Goal: Task Accomplishment & Management: Use online tool/utility

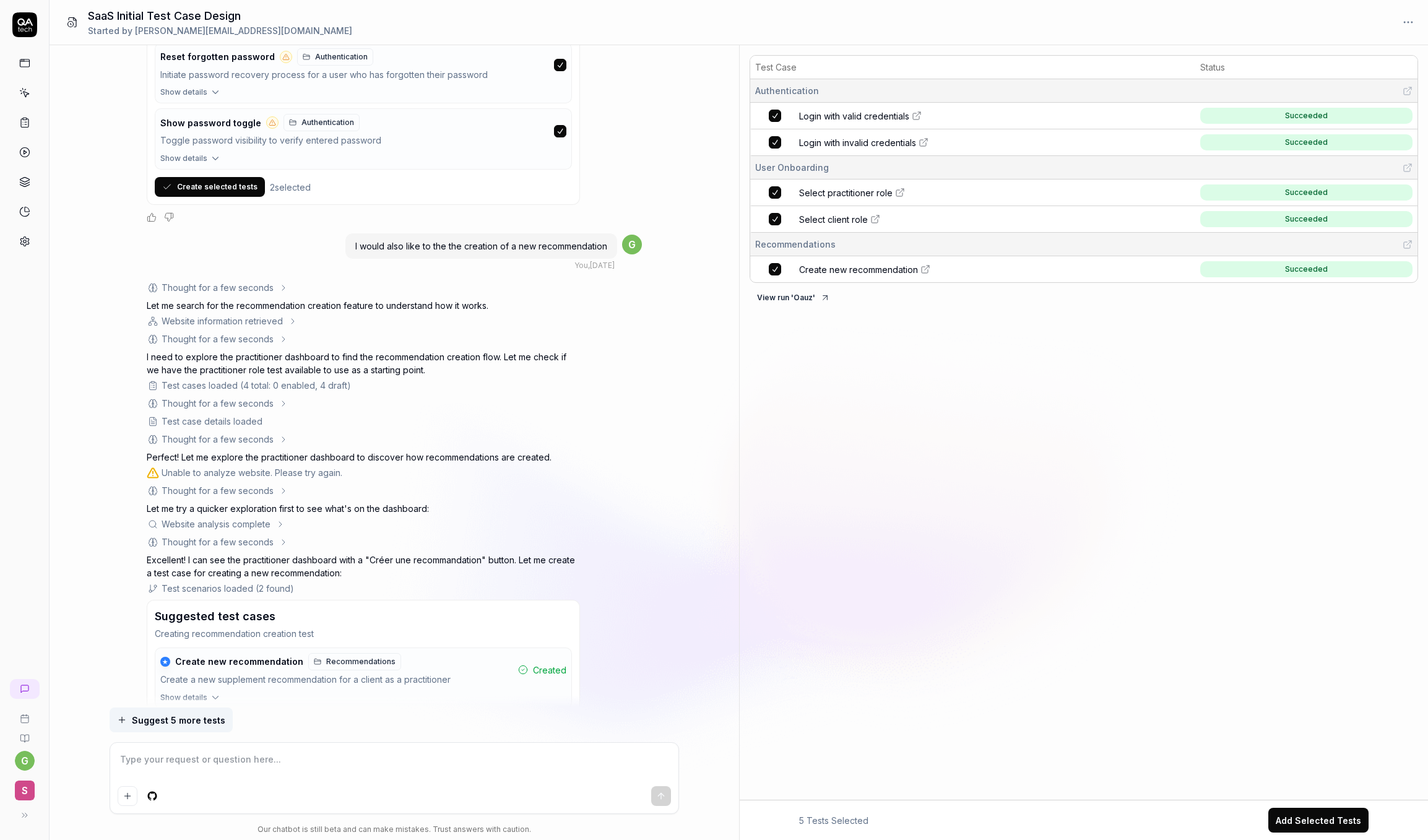
scroll to position [1255, 0]
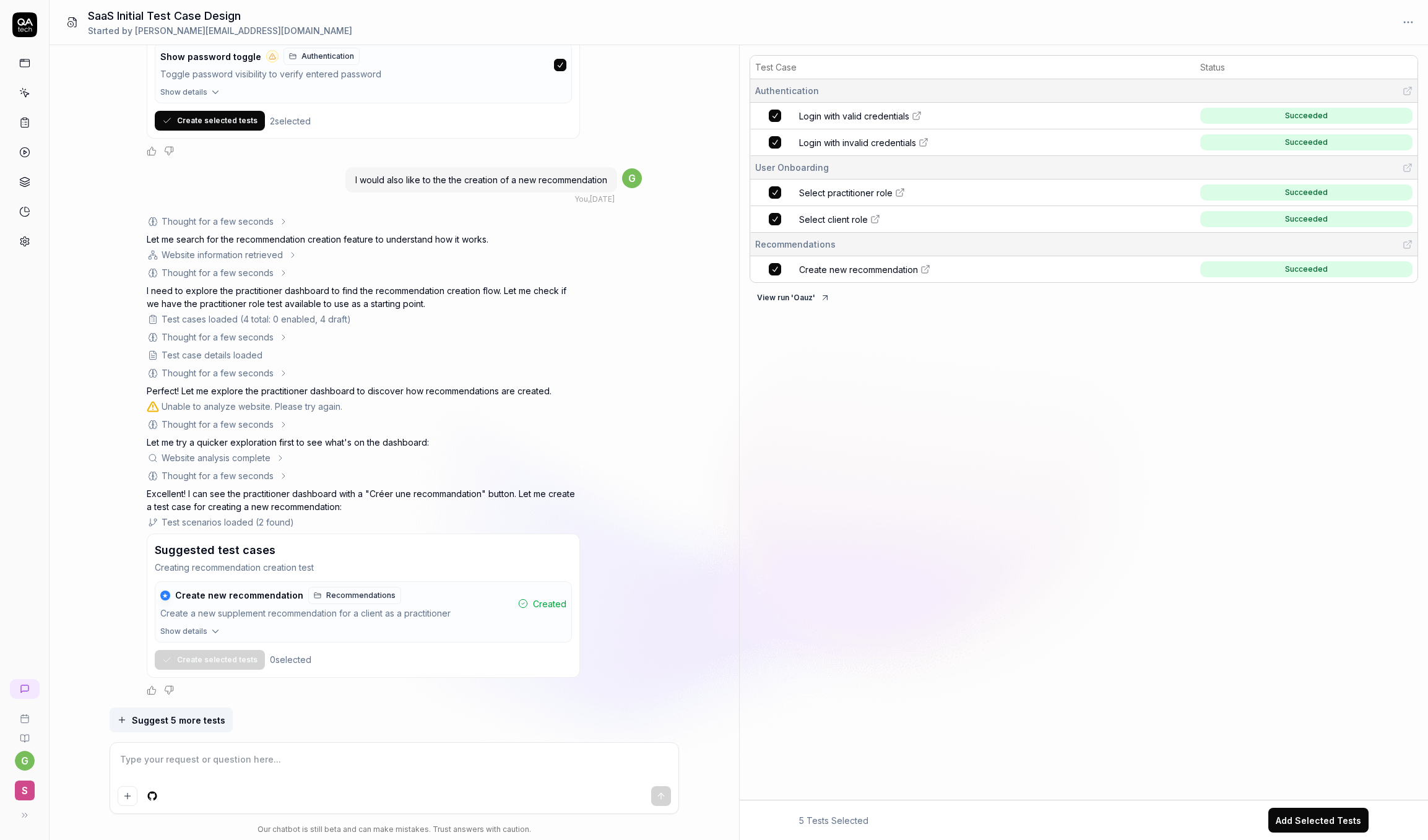
click at [1150, 261] on td "Create new recommendation" at bounding box center [995, 269] width 398 height 26
click at [969, 273] on link "Create new recommendation" at bounding box center [995, 269] width 393 height 13
type textarea "*"
click at [24, 691] on icon at bounding box center [25, 690] width 8 height 8
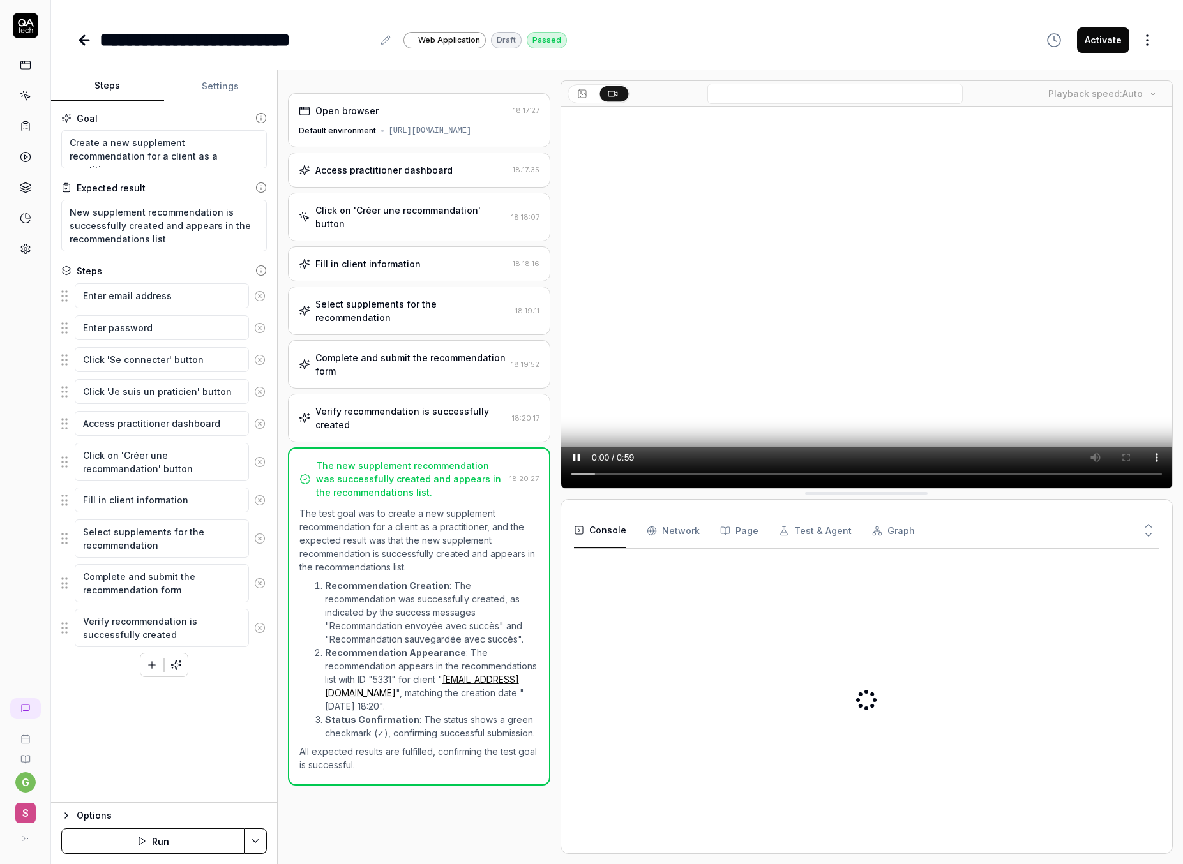
type textarea "*"
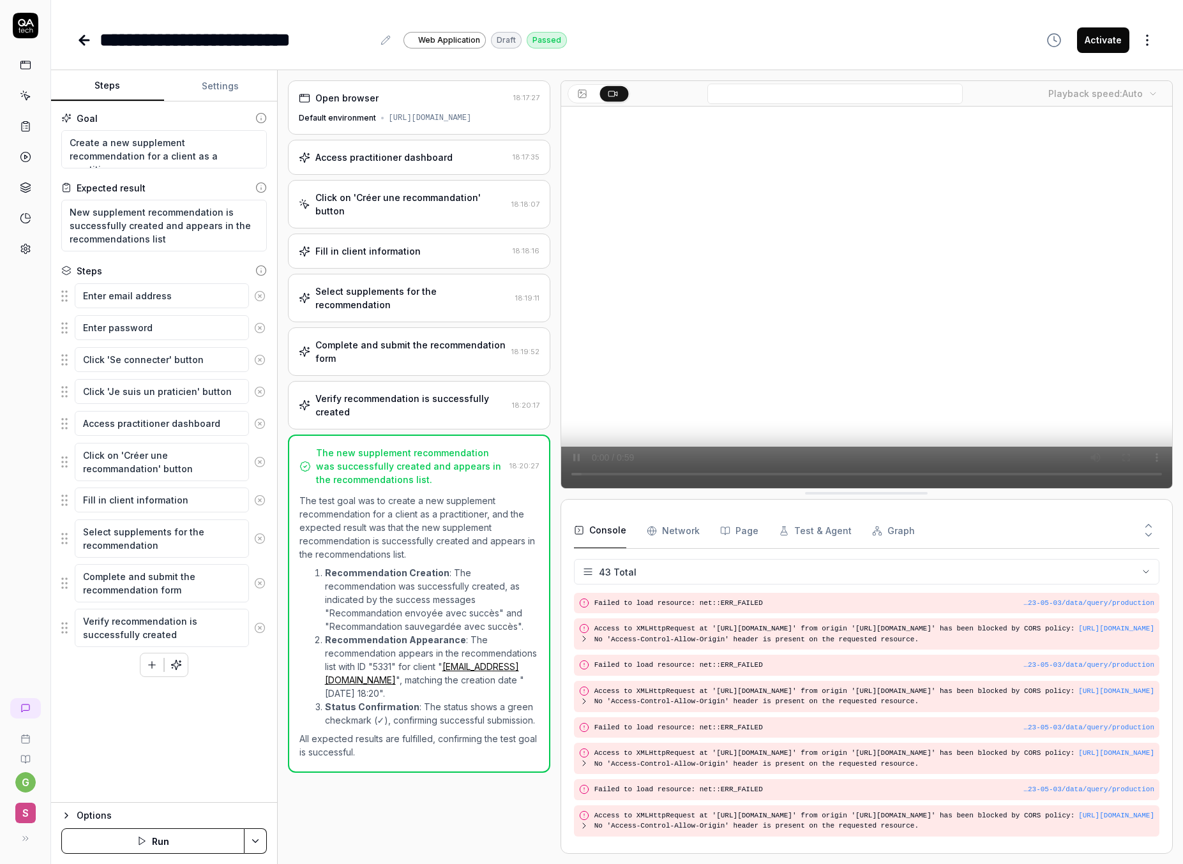
scroll to position [1055, 0]
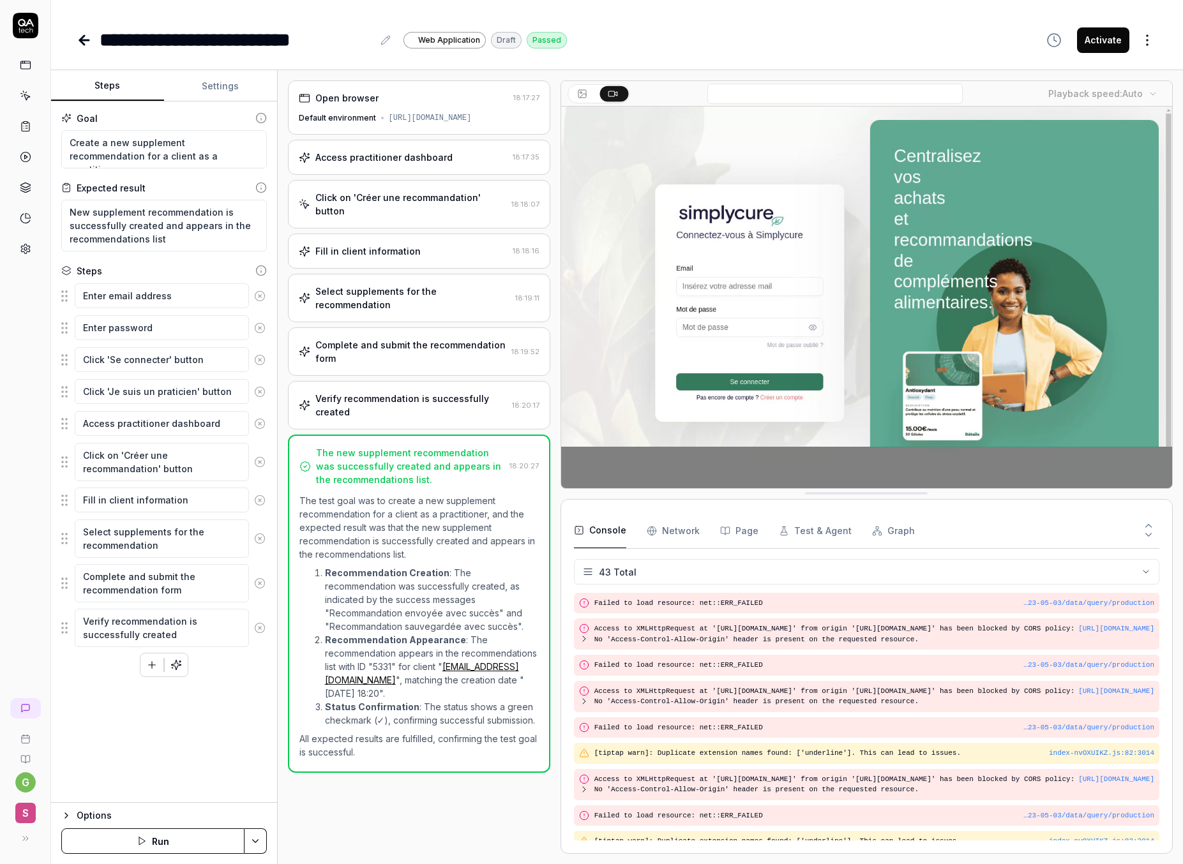
click at [541, 38] on div "Passed" at bounding box center [547, 40] width 40 height 17
click at [598, 13] on div "**********" at bounding box center [617, 27] width 1132 height 54
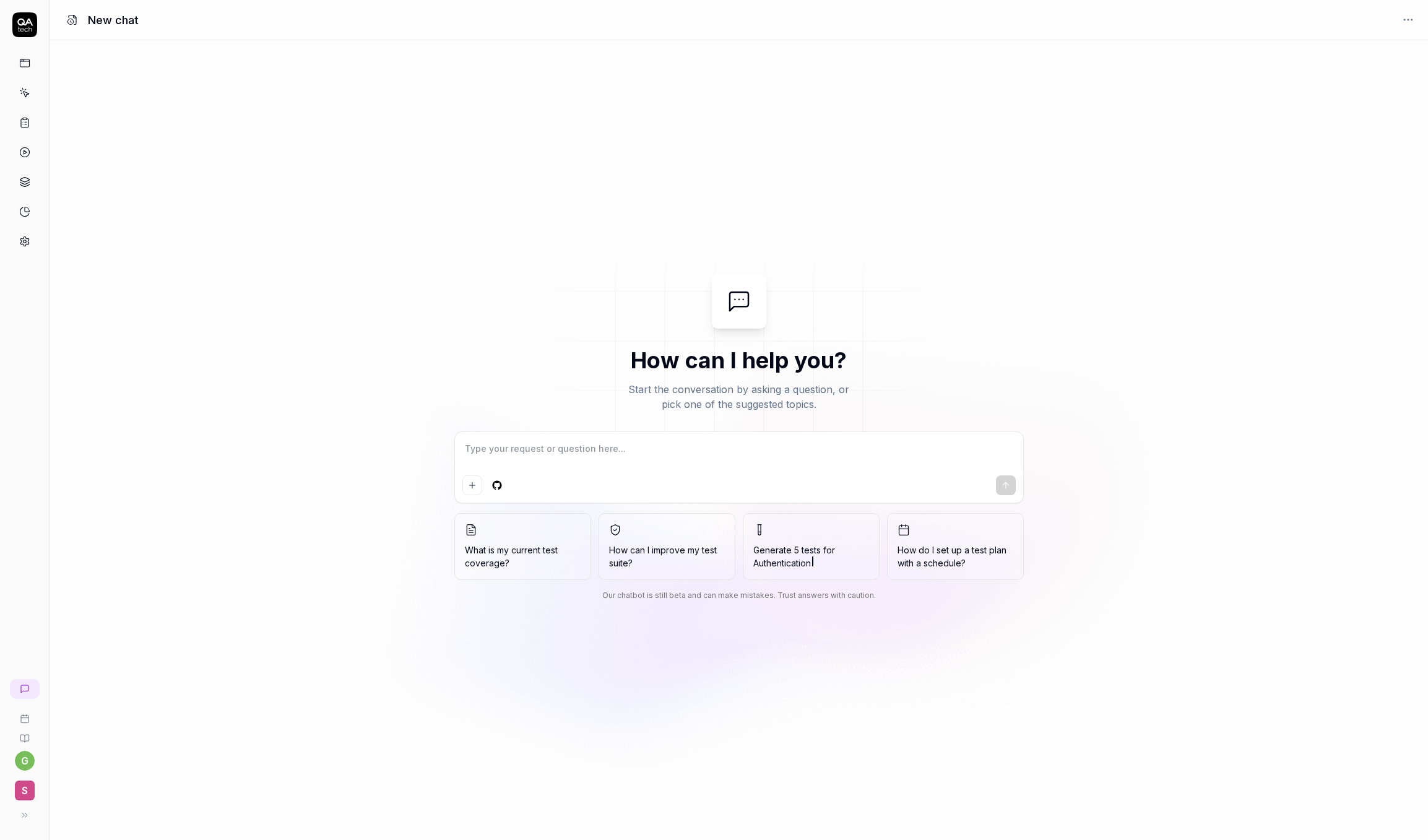
click at [30, 69] on link at bounding box center [24, 63] width 22 height 22
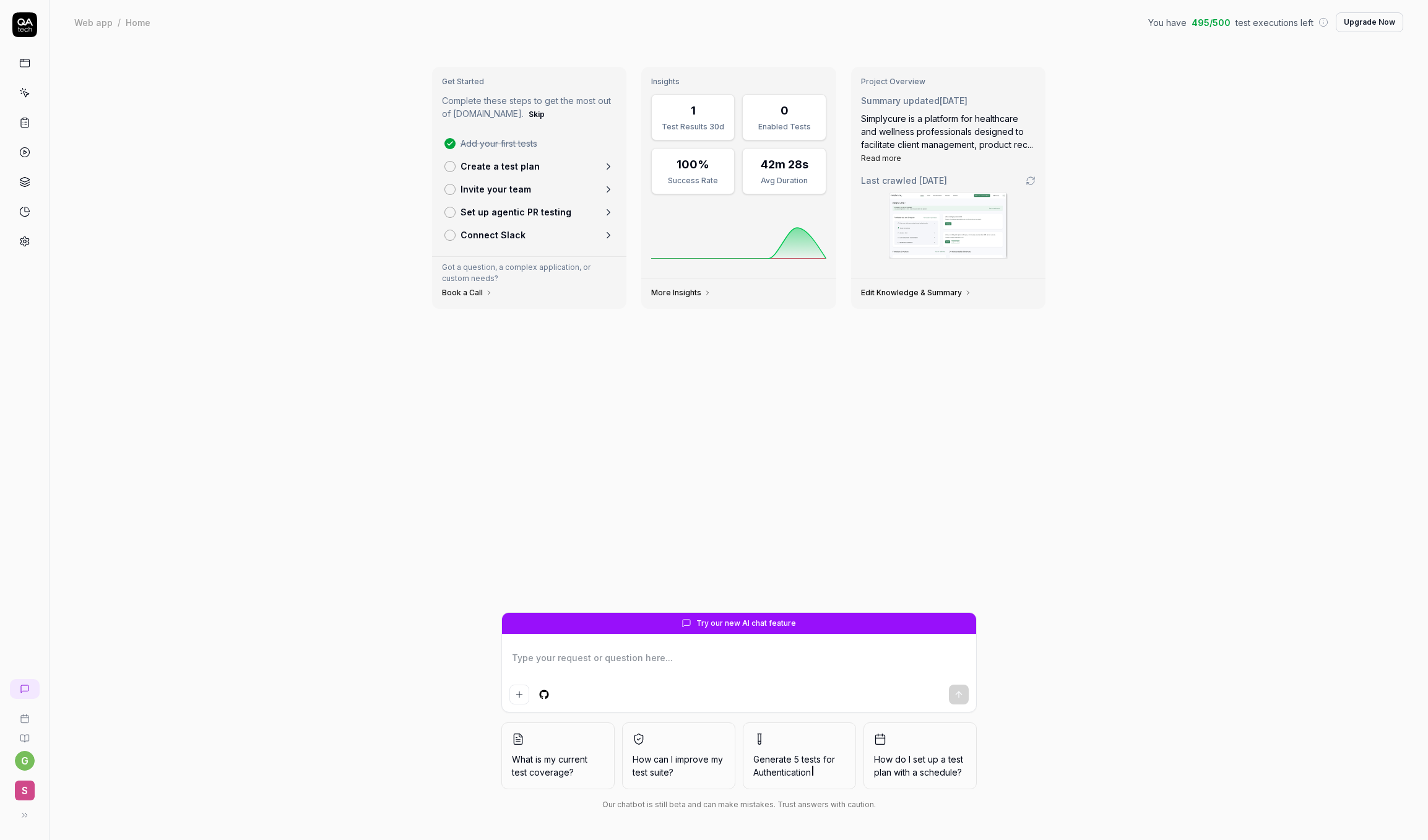
click at [490, 193] on p "Invite your team" at bounding box center [496, 188] width 71 height 13
type textarea "*"
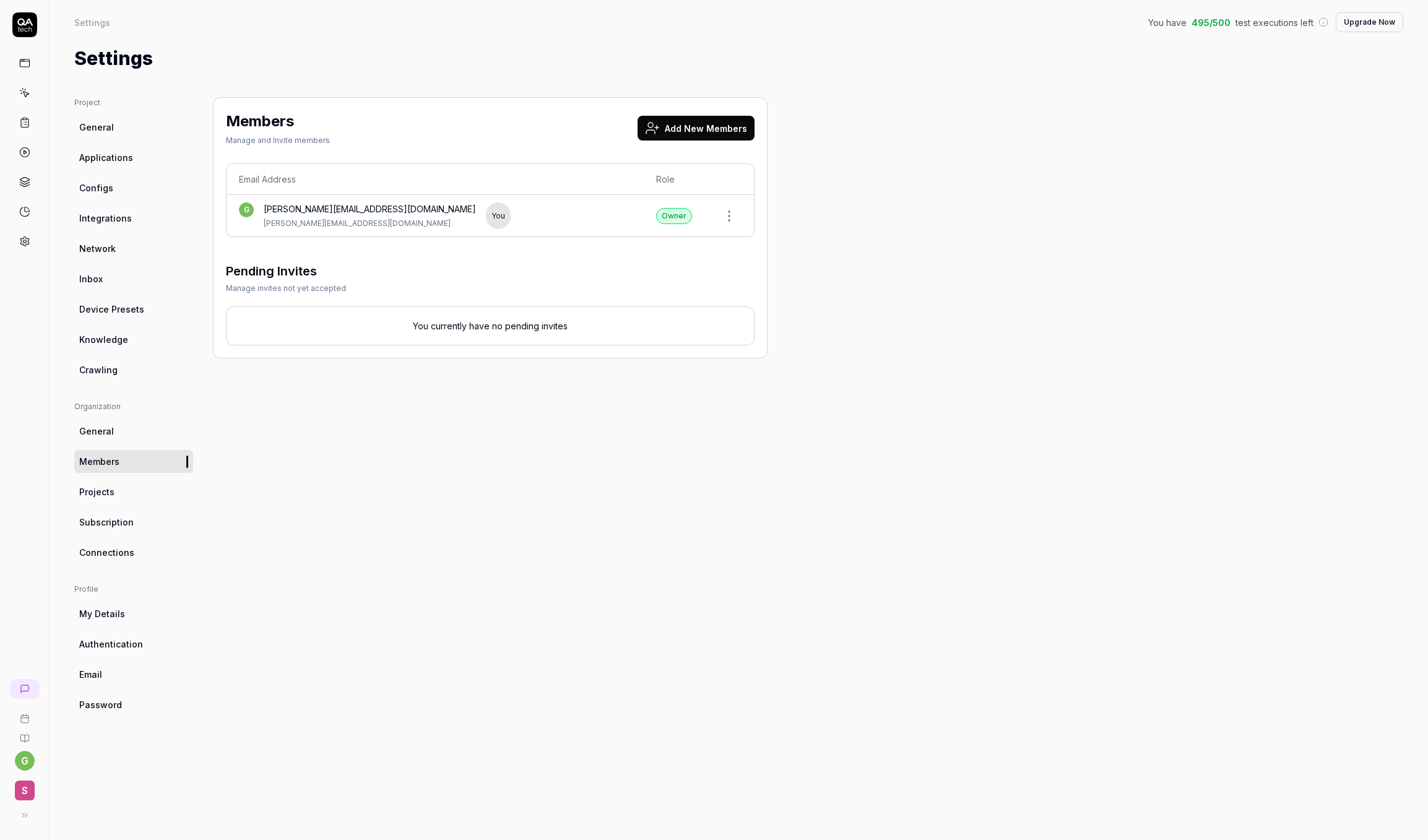
click at [709, 133] on button "Add New Members" at bounding box center [696, 128] width 117 height 25
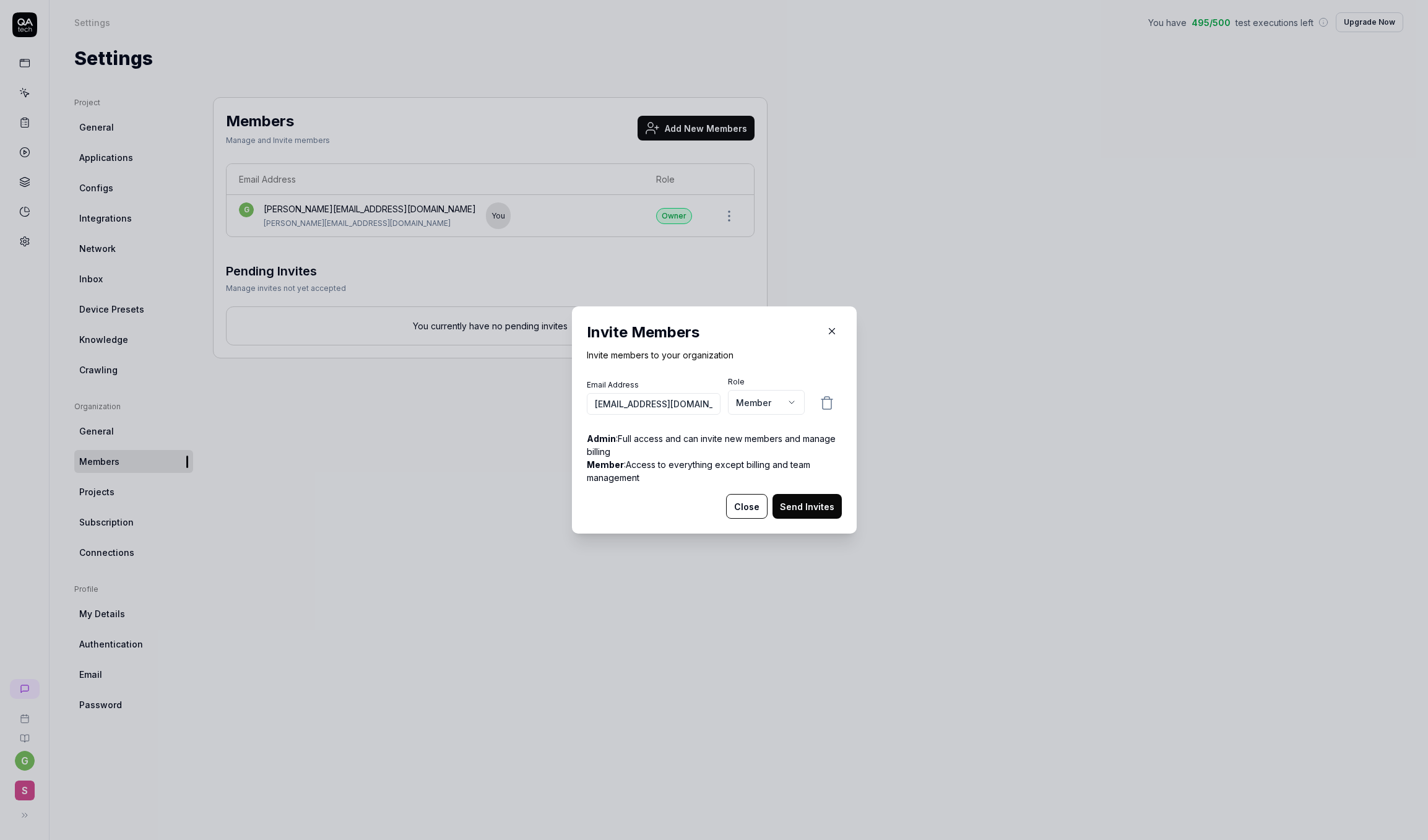
type input "[EMAIL_ADDRESS][DOMAIN_NAME]"
click at [758, 404] on body "g S Settings You have 495 / 500 test executions left Upgrade Now Settings You h…" at bounding box center [714, 420] width 1428 height 840
select select "*"
click at [809, 507] on button "Send Invites" at bounding box center [807, 506] width 69 height 25
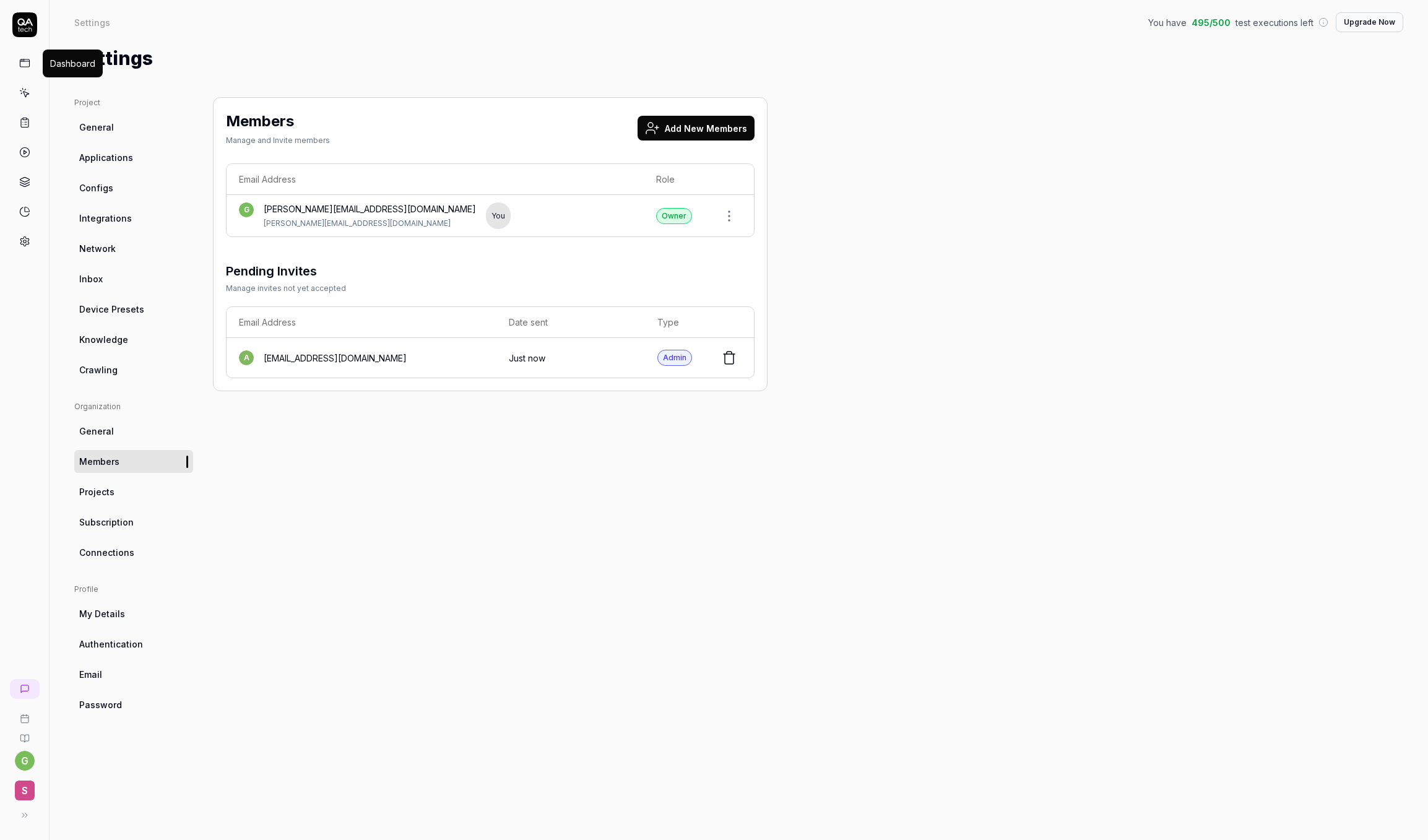
click at [23, 63] on icon at bounding box center [24, 62] width 11 height 11
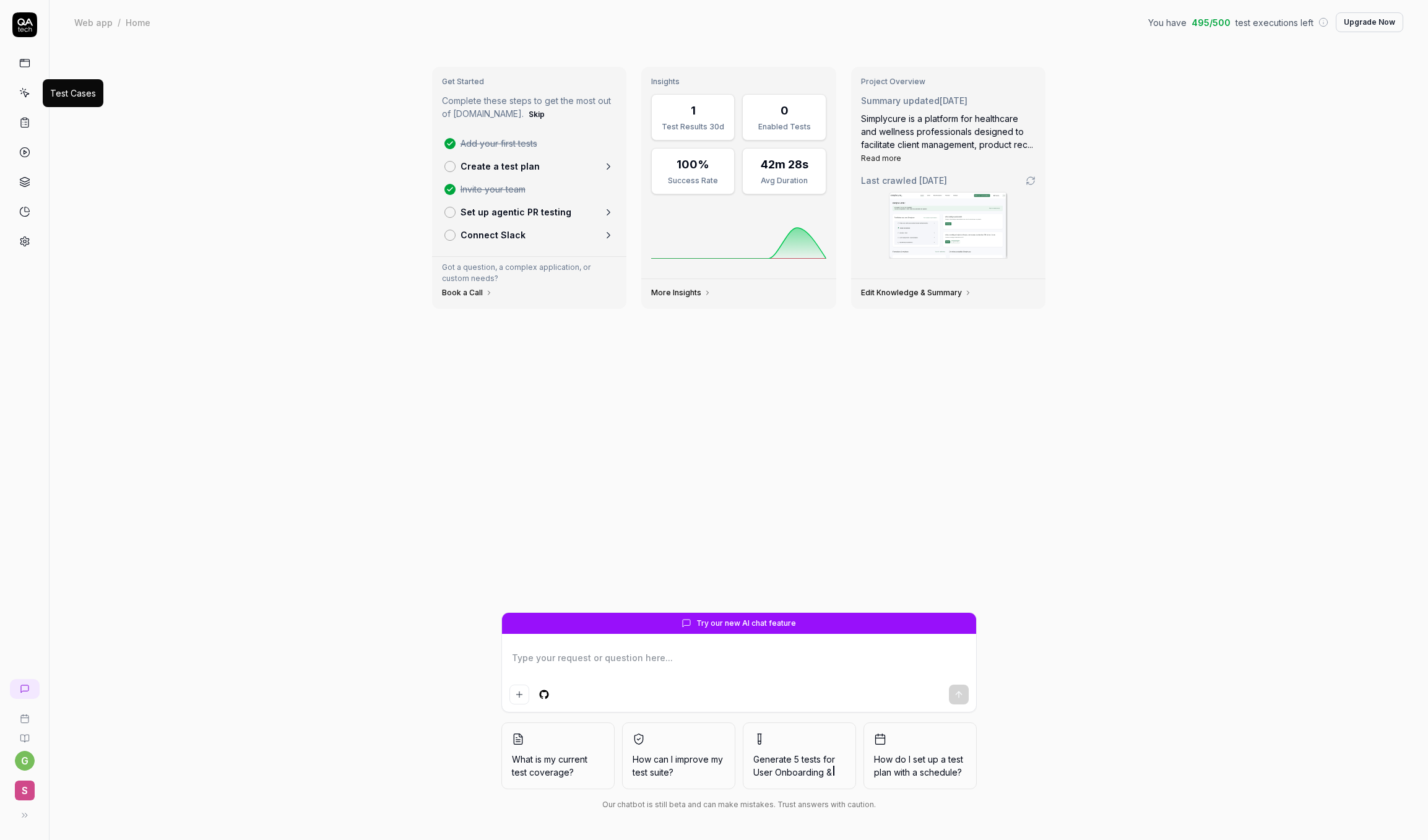
click at [25, 97] on icon at bounding box center [26, 94] width 6 height 6
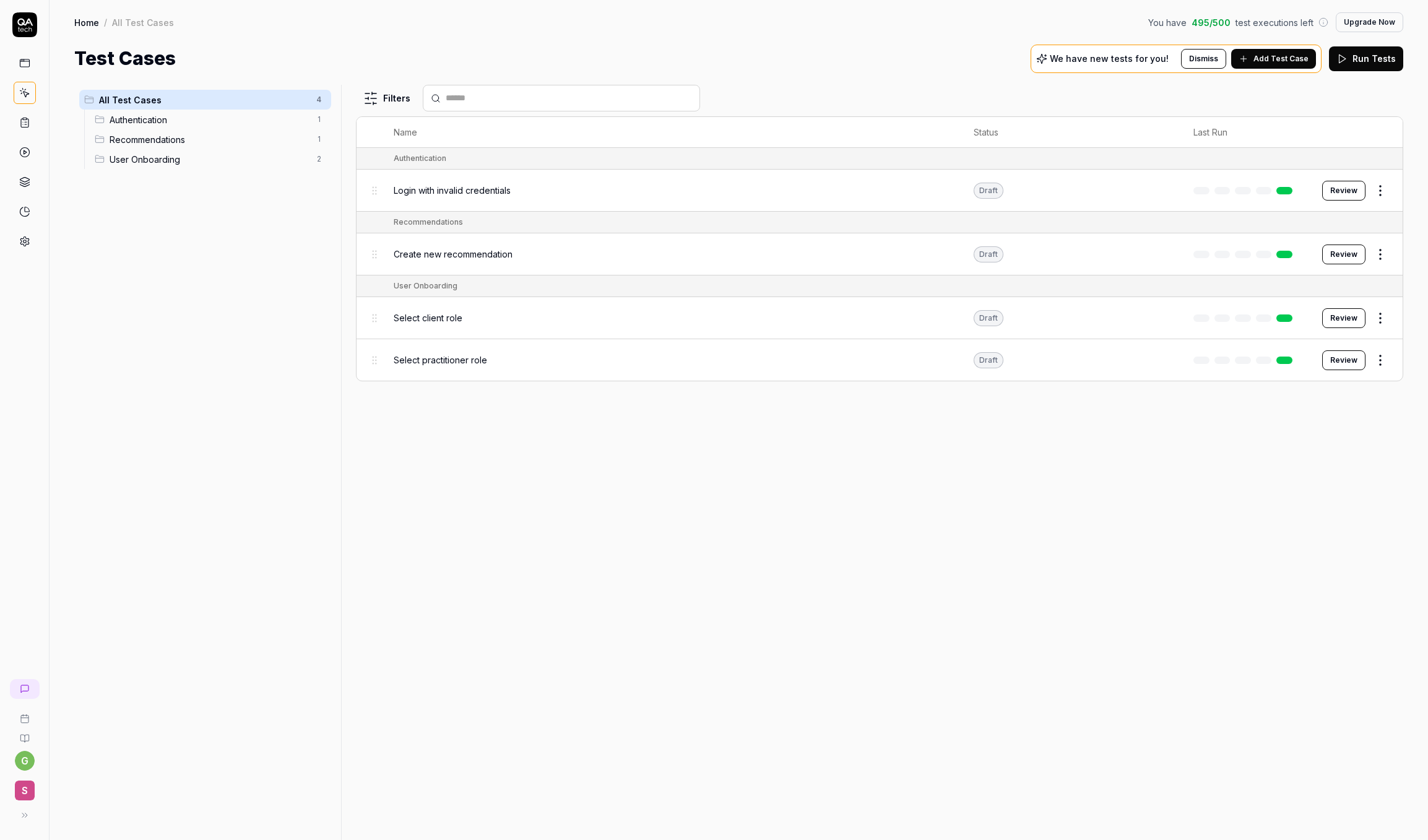
click at [730, 349] on div "Select practitioner role" at bounding box center [671, 359] width 556 height 26
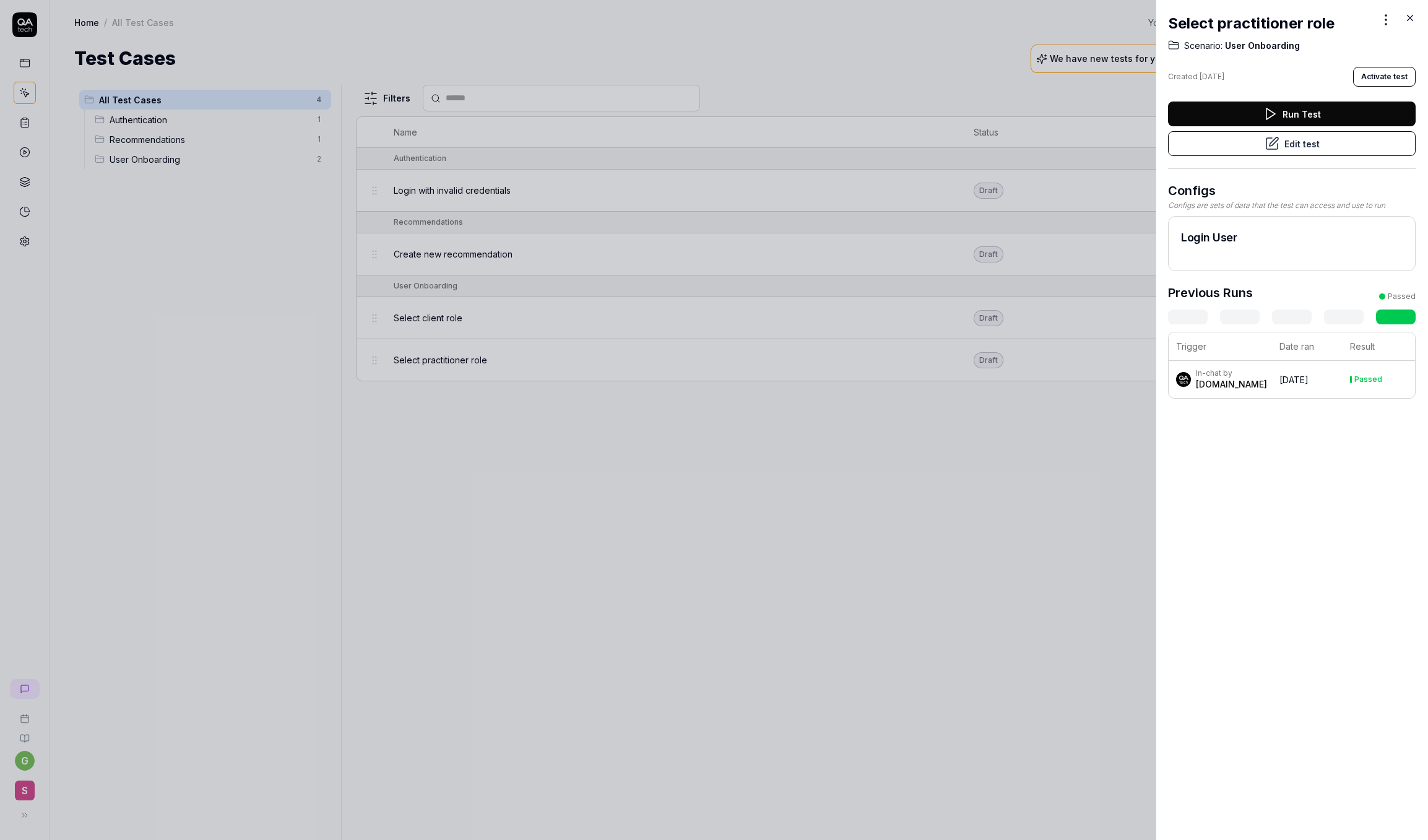
click at [960, 459] on div at bounding box center [714, 420] width 1428 height 840
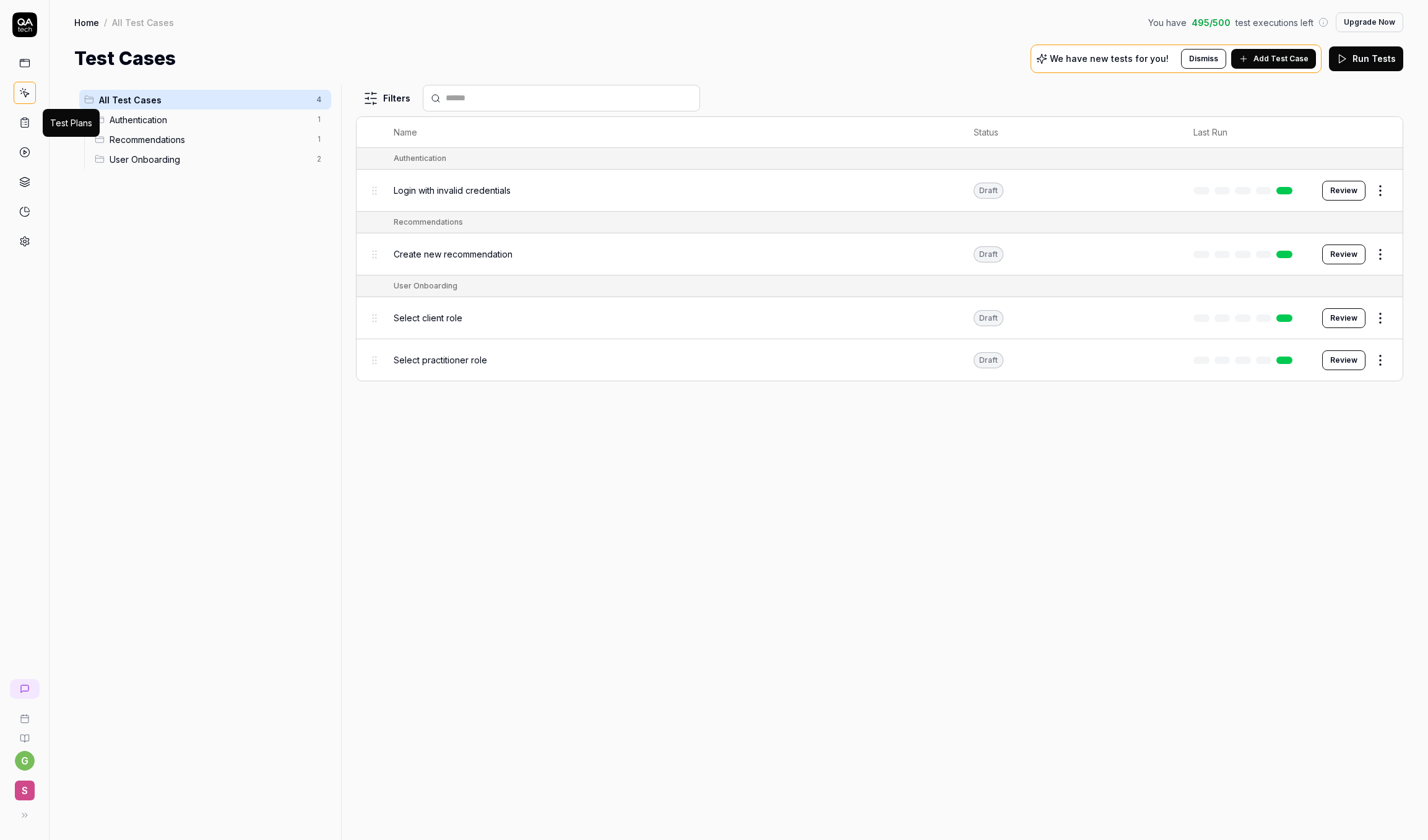
click at [27, 120] on icon at bounding box center [24, 122] width 11 height 11
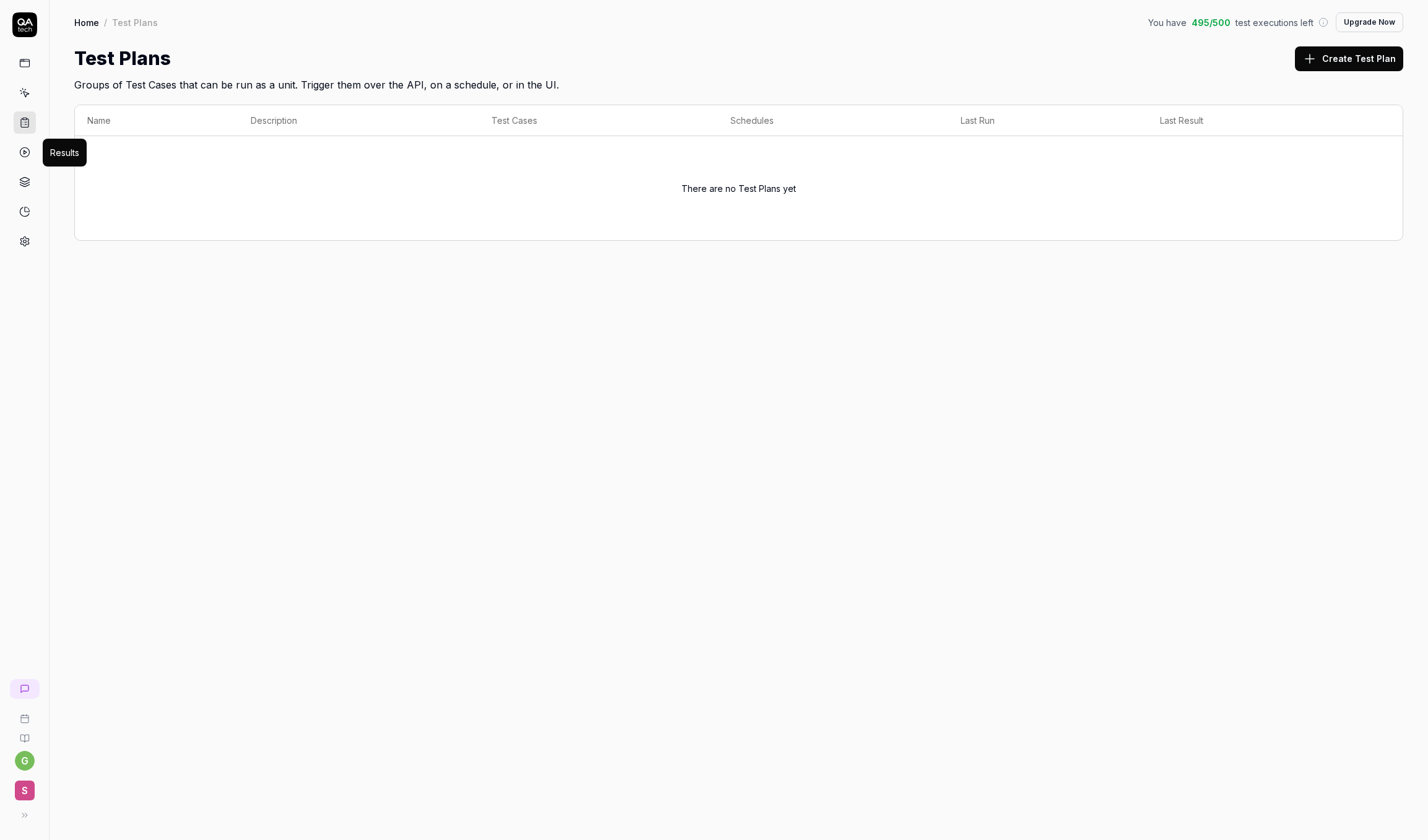
click at [26, 150] on icon at bounding box center [24, 151] width 11 height 11
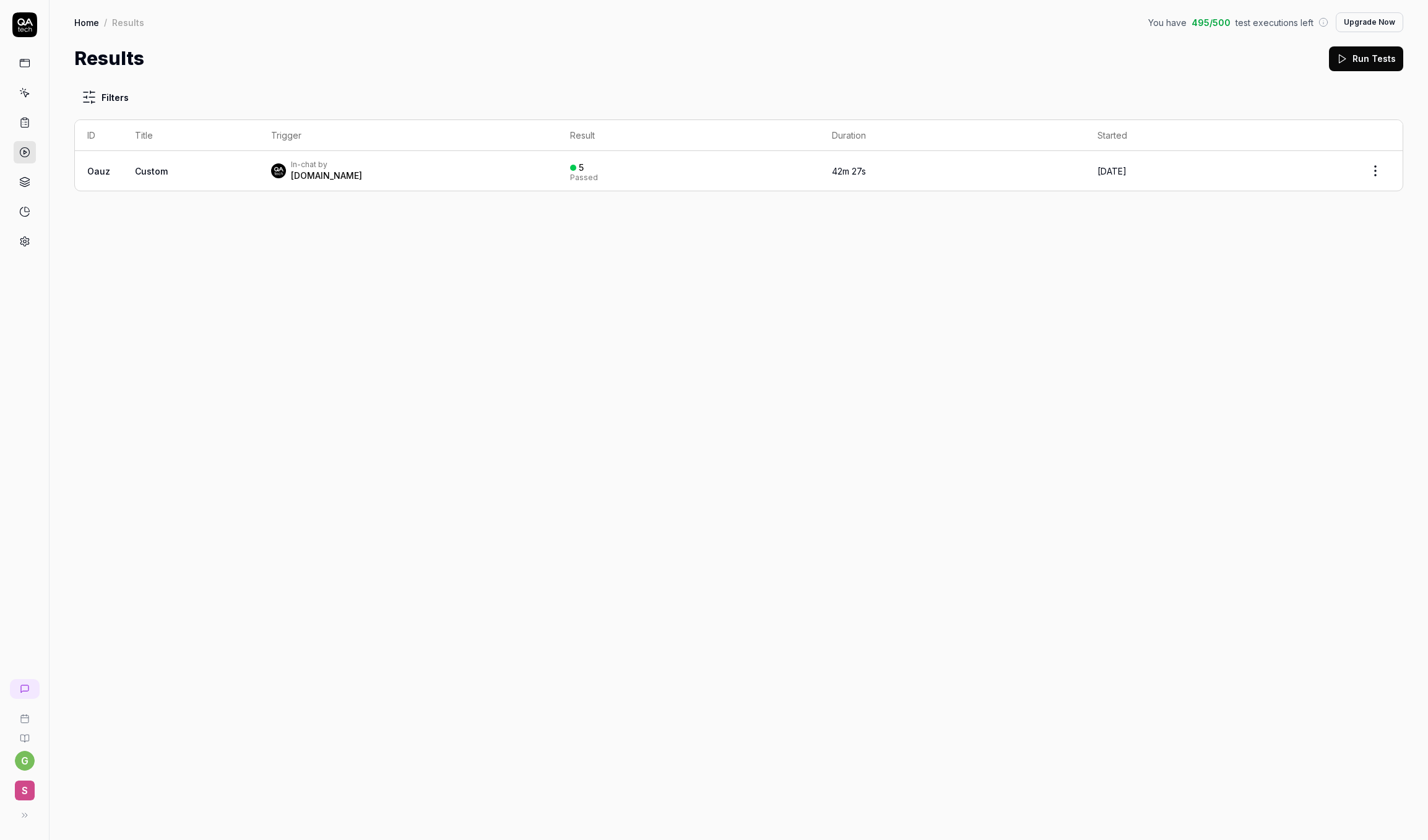
click at [581, 183] on td "5 Passed" at bounding box center [689, 171] width 262 height 40
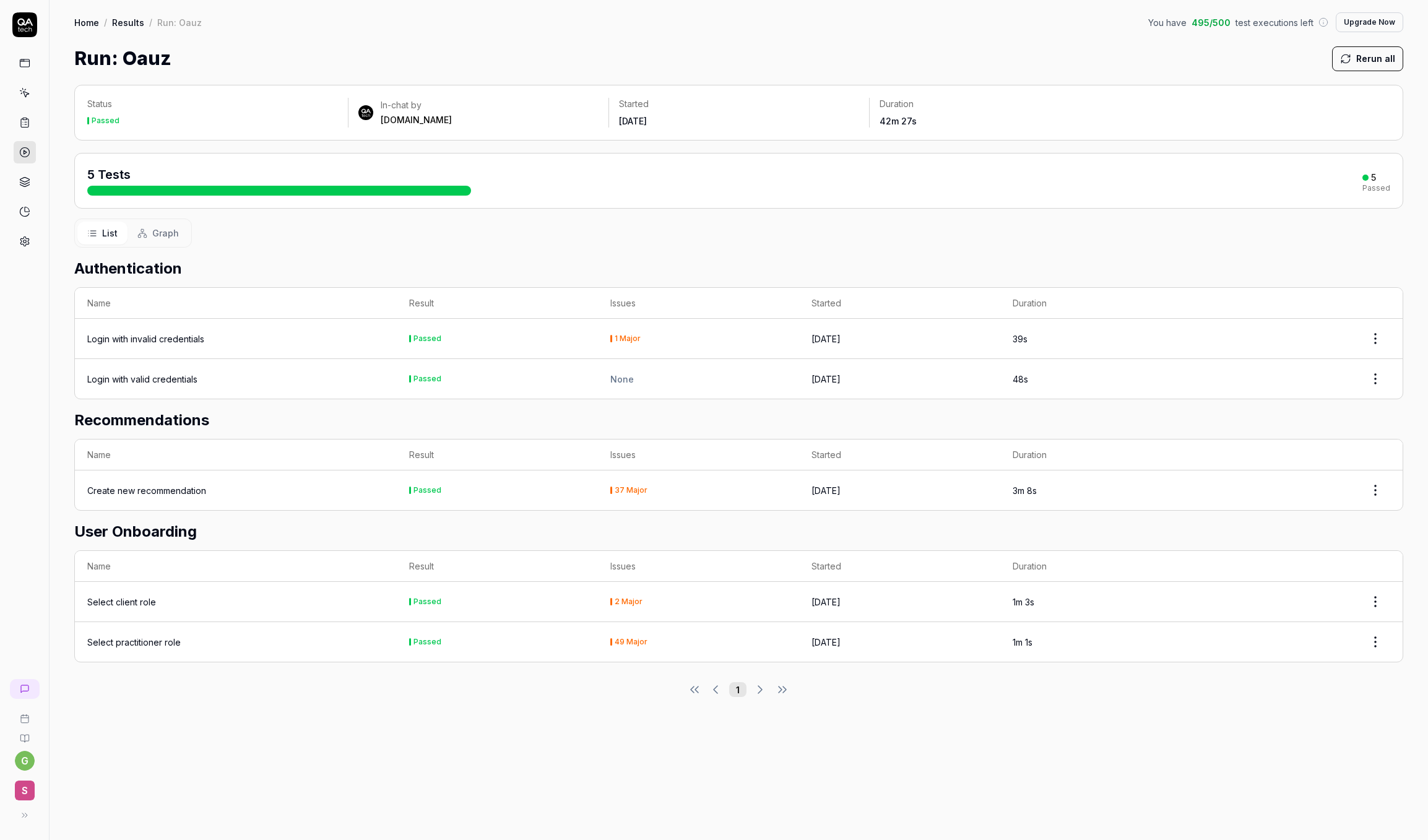
click at [623, 491] on div "37 Major" at bounding box center [632, 491] width 33 height 8
click at [622, 345] on td "1 Major" at bounding box center [698, 339] width 201 height 40
click at [569, 338] on td "Passed" at bounding box center [497, 339] width 201 height 40
click at [1370, 495] on html "g S Home / Results / Run: Oauz You have 495 / 500 test executions left Upgrade …" at bounding box center [714, 420] width 1428 height 840
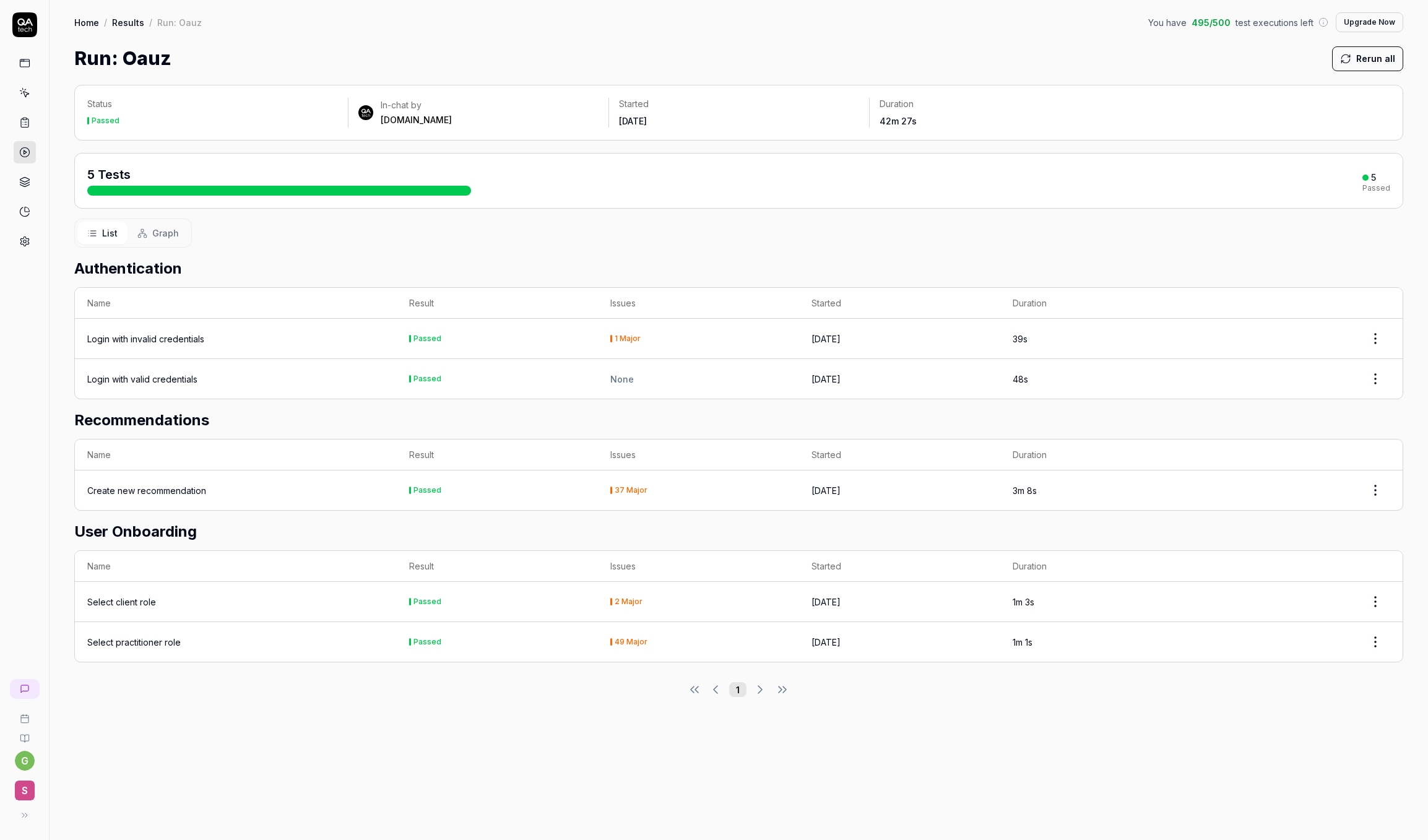
click at [1114, 503] on html "g S Home / Results / Run: Oauz You have 495 / 500 test executions left Upgrade …" at bounding box center [714, 420] width 1428 height 840
click at [1100, 499] on td "3m 8s" at bounding box center [1100, 490] width 201 height 40
click at [629, 487] on div "37 Major" at bounding box center [632, 491] width 33 height 8
click at [621, 447] on th "Issues" at bounding box center [698, 455] width 201 height 31
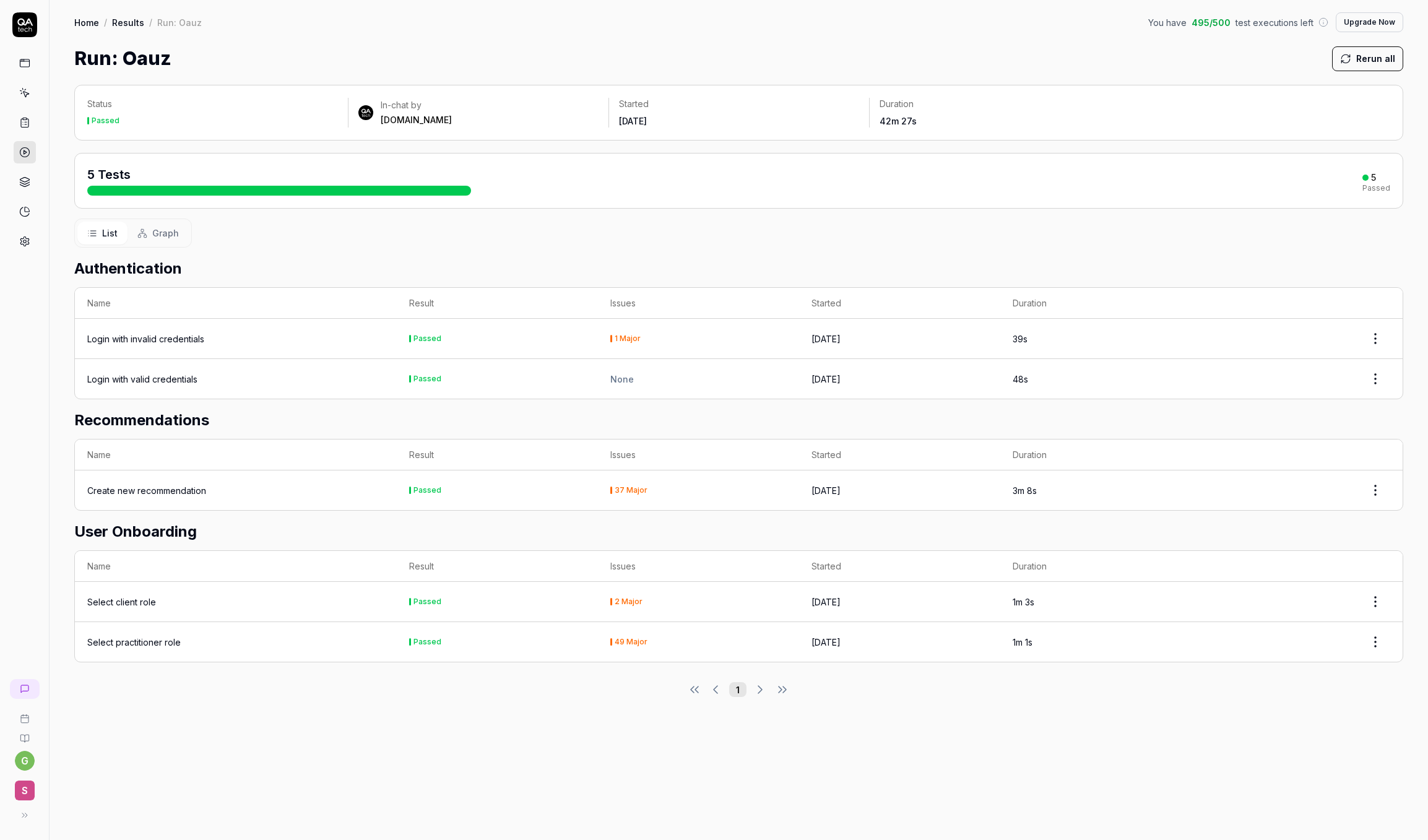
click at [621, 459] on th "Issues" at bounding box center [698, 455] width 201 height 31
click at [26, 181] on icon at bounding box center [24, 179] width 10 height 5
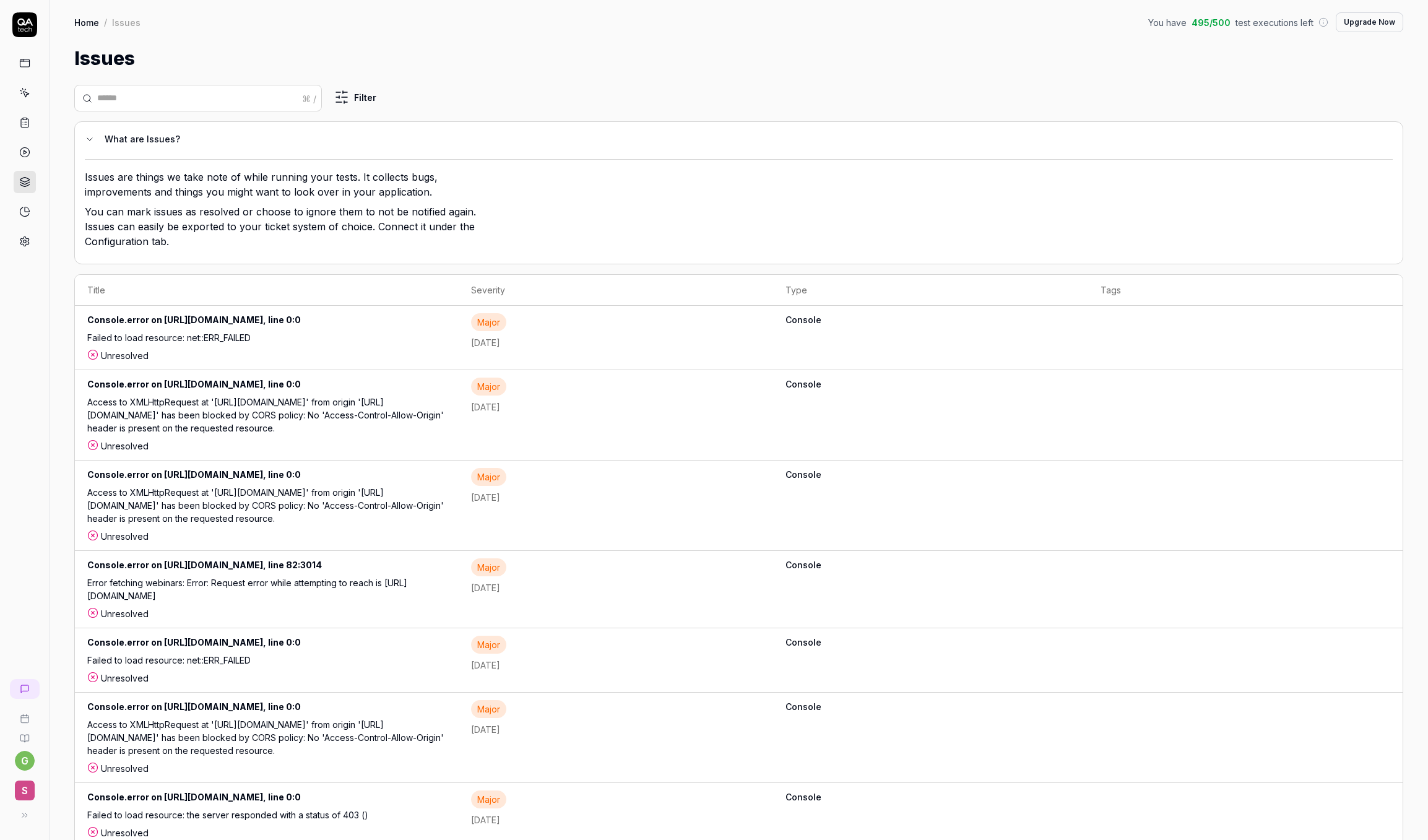
click at [223, 349] on div "Failed to load resource: net::ERR_FAILED" at bounding box center [267, 339] width 359 height 18
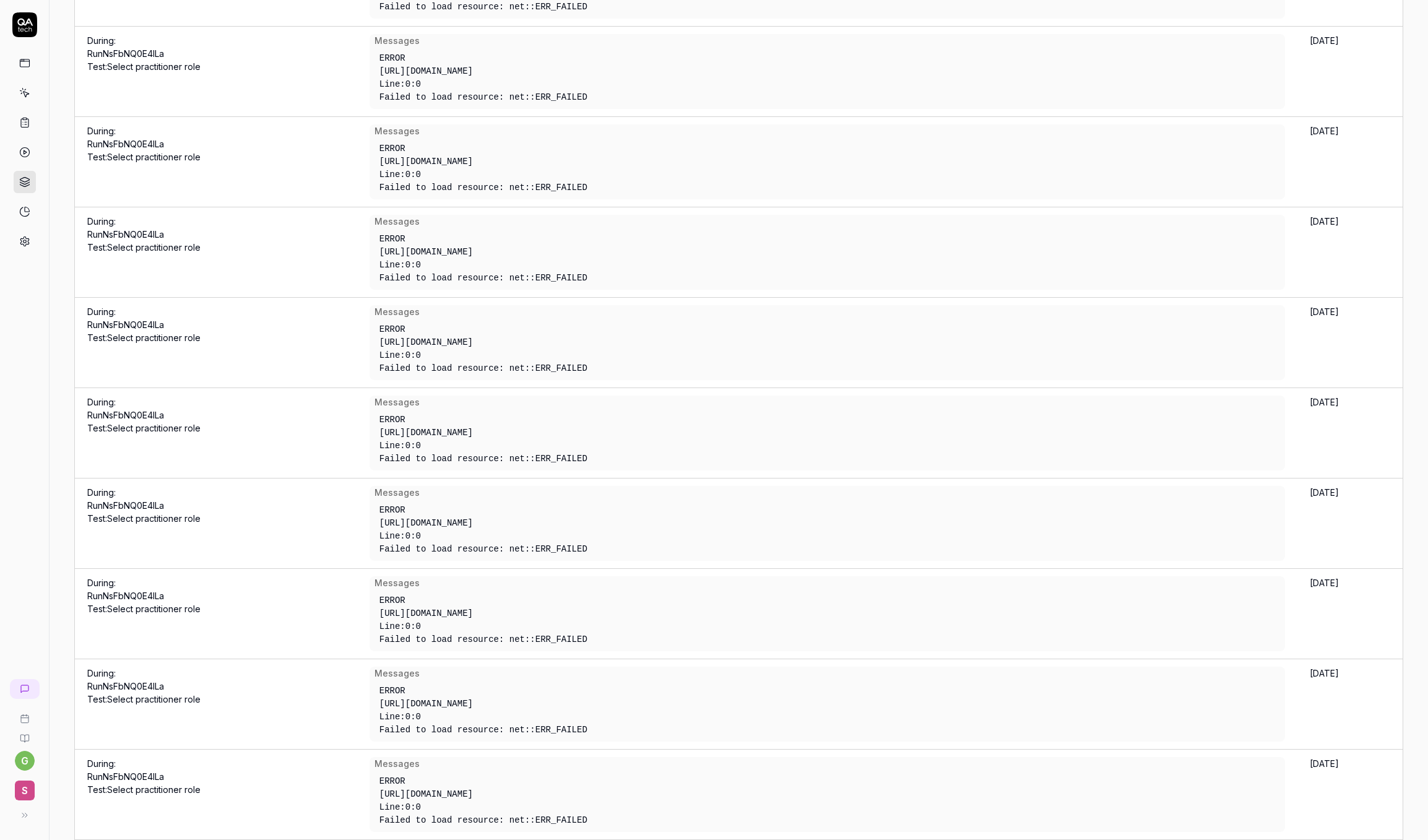
scroll to position [874, 0]
click at [599, 388] on td "Messages ERROR https://veswluao.apicdn.sanity.io/v2023-05-03/data/query/product…" at bounding box center [828, 341] width 941 height 90
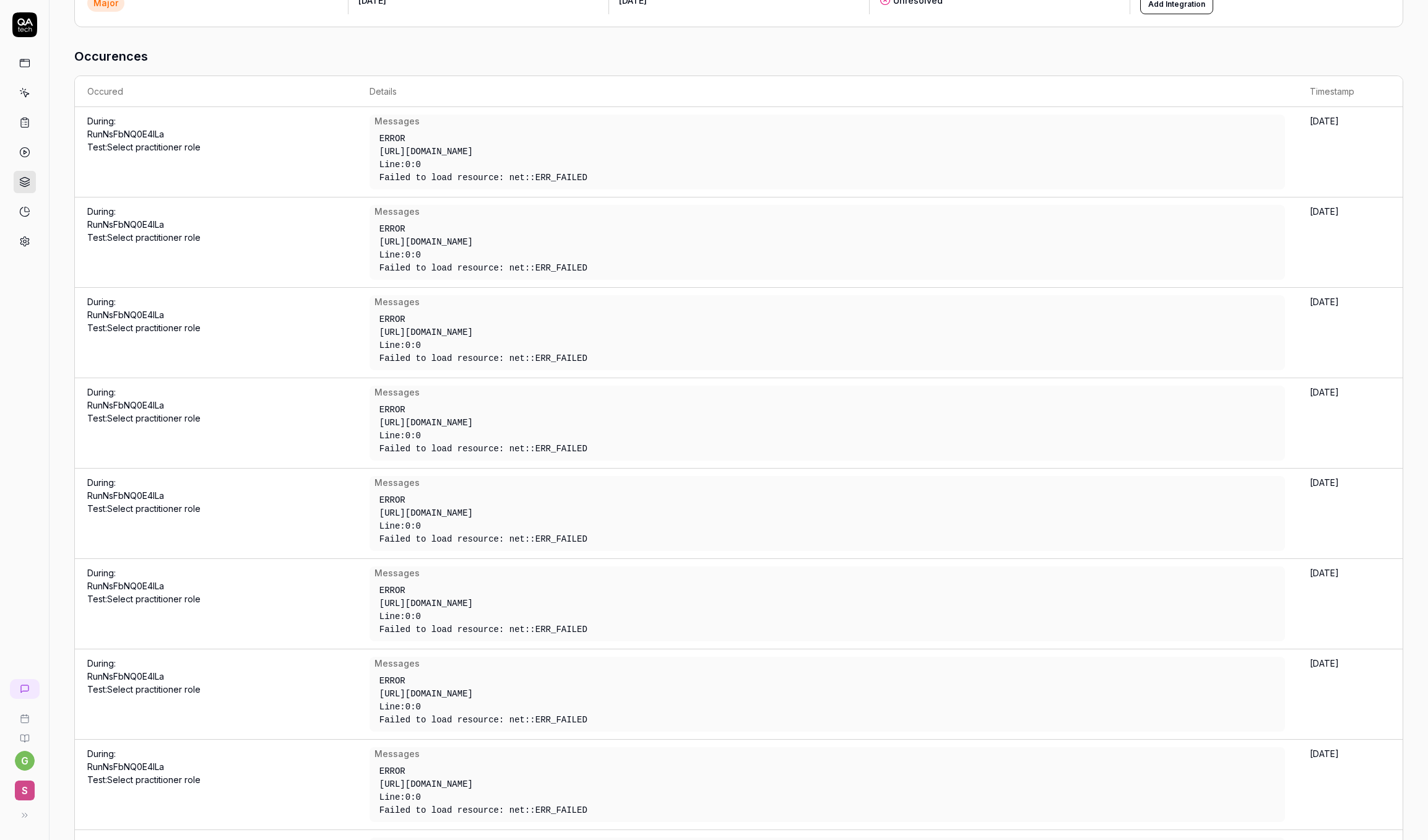
scroll to position [0, 0]
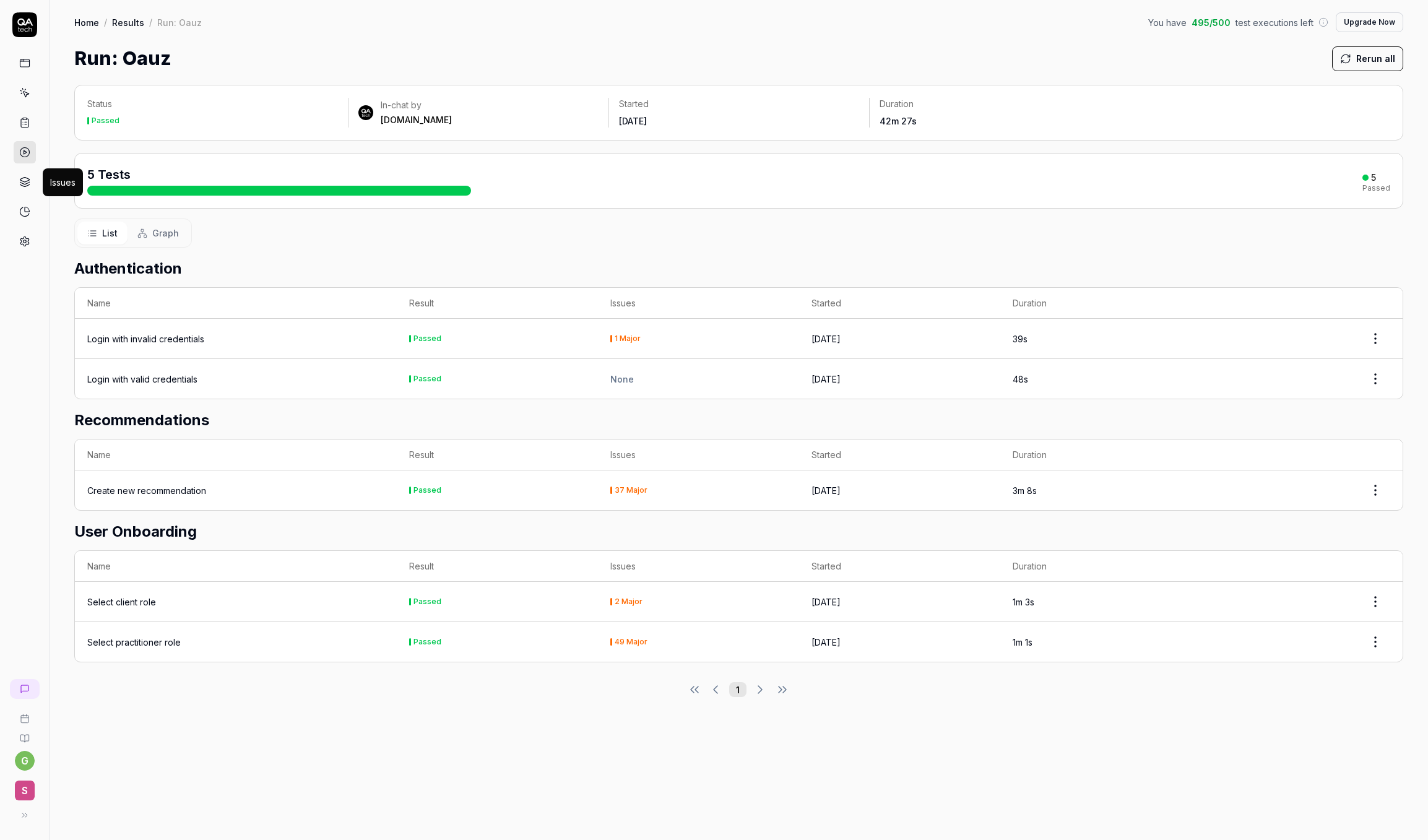
click at [23, 187] on link at bounding box center [24, 181] width 22 height 22
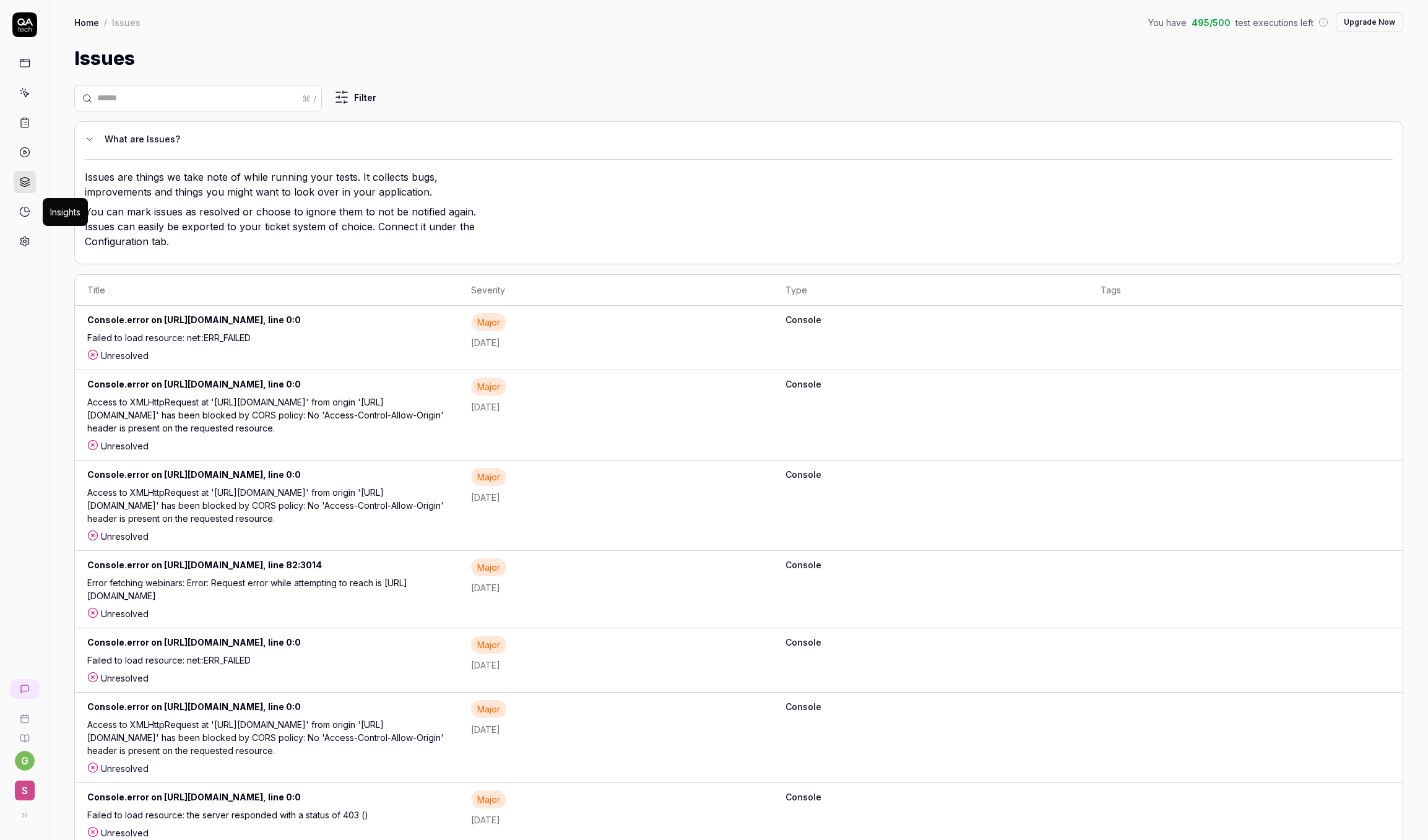
click at [25, 208] on icon at bounding box center [26, 210] width 4 height 4
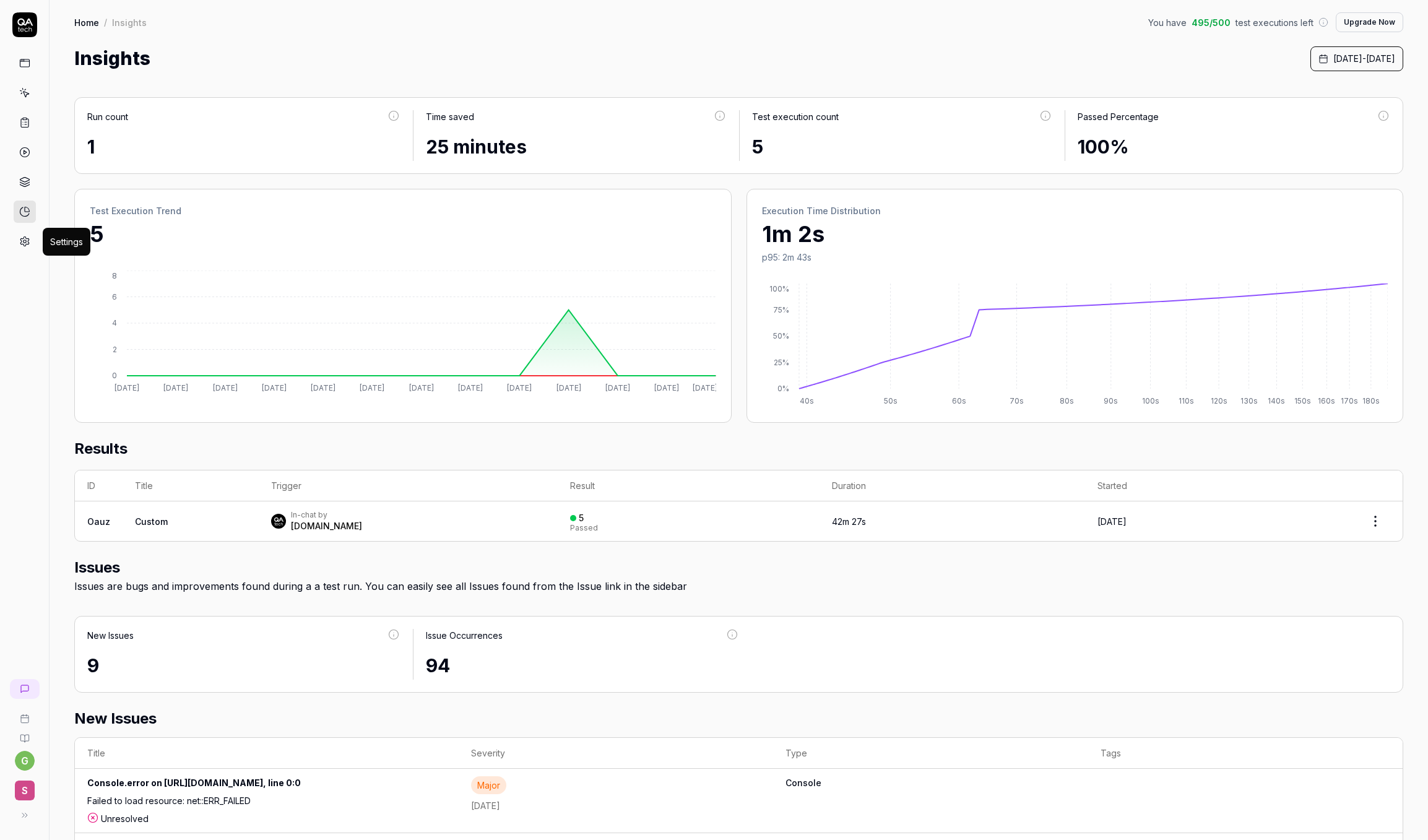
click at [40, 242] on div at bounding box center [24, 133] width 49 height 241
click at [32, 242] on link at bounding box center [24, 241] width 22 height 22
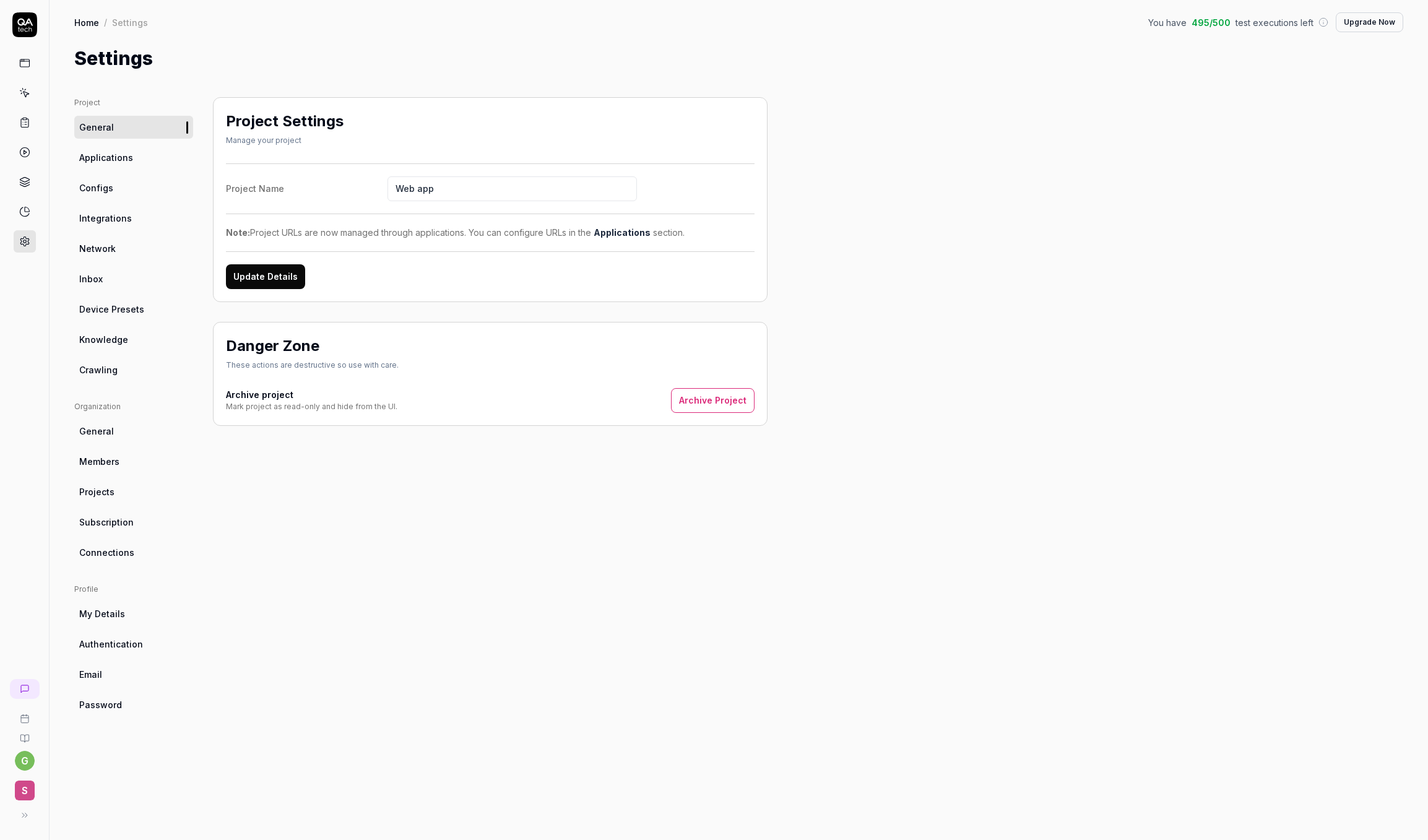
click at [122, 165] on link "Applications" at bounding box center [134, 158] width 119 height 23
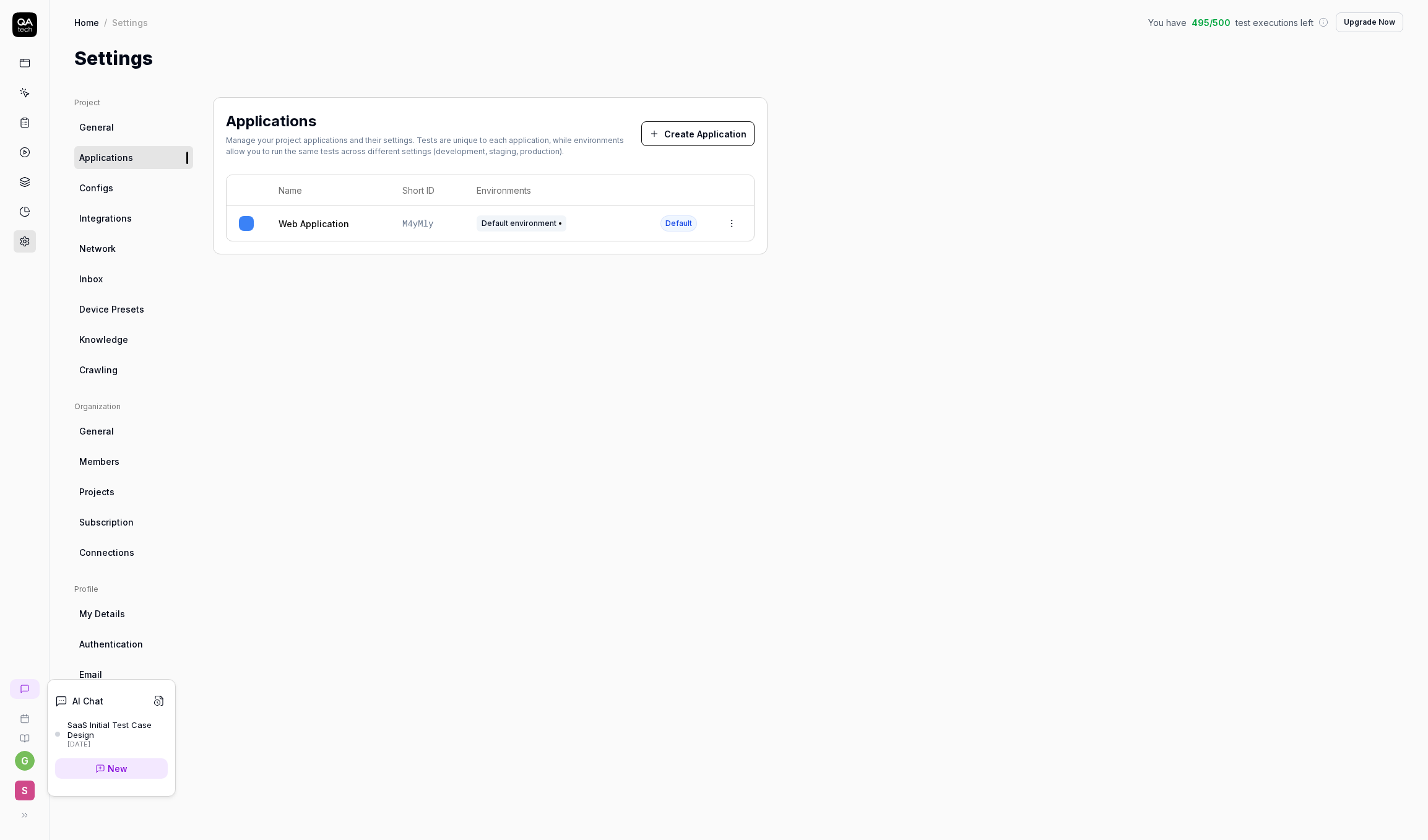
click at [91, 729] on div "SaaS Initial Test Case Design" at bounding box center [117, 729] width 100 height 20
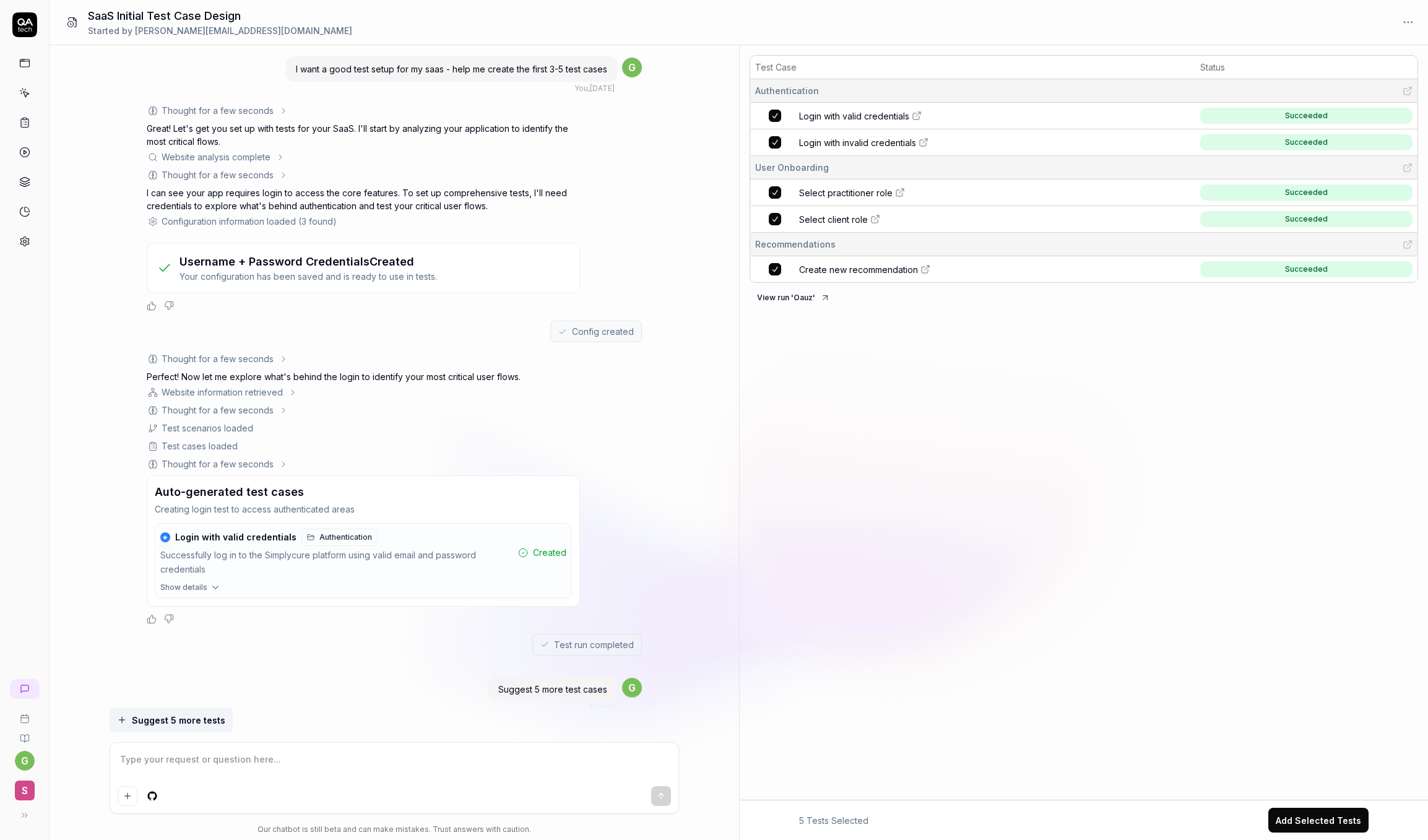
click at [574, 84] on div "You , 3 days ago" at bounding box center [594, 88] width 40 height 11
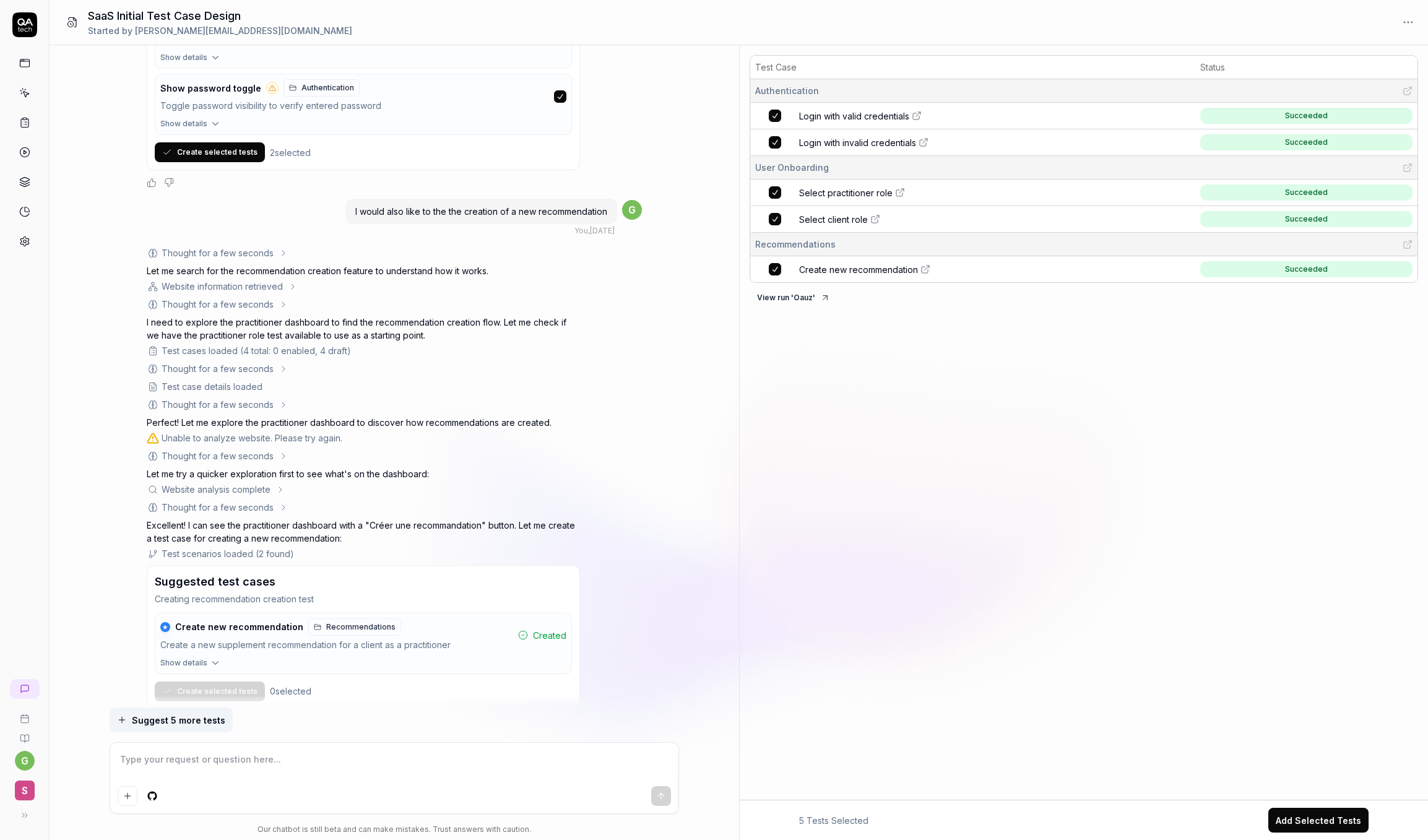
scroll to position [1255, 0]
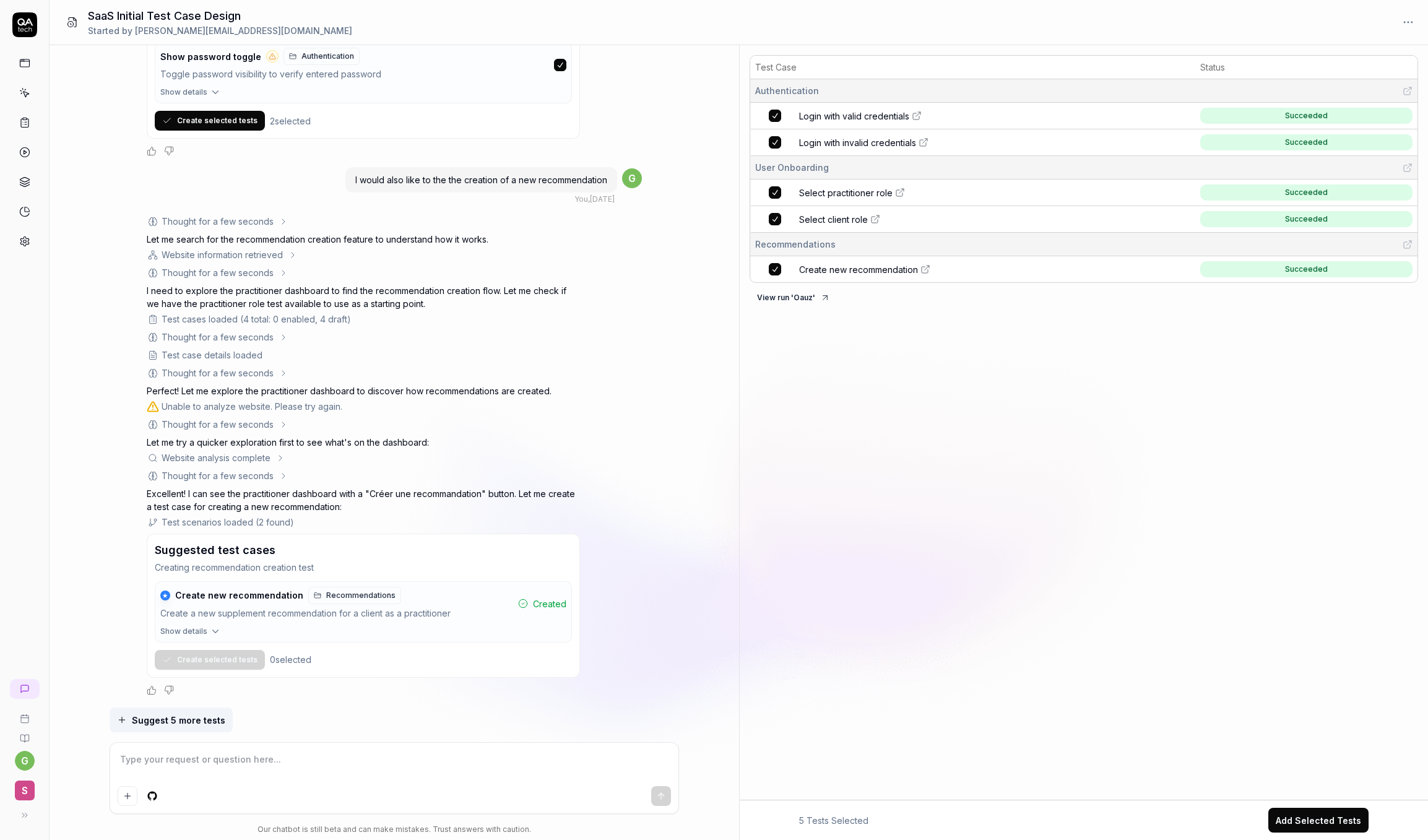
click at [308, 757] on textarea at bounding box center [394, 766] width 554 height 31
type textarea "*"
type textarea "I"
type textarea "*"
type textarea "I"
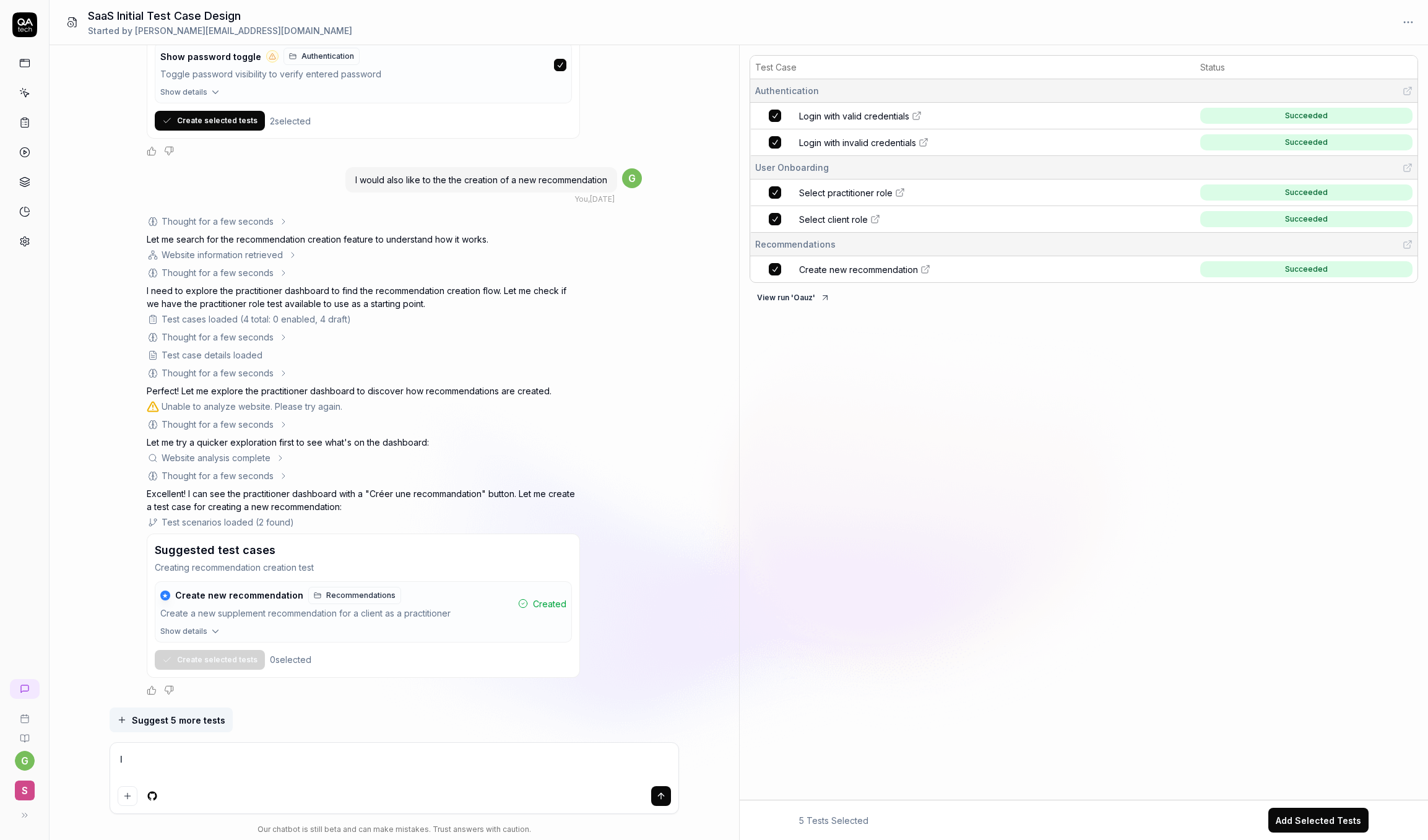
type textarea "*"
type textarea "I wo"
type textarea "*"
type textarea "I wop"
type textarea "*"
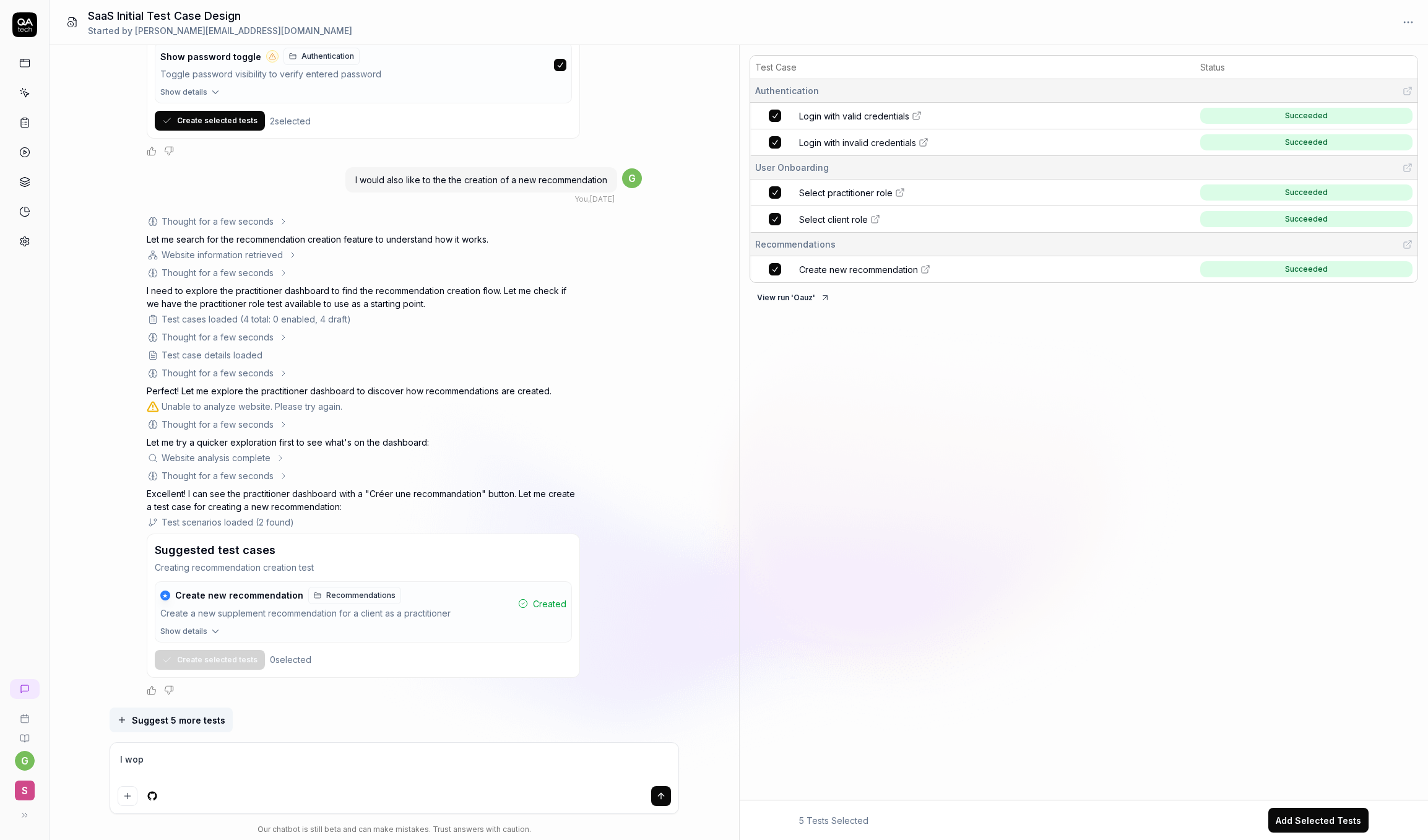
type textarea "I wopu"
type textarea "*"
type textarea "I wopul"
type textarea "*"
type textarea "I wopu"
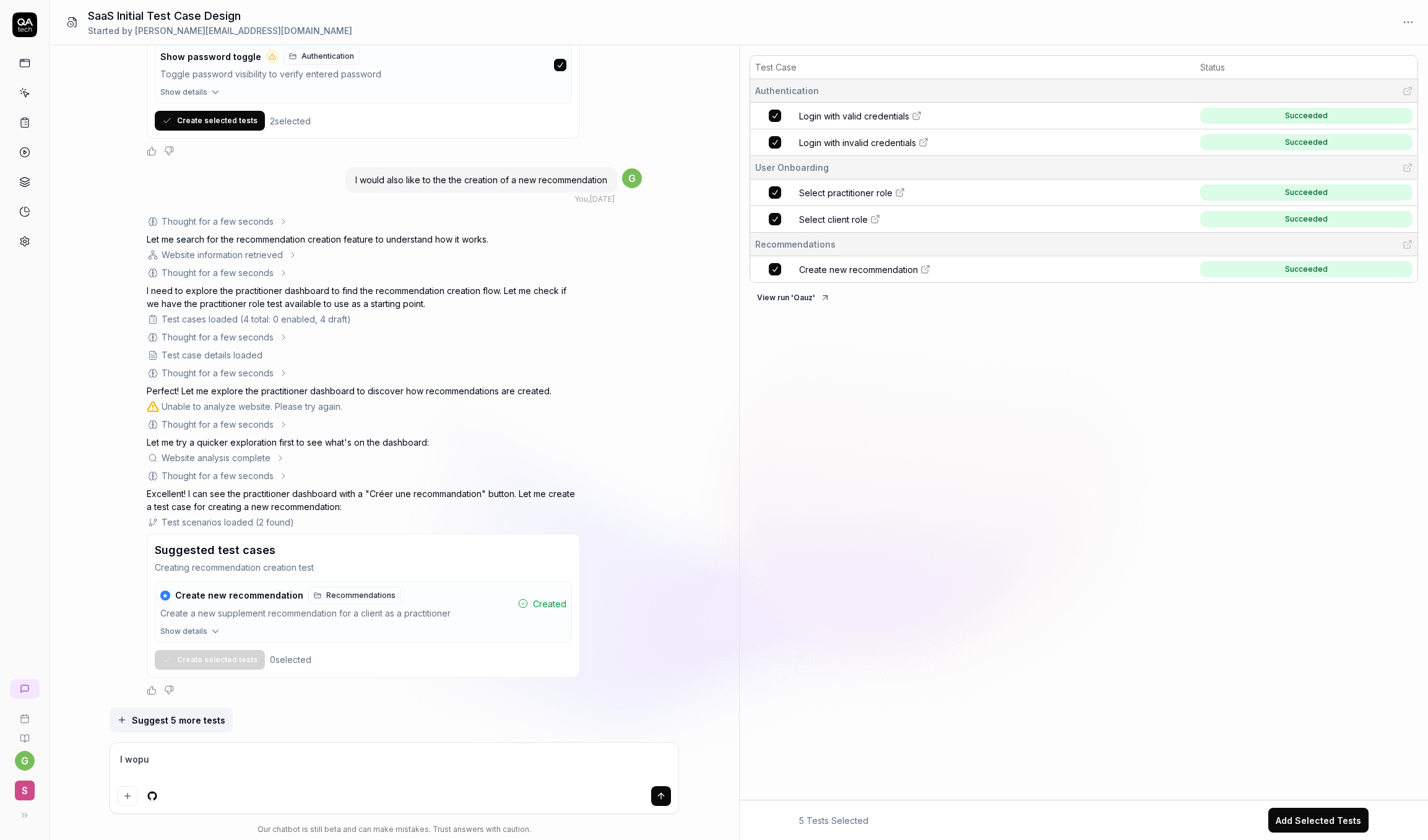
type textarea "*"
type textarea "I wop"
type textarea "*"
type textarea "I wo"
type textarea "*"
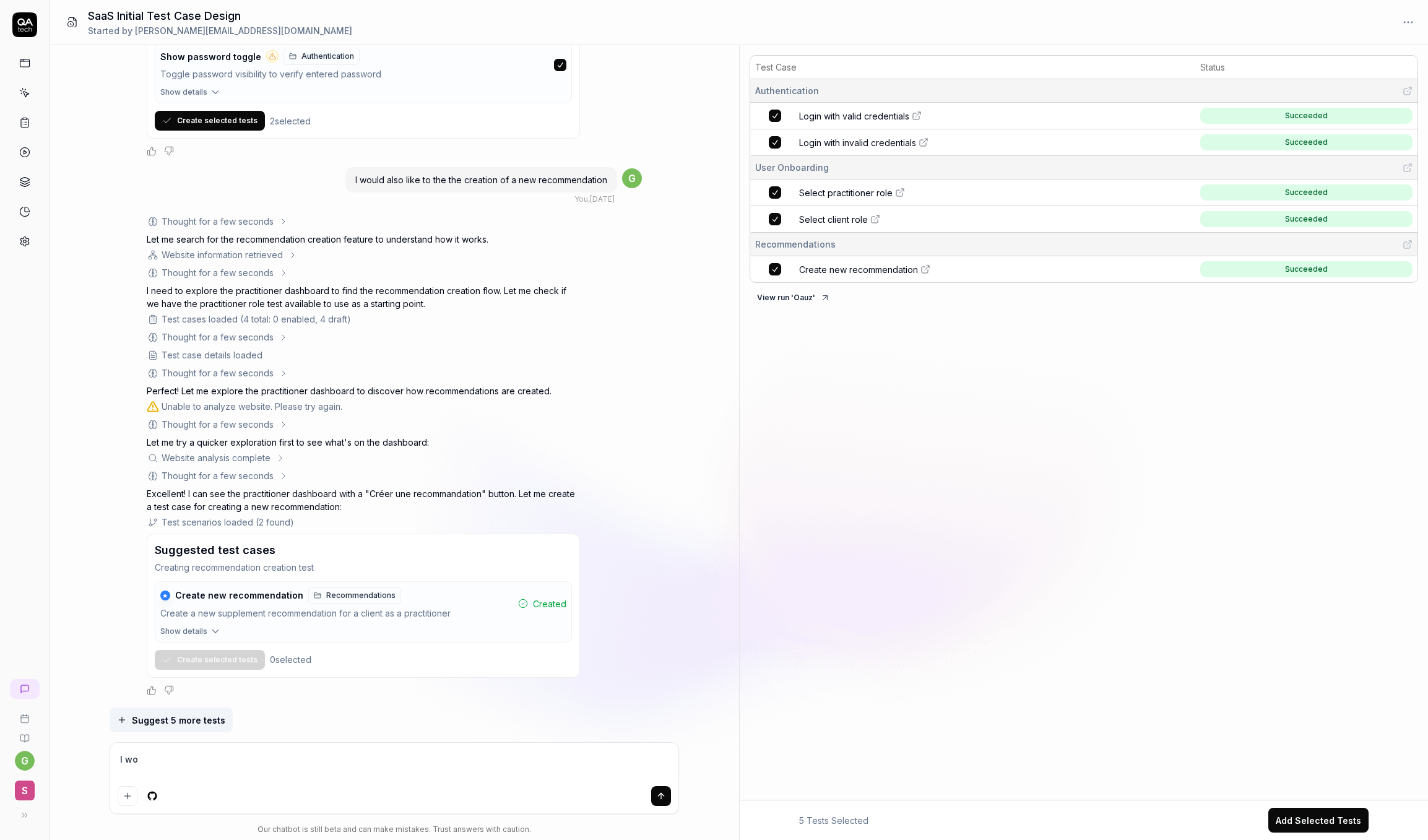
type textarea "I w"
type textarea "*"
type textarea "I"
type textarea "*"
type textarea "I"
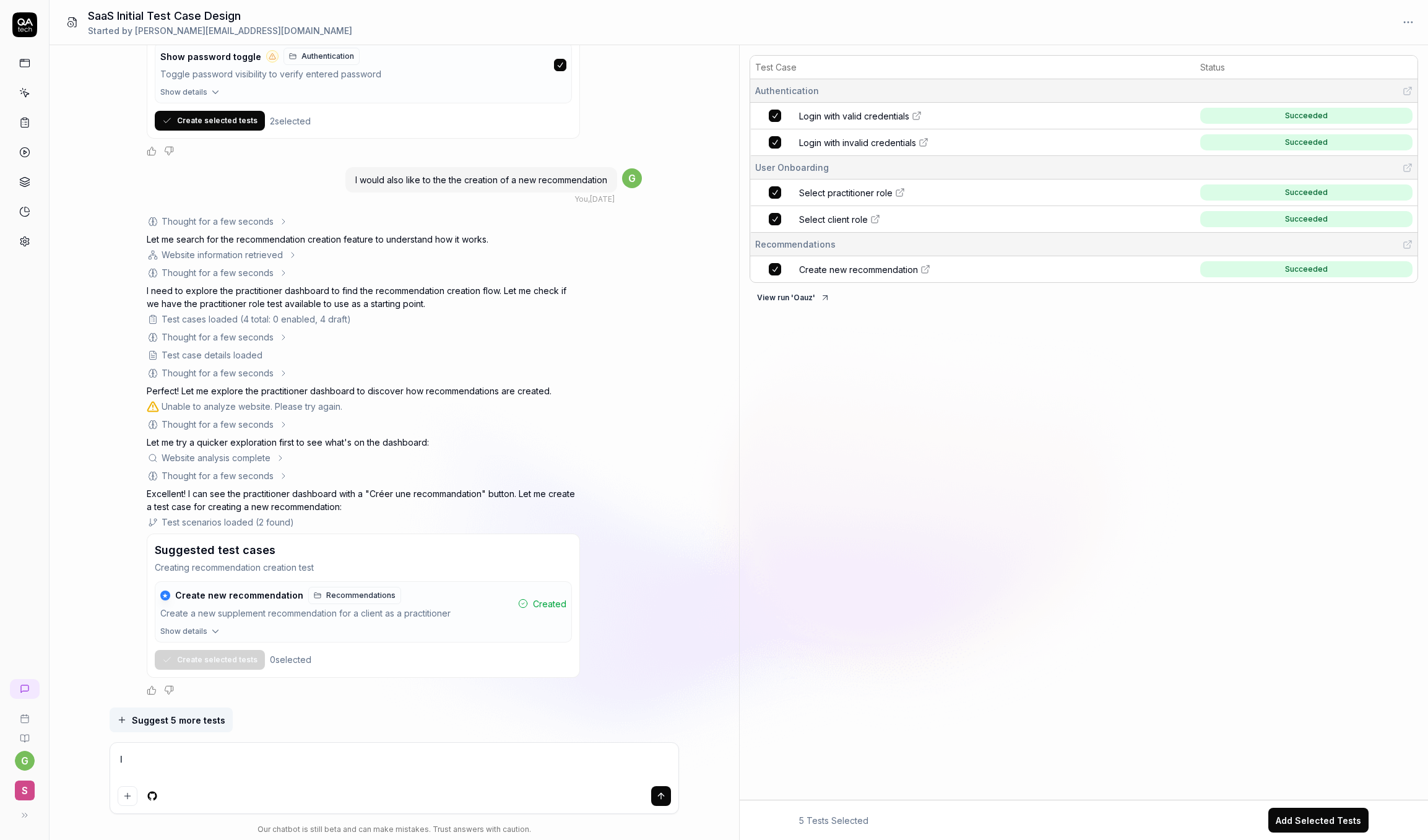
type textarea "*"
type textarea "I"
type textarea "*"
type textarea "I"
type textarea "*"
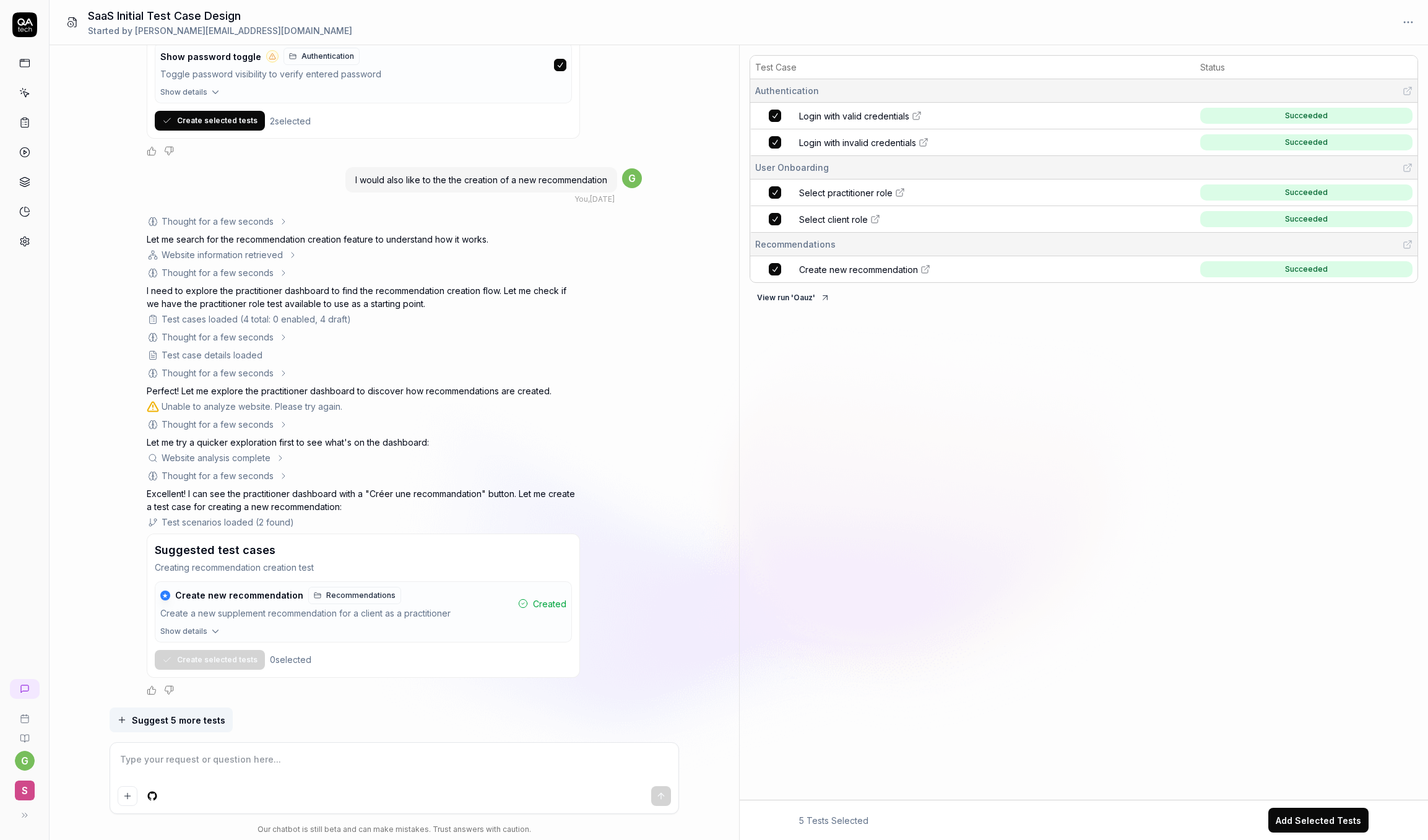
type textarea "*"
type textarea "c"
type textarea "*"
type textarea "cr"
type textarea "*"
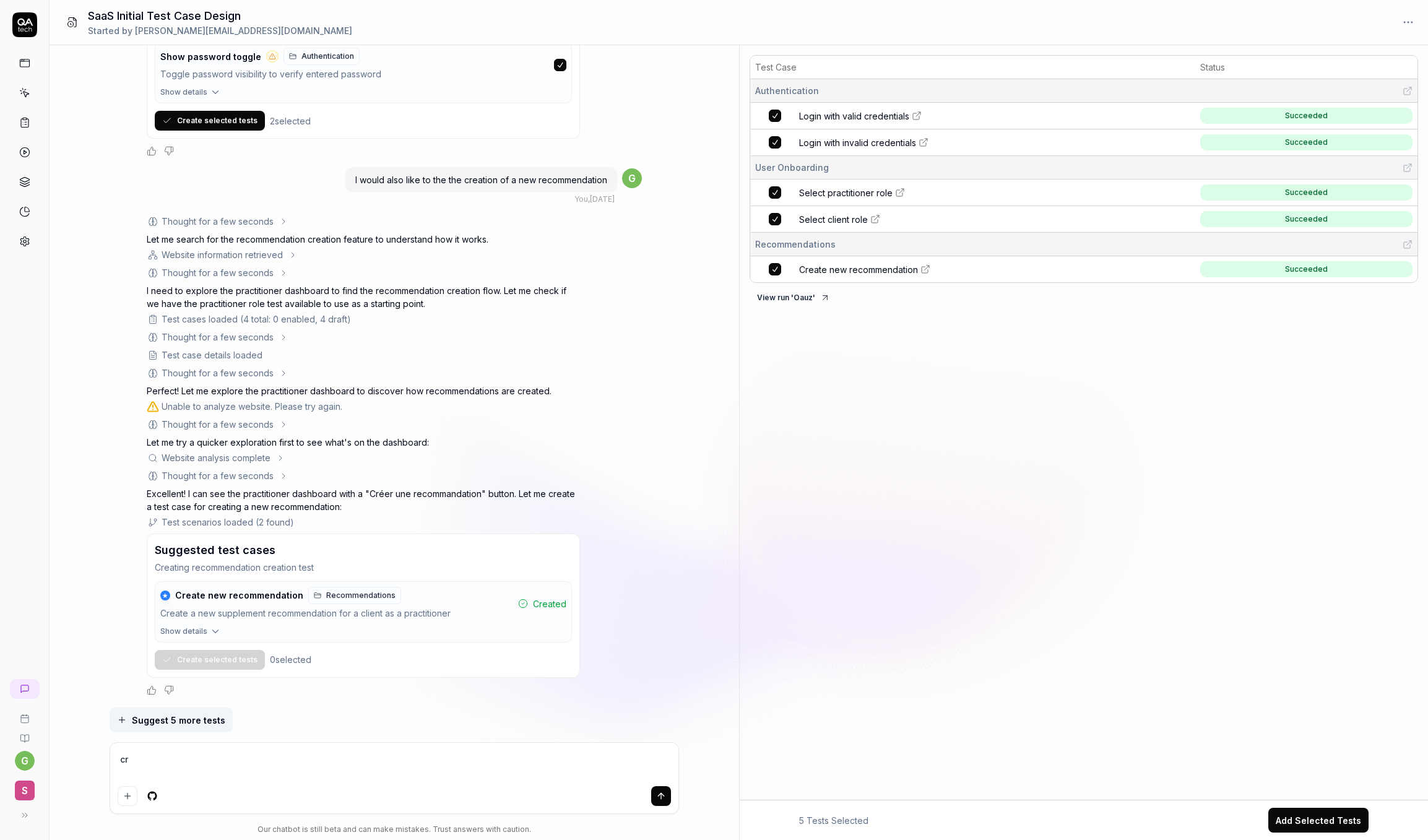
type textarea "cre"
type textarea "*"
type textarea "crea"
type textarea "*"
type textarea "creat"
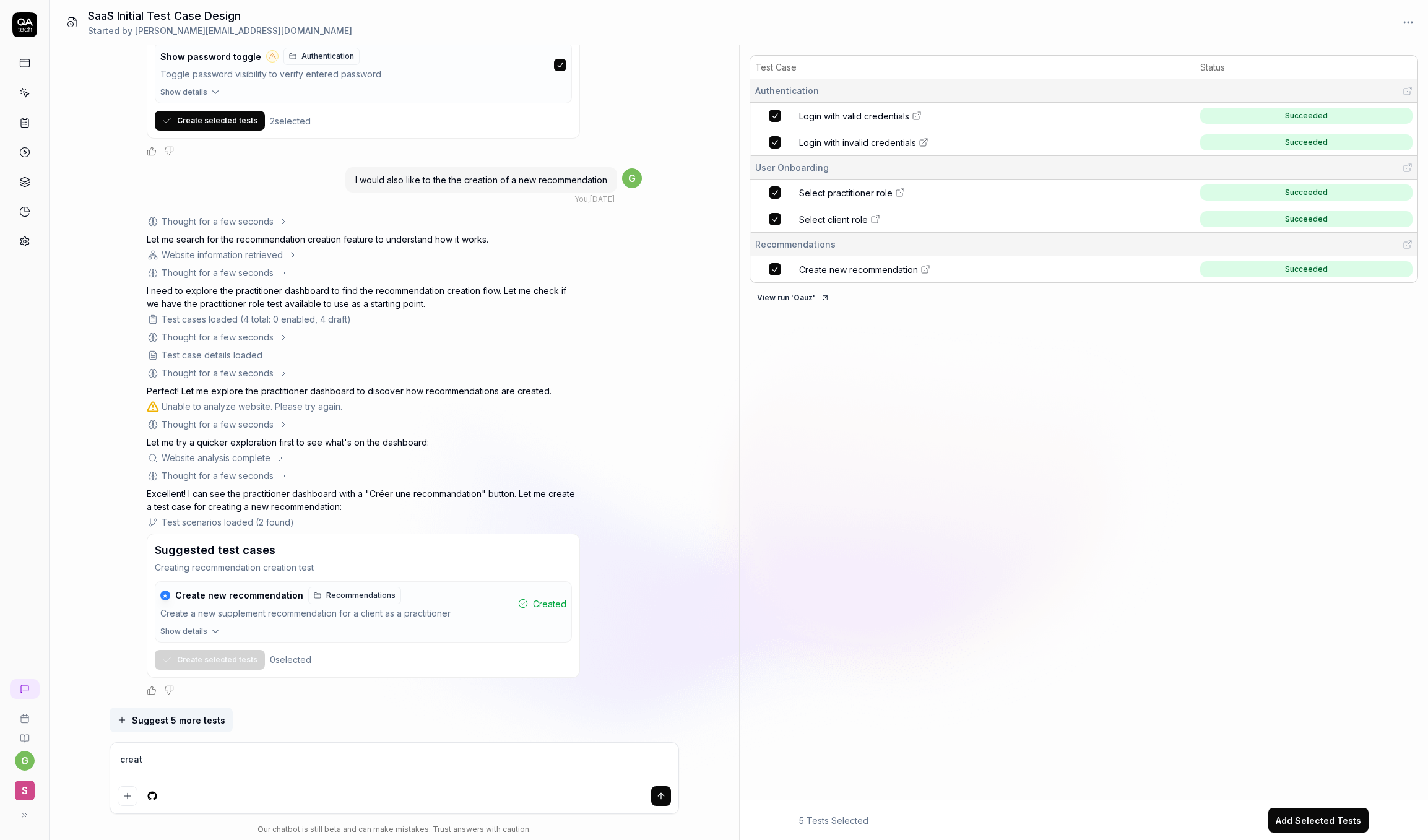
type textarea "*"
type textarea "create"
type textarea "*"
type textarea "create"
type textarea "*"
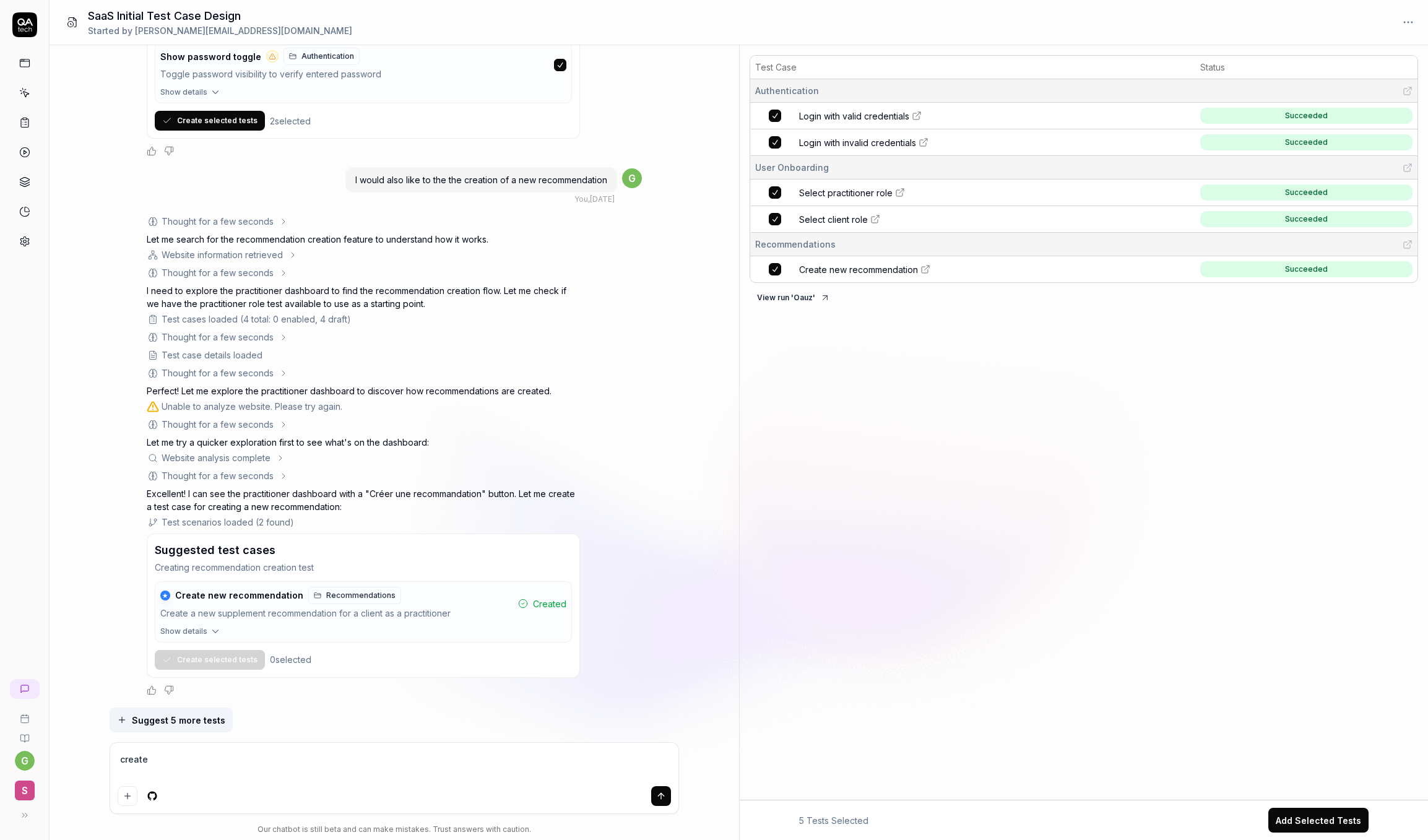
type textarea "create a"
type textarea "*"
type textarea "create a"
type textarea "*"
type textarea "create a t"
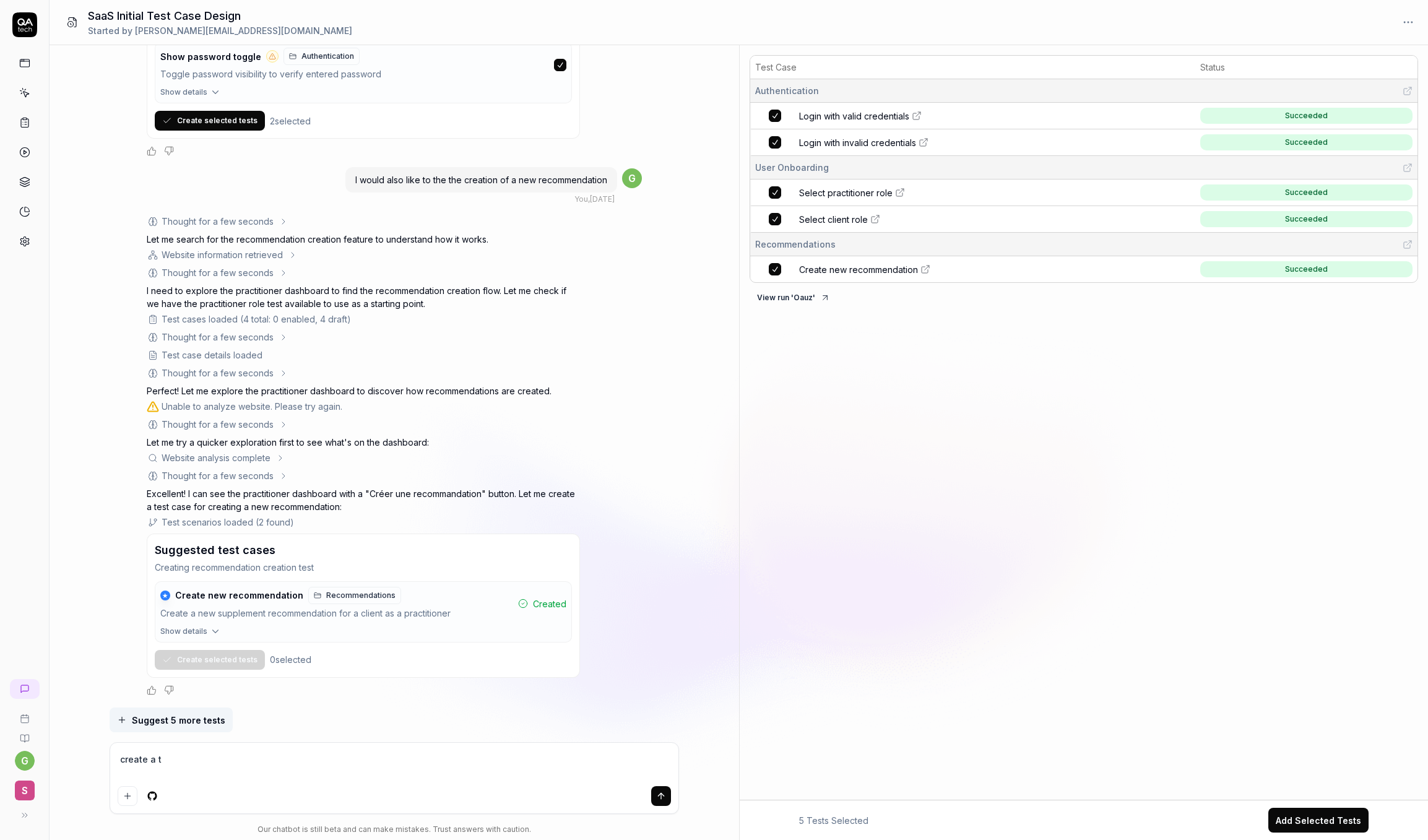
type textarea "*"
type textarea "create a te"
type textarea "*"
type textarea "create a test"
type textarea "*"
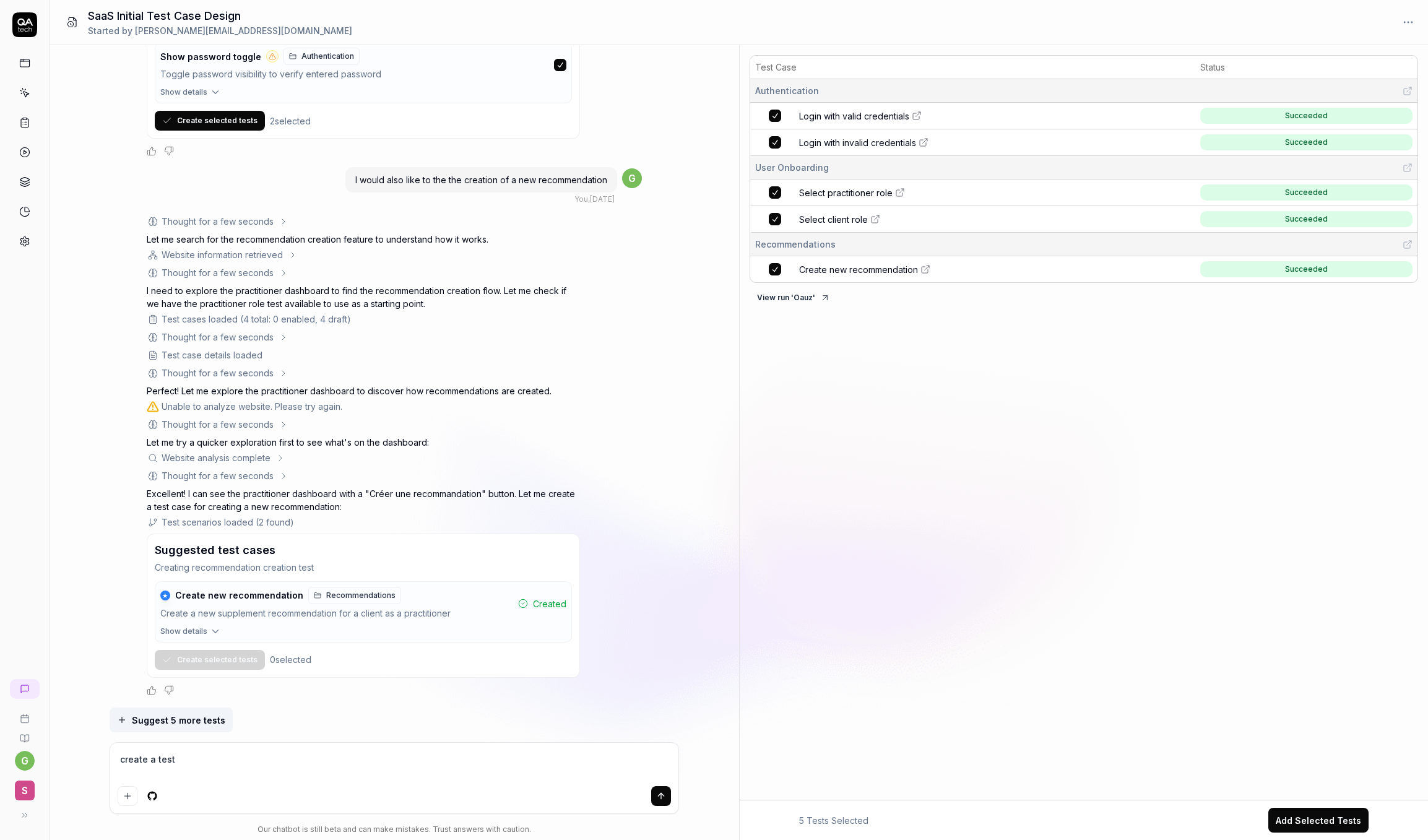
type textarea "create a test"
type textarea "*"
type textarea "create a test t"
type textarea "*"
type textarea "create a test to"
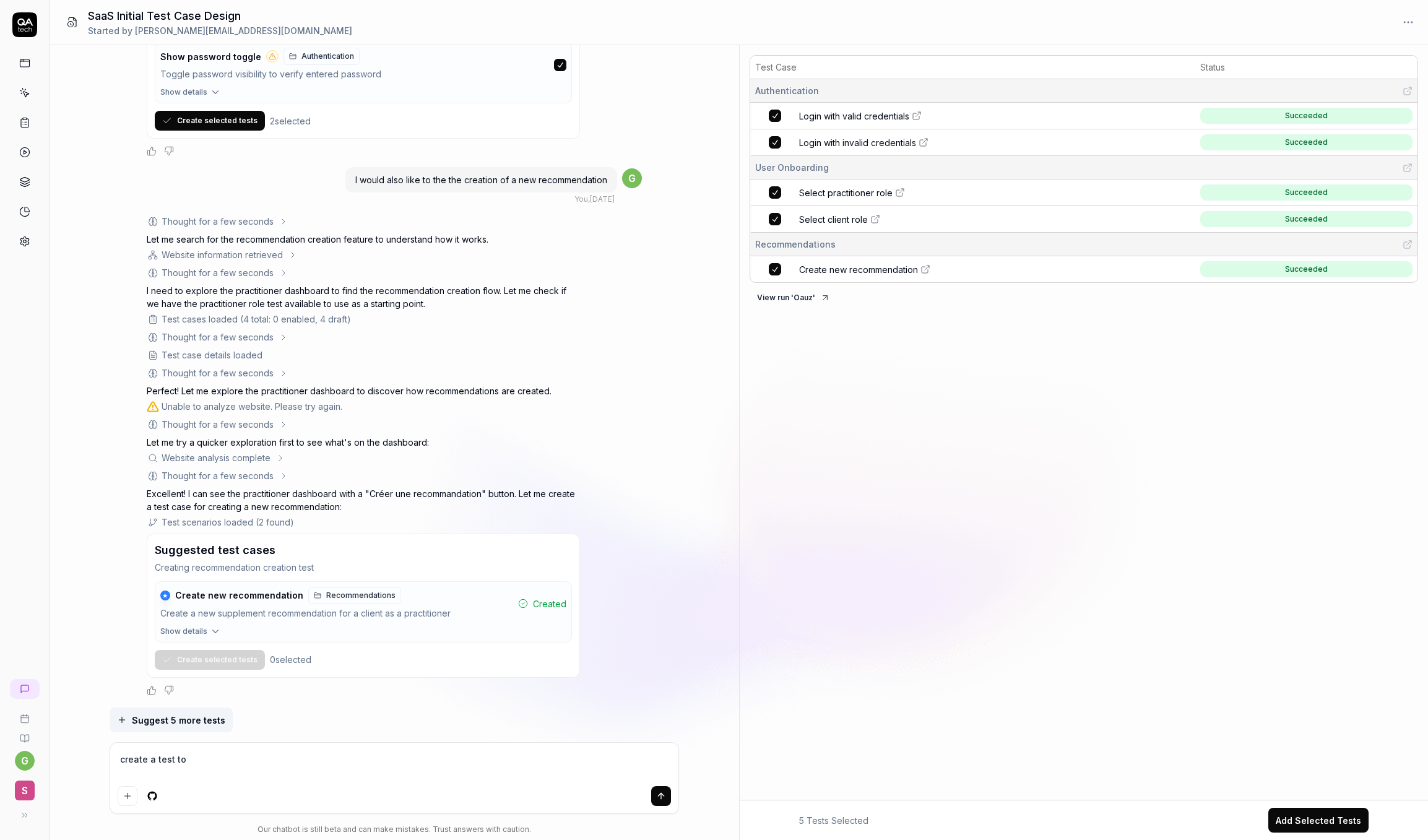
type textarea "*"
type textarea "create a test to"
type textarea "*"
type textarea "create a test to t"
type textarea "*"
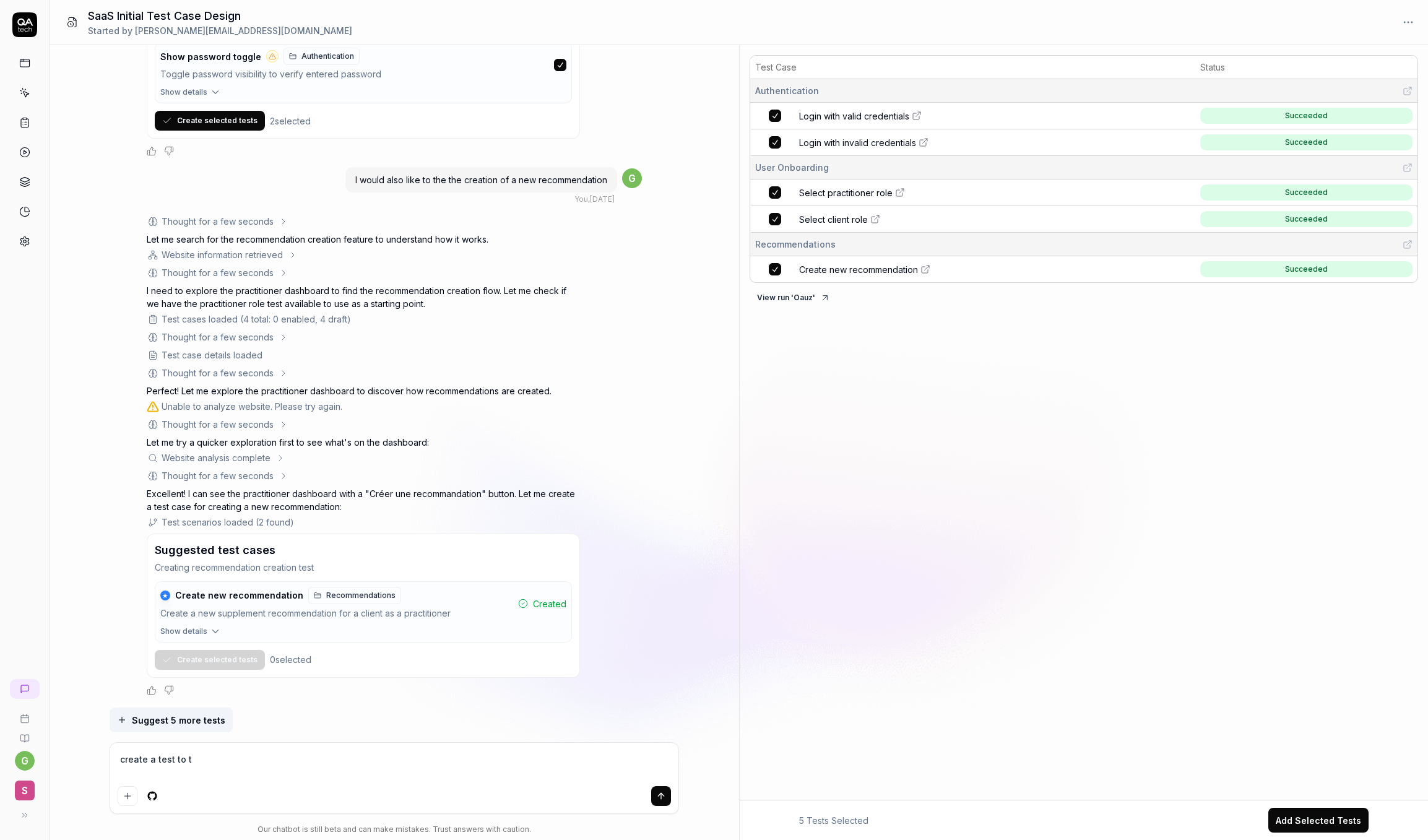
type textarea "create a test to te"
type textarea "*"
type textarea "create a test to tes"
type textarea "*"
type textarea "create a test to test"
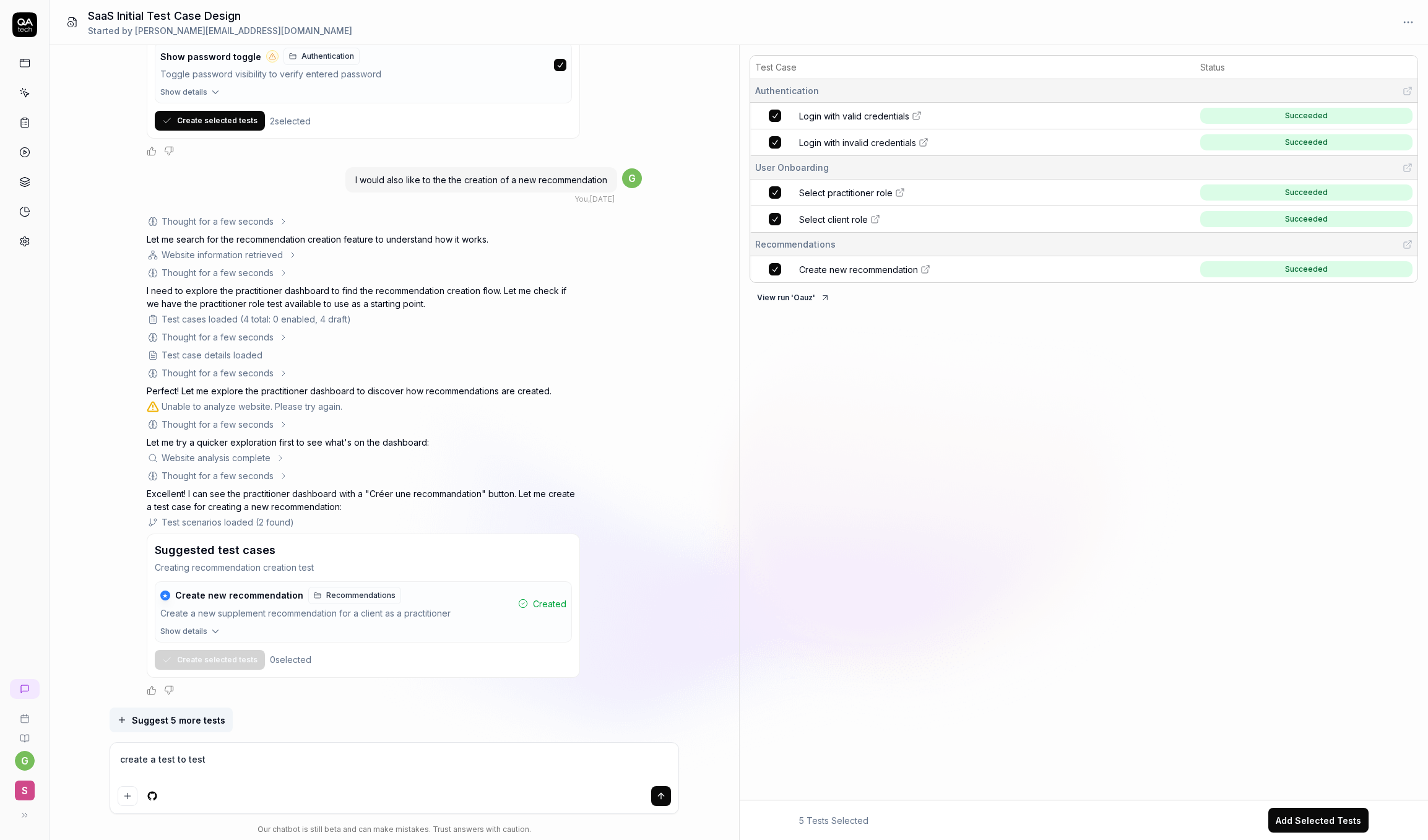
type textarea "*"
type textarea "create a test to test"
type textarea "*"
type textarea "create a test to test a"
type textarea "*"
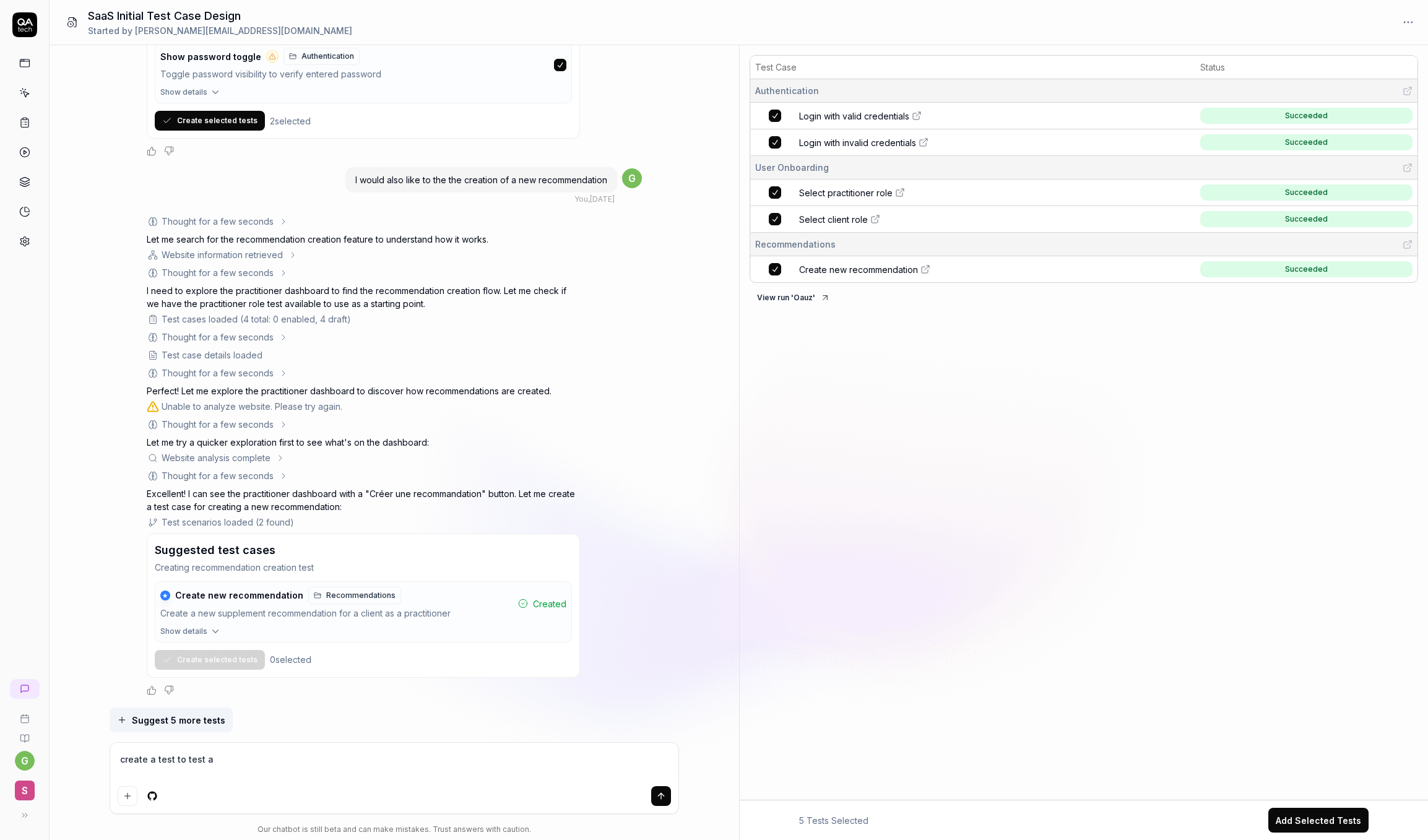
type textarea "create a test to test ad"
type textarea "*"
type textarea "create a test to test addi"
type textarea "*"
type textarea "create a test to test addin"
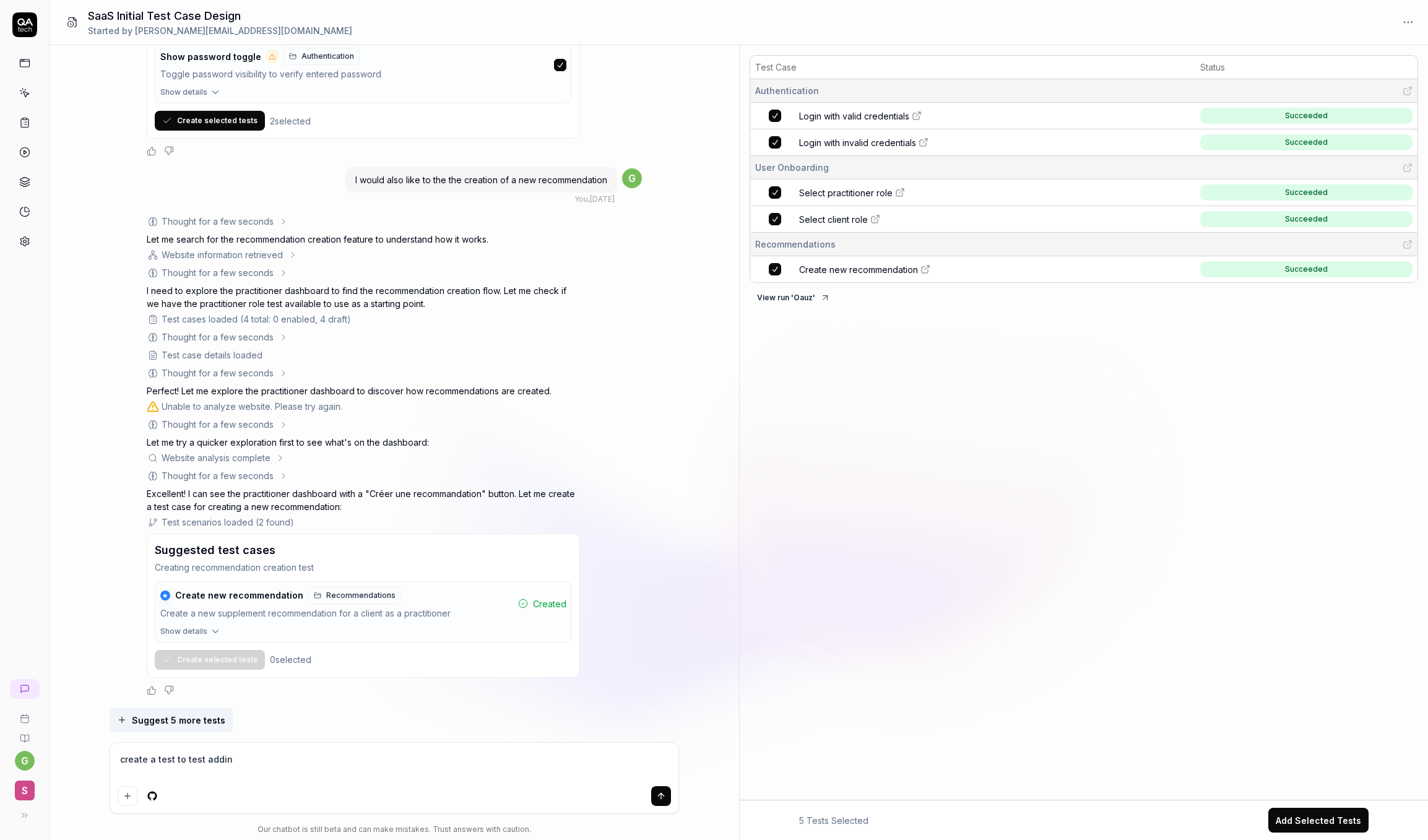
type textarea "*"
type textarea "create a test to test adding"
type textarea "*"
type textarea "create a test to test adding"
type textarea "*"
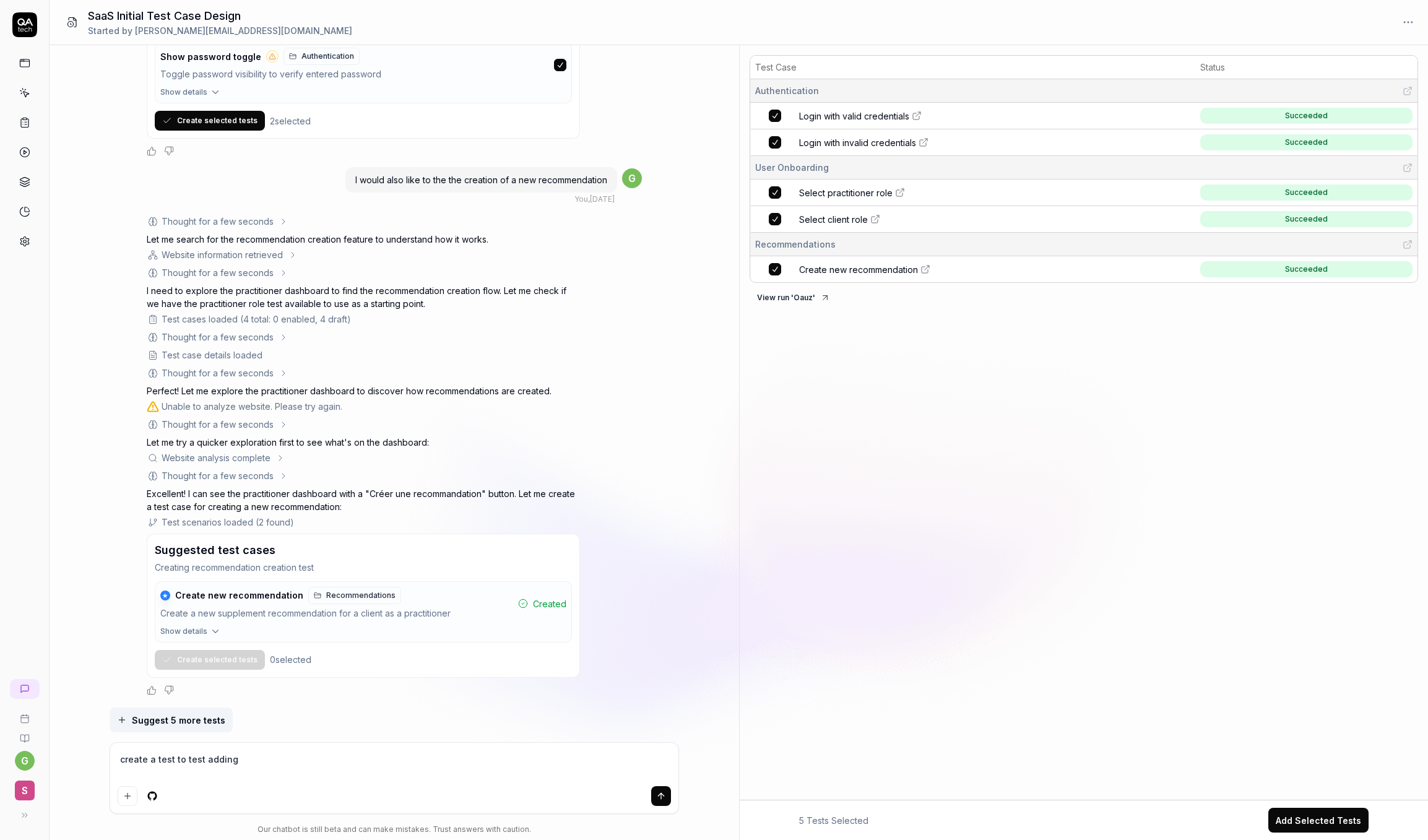
type textarea "create a test to test adding i"
type textarea "*"
type textarea "create a test to test adding in"
type textarea "*"
type textarea "create a test to test adding ins"
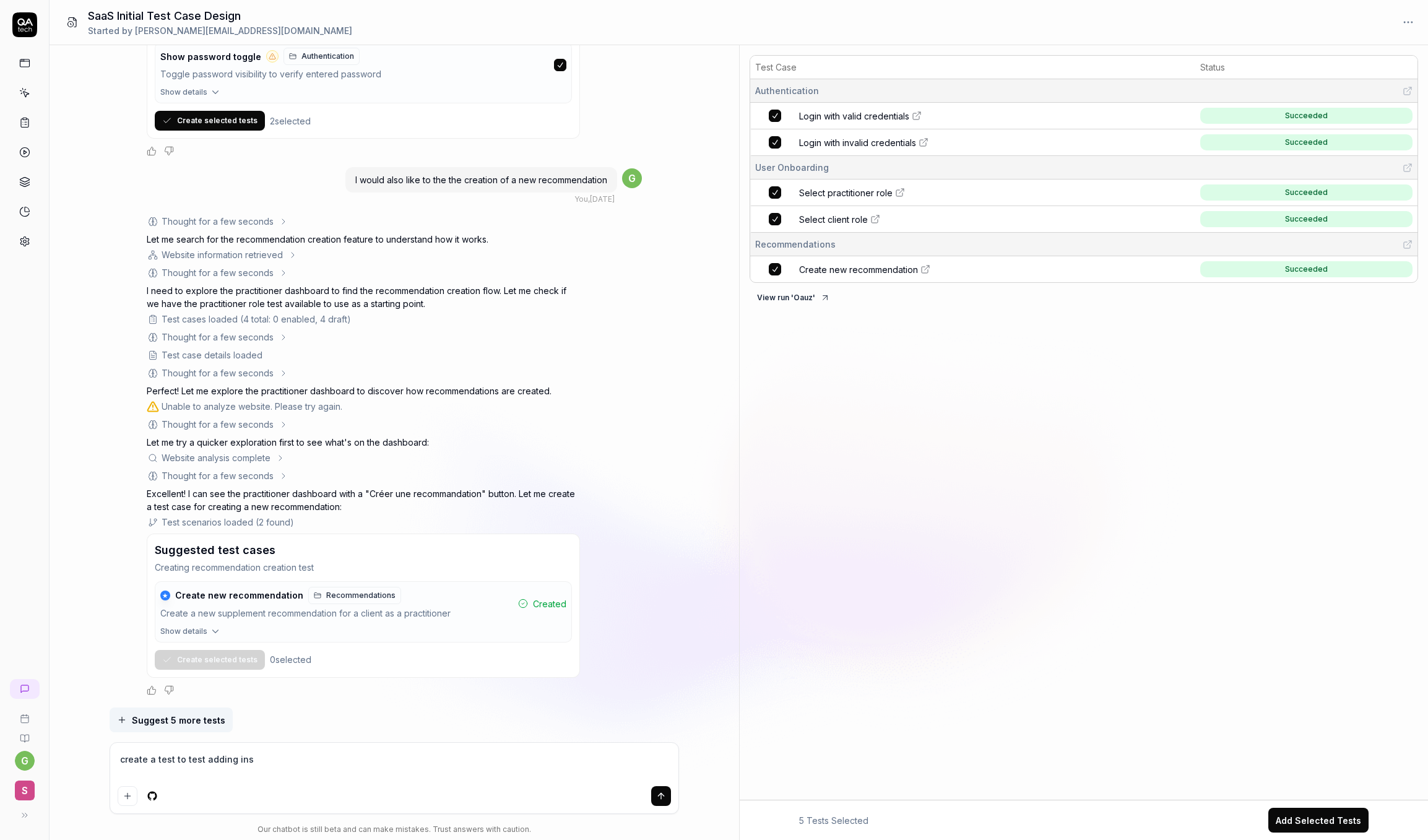
type textarea "*"
type textarea "create a test to test adding inst"
type textarea "*"
type textarea "create a test to test adding ins"
type textarea "*"
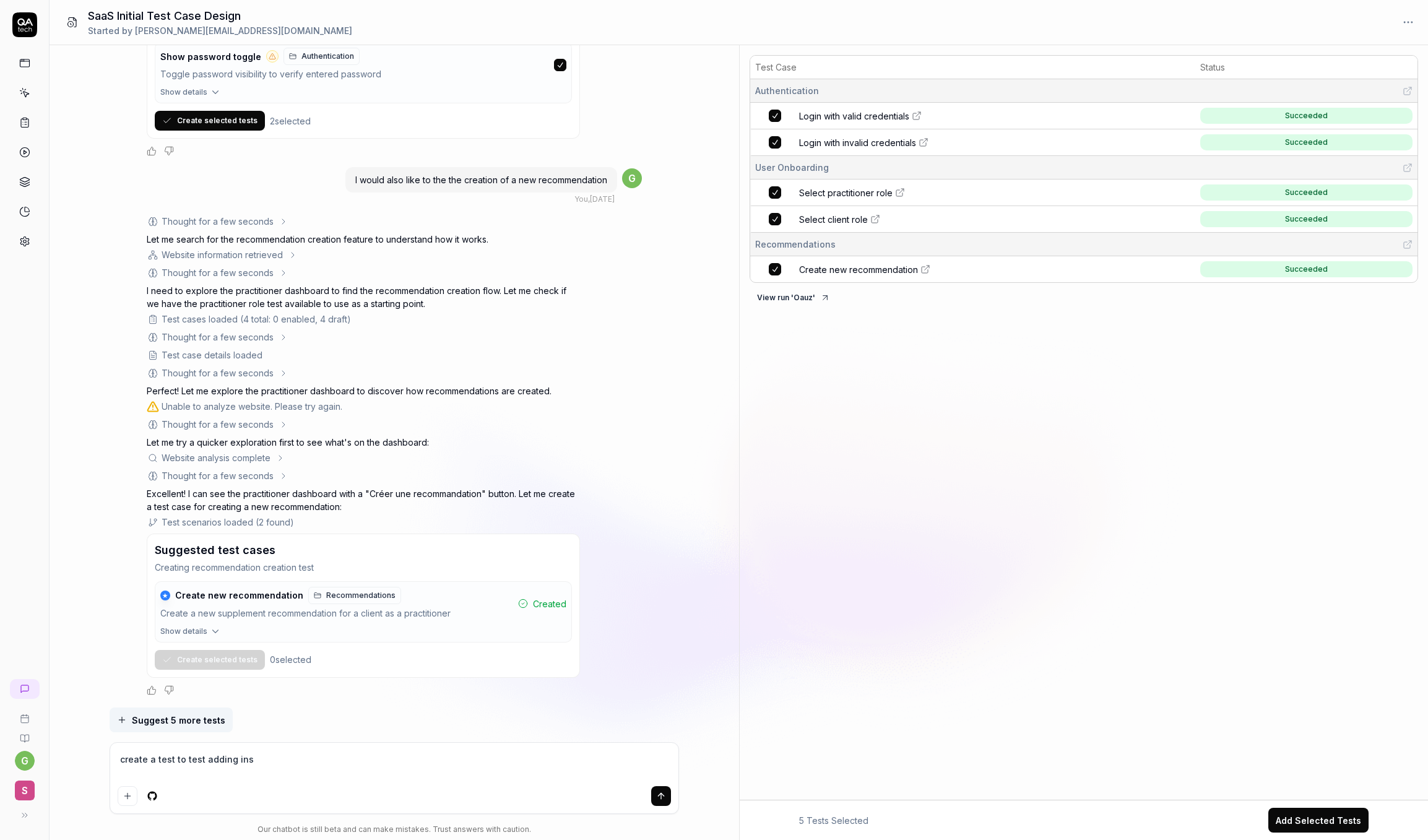
type textarea "create a test to test adding in"
type textarea "*"
type textarea "create a test to test adding i"
type textarea "*"
type textarea "create a test to test adding"
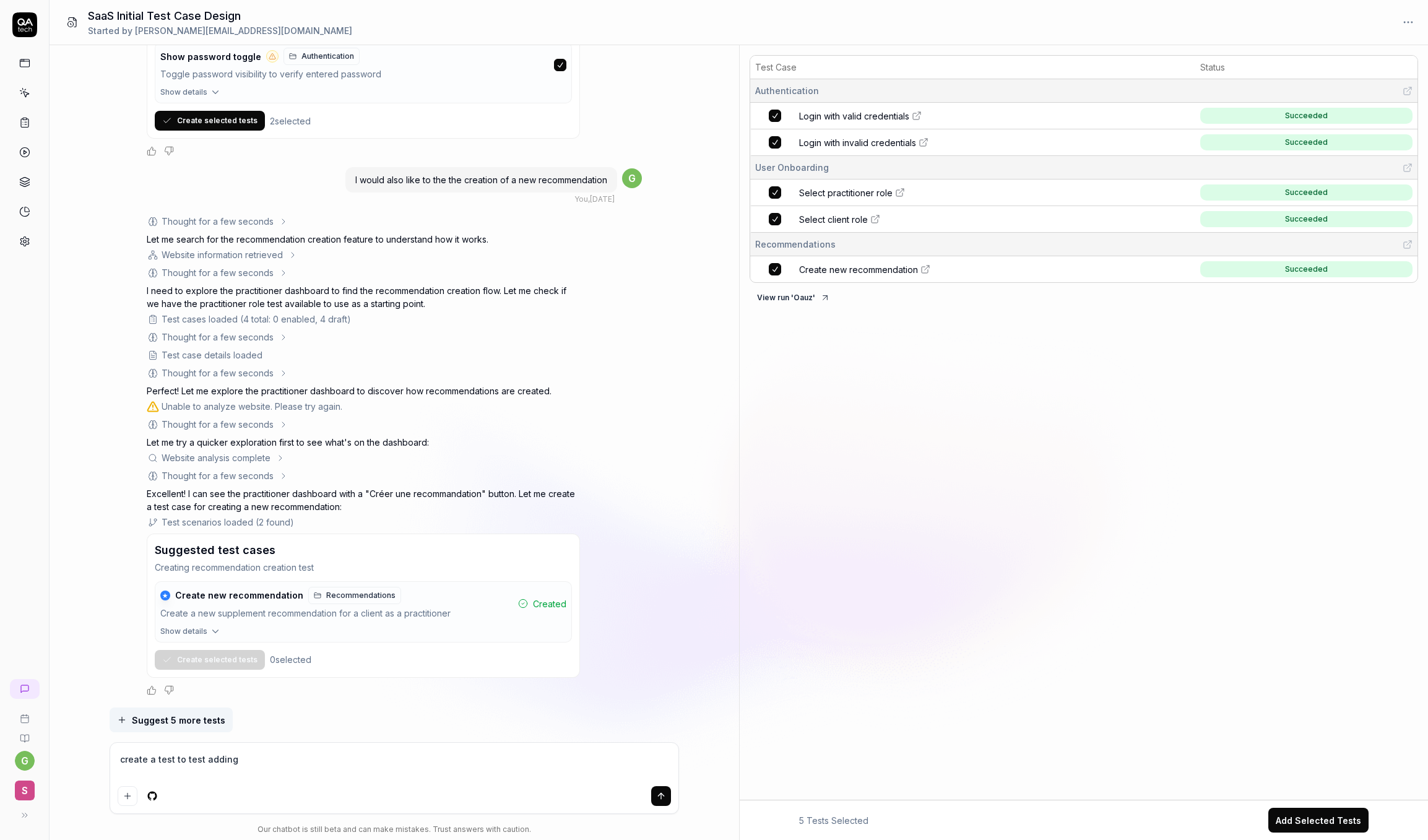
type textarea "*"
type textarea "create a test to test adding"
type textarea "*"
type textarea "create a test to test addingc"
type textarea "*"
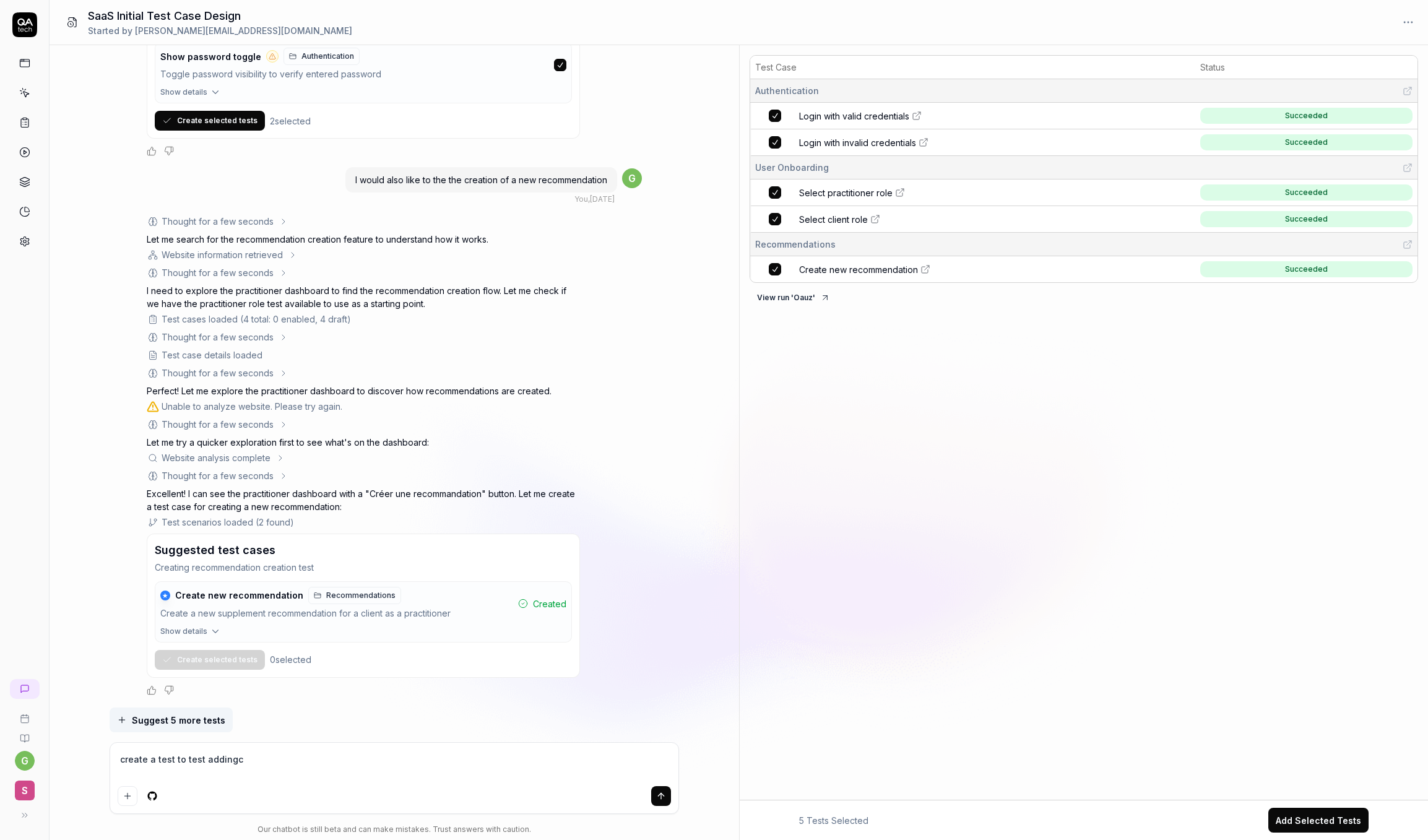
type textarea "create a test to test addingcu"
type textarea "*"
type textarea "create a test to test addingcus"
type textarea "*"
type textarea "create a test to test addingcu"
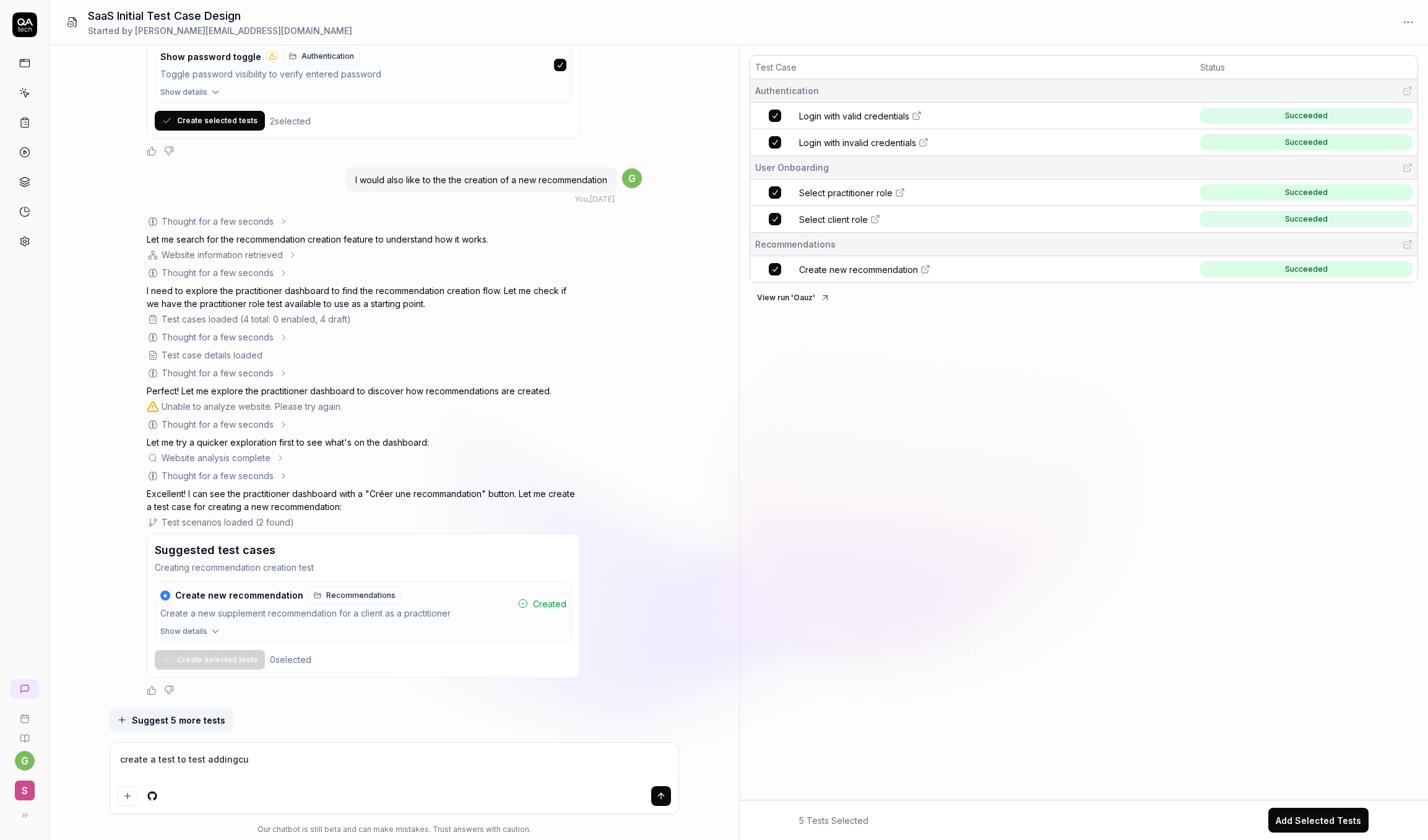
type textarea "*"
type textarea "create a test to test addingc"
type textarea "*"
type textarea "create a test to test adding"
type textarea "*"
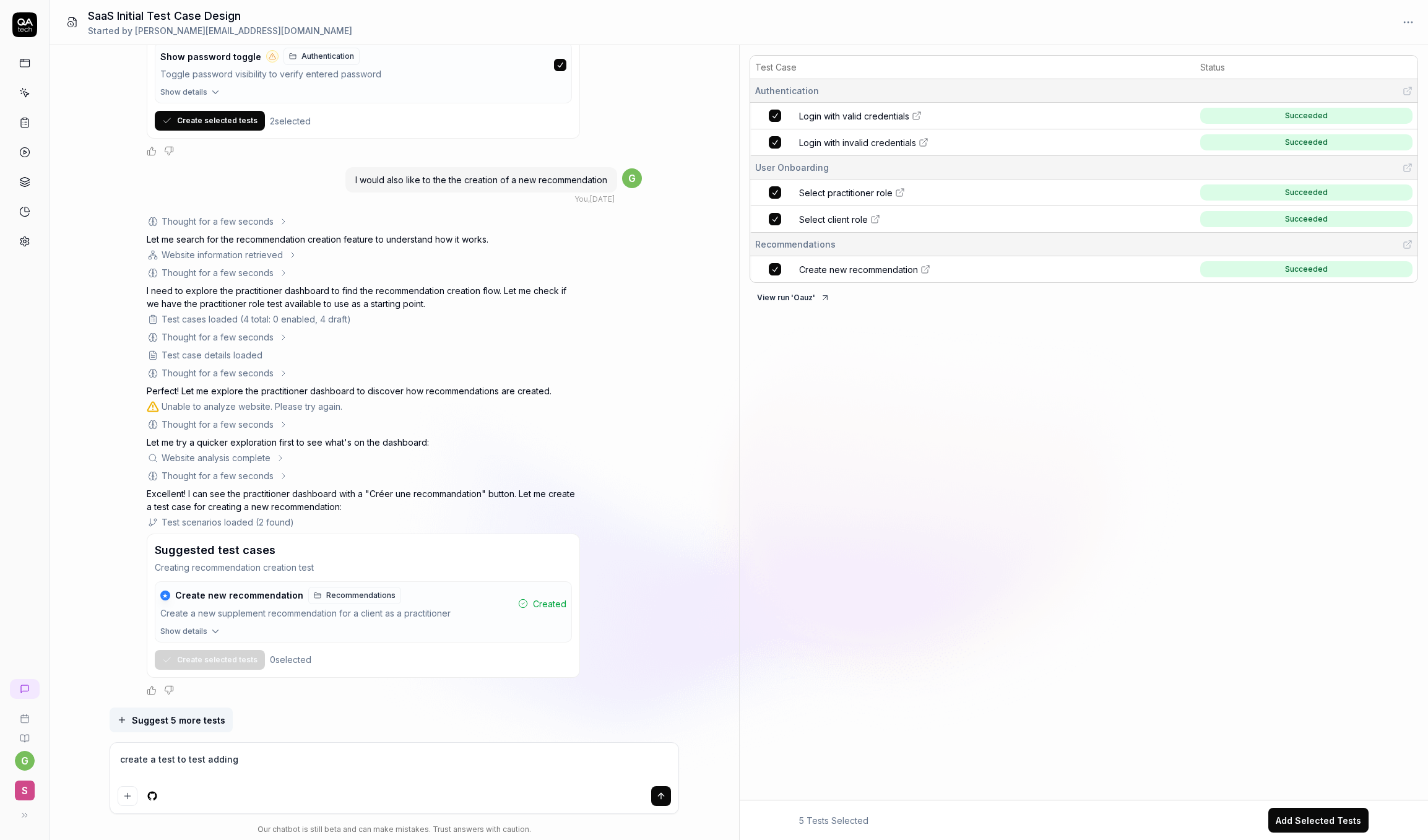
type textarea "create a test to test adding"
type textarea "*"
type textarea "create a test to test adding c"
type textarea "*"
type textarea "create a test to test adding cu"
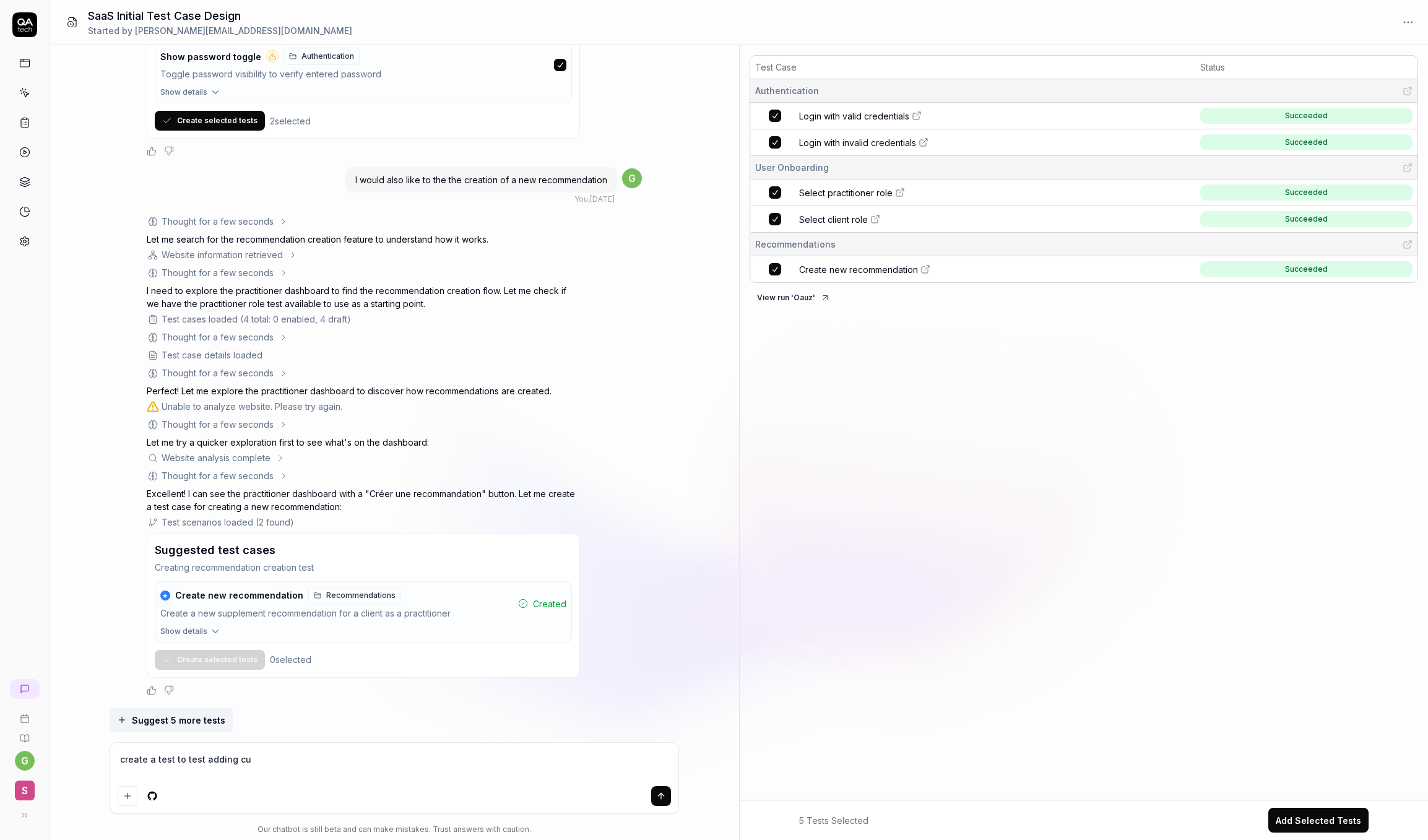
type textarea "*"
type textarea "create a test to test adding cus"
type textarea "*"
type textarea "create a test to test adding custo"
type textarea "*"
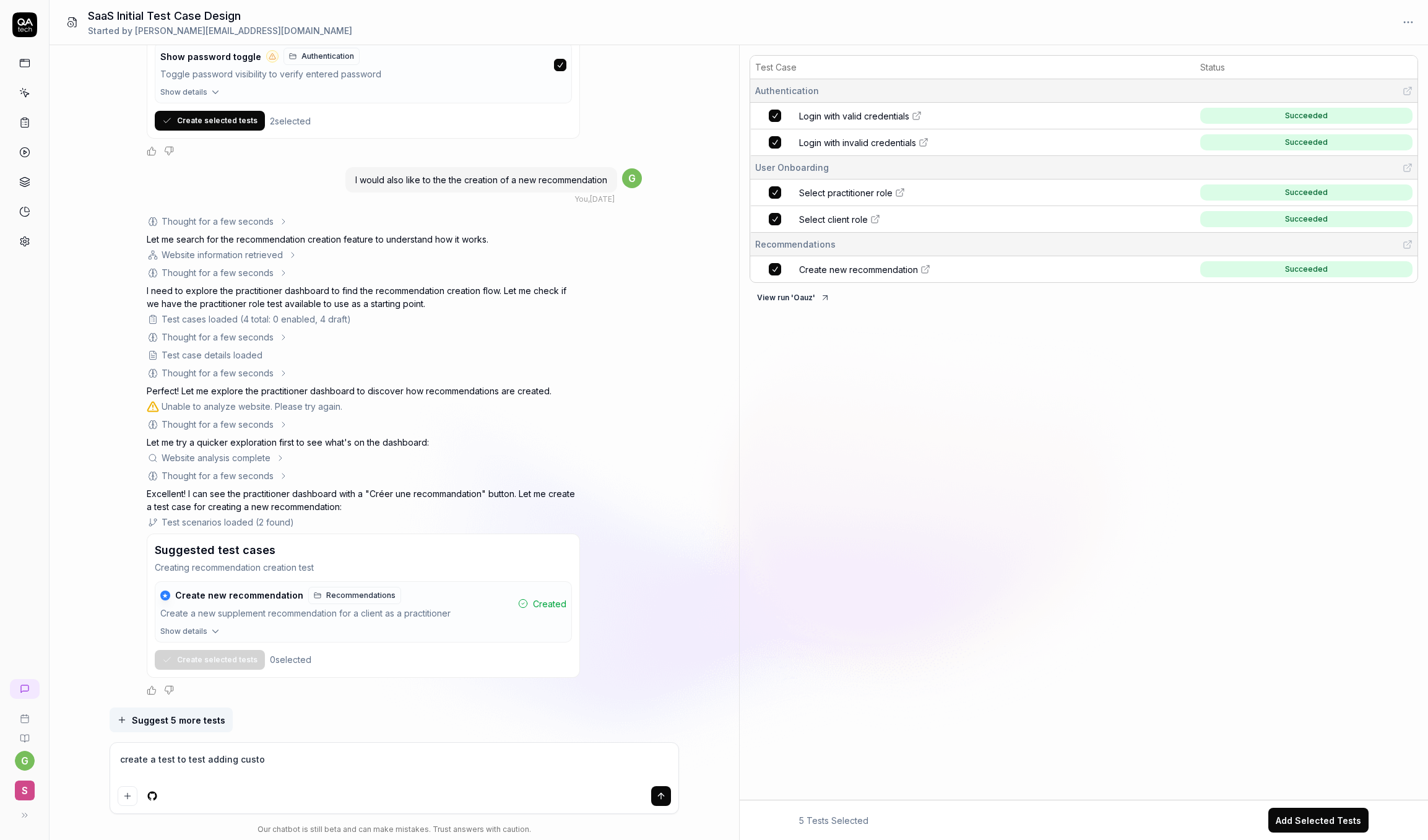
type textarea "create a test to test adding custom"
type textarea "*"
type textarea "create a test to test adding custom"
type textarea "*"
type textarea "create a test to test adding custom i"
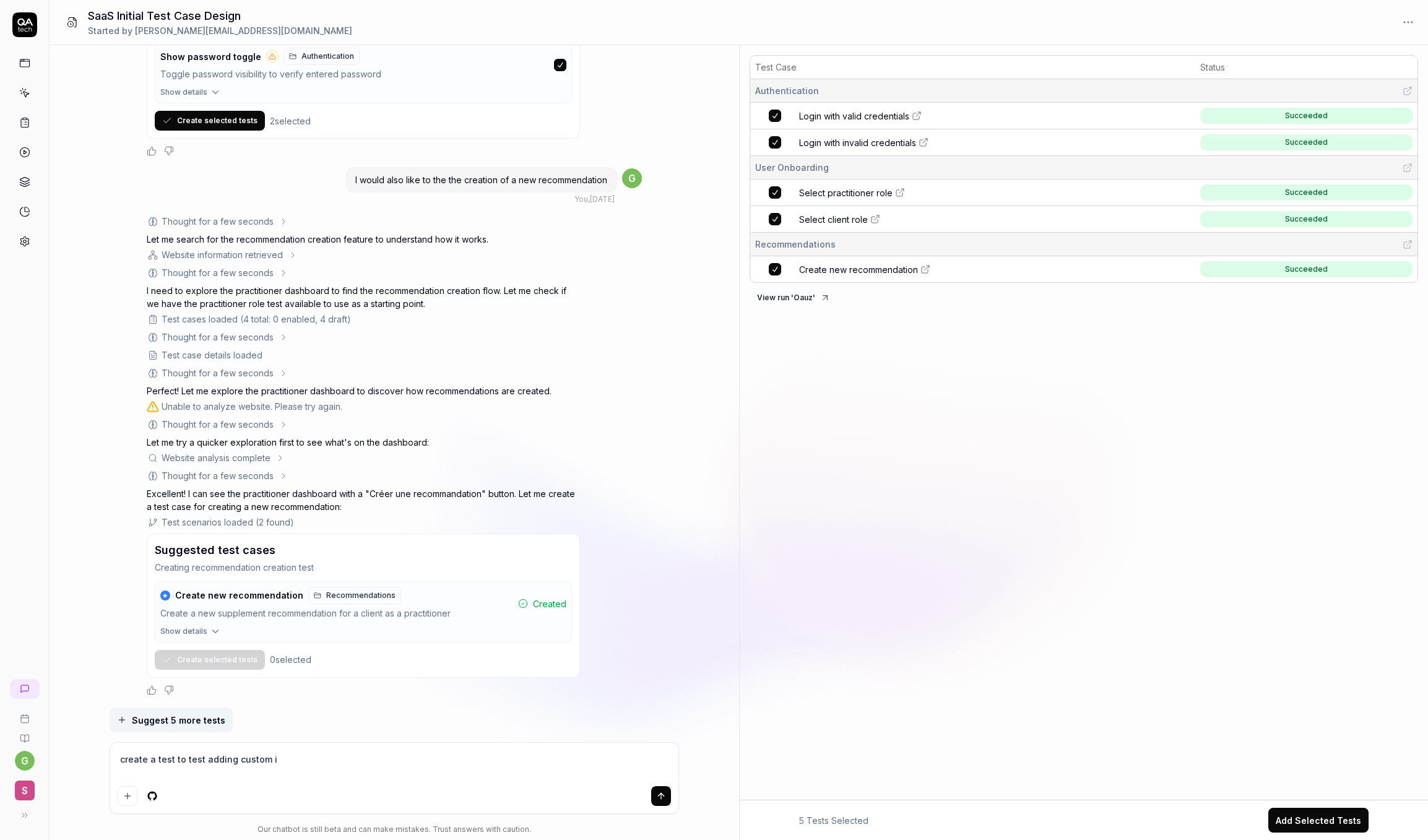
type textarea "*"
type textarea "create a test to test adding custom in"
type textarea "*"
type textarea "create a test to test adding custom ins"
type textarea "*"
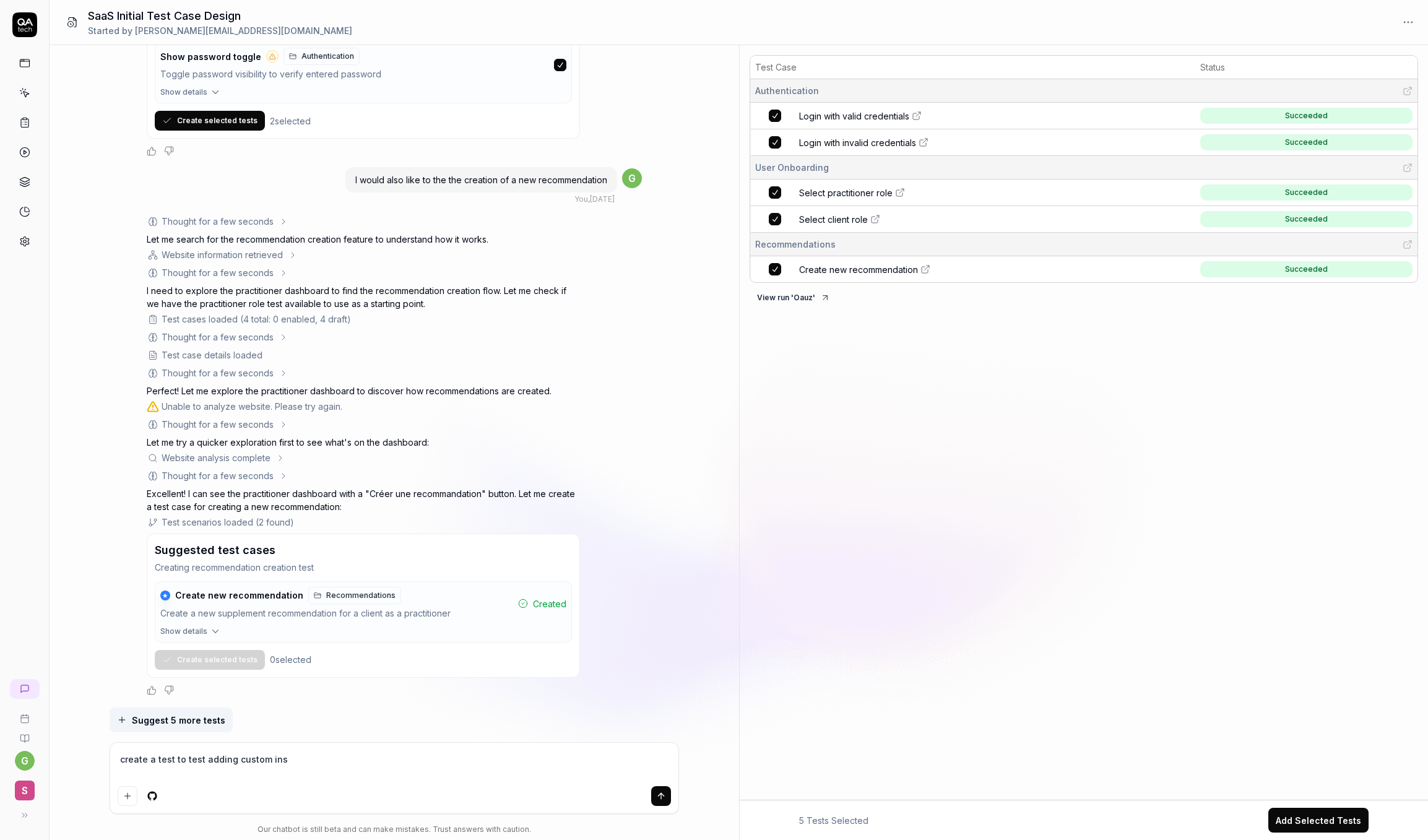
type textarea "create a test to test adding custom inst"
type textarea "*"
type textarea "create a test to test adding custom instg"
type textarea "*"
type textarea "create a test to test adding custom inst"
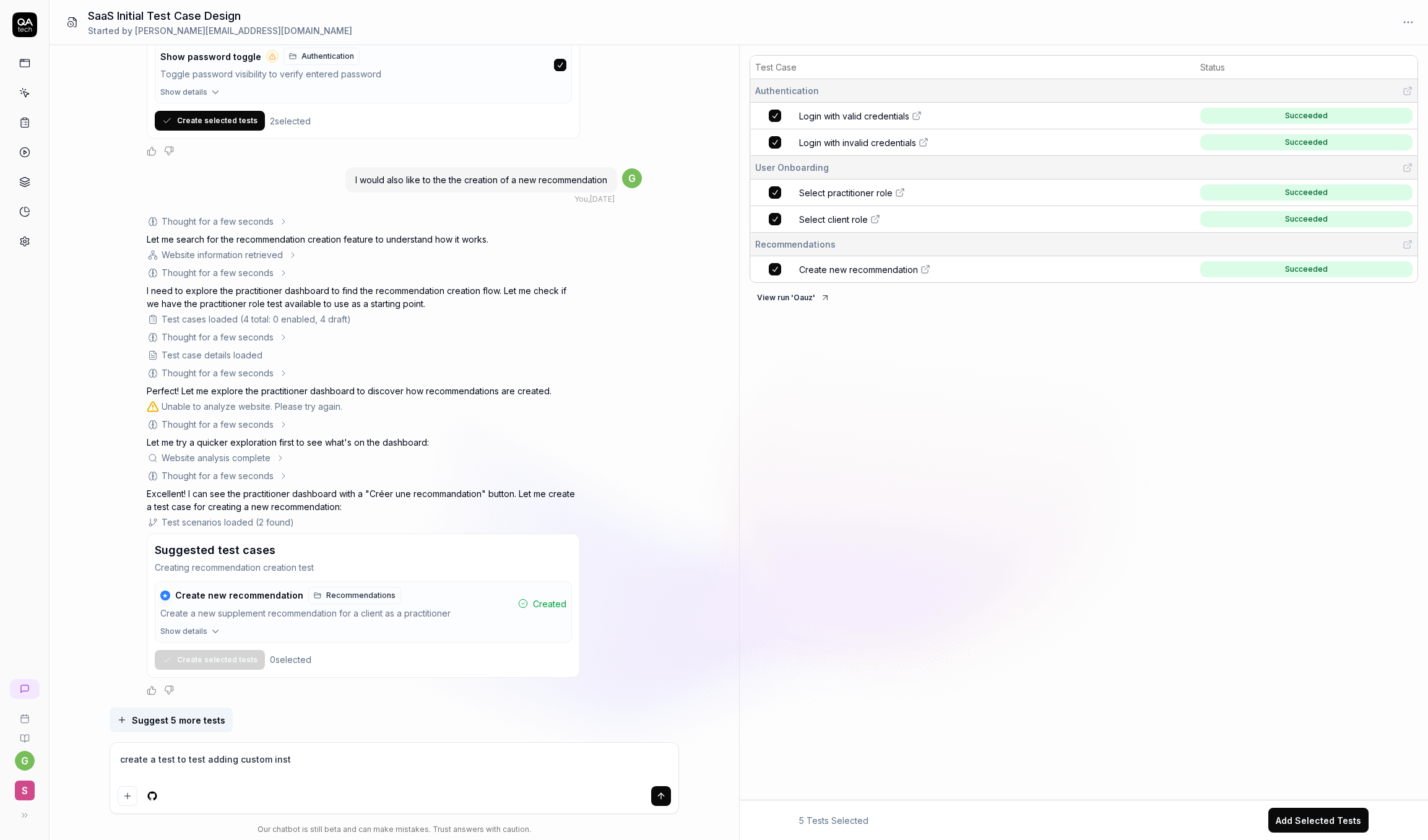
type textarea "*"
type textarea "create a test to test adding custom ins"
type textarea "*"
type textarea "create a test to test adding custom in"
type textarea "*"
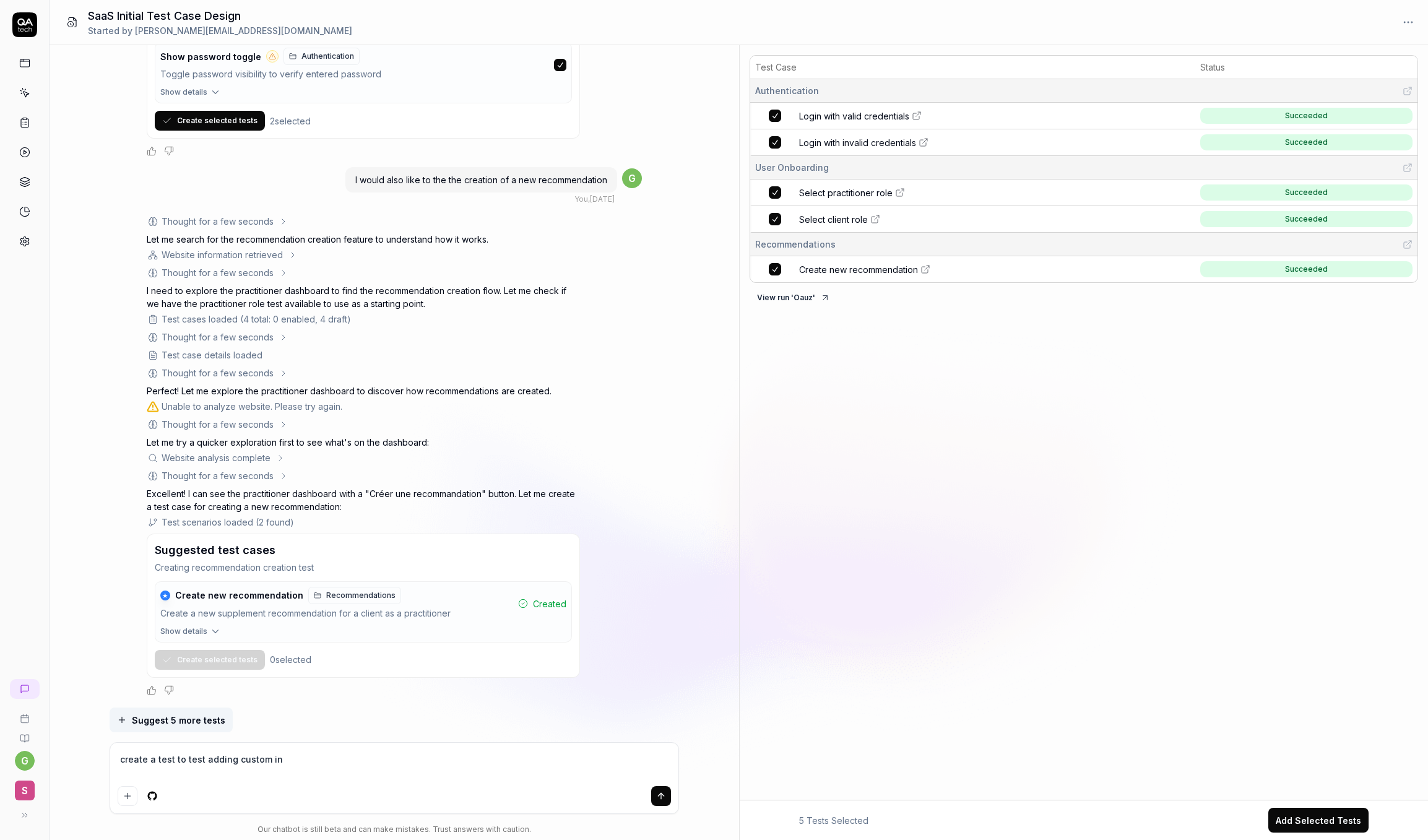
type textarea "create a test to test adding custom i"
type textarea "*"
type textarea "create a test to test adding custom"
type textarea "*"
type textarea "create a test to test adding custom d"
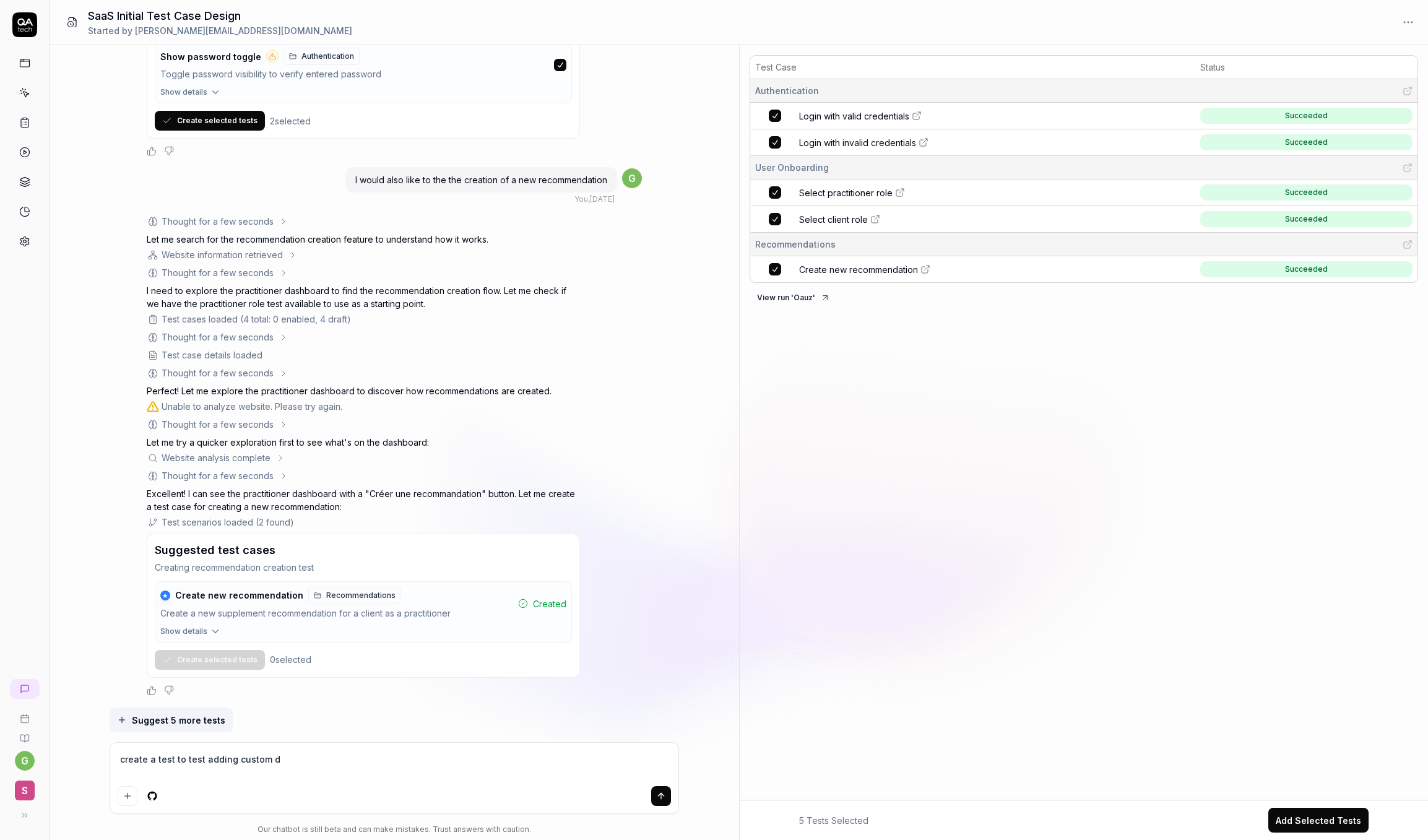
type textarea "*"
type textarea "create a test to test adding custom do"
type textarea "*"
type textarea "create a test to test adding custom dosa"
type textarea "*"
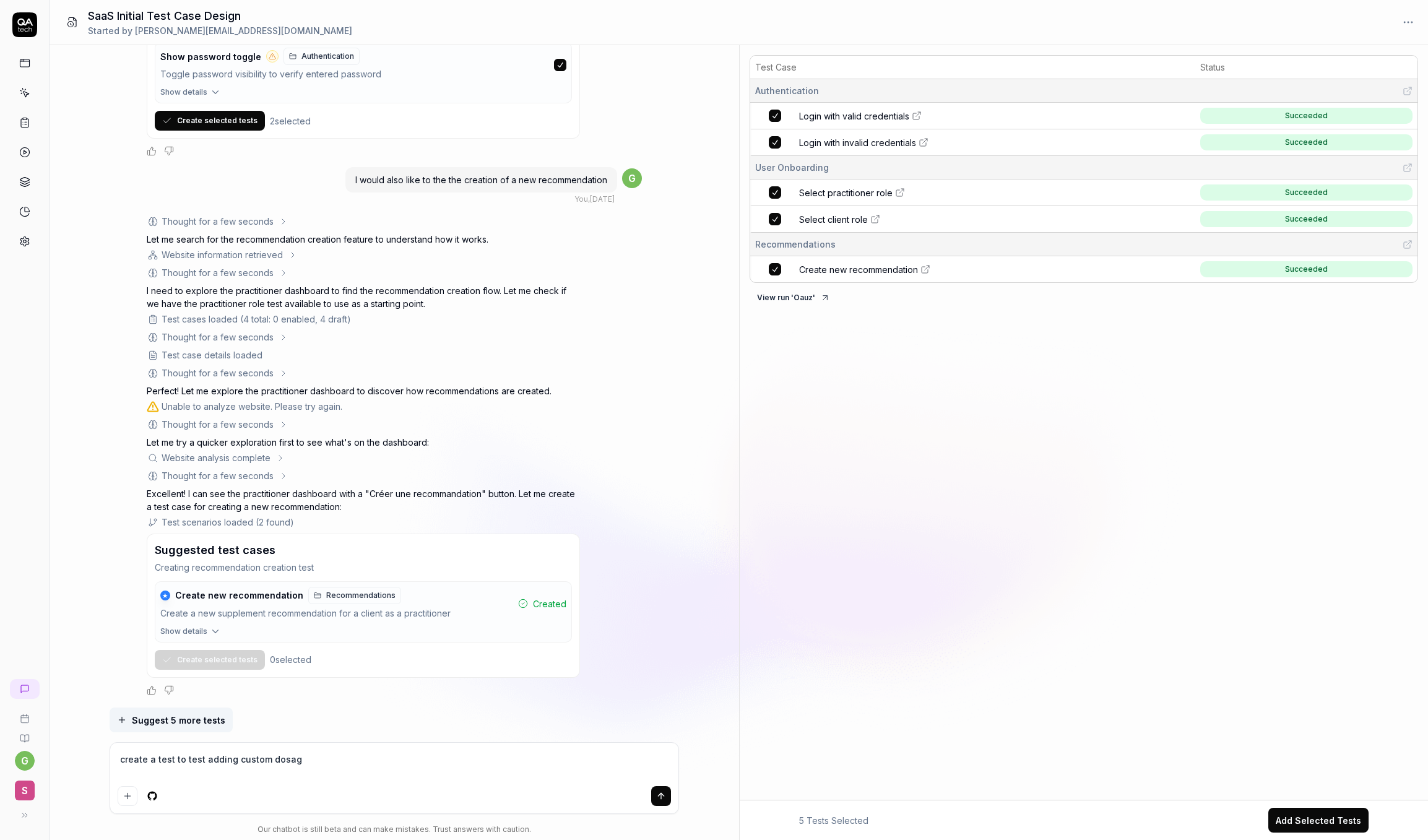
type textarea "create a test to test adding custom dosage"
type textarea "*"
type textarea "create a test to test adding custom dosage"
type textarea "*"
type textarea "create a test to test adding custom dosage o"
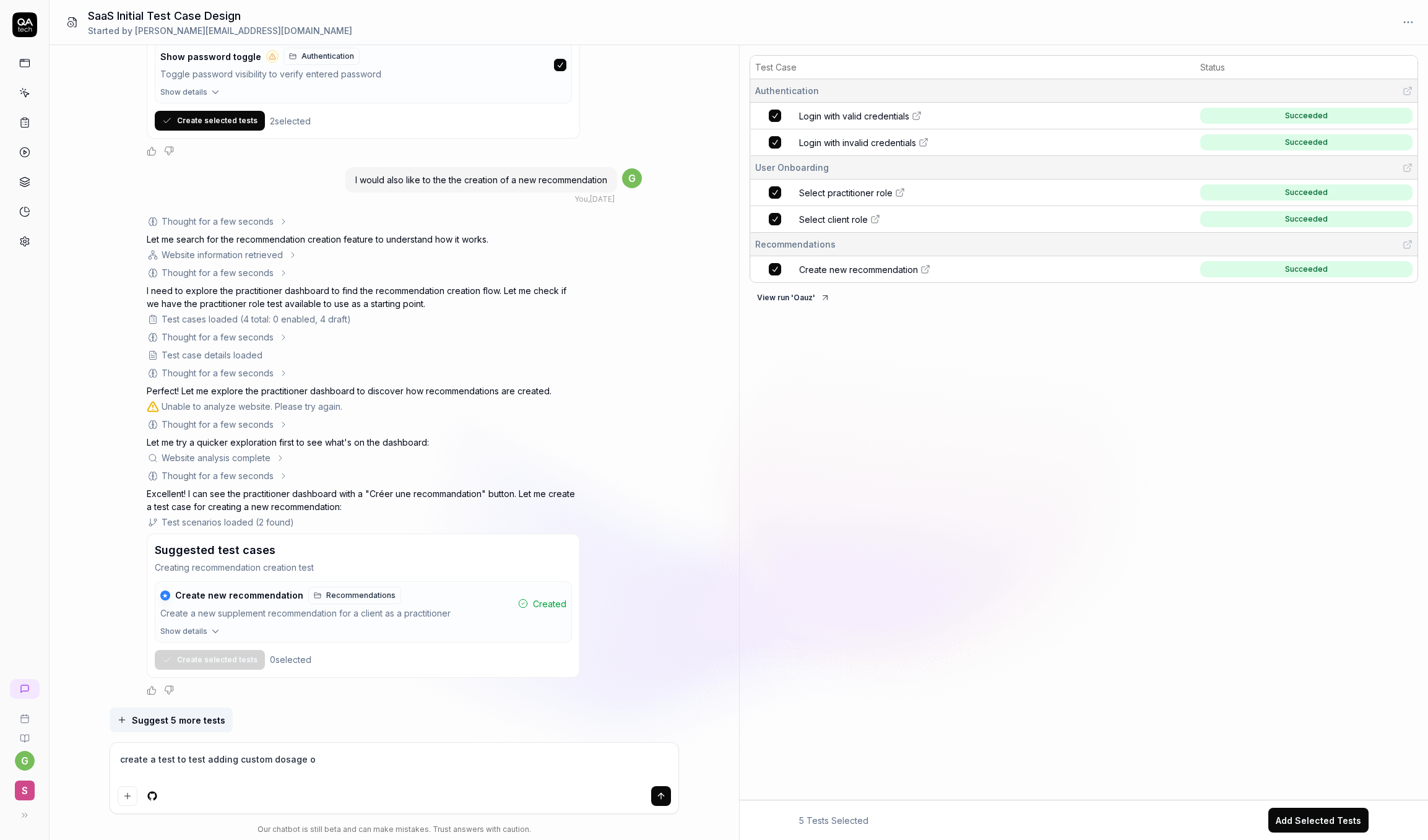
type textarea "*"
type textarea "create a test to test adding custom dosage on"
type textarea "*"
type textarea "create a test to test adding custom dosage onm"
type textarea "*"
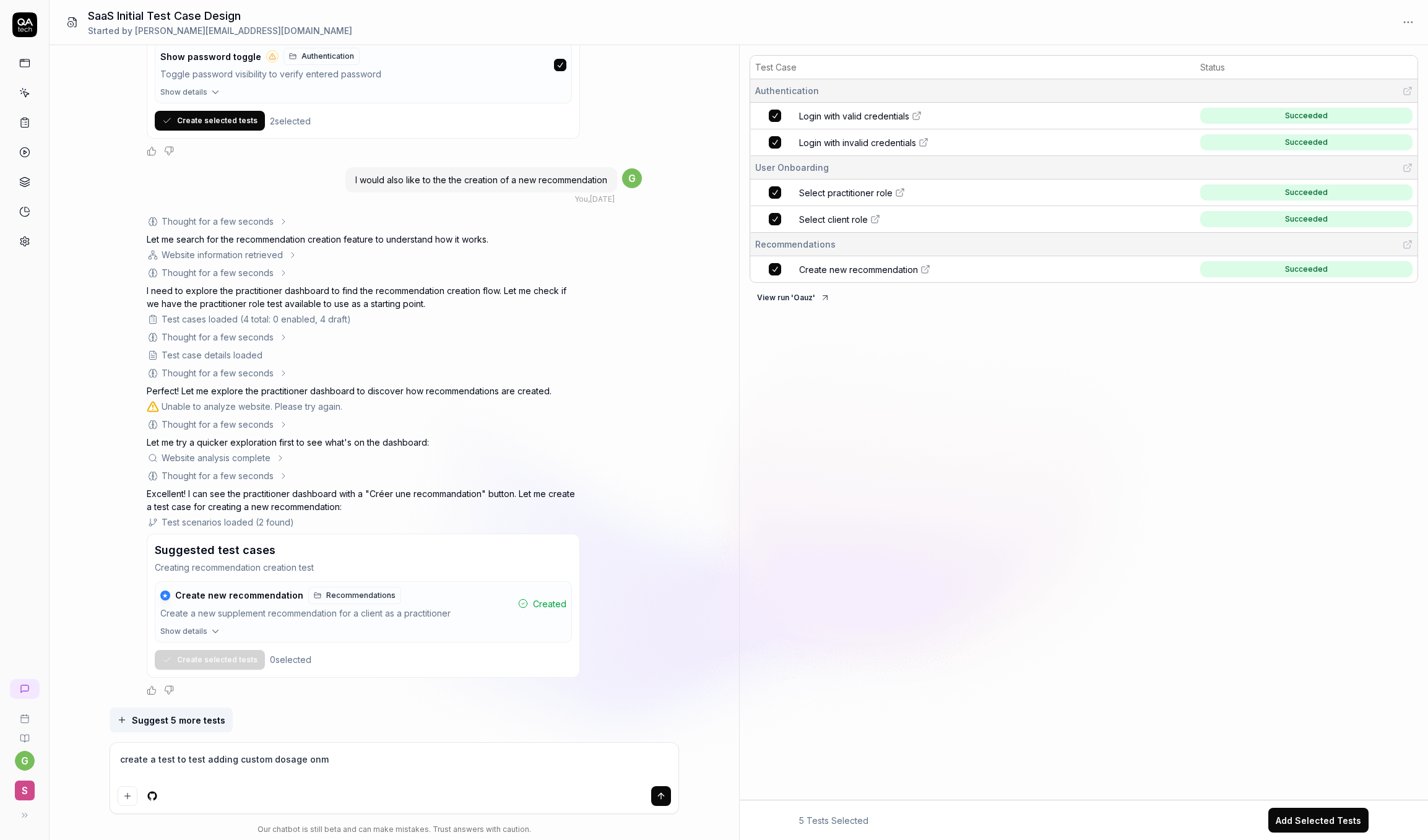
type textarea "create a test to test adding custom dosage onm"
type textarea "*"
type textarea "create a test to test adding custom dosage onm"
type textarea "*"
type textarea "create a test to test adding custom dosage on"
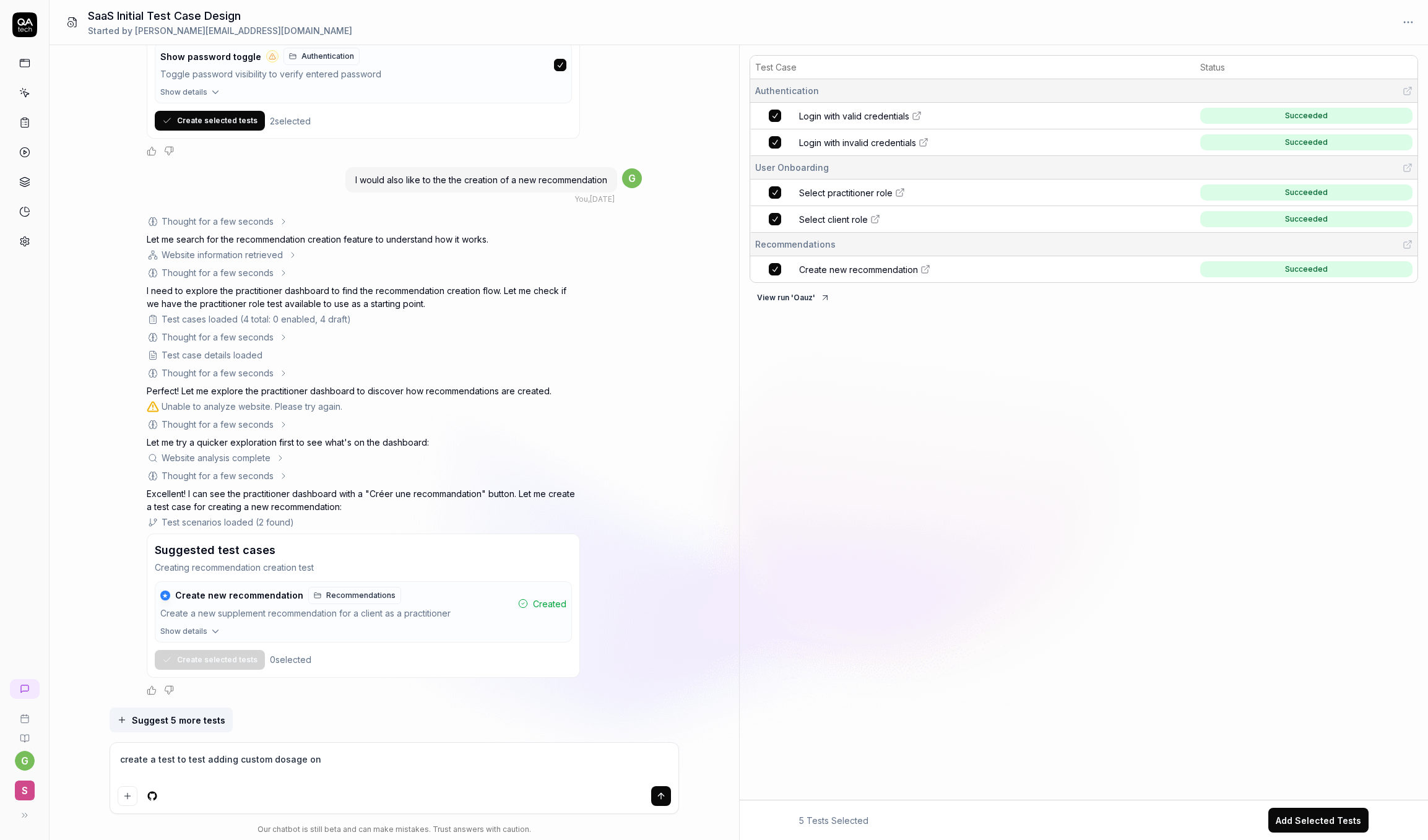
type textarea "*"
type textarea "create a test to test adding custom dosage o"
type textarea "*"
type textarea "create a test to test adding custom dosage o"
type textarea "*"
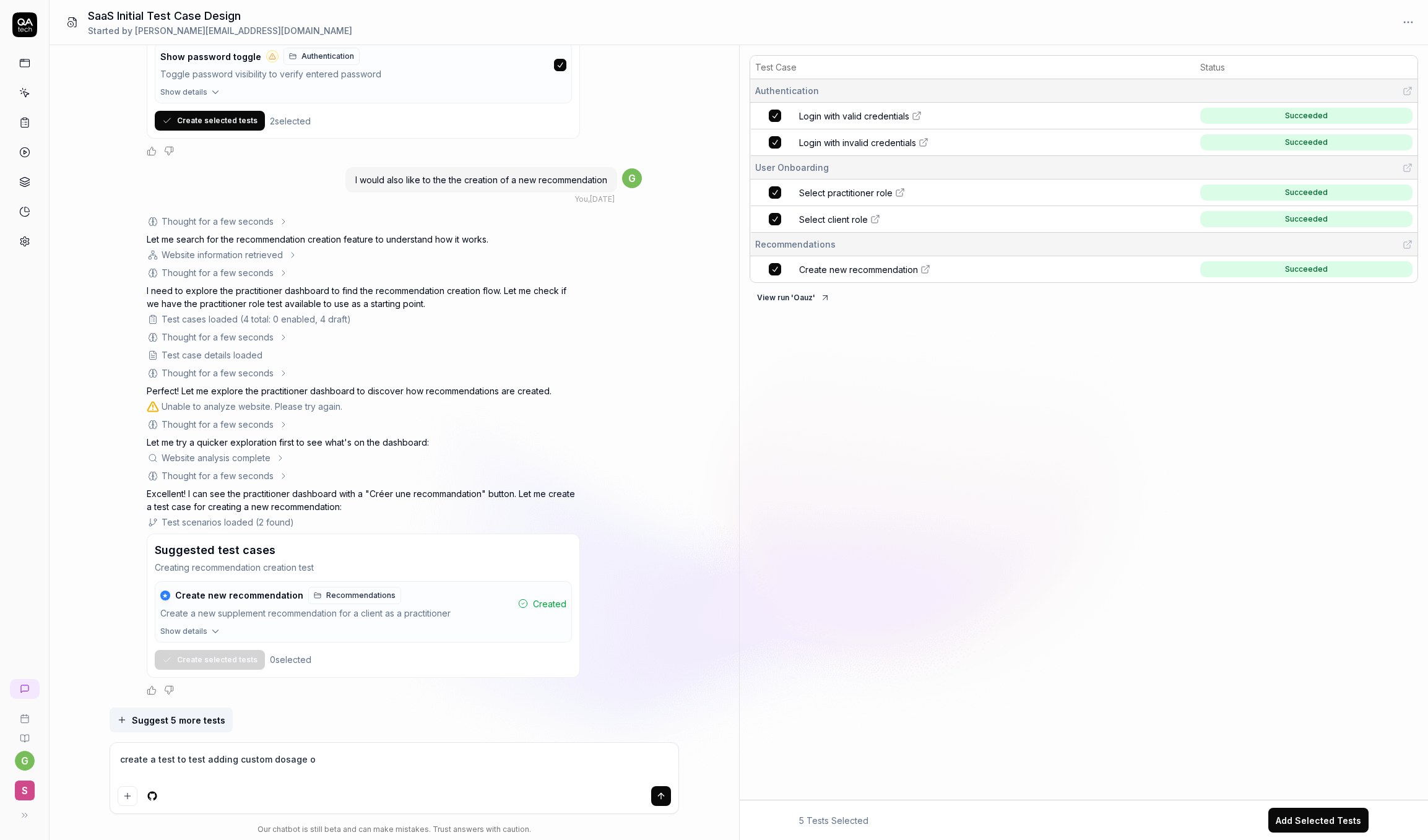
type textarea "create a test to test adding custom dosage o"
type textarea "*"
type textarea "create a test to test adding custom dosage on"
type textarea "*"
type textarea "create a test to test adding custom dosage on"
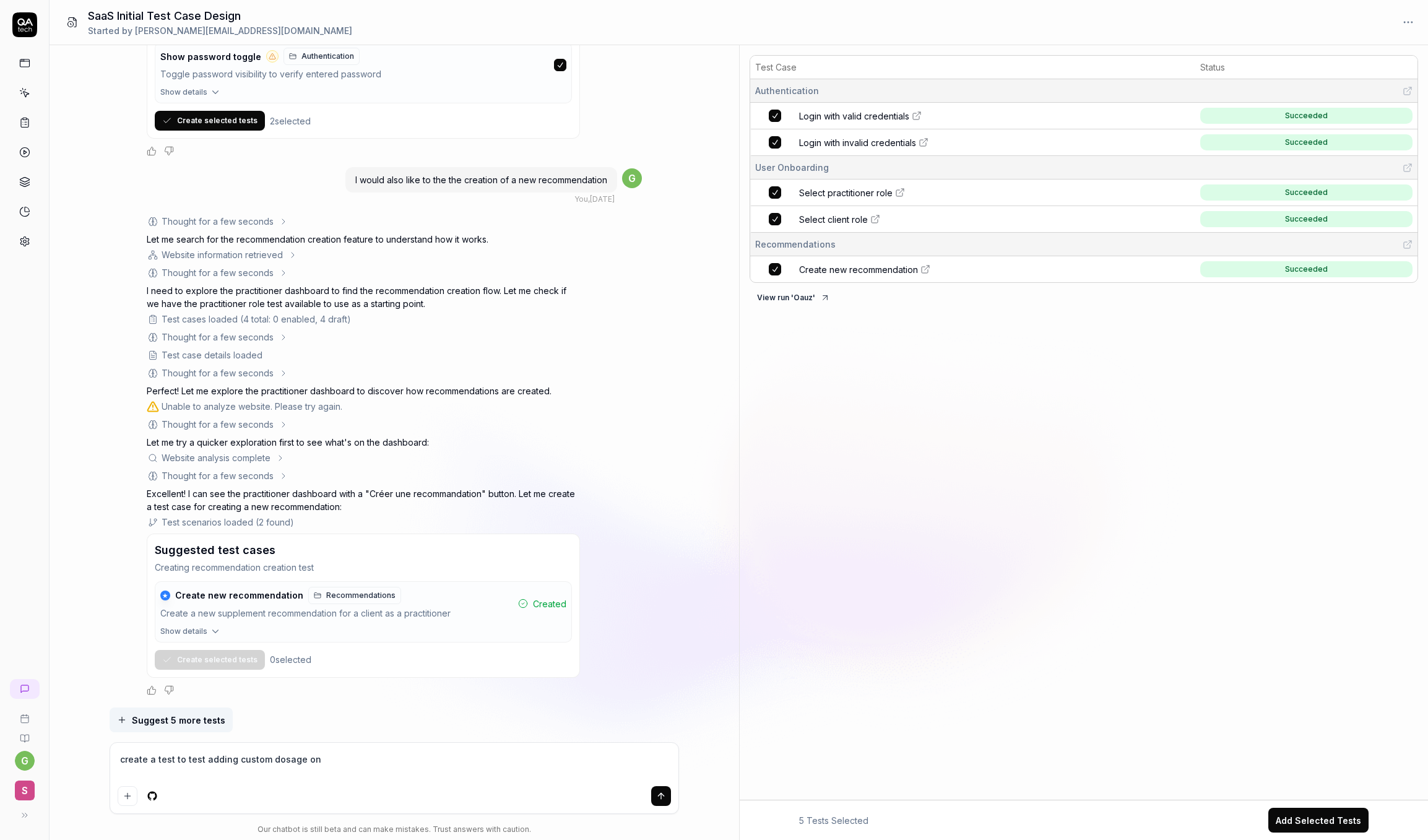
type textarea "*"
type textarea "create a test to test adding custom dosage on a"
type textarea "*"
type textarea "create a test to test adding custom dosage on a"
type textarea "*"
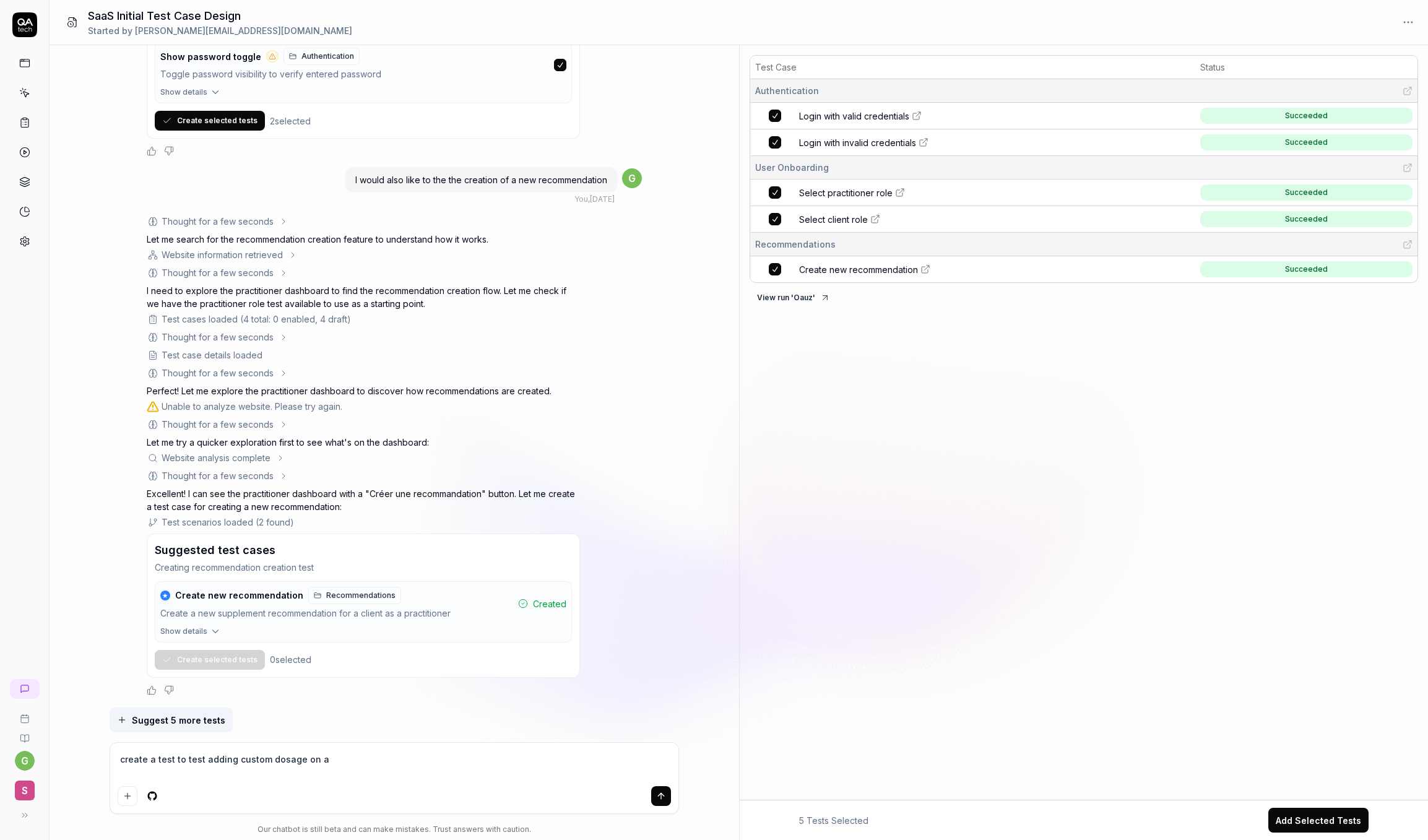
type textarea "create a test to test adding custom dosage on a p"
type textarea "*"
type textarea "create a test to test adding custom dosage on a pr"
type textarea "*"
type textarea "create a test to test adding custom dosage on a pro"
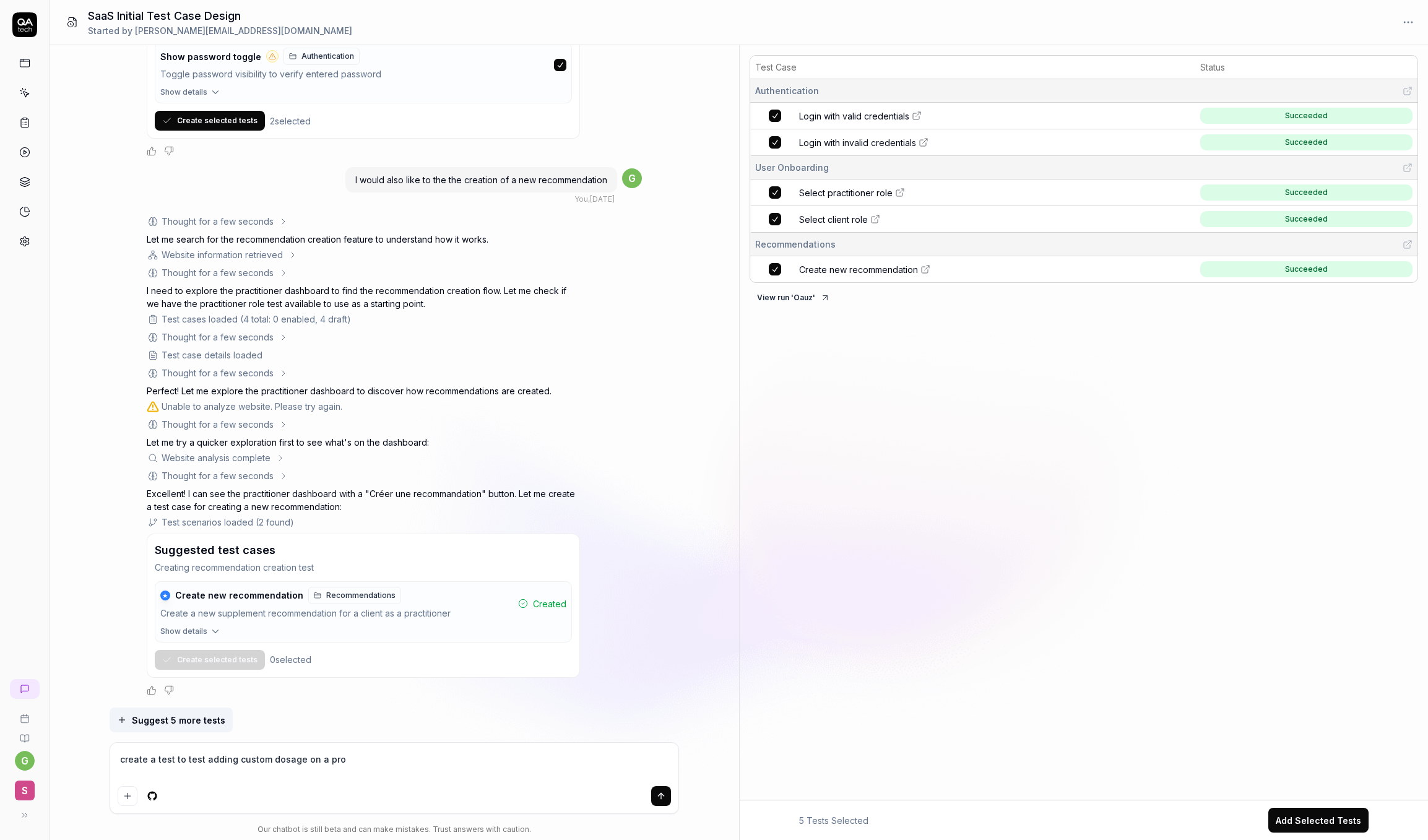
type textarea "*"
type textarea "create a test to test adding custom dosage on a prou"
type textarea "*"
type textarea "create a test to test adding custom dosage on a proud"
type textarea "*"
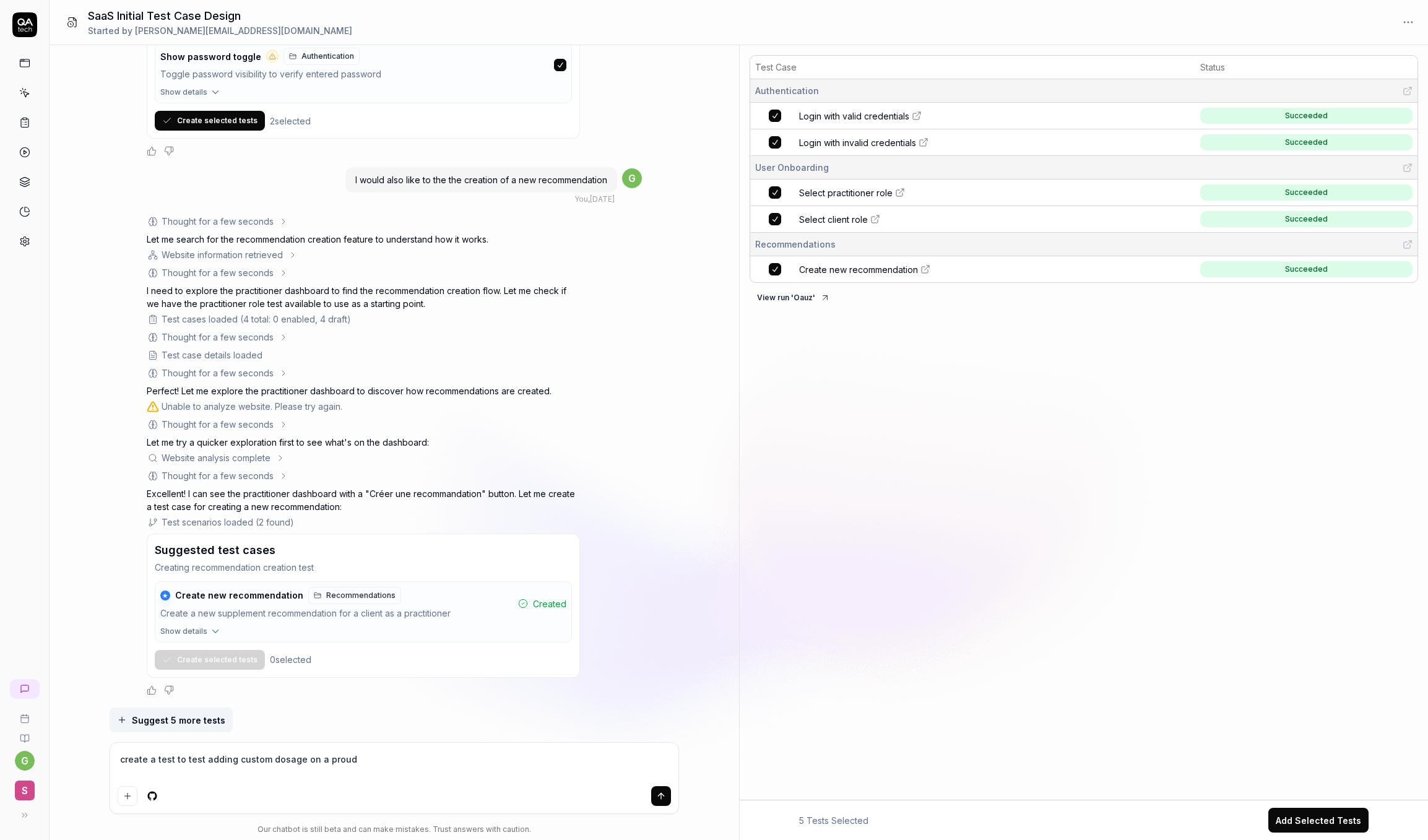
type textarea "create a test to test adding custom dosage on a proudc"
type textarea "*"
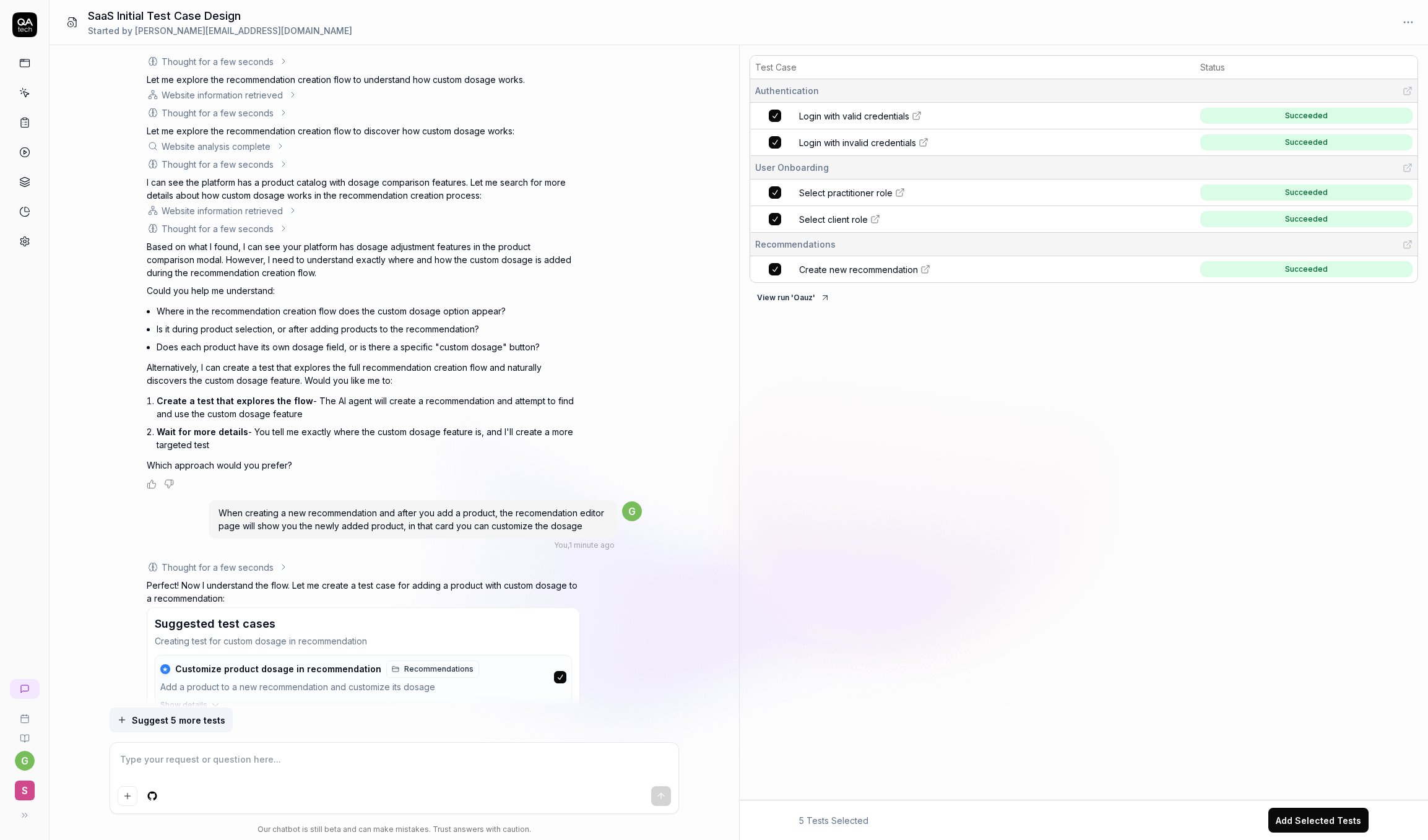
scroll to position [2027, 0]
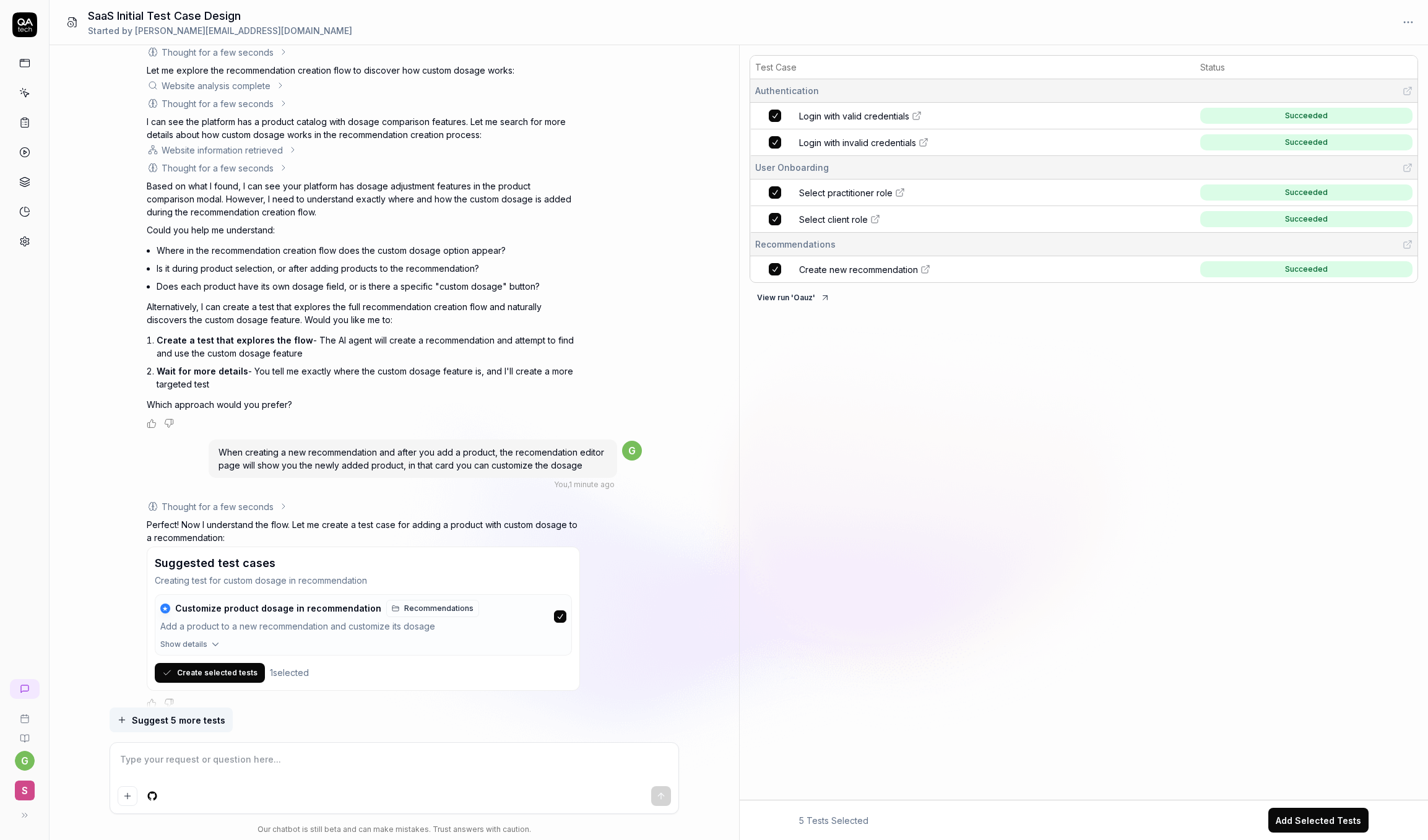
click at [233, 663] on button "Create selected tests" at bounding box center [211, 673] width 111 height 19
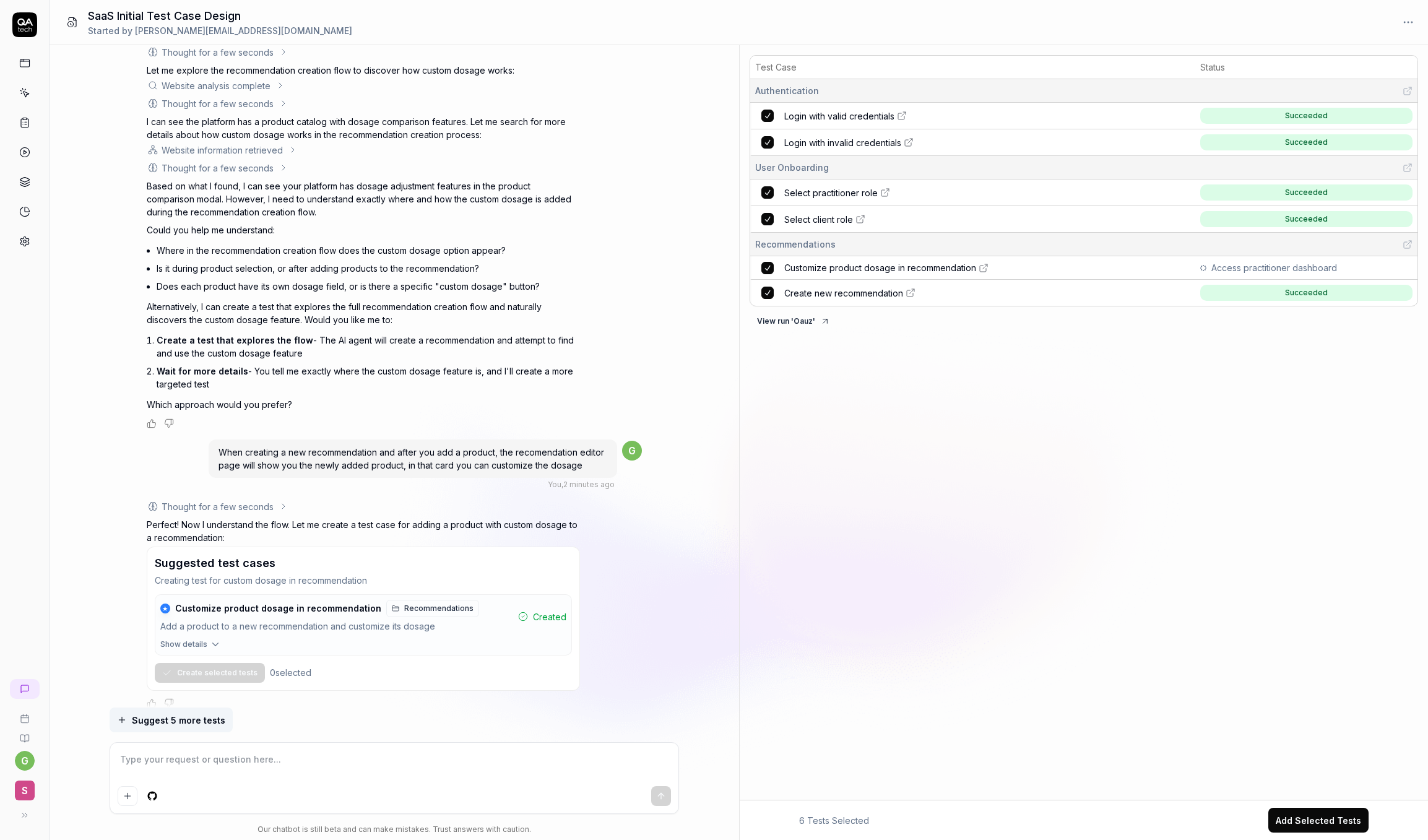
click at [800, 325] on button "View run ' Oauz '" at bounding box center [794, 321] width 88 height 19
click at [806, 329] on button "View run ' Oauz '" at bounding box center [794, 321] width 88 height 19
click at [984, 269] on icon at bounding box center [984, 268] width 10 height 10
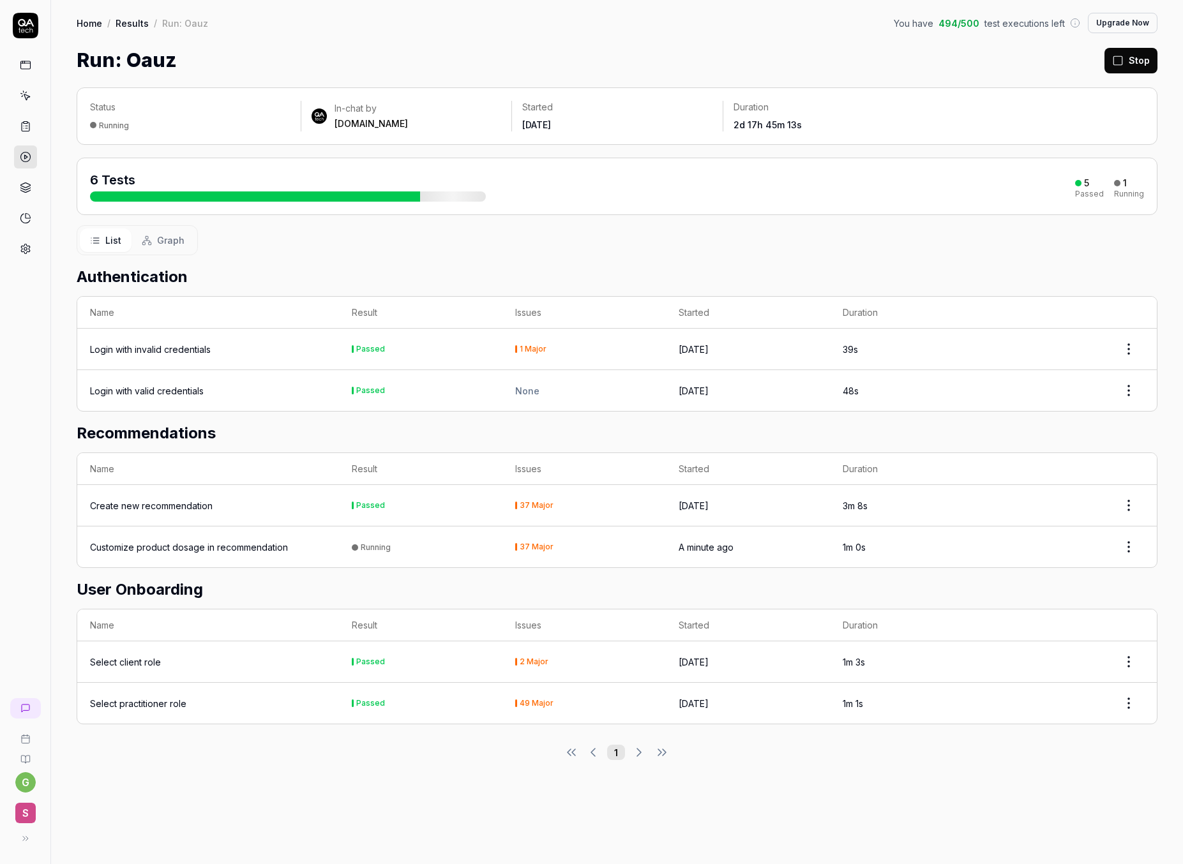
click at [1126, 548] on html "g S Home / Results / Run: Oauz You have 494 / 500 test executions left Upgrade …" at bounding box center [591, 432] width 1183 height 864
click at [881, 541] on html "g S Home / Results / Run: Oauz You have 494 / 500 test executions left Upgrade …" at bounding box center [591, 432] width 1183 height 864
click at [881, 541] on td "1m 7s" at bounding box center [911, 547] width 163 height 41
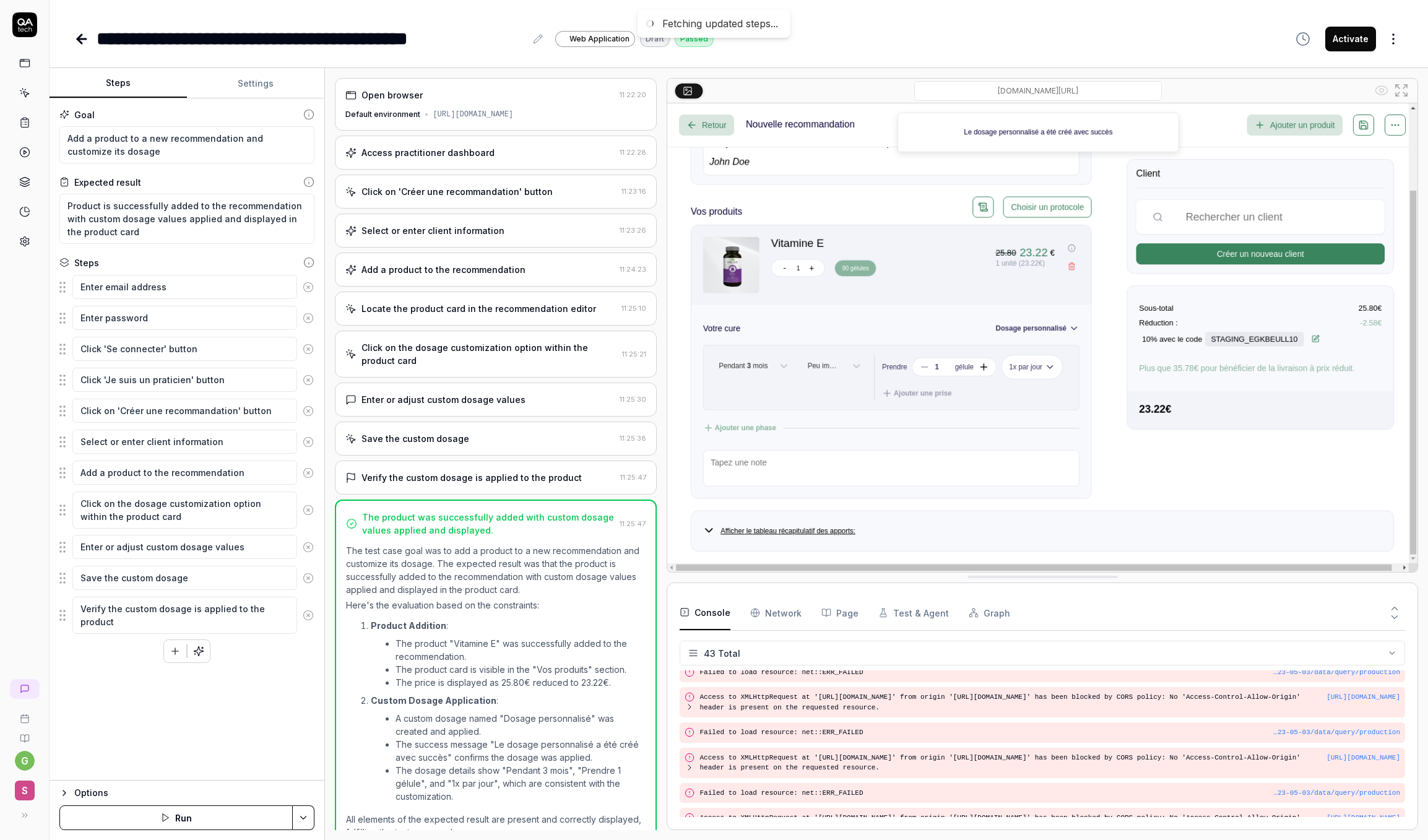
scroll to position [22, 0]
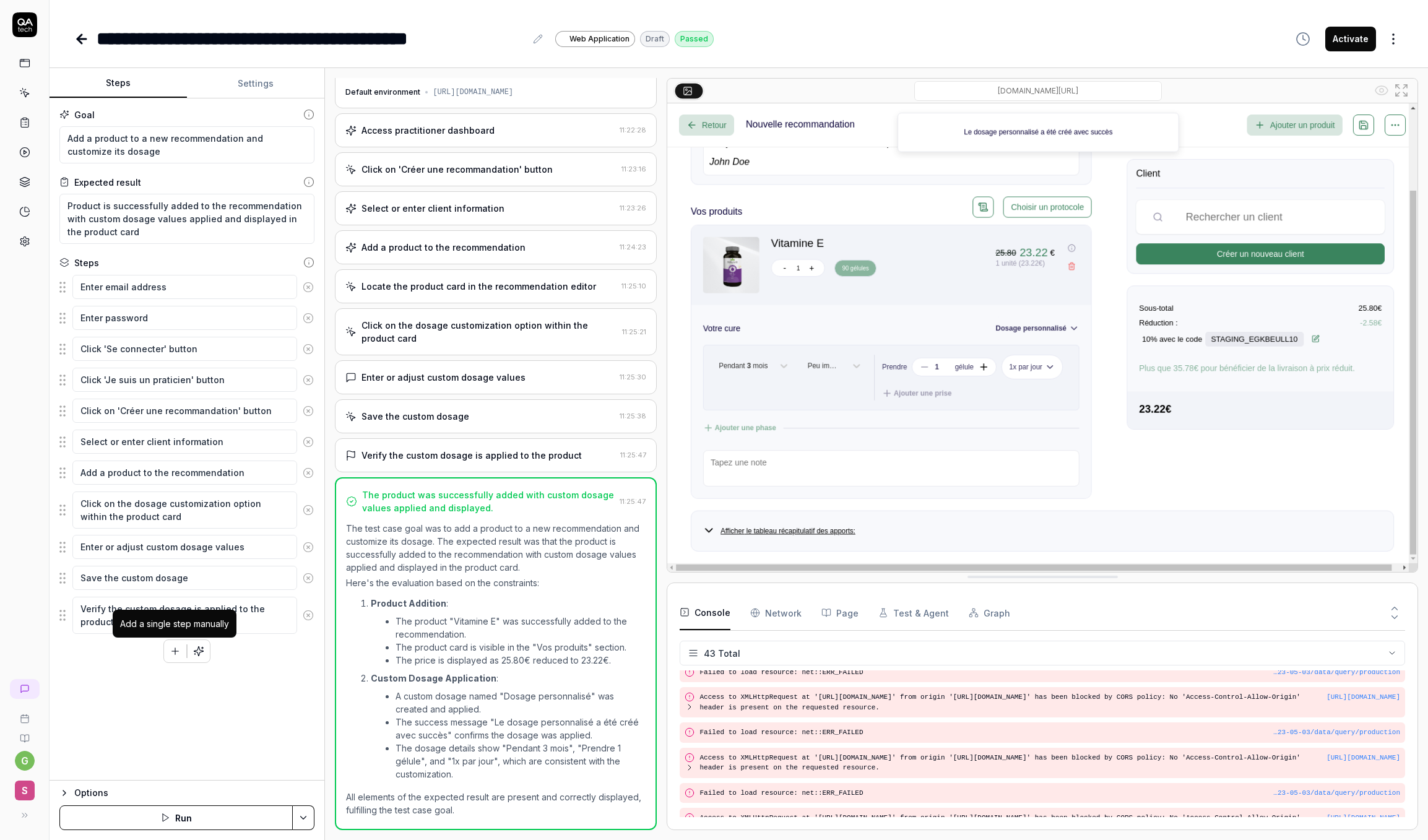
click at [176, 651] on icon "button" at bounding box center [176, 651] width 0 height 7
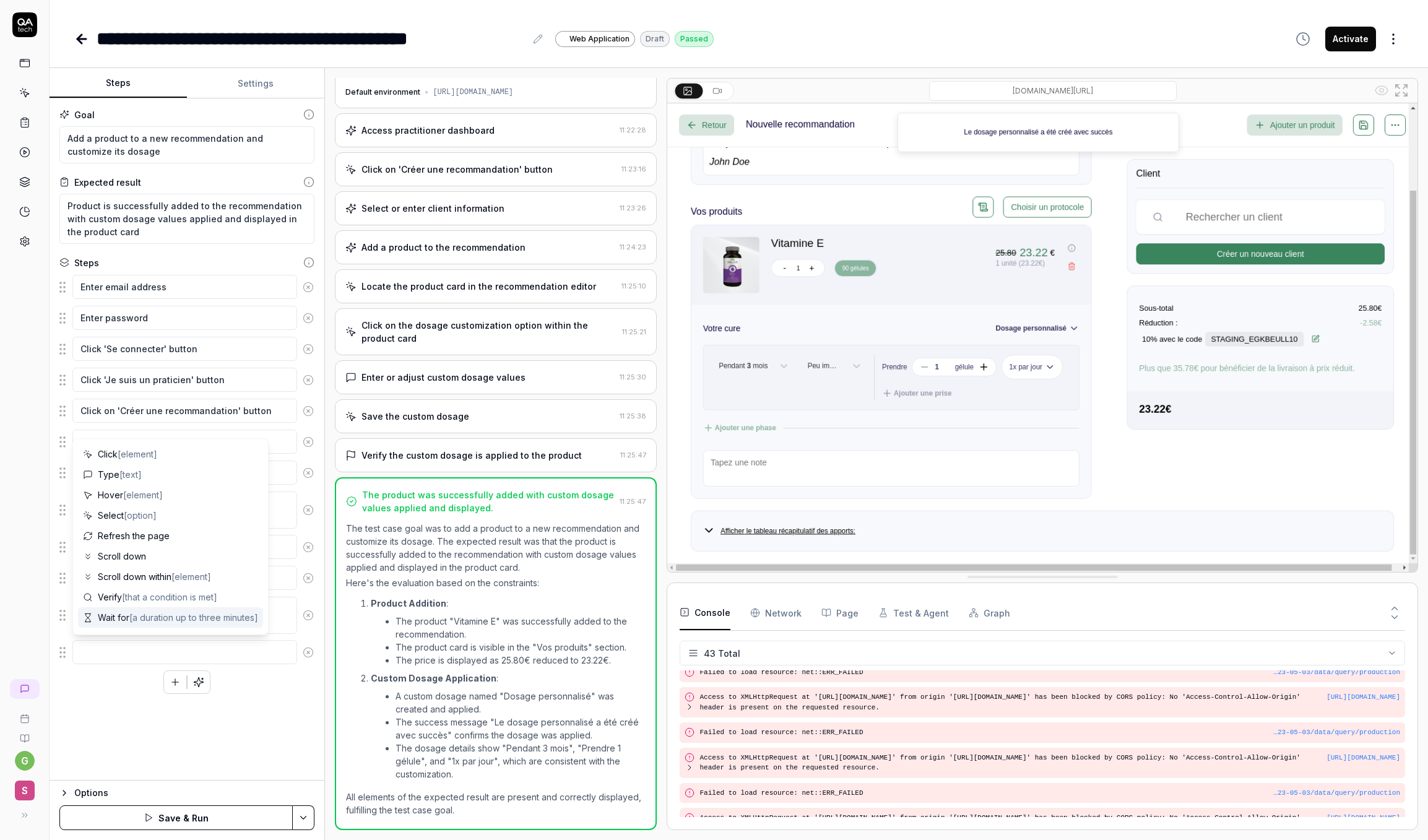
click at [308, 651] on icon at bounding box center [308, 652] width 3 height 3
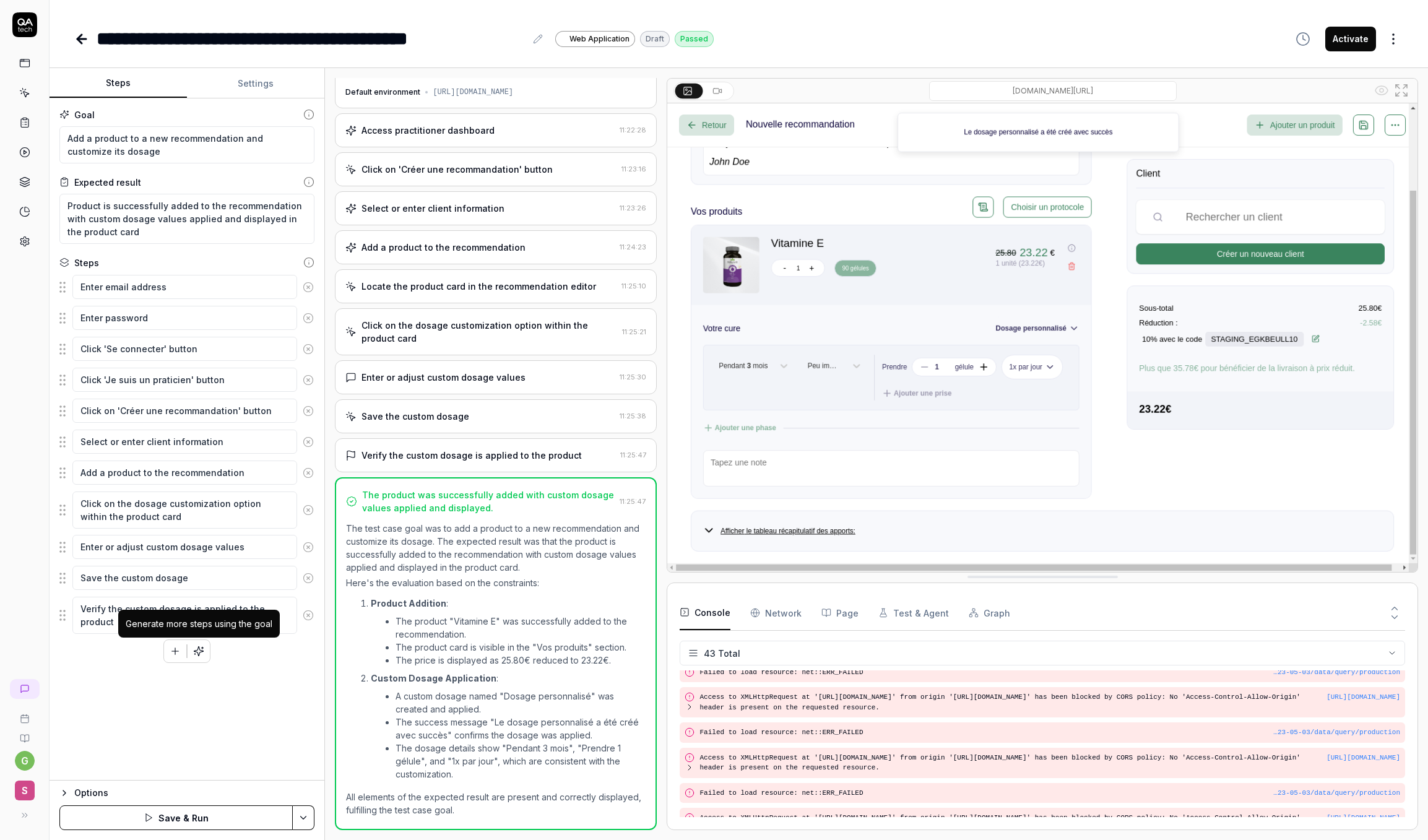
click at [203, 653] on icon "button" at bounding box center [198, 651] width 11 height 11
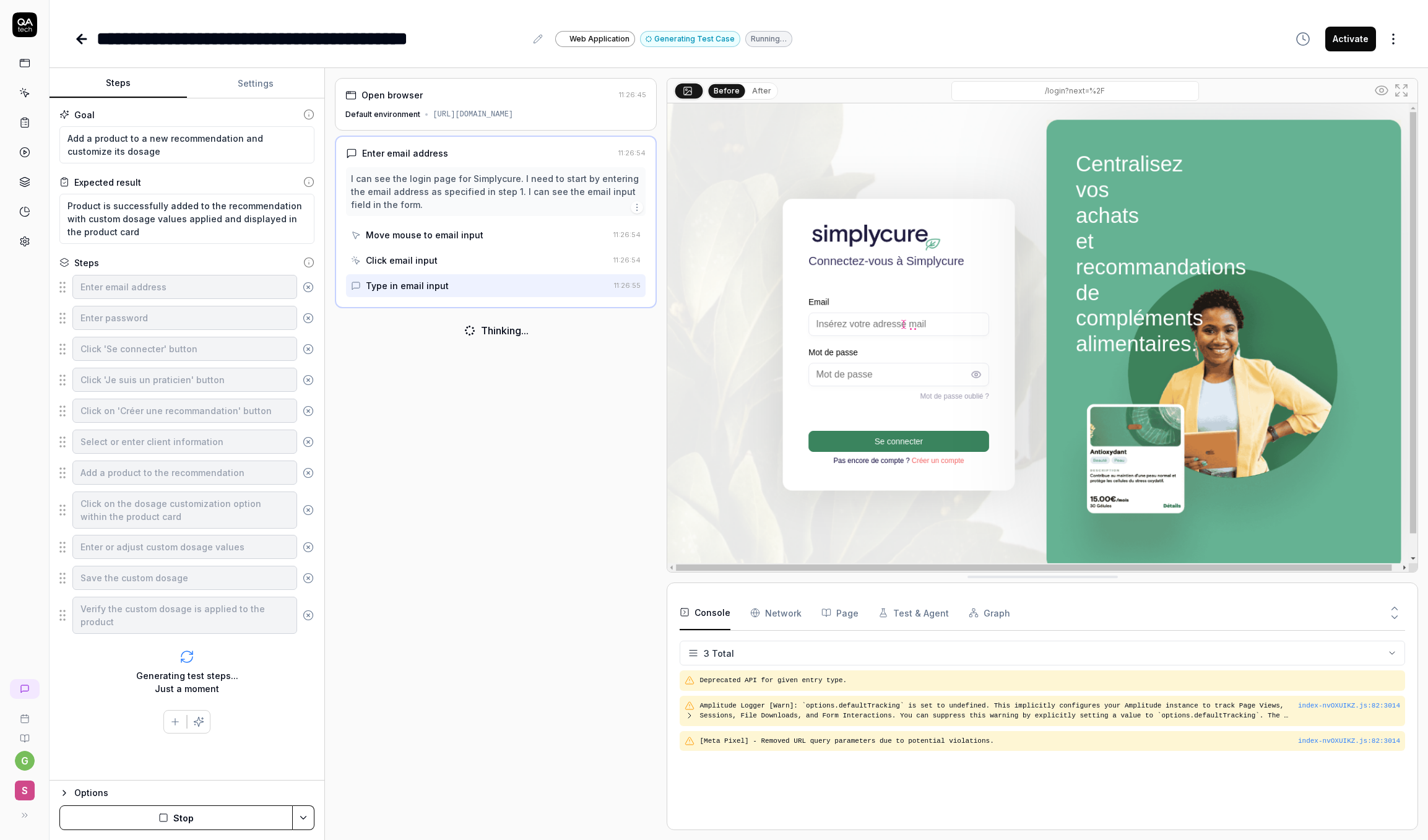
click at [234, 810] on button "Stop" at bounding box center [176, 818] width 234 height 25
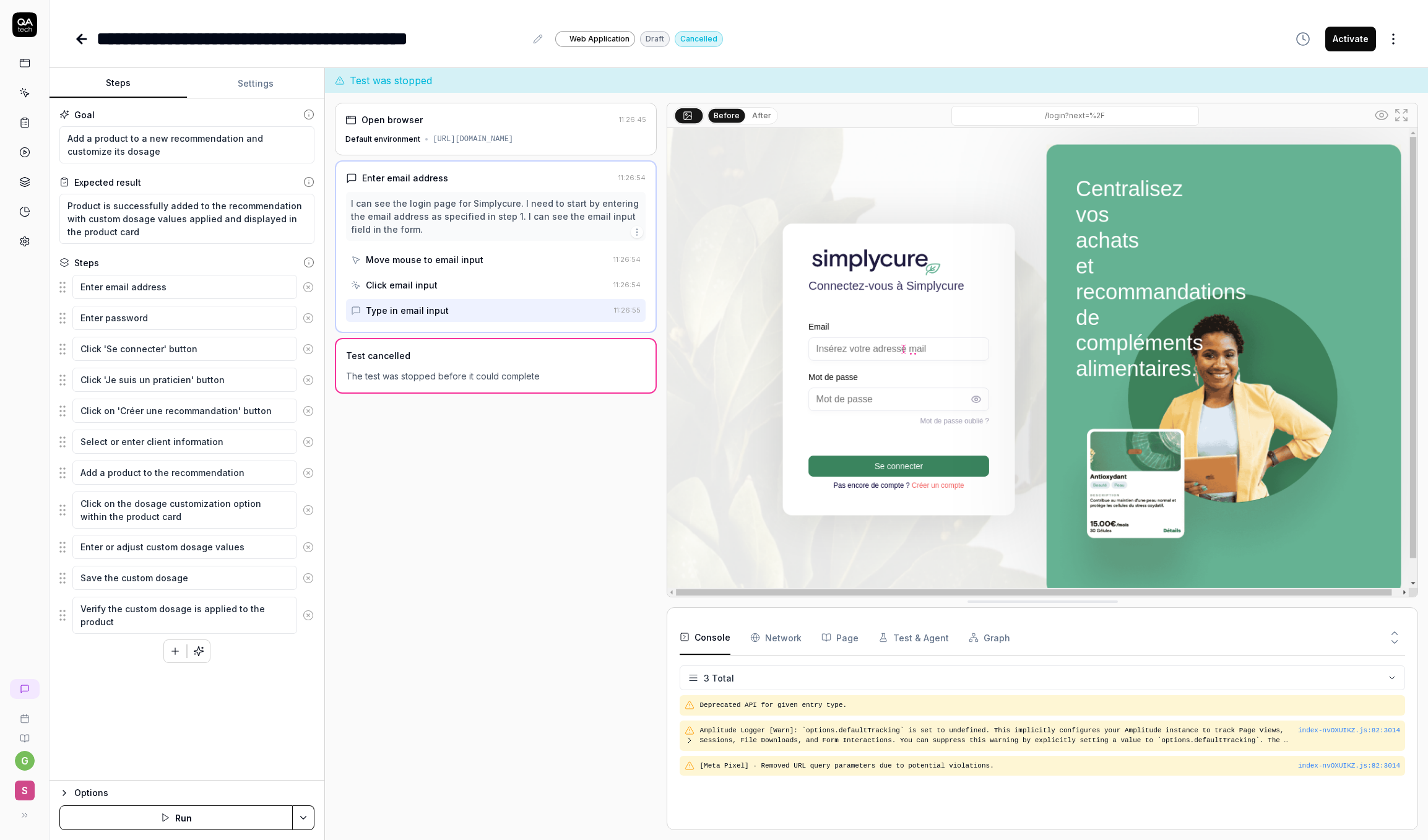
click at [305, 818] on html "**********" at bounding box center [714, 420] width 1428 height 840
click at [87, 789] on html "**********" at bounding box center [714, 420] width 1428 height 840
click at [87, 789] on div "Options" at bounding box center [195, 792] width 241 height 15
click at [69, 665] on icon "button" at bounding box center [64, 664] width 10 height 10
click at [554, 716] on div "Open browser 11:26:45 Default environment https://staging.app.simplycure.com/ E…" at bounding box center [496, 467] width 322 height 727
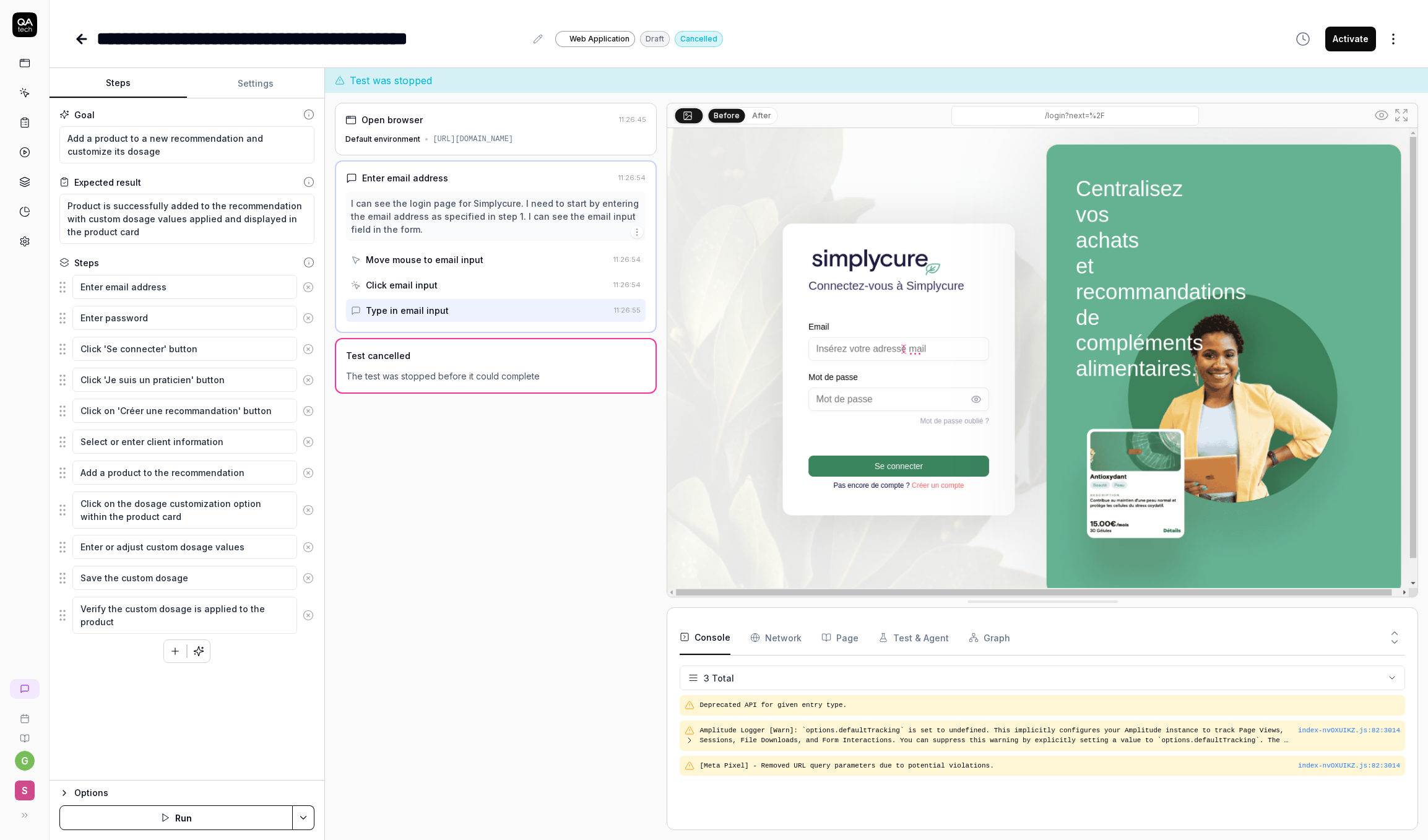
click at [308, 821] on html "**********" at bounding box center [714, 420] width 1428 height 840
click at [273, 784] on div "Generate More Steps" at bounding box center [256, 787] width 125 height 27
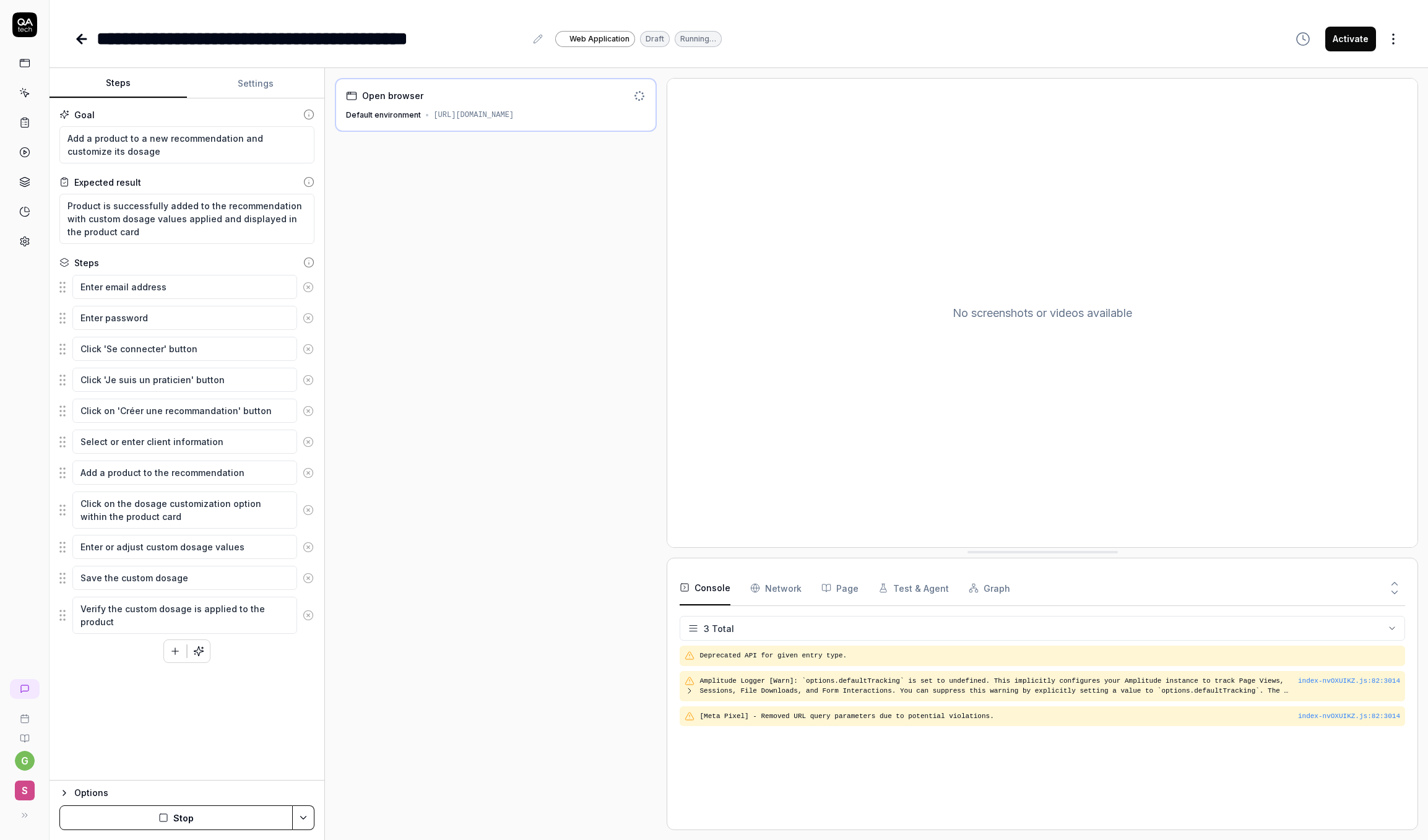
click at [201, 819] on button "Stop" at bounding box center [176, 818] width 234 height 25
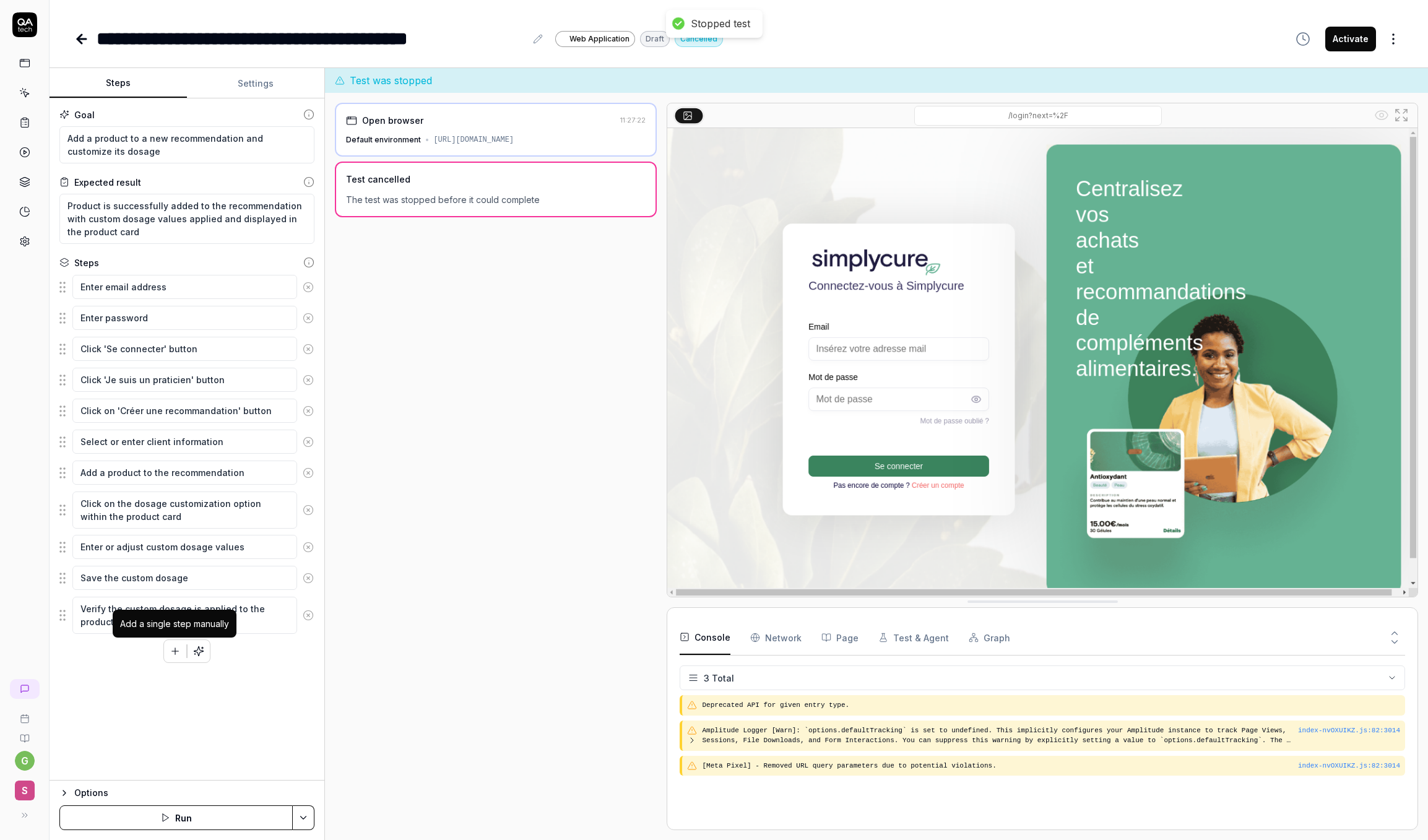
click at [178, 650] on icon "button" at bounding box center [175, 651] width 11 height 11
click at [176, 660] on button "button" at bounding box center [175, 651] width 22 height 22
click at [95, 727] on div "SaaS Initial Test Case Design" at bounding box center [117, 729] width 100 height 20
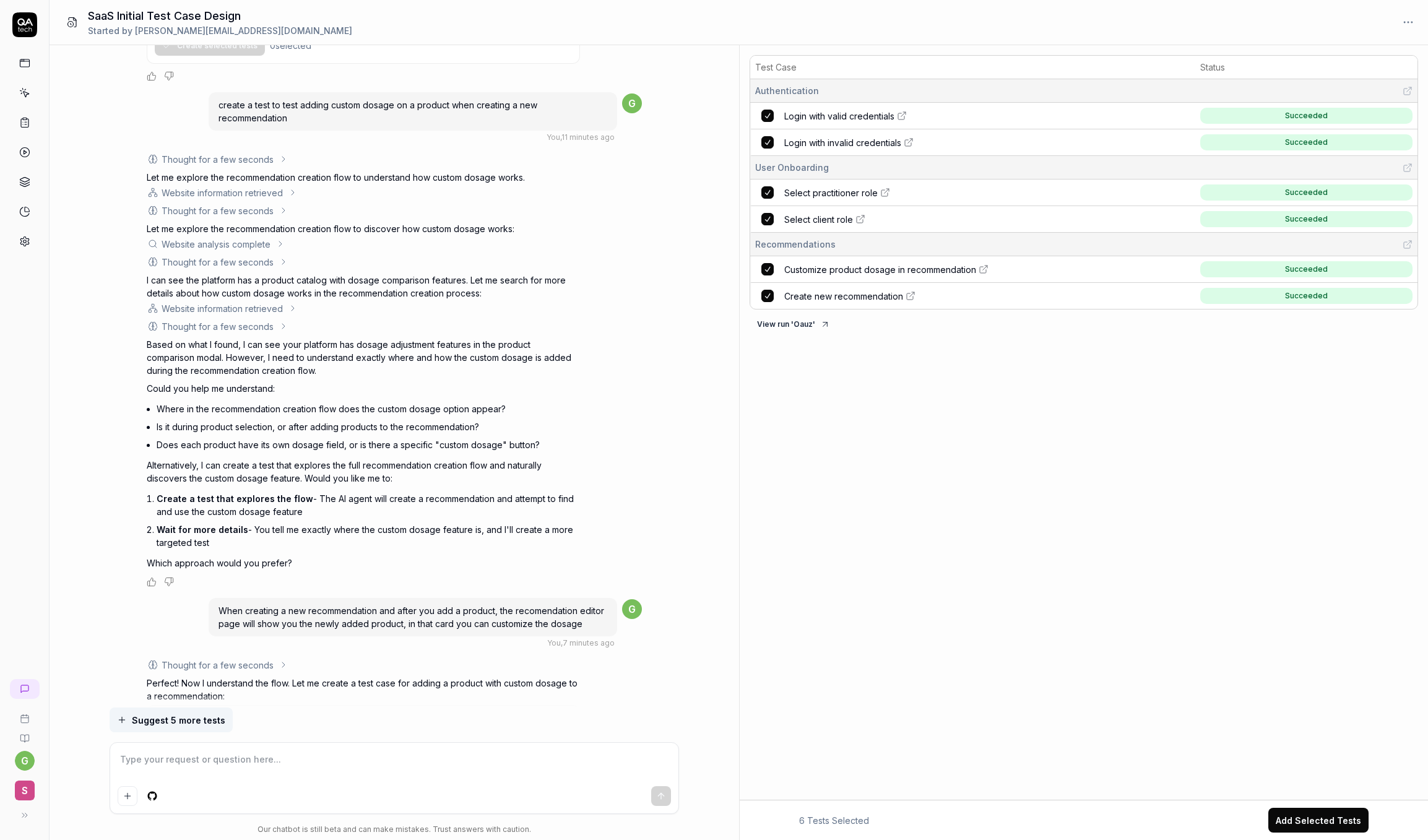
scroll to position [2027, 0]
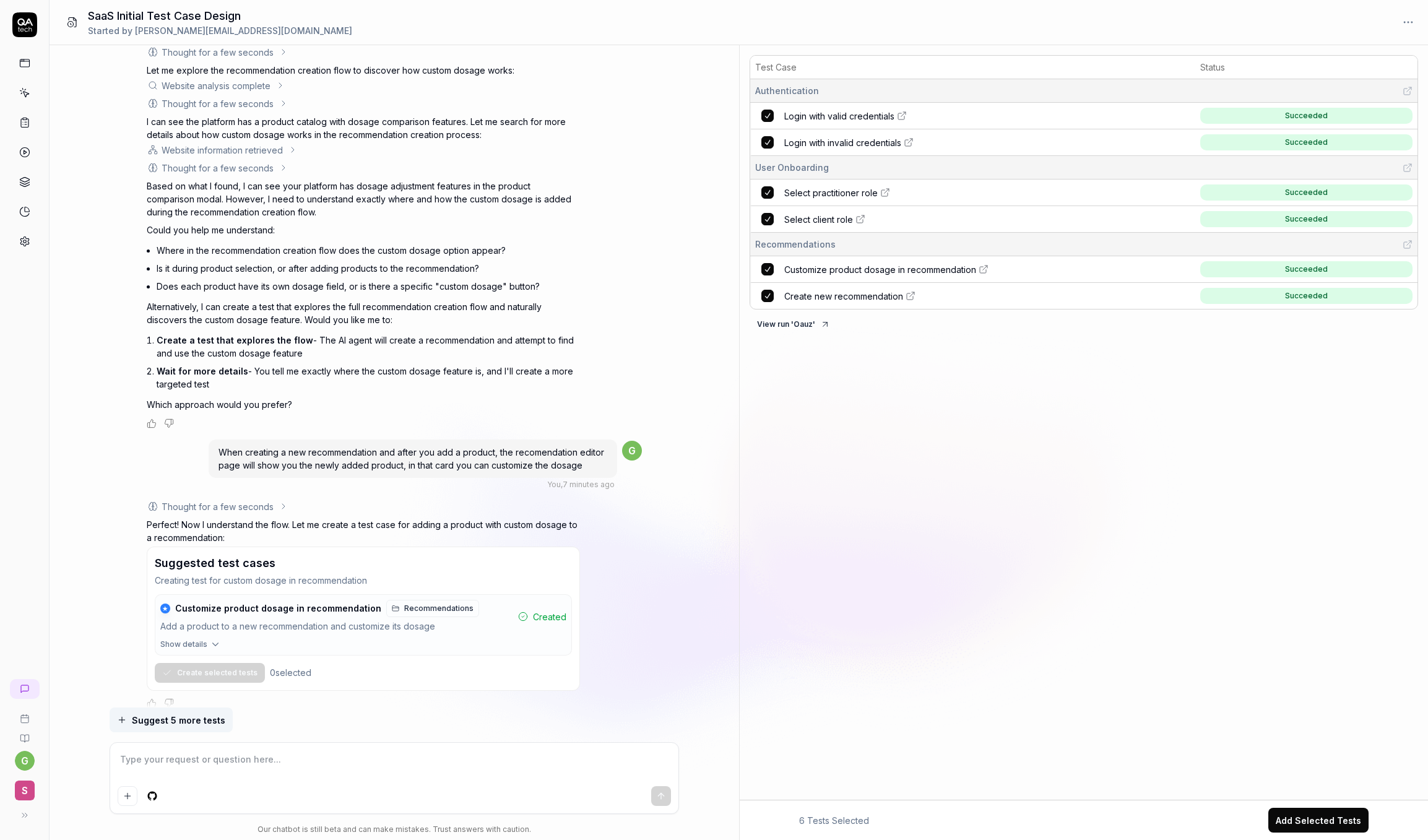
click at [252, 764] on textarea at bounding box center [394, 766] width 554 height 31
type textarea "*"
type textarea "a"
type textarea "*"
type textarea "ad"
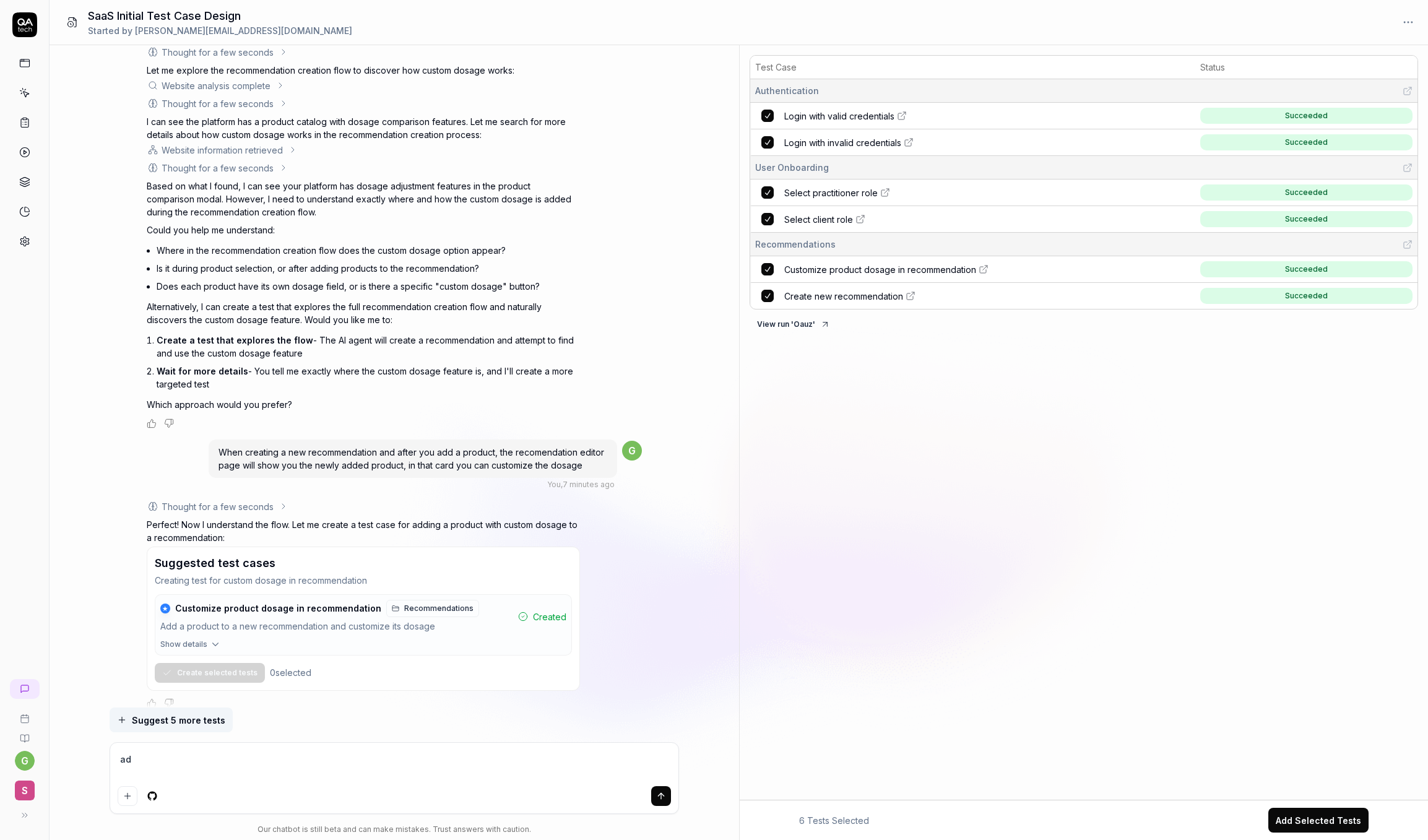
type textarea "*"
type textarea "add"
type textarea "*"
type textarea "add"
type textarea "*"
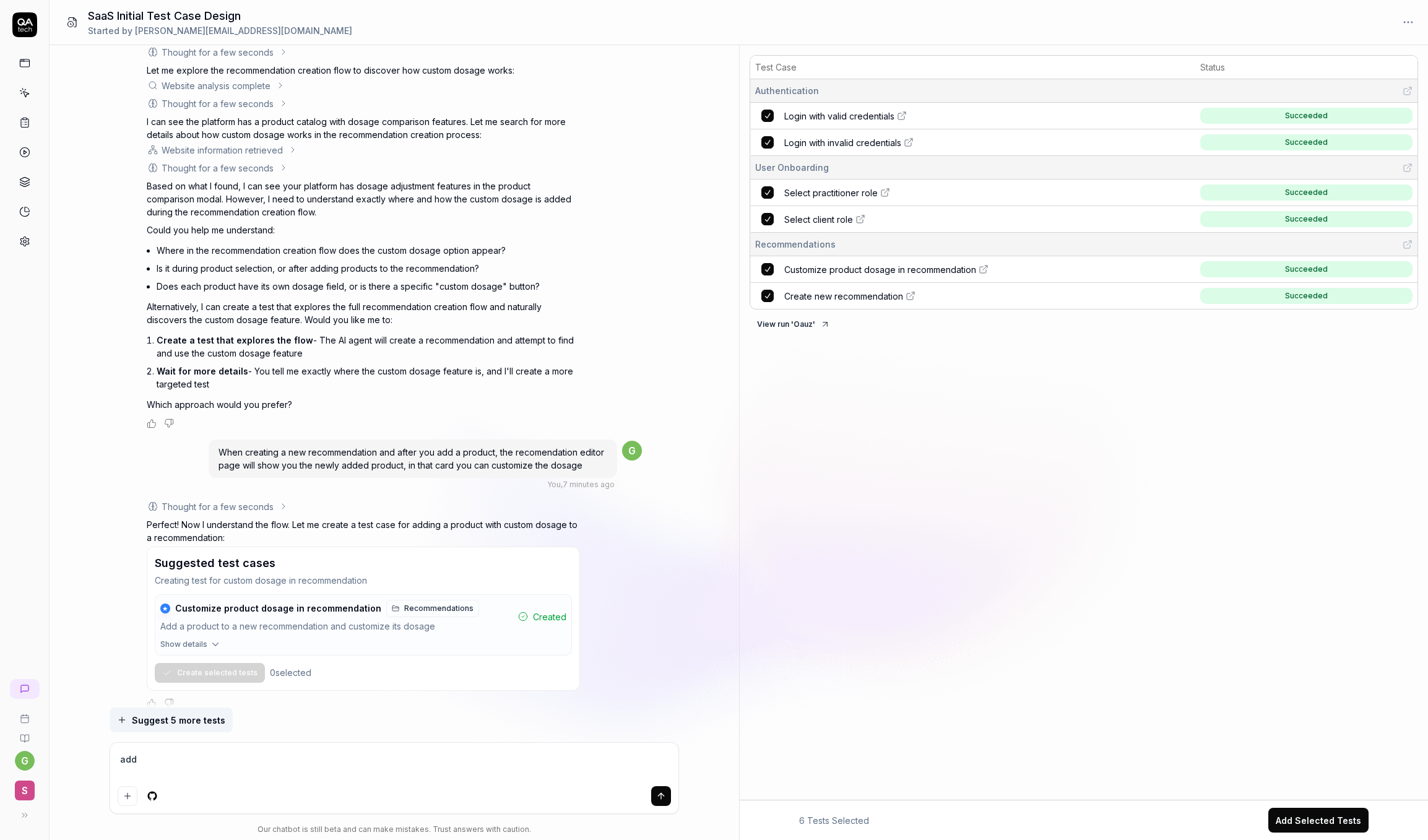
type textarea "add a"
type textarea "*"
type textarea "add an"
type textarea "*"
type textarea "add anot"
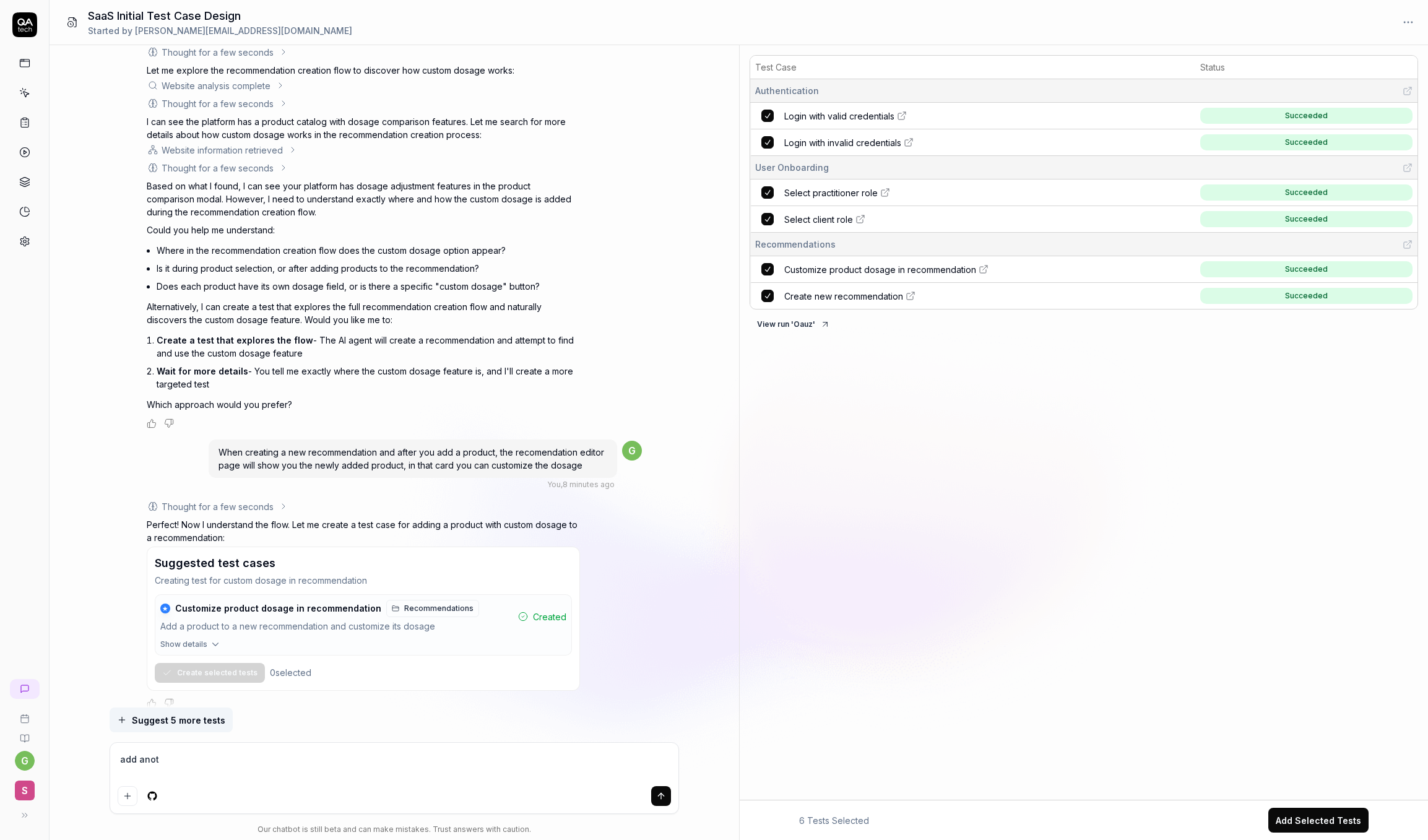
type textarea "*"
type textarea "add anoth"
type textarea "*"
type textarea "add anothye"
type textarea "*"
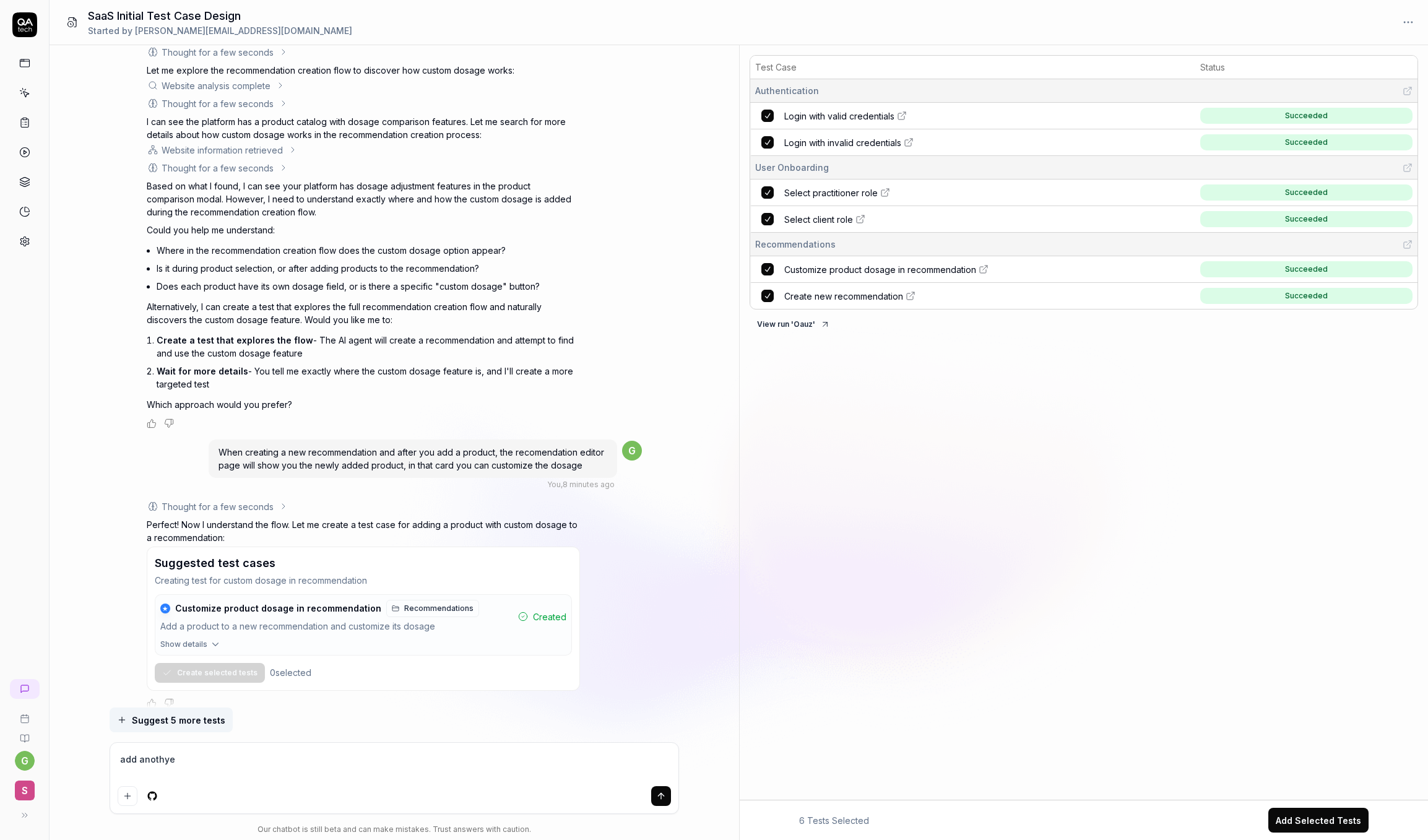
type textarea "add anothy"
type textarea "*"
type textarea "add anoth"
type textarea "*"
type textarea "add anot"
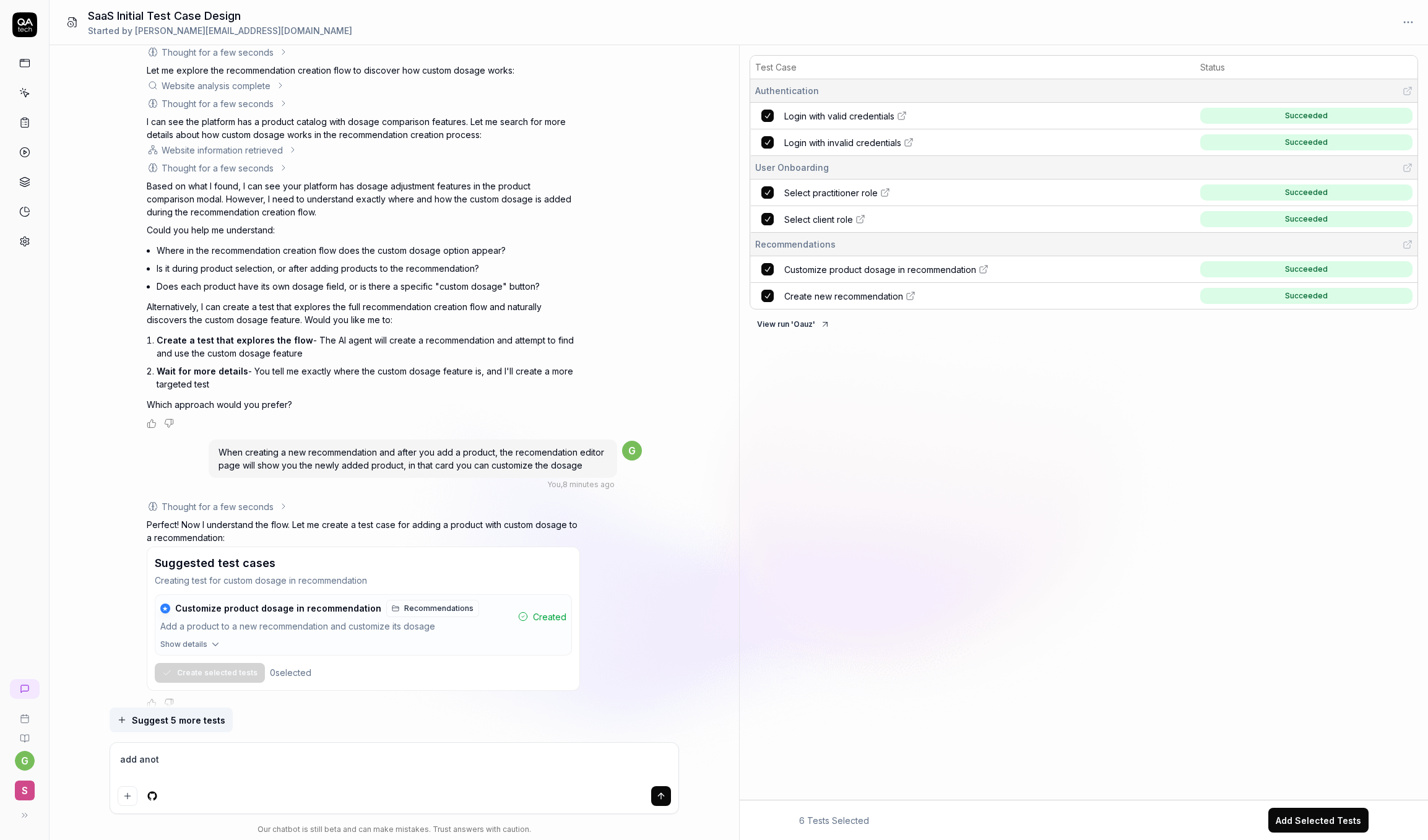
type textarea "*"
type textarea "add anote"
type textarea "*"
type textarea "add anot"
type textarea "*"
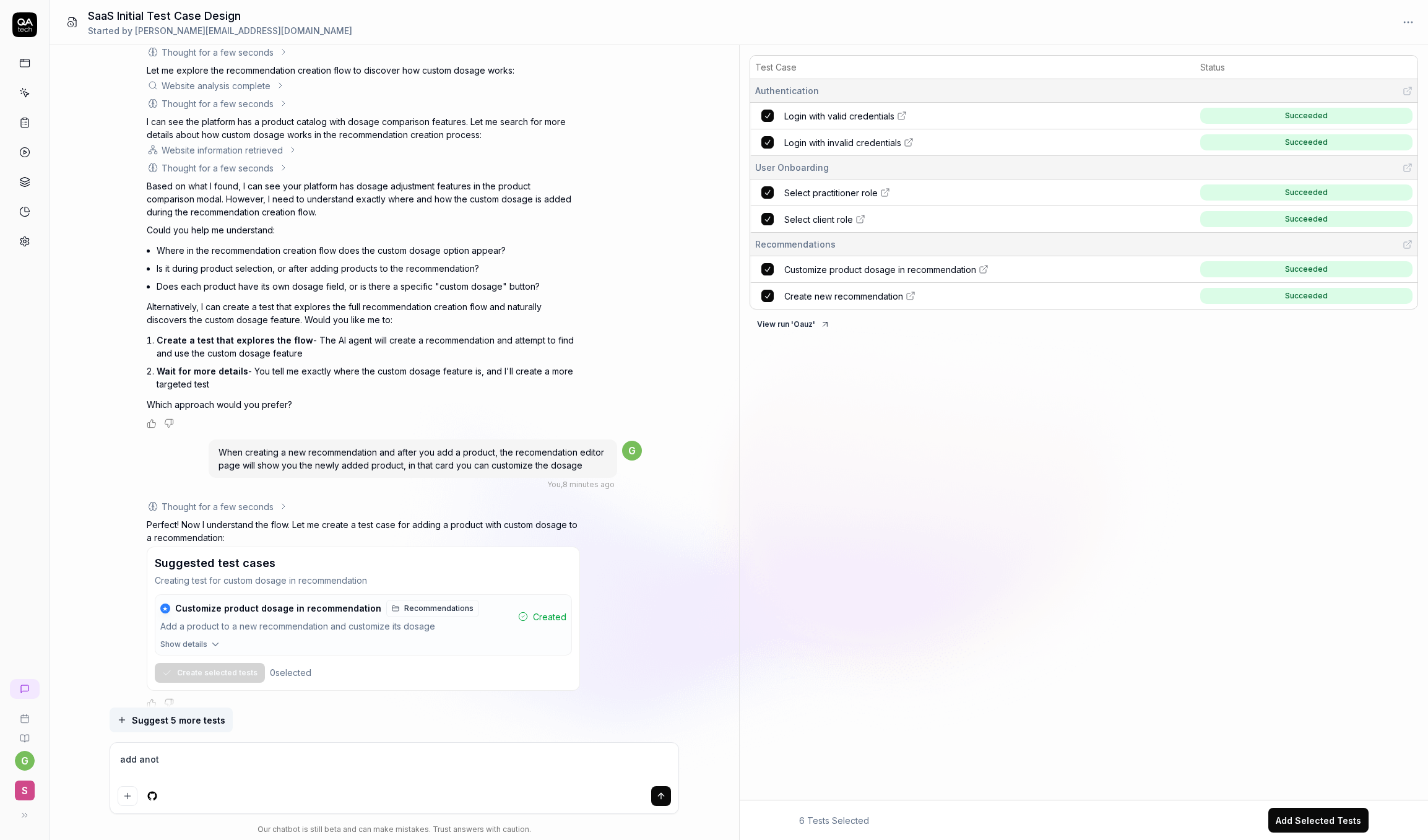
type textarea "add anoth"
type textarea "*"
type textarea "add anothe"
type textarea "*"
type textarea "add another"
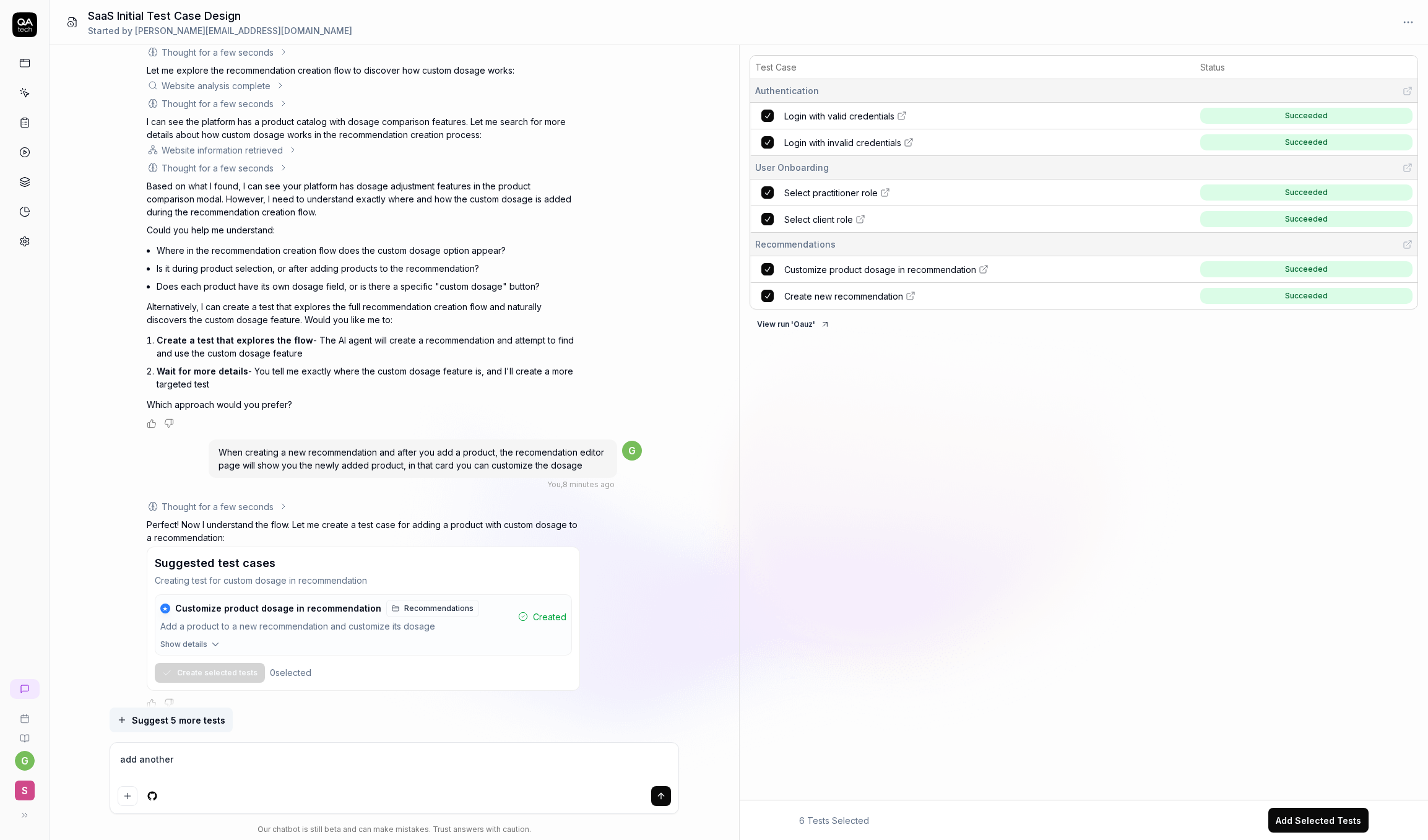
type textarea "*"
type textarea "add another"
type textarea "*"
type textarea "add another f"
type textarea "*"
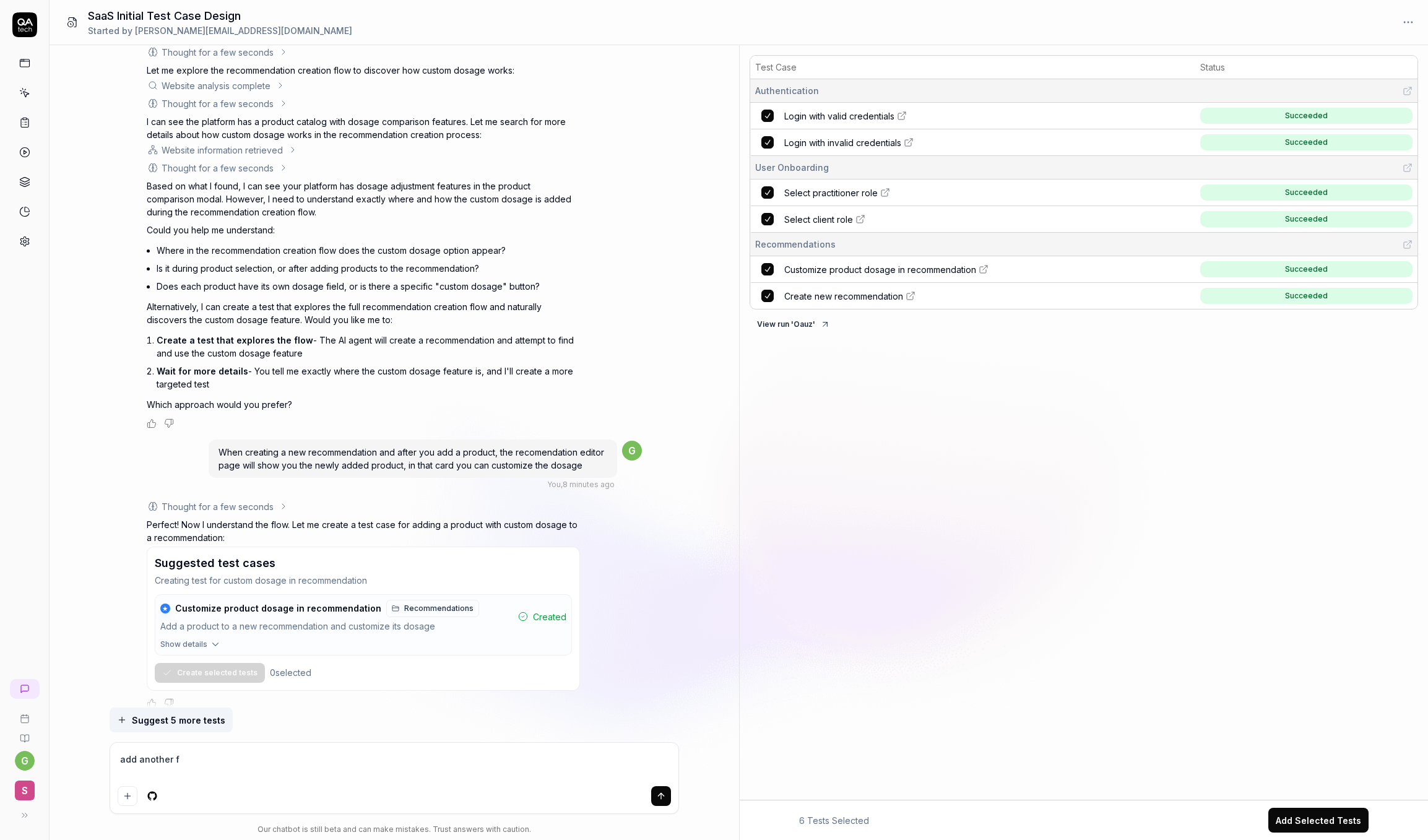
type textarea "add another fp"
type textarea "*"
type textarea "add another f"
type textarea "*"
type textarea "add another"
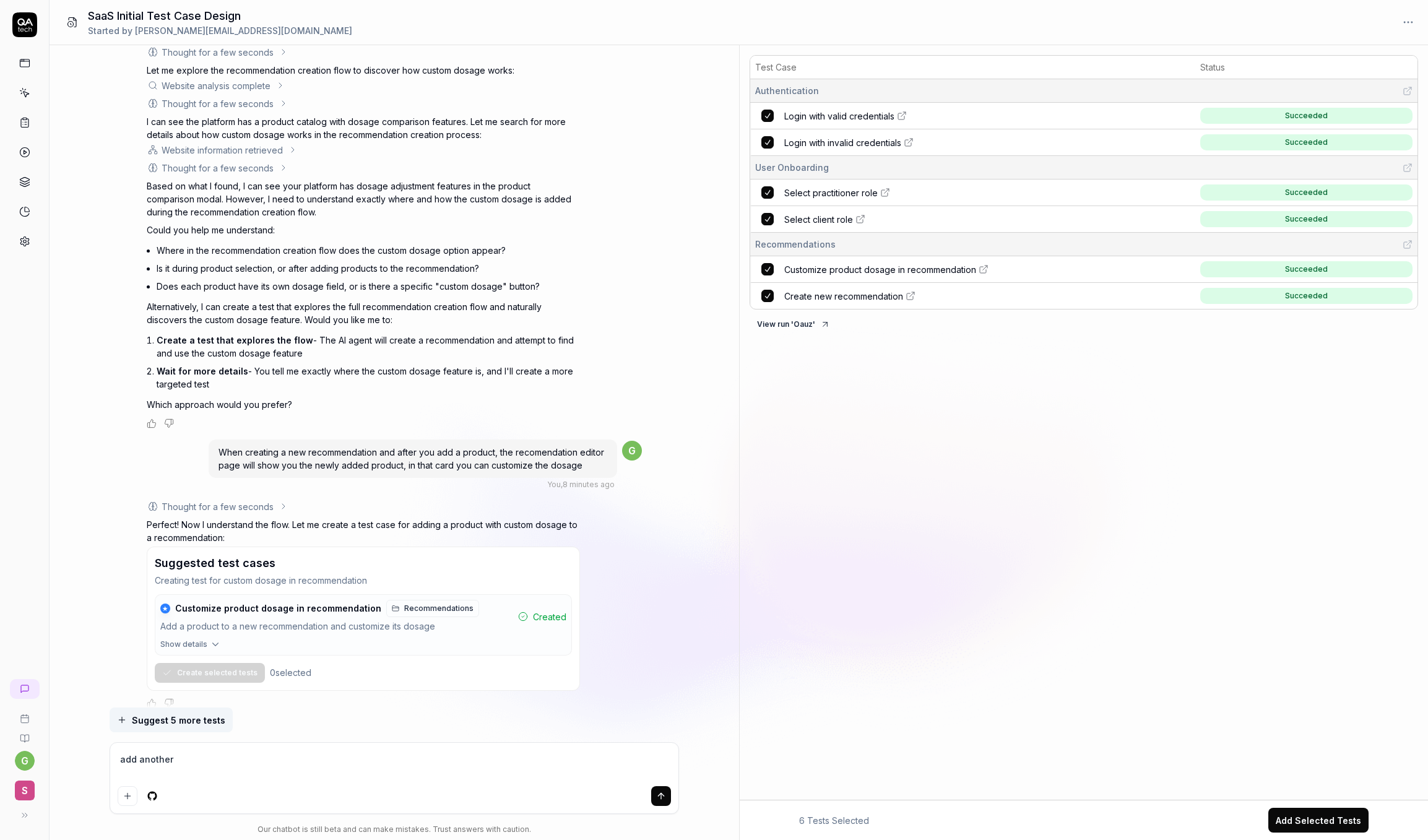
type textarea "*"
type textarea "add another p"
type textarea "*"
type textarea "add another ph"
type textarea "*"
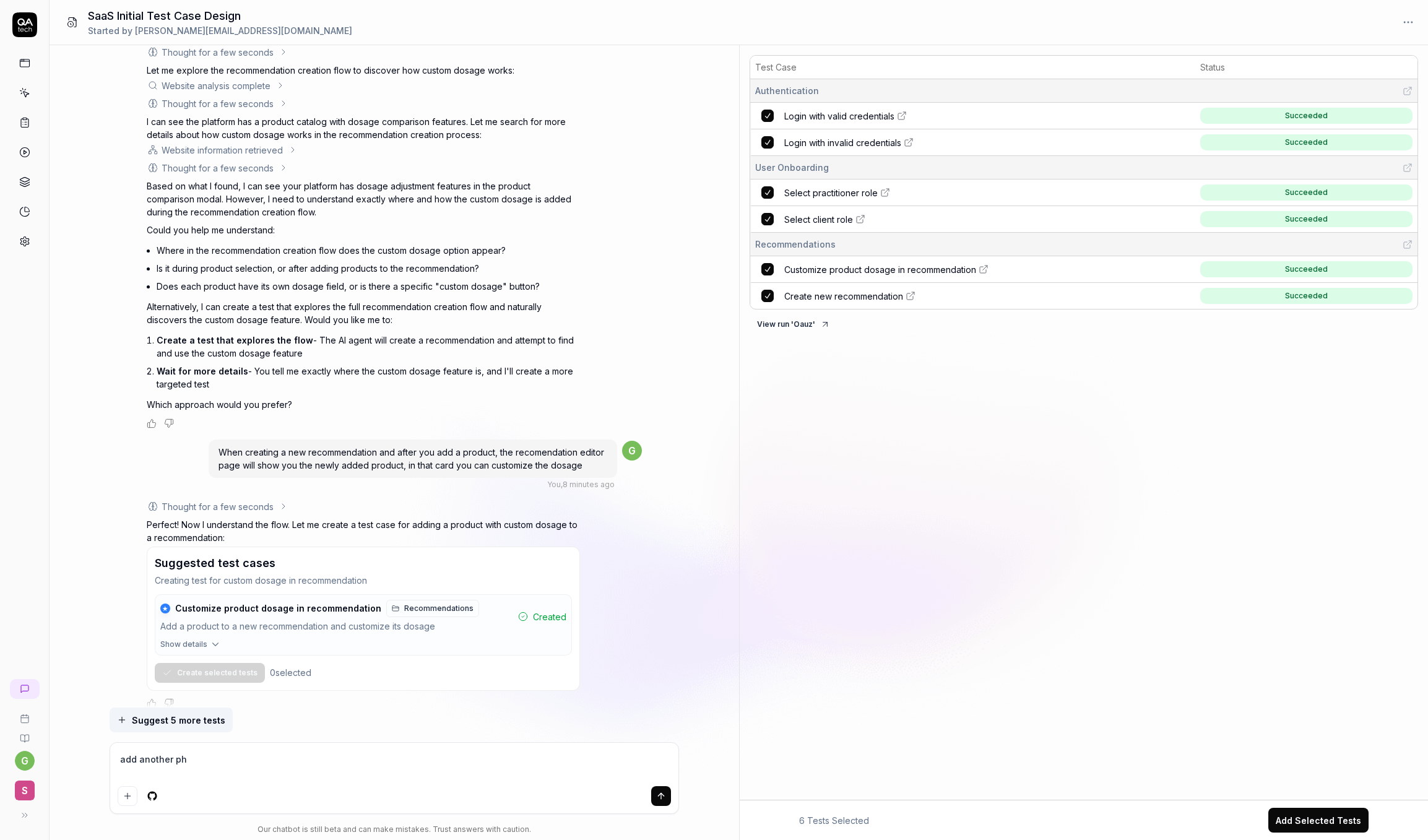
type textarea "add another pha"
type textarea "*"
type textarea "add another phas"
type textarea "*"
type textarea "add another phase"
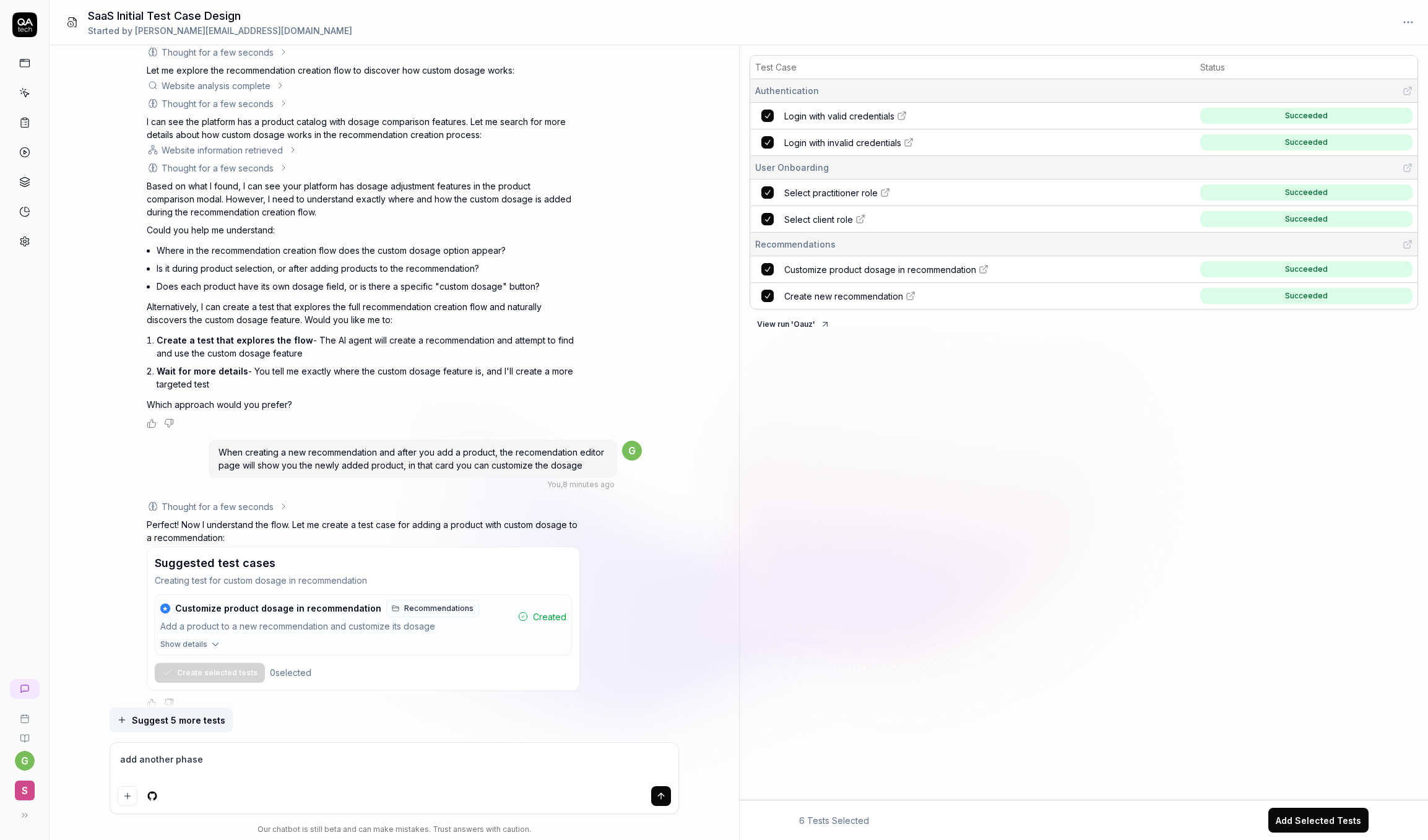
type textarea "*"
type textarea "add another phase"
type textarea "*"
type textarea "add another phase t"
type textarea "*"
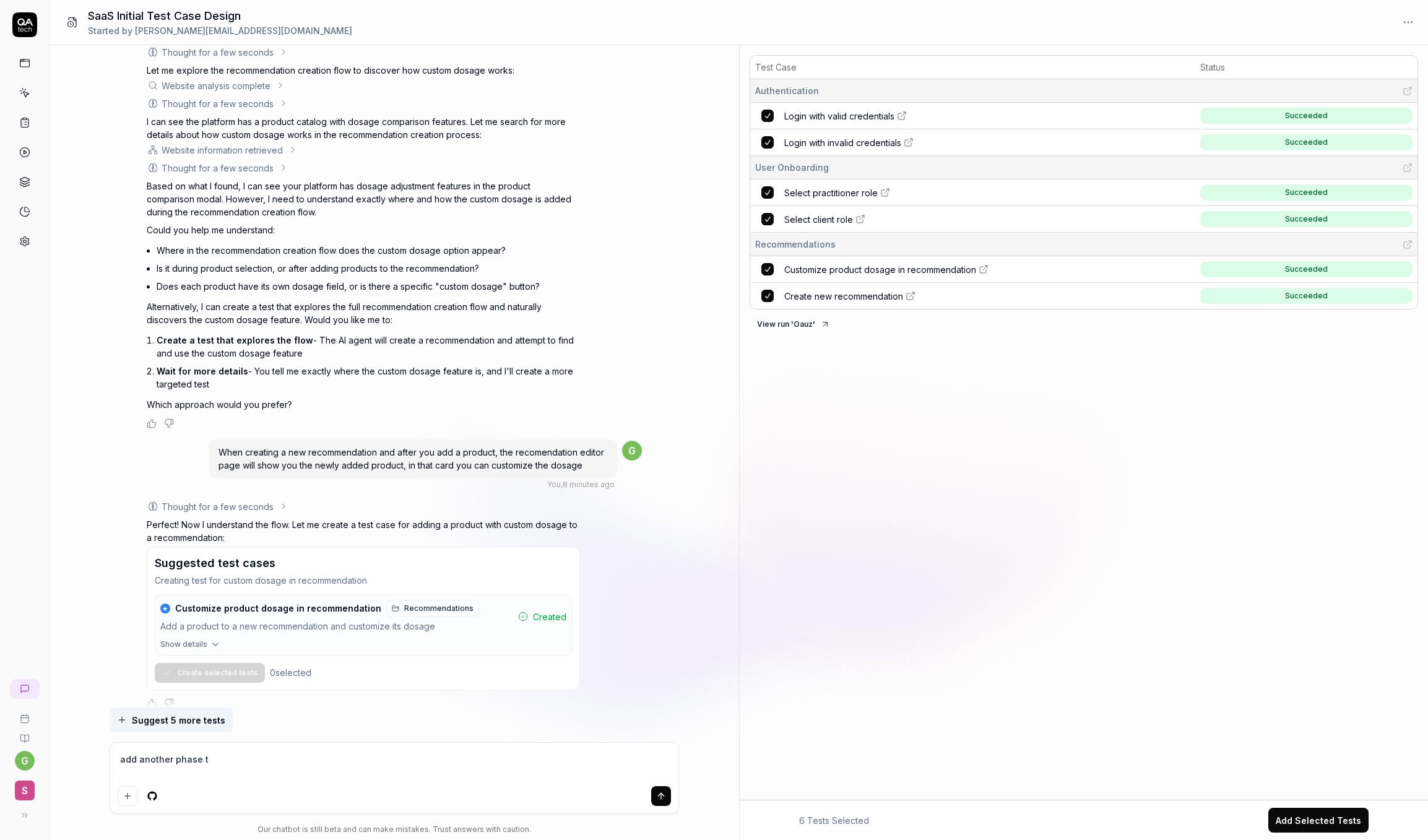
type textarea "add another phase to"
type textarea "*"
type textarea "add another phase to"
type textarea "*"
type textarea "add another phase to th"
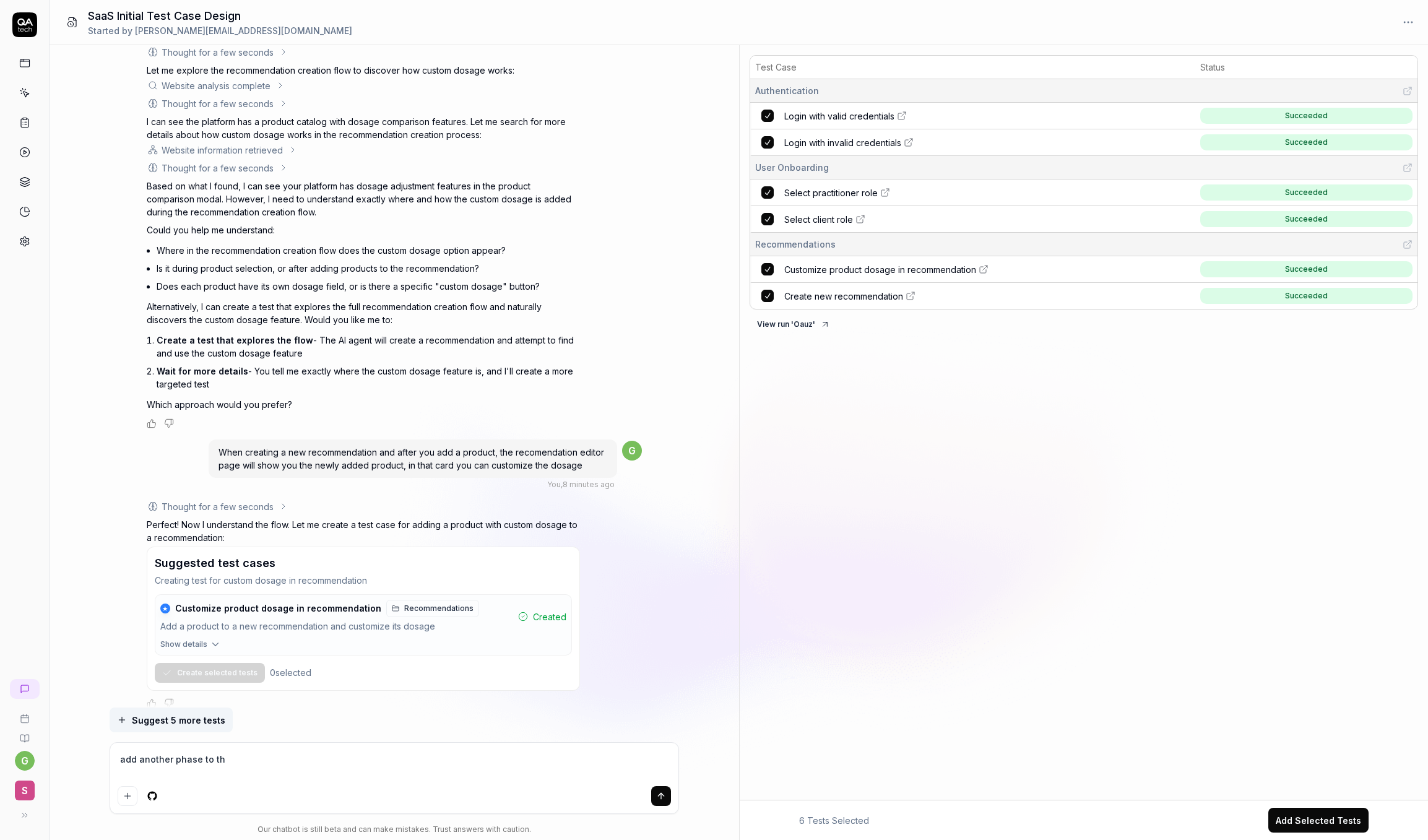
type textarea "*"
type textarea "add another phase to the"
type textarea "*"
type textarea "add another phase to the"
type textarea "*"
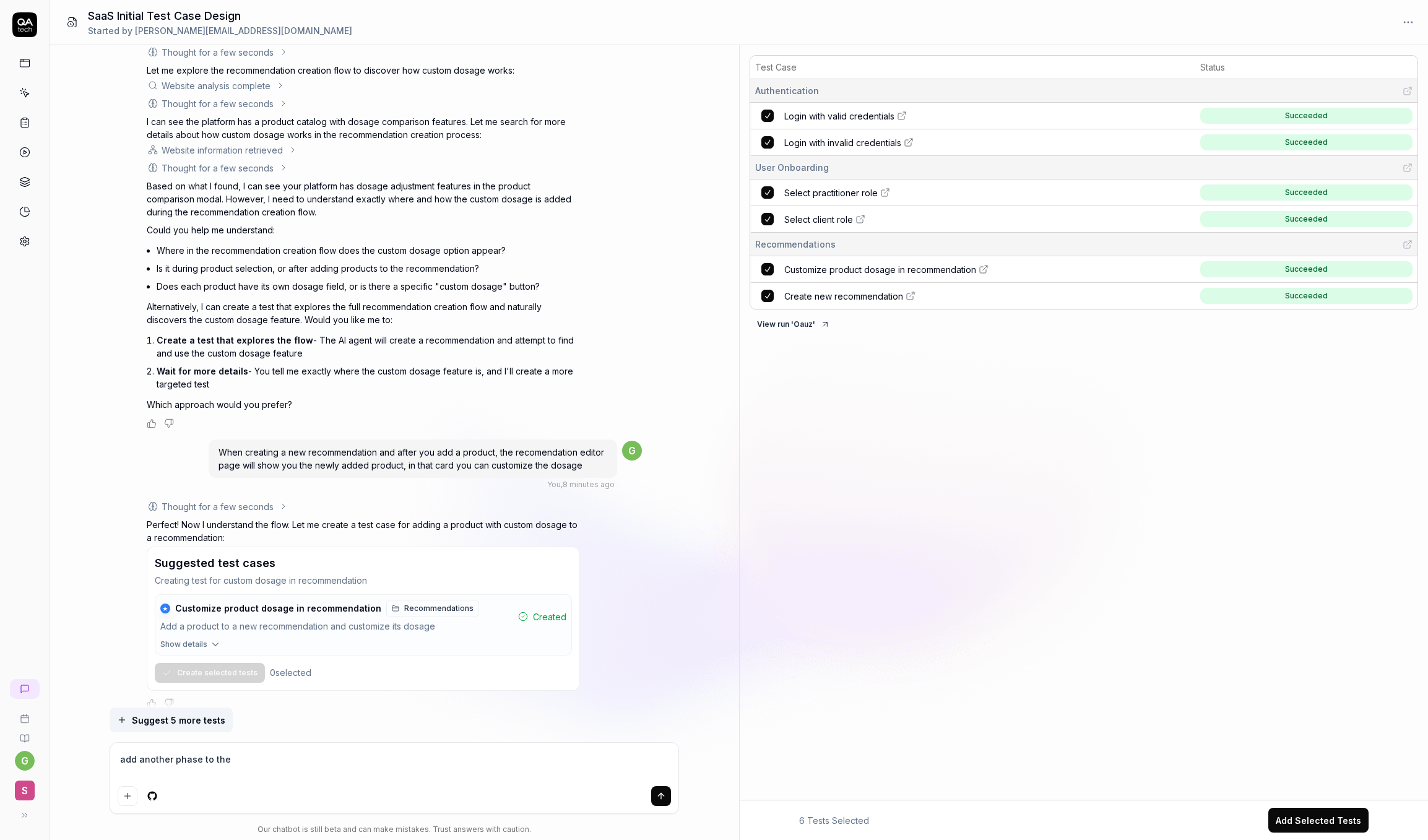
type textarea "add another phase to the c"
type textarea "*"
type textarea "add another phase to the cu"
type textarea "*"
type textarea "add another phase to the cus"
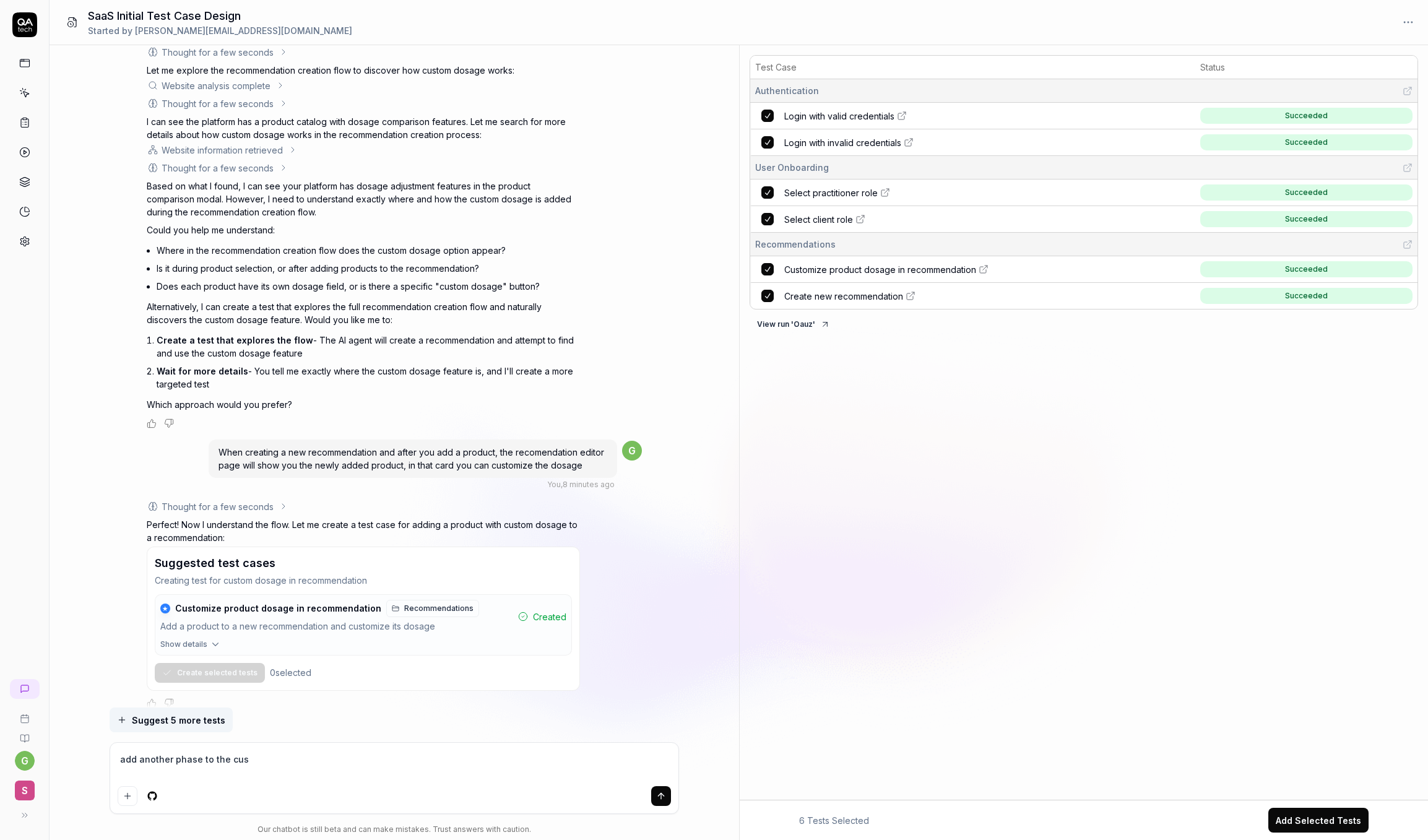
type textarea "*"
type textarea "add another phase to the cust"
type textarea "*"
type textarea "add another phase to the custo"
type textarea "*"
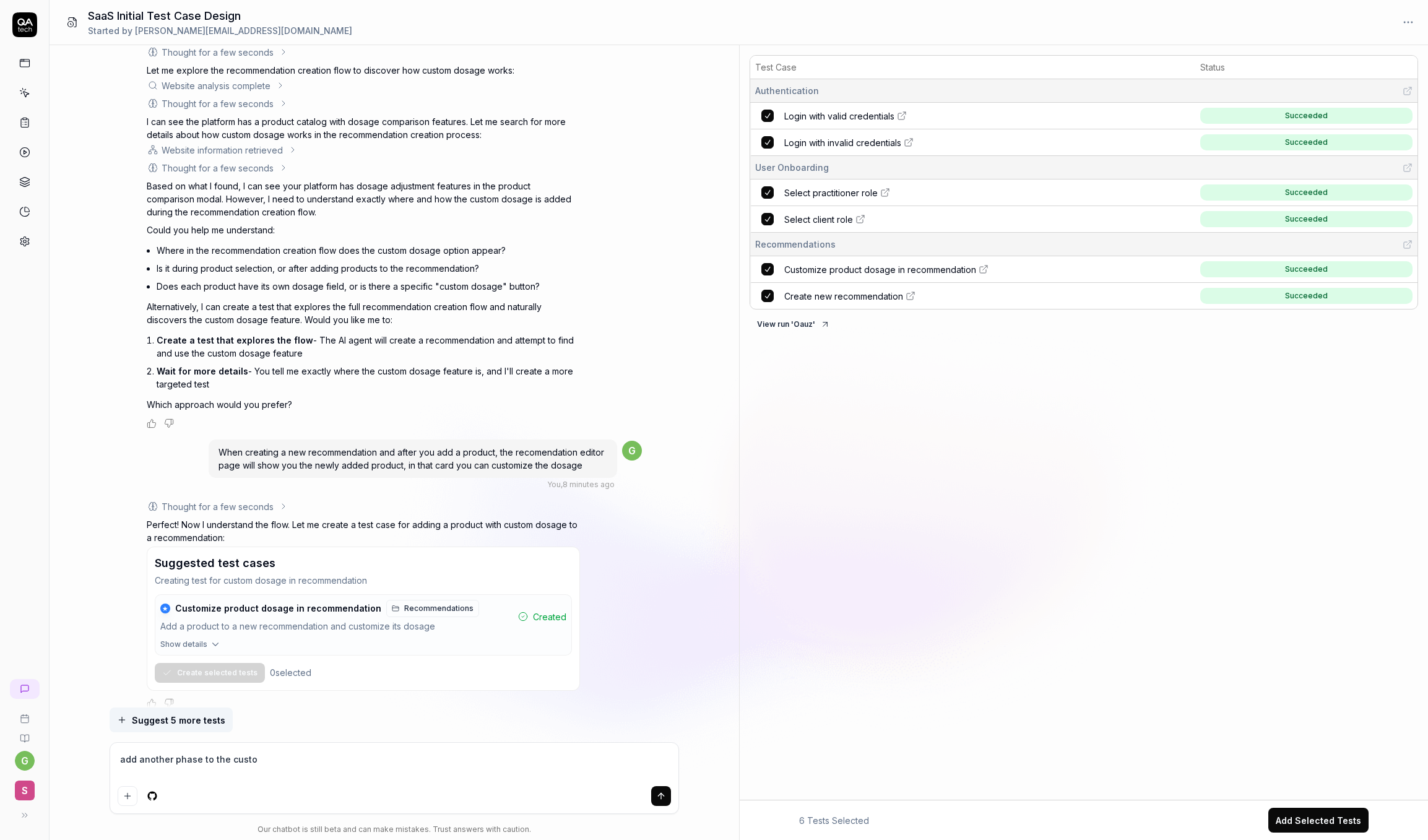
type textarea "add another phase to the custom"
type textarea "*"
type textarea "add another phase to the custom"
type textarea "*"
type textarea "add another phase to the custom i"
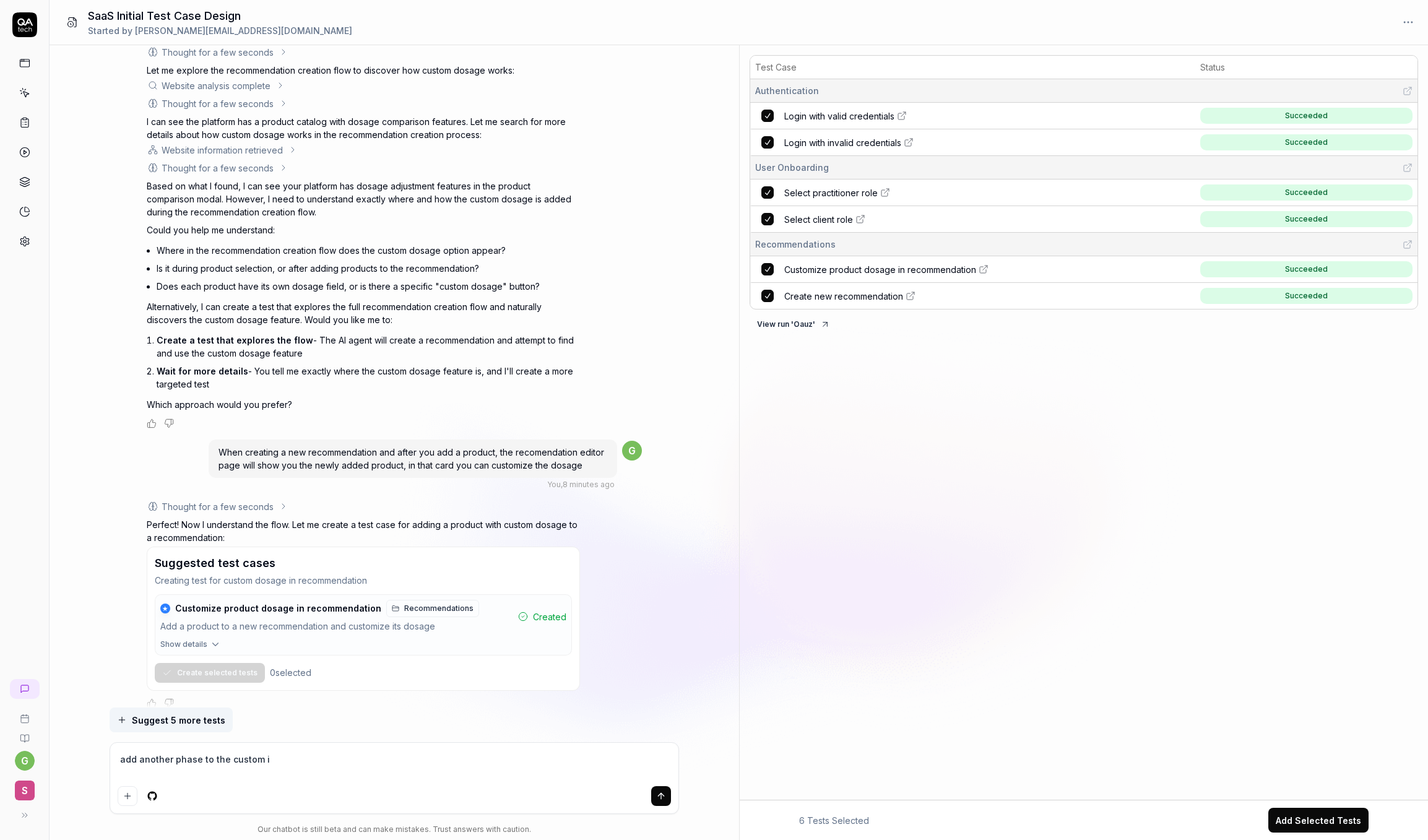
type textarea "*"
type textarea "add another phase to the custom in"
type textarea "*"
type textarea "add another phase to the custom ins"
type textarea "*"
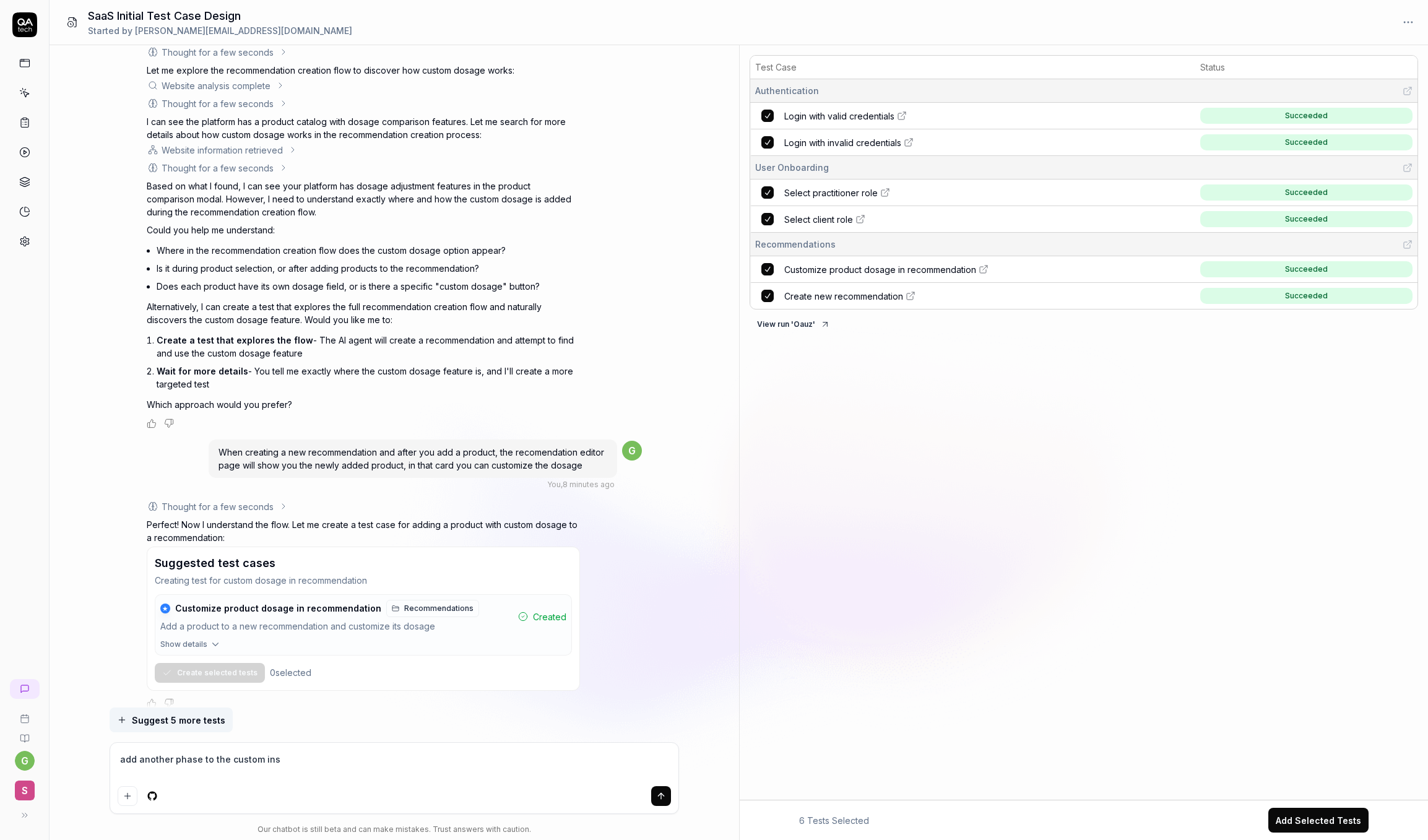
type textarea "add another phase to the custom inst"
type textarea "*"
type textarea "add another phase to the custom instr"
type textarea "*"
type textarea "add another phase to the custom instru"
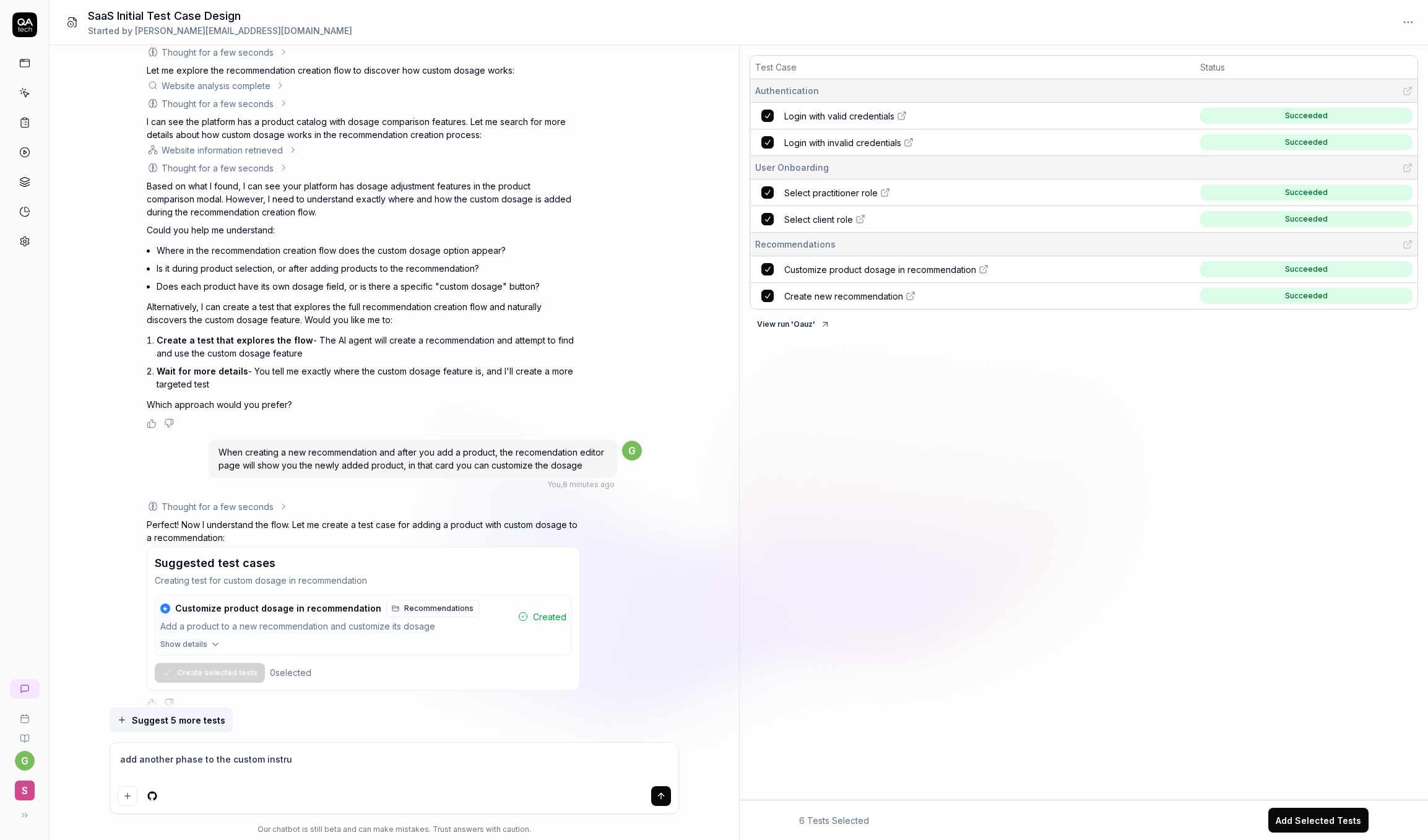
type textarea "*"
type textarea "add another phase to the custom instruvt"
type textarea "*"
type textarea "add another phase to the custom instruvti"
type textarea "*"
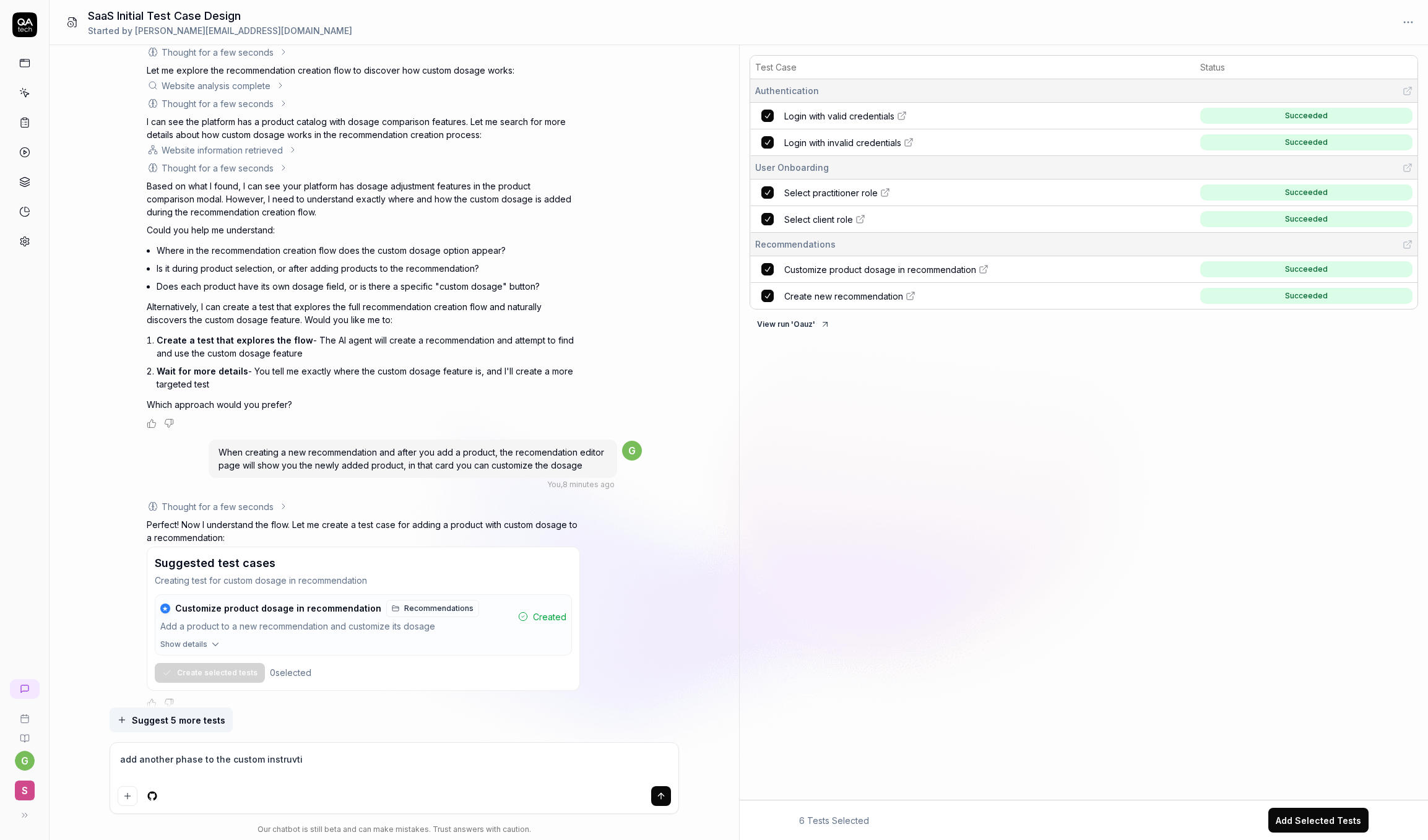
type textarea "add another phase to the custom instruvtiu"
type textarea "*"
type textarea "add another phase to the custom instruvti"
type textarea "*"
type textarea "add another phase to the custom instruvt"
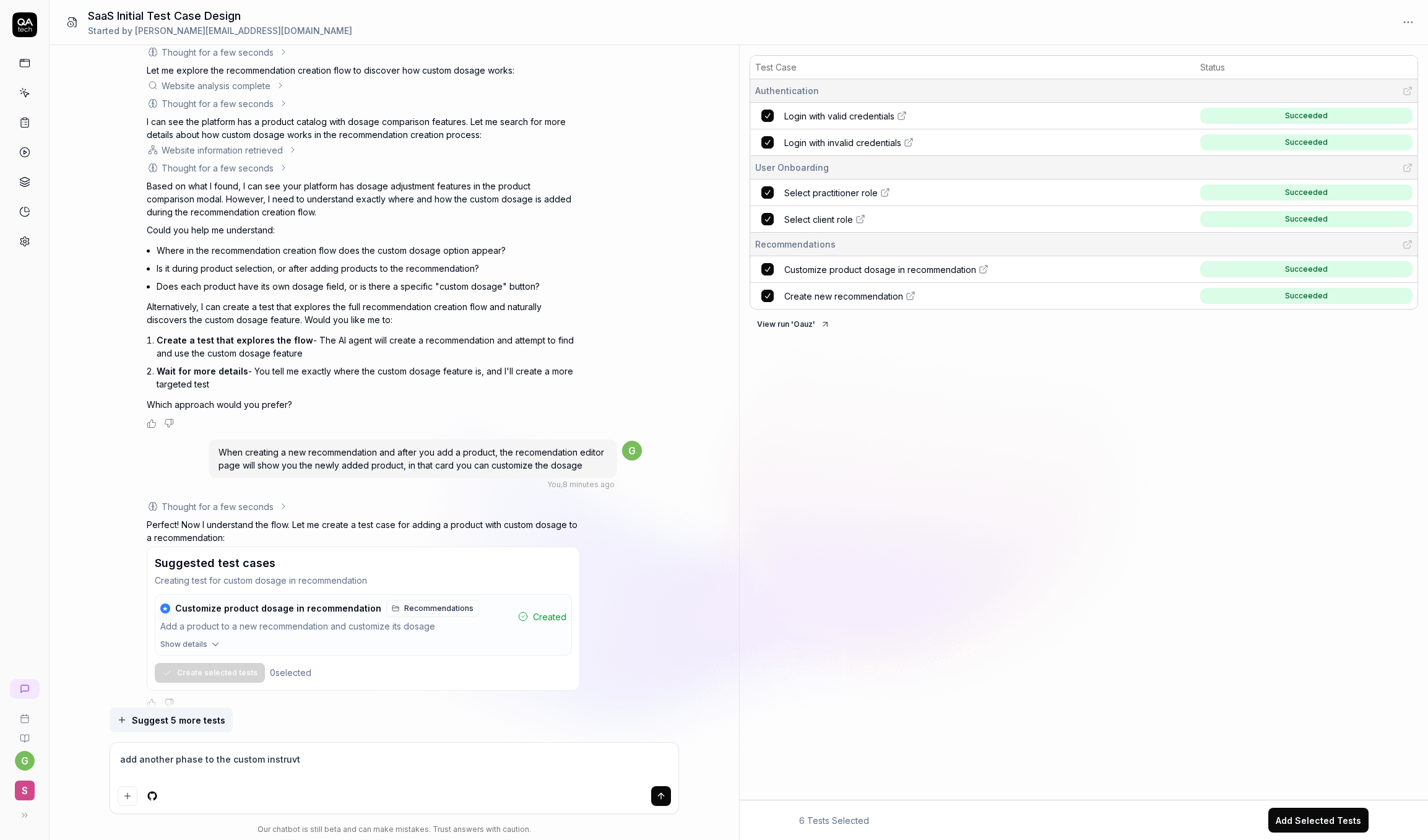
type textarea "*"
type textarea "add another phase to the custom instruv"
type textarea "*"
type textarea "add another phase to the custom instru"
type textarea "*"
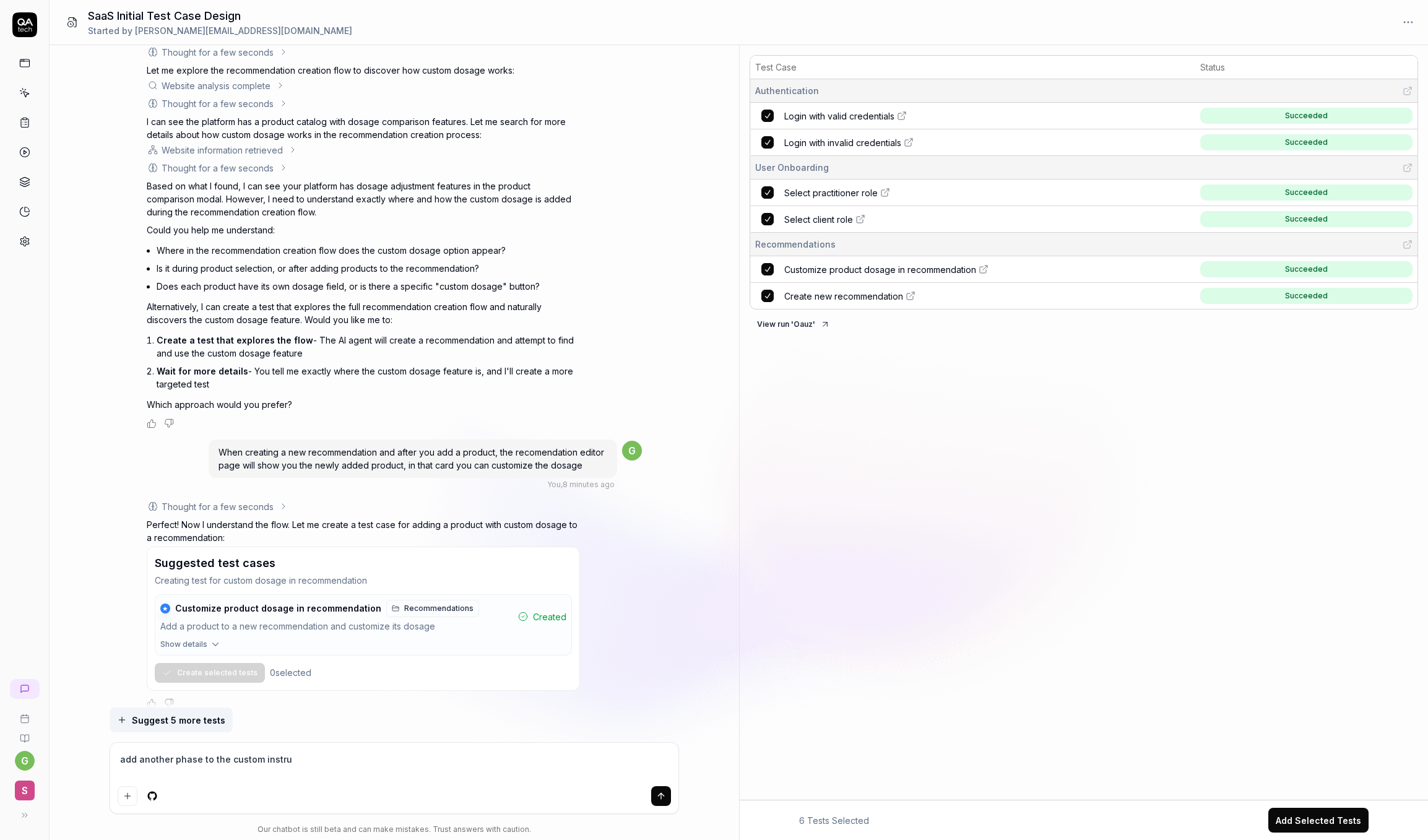
type textarea "add another phase to the custom instruc"
type textarea "*"
type textarea "add another phase to the custom instruct"
type textarea "*"
type textarea "add another phase to the custom instructi"
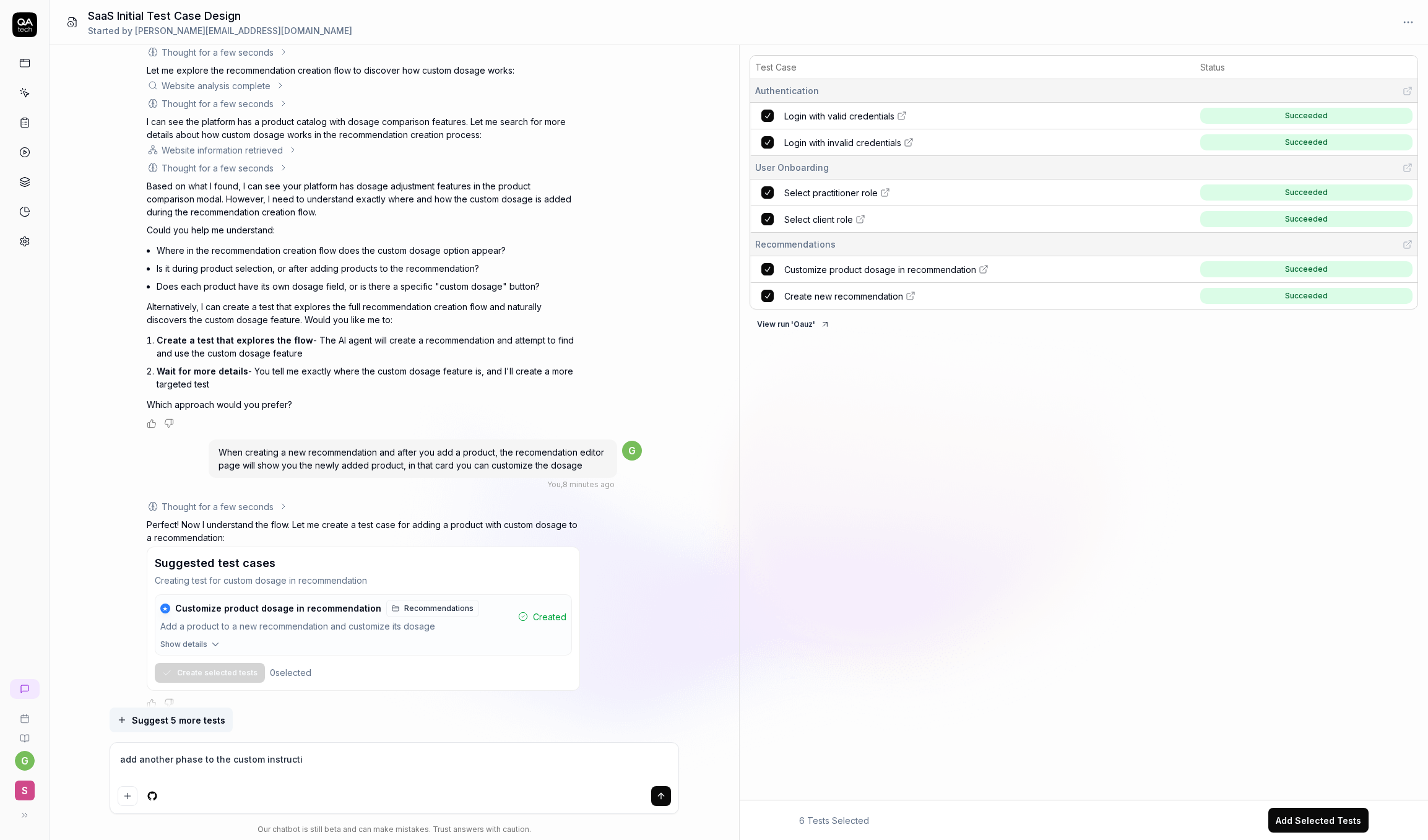
type textarea "*"
type textarea "add another phase to the custom instructio"
type textarea "*"
type textarea "add another phase to the custom instruction"
type textarea "*"
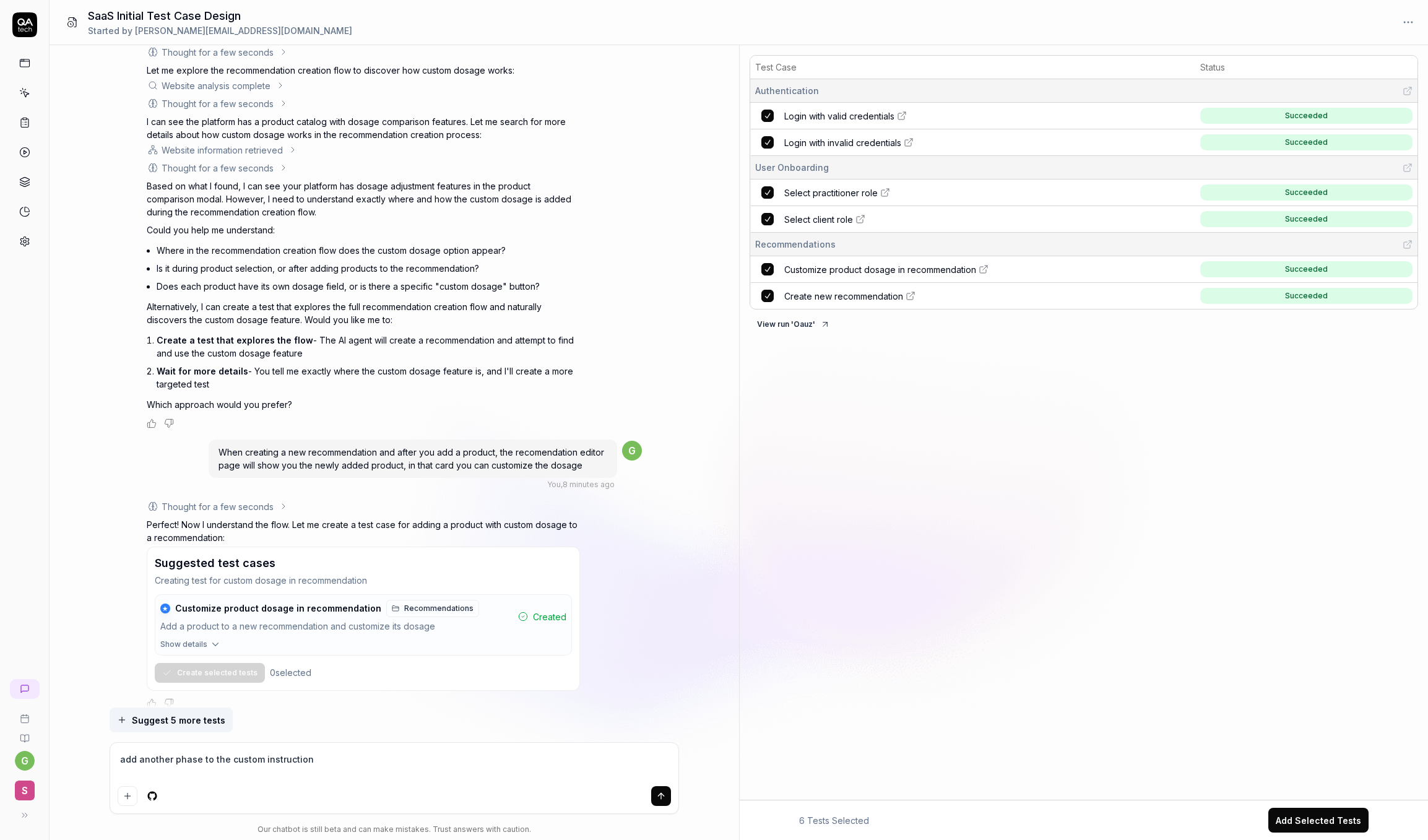
type textarea "add another phase to the custom instruction"
type textarea "*"
type textarea "add another phase to the custom instruction o"
type textarea "*"
type textarea "add another phase to the custom instruction on"
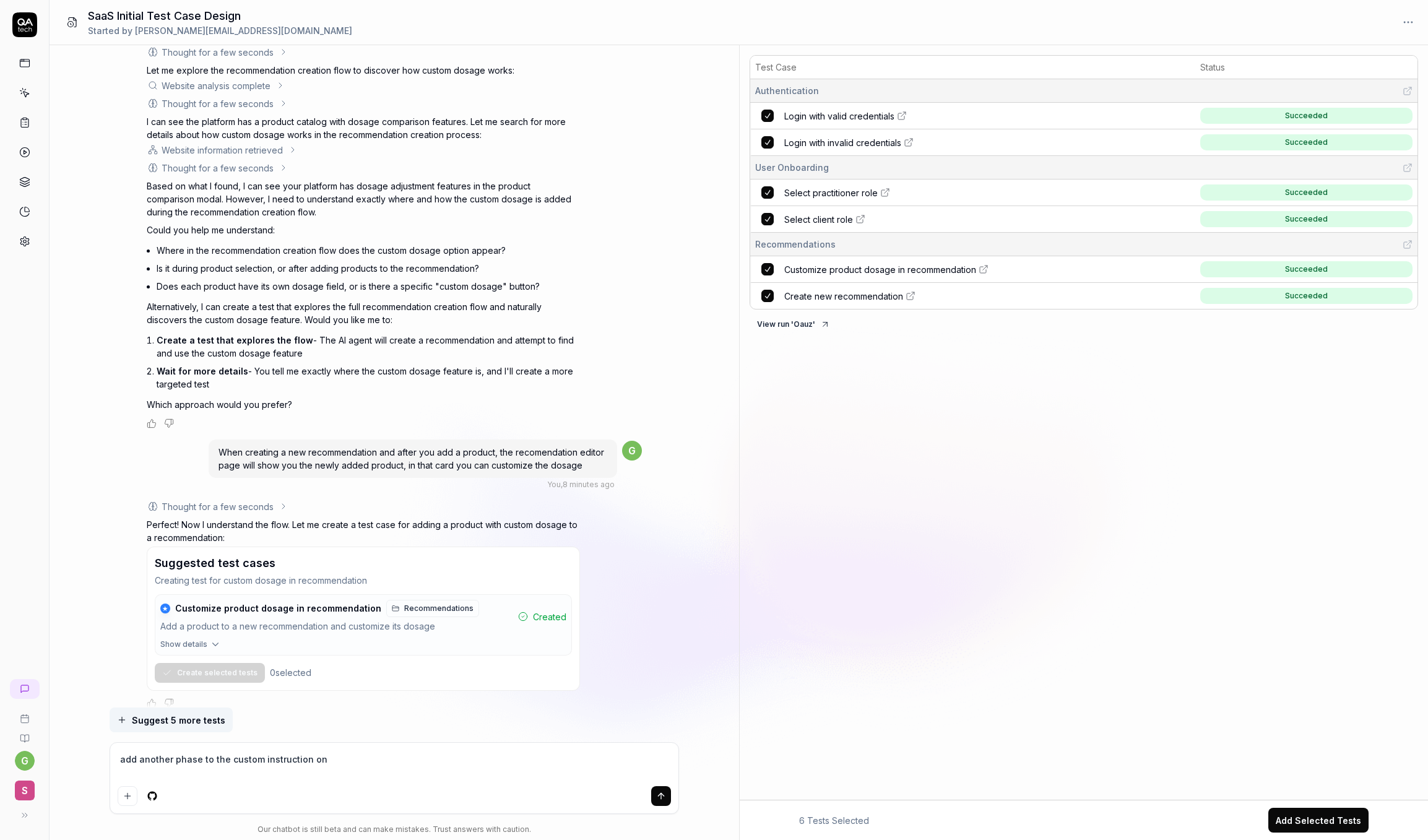
type textarea "*"
type textarea "add another phase to the custom instruction on"
type textarea "*"
type textarea "add another phase to the custom instruction on t"
type textarea "*"
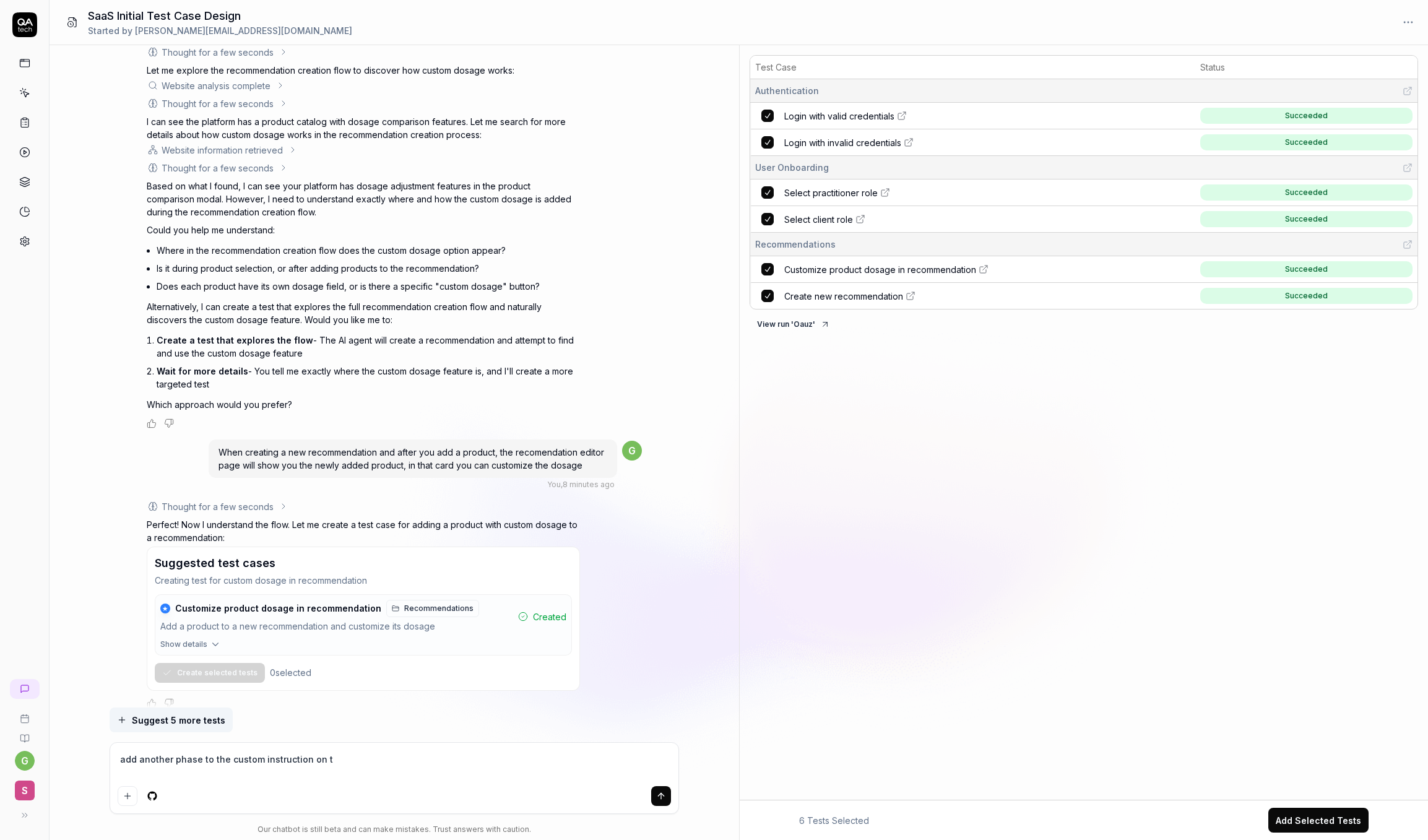
type textarea "add another phase to the custom instruction on th"
type textarea "*"
type textarea "add another phase to the custom instruction on tht"
type textarea "*"
type textarea "add another phase to the custom instruction on thte"
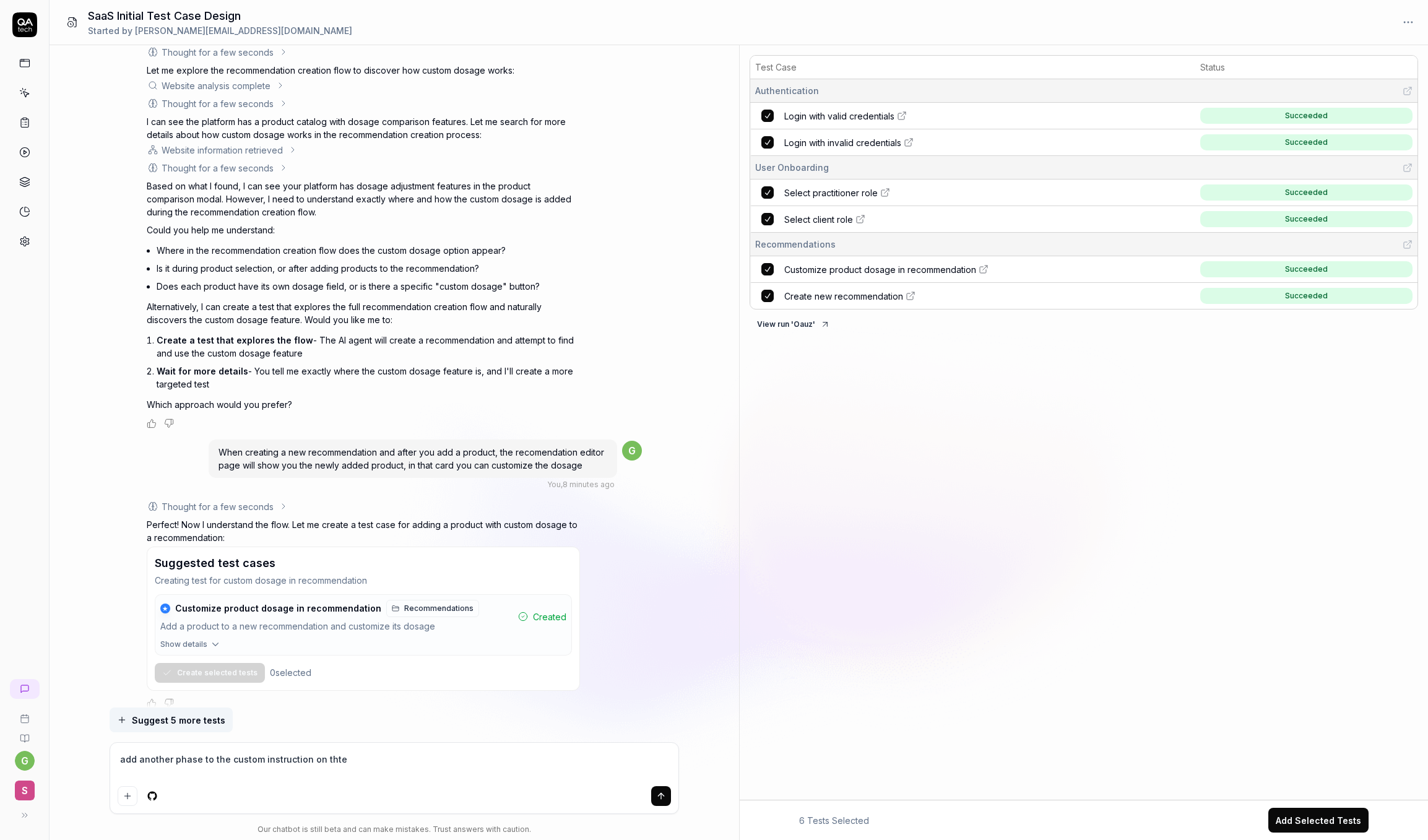
type textarea "*"
type textarea "add another phase to the custom instruction on tht"
type textarea "*"
type textarea "add another phase to the custom instruction on th"
type textarea "*"
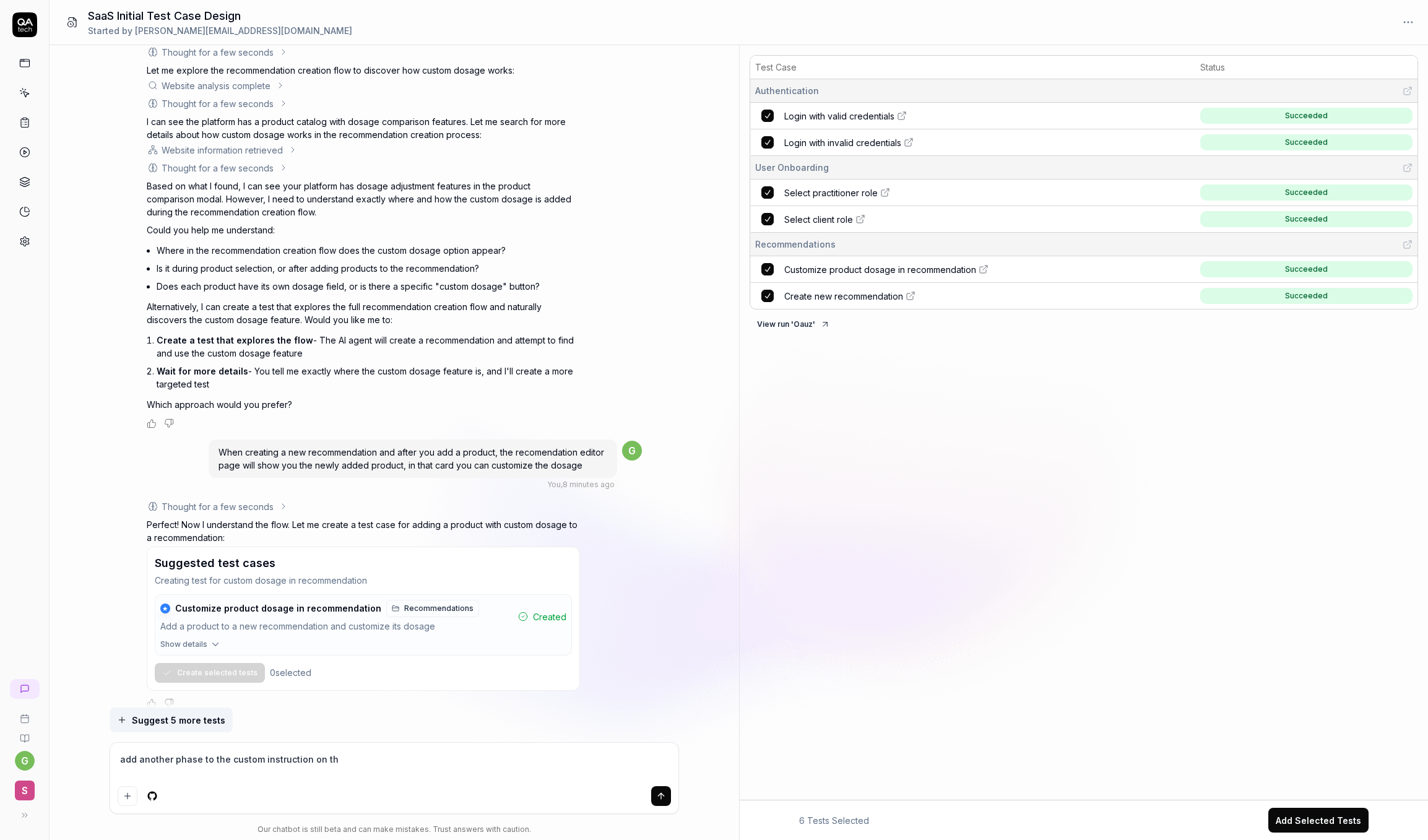
type textarea "add another phase to the custom instruction on the"
type textarea "*"
type textarea "add another phase to the custom instruction on the"
type textarea "*"
type textarea "add another phase to the custom instruction on the s"
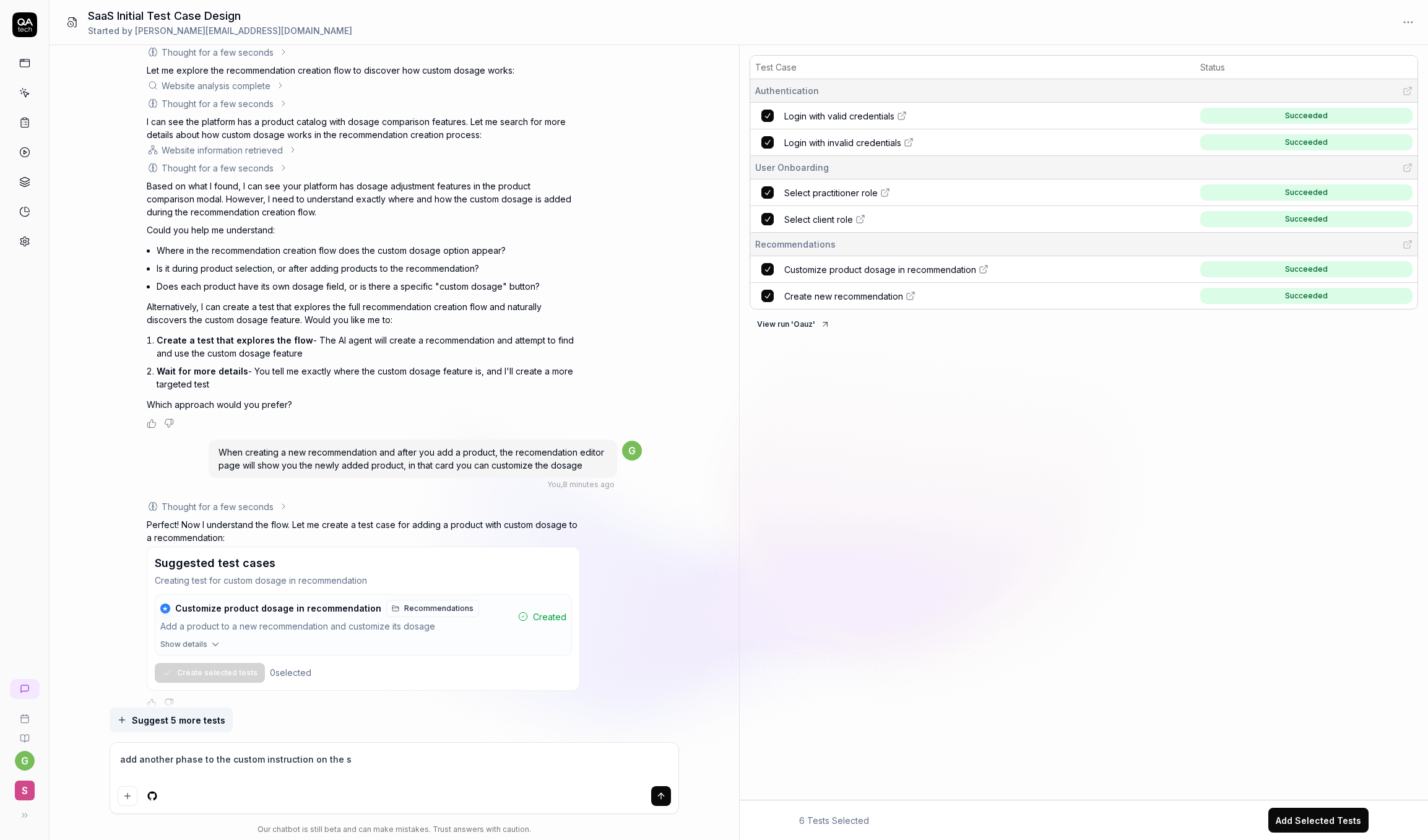
type textarea "*"
type textarea "add another phase to the custom instruction on the sa"
type textarea "*"
type textarea "add another phase to the custom instruction on the sae"
type textarea "*"
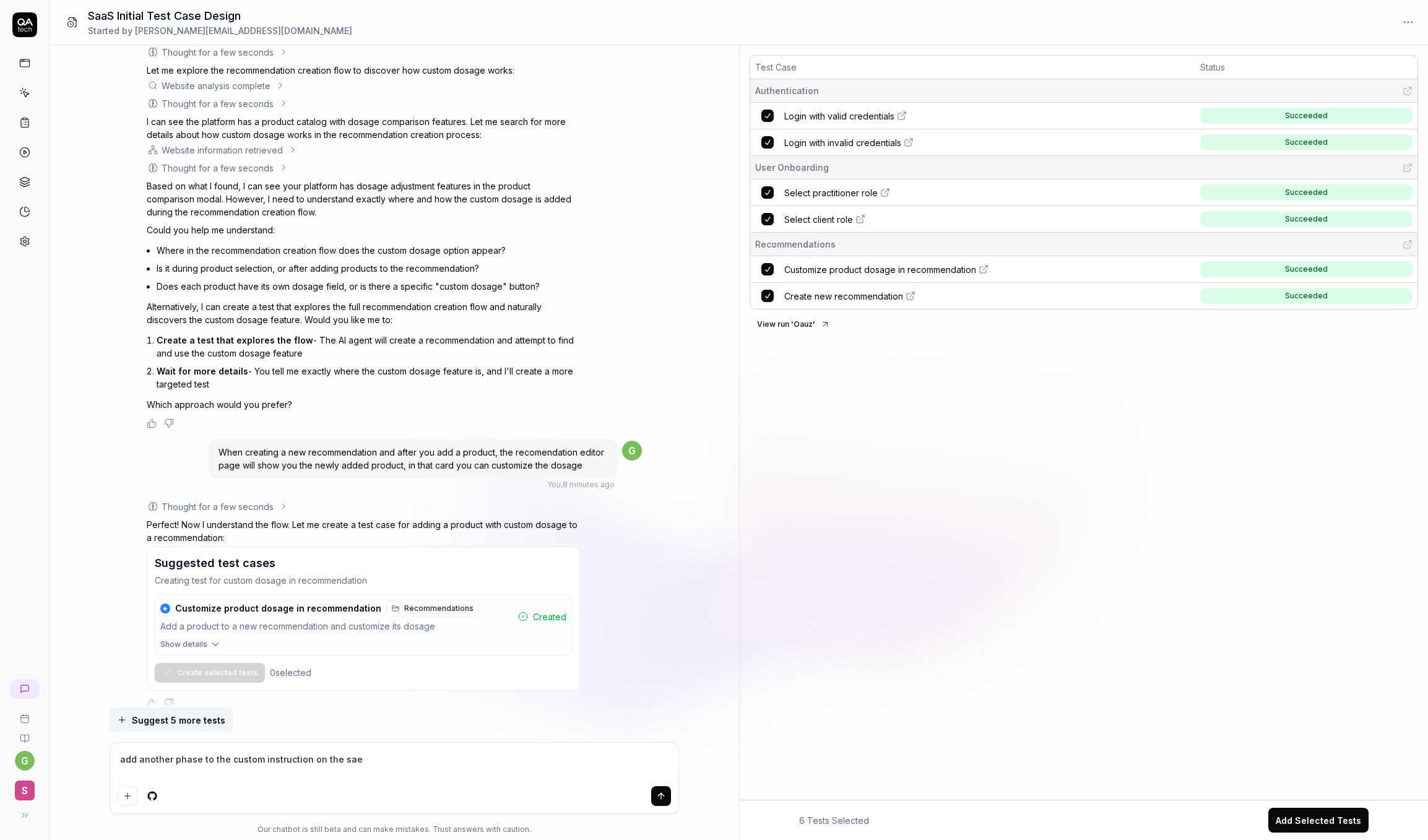
type textarea "add another phase to the custom instruction on the sa"
type textarea "*"
type textarea "add another phase to the custom instruction on the s"
type textarea "*"
type textarea "add another phase to the custom instruction on the sa"
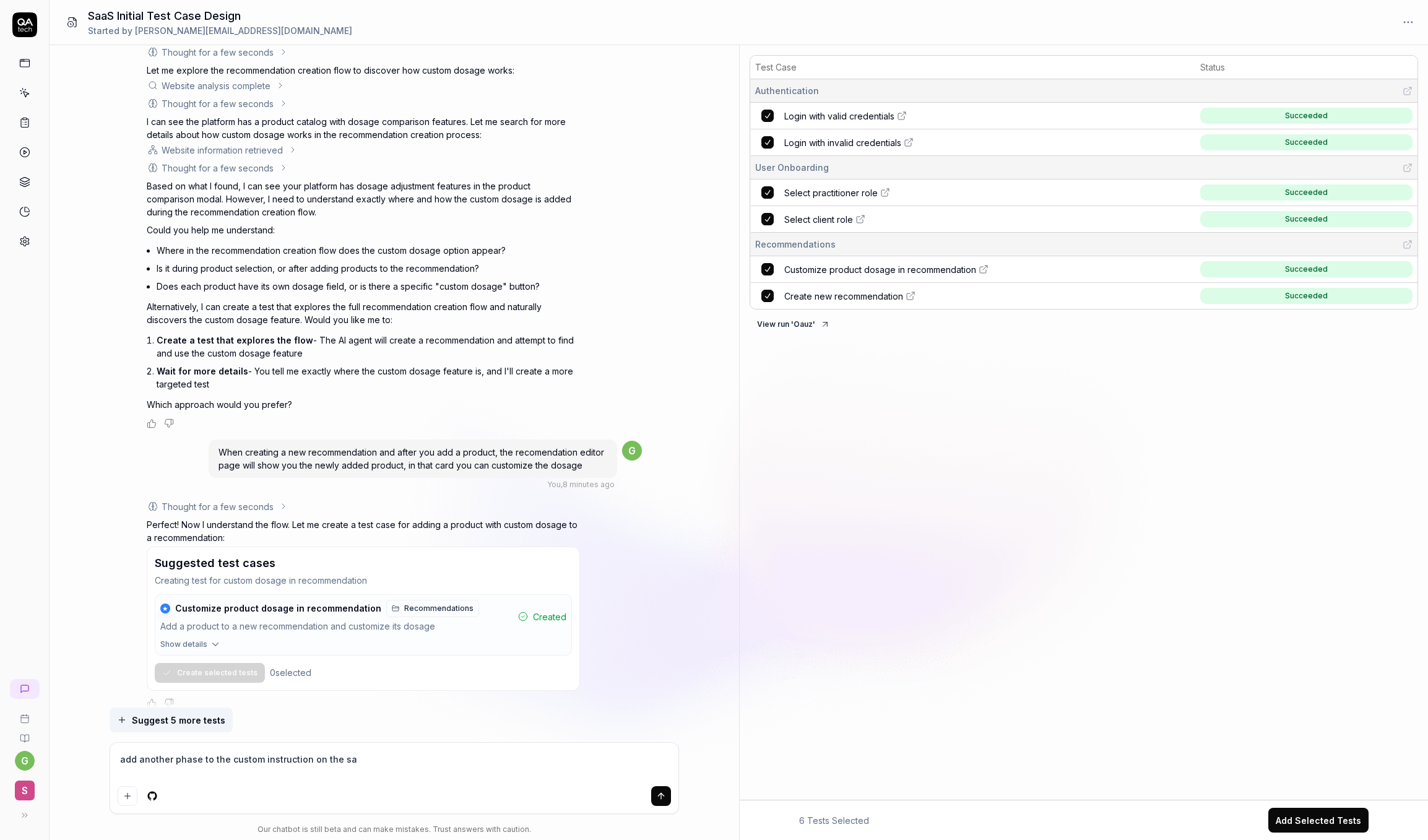
type textarea "*"
type textarea "add another phase to the custom instruction on the same"
type textarea "*"
type textarea "add another phase to the custom instruction on the same"
type textarea "*"
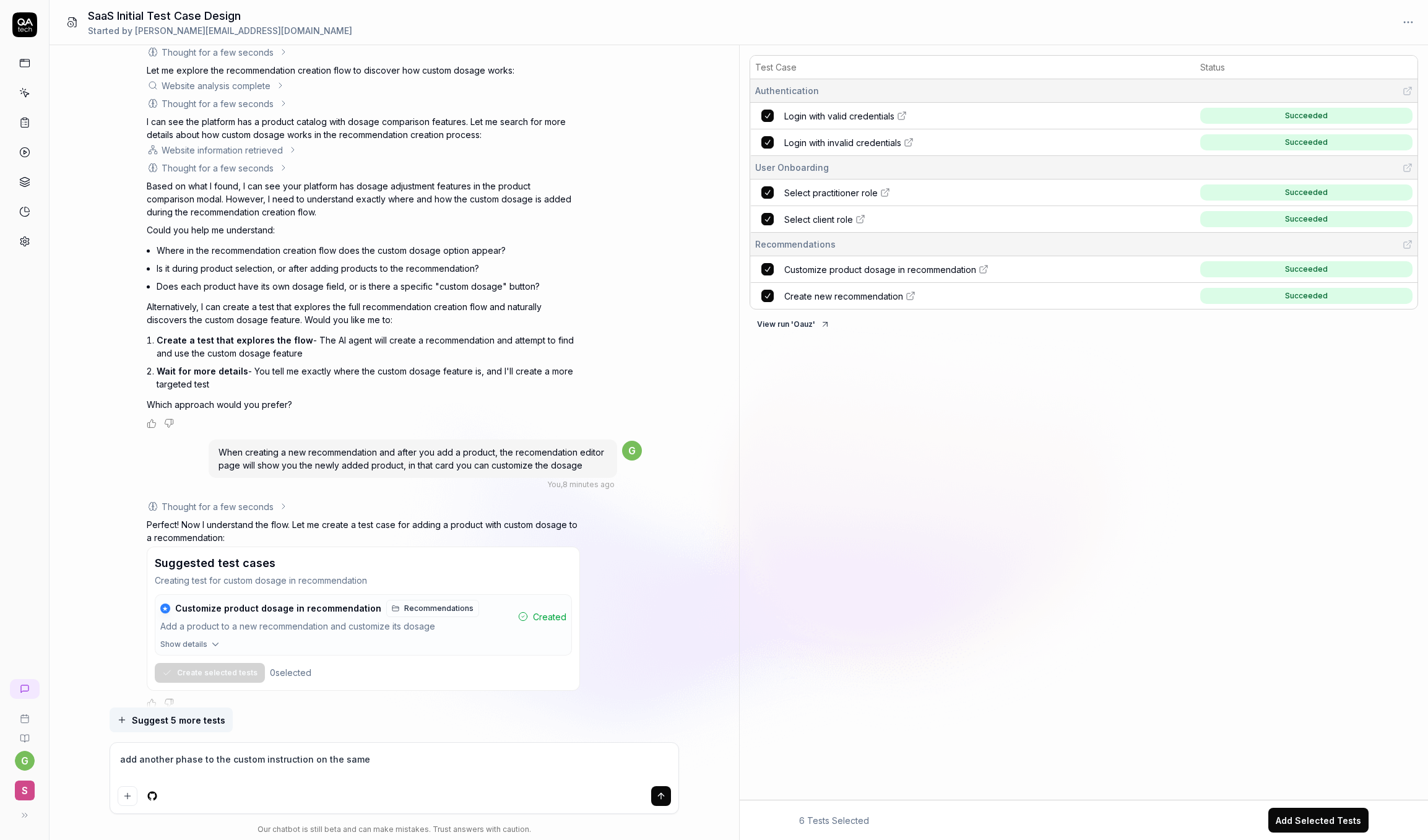
type textarea "add another phase to the custom instruction on the same t"
type textarea "*"
type textarea "add another phase to the custom instruction on the same te"
type textarea "*"
type textarea "add another phase to the custom instruction on the same tes"
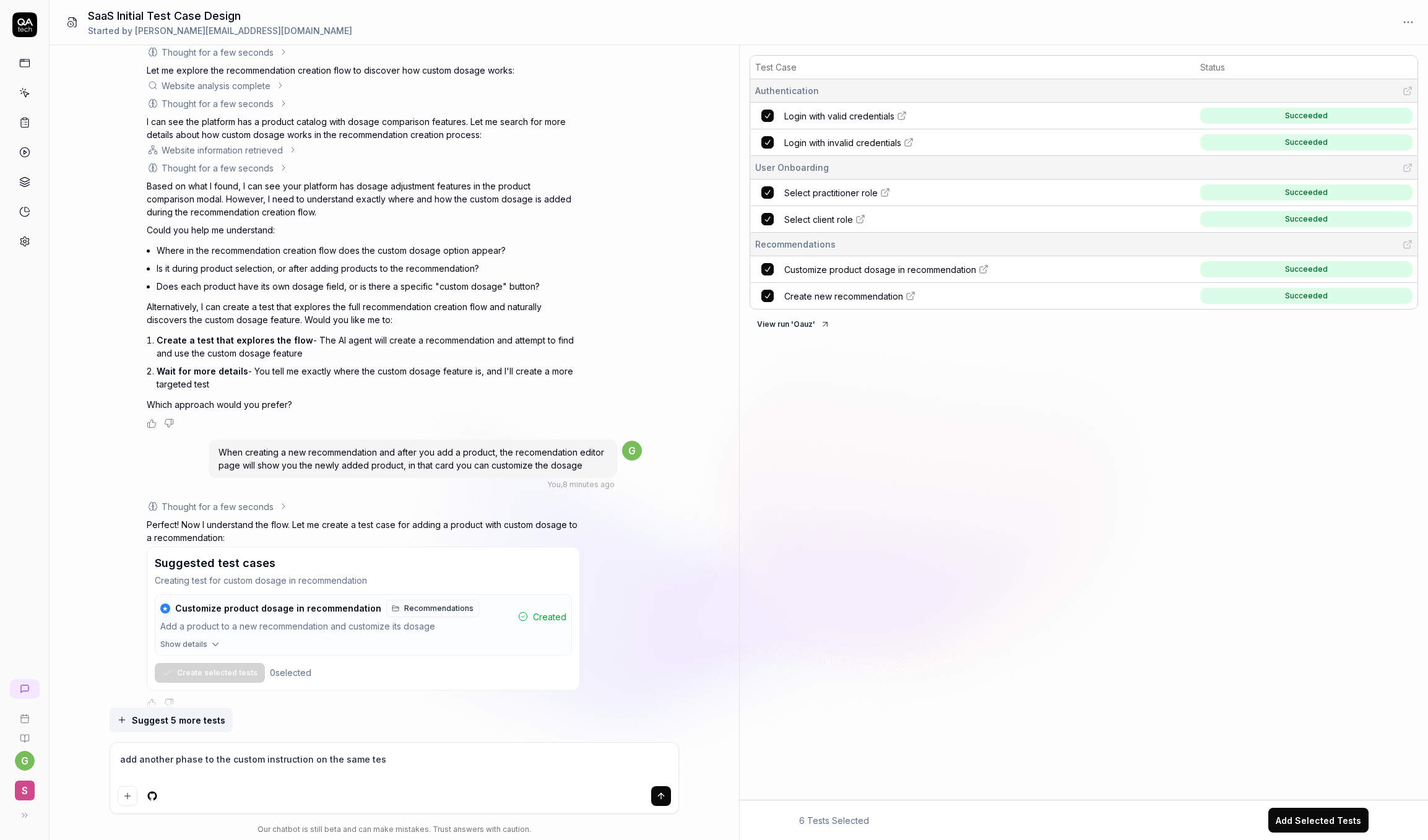
type textarea "*"
type textarea "add another phase to the custom instruction on the same test"
type textarea "*"
type textarea "add another phase to the custom instruction on the same test,"
type textarea "*"
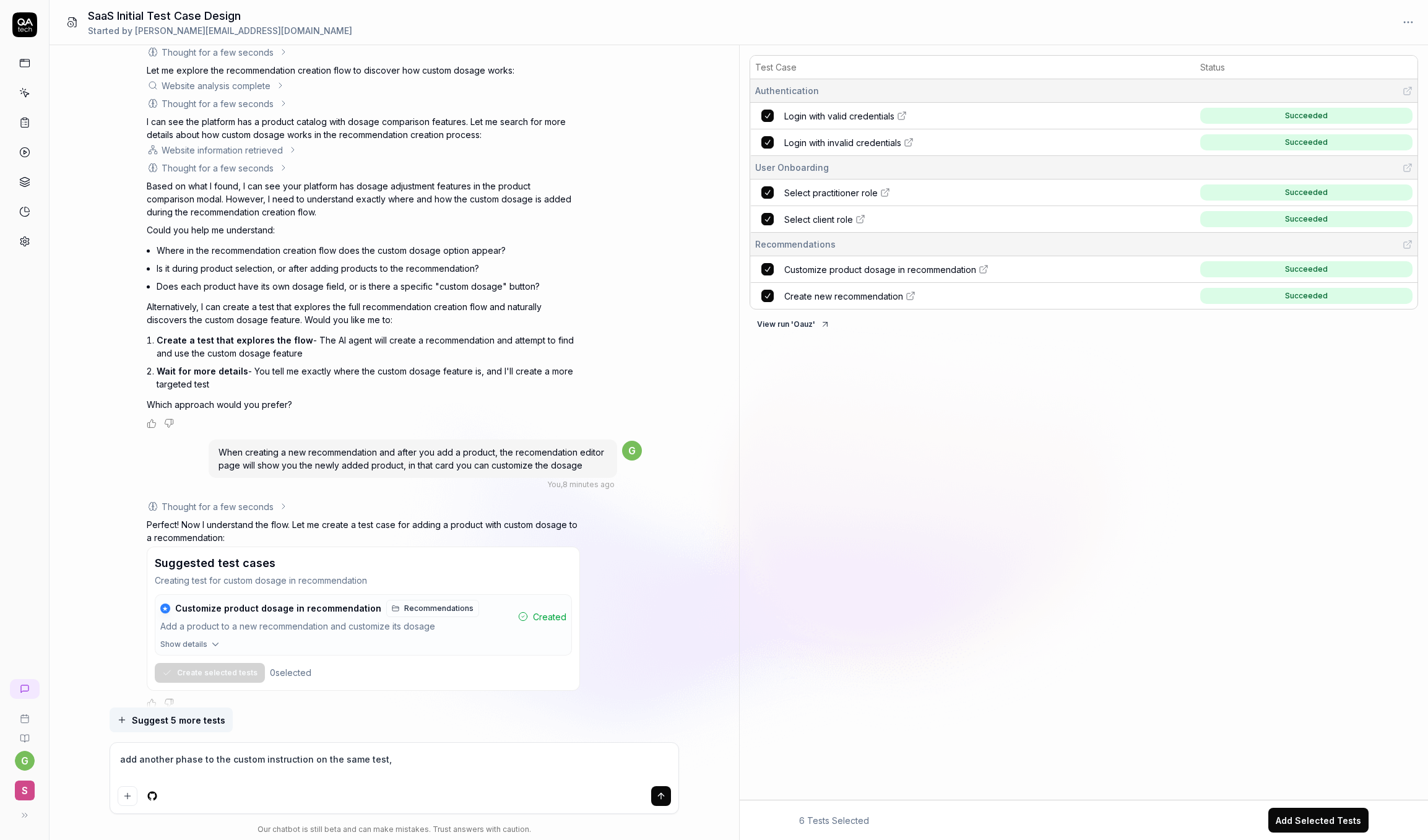
type textarea "add another phase to the custom instruction on the same test,"
type textarea "*"
type textarea "add another phase to the custom instruction on the same test, t"
type textarea "*"
type textarea "add another phase to the custom instruction on the same test, th"
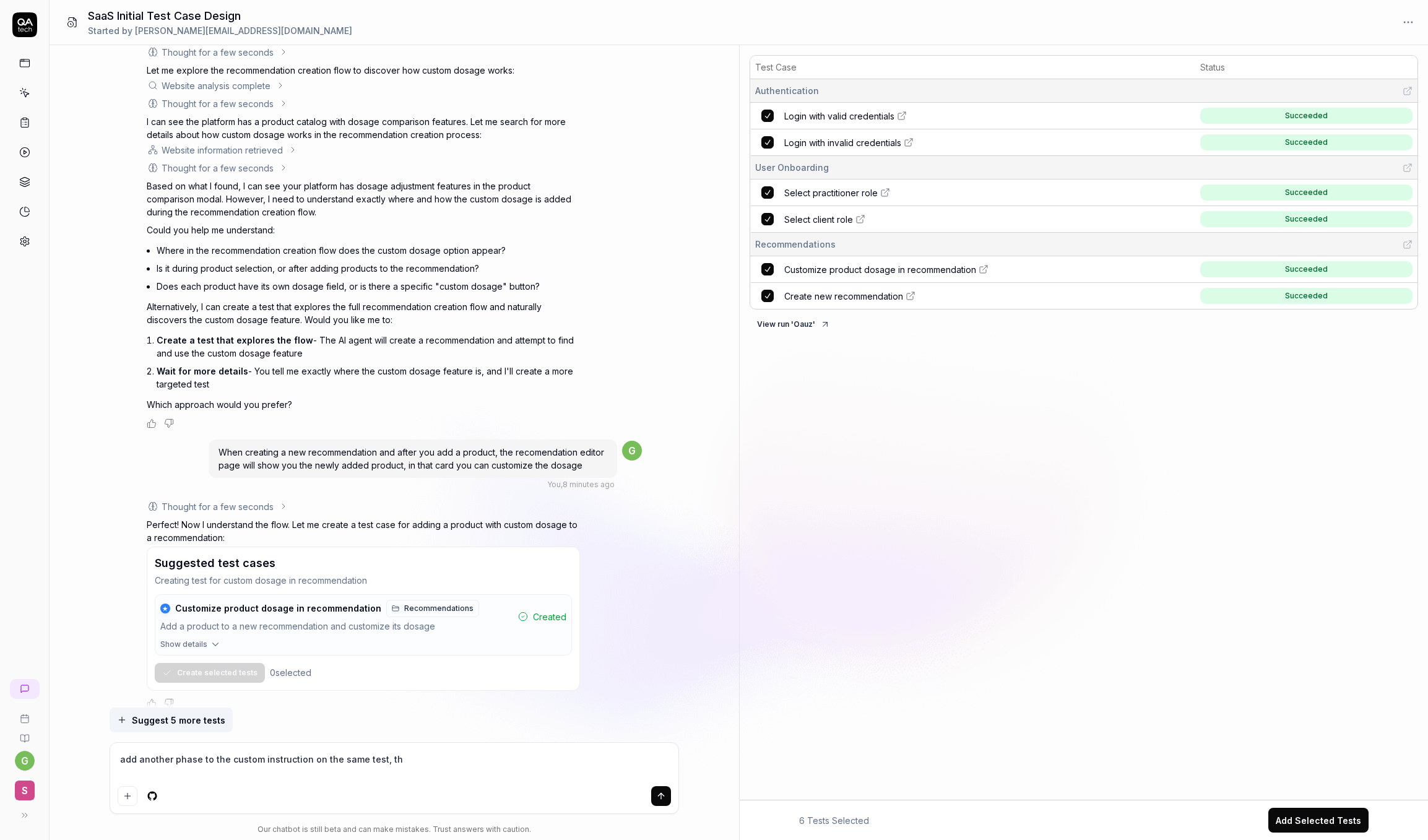
type textarea "*"
type textarea "add another phase to the custom instruction on the same test, the"
type textarea "*"
type textarea "add another phase to the custom instruction on the same test, then"
type textarea "*"
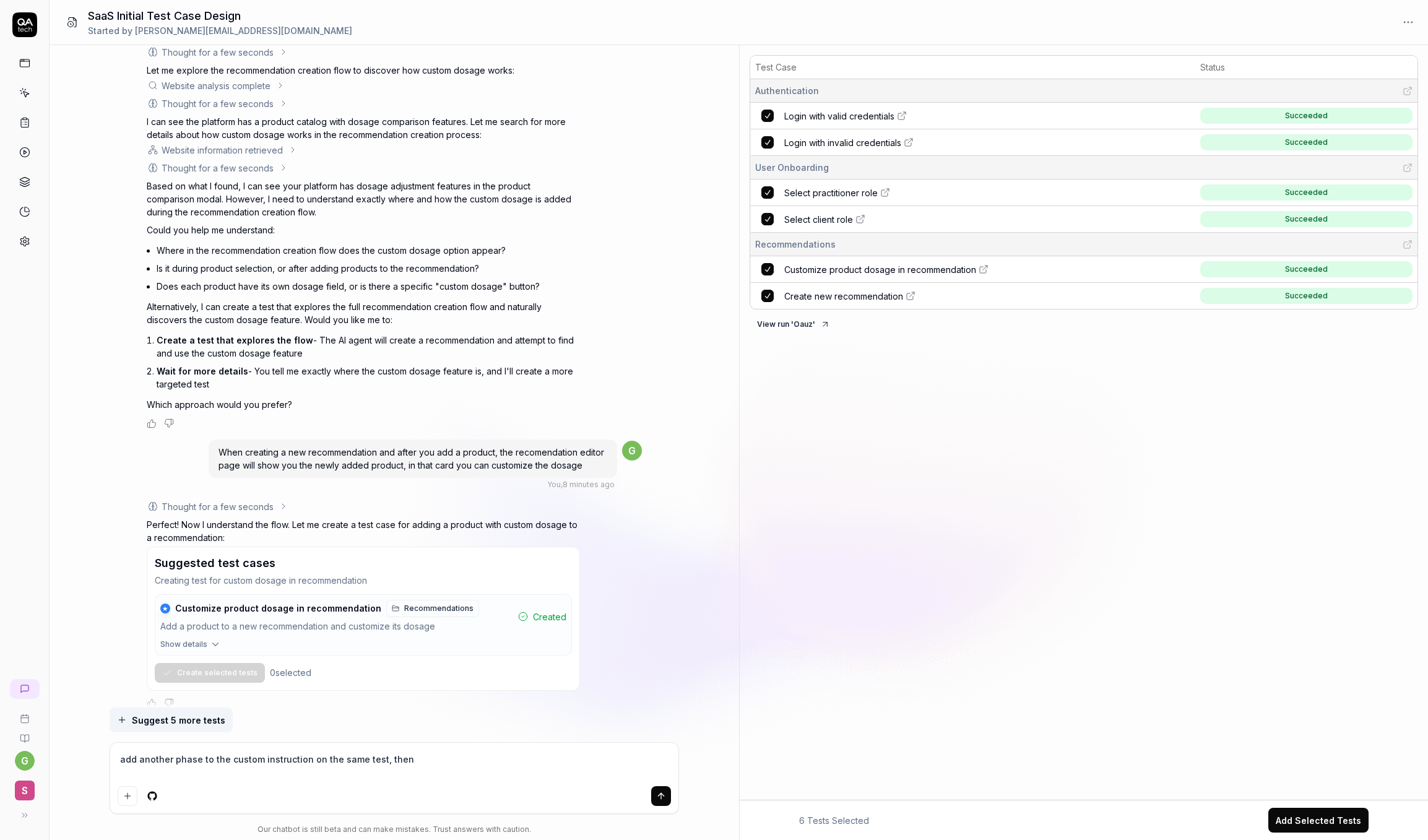
type textarea "add another phase to the custom instruction on the same test, then s"
type textarea "*"
type textarea "add another phase to the custom instruction on the same test, then sa"
type textarea "*"
type textarea "add another phase to the custom instruction on the same test, then sav"
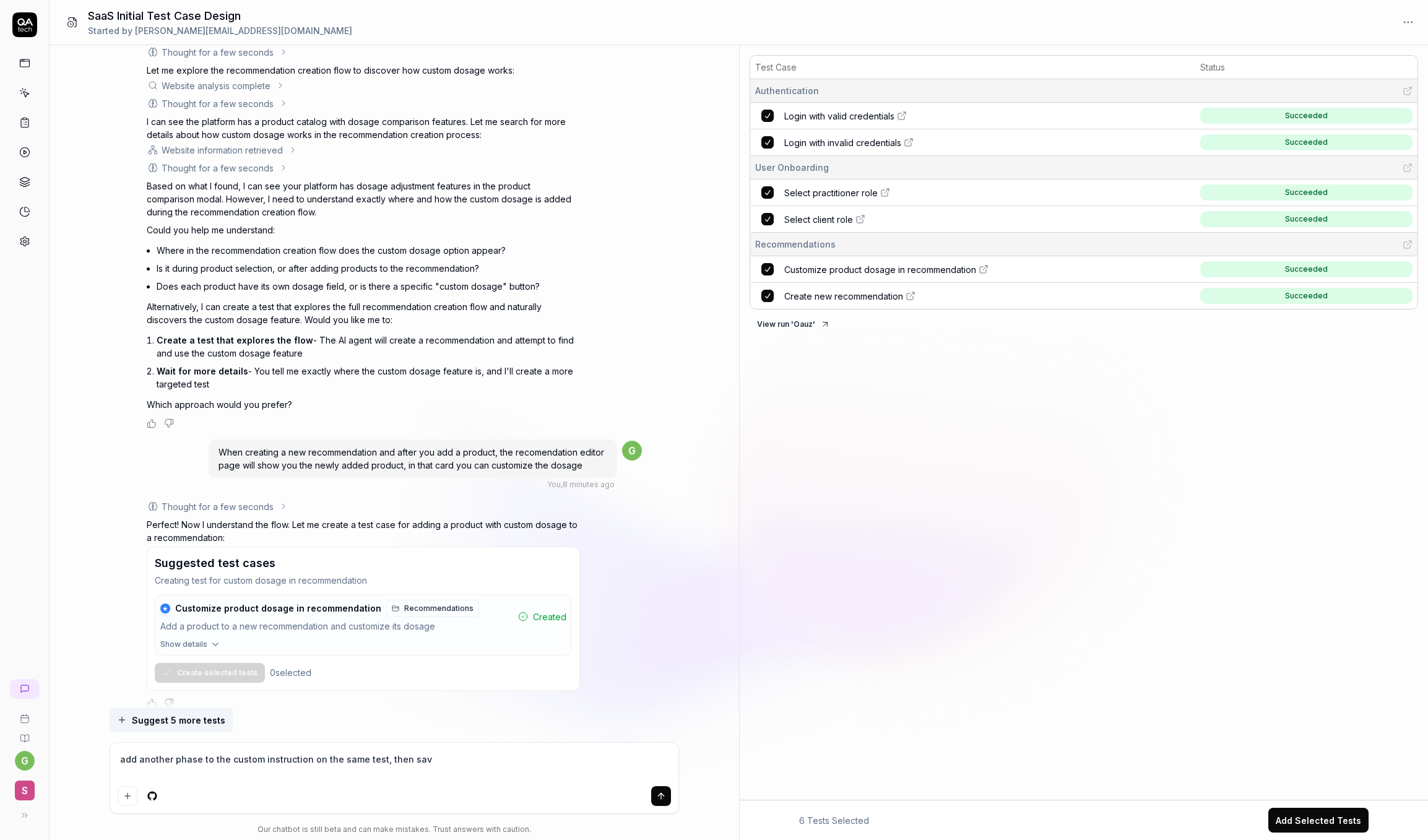
type textarea "*"
type textarea "add another phase to the custom instruction on the same test, then save"
type textarea "*"
type textarea "add another phase to the custom instruction on the same test, then save t"
type textarea "*"
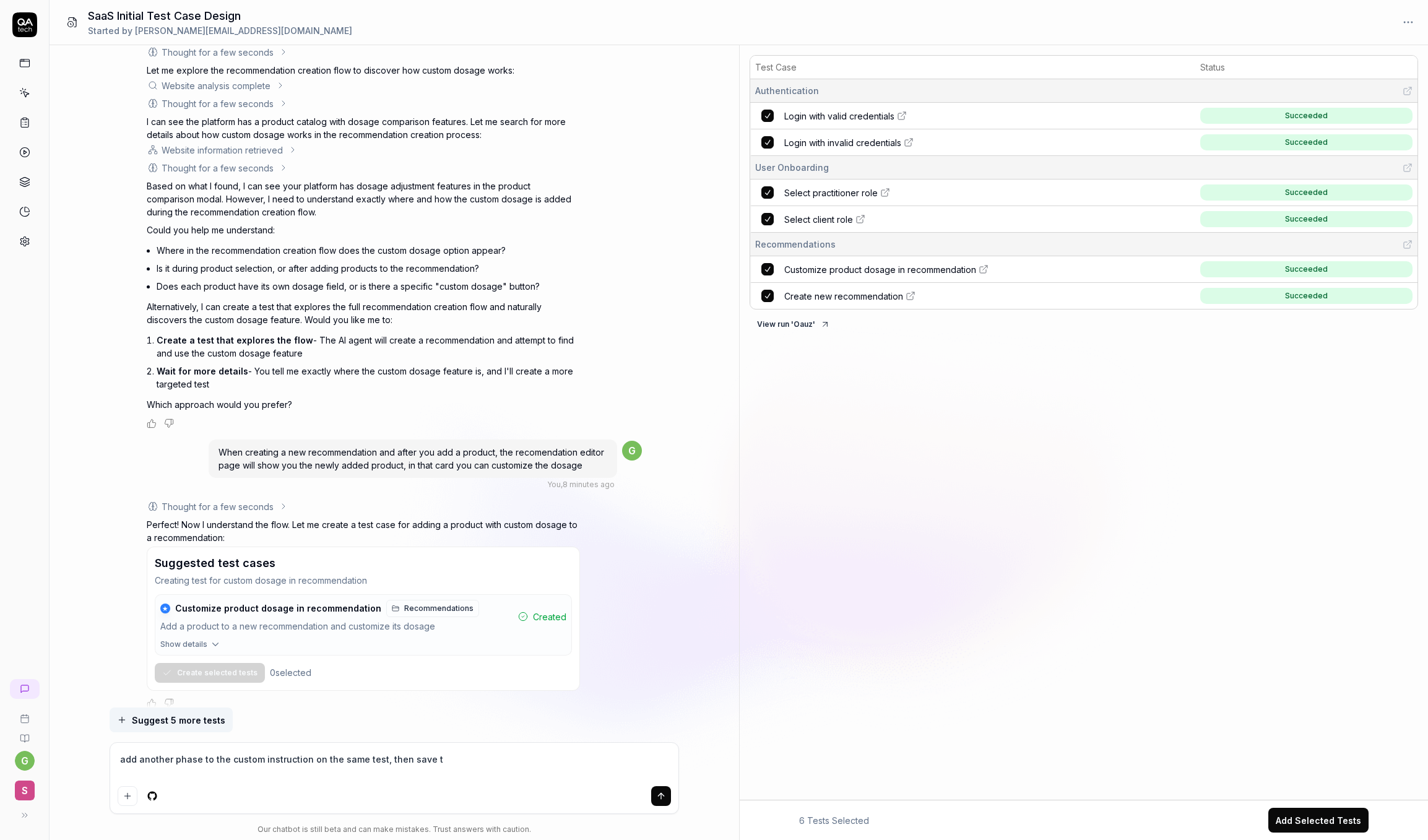
type textarea "add another phase to the custom instruction on the same test, then save th"
type textarea "*"
type textarea "add another phase to the custom instruction on the same test, then save the"
type textarea "*"
type textarea "add another phase to the custom instruction on the same test, then save the"
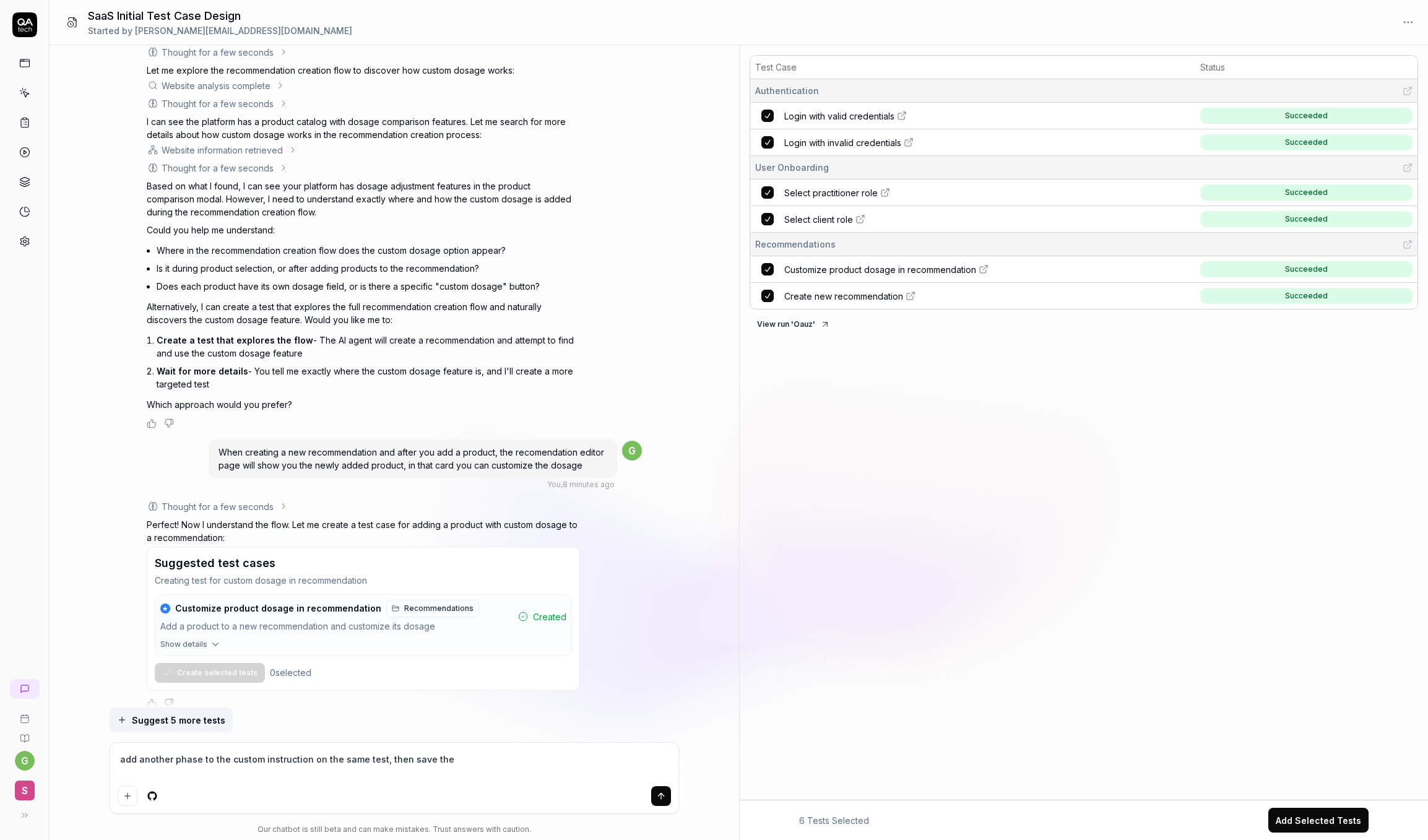
type textarea "*"
type textarea "add another phase to the custom instruction on the same test, then save the r"
type textarea "*"
type textarea "add another phase to the custom instruction on the same test, then save the re"
type textarea "*"
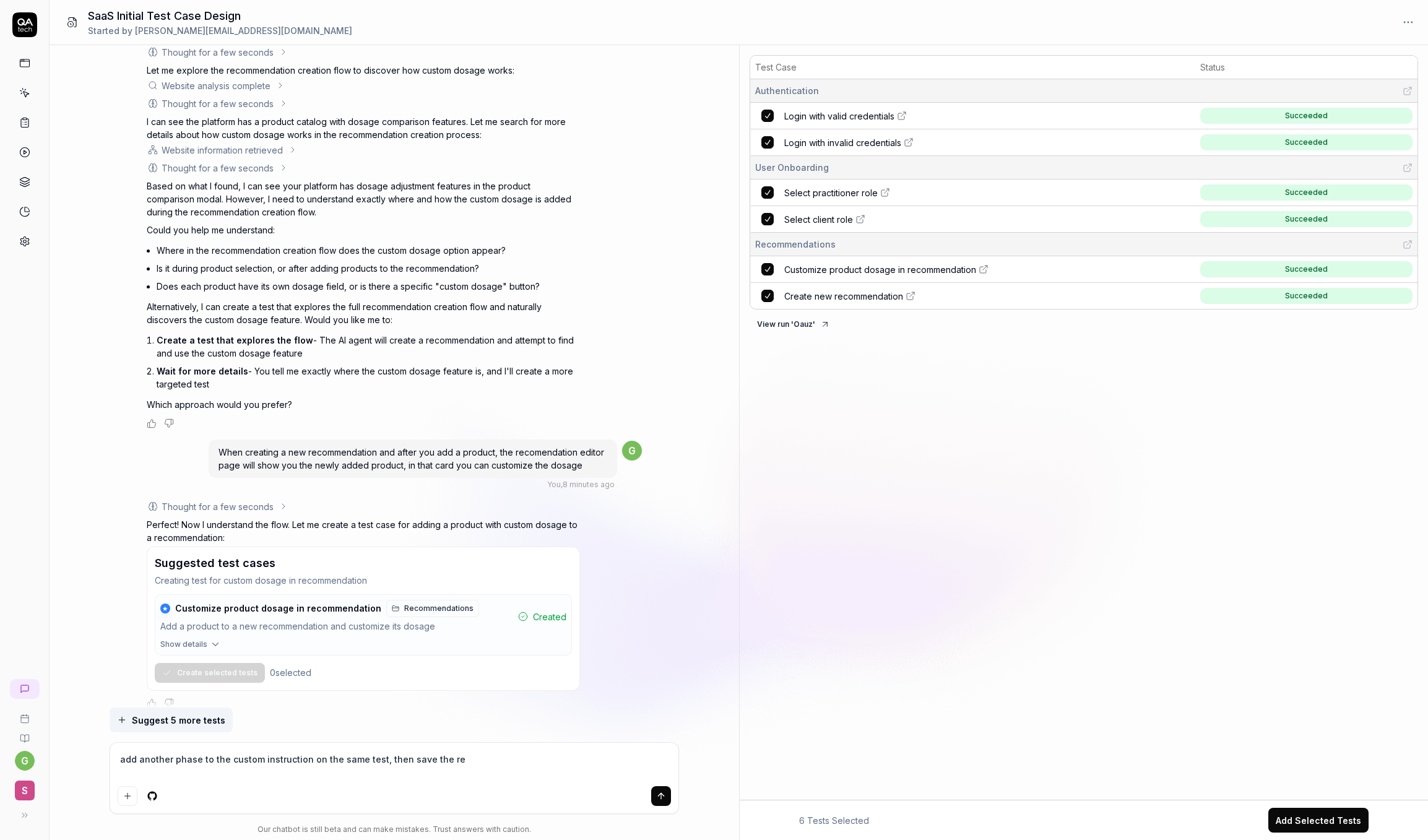
type textarea "add another phase to the custom instruction on the same test, then save the r"
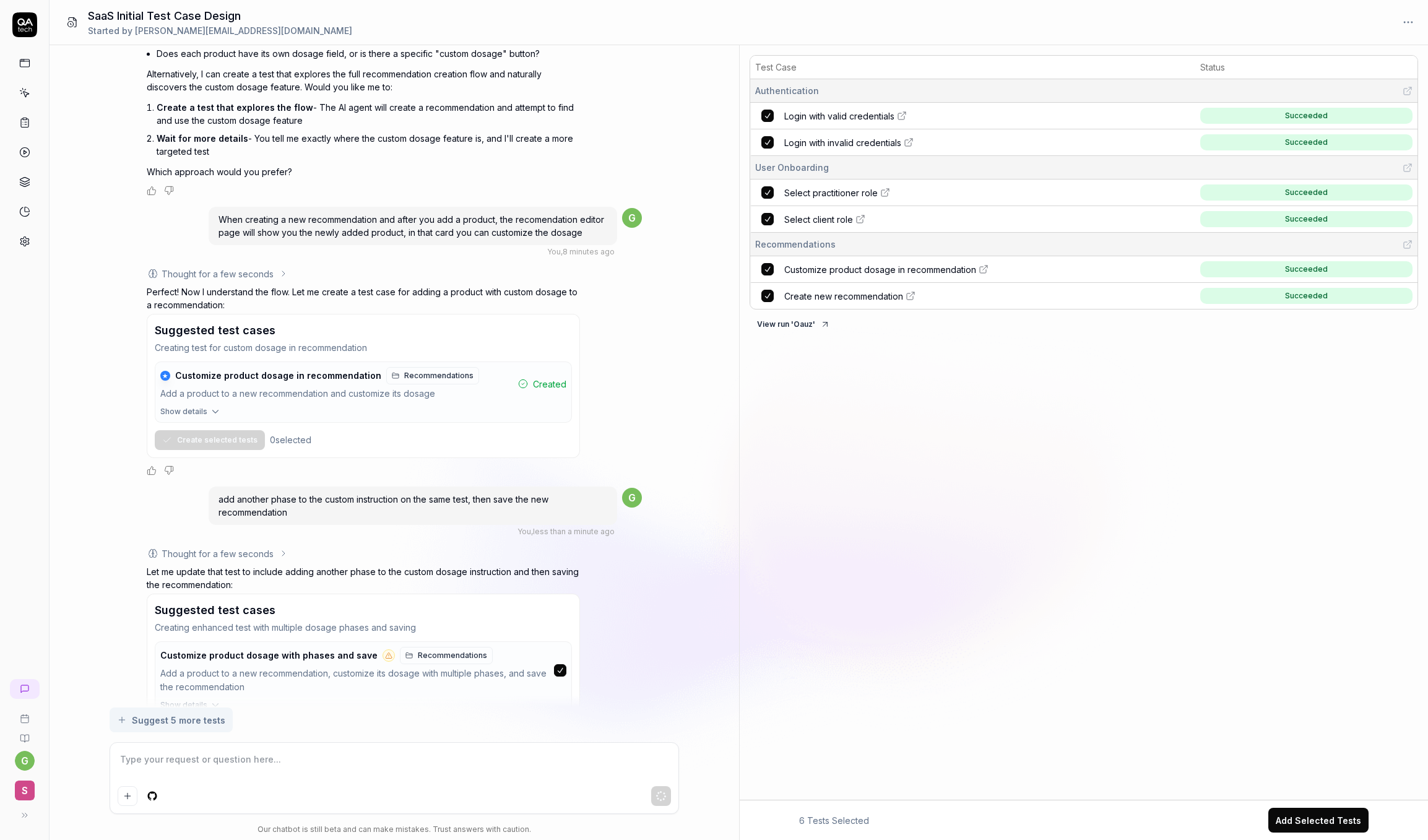
scroll to position [2321, 0]
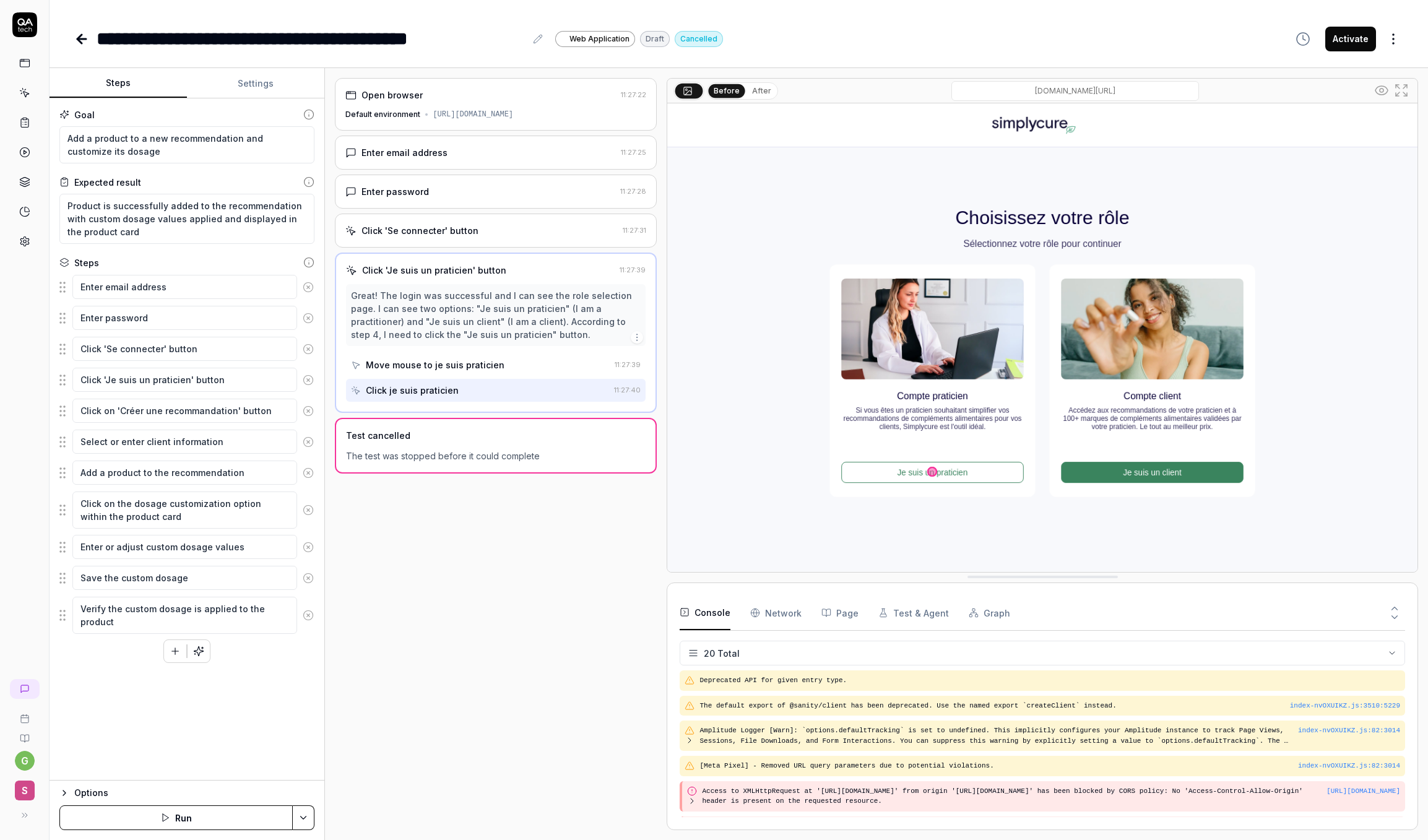
click at [257, 75] on button "Settings" at bounding box center [256, 83] width 138 height 30
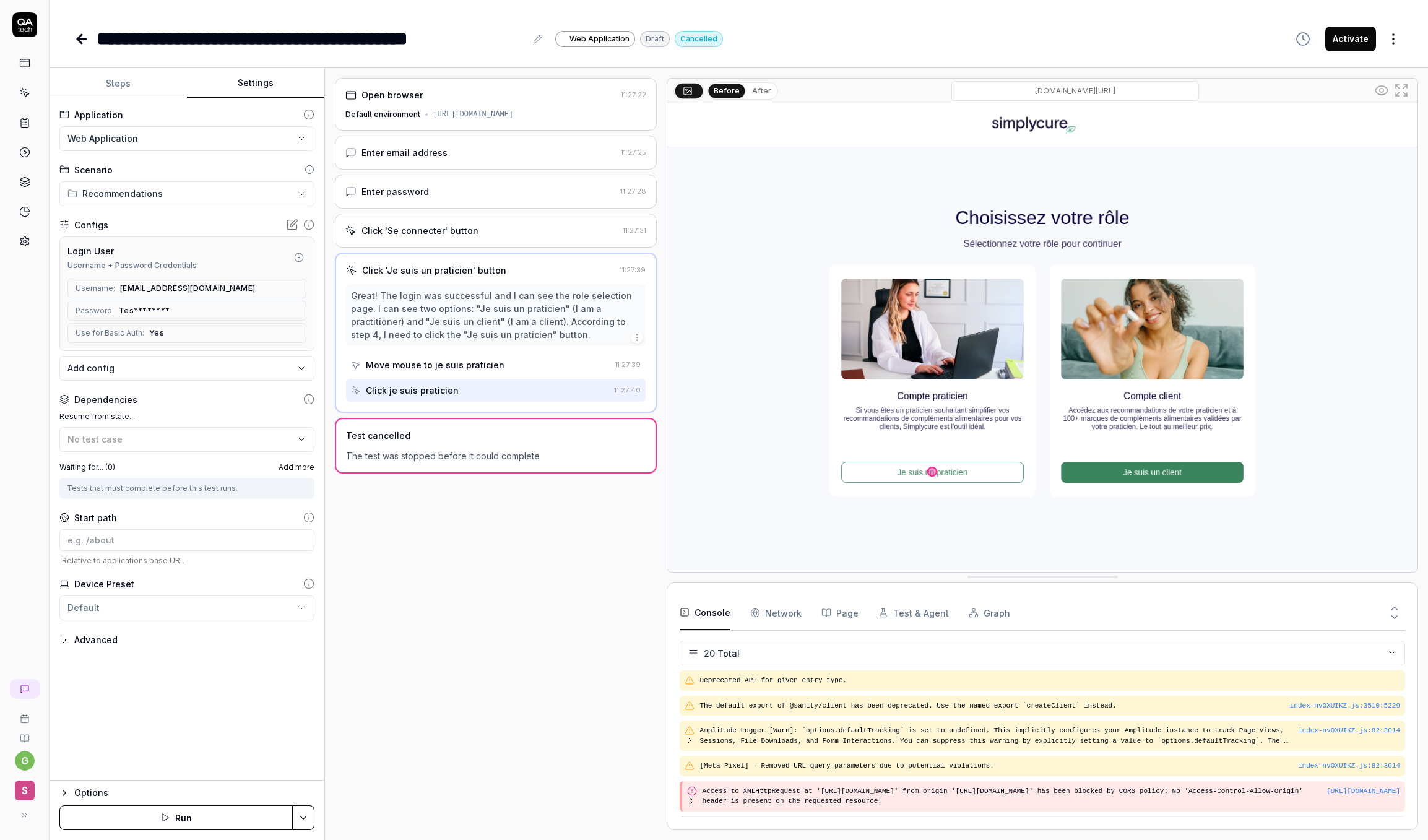
click at [126, 93] on button "Steps" at bounding box center [118, 83] width 138 height 30
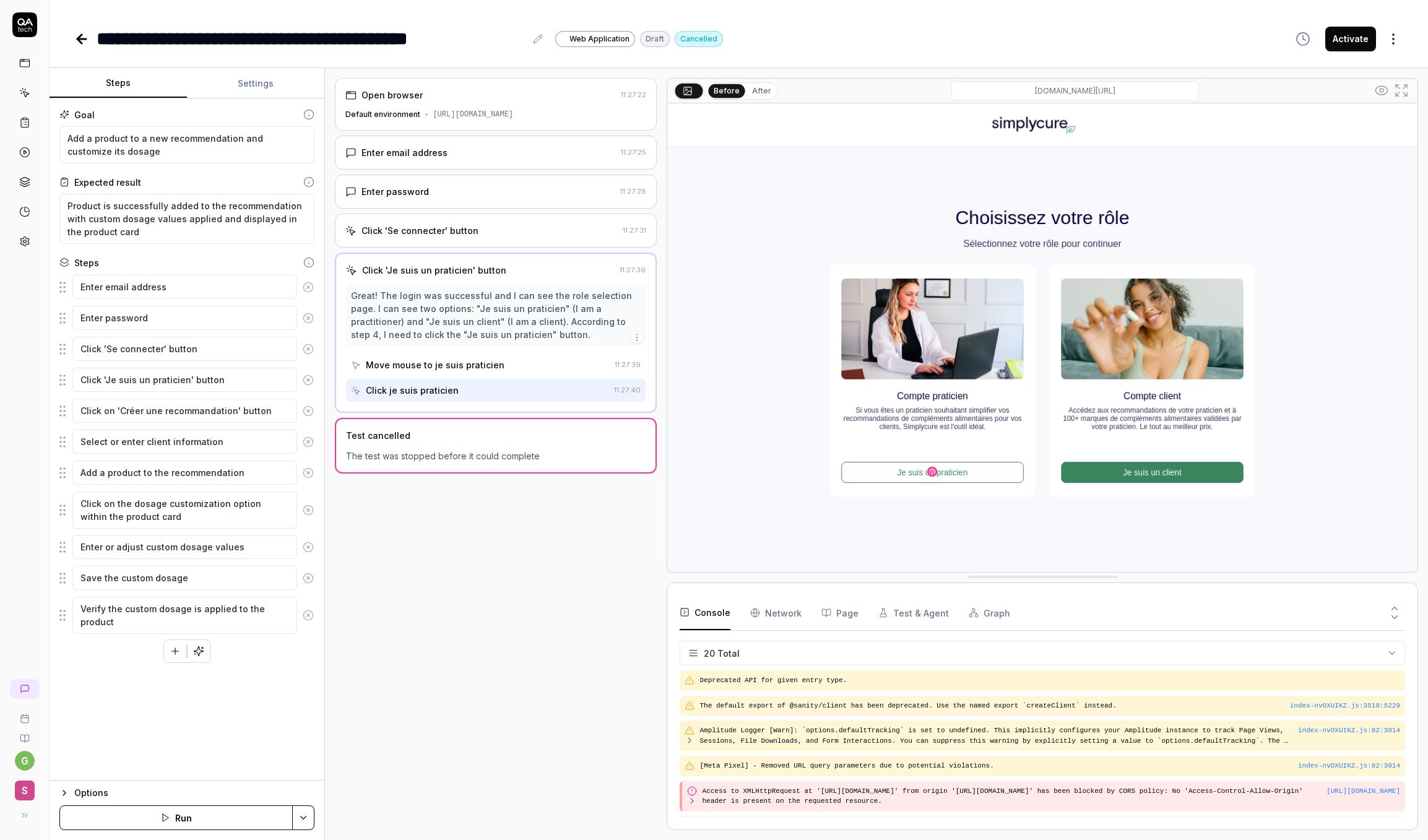
click at [73, 791] on button "Options" at bounding box center [186, 792] width 255 height 15
click at [77, 669] on div "Options" at bounding box center [195, 664] width 241 height 15
click at [1147, 39] on html "**********" at bounding box center [714, 420] width 1428 height 840
click at [39, 149] on html "**********" at bounding box center [714, 420] width 1428 height 840
click at [27, 97] on icon at bounding box center [24, 92] width 11 height 11
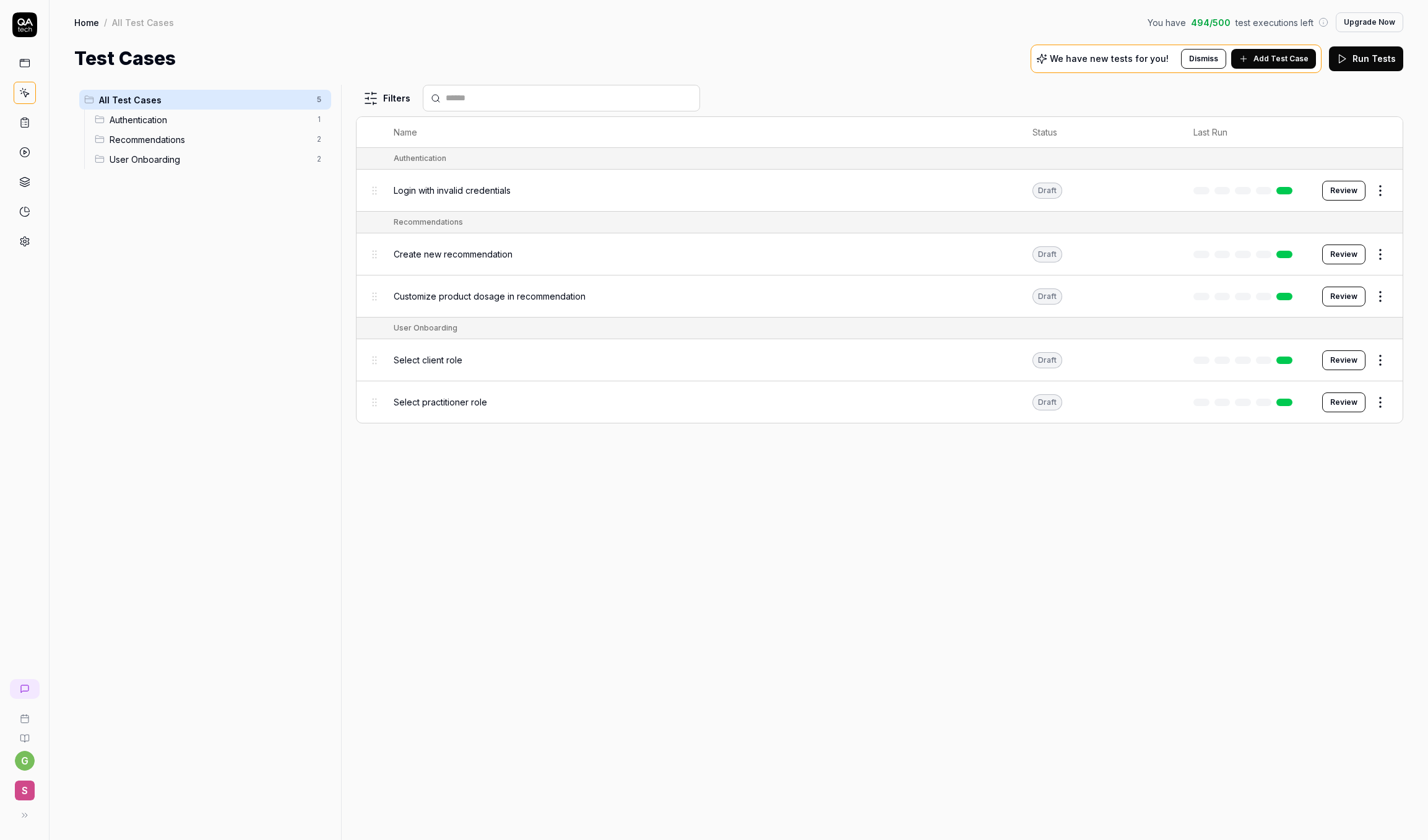
click at [1147, 297] on html "g S Home / All Test Cases You have 494 / 500 test executions left Upgrade Now H…" at bounding box center [714, 420] width 1428 height 840
click at [1147, 347] on div "Run Test" at bounding box center [1328, 348] width 117 height 27
click at [1147, 296] on html "g S Home / All Test Cases You have 494 / 500 test executions left Upgrade Now H…" at bounding box center [714, 420] width 1428 height 840
click at [1147, 410] on div "Edit" at bounding box center [1328, 404] width 117 height 27
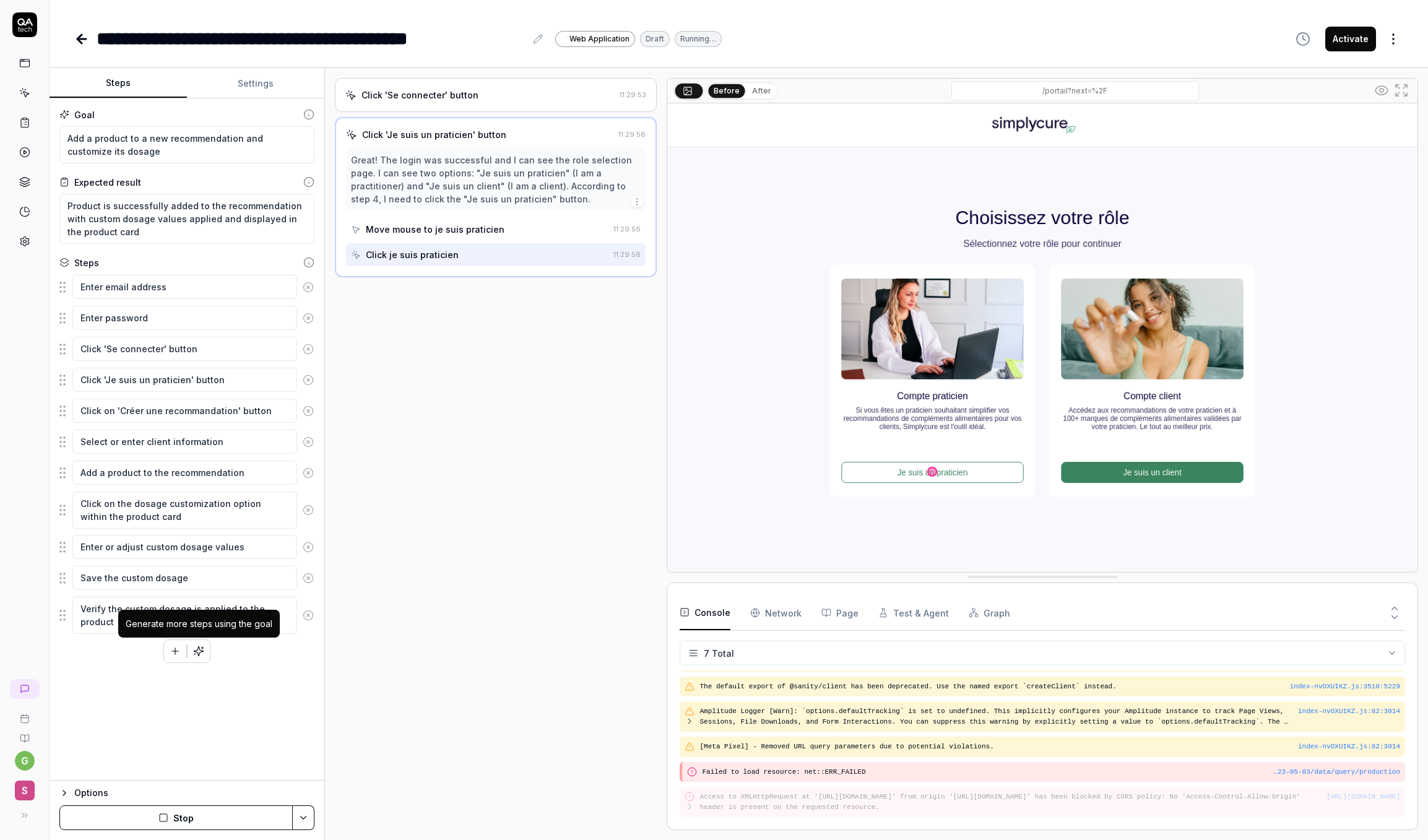
scroll to position [54, 0]
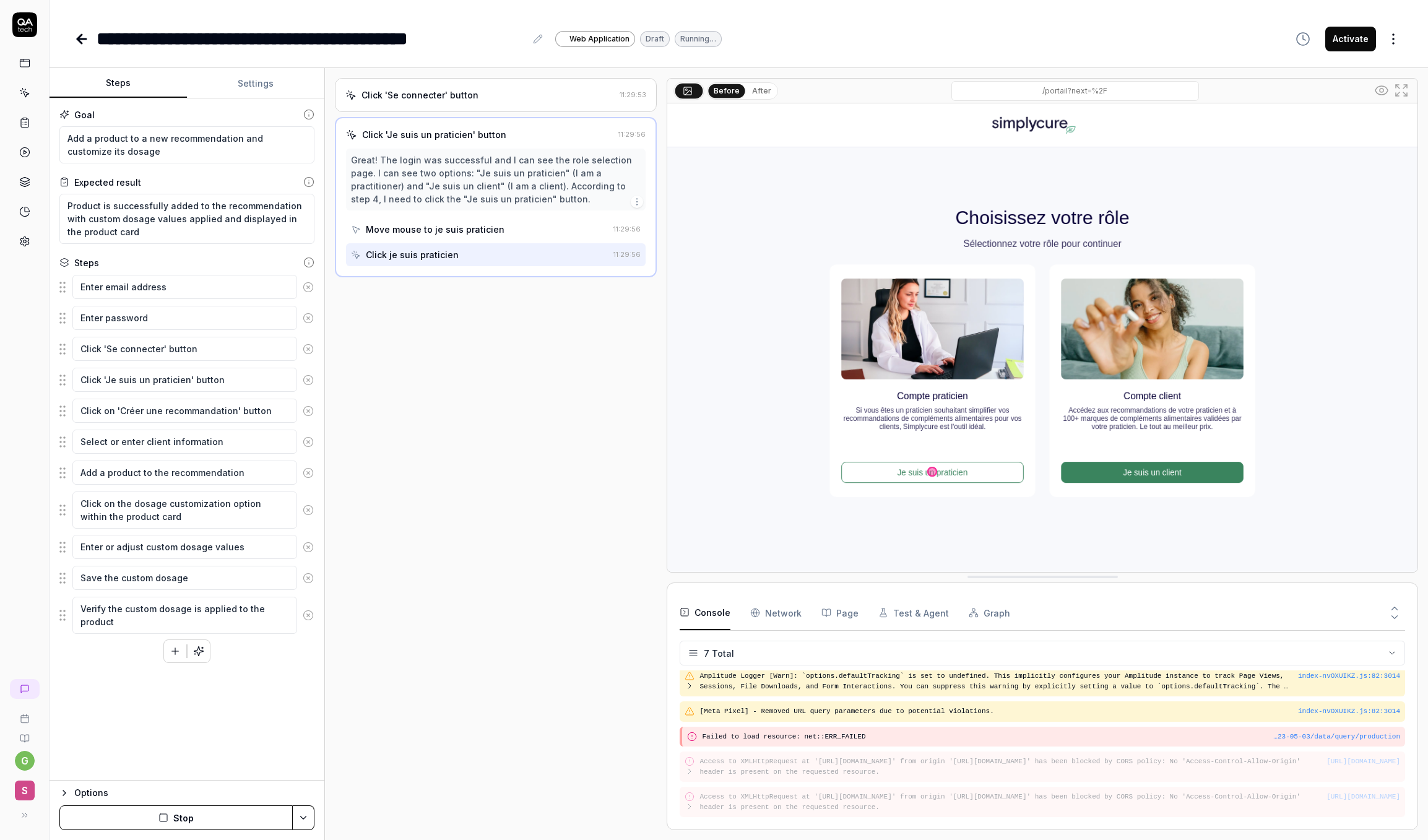
click at [199, 660] on button "button" at bounding box center [198, 651] width 22 height 22
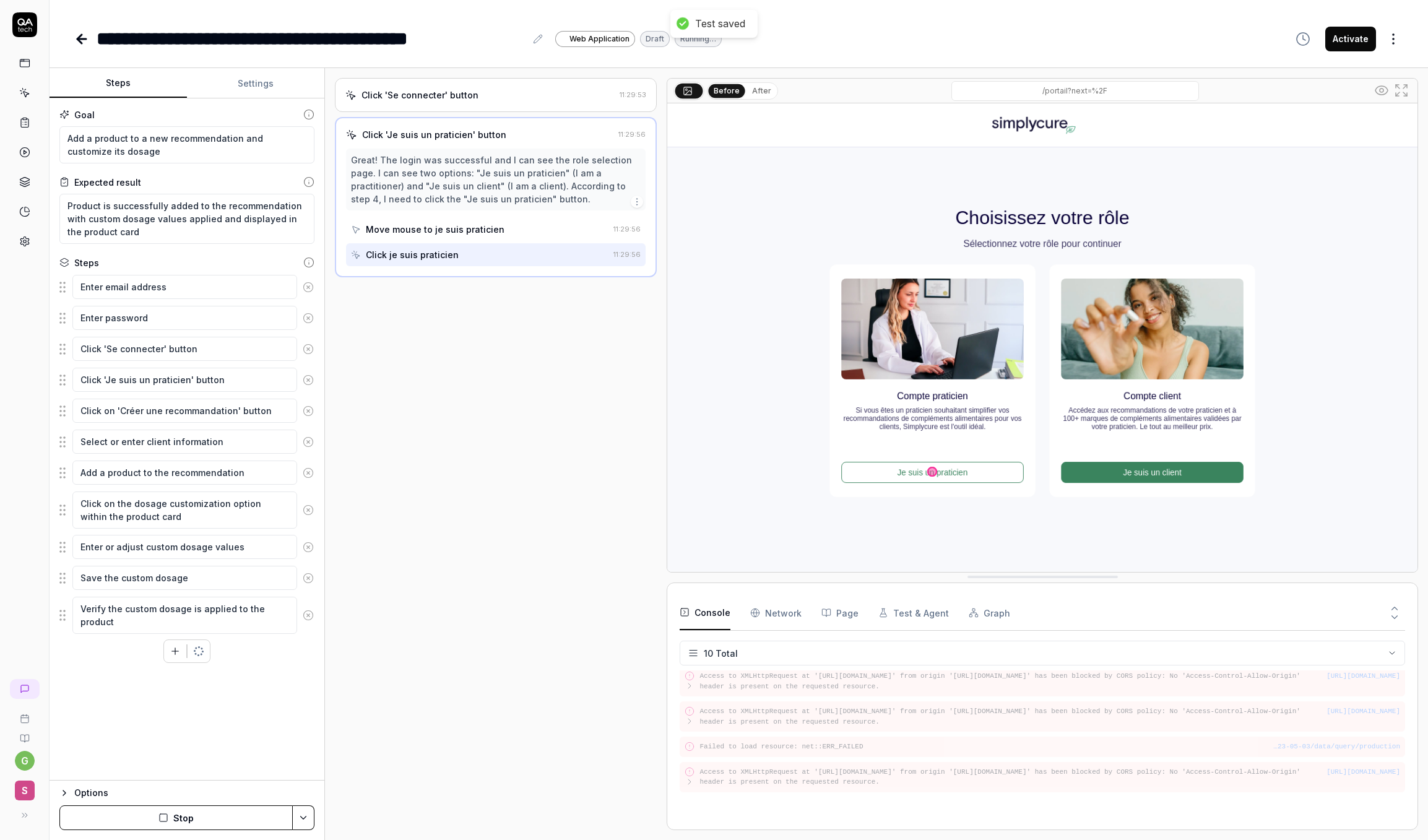
scroll to position [165, 0]
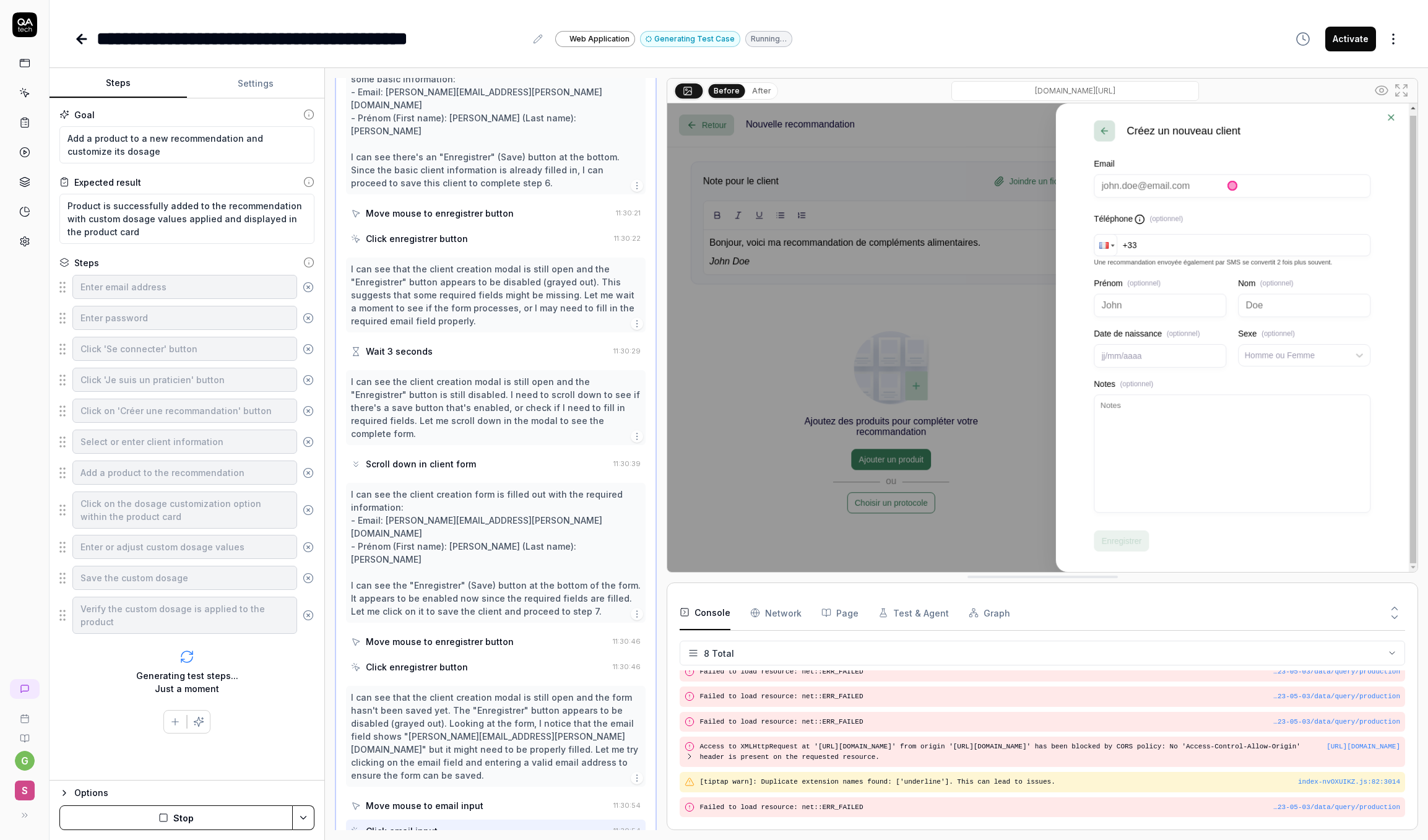
scroll to position [534, 0]
click at [635, 611] on icon "button" at bounding box center [637, 616] width 10 height 10
click at [480, 724] on div "I can see that the client creation modal is still open and the form hasn't been…" at bounding box center [496, 765] width 300 height 156
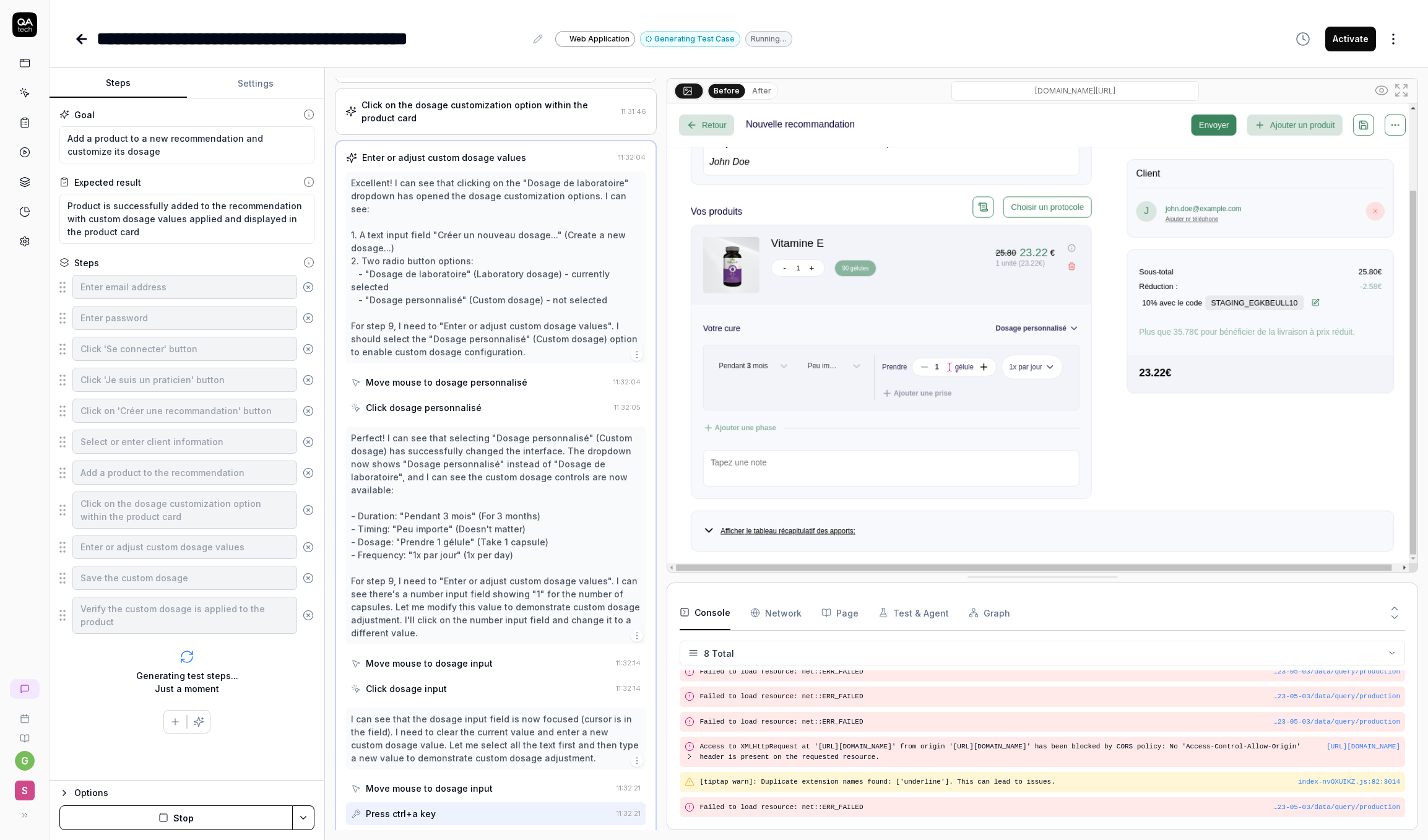
scroll to position [314, 0]
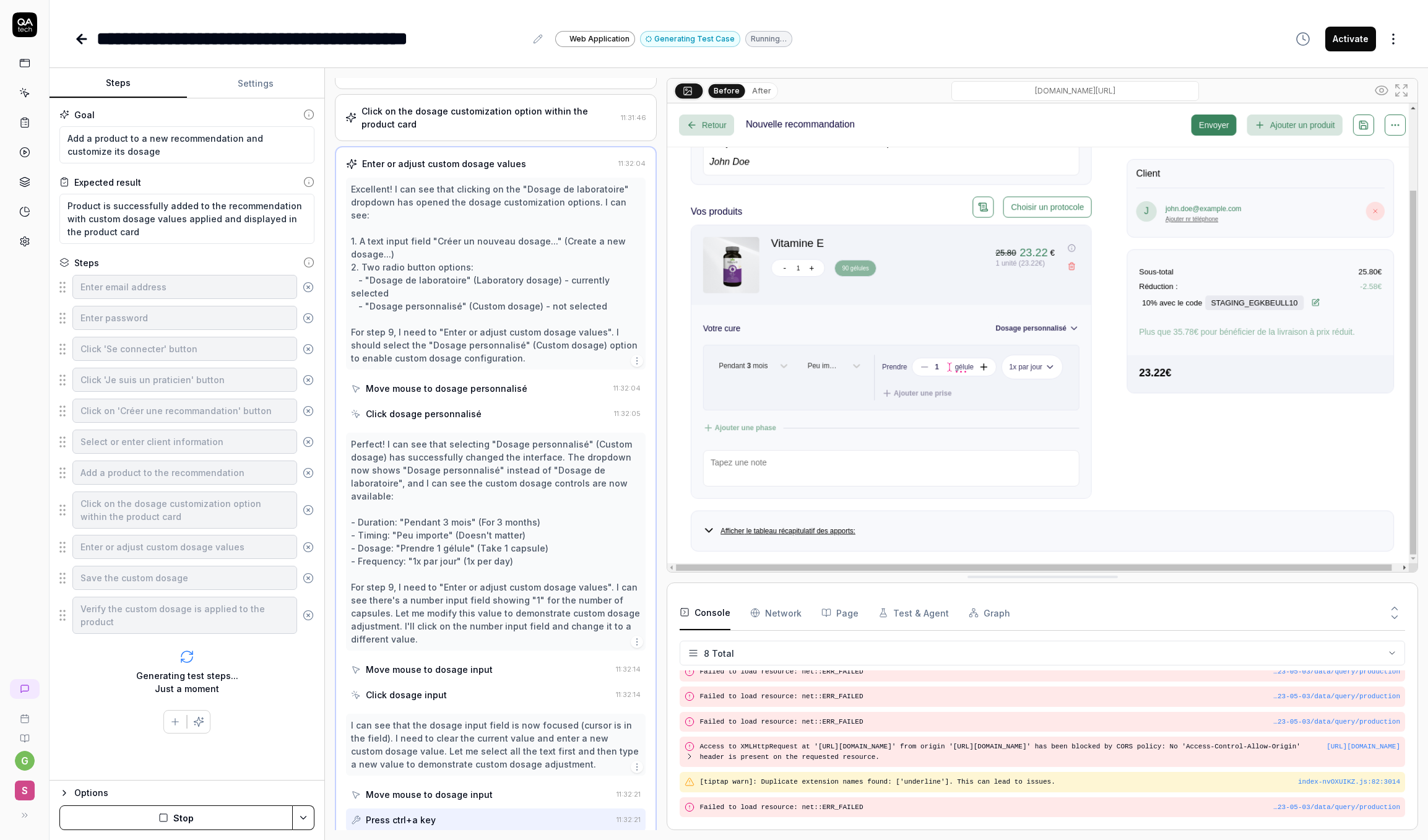
click at [470, 809] on div "Press ctrl+a key" at bounding box center [481, 821] width 261 height 23
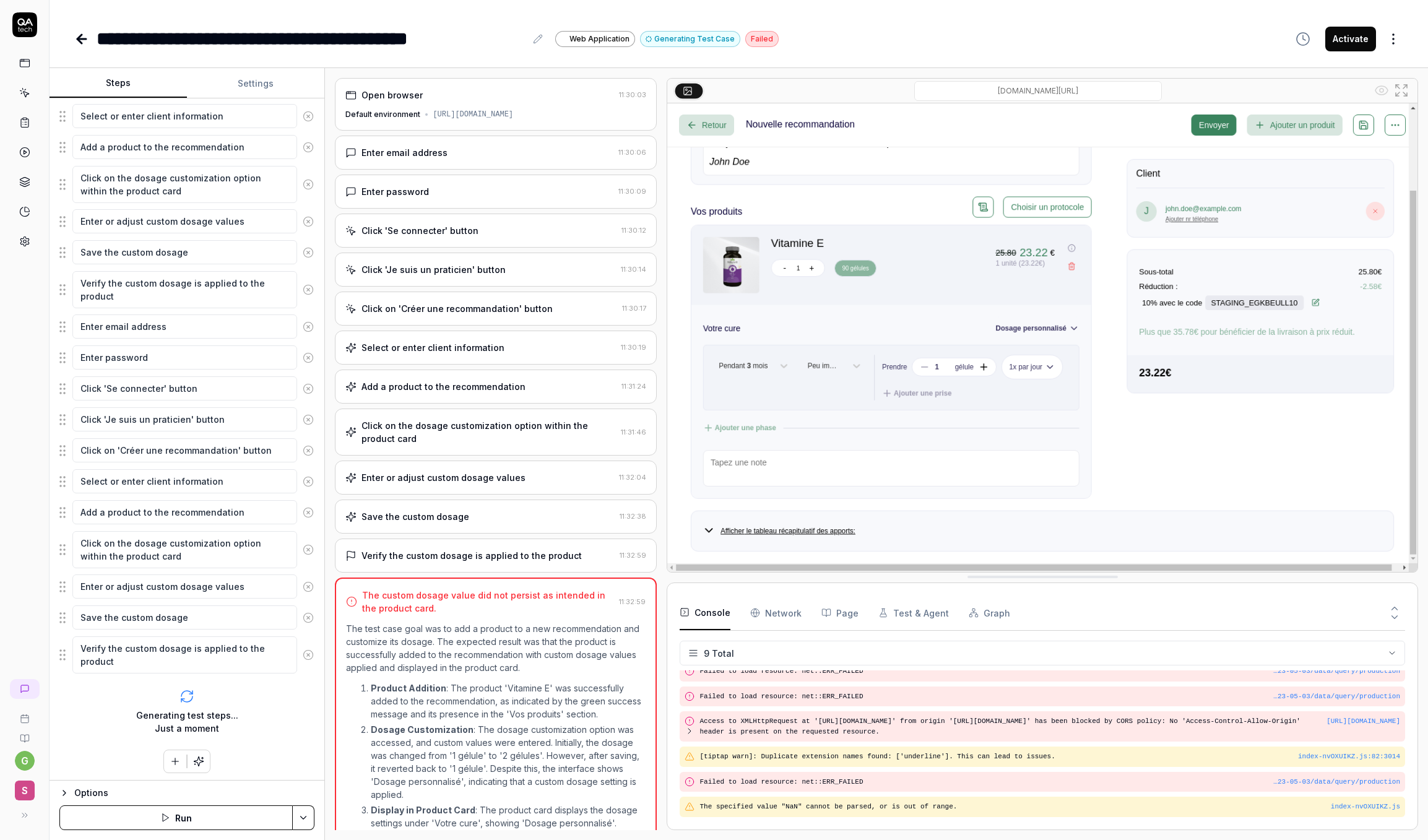
scroll to position [328, 0]
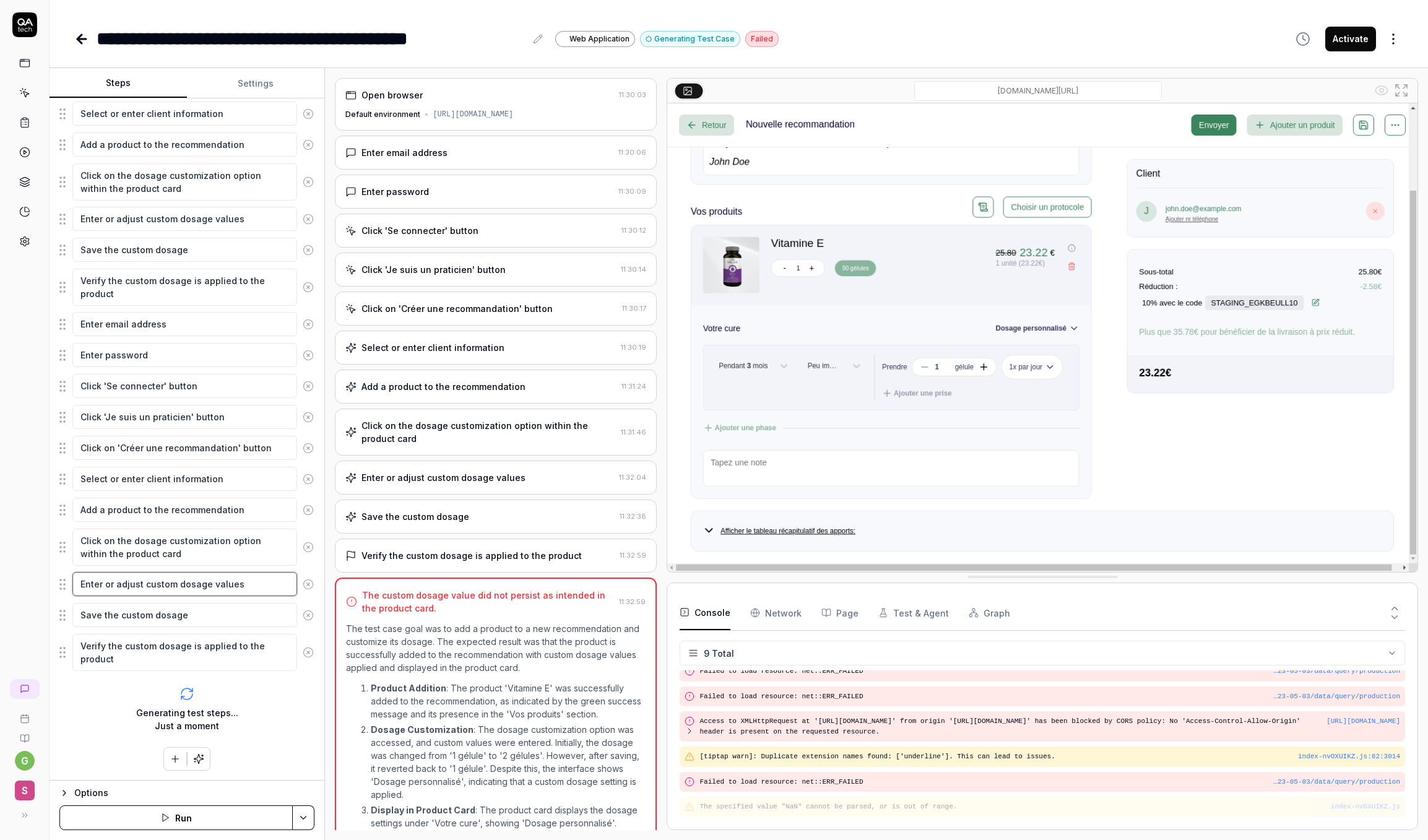
click at [153, 590] on textarea "Enter or adjust custom dosage values" at bounding box center [185, 584] width 225 height 24
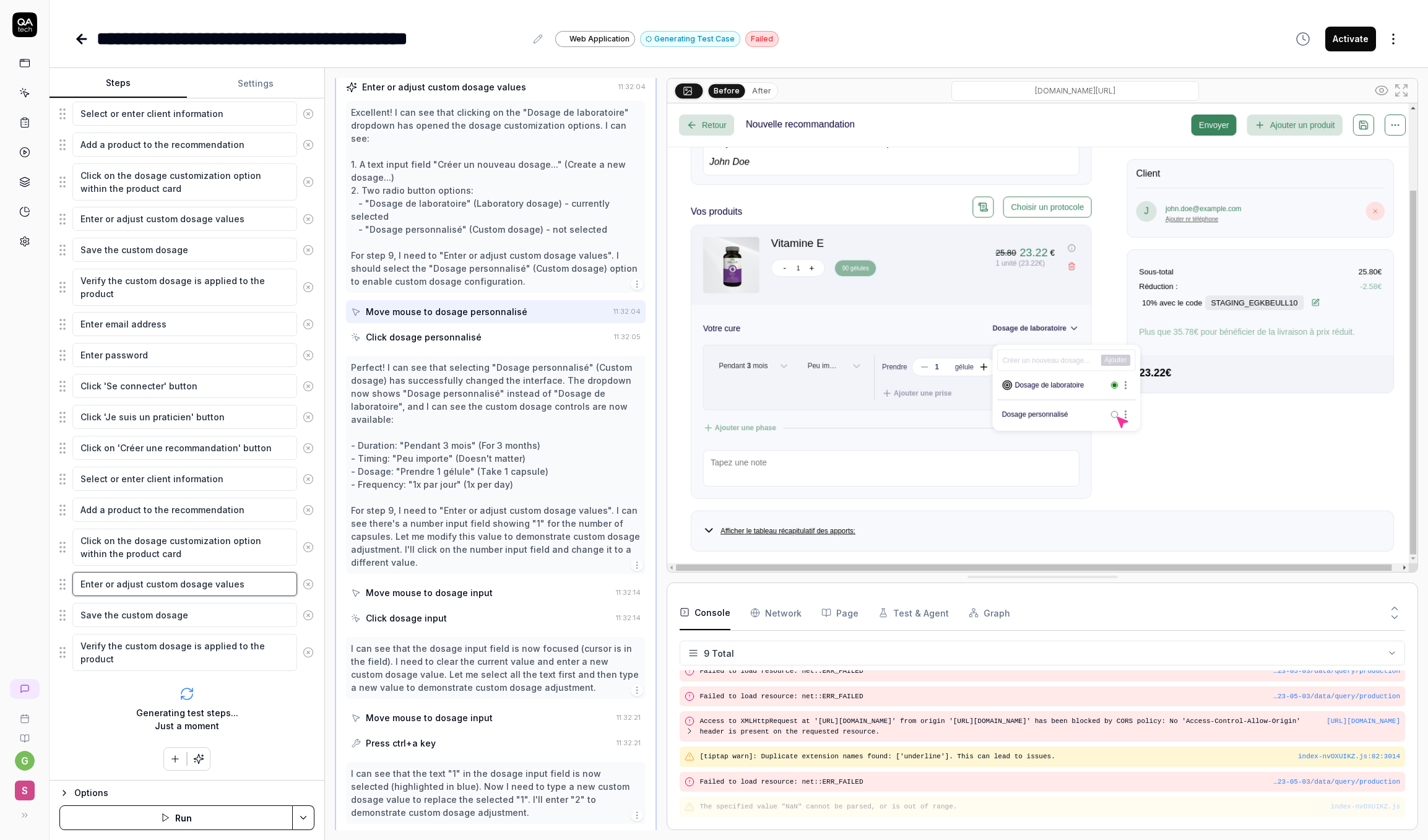
scroll to position [425, 0]
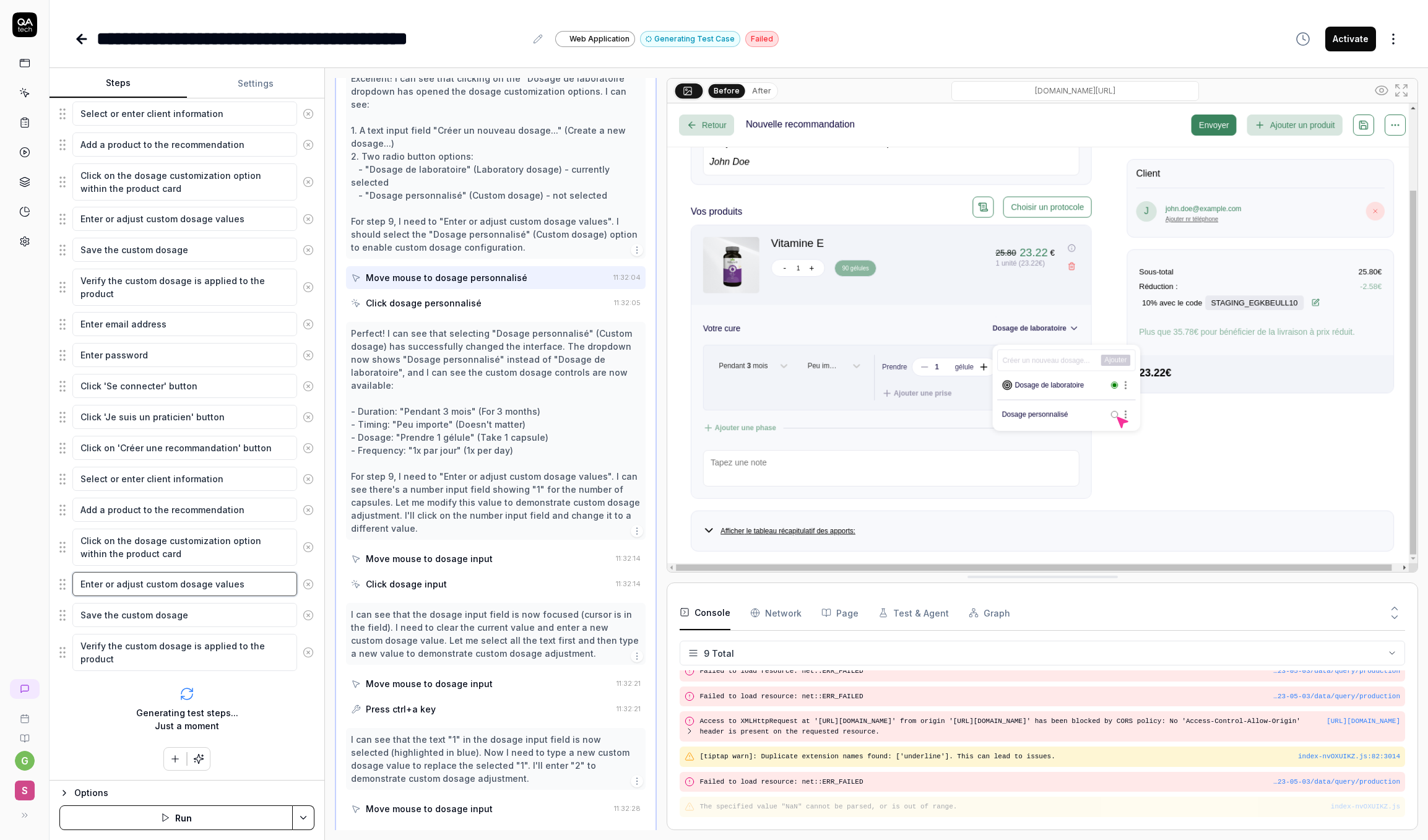
click at [245, 590] on textarea "Enter or adjust custom dosage values" at bounding box center [185, 584] width 225 height 24
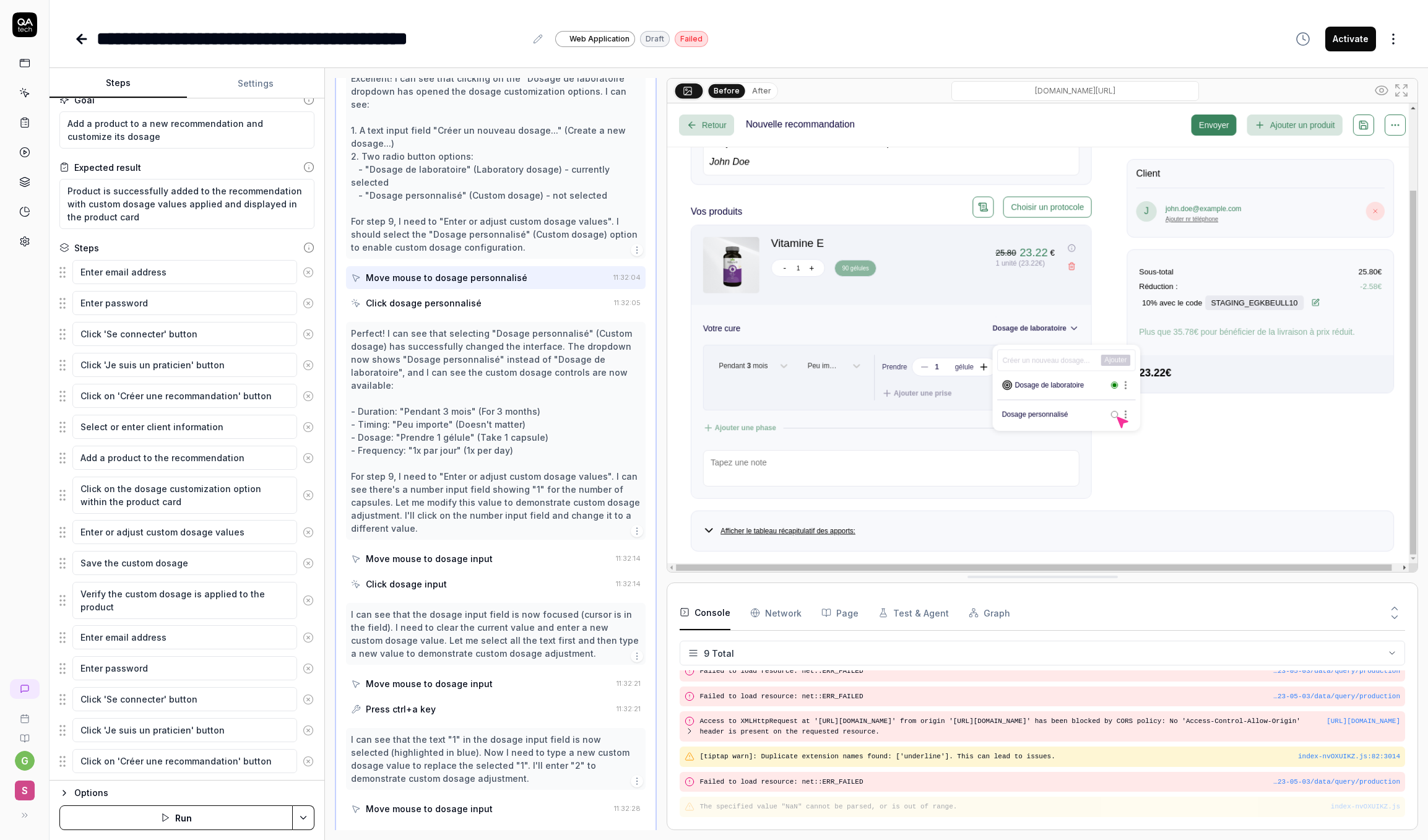
scroll to position [21, 0]
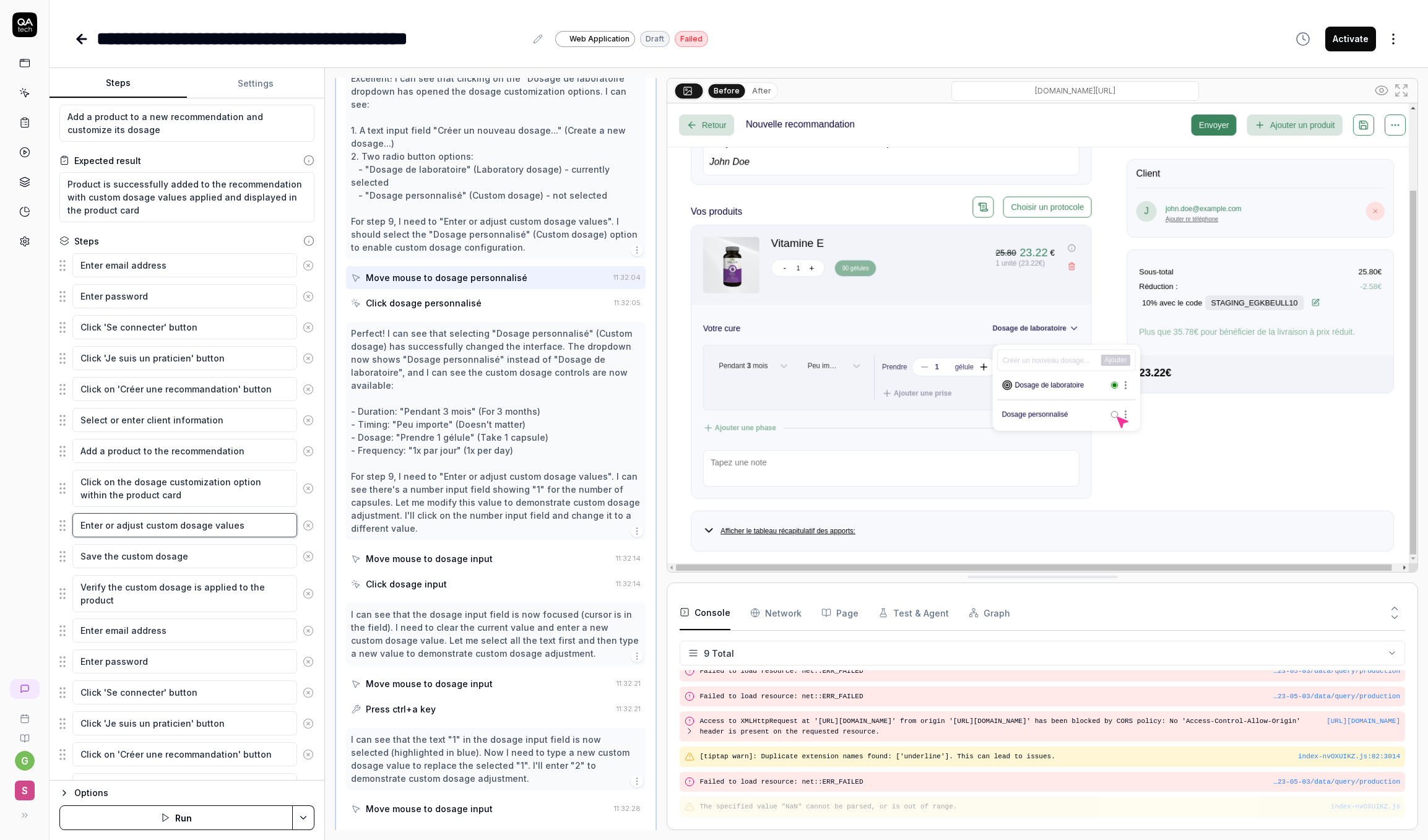
click at [244, 528] on textarea "Enter or adjust custom dosage values" at bounding box center [185, 525] width 225 height 24
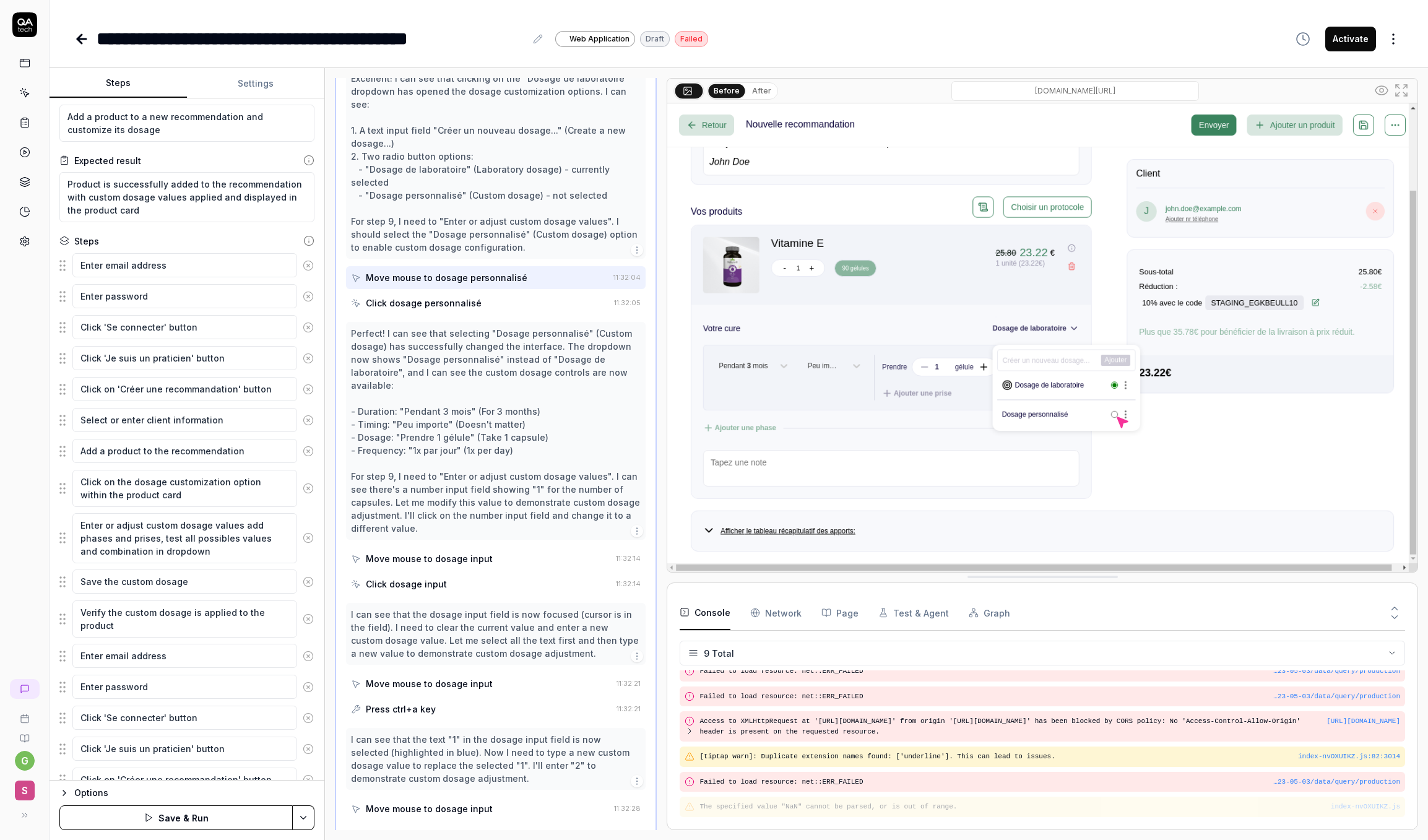
click at [191, 810] on button "Save & Run" at bounding box center [176, 818] width 234 height 25
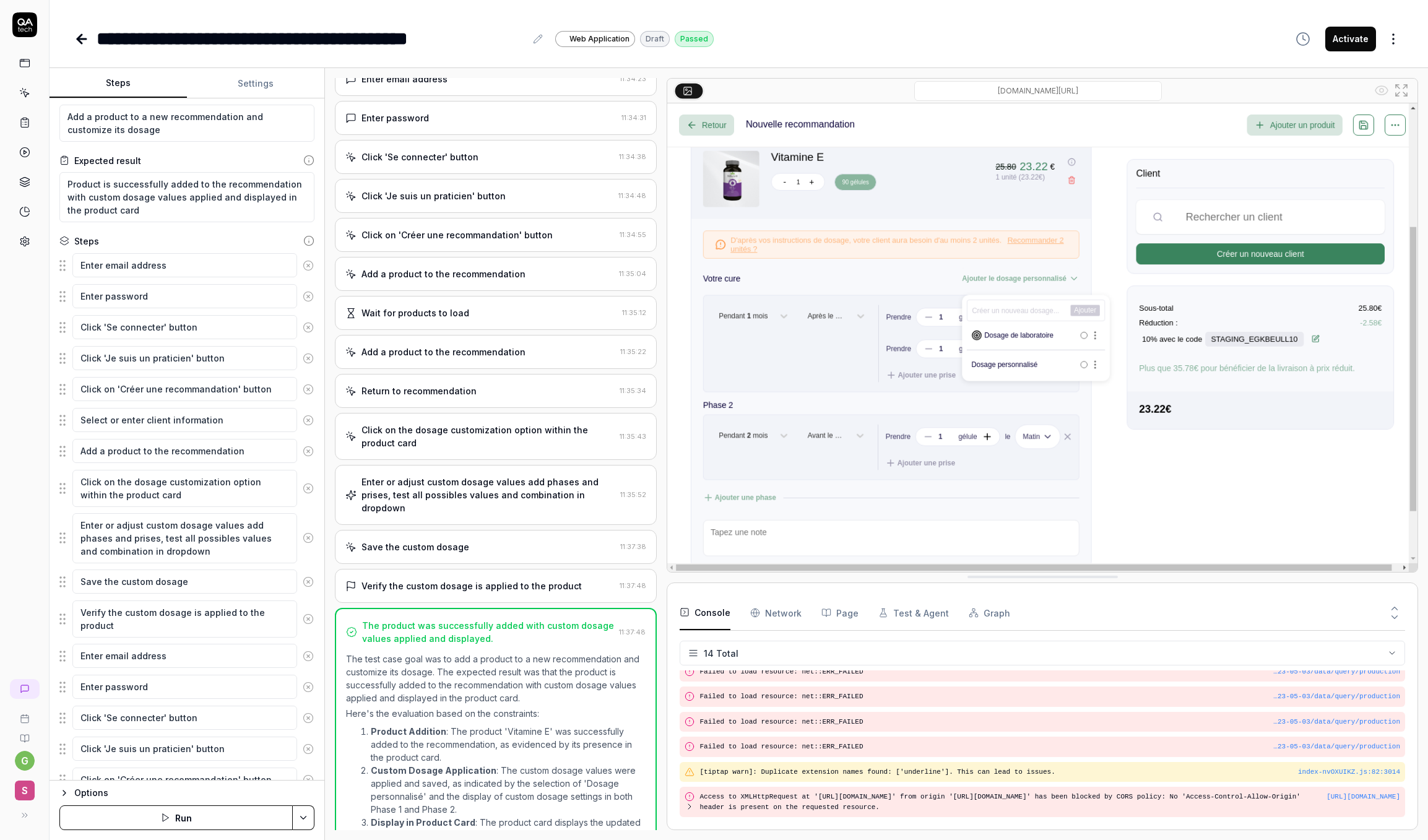
scroll to position [130, 0]
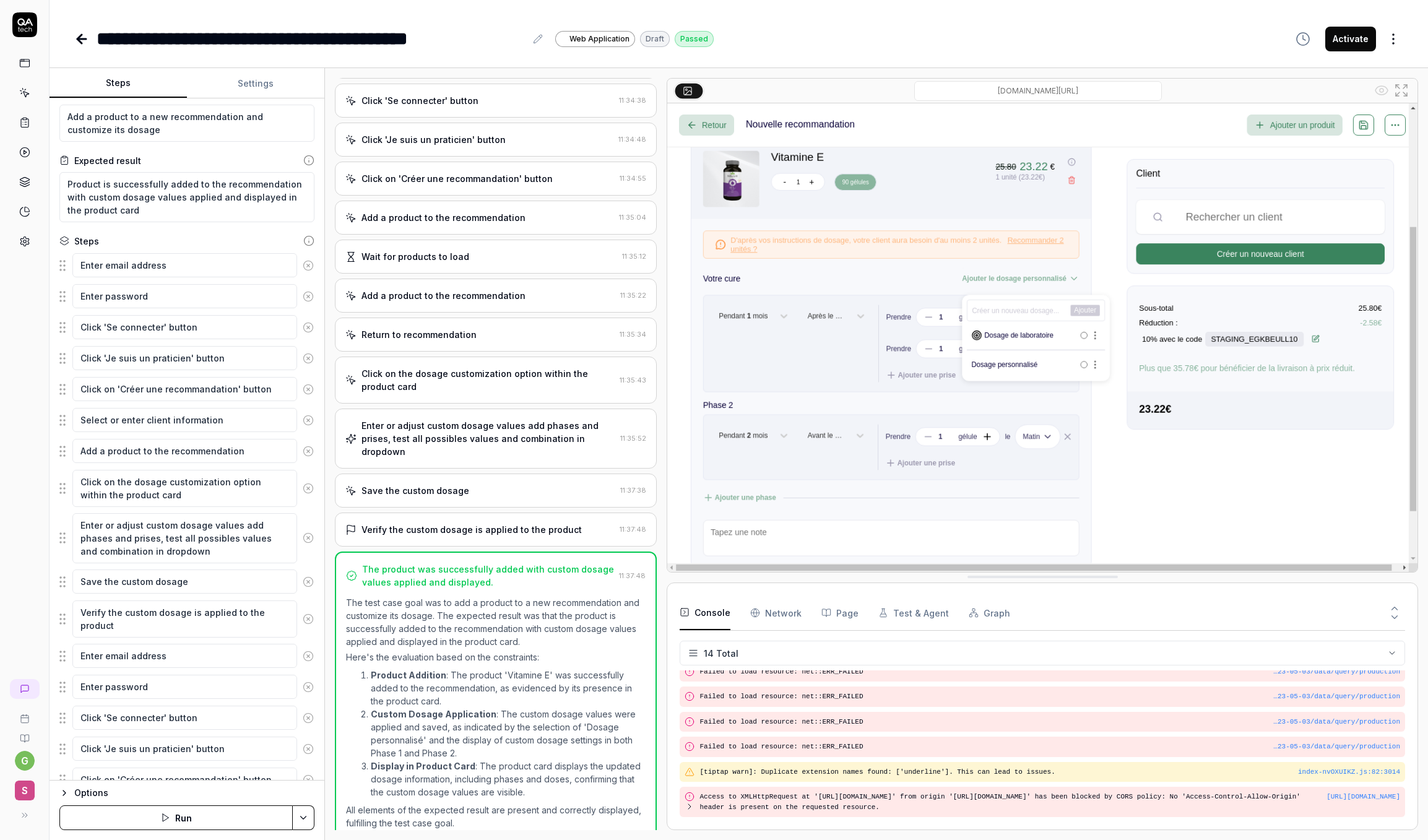
click at [1147, 43] on html "**********" at bounding box center [714, 420] width 1428 height 840
click at [949, 542] on html "**********" at bounding box center [714, 420] width 1428 height 840
click at [1021, 488] on img at bounding box center [1043, 338] width 751 height 468
click at [25, 148] on circle at bounding box center [24, 153] width 10 height 10
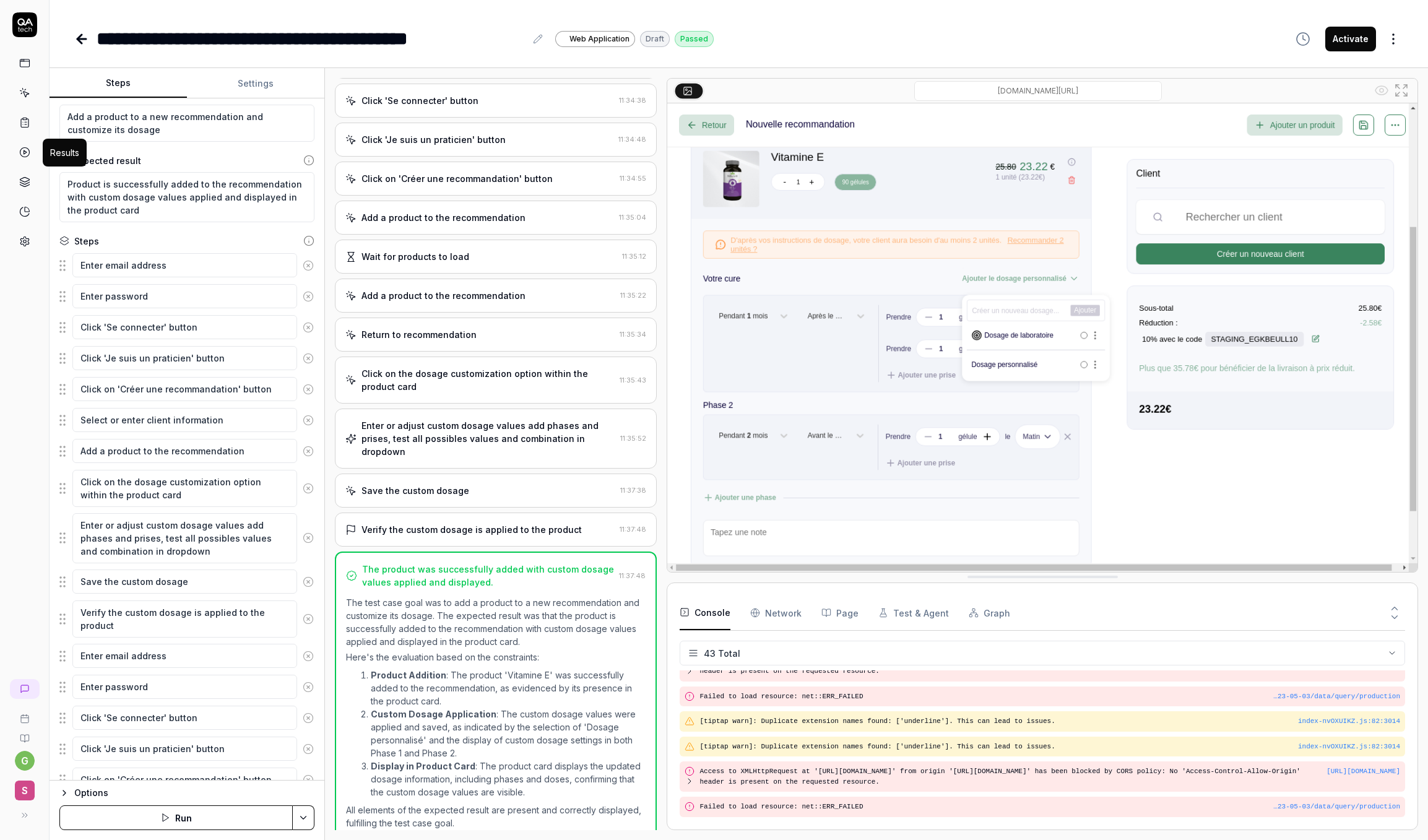
scroll to position [283, 0]
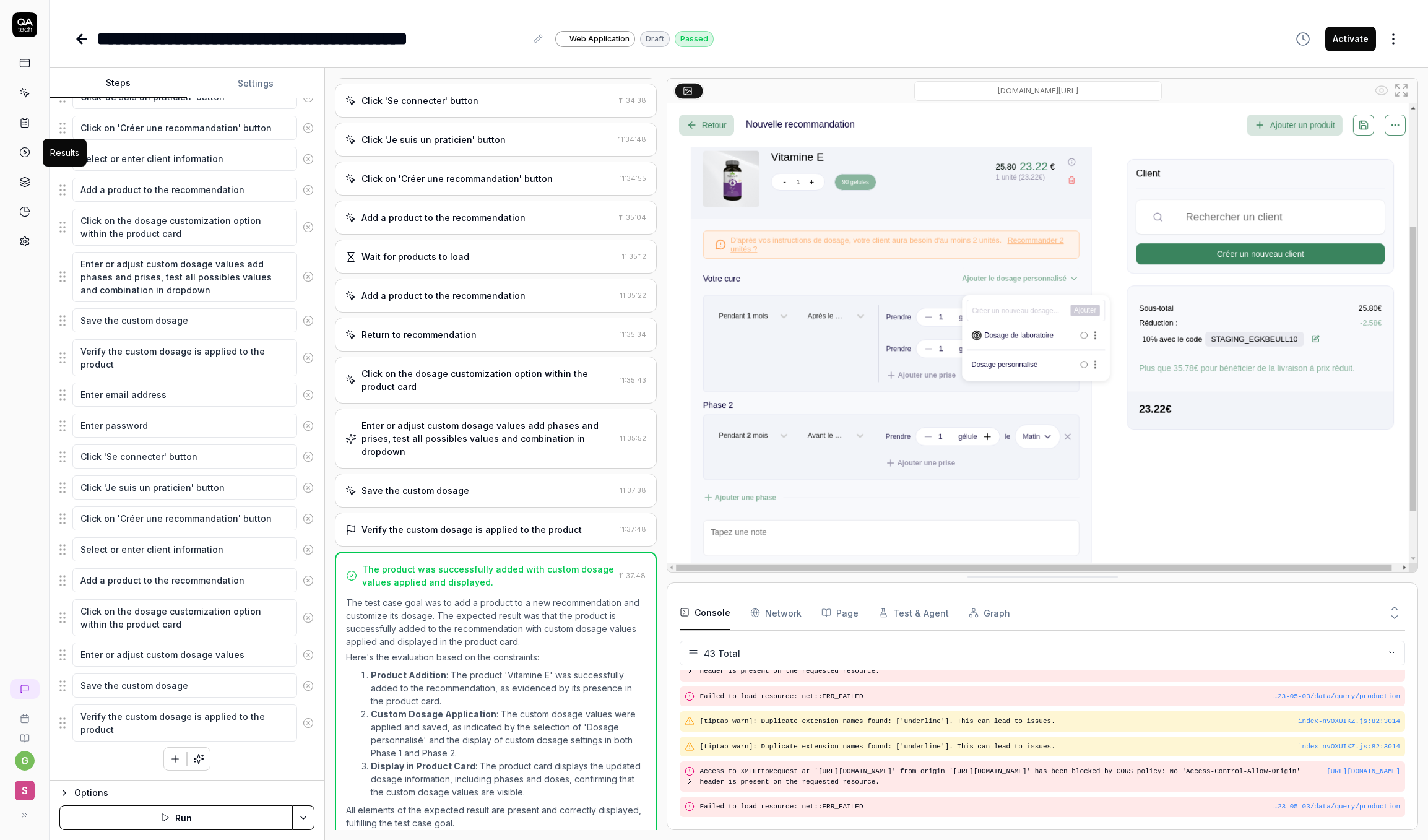
click at [1147, 43] on button "Activate" at bounding box center [1351, 39] width 50 height 25
click at [1147, 37] on html "**********" at bounding box center [714, 420] width 1428 height 840
click at [1147, 16] on html "**********" at bounding box center [714, 420] width 1428 height 840
click at [28, 94] on icon at bounding box center [24, 92] width 11 height 11
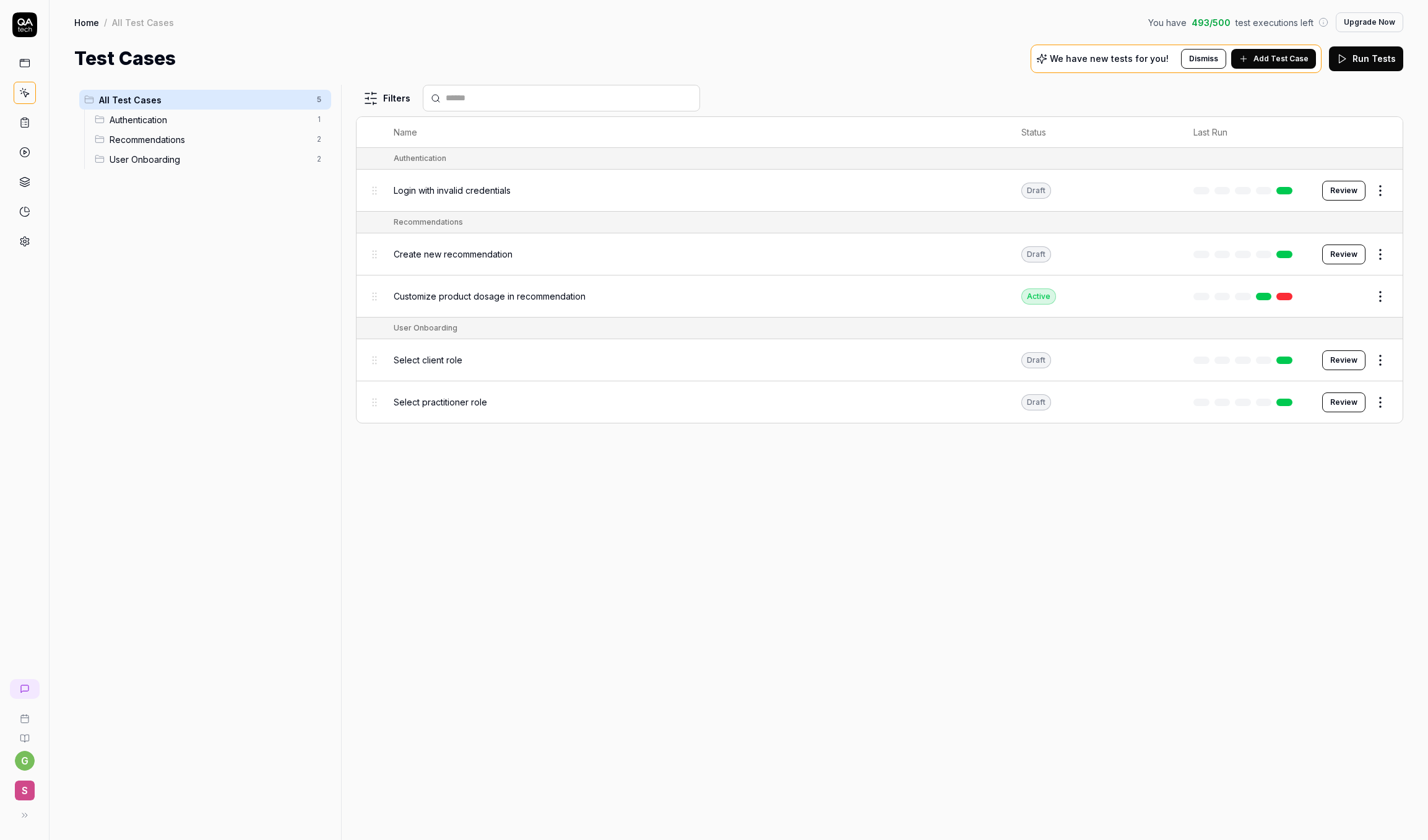
click at [1147, 297] on html "g S Home / All Test Cases You have 493 / 500 test executions left Upgrade Now H…" at bounding box center [714, 420] width 1428 height 840
click at [1147, 292] on html "g S Home / All Test Cases You have 493 / 500 test executions left Upgrade Now H…" at bounding box center [714, 420] width 1428 height 840
click at [1147, 295] on link at bounding box center [1264, 297] width 16 height 8
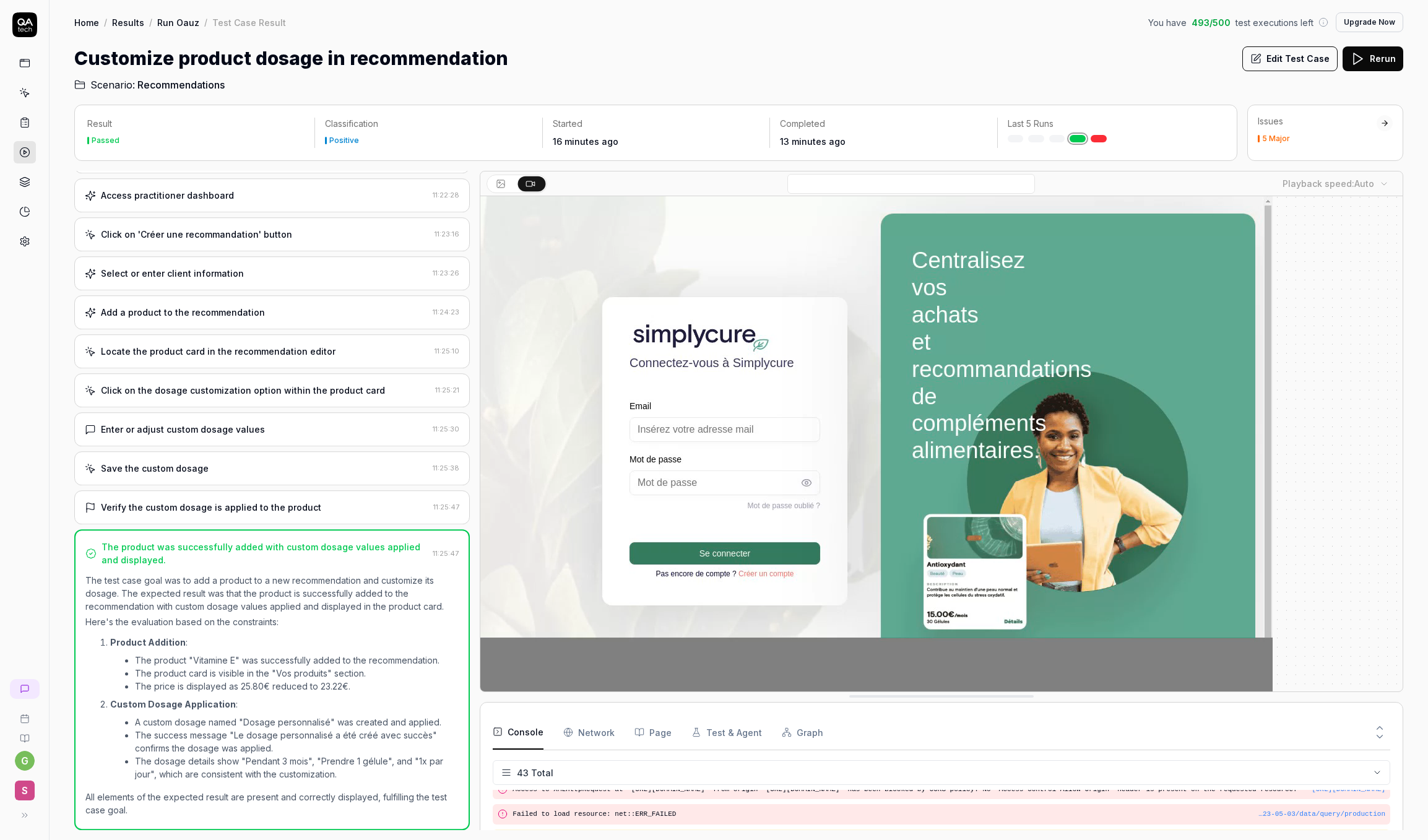
scroll to position [50, 0]
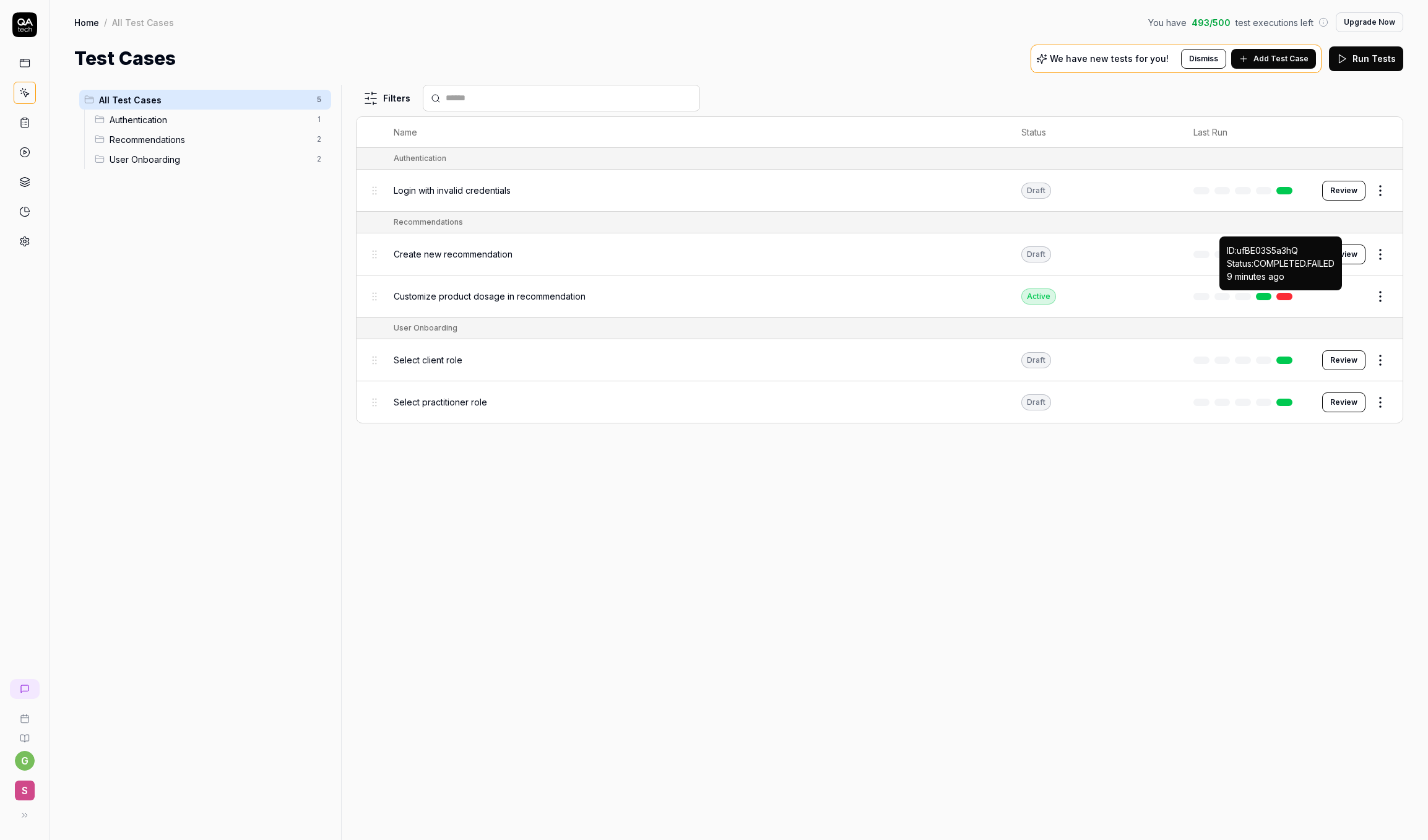
click at [1147, 296] on link at bounding box center [1284, 297] width 16 height 8
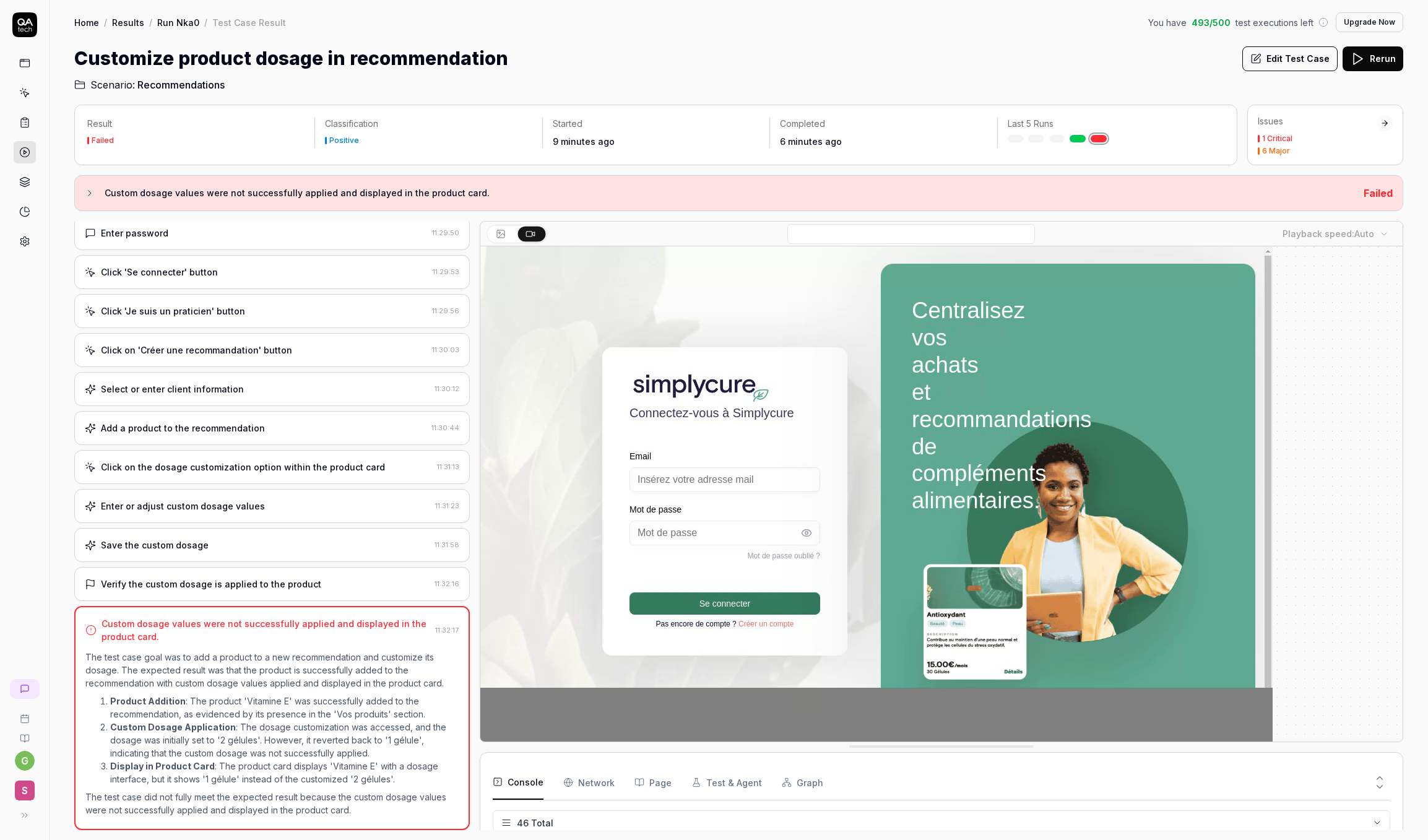
scroll to position [102, 0]
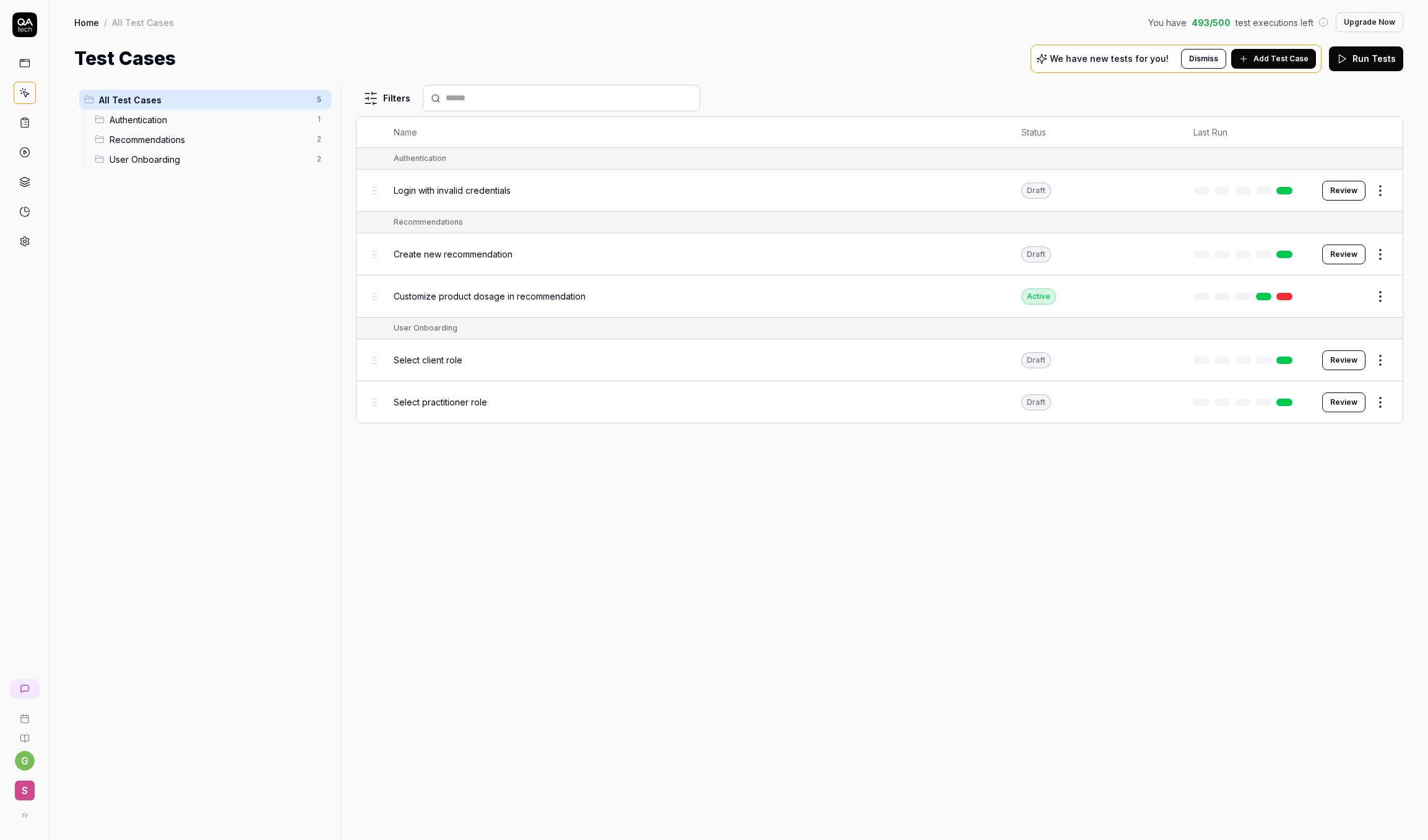
click at [1147, 302] on html "g S Home / All Test Cases You have 493 / 500 test executions left Upgrade Now H…" at bounding box center [714, 420] width 1428 height 840
click at [1114, 583] on html "g S Home / All Test Cases You have 493 / 500 test executions left Upgrade Now H…" at bounding box center [714, 420] width 1428 height 840
click at [563, 304] on div "Customize product dosage in recommendation" at bounding box center [696, 296] width 603 height 26
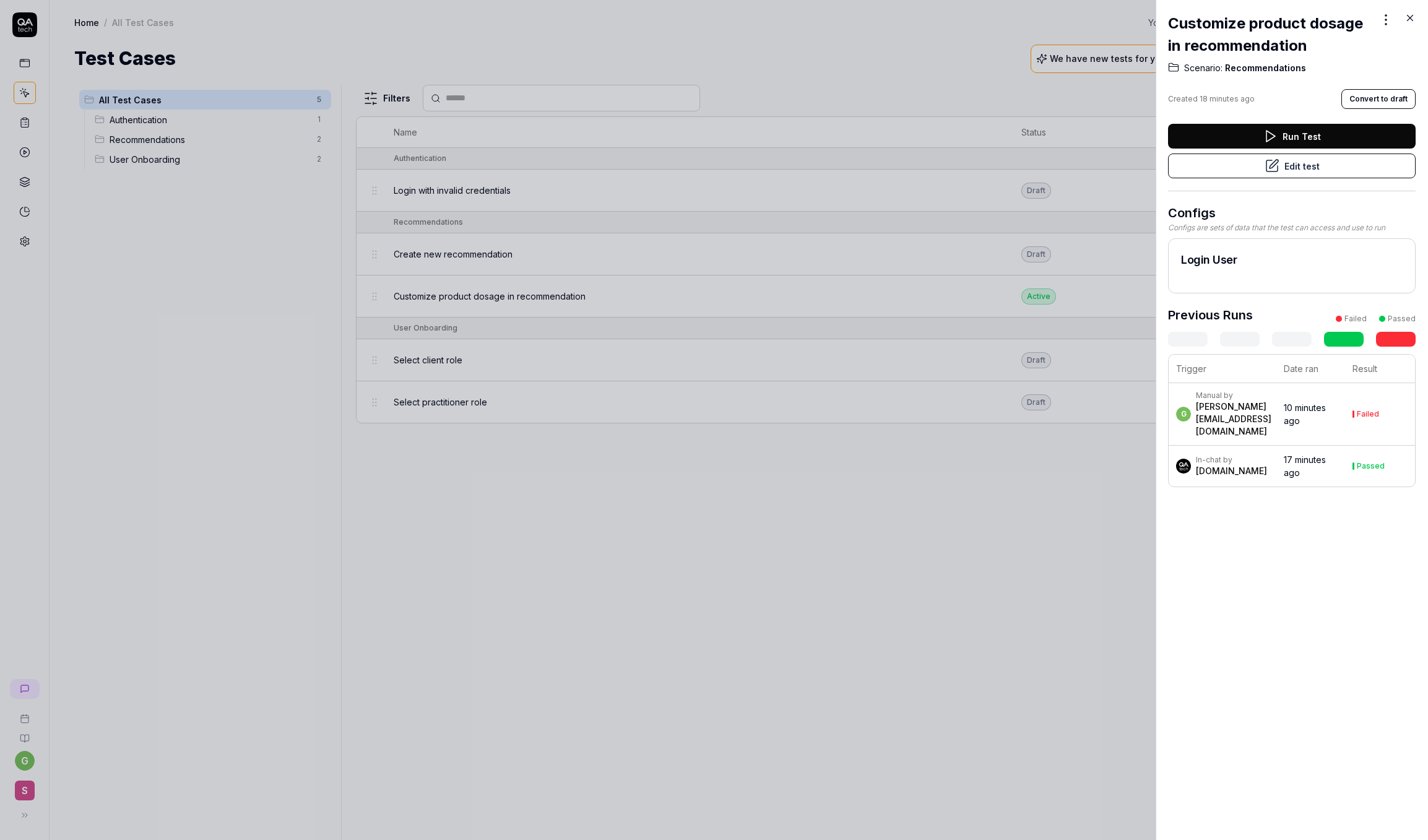
click at [1147, 169] on button "Edit test" at bounding box center [1291, 166] width 247 height 25
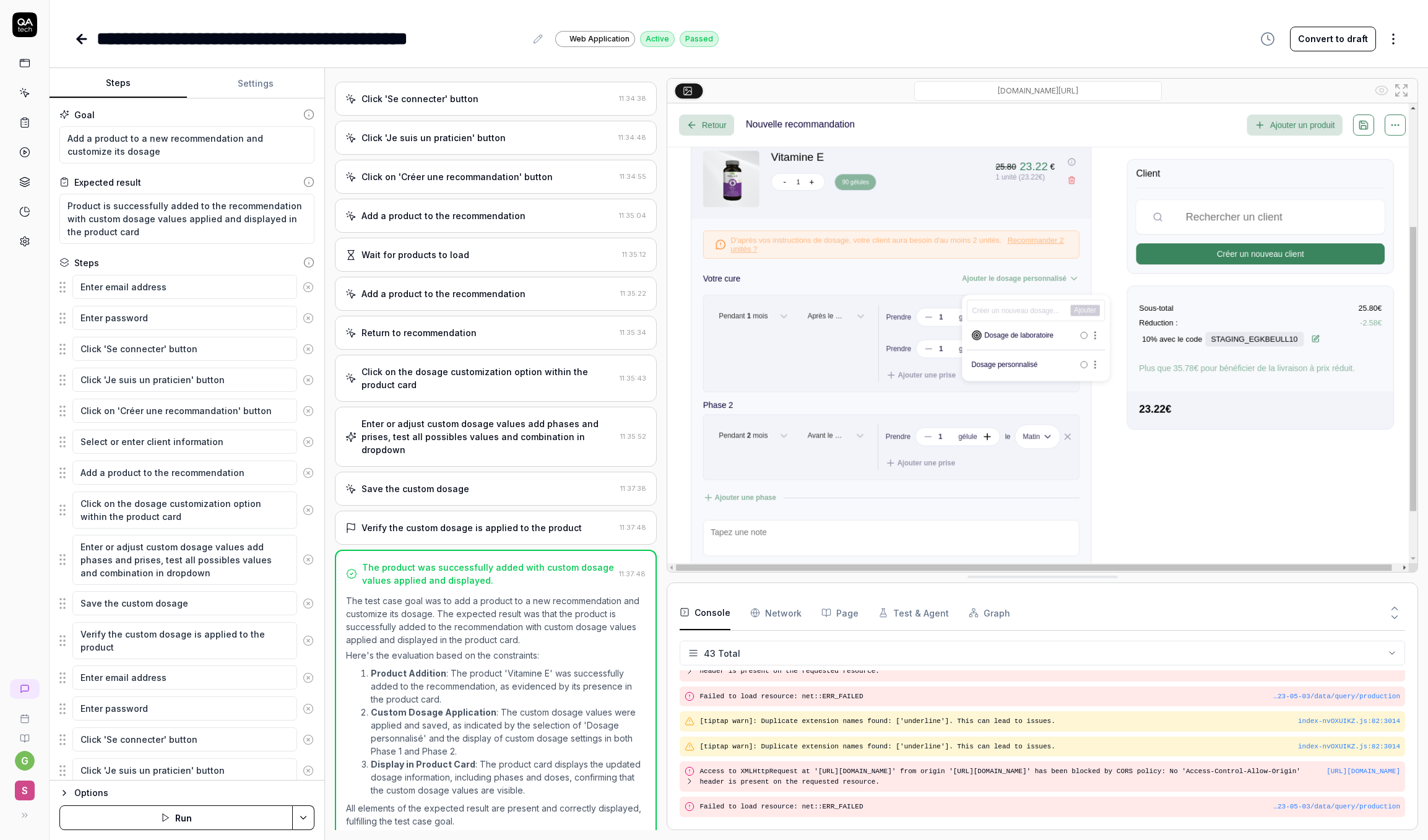
scroll to position [130, 0]
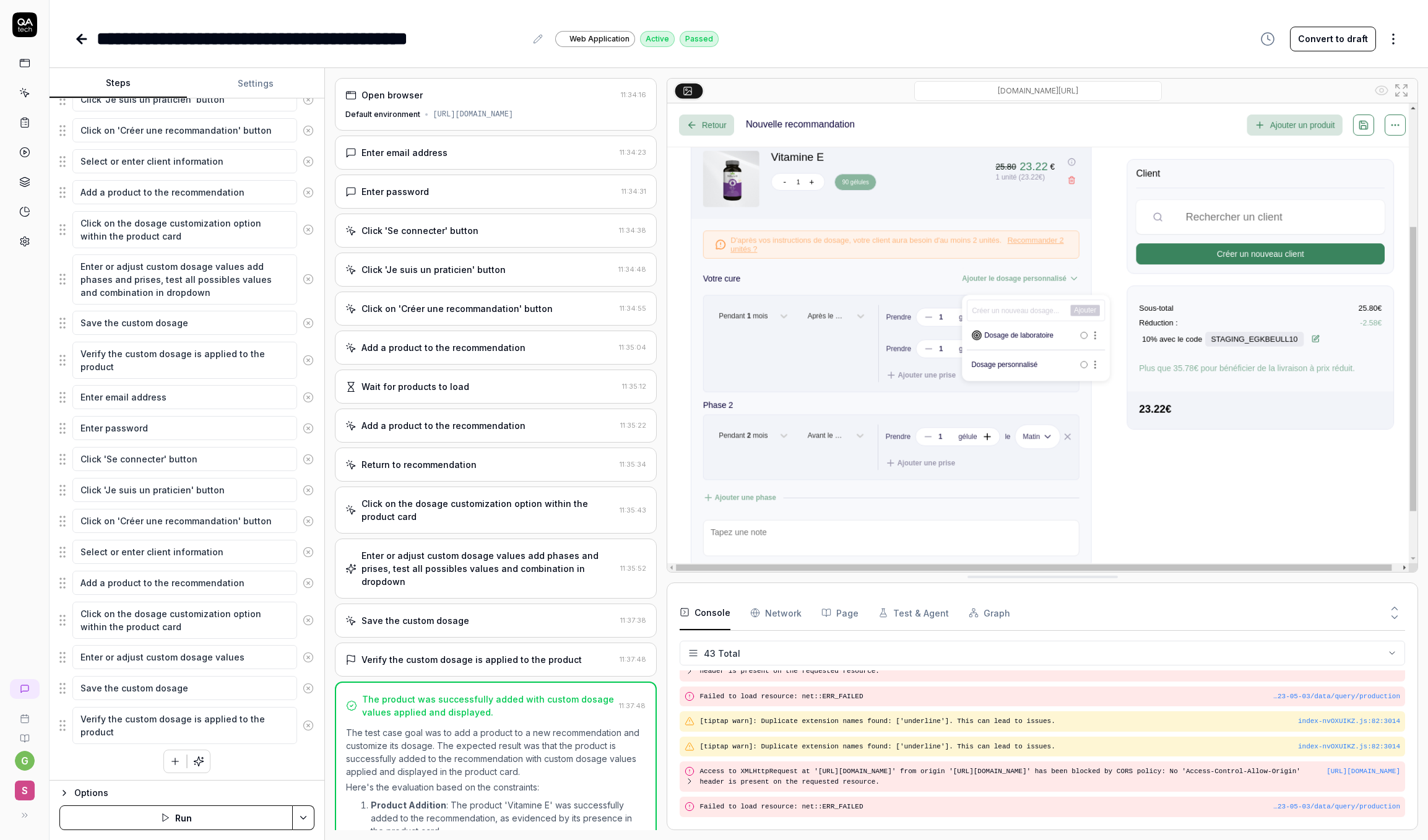
scroll to position [130, 0]
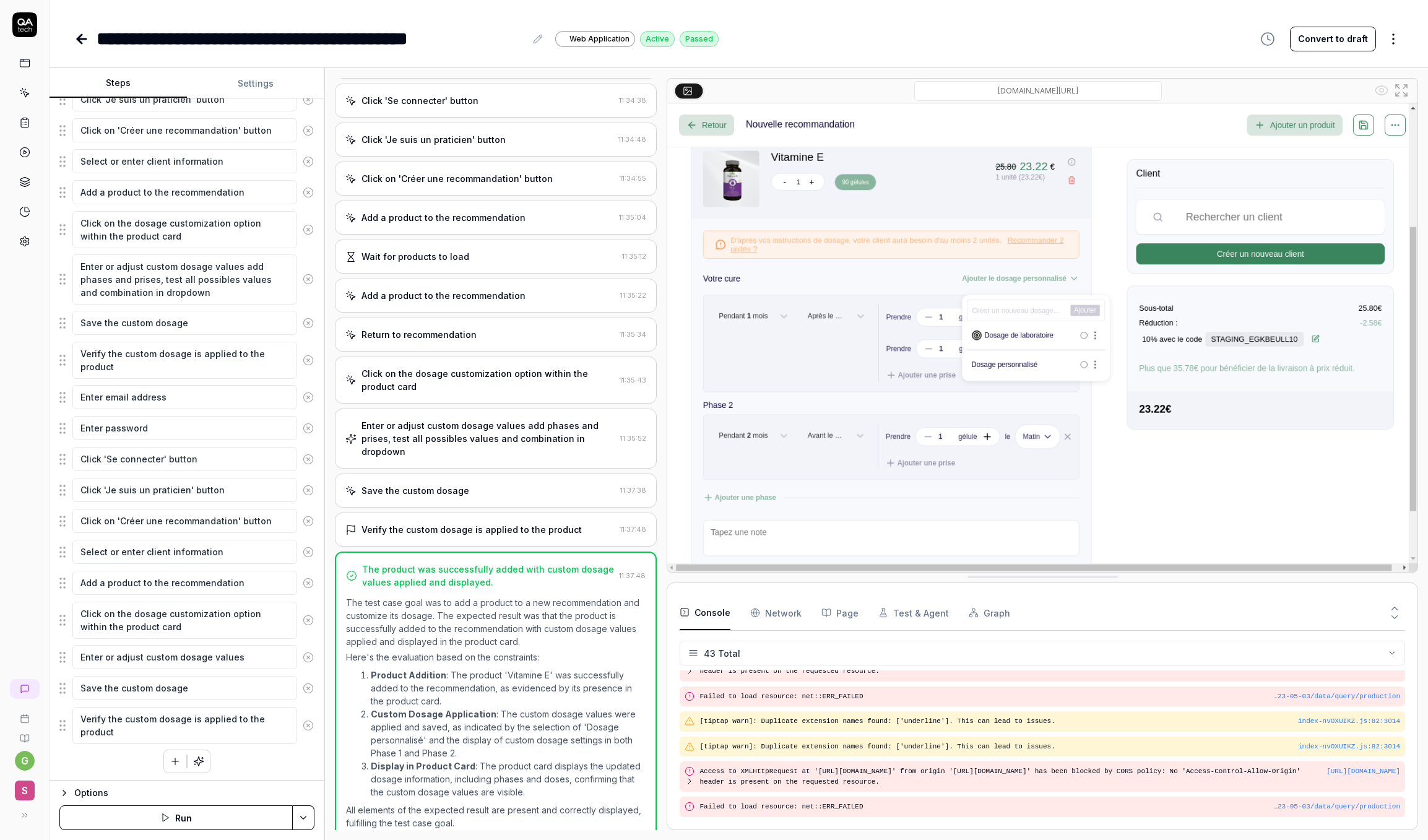
click at [416, 670] on strong "Product Addition" at bounding box center [408, 675] width 76 height 11
click at [308, 811] on html "**********" at bounding box center [714, 420] width 1428 height 840
click at [376, 762] on html "**********" at bounding box center [714, 420] width 1428 height 840
click at [1147, 40] on html "**********" at bounding box center [714, 420] width 1428 height 840
click at [1016, 40] on html "**********" at bounding box center [714, 420] width 1428 height 840
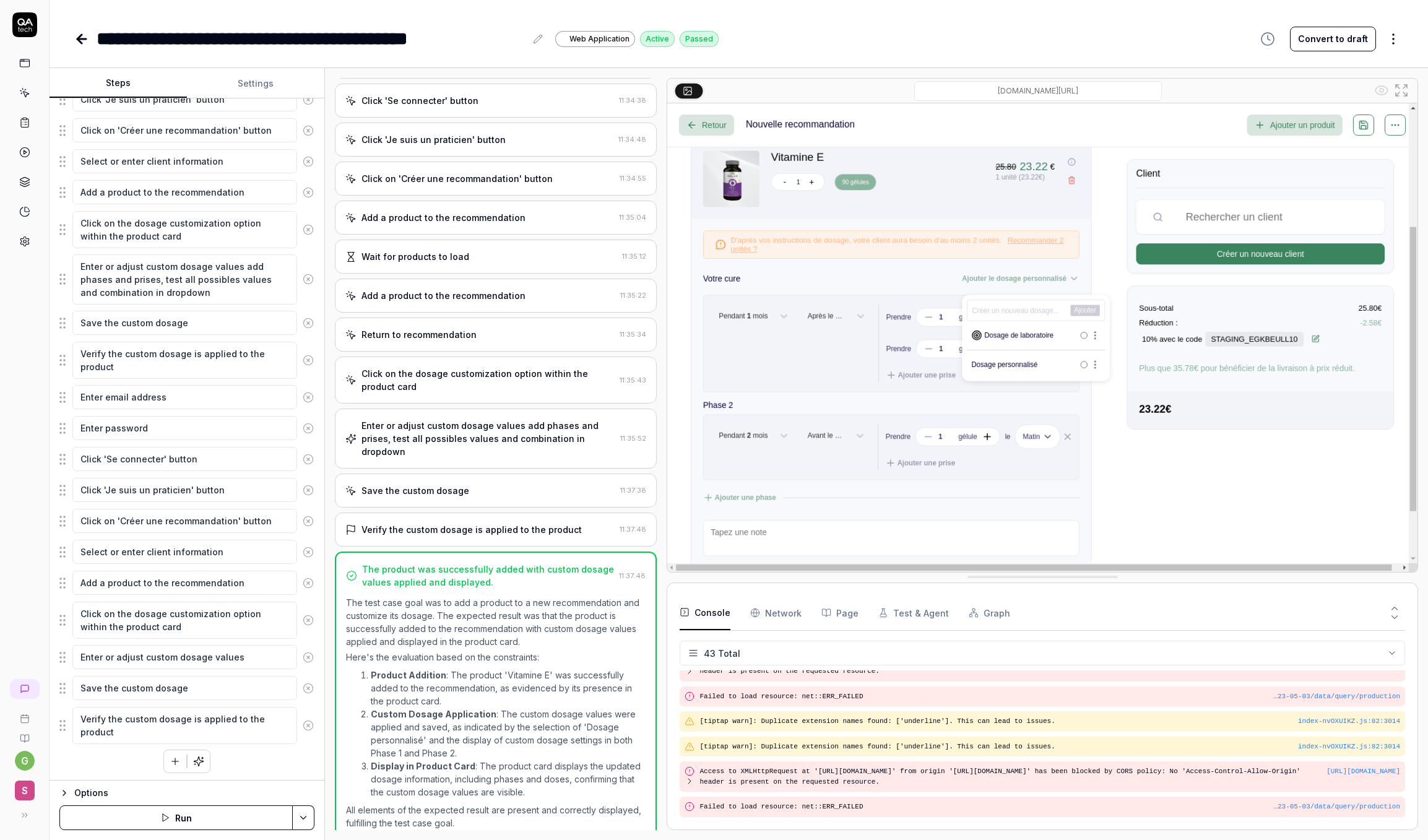
click at [81, 41] on icon at bounding box center [81, 39] width 15 height 15
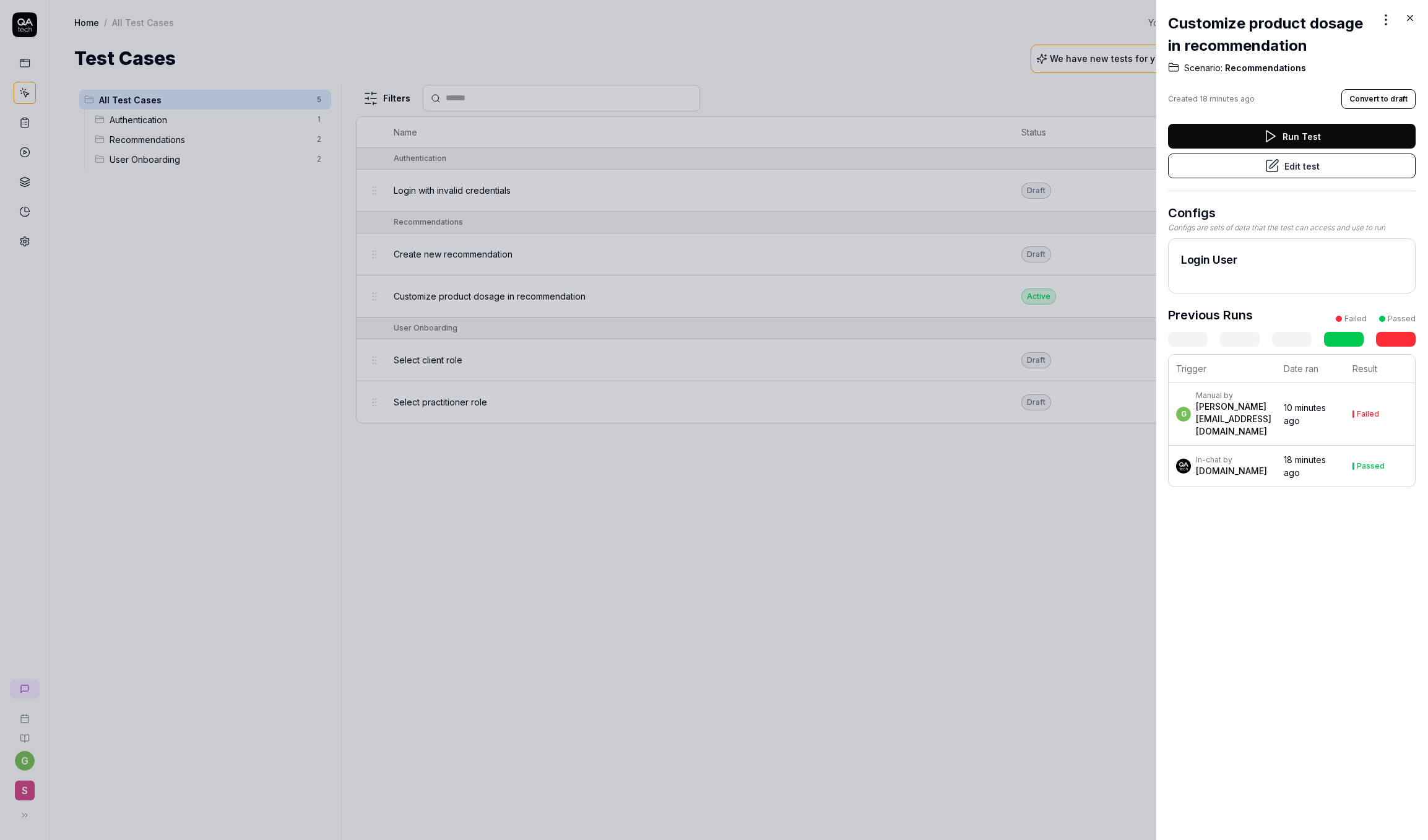
click at [177, 242] on div at bounding box center [714, 420] width 1428 height 840
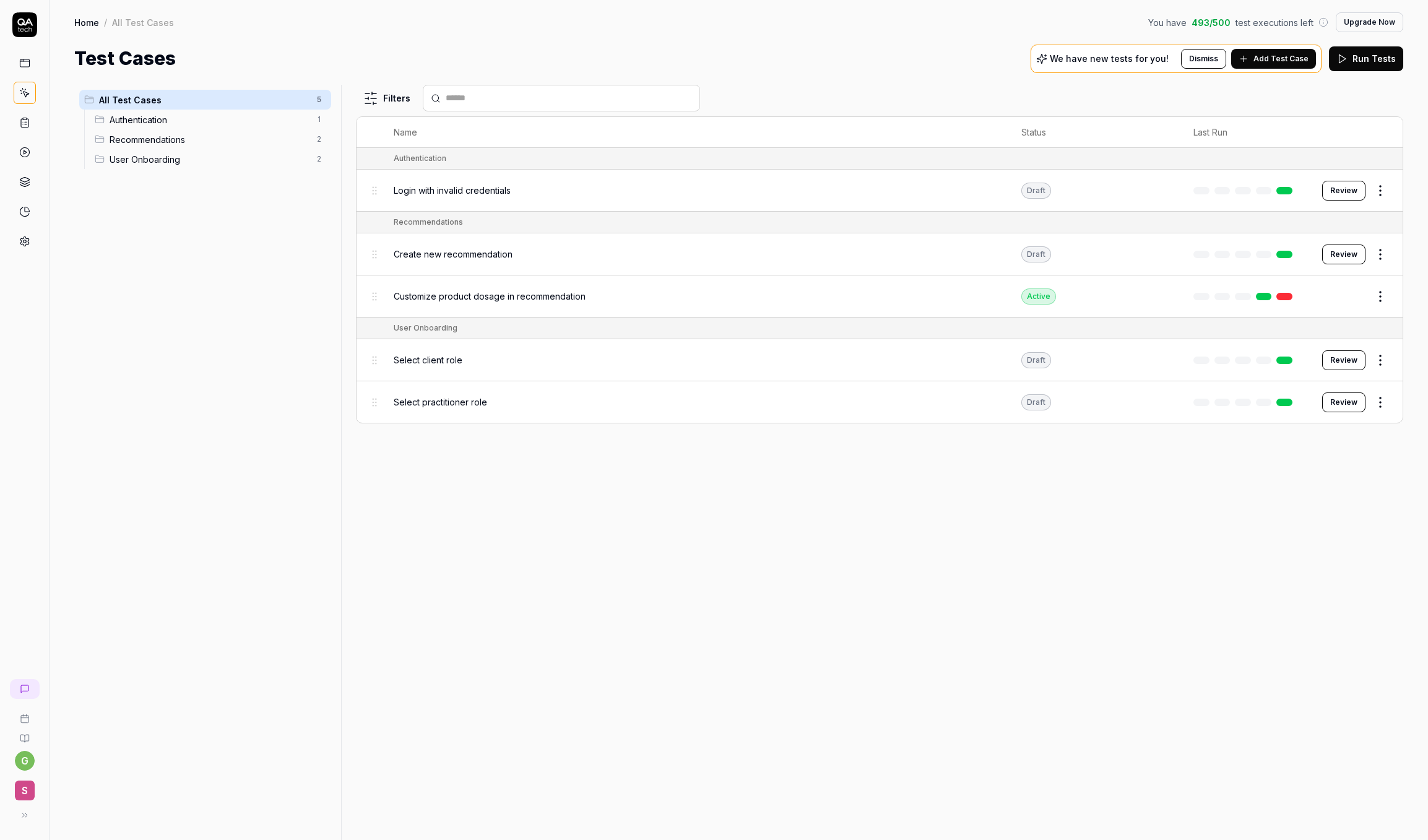
click at [1147, 256] on html "g S Home / All Test Cases You have 493 / 500 test executions left Upgrade Now H…" at bounding box center [714, 420] width 1428 height 840
click at [1147, 238] on html "g S Home / All Test Cases You have 493 / 500 test executions left Upgrade Now H…" at bounding box center [714, 420] width 1428 height 840
click at [1147, 252] on link at bounding box center [1284, 254] width 16 height 8
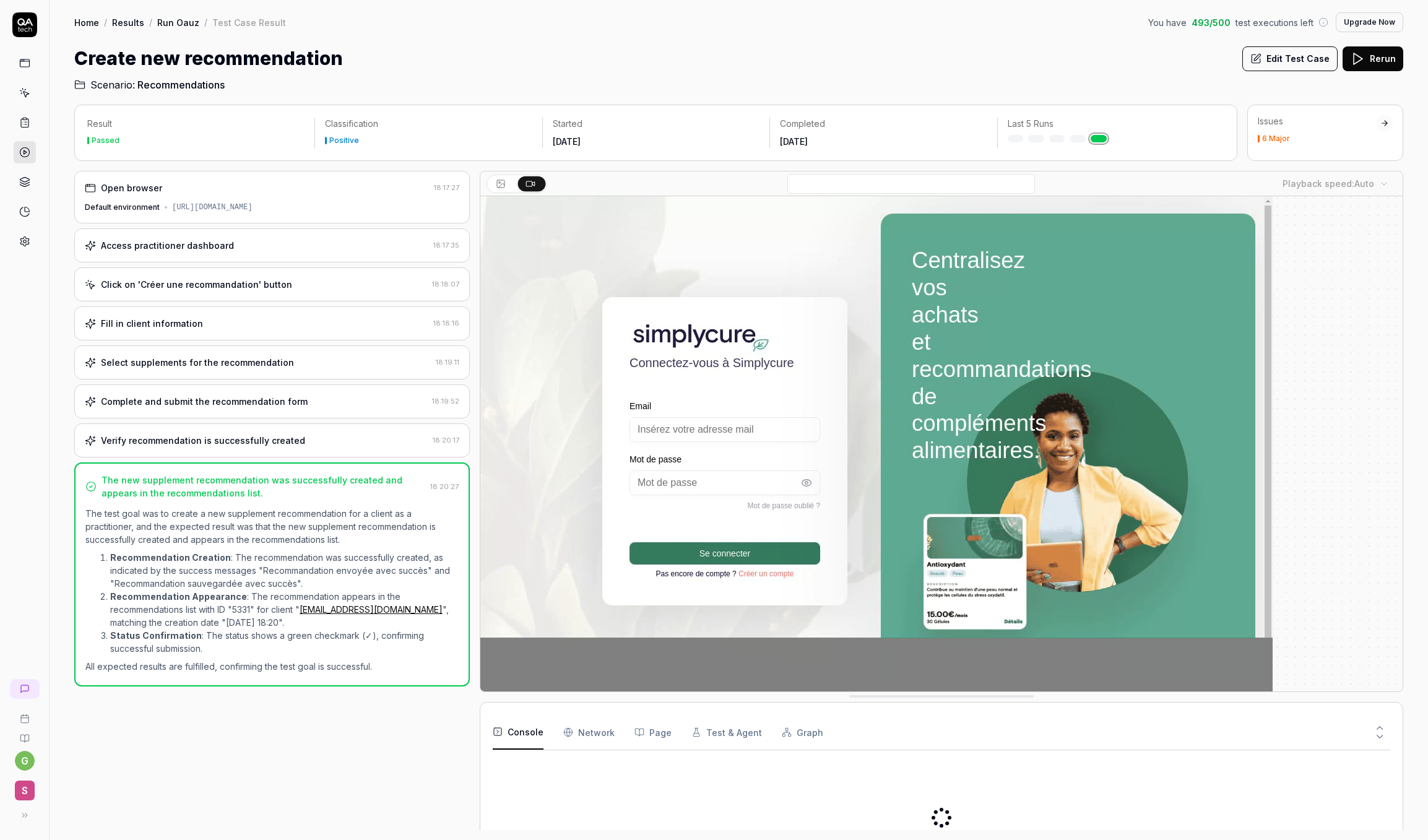
click at [1089, 387] on video at bounding box center [876, 443] width 793 height 496
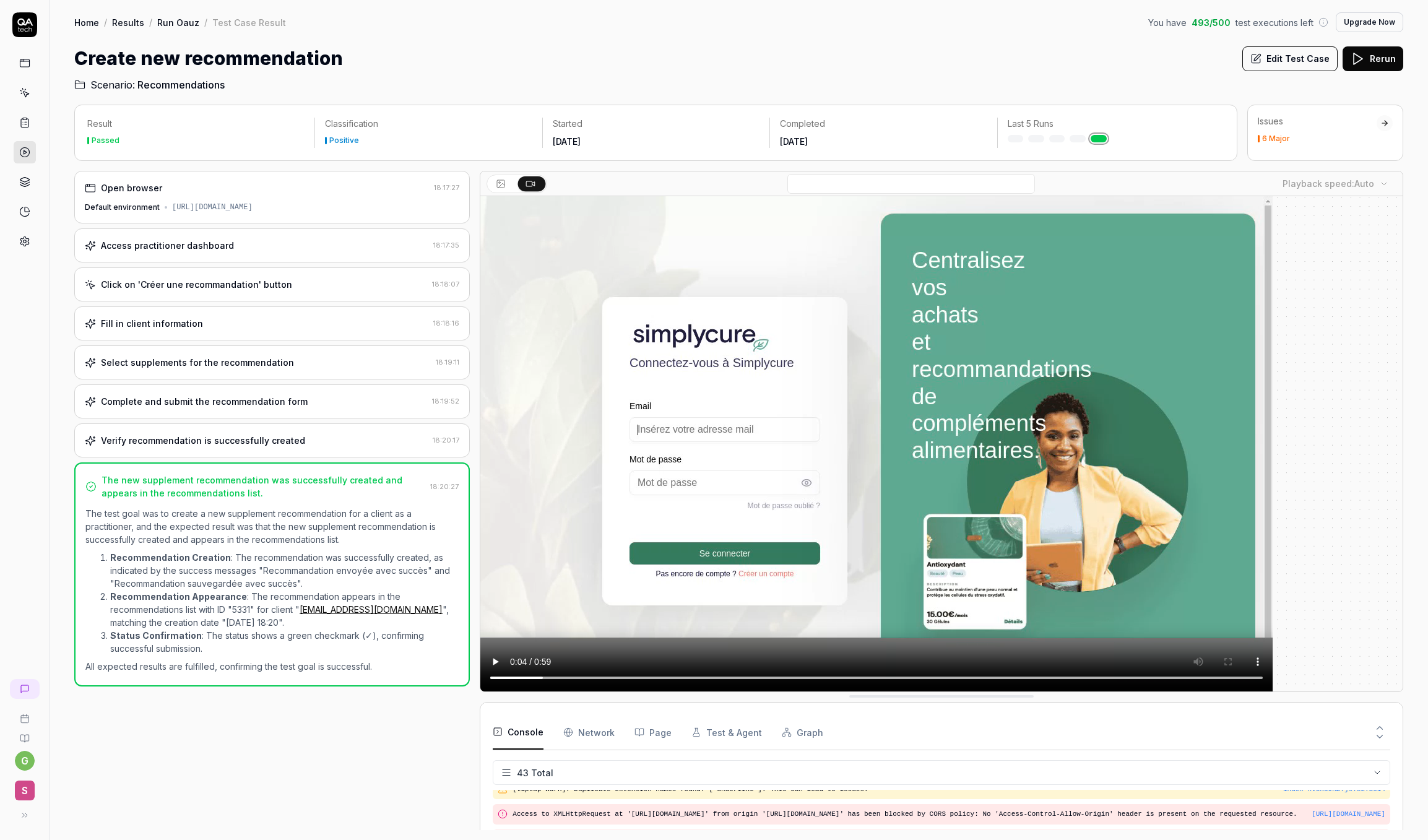
scroll to position [1193, 0]
click at [1089, 387] on video at bounding box center [876, 443] width 793 height 496
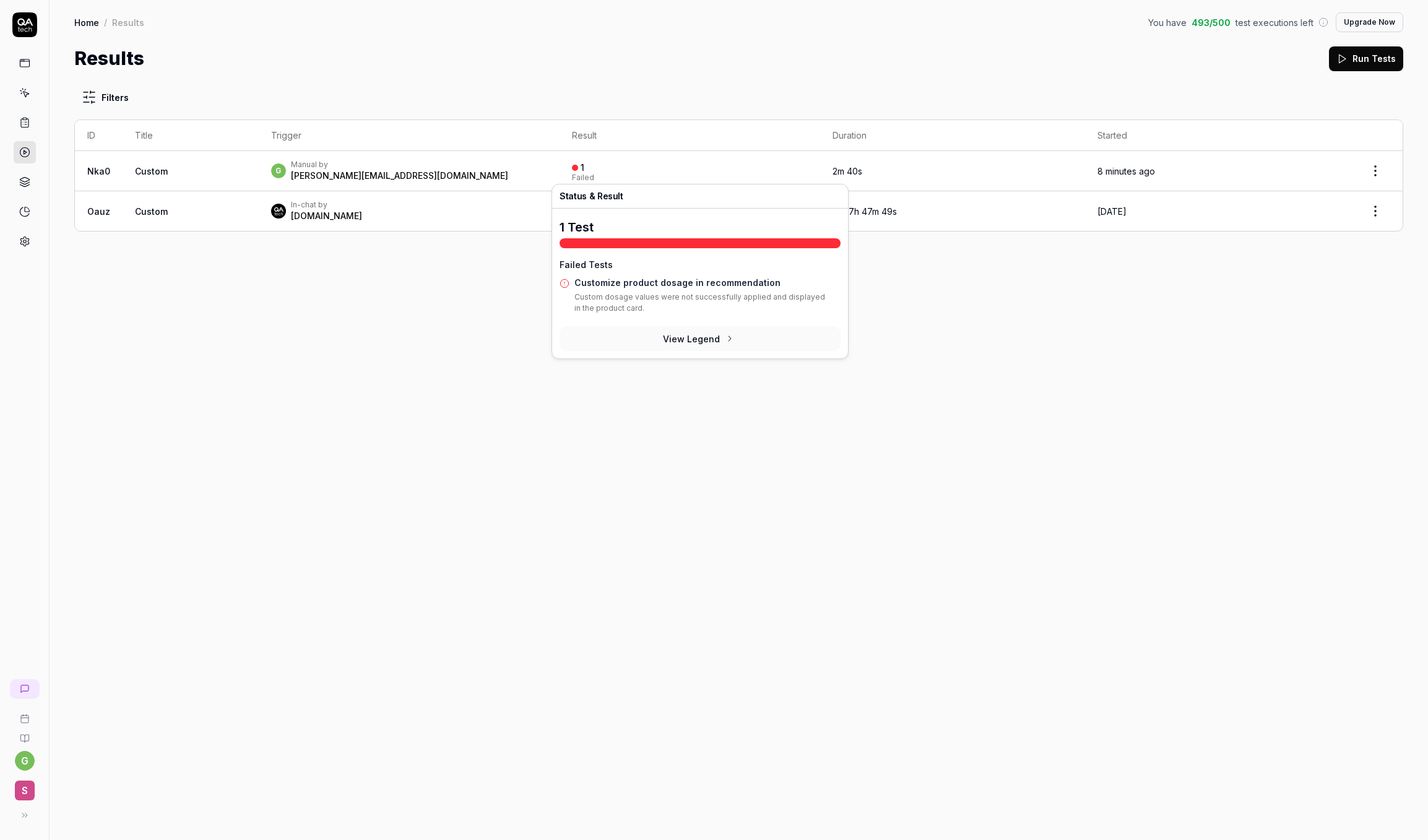
click at [687, 168] on div "1 Failed" at bounding box center [691, 171] width 237 height 20
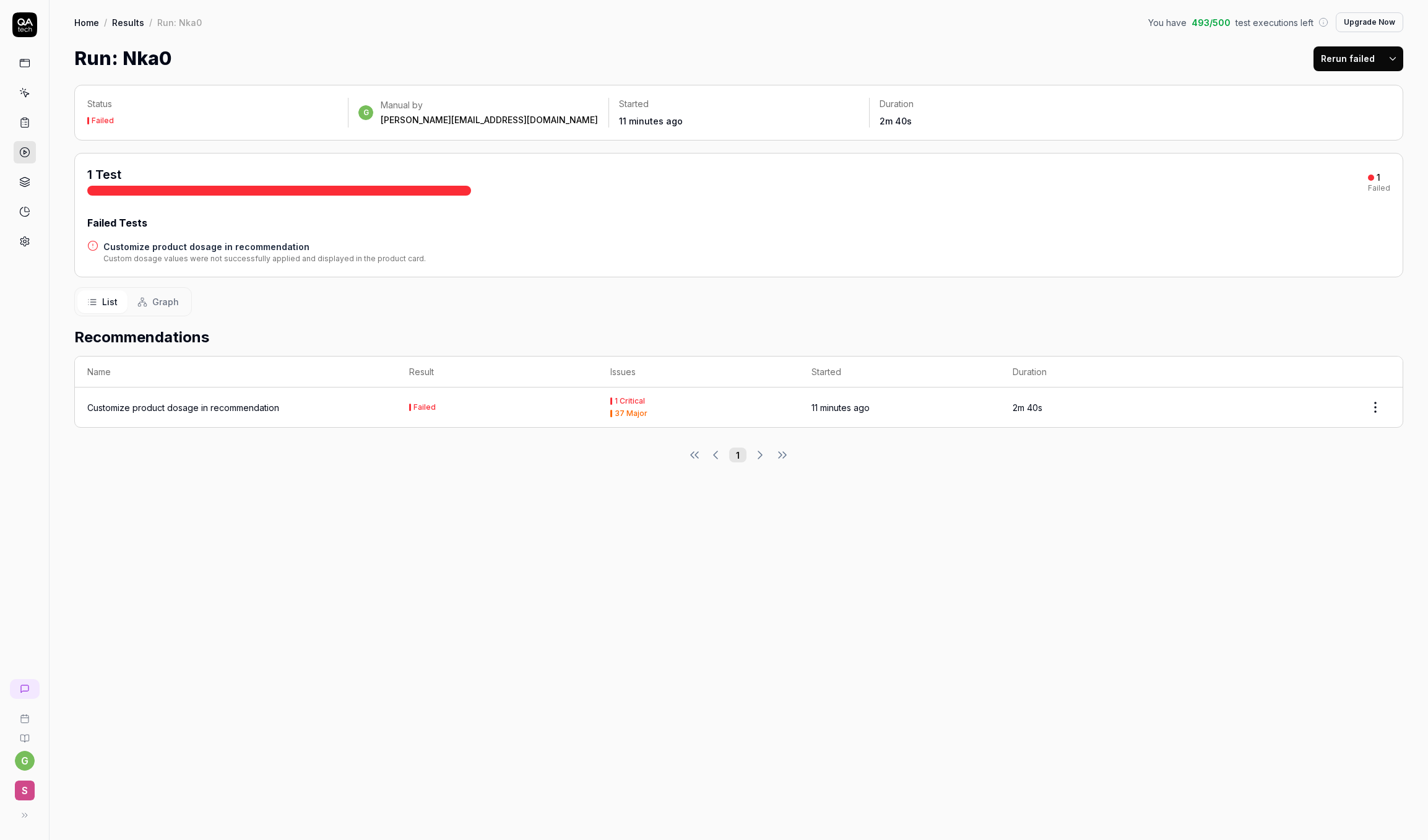
click at [430, 412] on button "Failed" at bounding box center [422, 407] width 26 height 13
click at [1378, 408] on html "g S Home / Results / Run: Nka0 You have 493 / 500 test executions left Upgrade …" at bounding box center [714, 420] width 1428 height 840
click at [188, 419] on html "g S Home / Results / Run: Nka0 You have 493 / 500 test executions left Upgrade …" at bounding box center [714, 420] width 1428 height 840
click at [186, 404] on div "Customize product dosage in recommendation" at bounding box center [183, 407] width 192 height 13
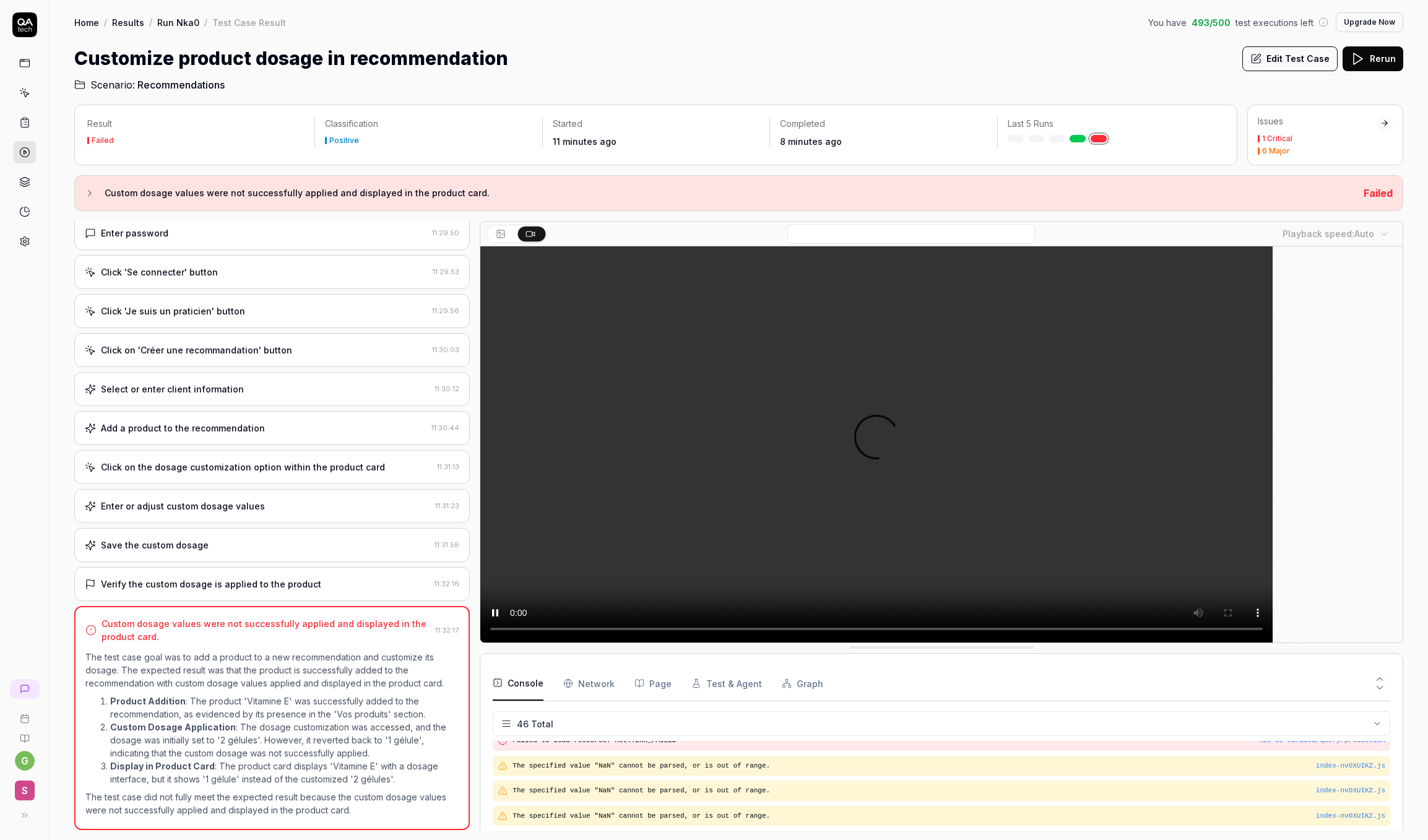
scroll to position [1268, 0]
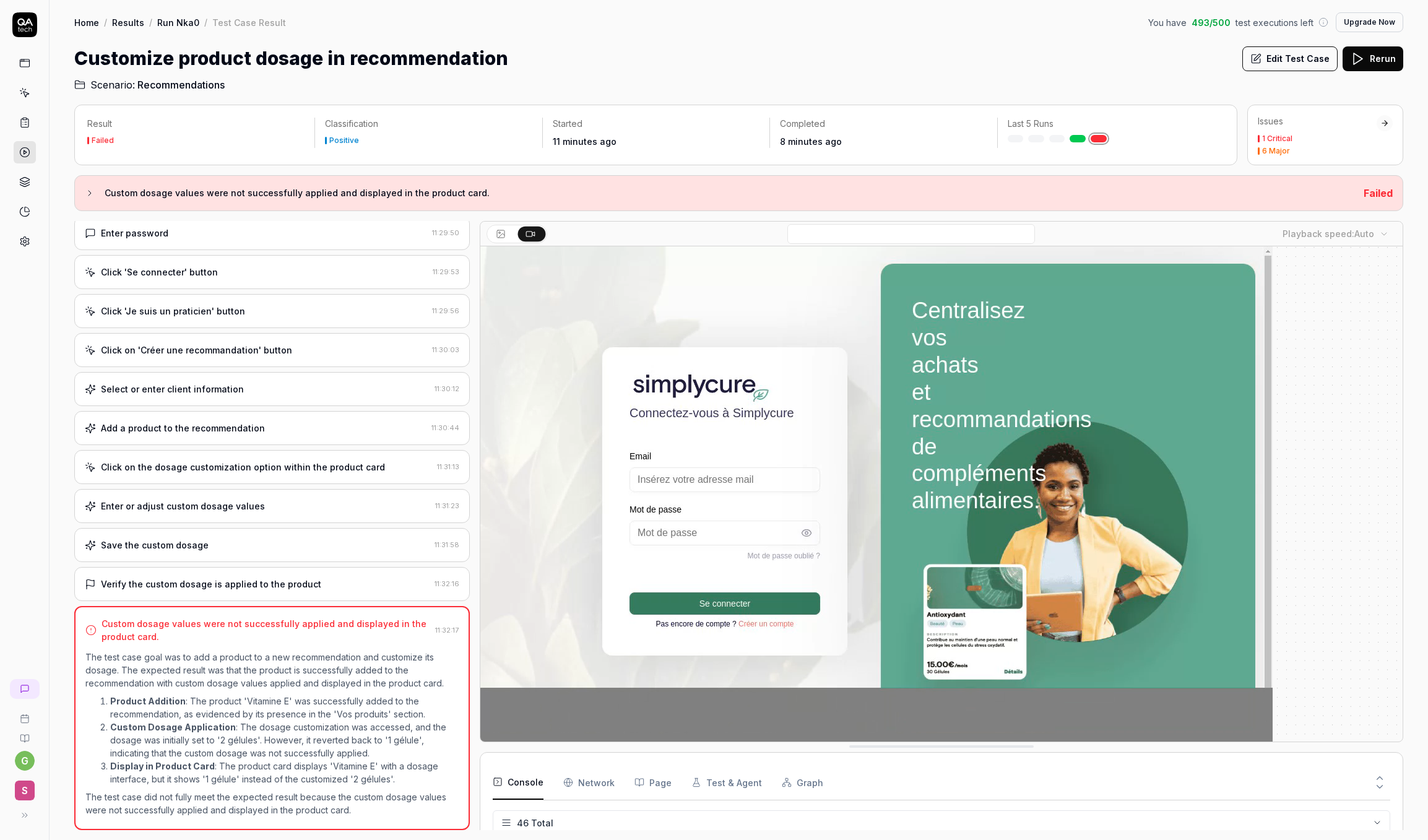
click at [81, 189] on div "Custom dosage values were not successfully applied and displayed in the product…" at bounding box center [739, 193] width 1329 height 36
click at [83, 191] on div "Custom dosage values were not successfully applied and displayed in the product…" at bounding box center [739, 193] width 1329 height 36
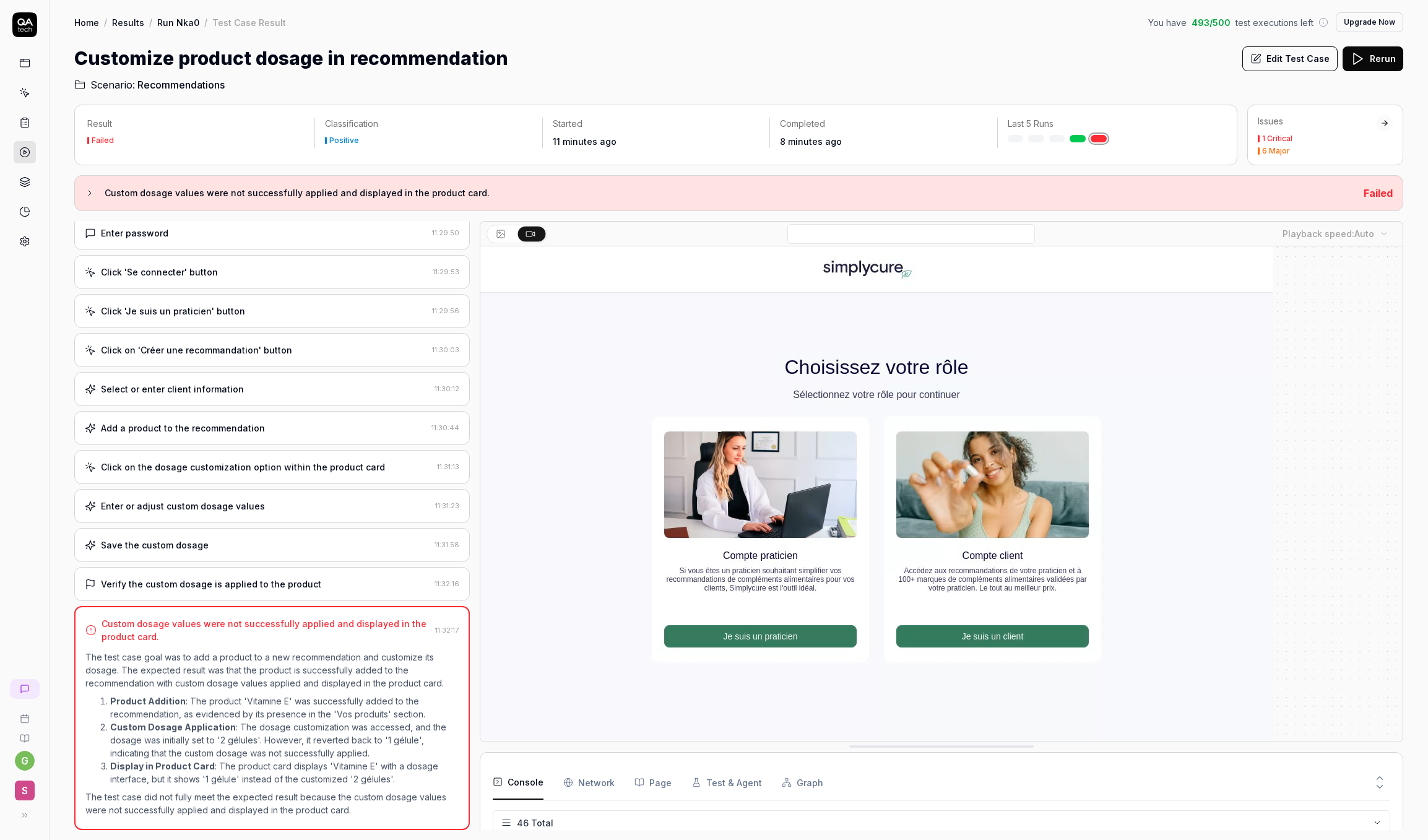
click at [91, 193] on icon at bounding box center [89, 193] width 3 height 5
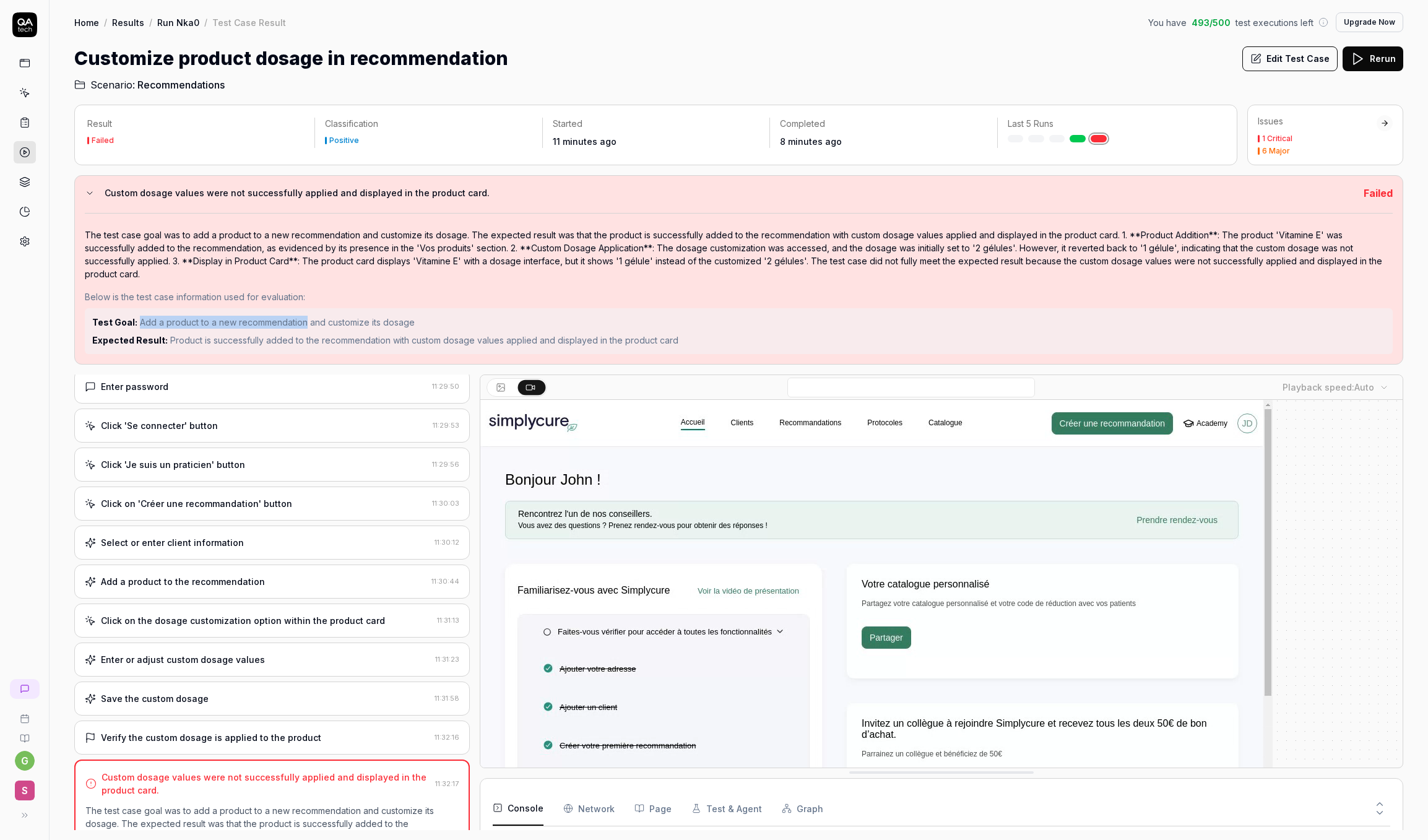
drag, startPoint x: 139, startPoint y: 310, endPoint x: 304, endPoint y: 313, distance: 165.0
click at [304, 317] on span "Add a product to a new recommendation and customize its dosage" at bounding box center [276, 322] width 275 height 11
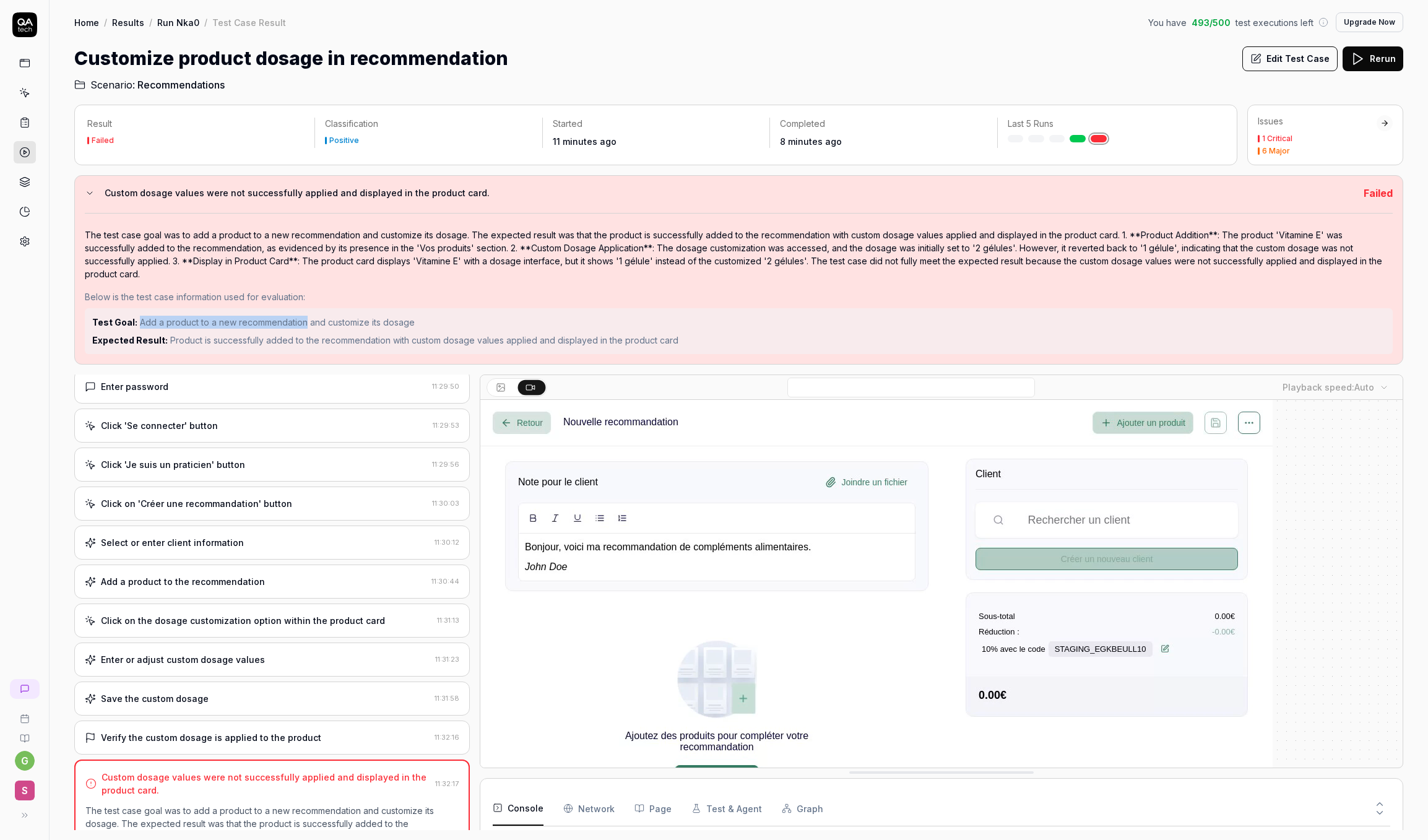
click at [304, 317] on span "Add a product to a new recommendation and customize its dosage" at bounding box center [276, 322] width 275 height 11
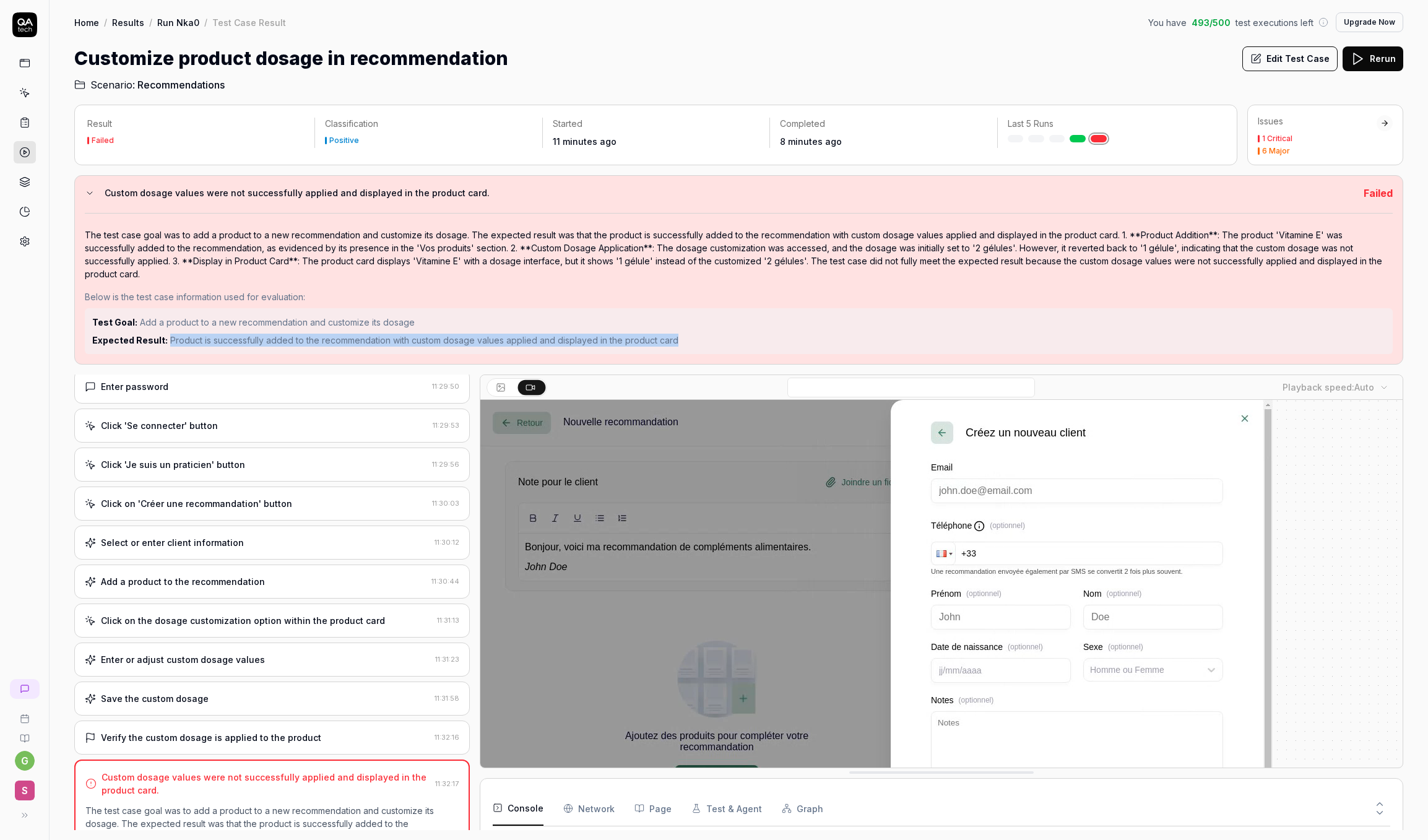
drag, startPoint x: 168, startPoint y: 329, endPoint x: 334, endPoint y: 334, distance: 166.1
click at [334, 334] on div "Test Goal: Add a product to a new recommendation and customize its dosage Expec…" at bounding box center [738, 331] width 1309 height 46
click at [451, 334] on p "Expected Result: Product is successfully added to the recommendation with custo…" at bounding box center [738, 339] width 1293 height 13
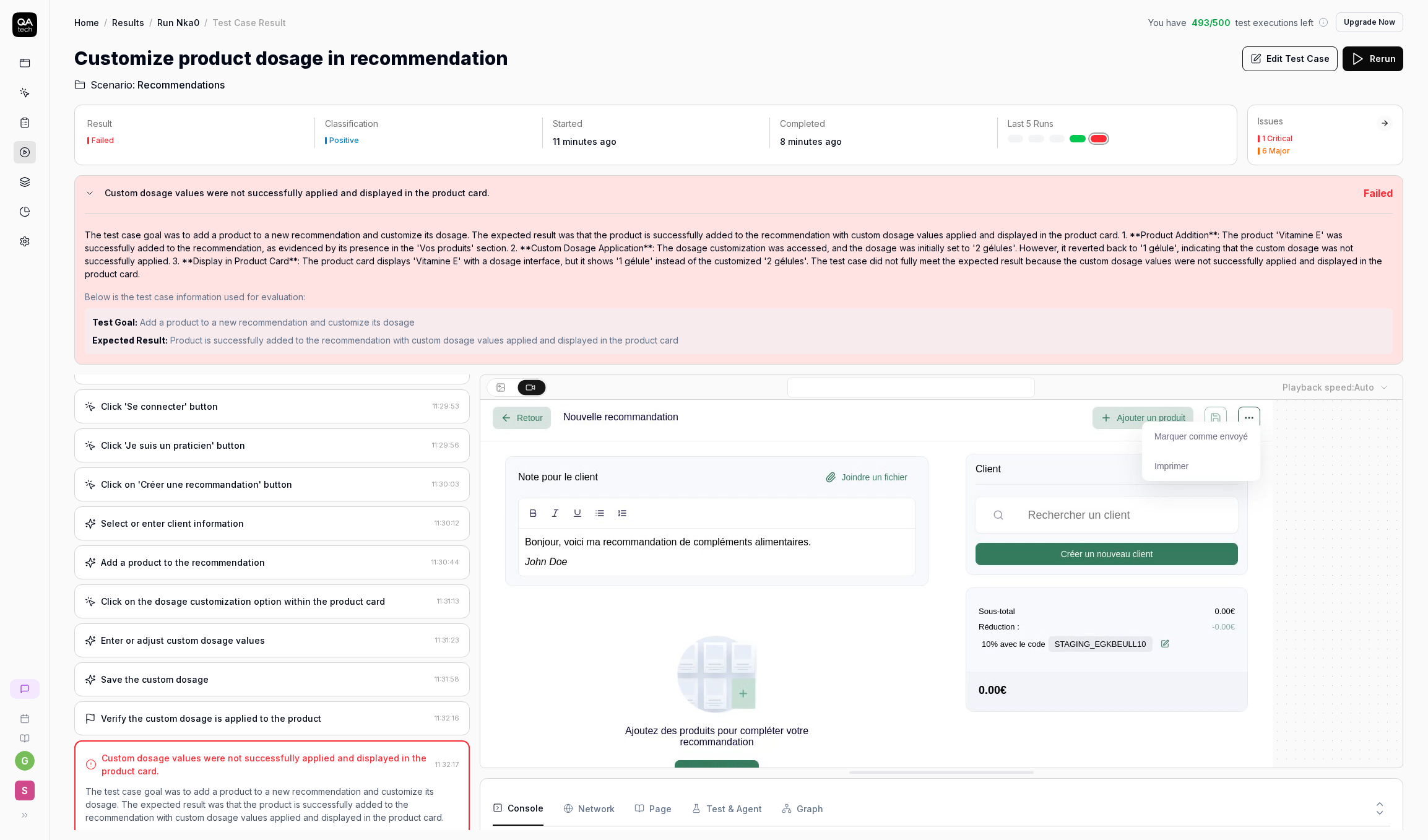
scroll to position [242, 0]
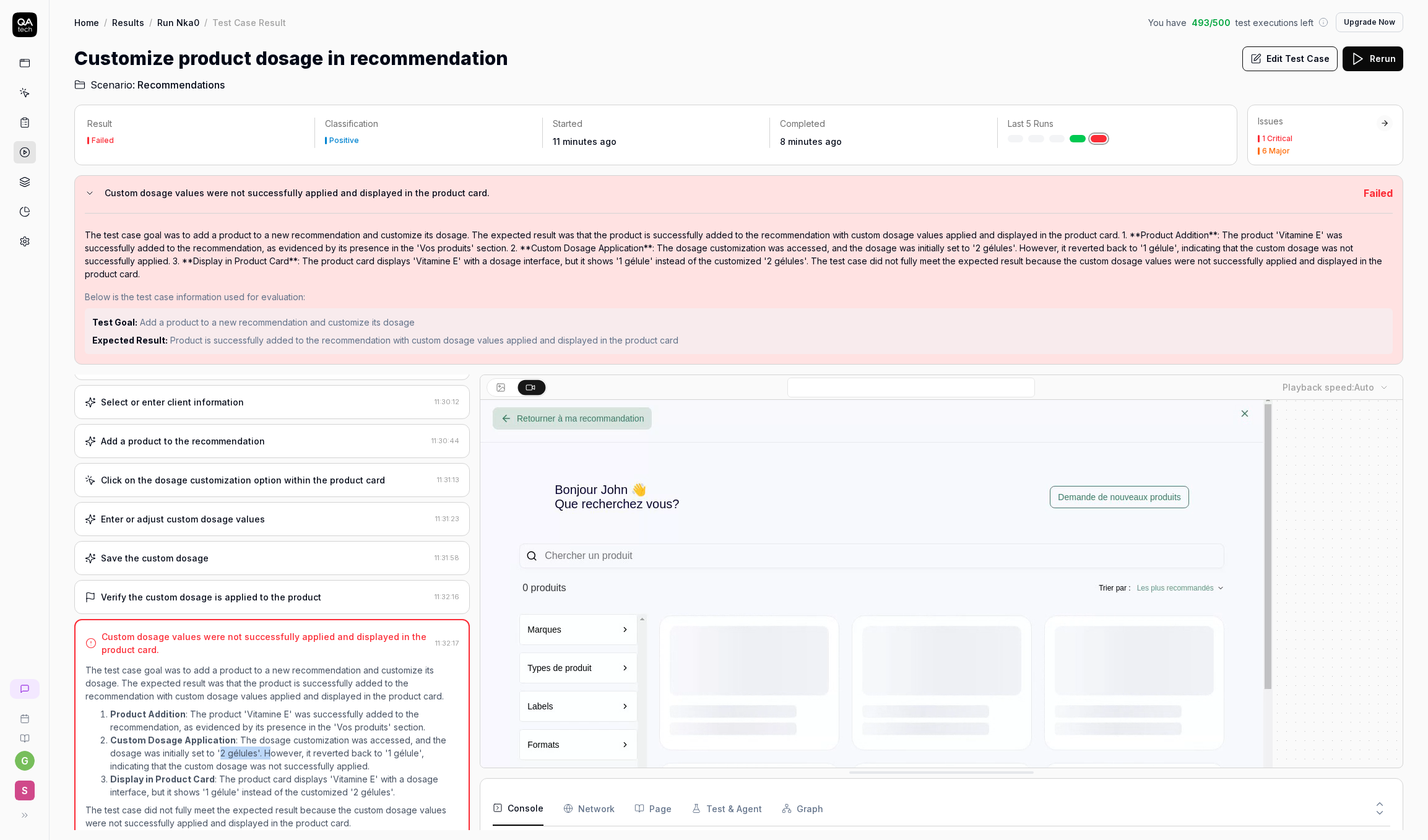
drag, startPoint x: 222, startPoint y: 745, endPoint x: 276, endPoint y: 744, distance: 54.0
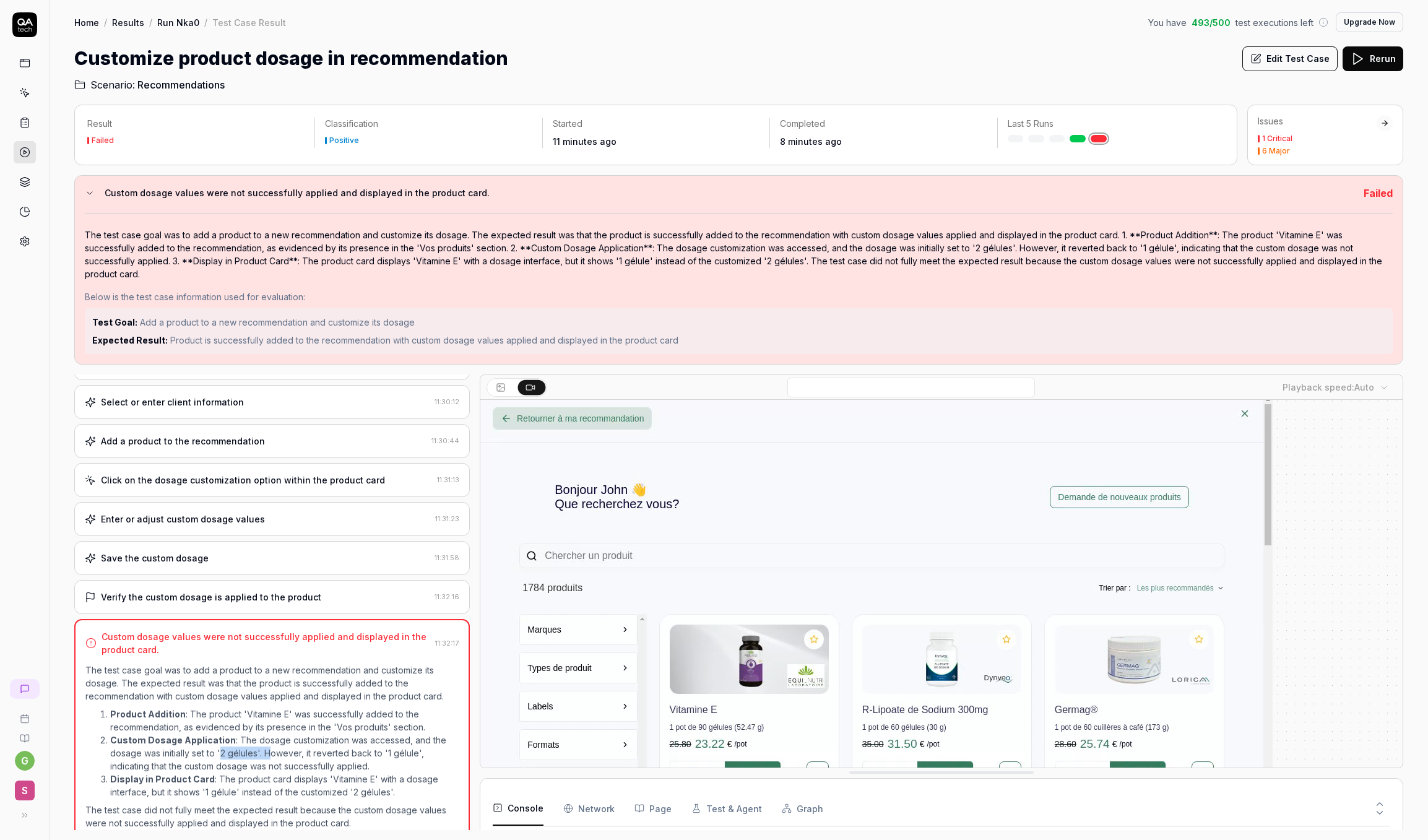
click at [276, 743] on li "Custom Dosage Application : The dosage customization was accessed, and the dosa…" at bounding box center [284, 753] width 348 height 39
click at [366, 758] on li "Custom Dosage Application : The dosage customization was accessed, and the dosa…" at bounding box center [284, 753] width 348 height 39
drag, startPoint x: 386, startPoint y: 741, endPoint x: 418, endPoint y: 741, distance: 32.0
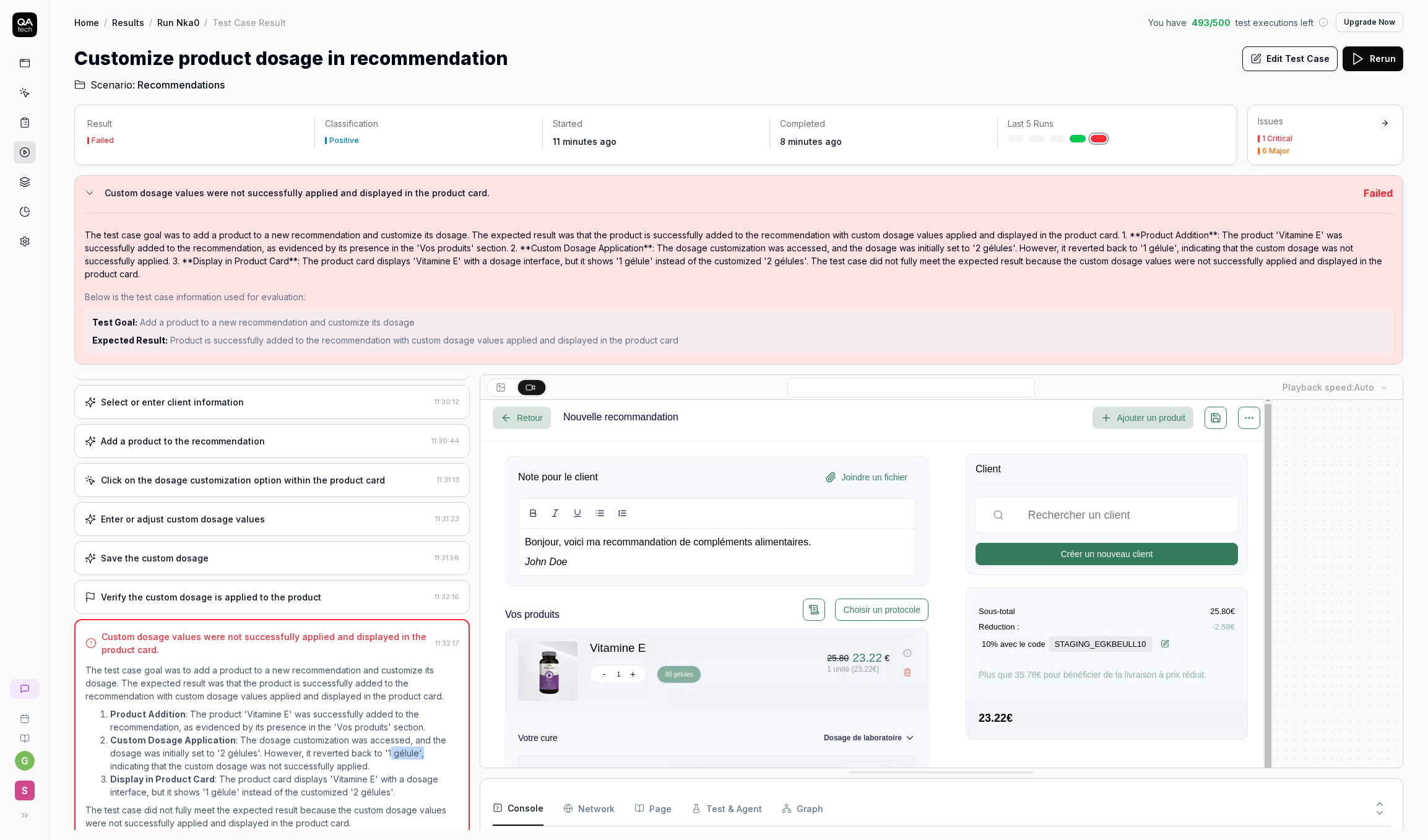
click at [418, 741] on li "Custom Dosage Application : The dosage customization was accessed, and the dosa…" at bounding box center [284, 753] width 348 height 39
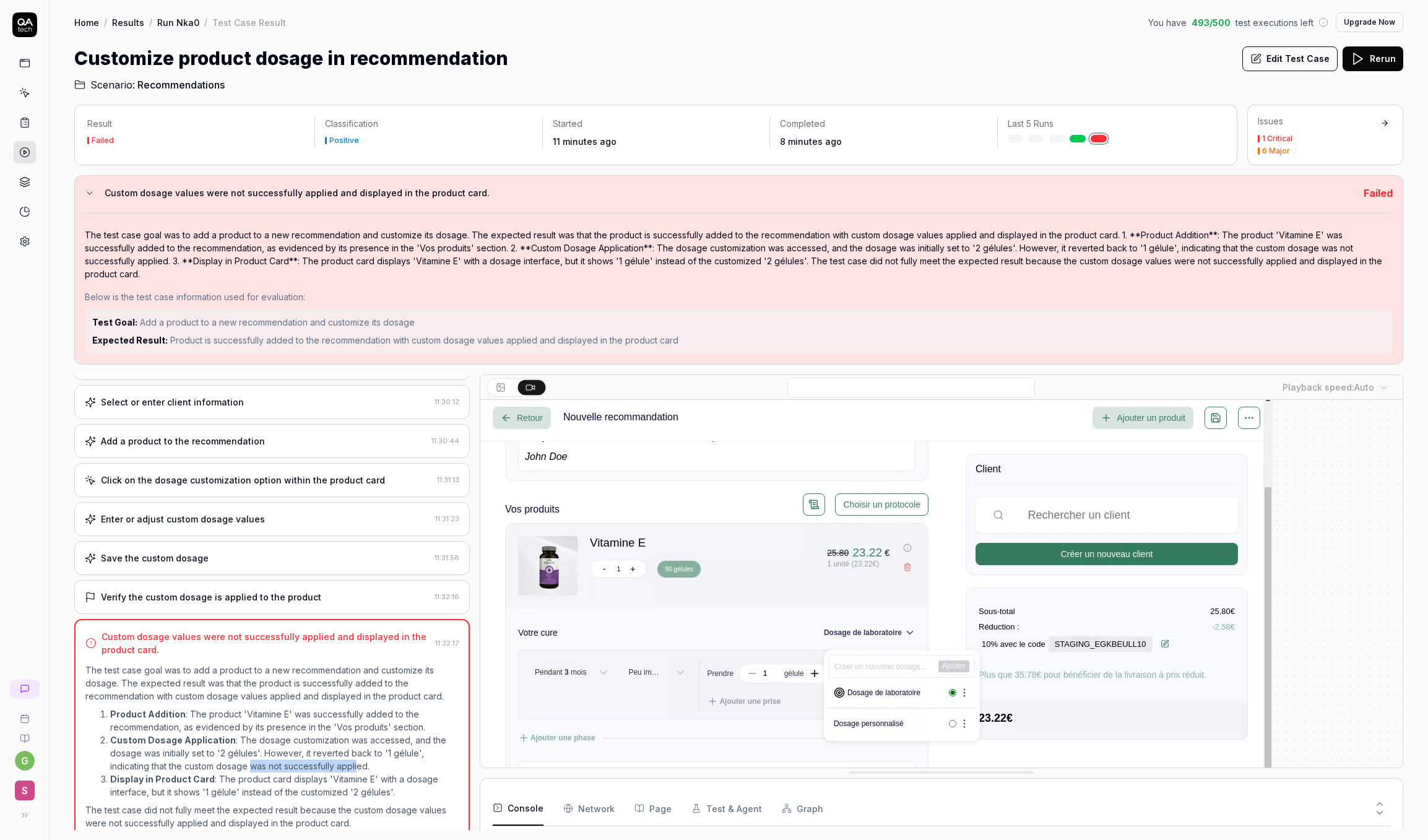
drag, startPoint x: 250, startPoint y: 756, endPoint x: 362, endPoint y: 755, distance: 112.0
click at [361, 755] on li "Custom Dosage Application : The dosage customization was accessed, and the dosa…" at bounding box center [284, 753] width 348 height 39
click at [817, 582] on video at bounding box center [876, 642] width 793 height 496
click at [837, 695] on video at bounding box center [876, 642] width 793 height 496
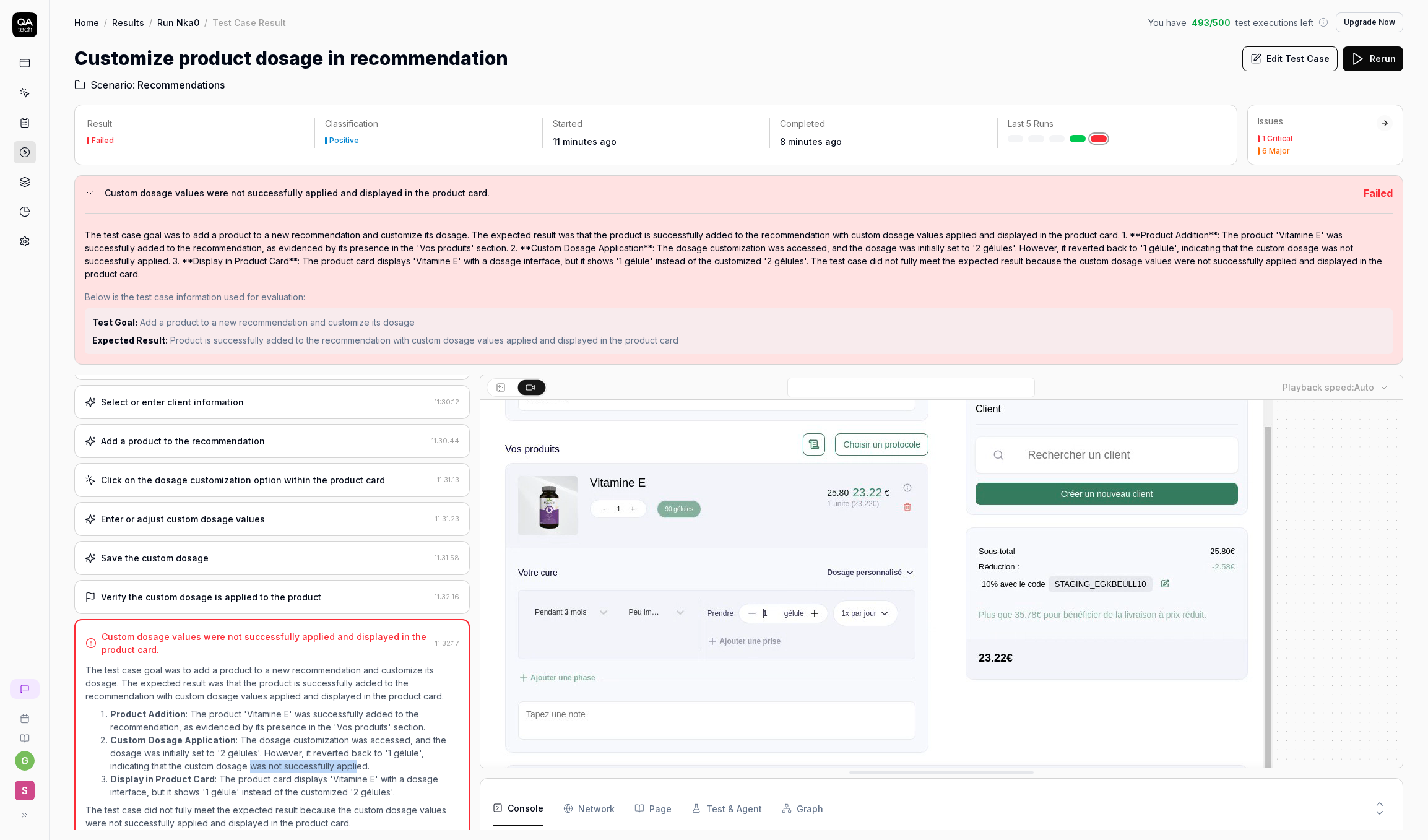
scroll to position [114, 0]
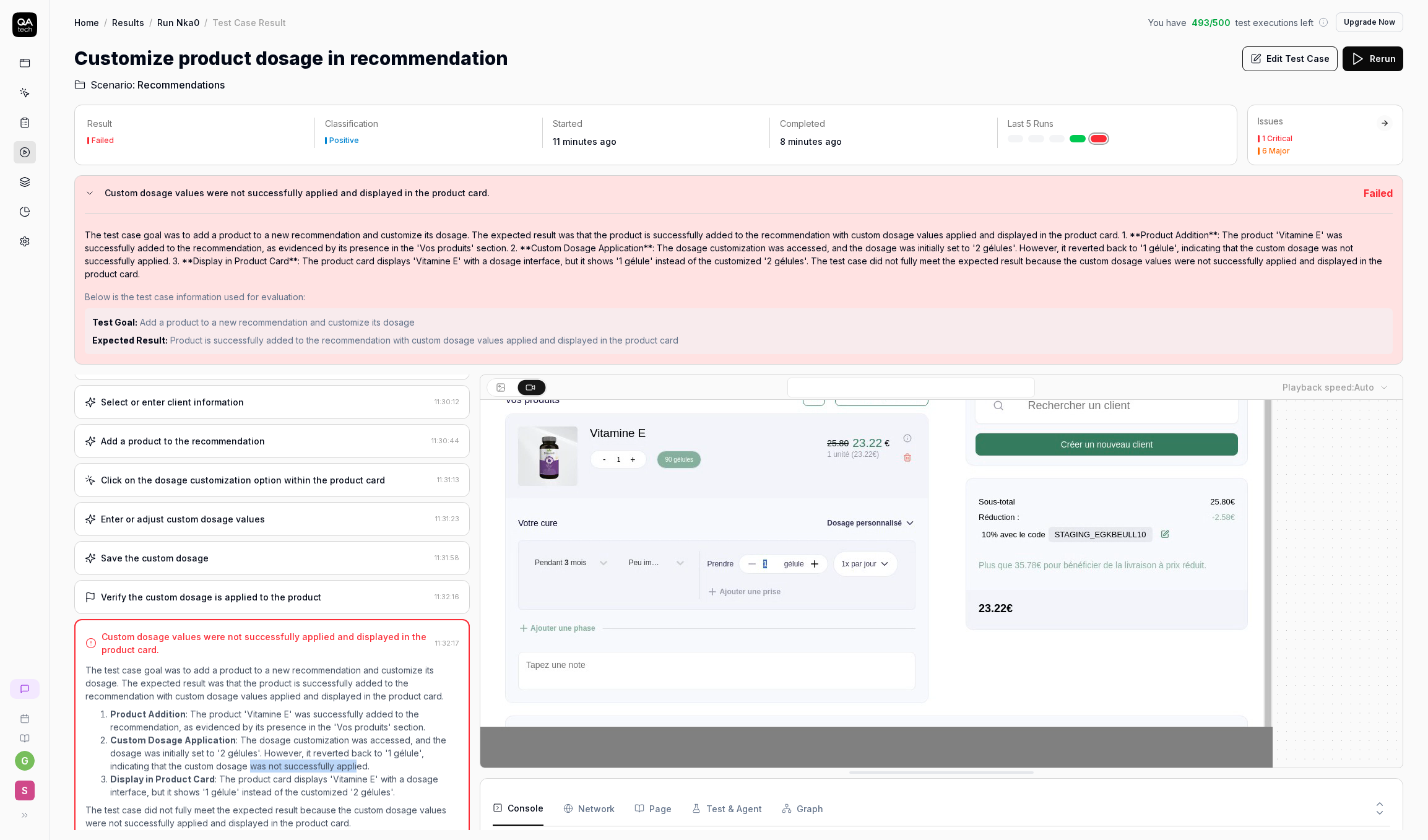
click at [608, 801] on Requests "Network" at bounding box center [589, 809] width 51 height 35
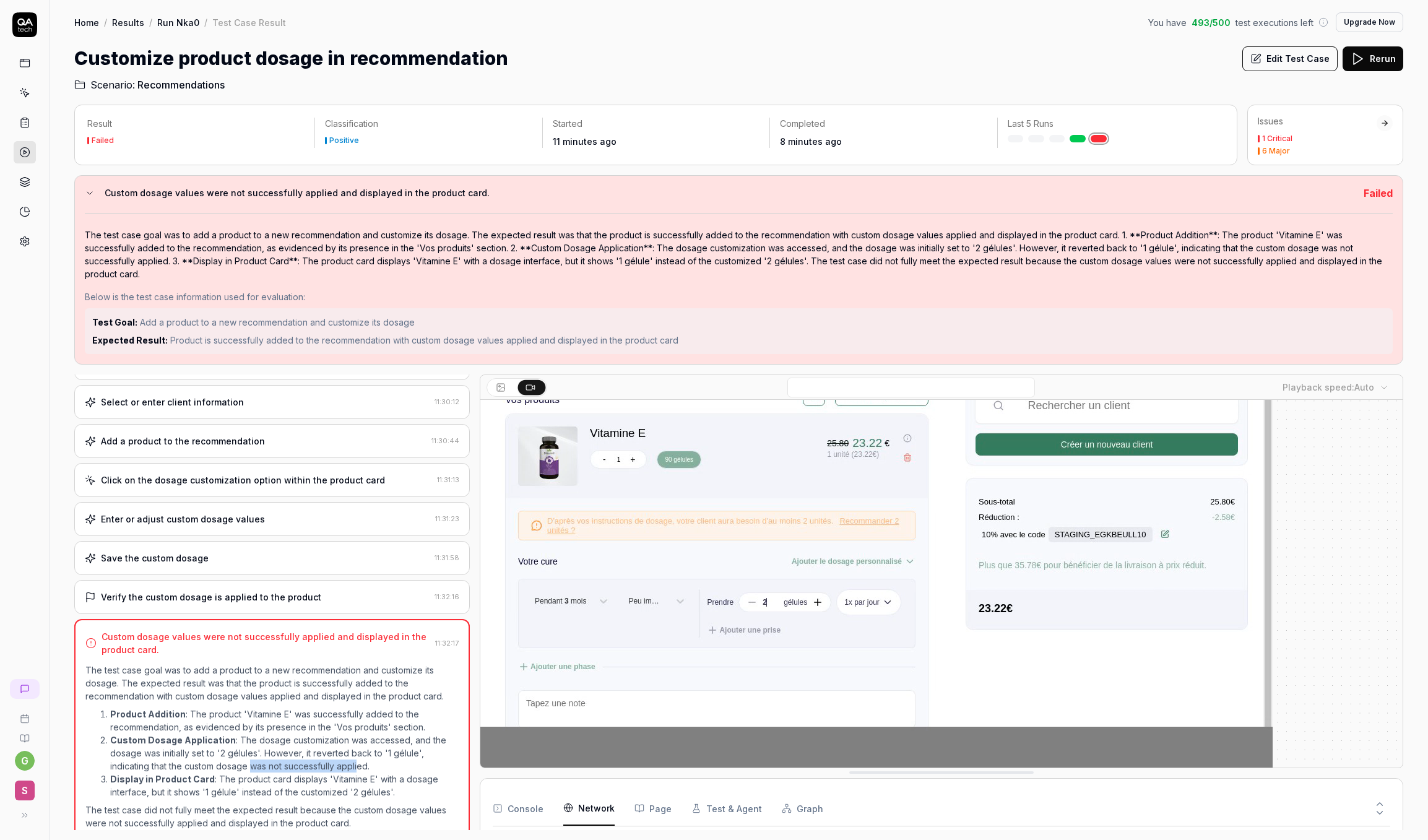
click at [648, 812] on button "Page" at bounding box center [653, 809] width 37 height 35
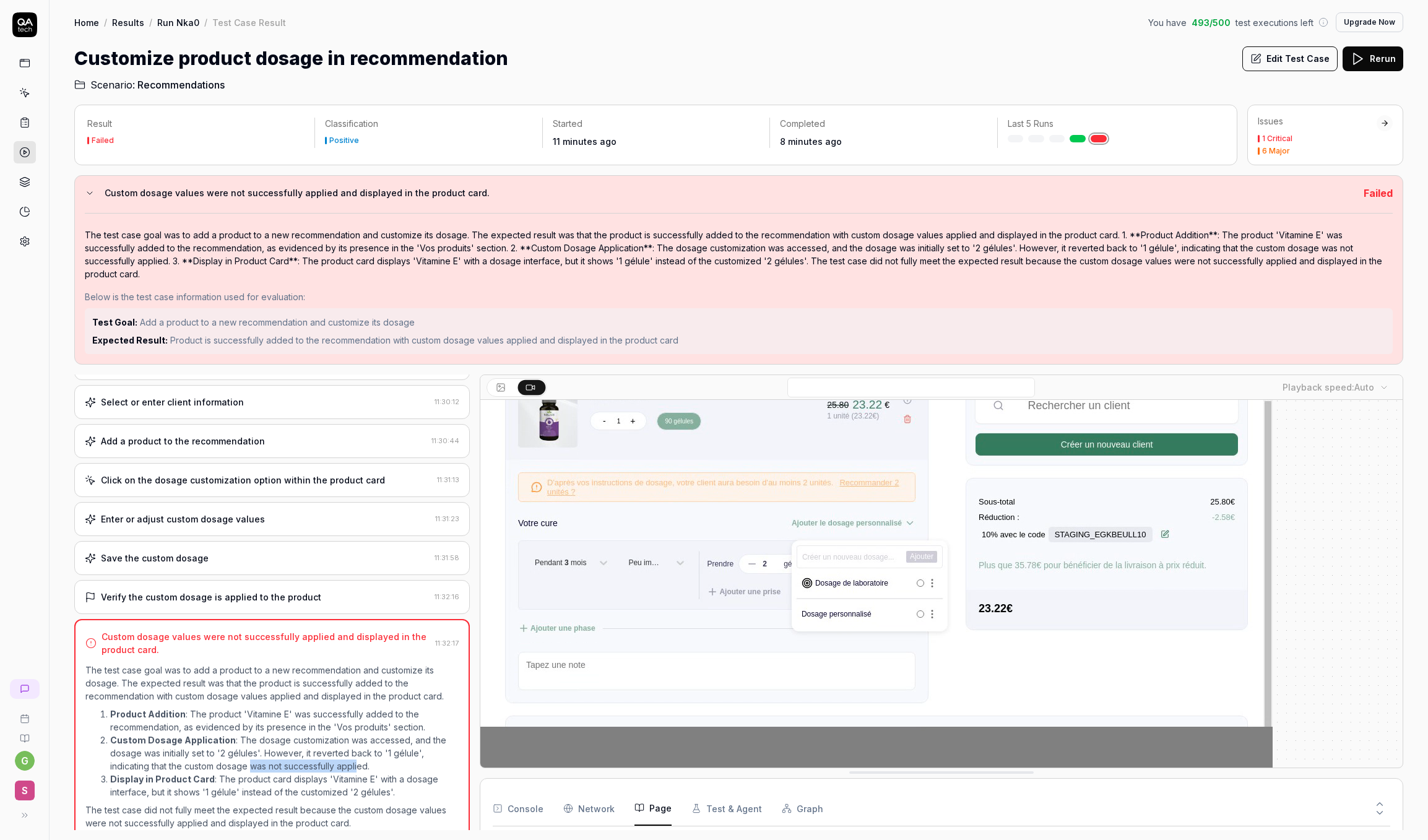
click at [698, 809] on button "Test & Agent" at bounding box center [727, 809] width 71 height 35
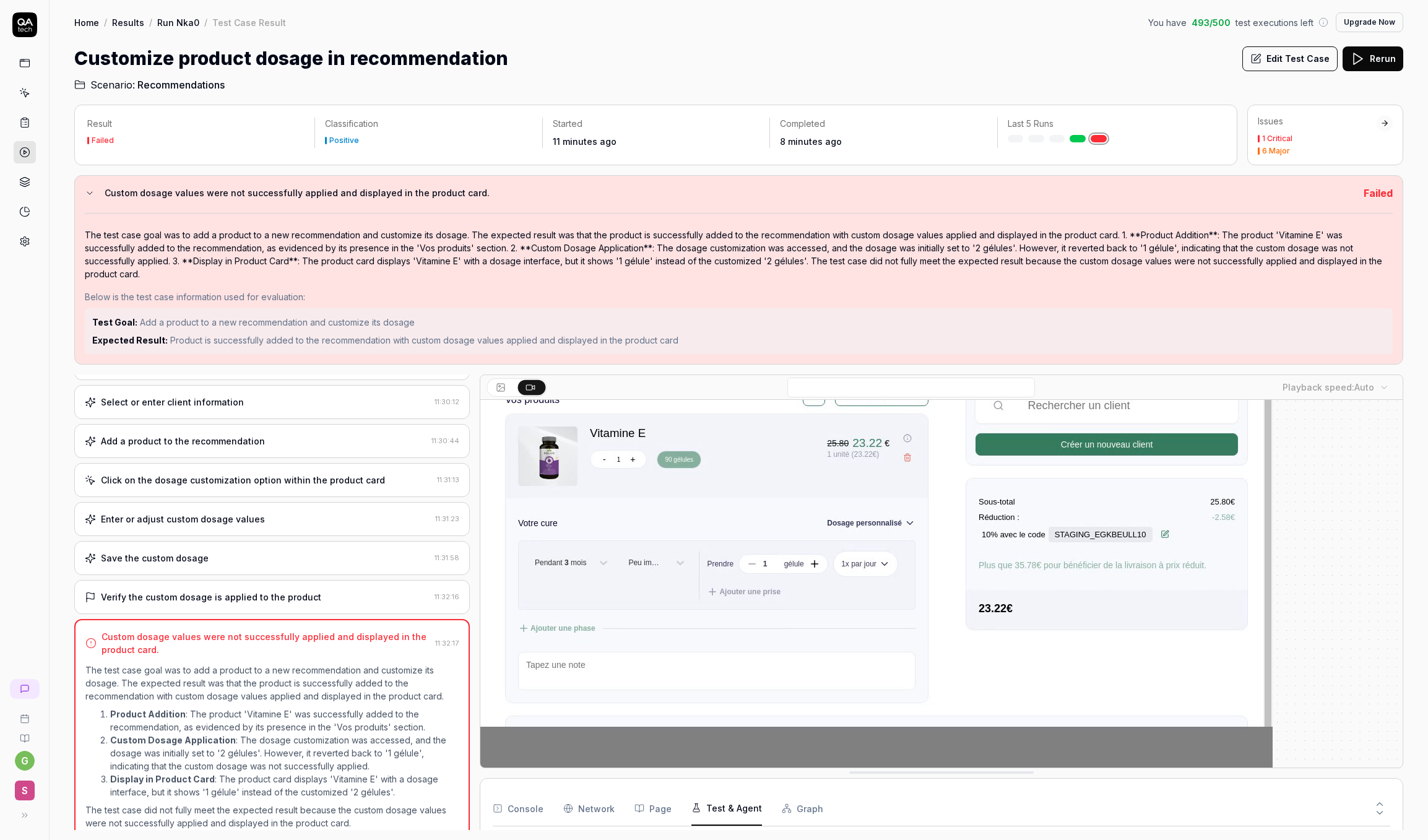
click at [772, 814] on div "Console Network Page Test & Agent Graph" at bounding box center [941, 809] width 897 height 35
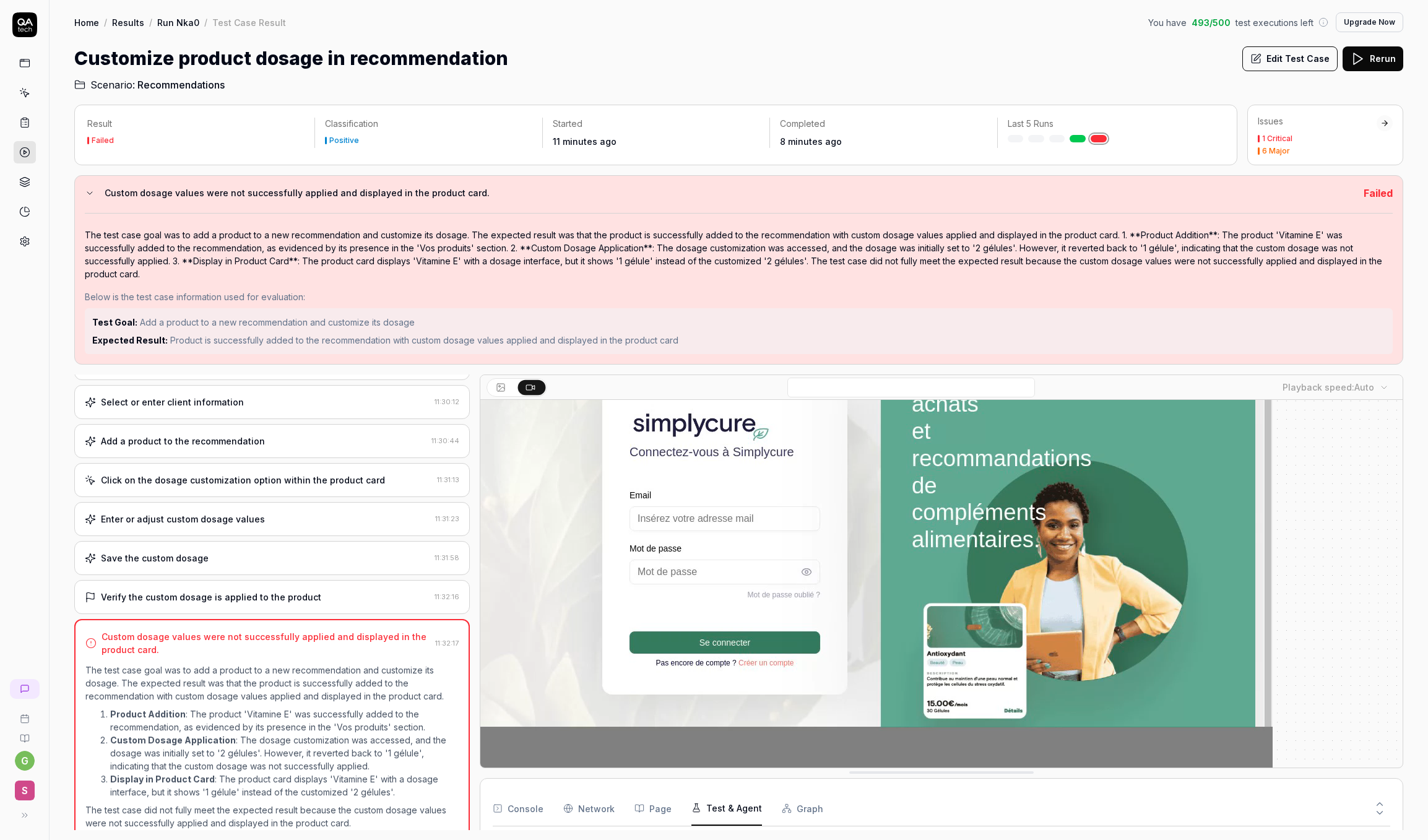
click at [794, 809] on button "Graph" at bounding box center [802, 809] width 42 height 35
click at [525, 803] on button "Console" at bounding box center [518, 809] width 50 height 35
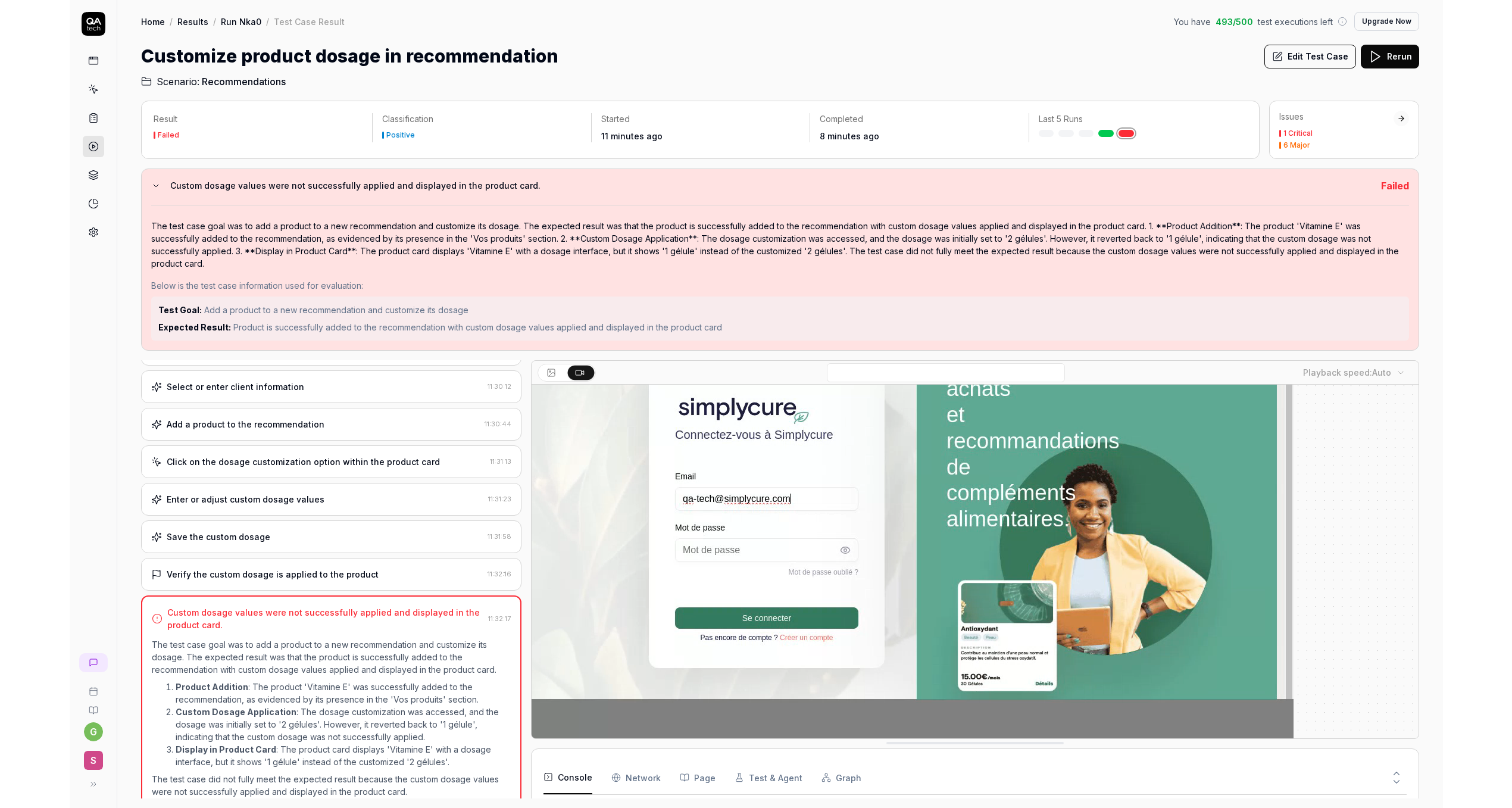
scroll to position [1219, 0]
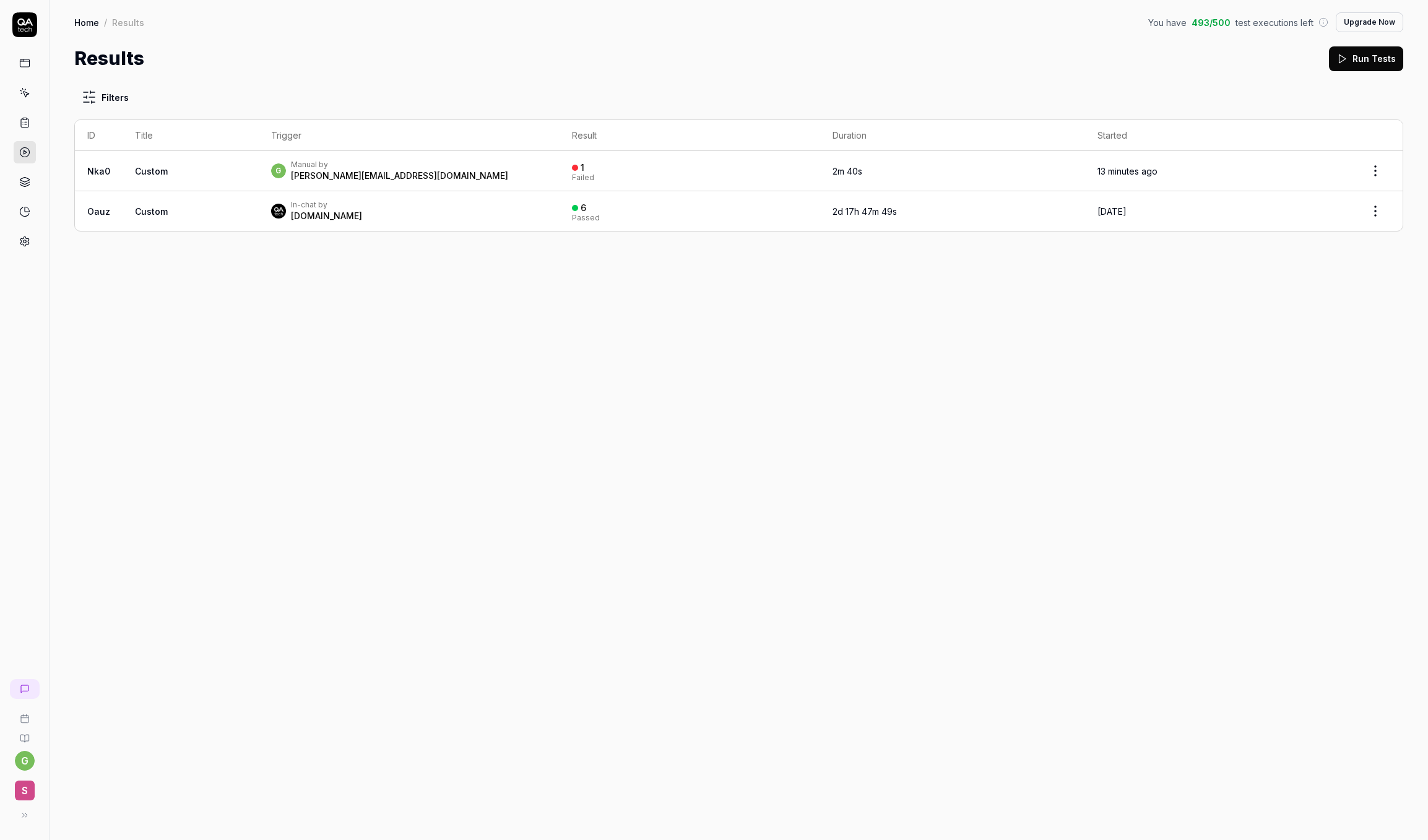
click at [1374, 162] on html "g S Home / Results You have 493 / 500 test executions left Upgrade Now Home / R…" at bounding box center [714, 420] width 1428 height 840
click at [590, 187] on html "g S Home / Results You have 493 / 500 test executions left Upgrade Now Home / R…" at bounding box center [714, 420] width 1428 height 840
click at [595, 174] on div "Failed" at bounding box center [583, 178] width 22 height 8
click at [20, 189] on link at bounding box center [24, 181] width 22 height 22
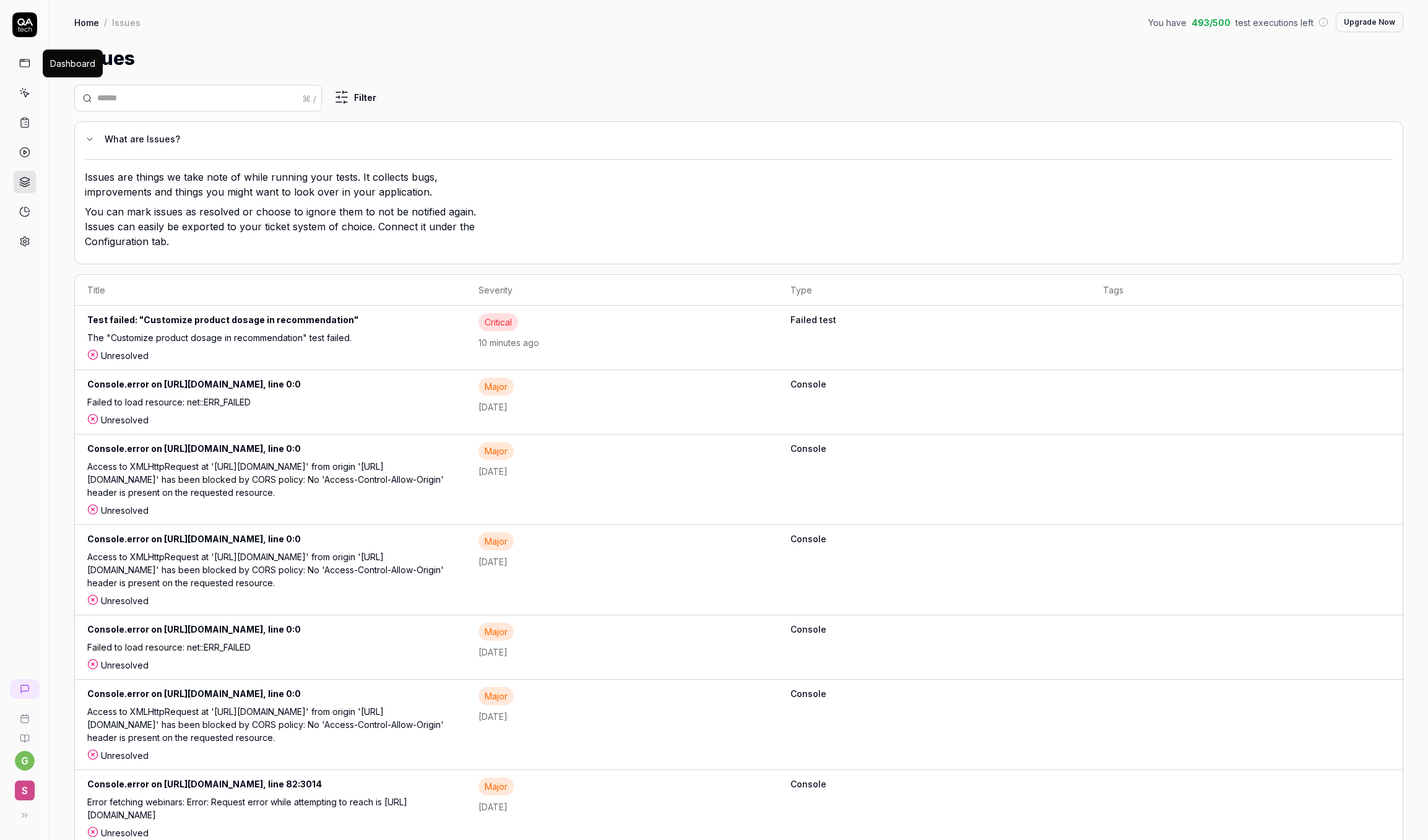
click at [25, 68] on icon at bounding box center [24, 62] width 11 height 11
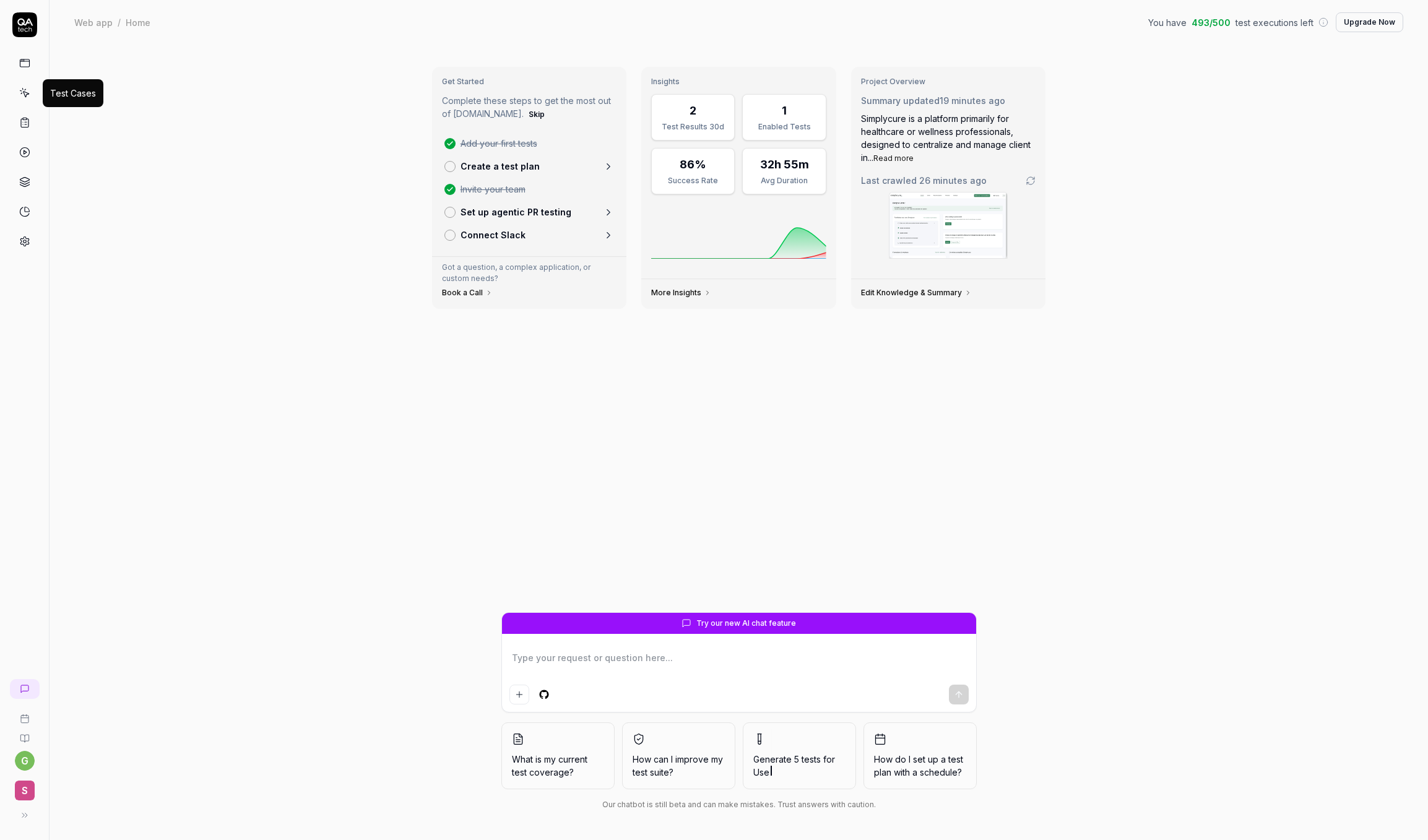
click at [23, 94] on icon at bounding box center [24, 92] width 11 height 11
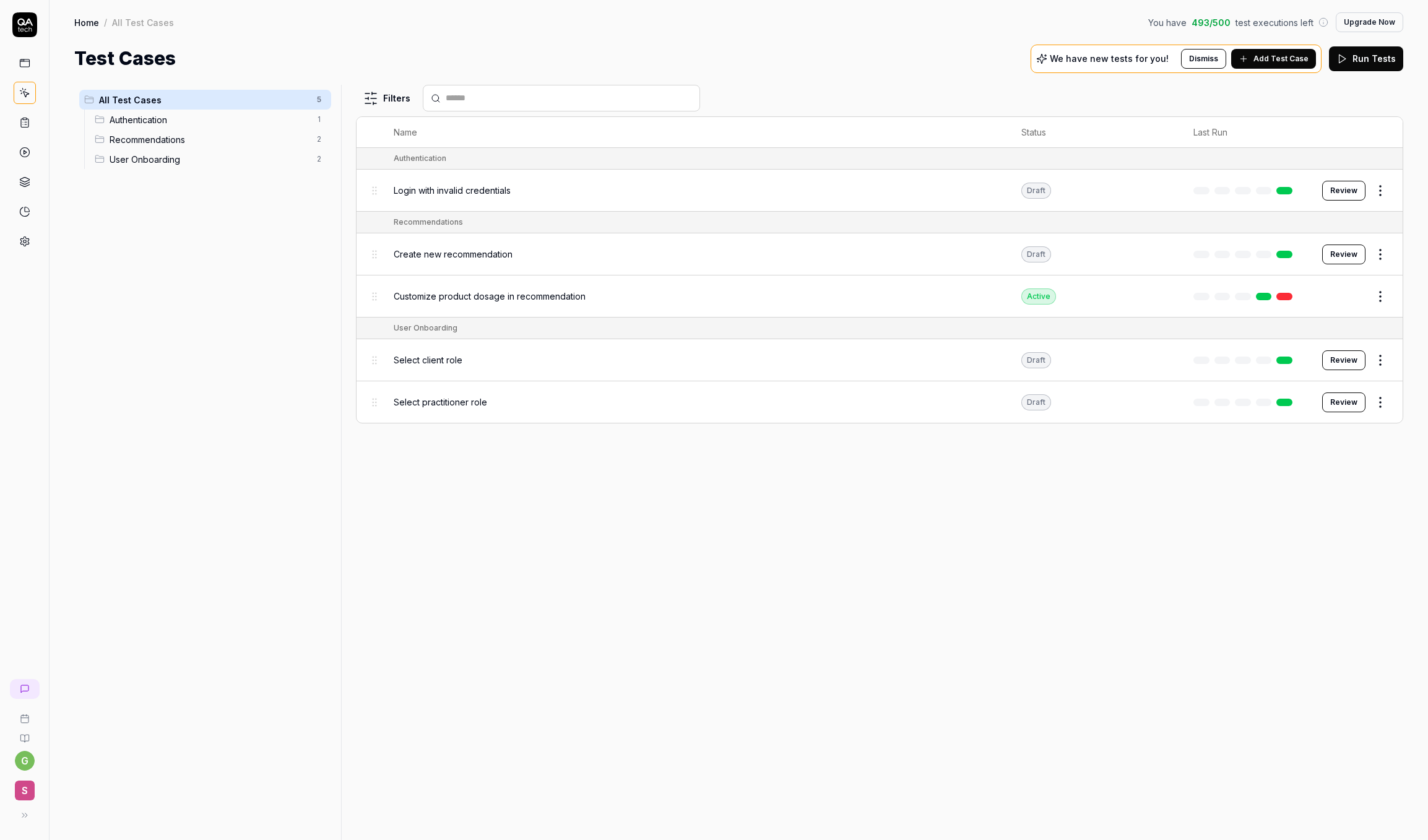
click at [1382, 292] on html "g S Home / All Test Cases You have 493 / 500 test executions left Upgrade Now H…" at bounding box center [714, 420] width 1428 height 840
click at [1140, 305] on html "g S Home / All Test Cases You have 493 / 500 test executions left Upgrade Now H…" at bounding box center [714, 420] width 1428 height 840
click at [471, 301] on span "Customize product dosage in recommendation" at bounding box center [490, 296] width 192 height 13
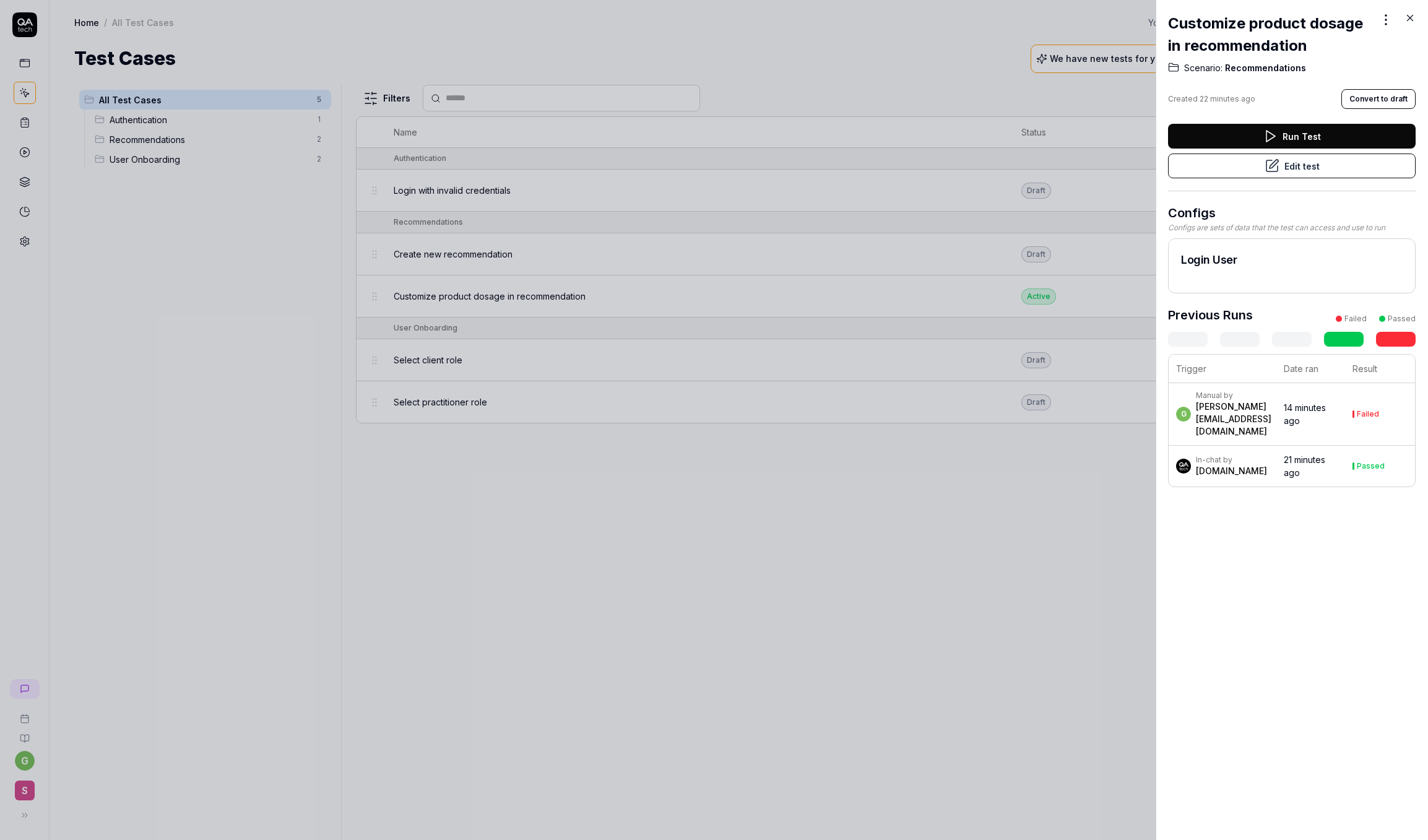
click at [1374, 135] on button "Run Test" at bounding box center [1291, 137] width 247 height 25
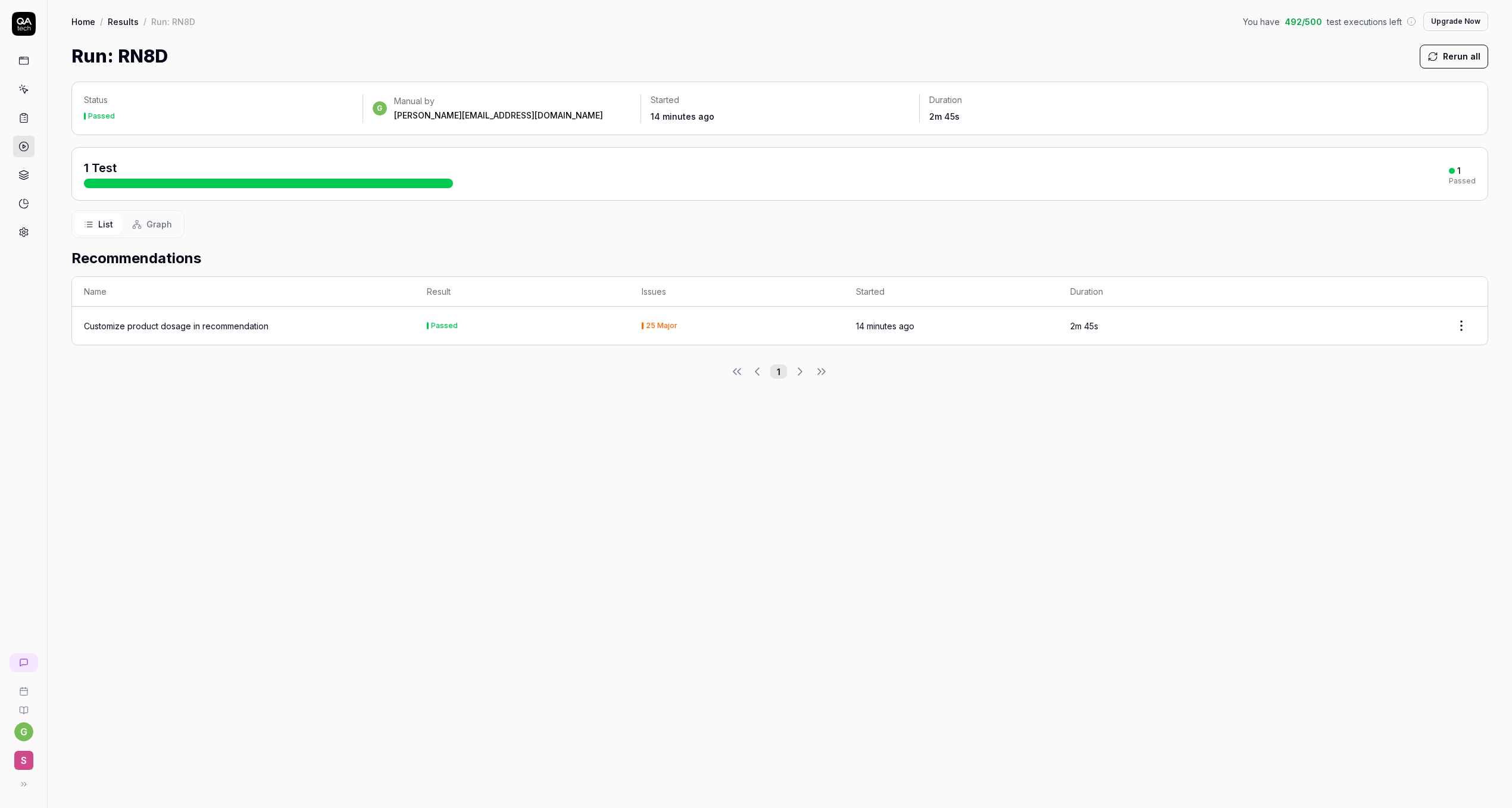
click at [243, 330] on div "Customize product dosage in recommendation" at bounding box center [176, 326] width 185 height 12
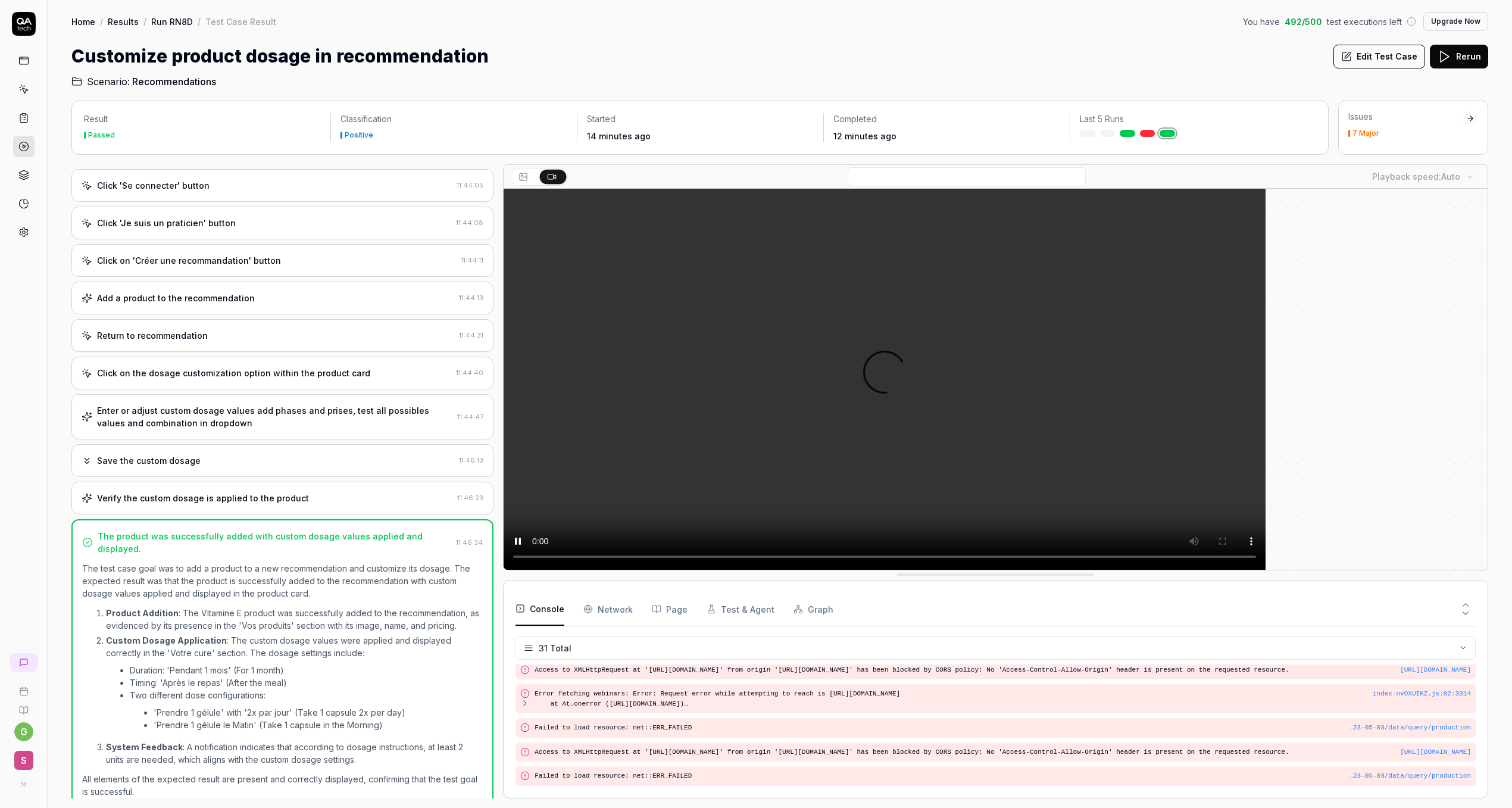
scroll to position [800, 0]
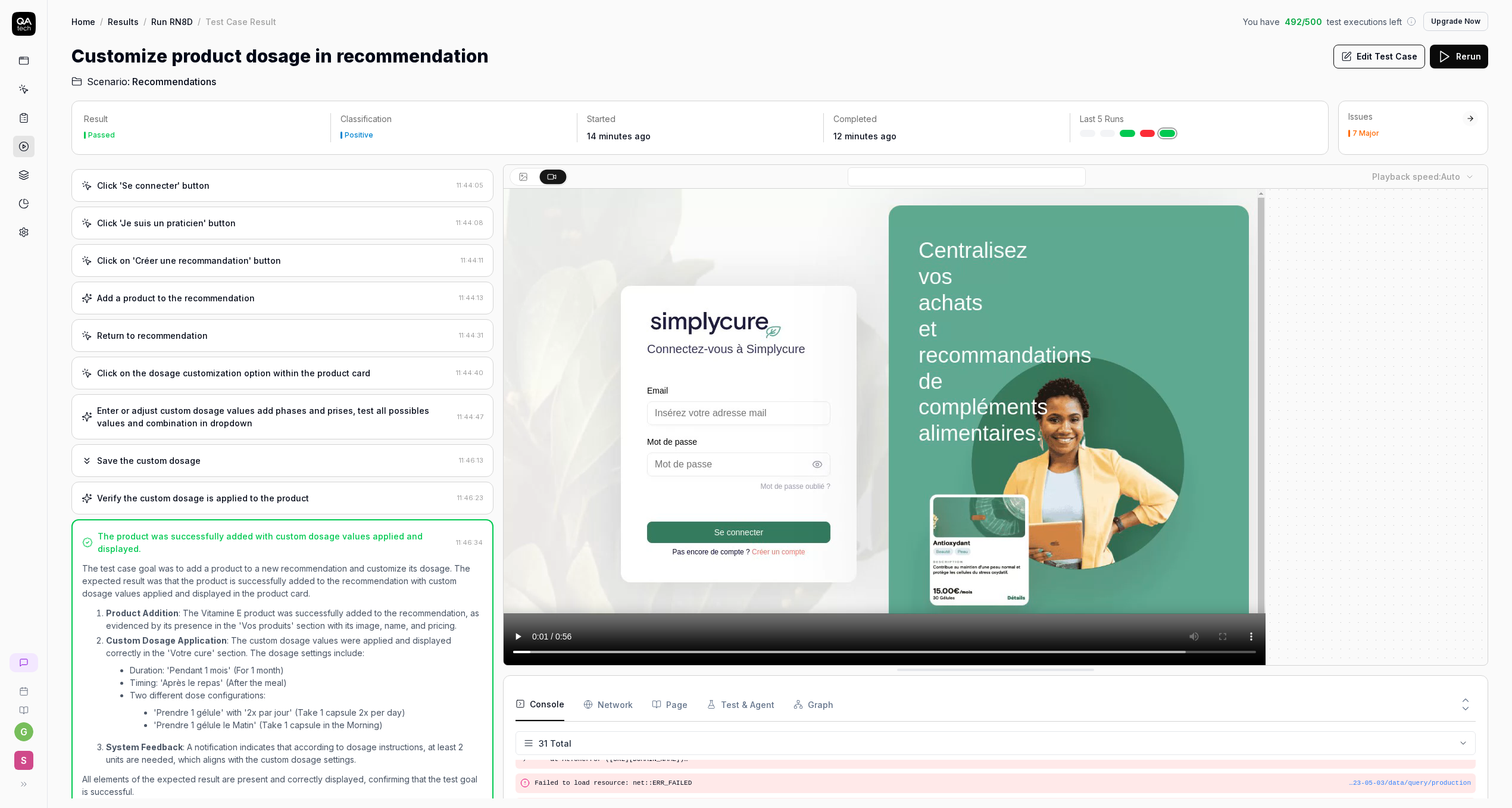
click at [1373, 63] on button "Edit Test Case" at bounding box center [1380, 57] width 91 height 24
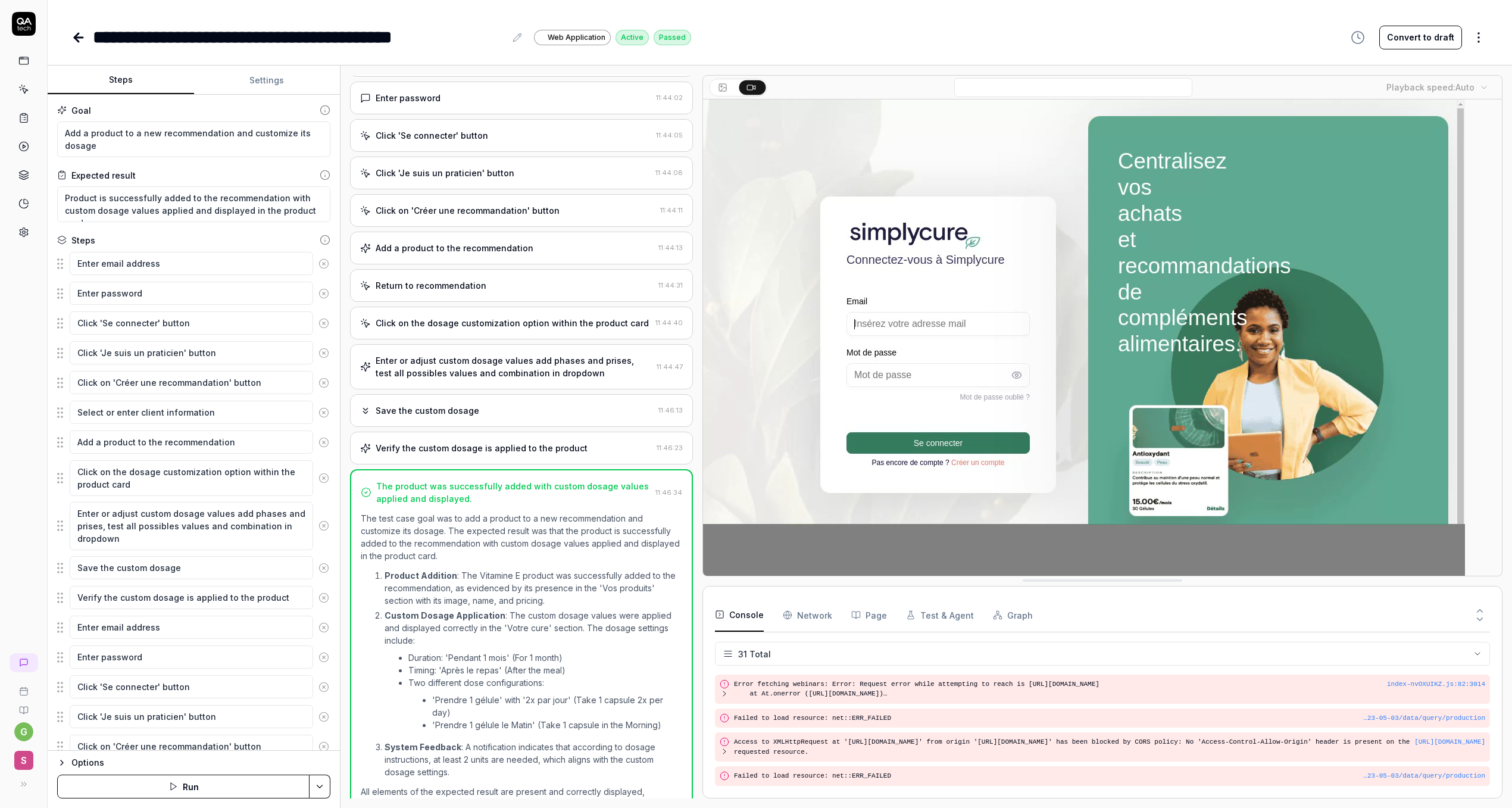
scroll to position [236, 0]
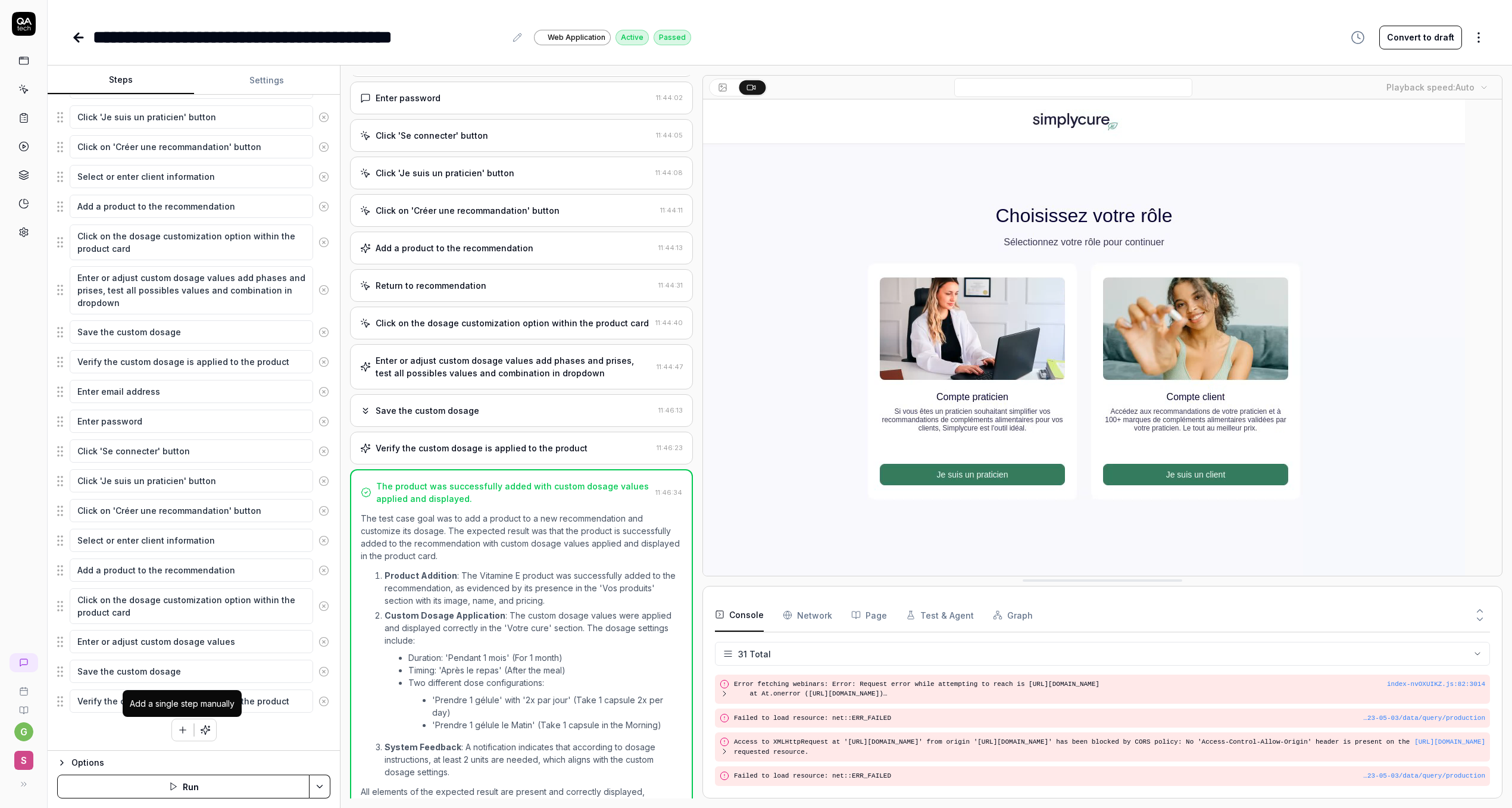
click at [180, 733] on icon "button" at bounding box center [182, 730] width 10 height 10
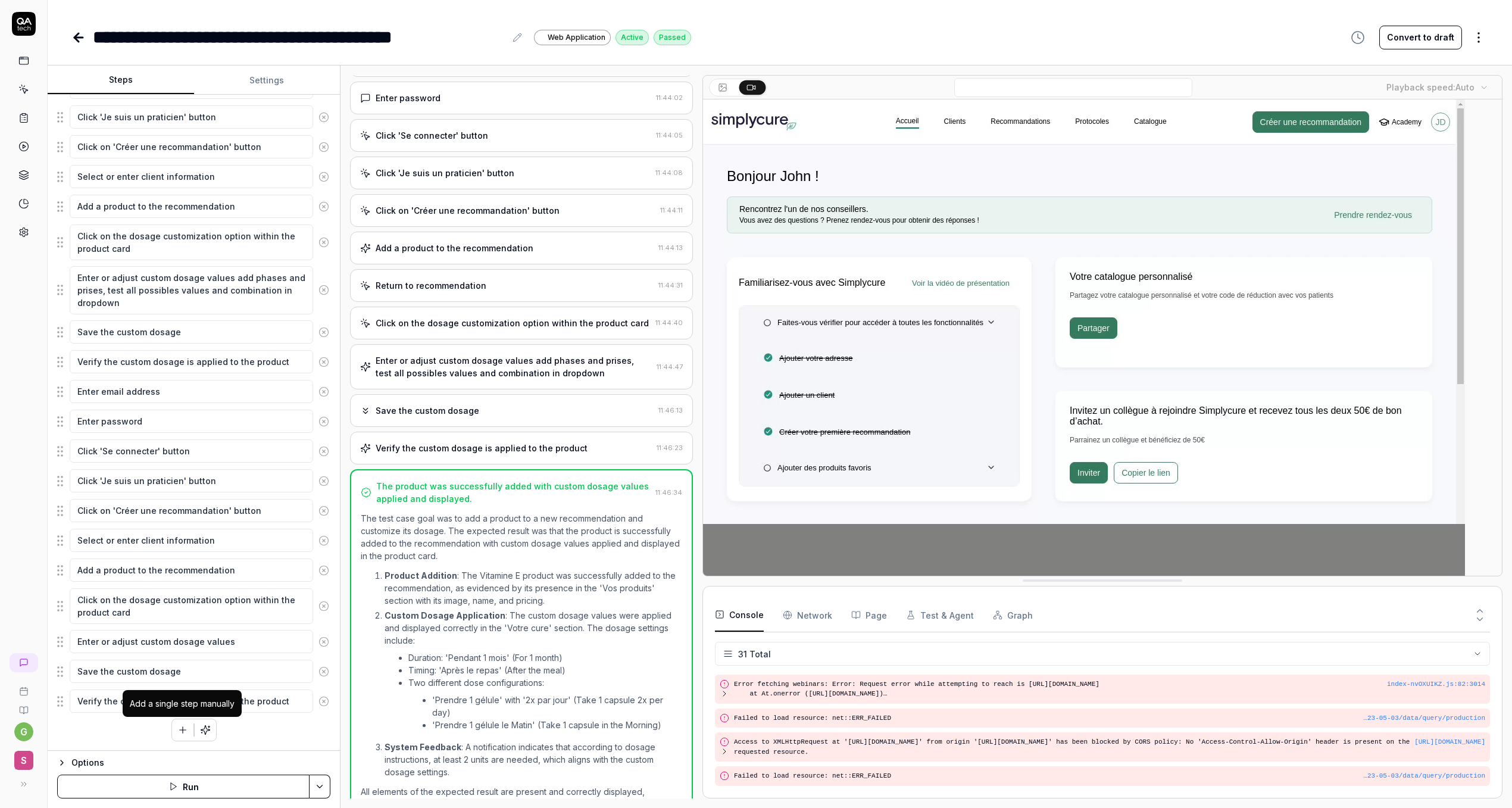
scroll to position [266, 0]
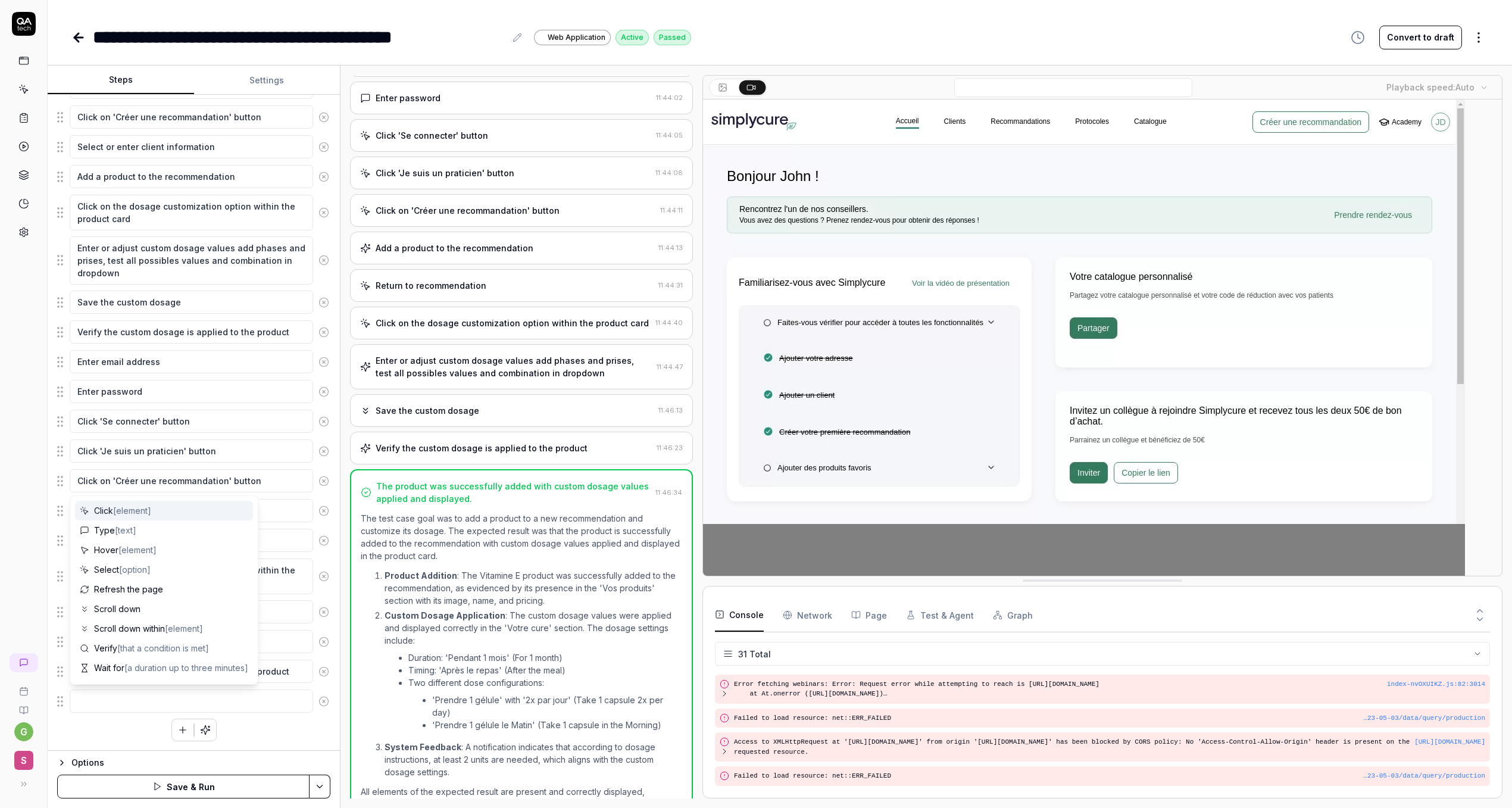
type textarea "*"
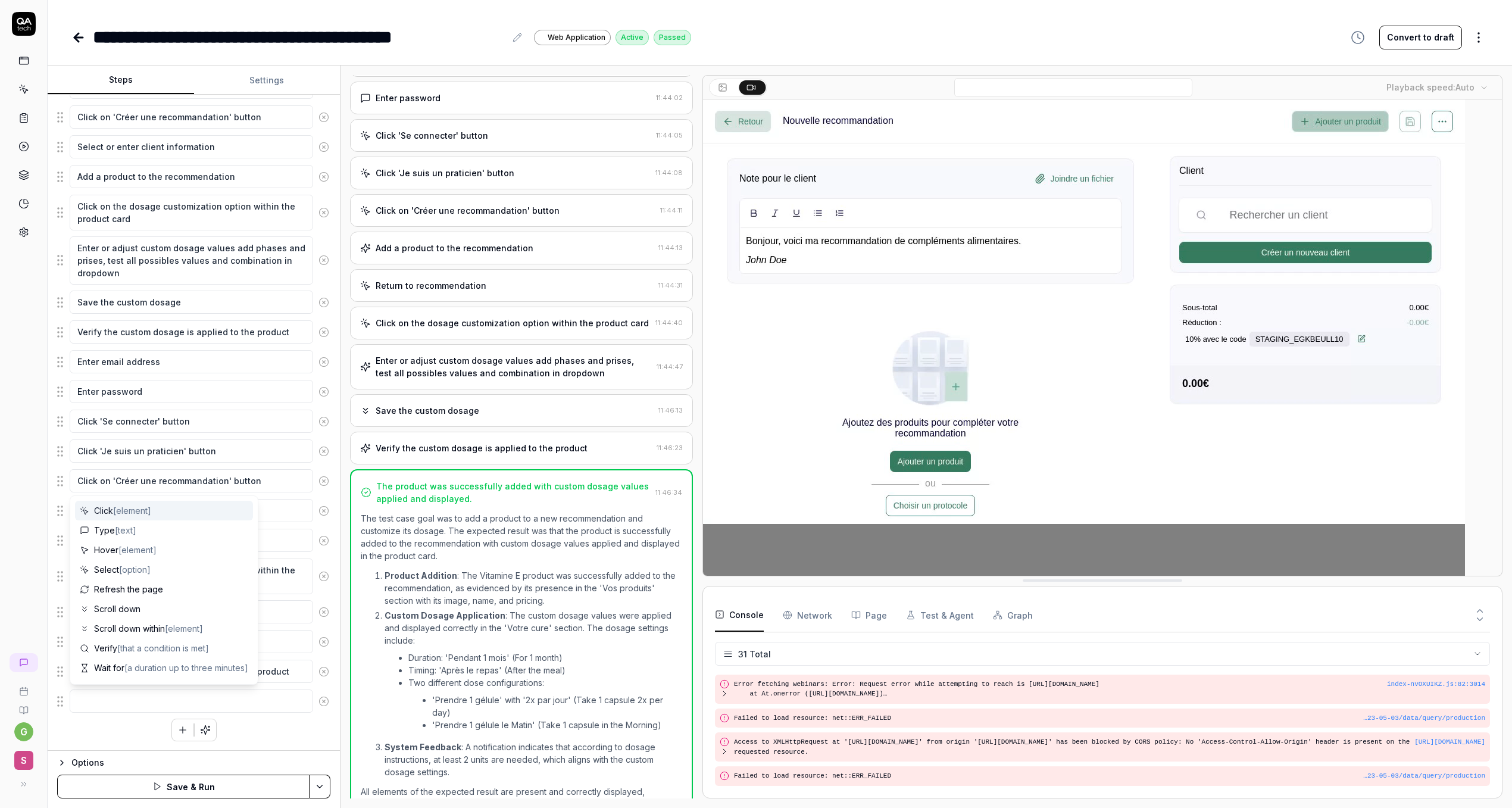
type textarea "S"
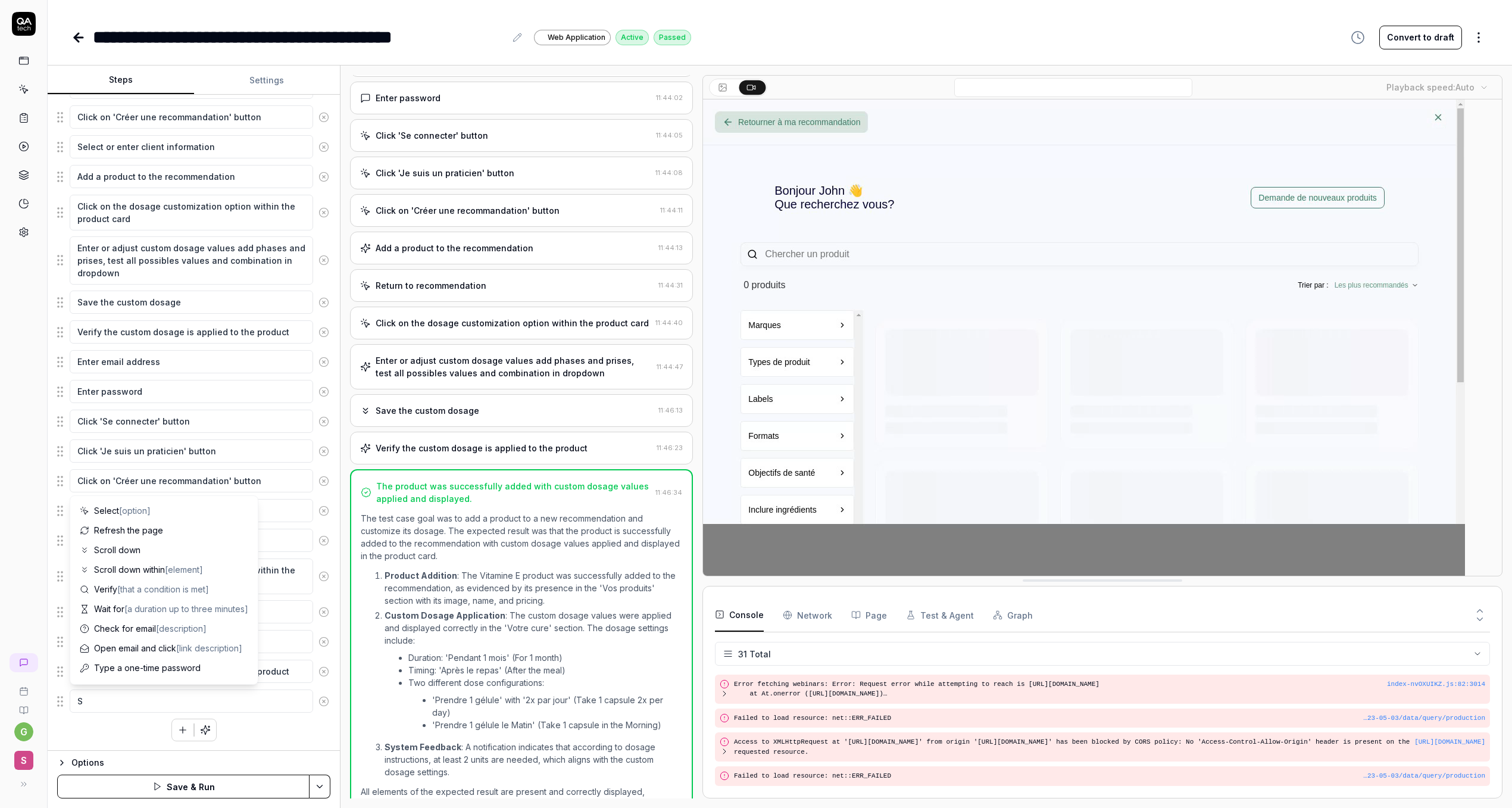
type textarea "*"
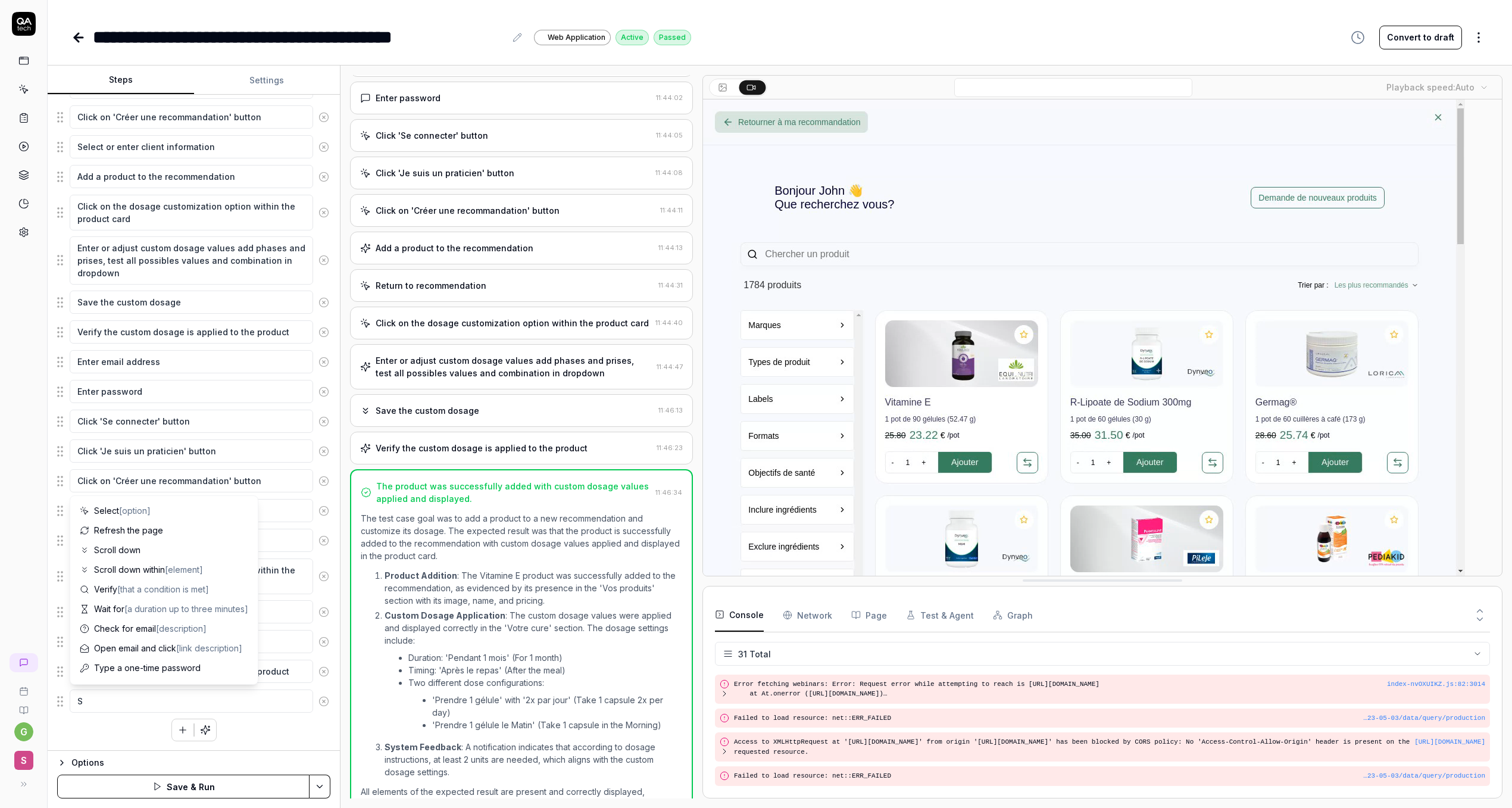
type textarea "Sa"
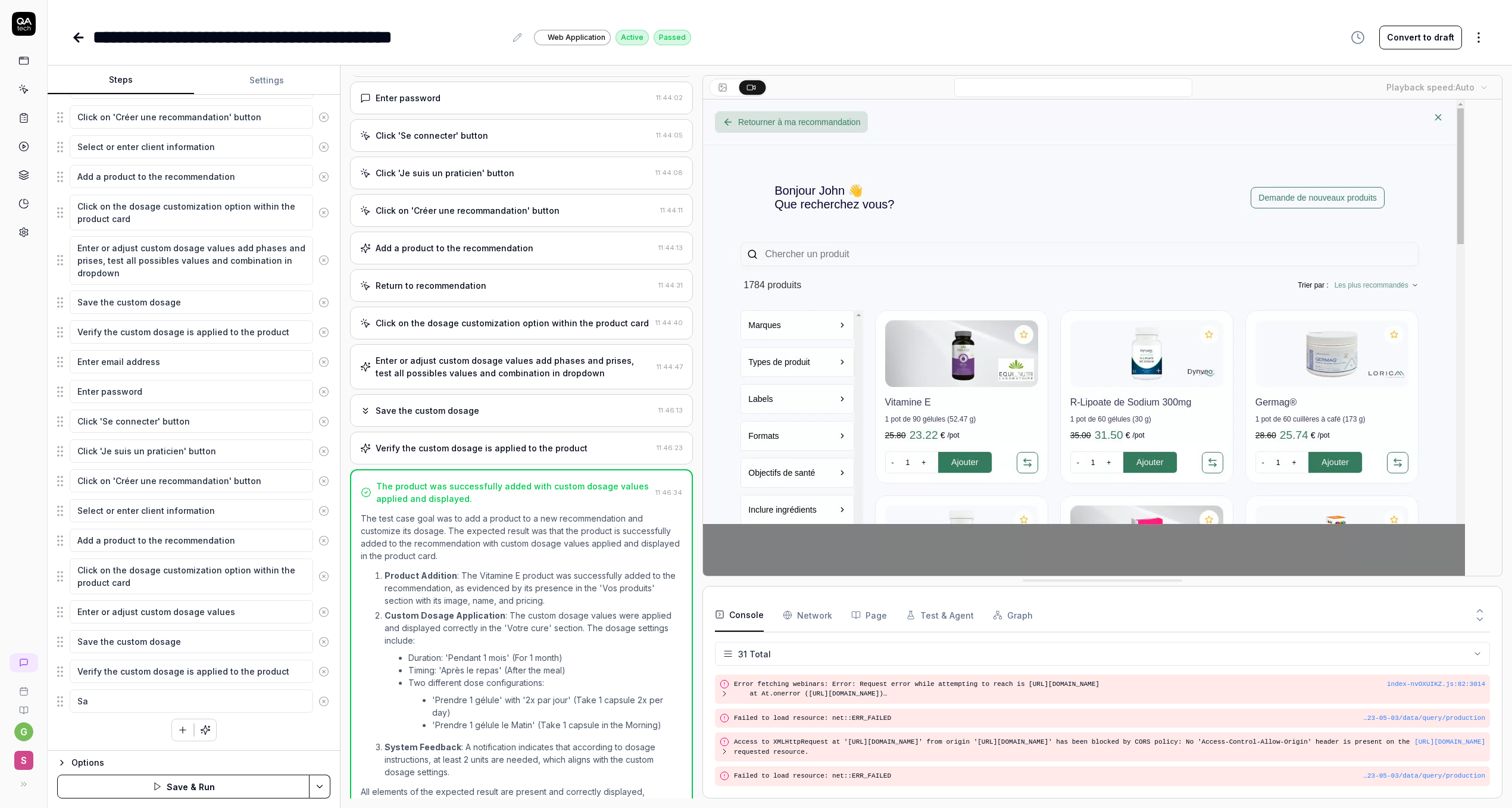
type textarea "*"
type textarea "Sav"
type textarea "*"
type textarea "Save"
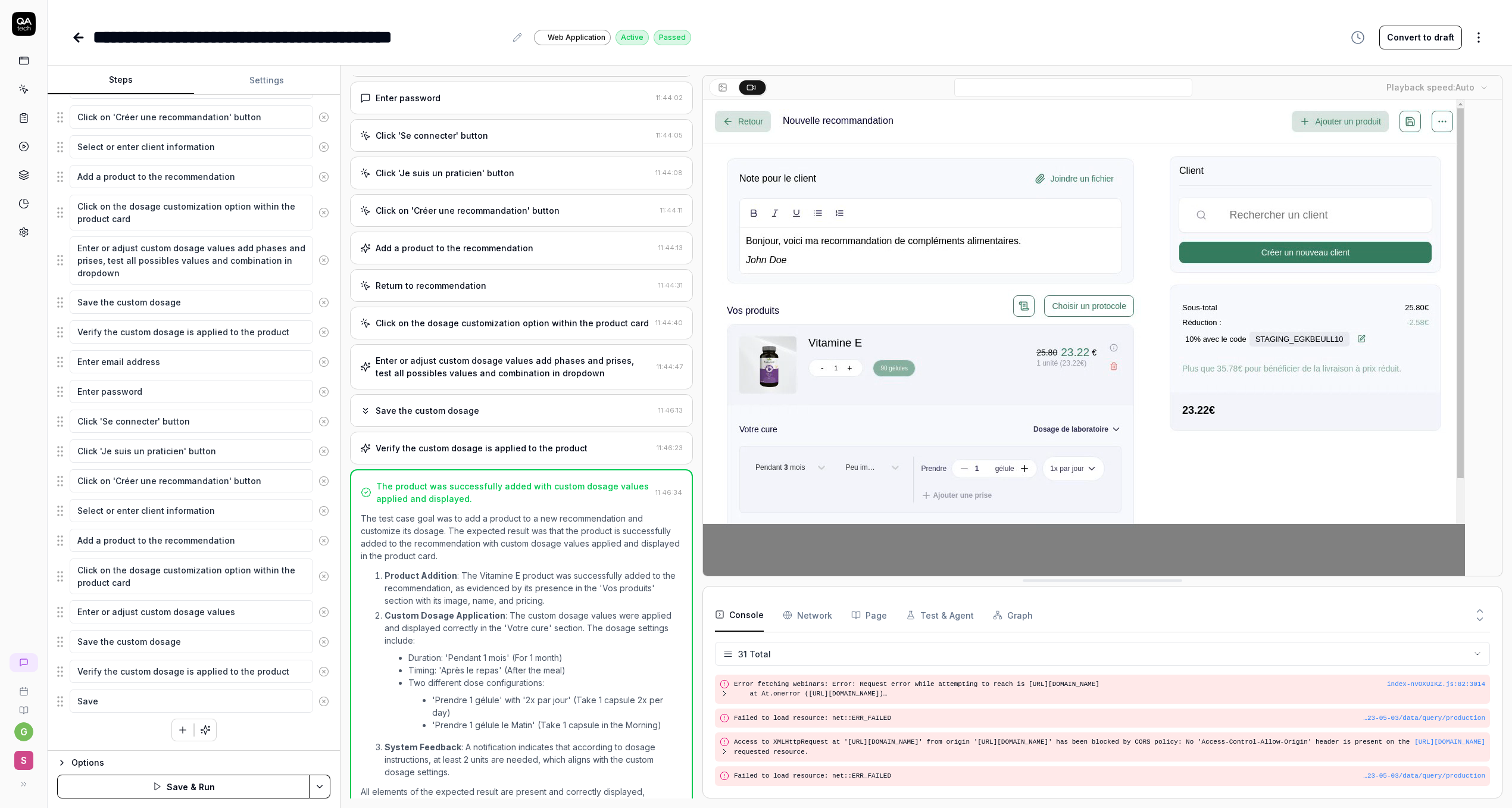
type textarea "*"
type textarea "Save"
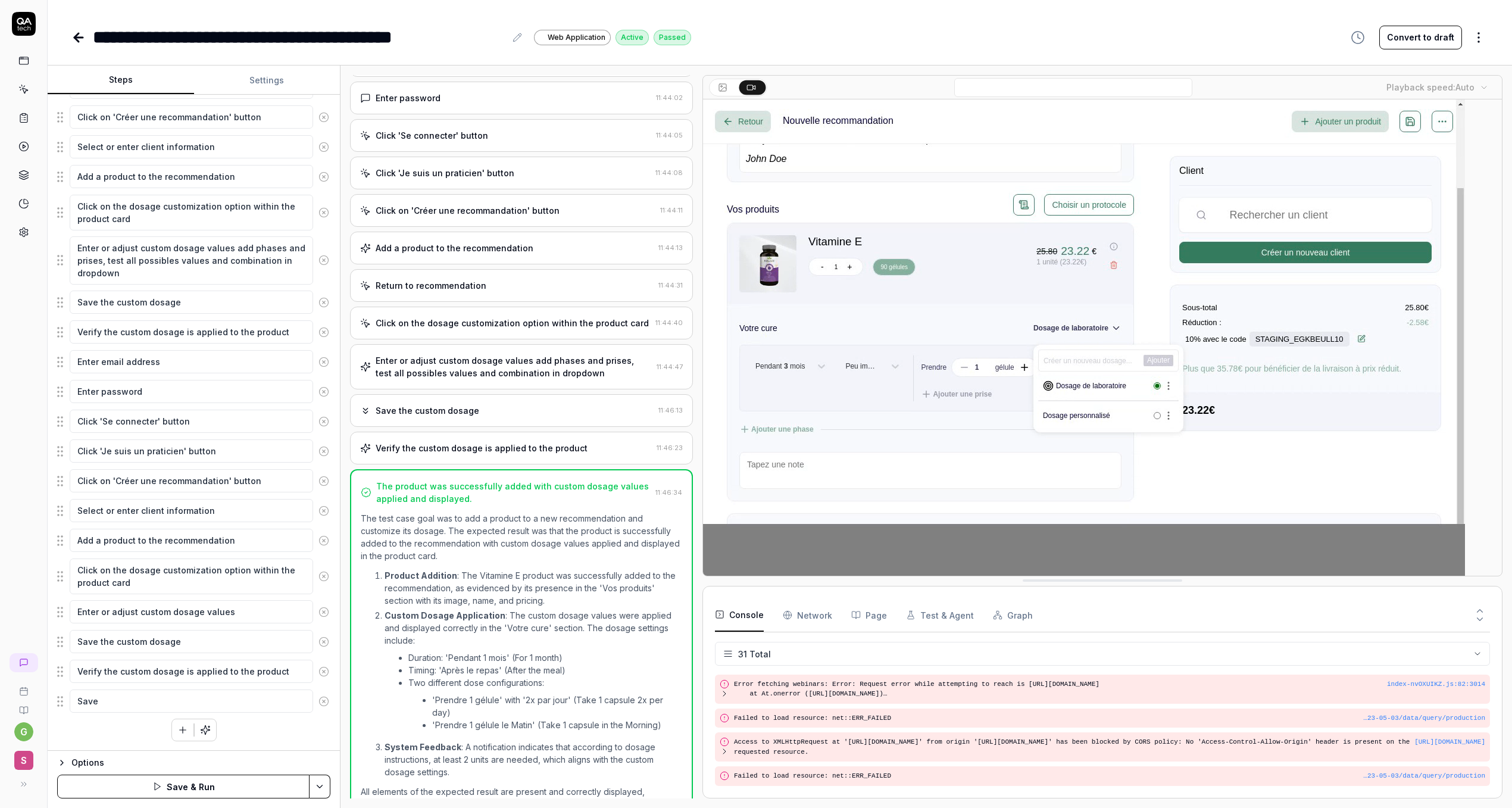
type textarea "*"
type textarea "Save t"
type textarea "*"
type textarea "Save th"
type textarea "*"
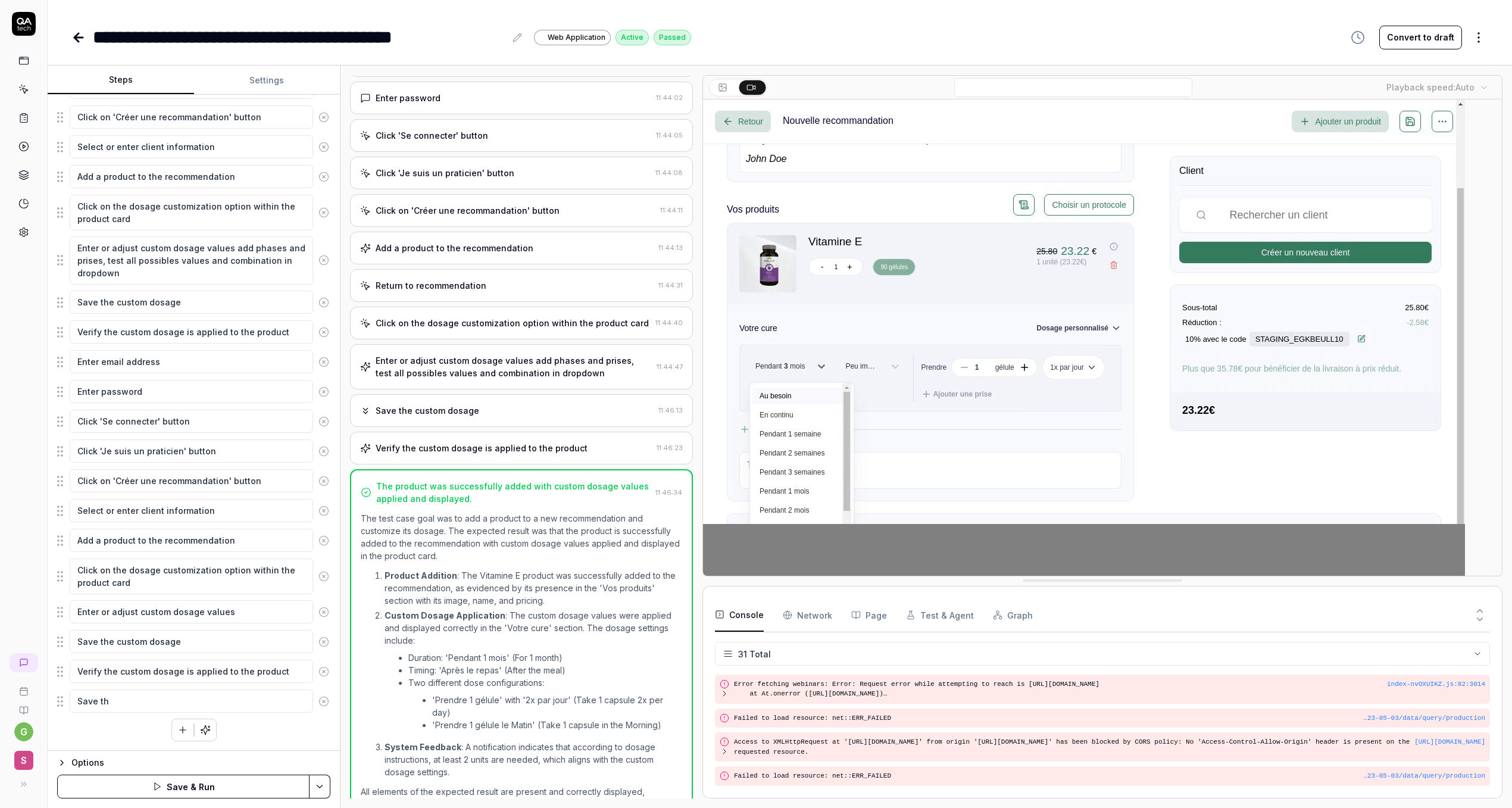
type textarea "Save the"
type textarea "*"
type textarea "Save the"
type textarea "*"
type textarea "Save the r"
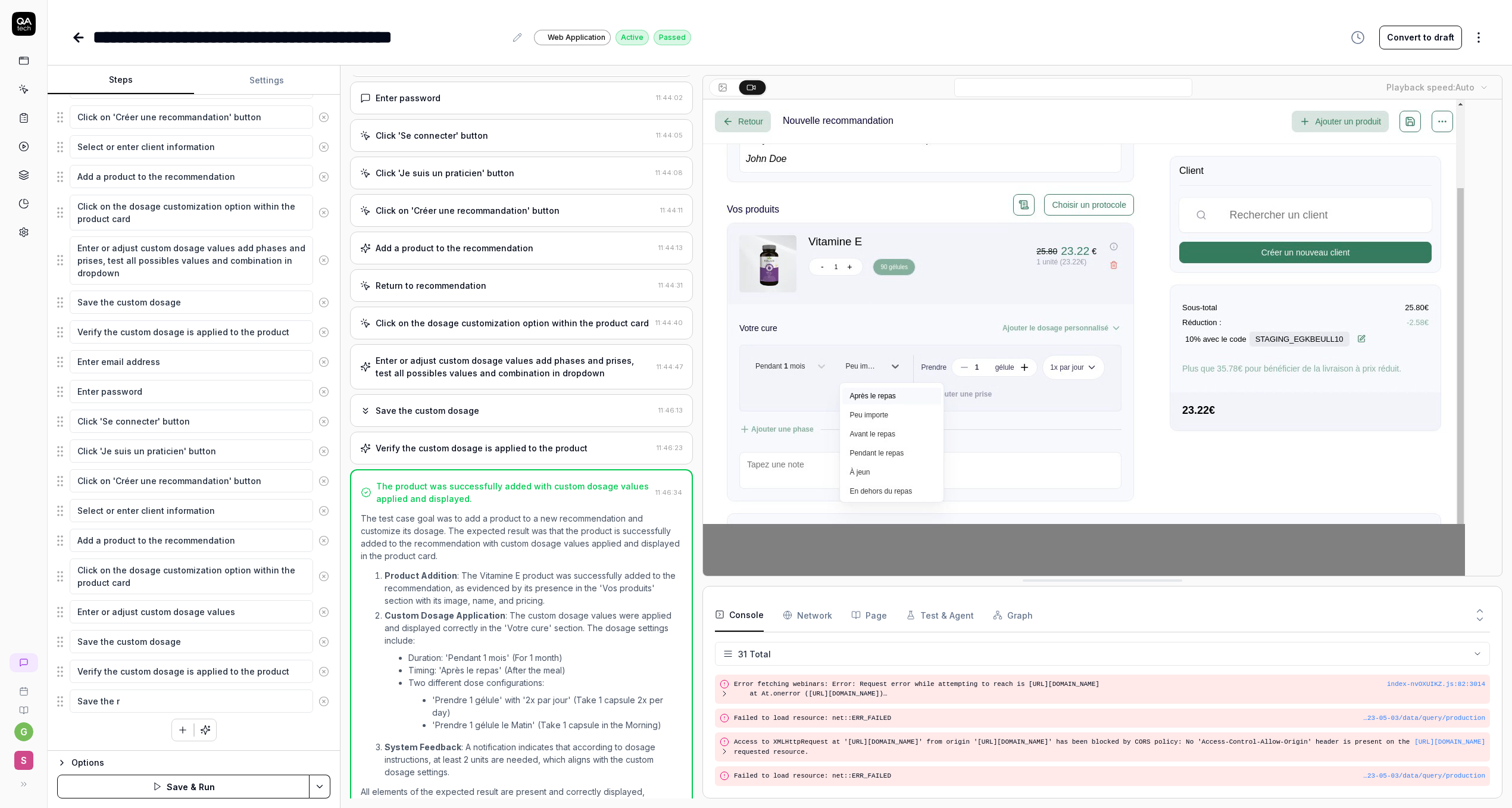
type textarea "*"
type textarea "Save the re"
type textarea "*"
type textarea "Save the rec"
type textarea "*"
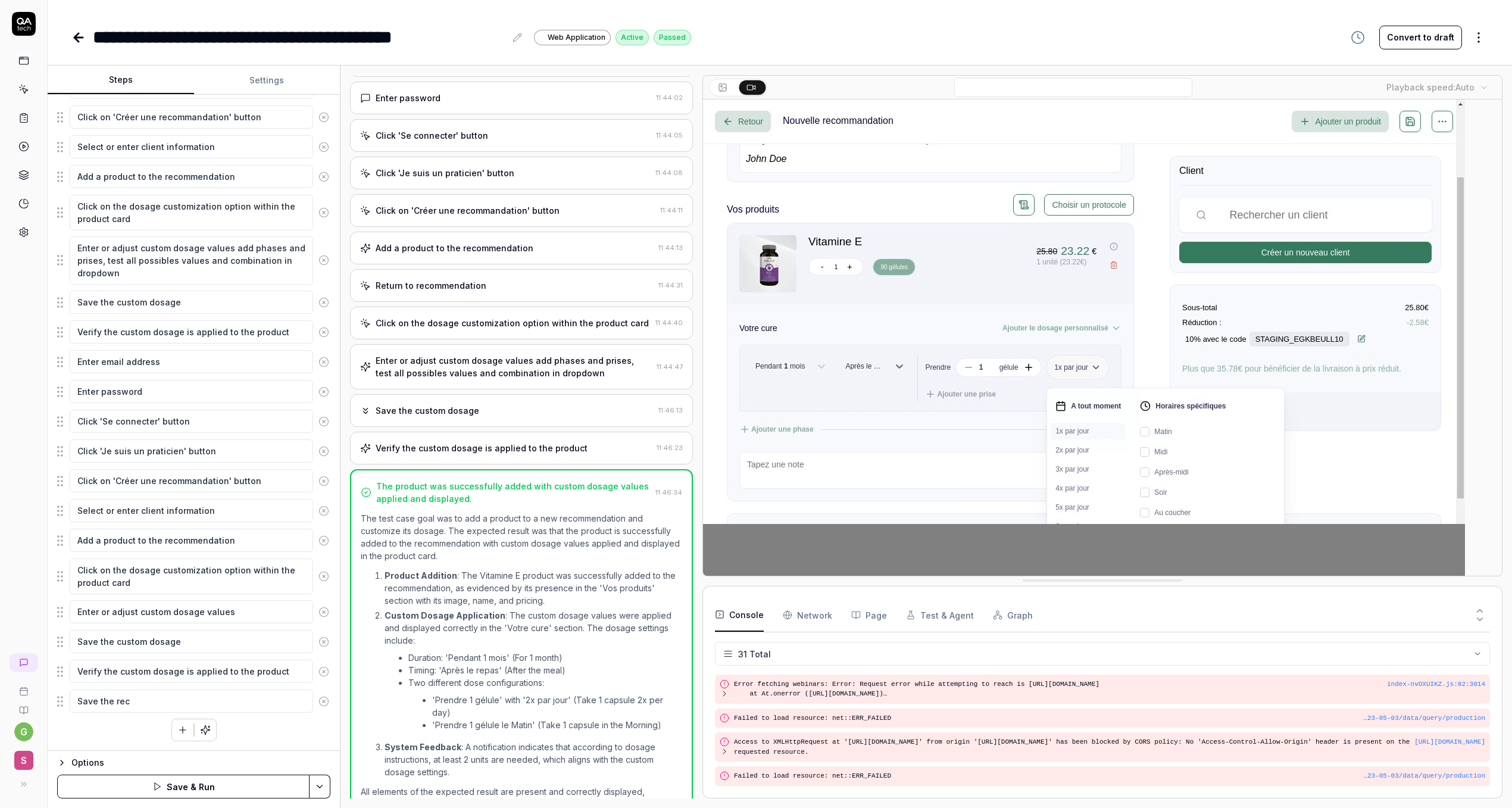
type textarea "Save the reco"
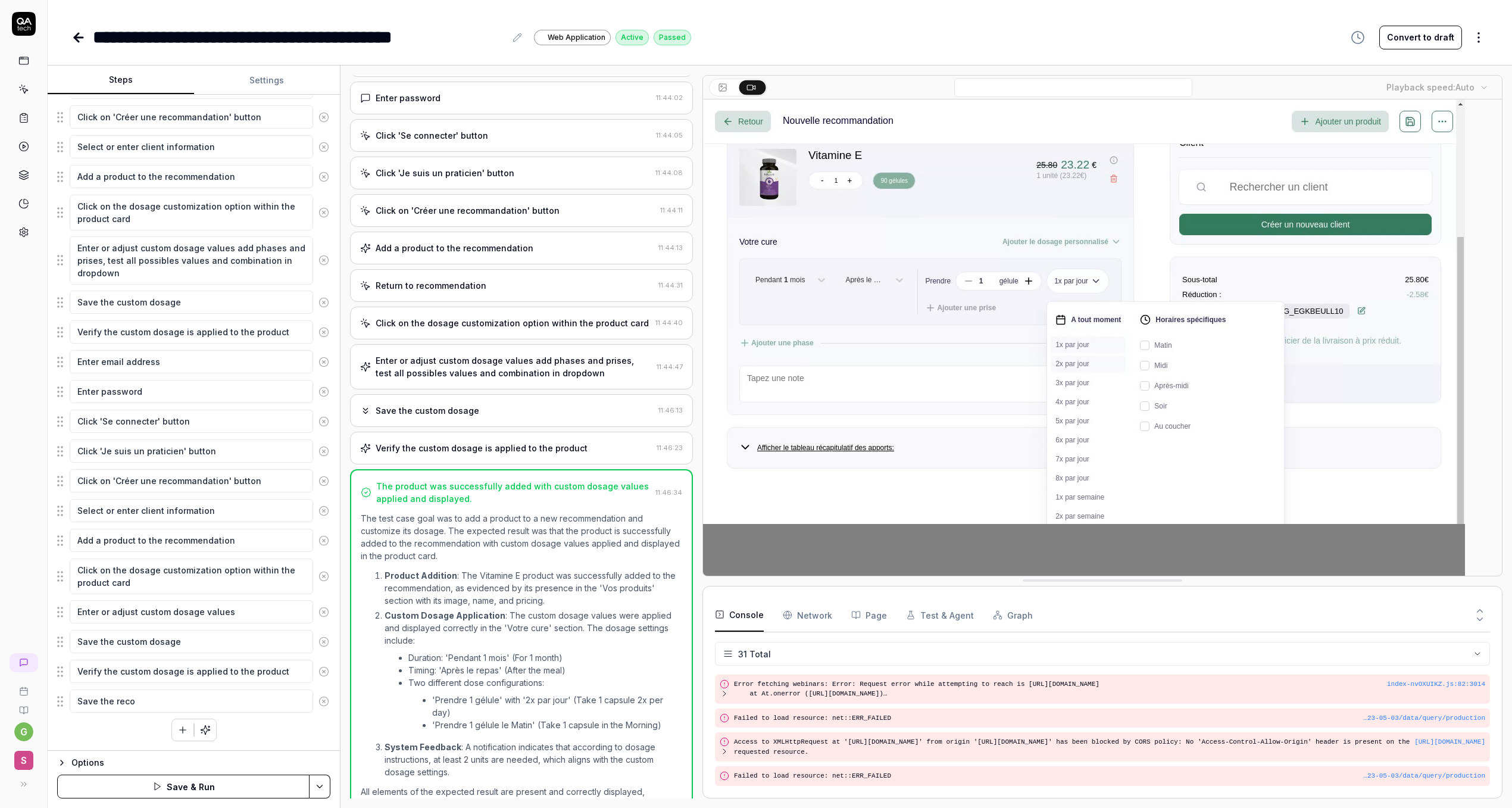
type textarea "*"
type textarea "Save the recom"
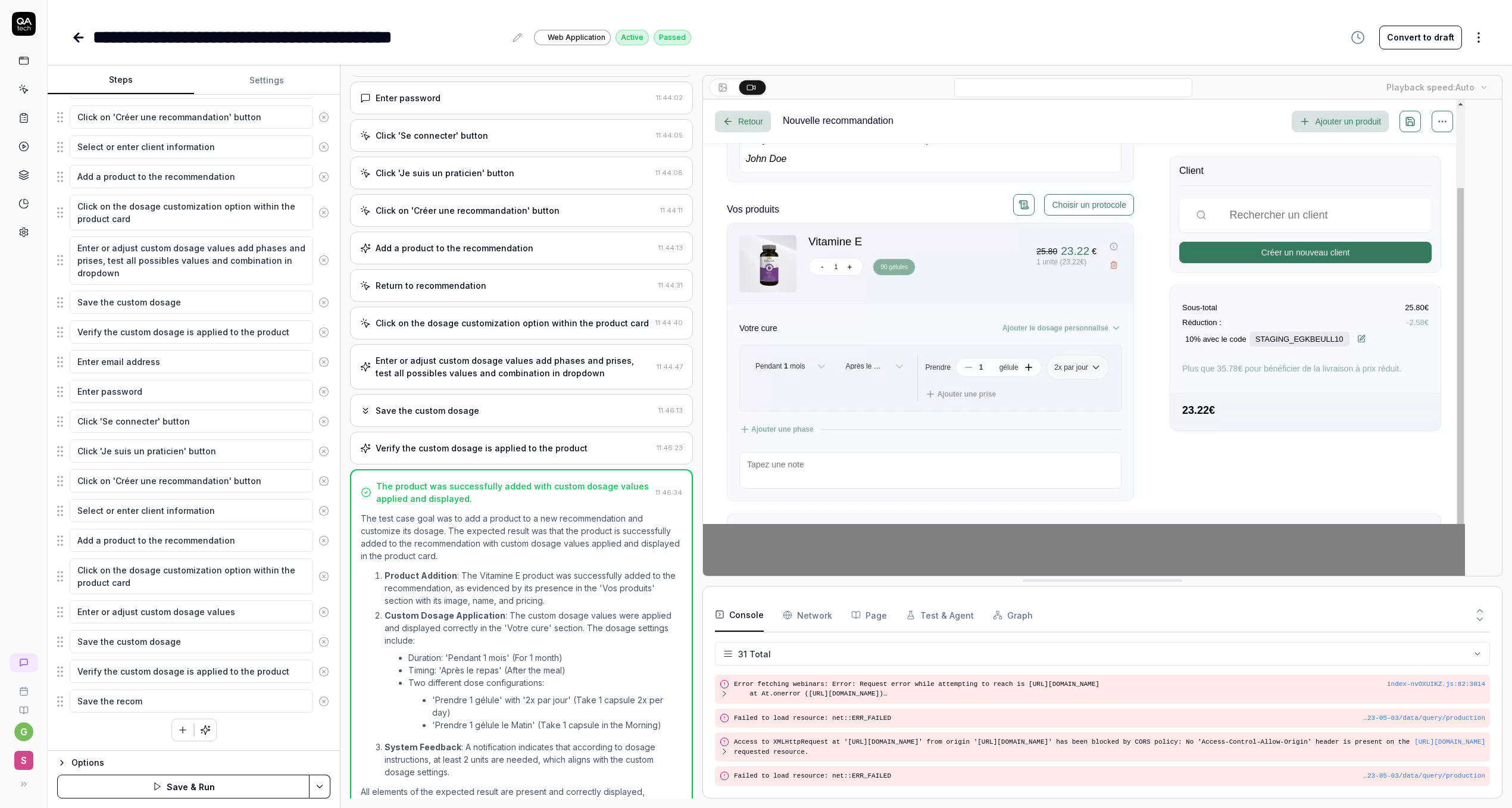
type textarea "*"
type textarea "Save the recomm"
type textarea "*"
type textarea "Save the recomme"
type textarea "*"
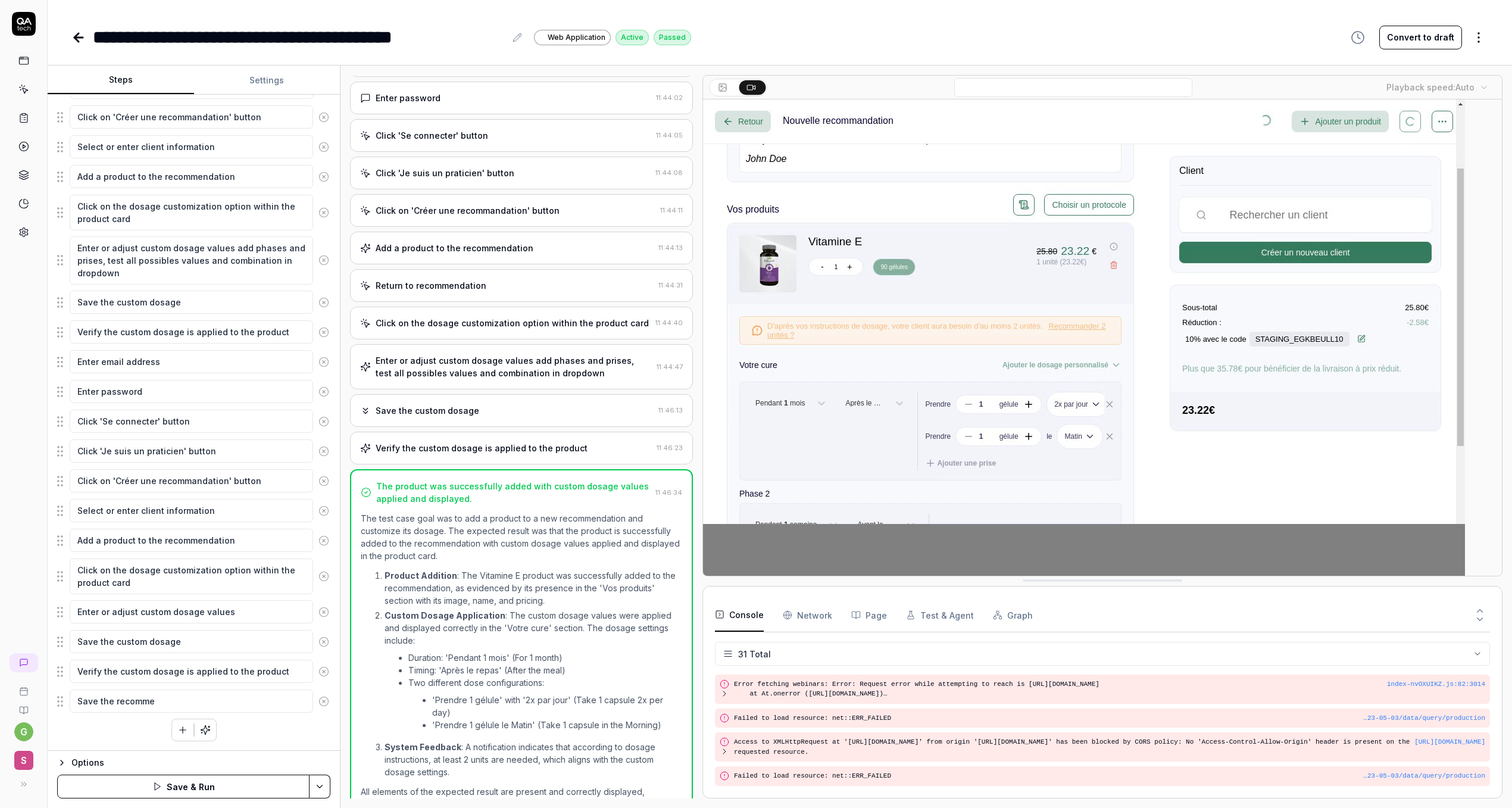
type textarea "Save the recommen"
type textarea "*"
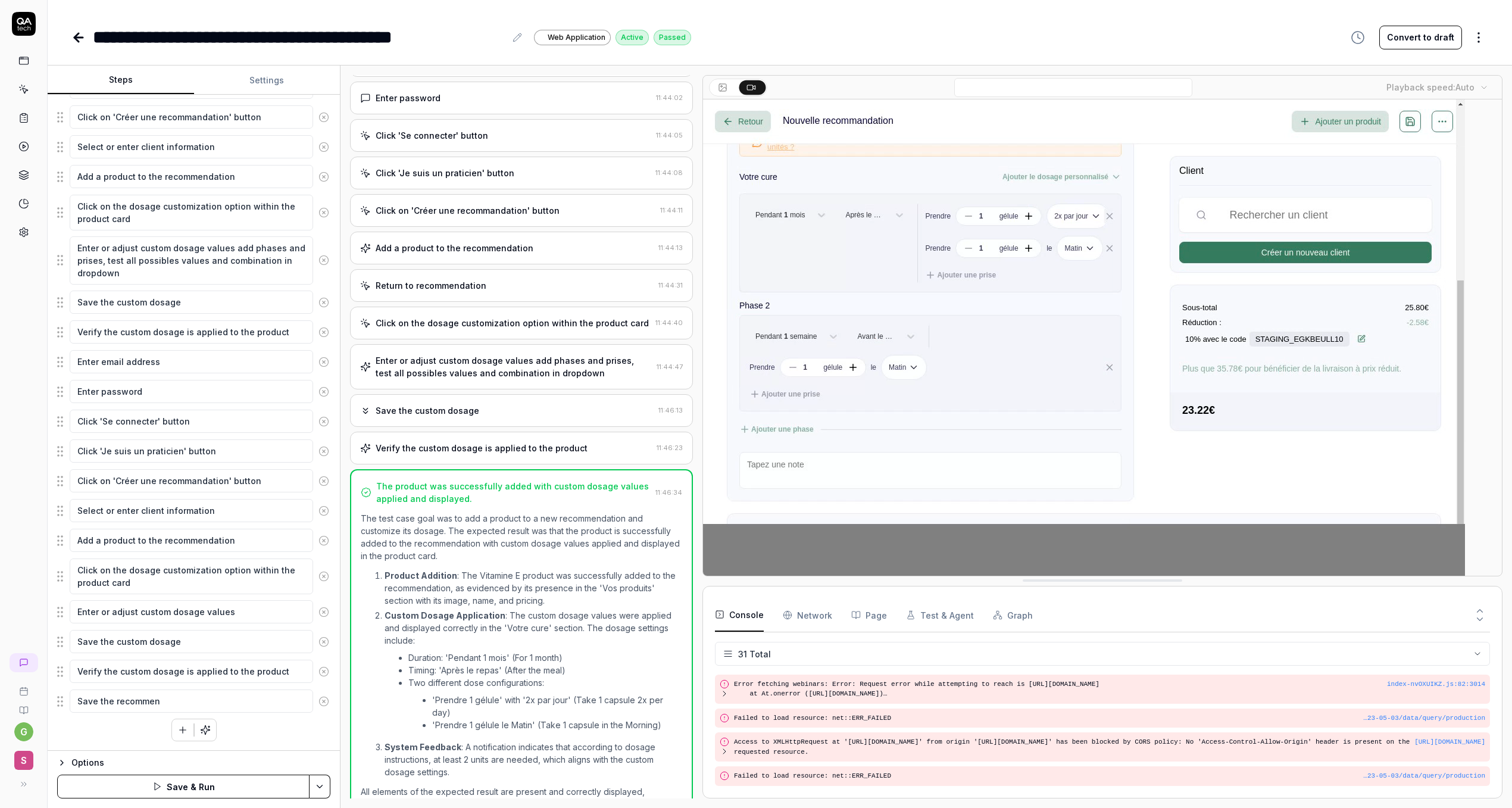
type textarea "Save the recommend"
type textarea "*"
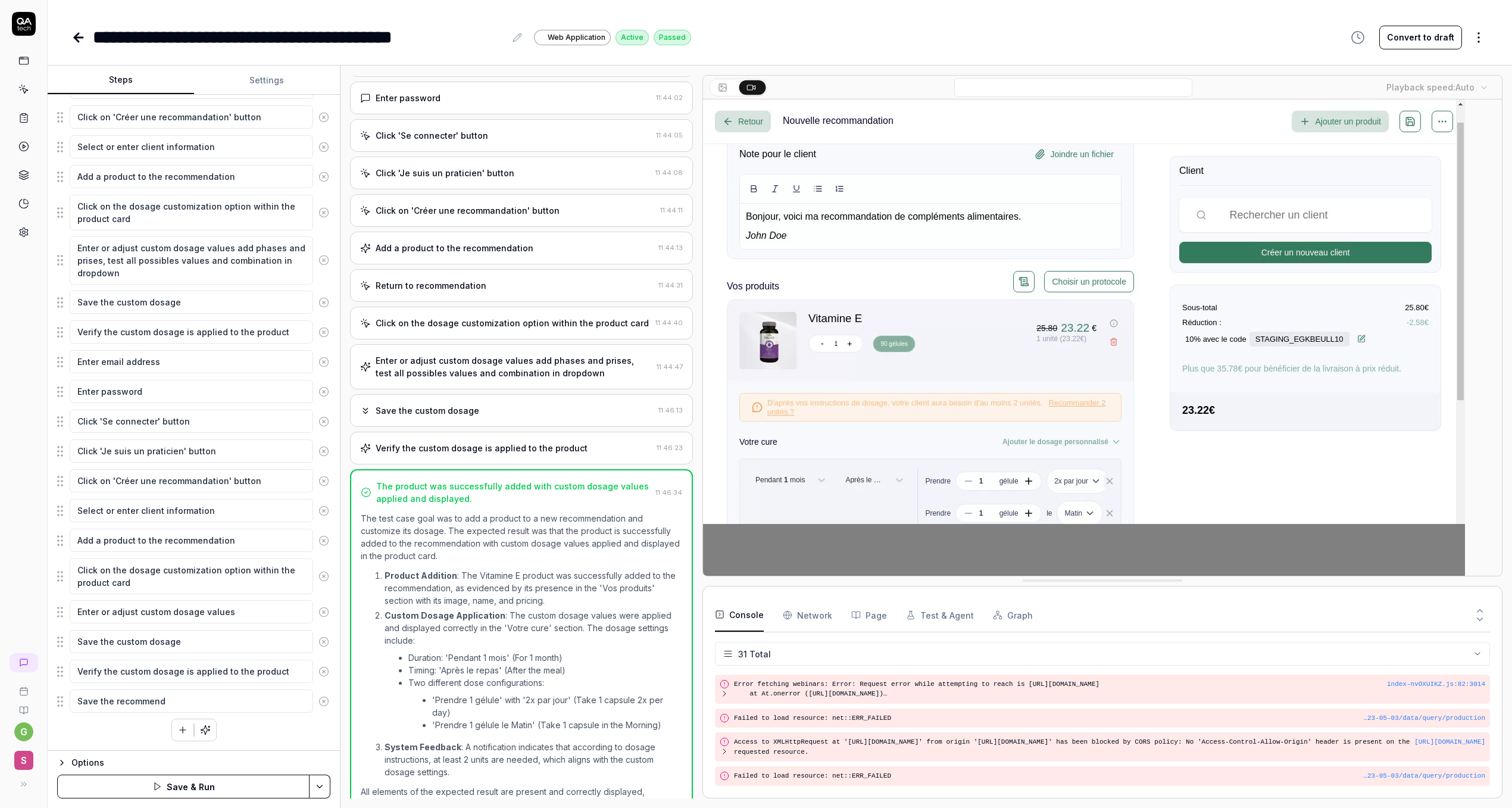
type textarea "Save the recommenda"
type textarea "*"
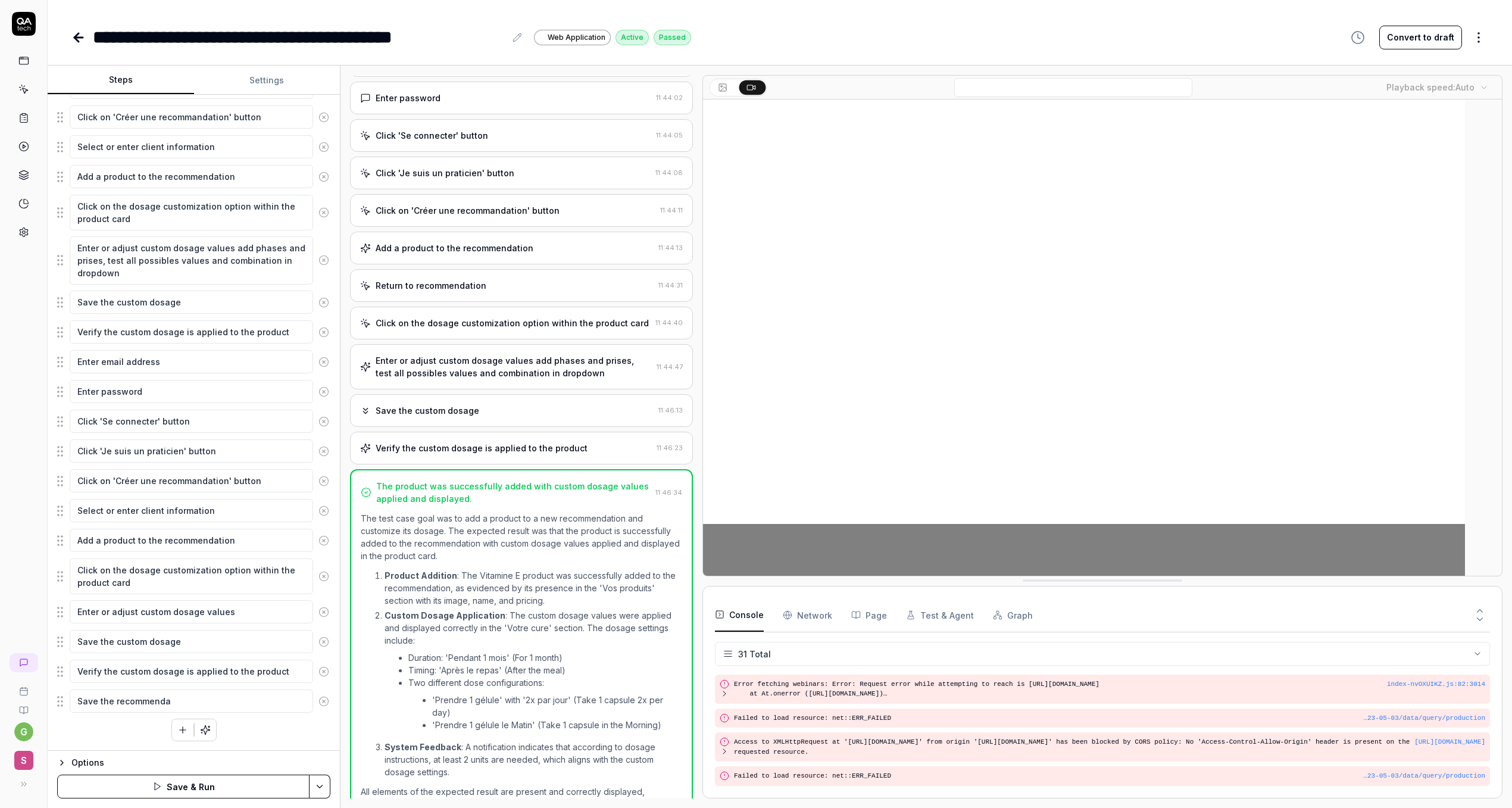
type textarea "Save the recommendat"
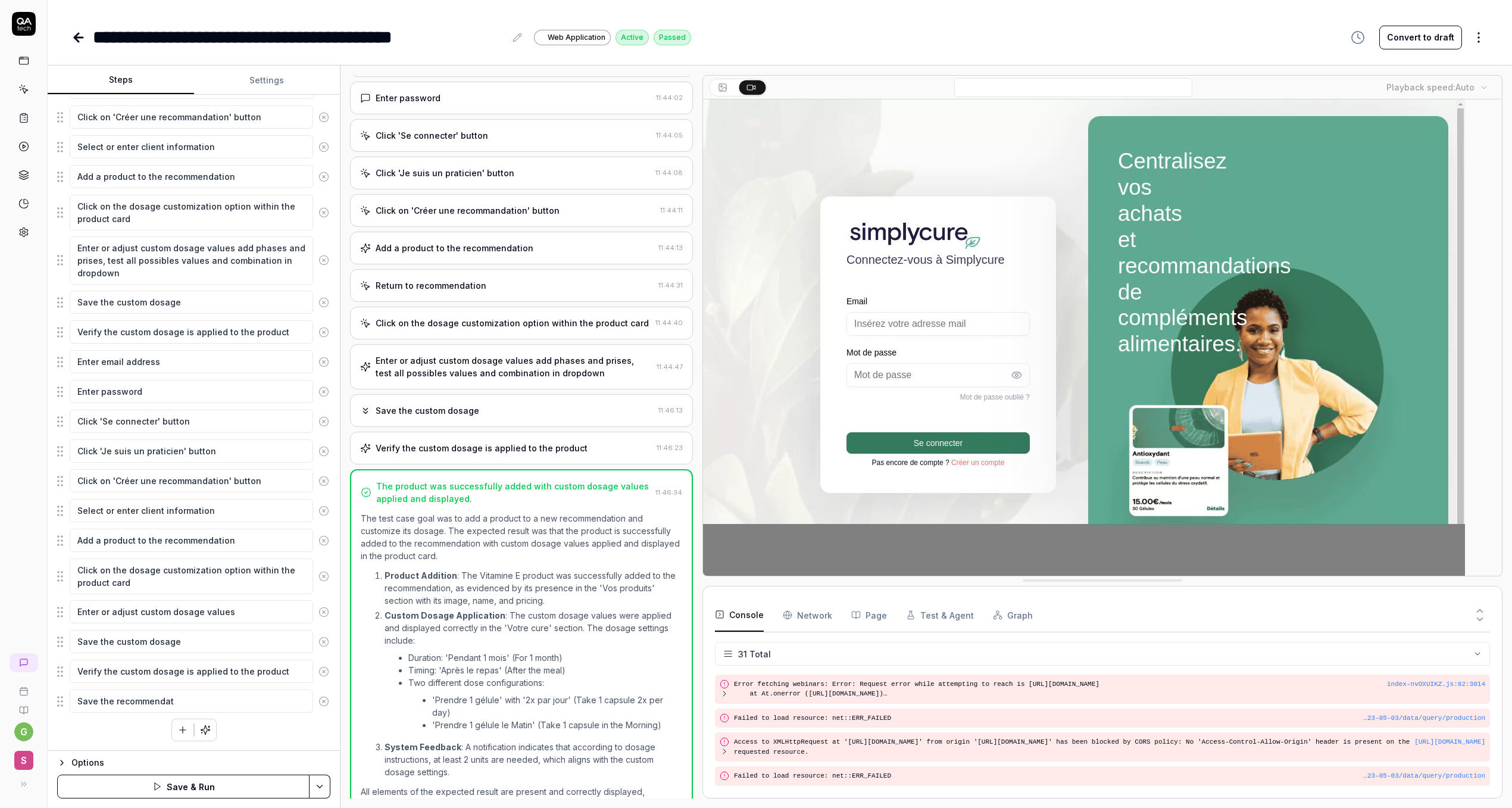
type textarea "*"
type textarea "Save the recommendati"
type textarea "*"
type textarea "Save the recommendatio"
type textarea "*"
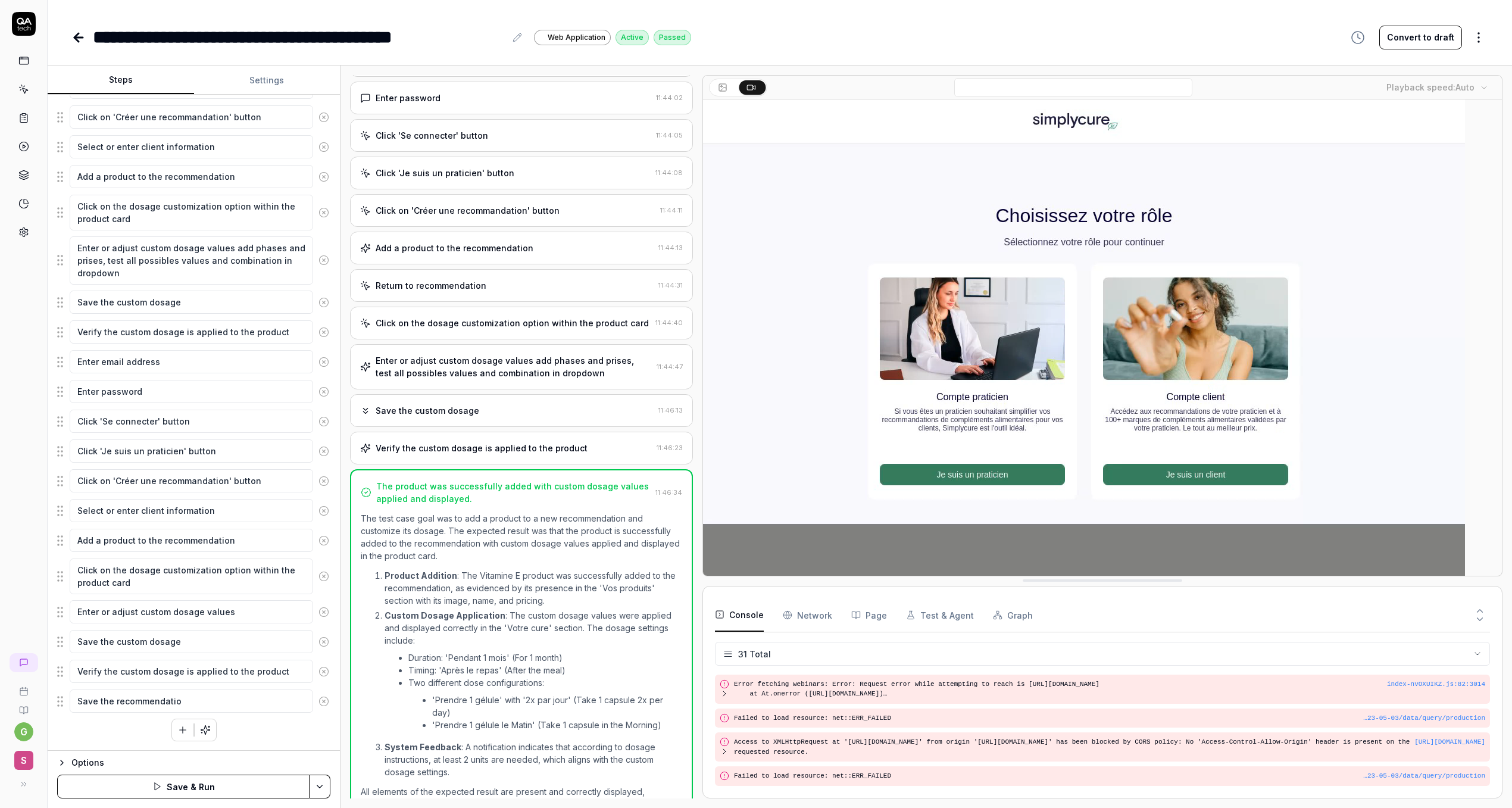
type textarea "Save the recommendation"
type textarea "*"
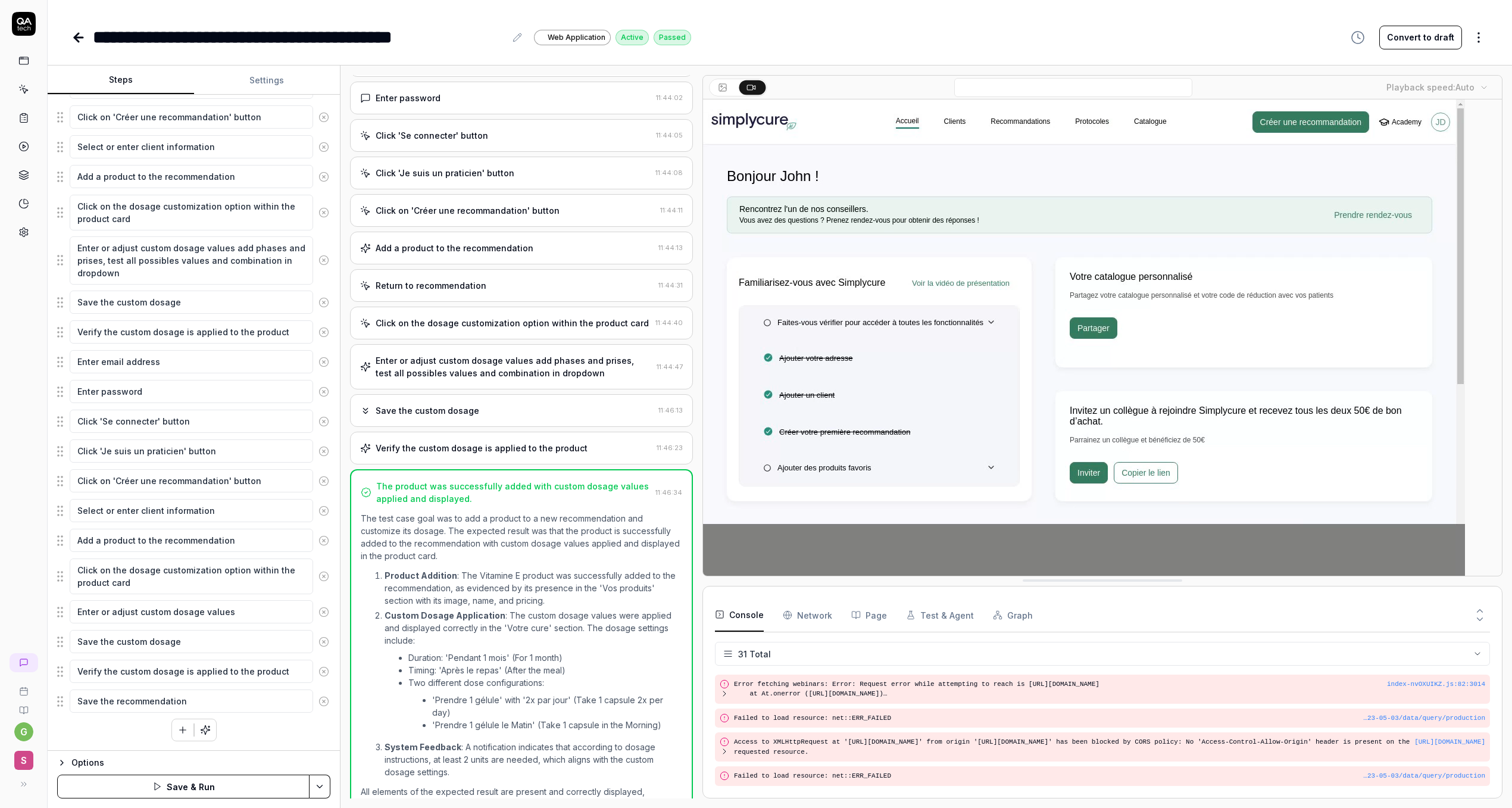
type textarea "Save the recommendation"
type textarea "*"
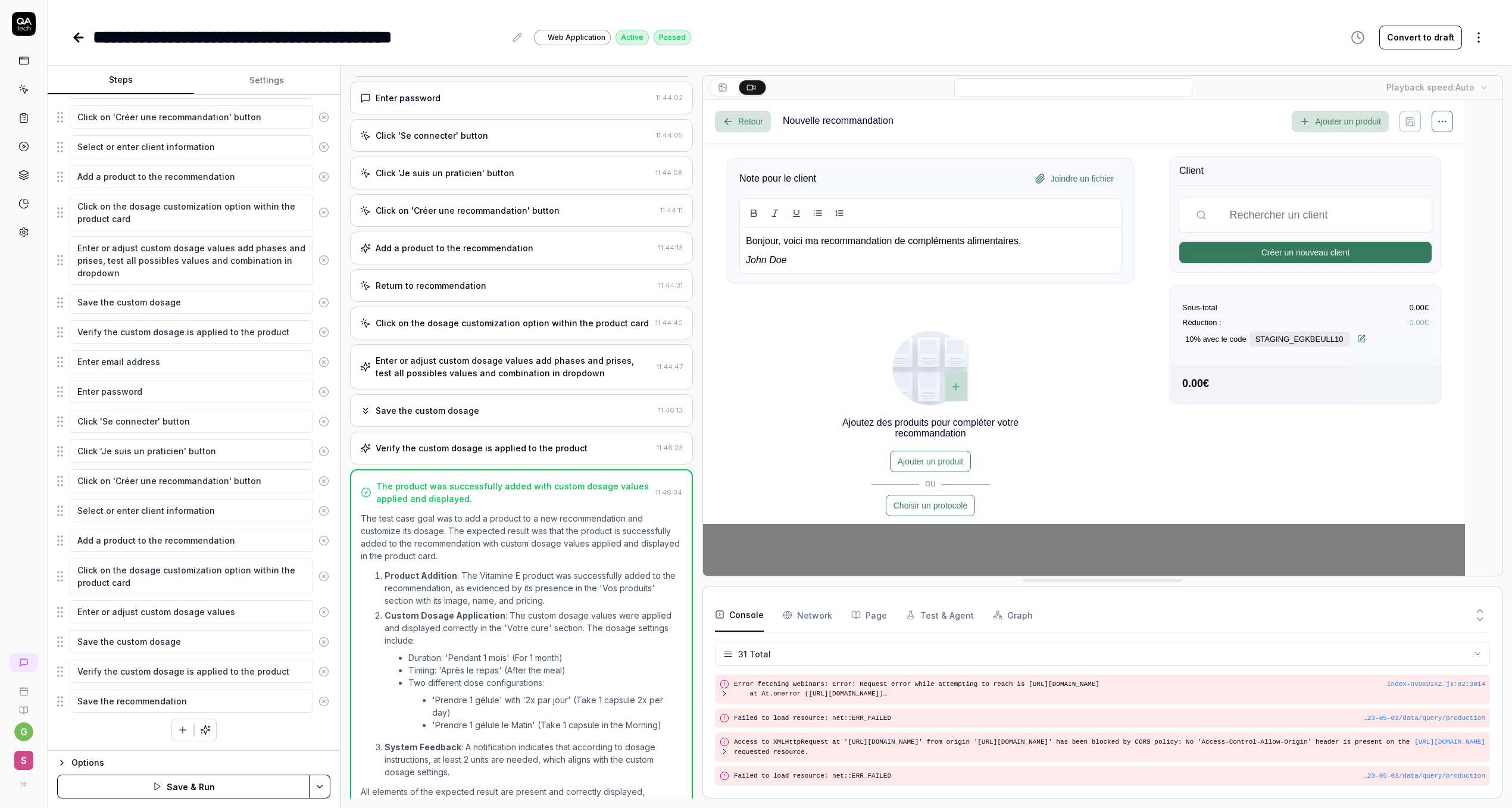
type textarea "Save the recommendation"
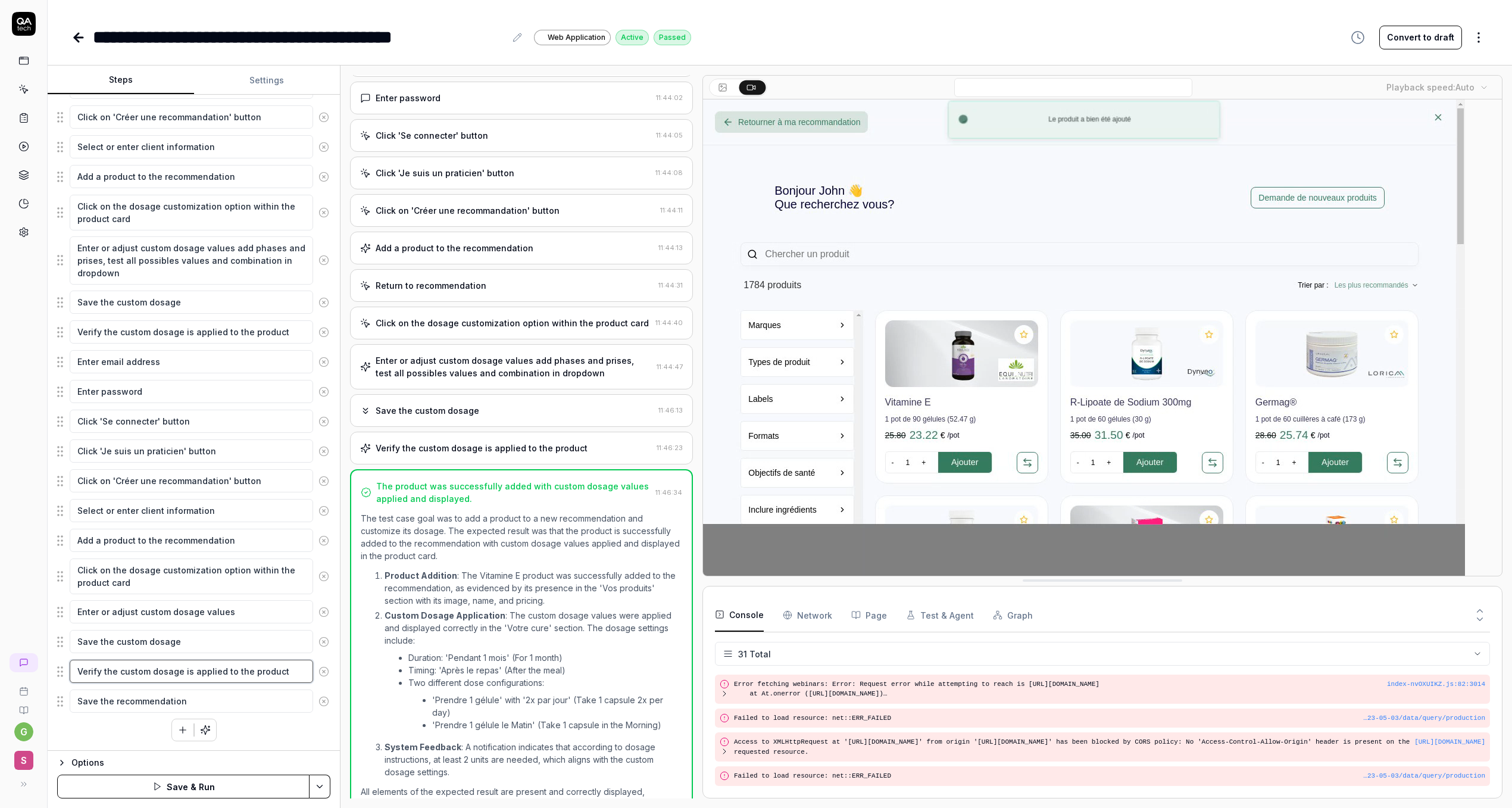
click at [184, 671] on textarea "Verify the custom dosage is applied to the product" at bounding box center [191, 671] width 243 height 23
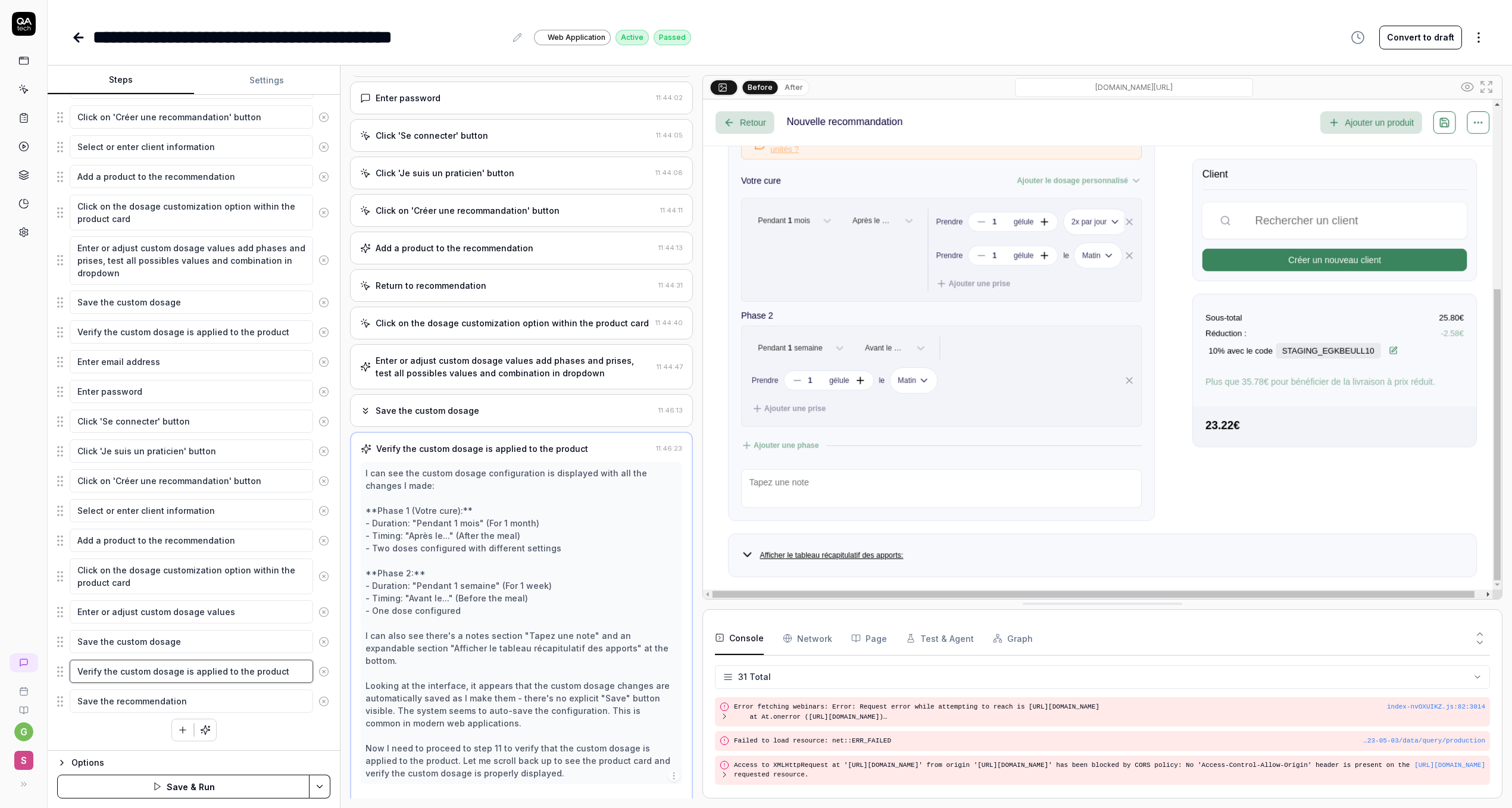
scroll to position [788, 0]
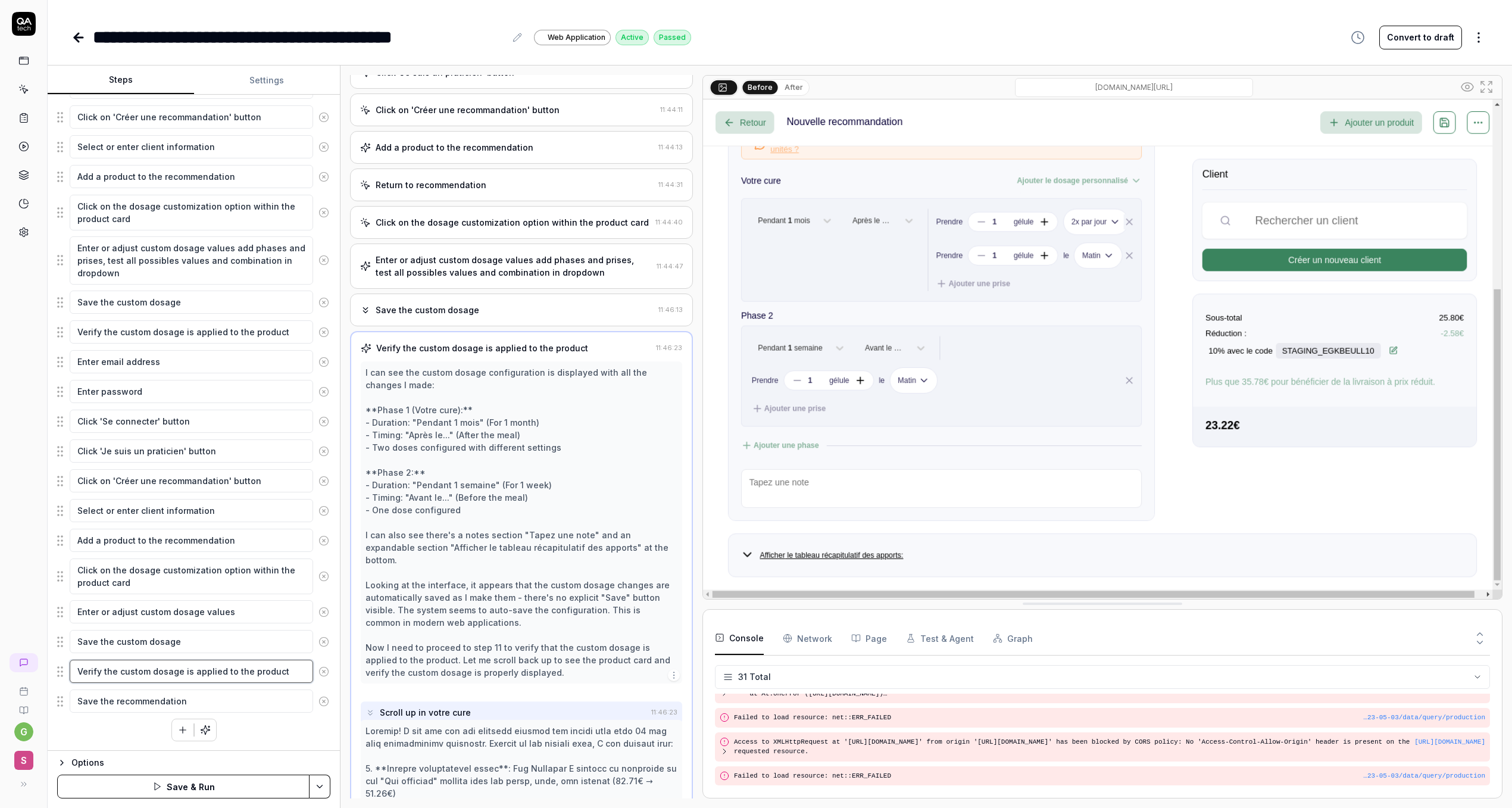
click at [184, 671] on textarea "Verify the custom dosage is applied to the product" at bounding box center [191, 671] width 243 height 23
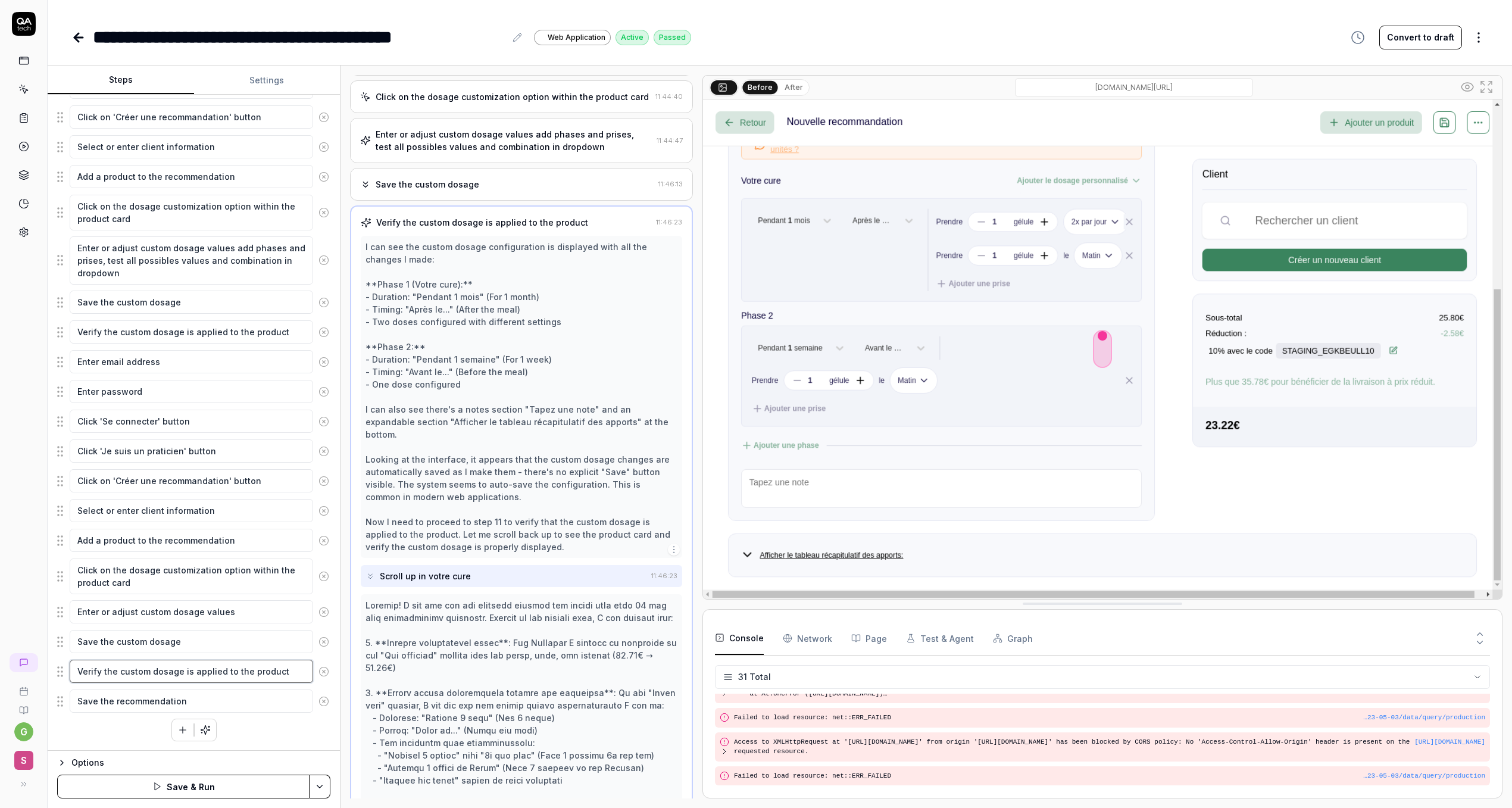
click at [184, 671] on textarea "Verify the custom dosage is applied to the product" at bounding box center [191, 671] width 243 height 23
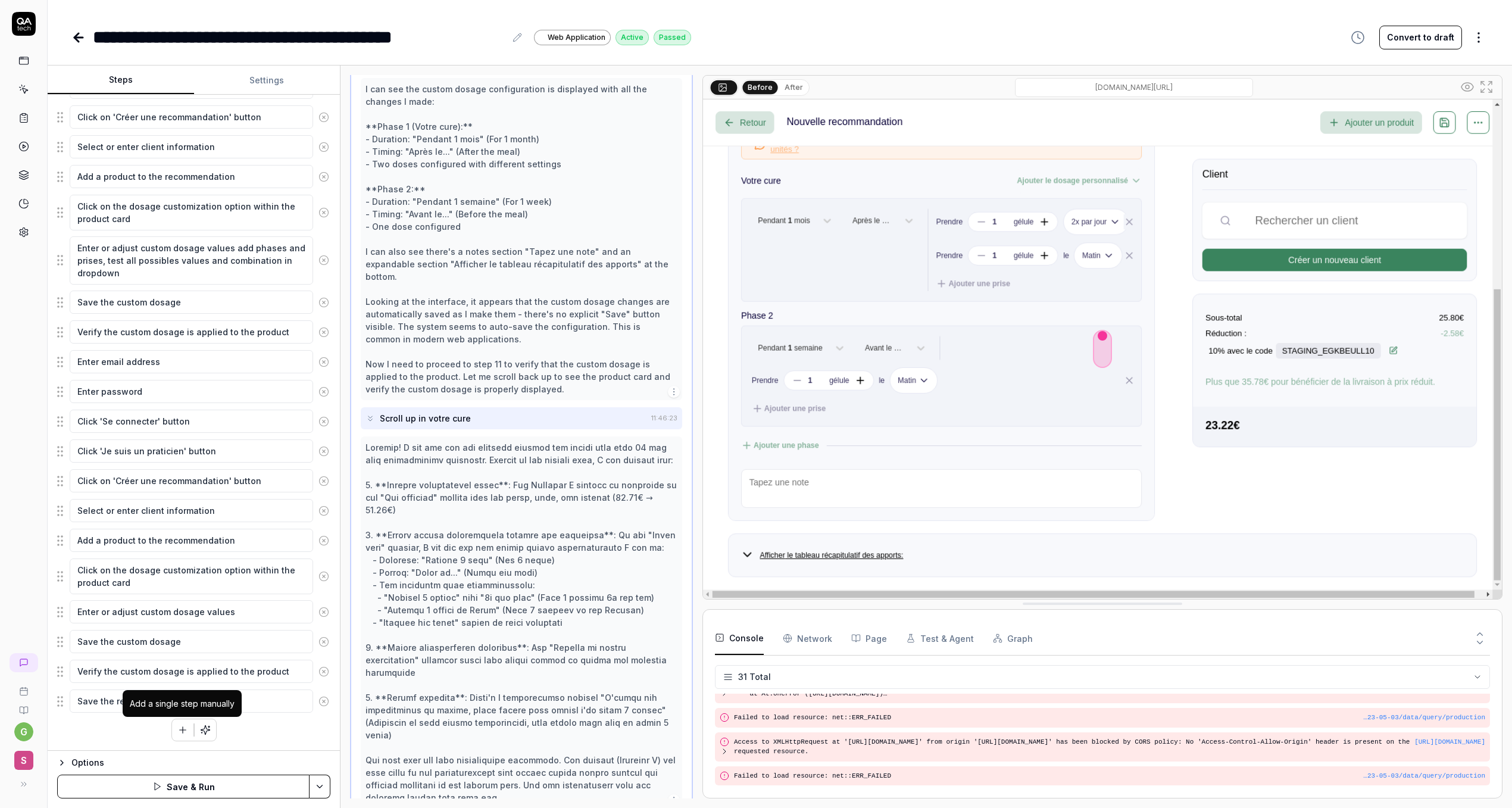
click at [180, 728] on icon "button" at bounding box center [182, 730] width 10 height 10
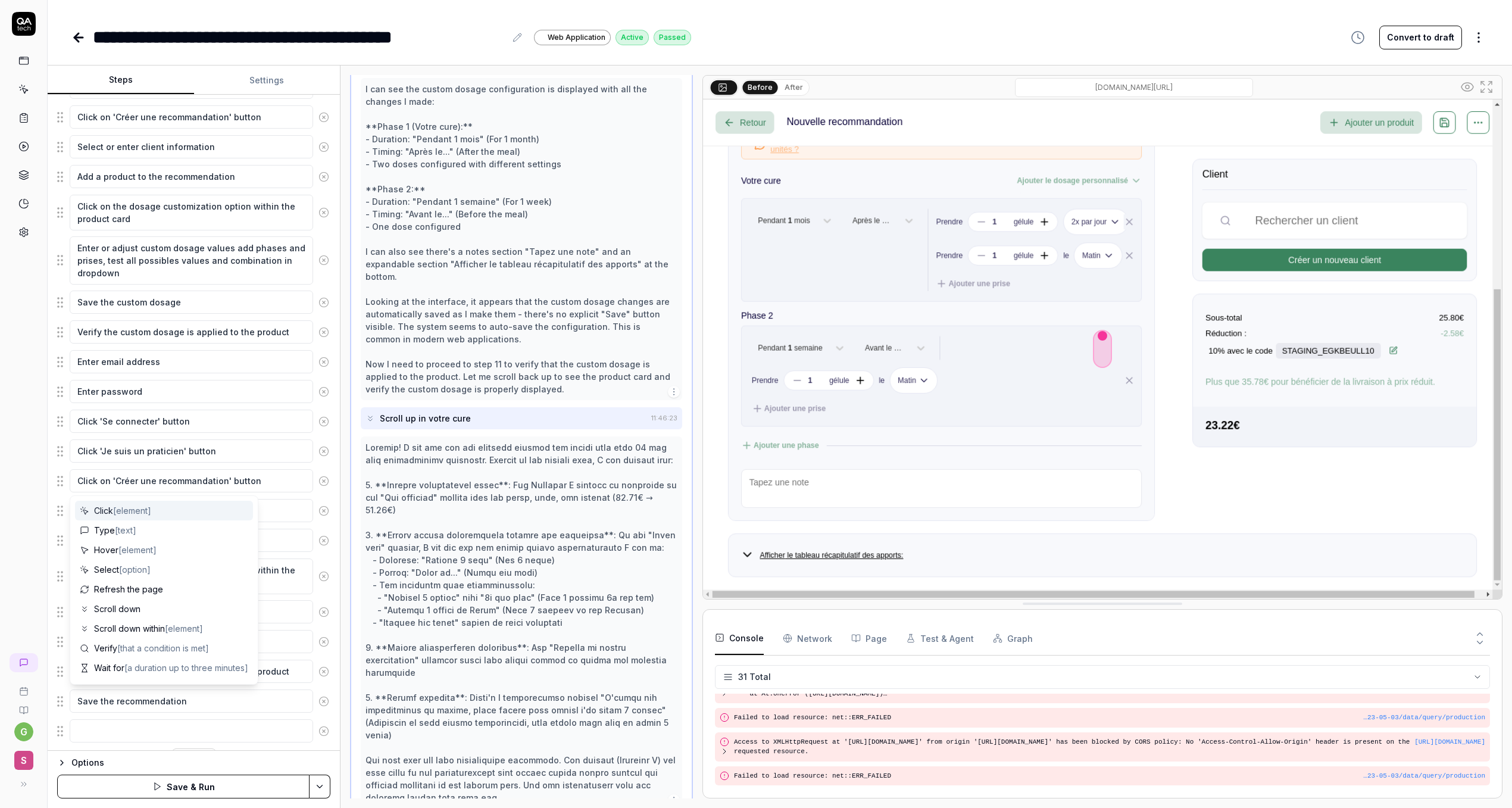
scroll to position [296, 0]
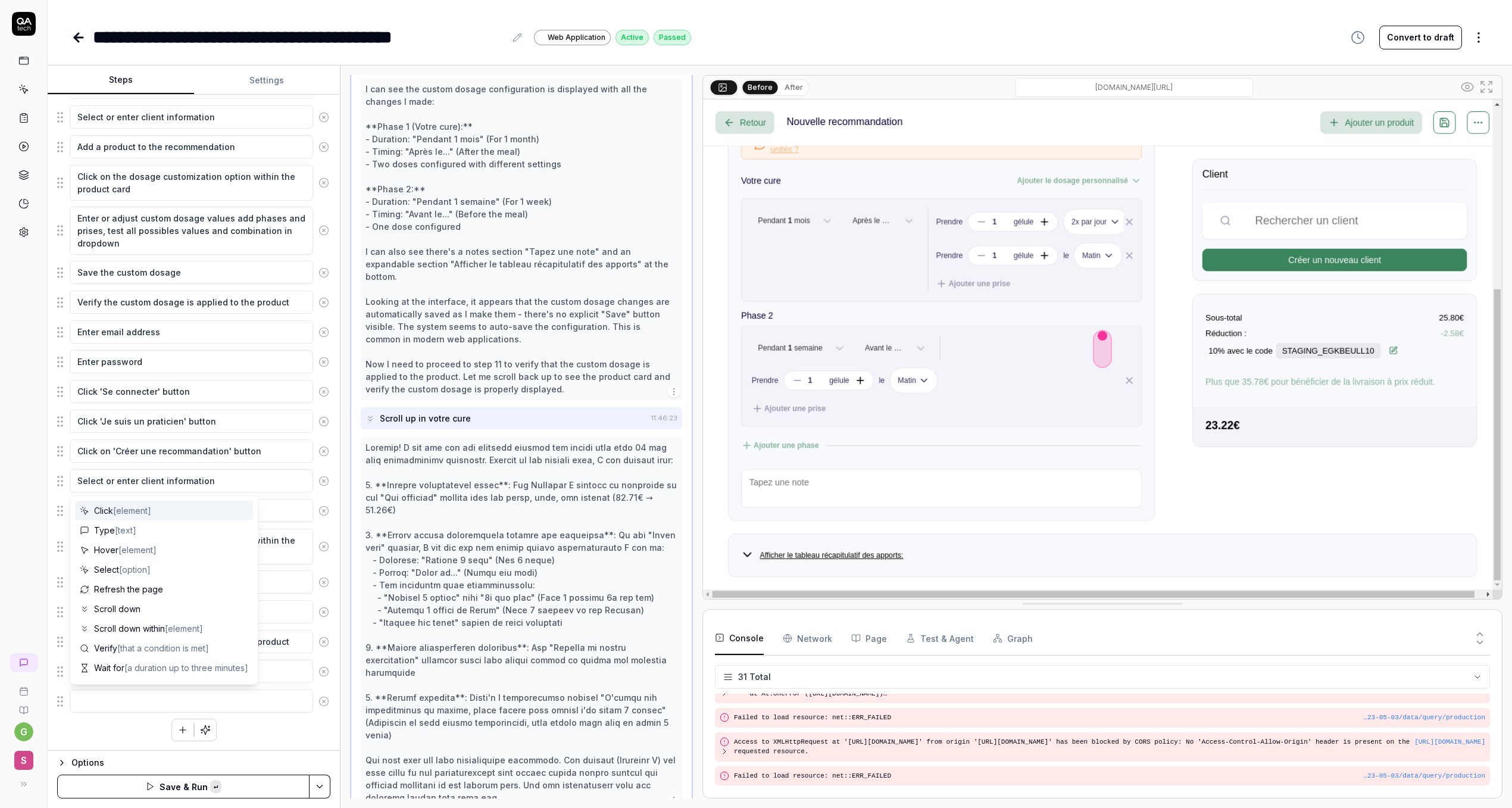
type textarea "*"
type textarea "Verify the custom dosage is applied to the product"
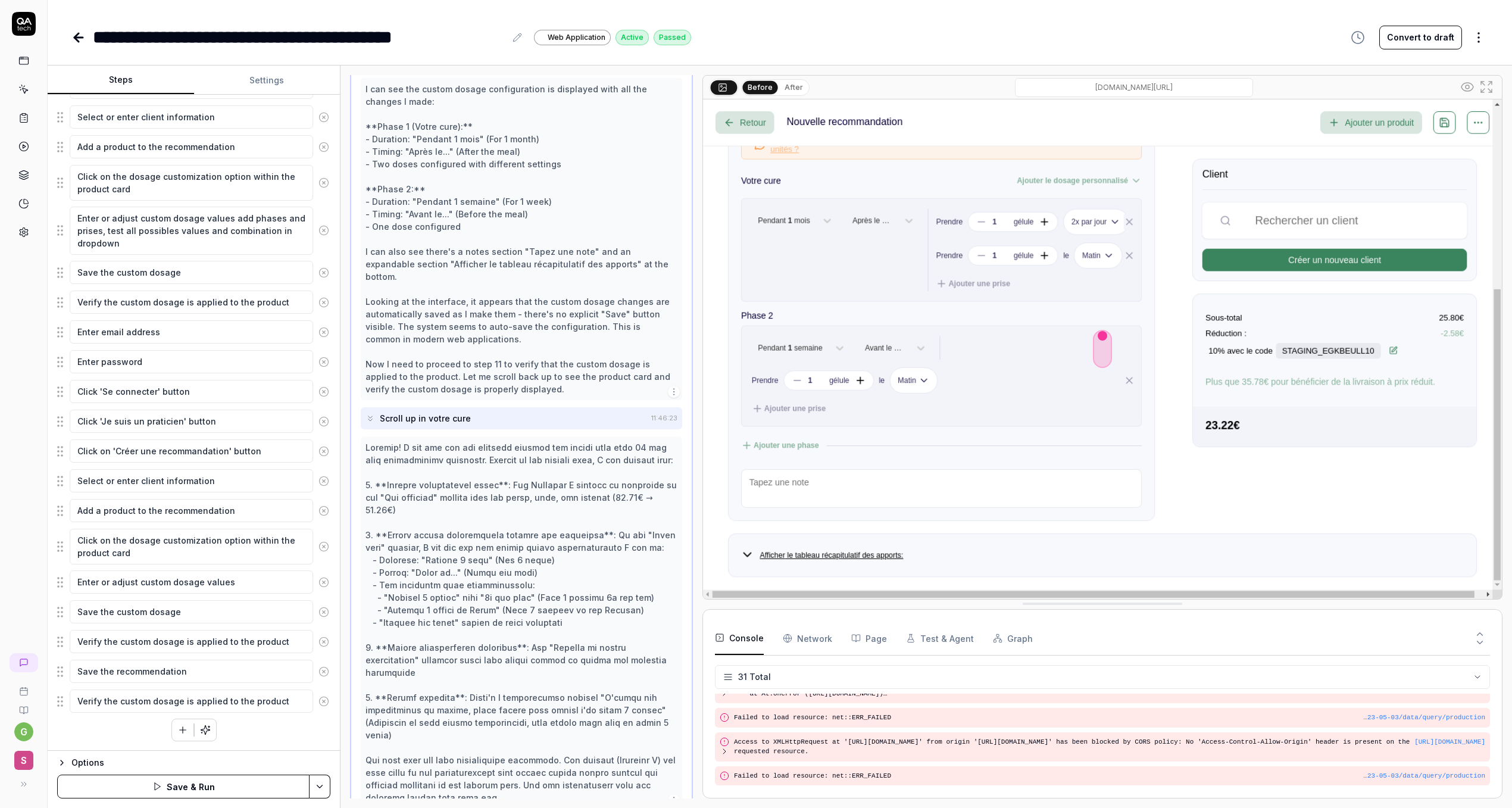
click at [104, 703] on textarea "Verify the custom dosage is applied to the product" at bounding box center [191, 701] width 243 height 23
type textarea "*"
type textarea "Verify t"
type textarea "*"
type textarea "Verify tH"
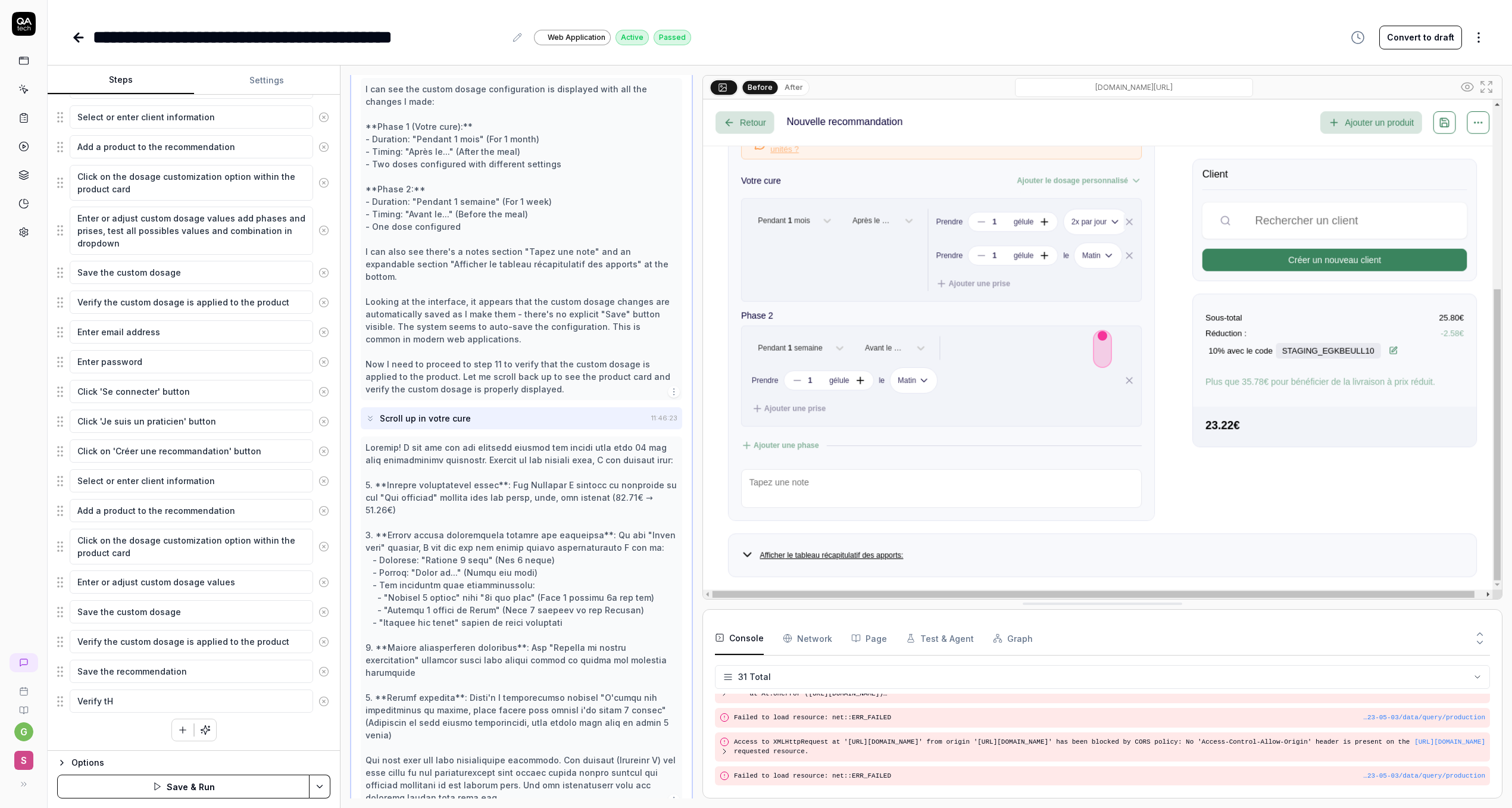
type textarea "*"
type textarea "Verify tHA"
type textarea "*"
type textarea "Verify tH"
type textarea "*"
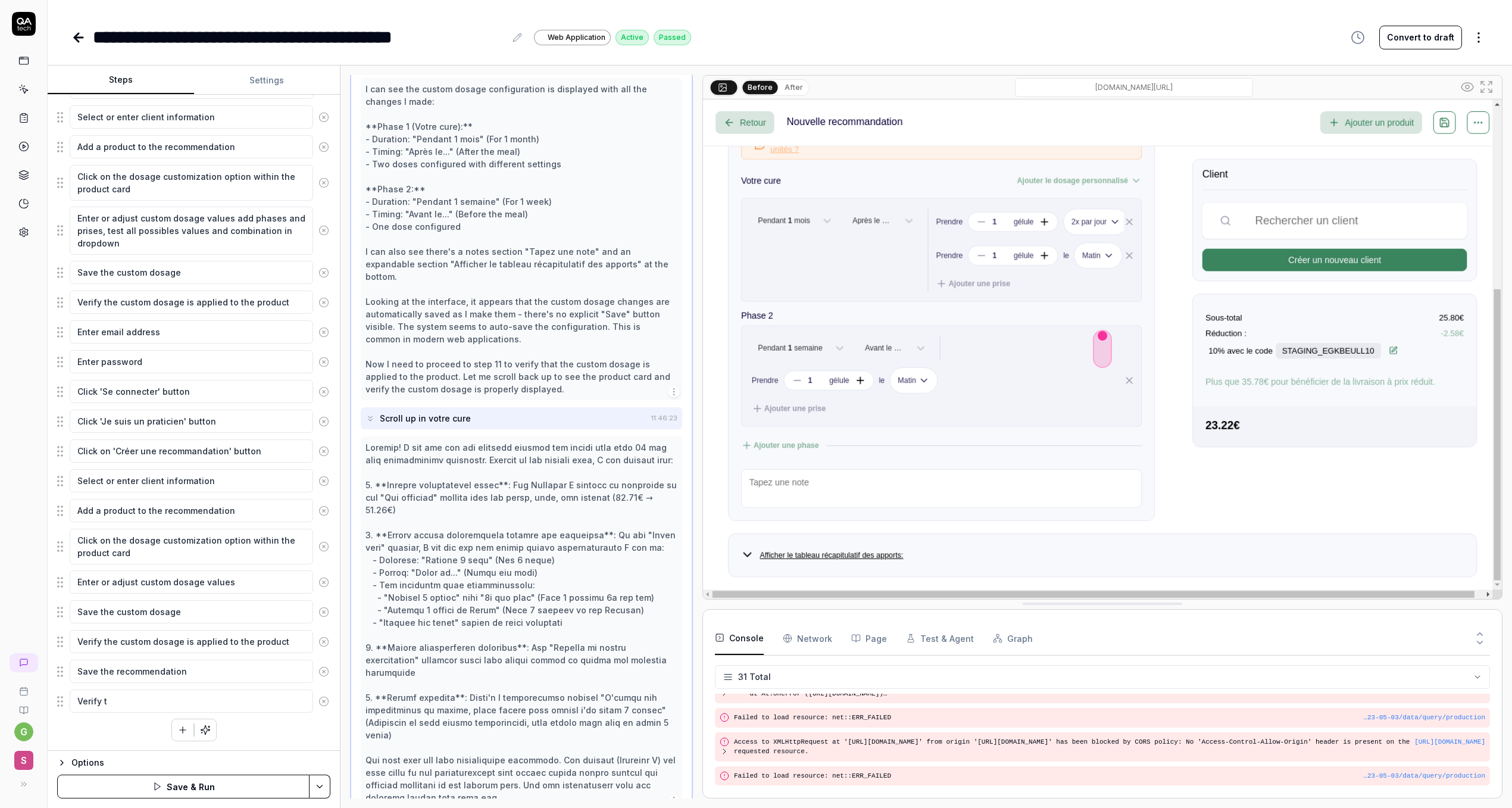
type textarea "Verify"
type textarea "*"
type textarea "Verify t"
type textarea "*"
type textarea "Verify tha"
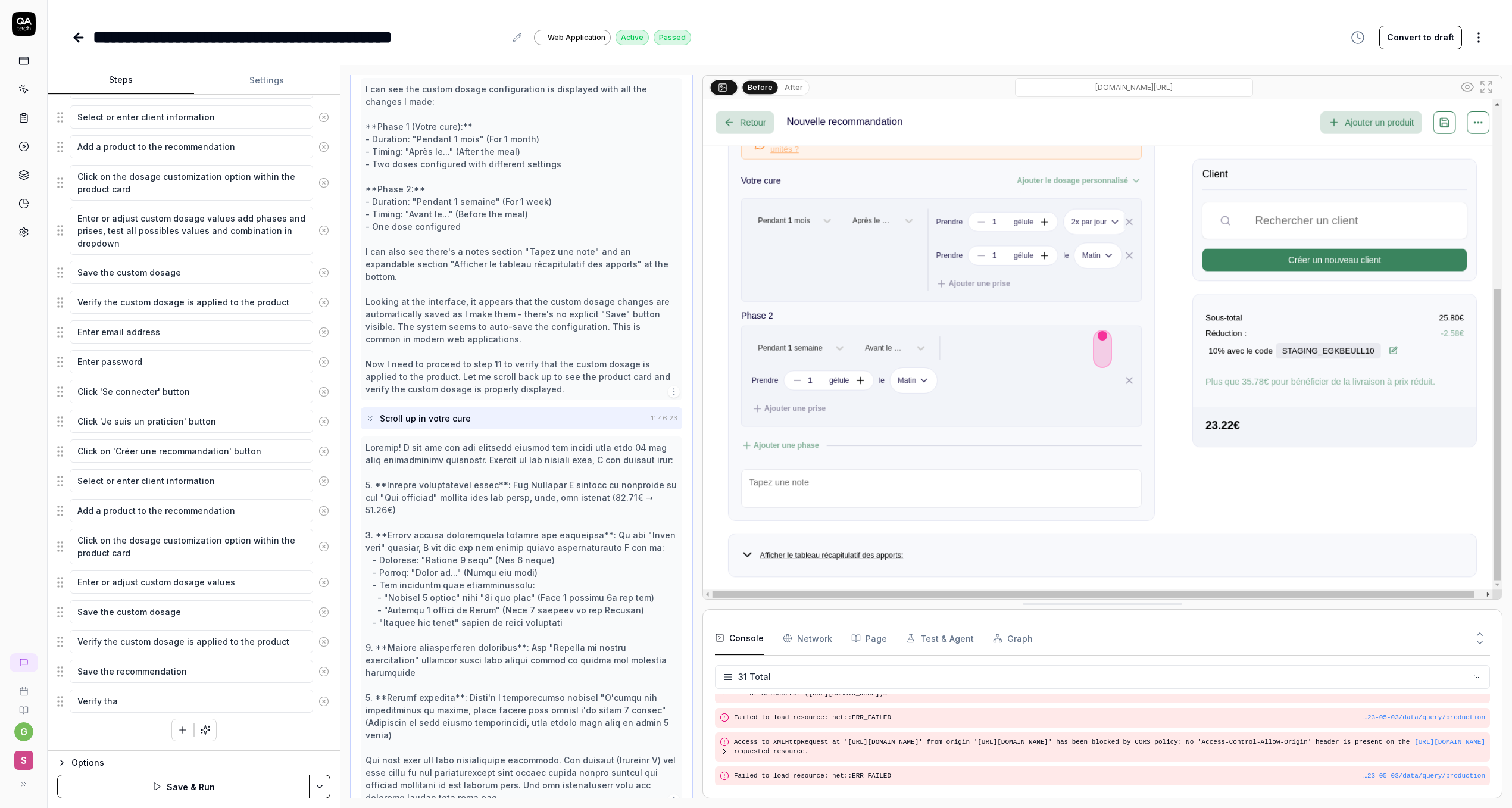
type textarea "*"
type textarea "Verify that"
type textarea "*"
type textarea "Verify that"
type textarea "*"
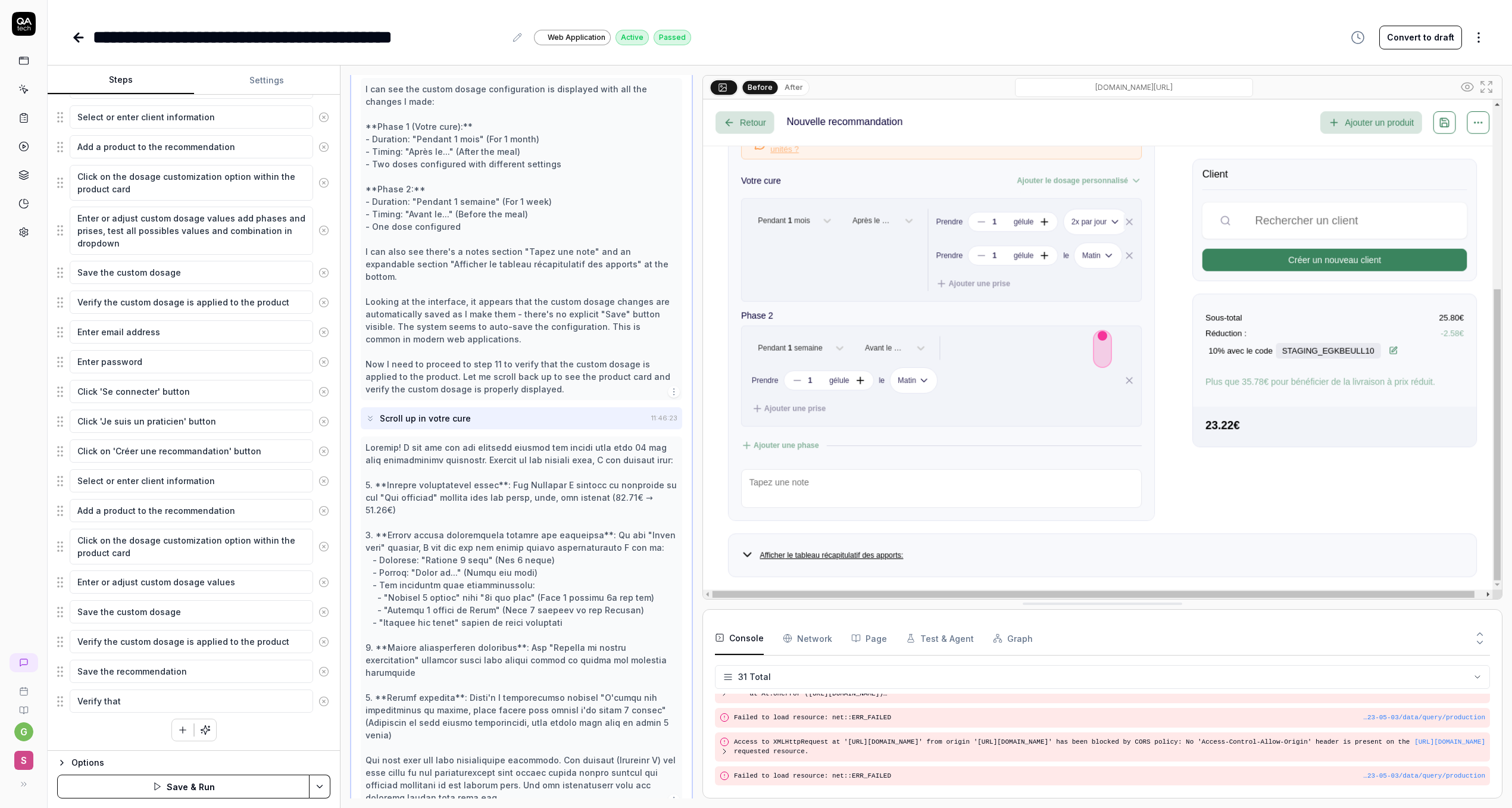
type textarea "Verify that t"
type textarea "*"
type textarea "Verify that the"
type textarea "*"
type textarea "Verify that the"
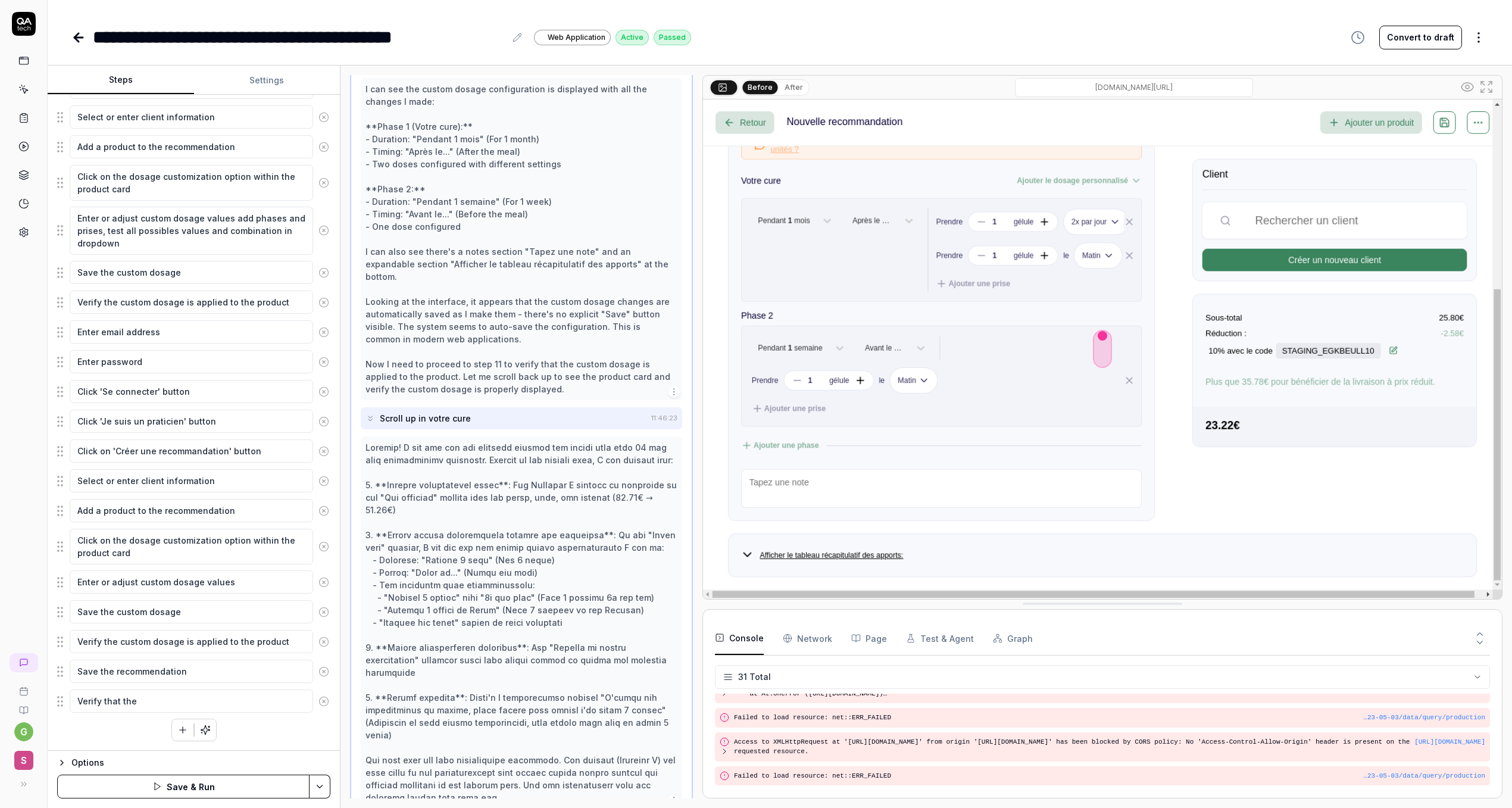
type textarea "*"
type textarea "Verify that the n"
type textarea "*"
type textarea "Verify that the ne"
type textarea "*"
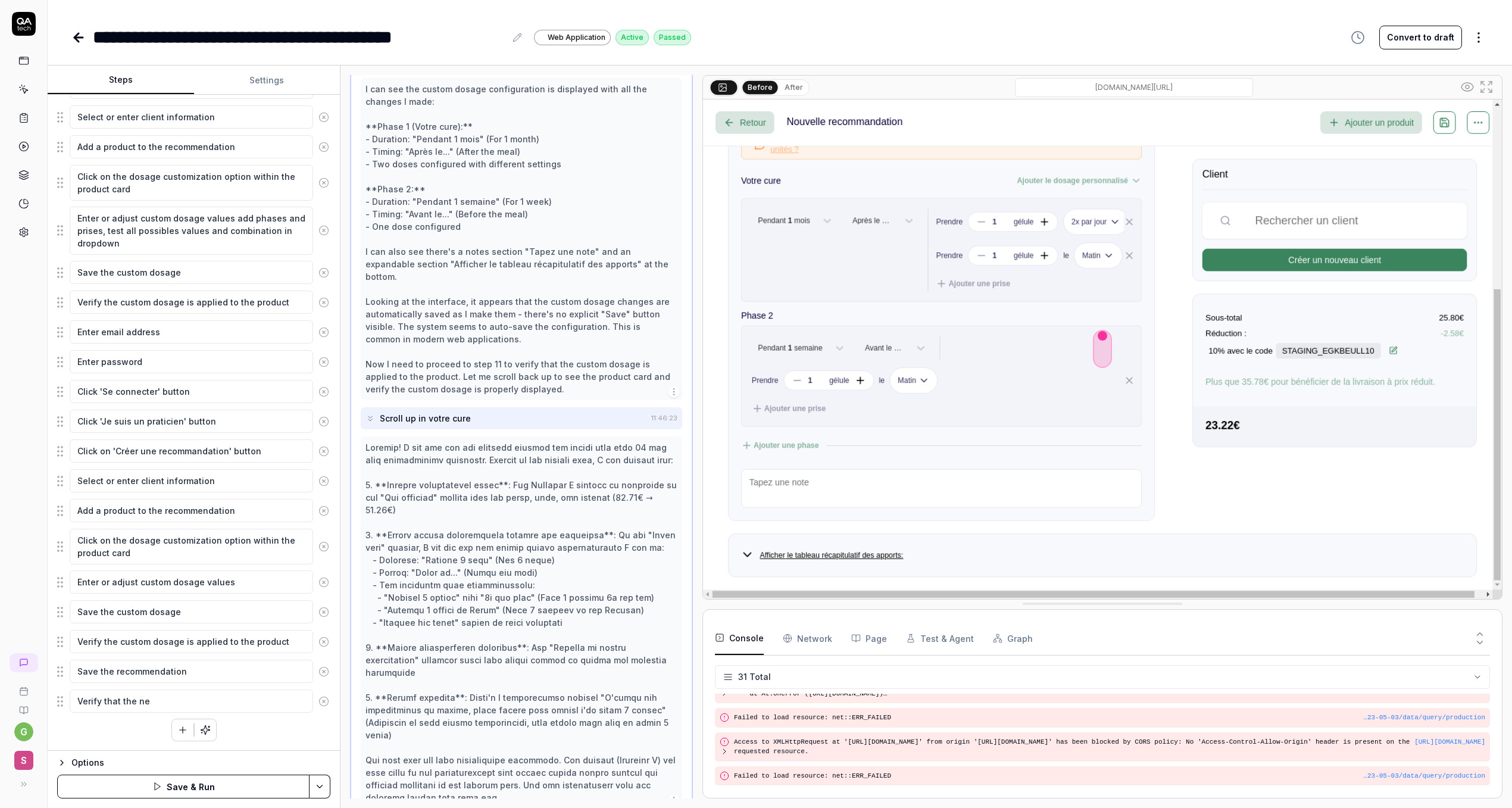
type textarea "Verify that the new"
type textarea "*"
type textarea "Verify that the new"
type textarea "*"
type textarea "Verify that the new r"
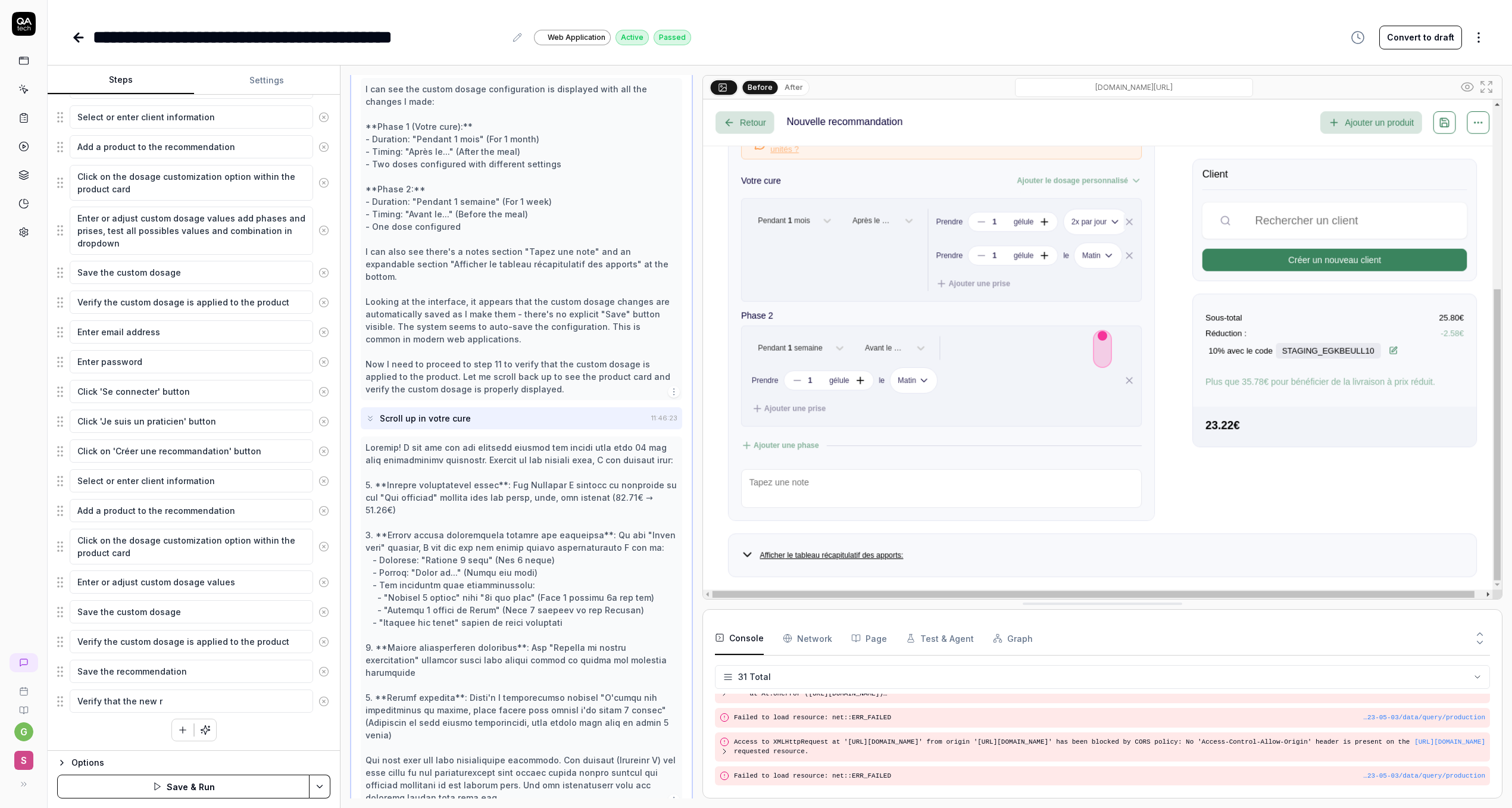
type textarea "*"
type textarea "Verify that the new re"
type textarea "*"
type textarea "Verify that the new rec"
type textarea "*"
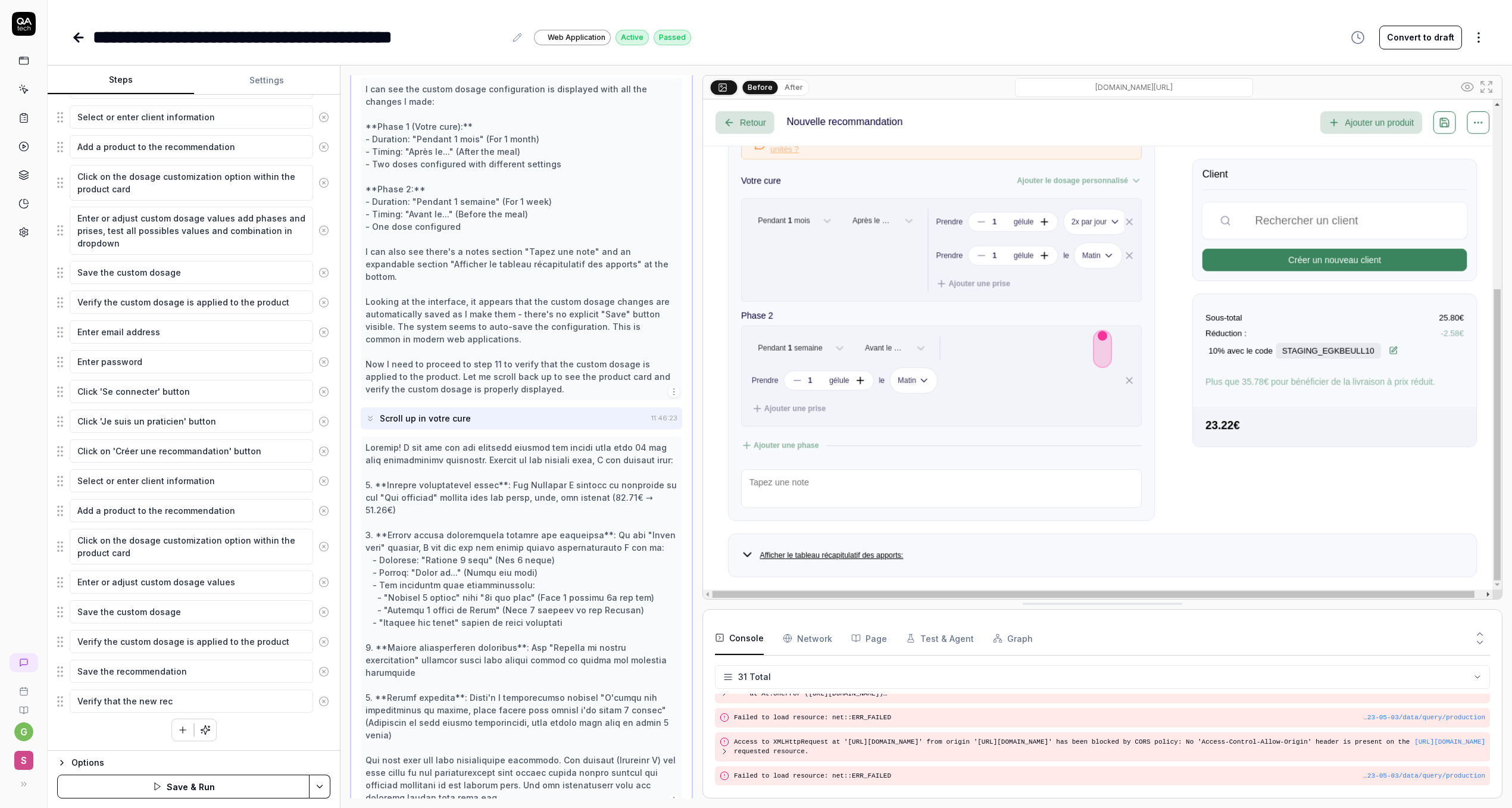
type textarea "Verify that the new reco"
type textarea "*"
type textarea "Verify that the new recom"
type textarea "*"
type textarea "Verify that the new recomm"
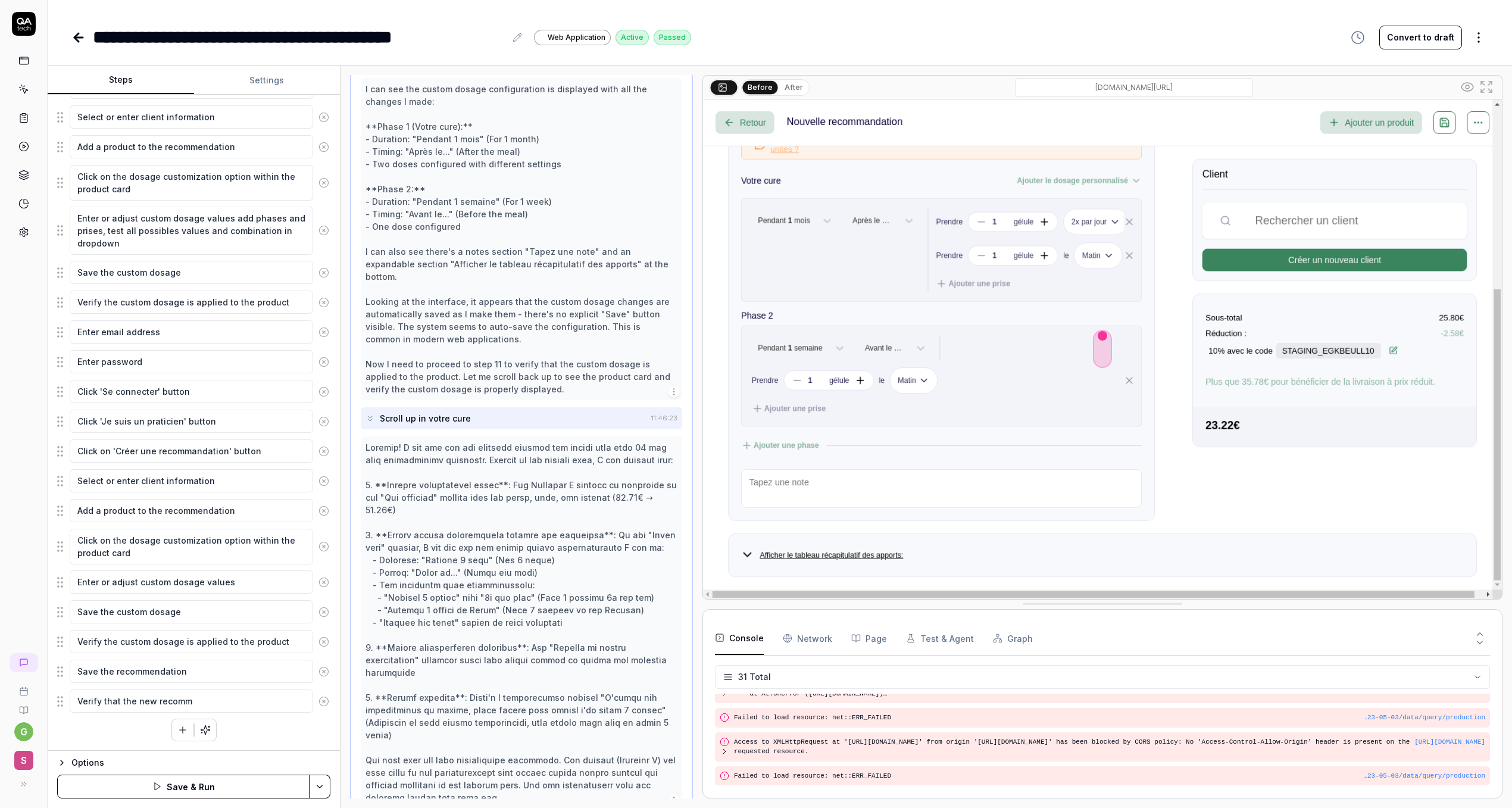
type textarea "*"
type textarea "Verify that the new recomme"
type textarea "*"
type textarea "Verify that the new recommed"
type textarea "*"
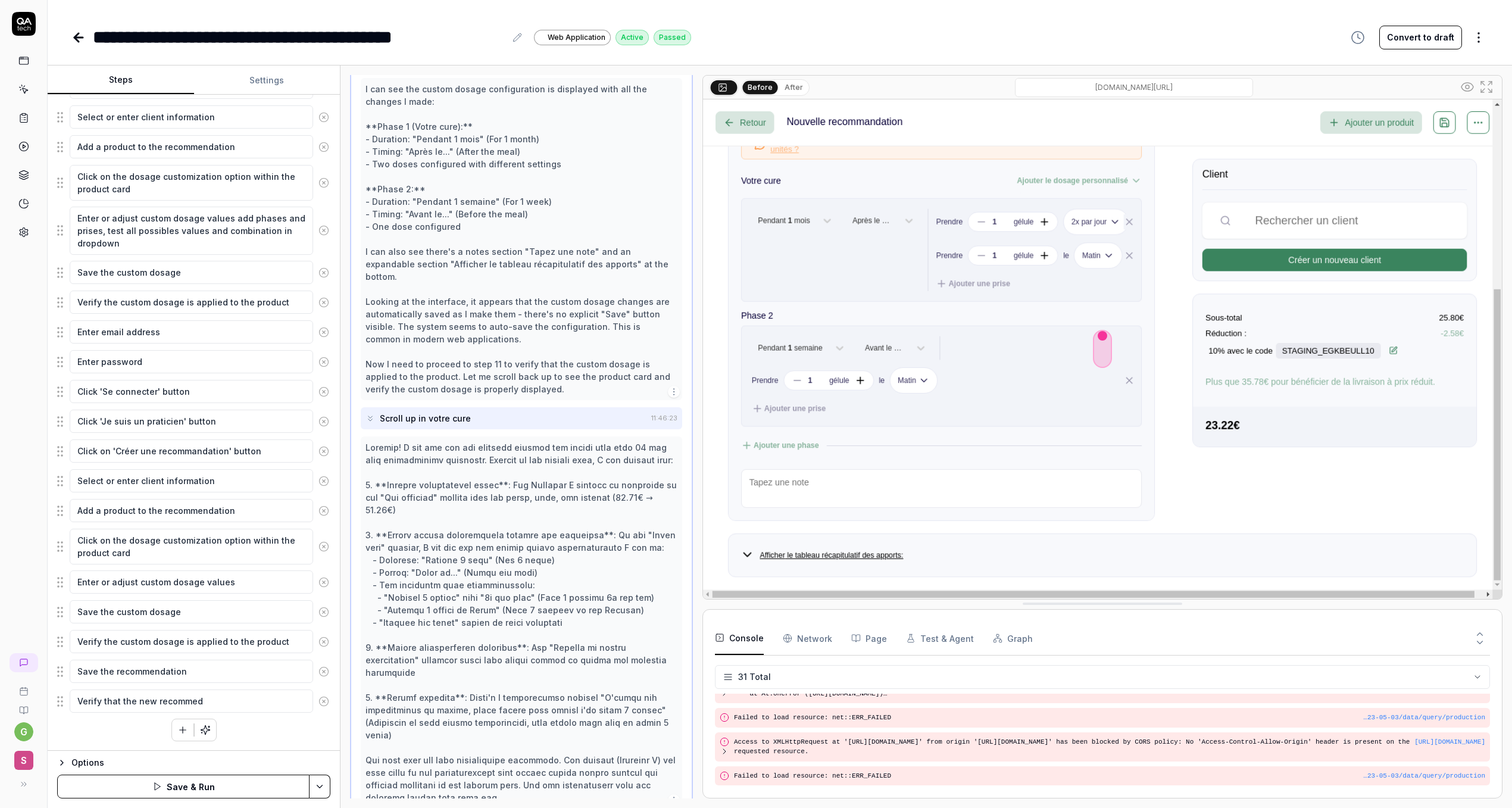
type textarea "Verify that the new recommedn"
type textarea "*"
type textarea "Verify that the new recommednta"
type textarea "*"
type textarea "Verify that the new recommednt"
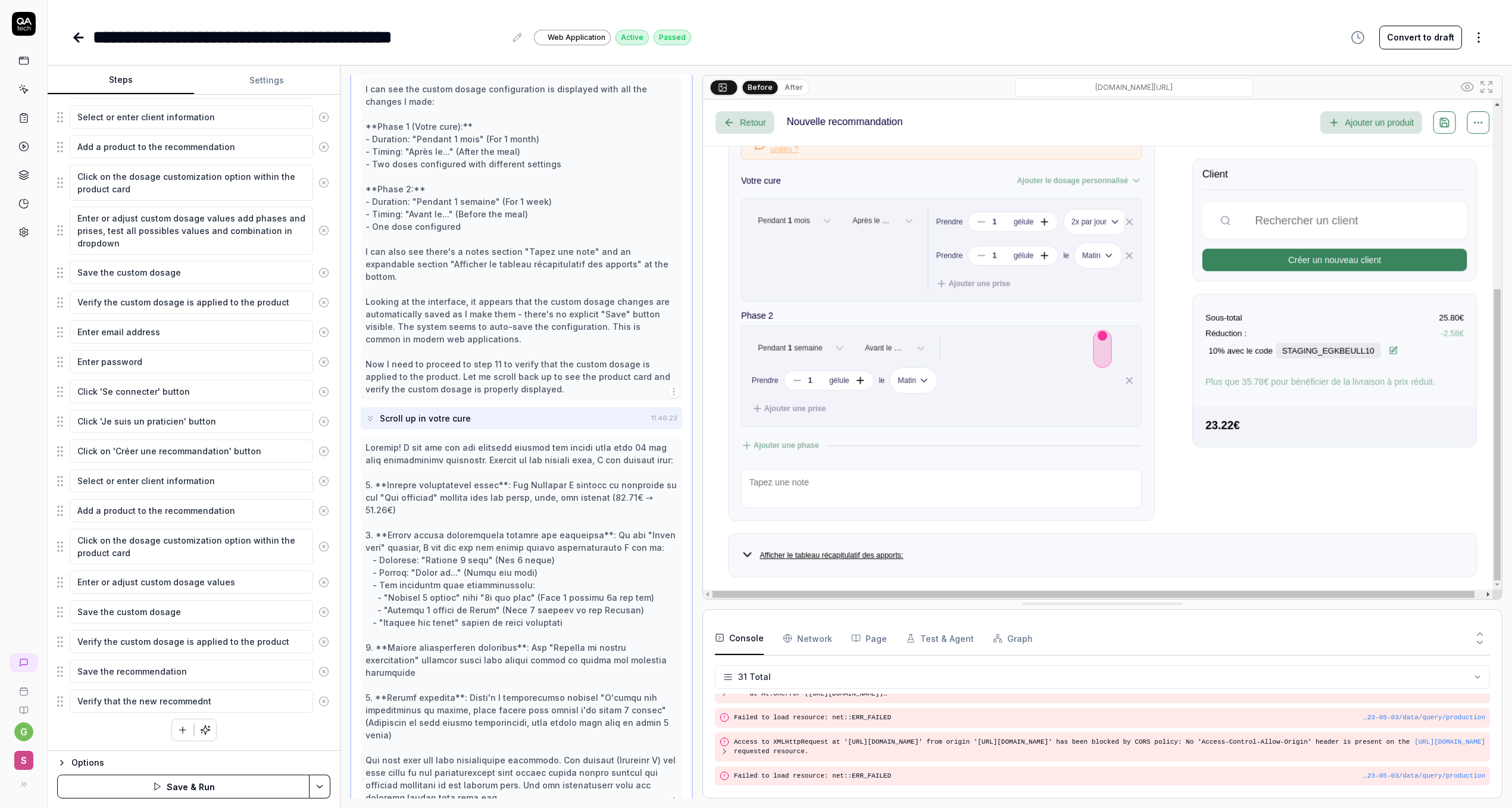
type textarea "*"
type textarea "Verify that the new recommedn"
type textarea "*"
type textarea "Verify that the new recommedna"
type textarea "*"
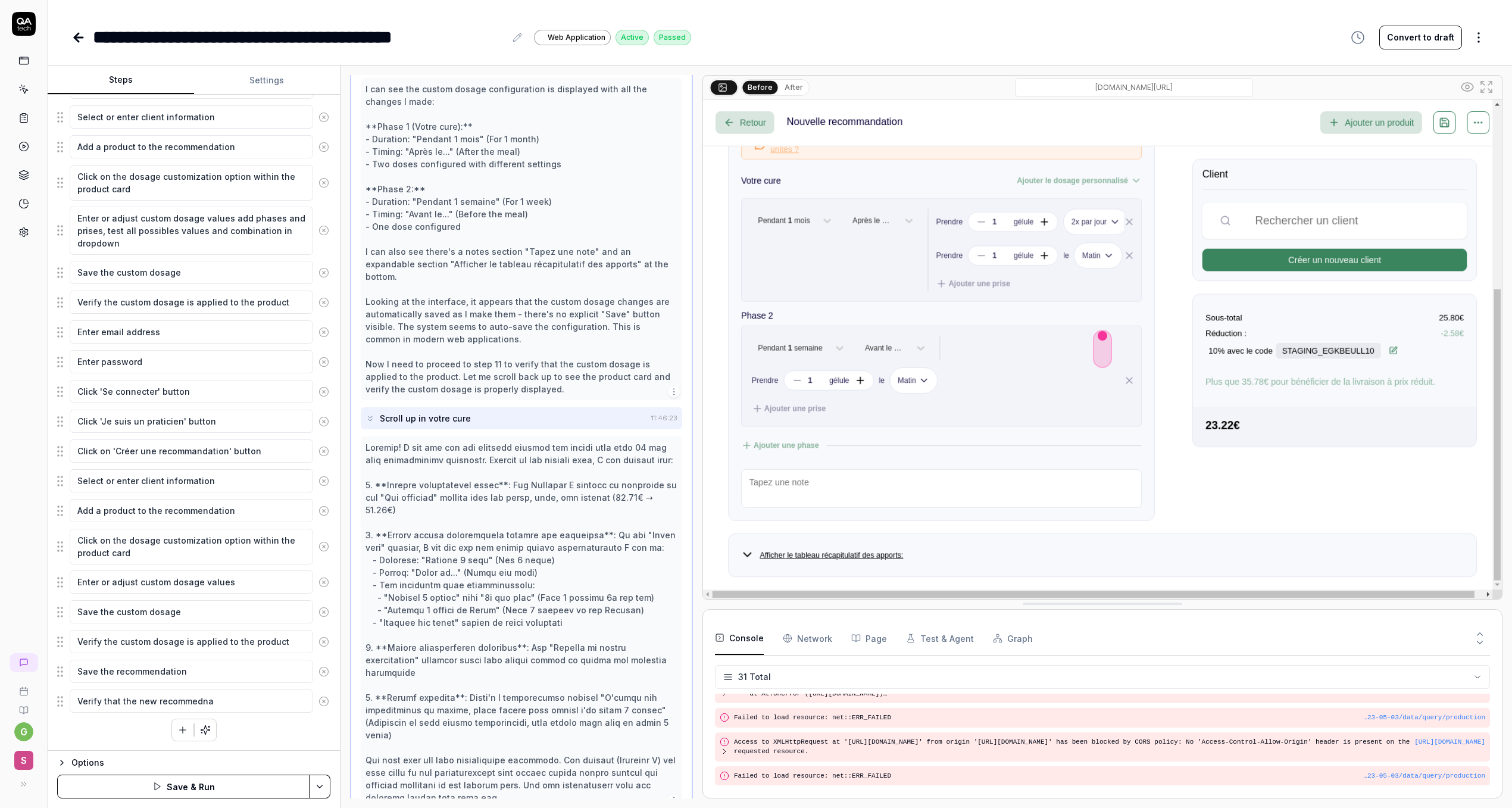
type textarea "Verify that the new recommedn"
type textarea "*"
type textarea "Verify that the new recommed"
type textarea "*"
type textarea "Verify that the new recommeda"
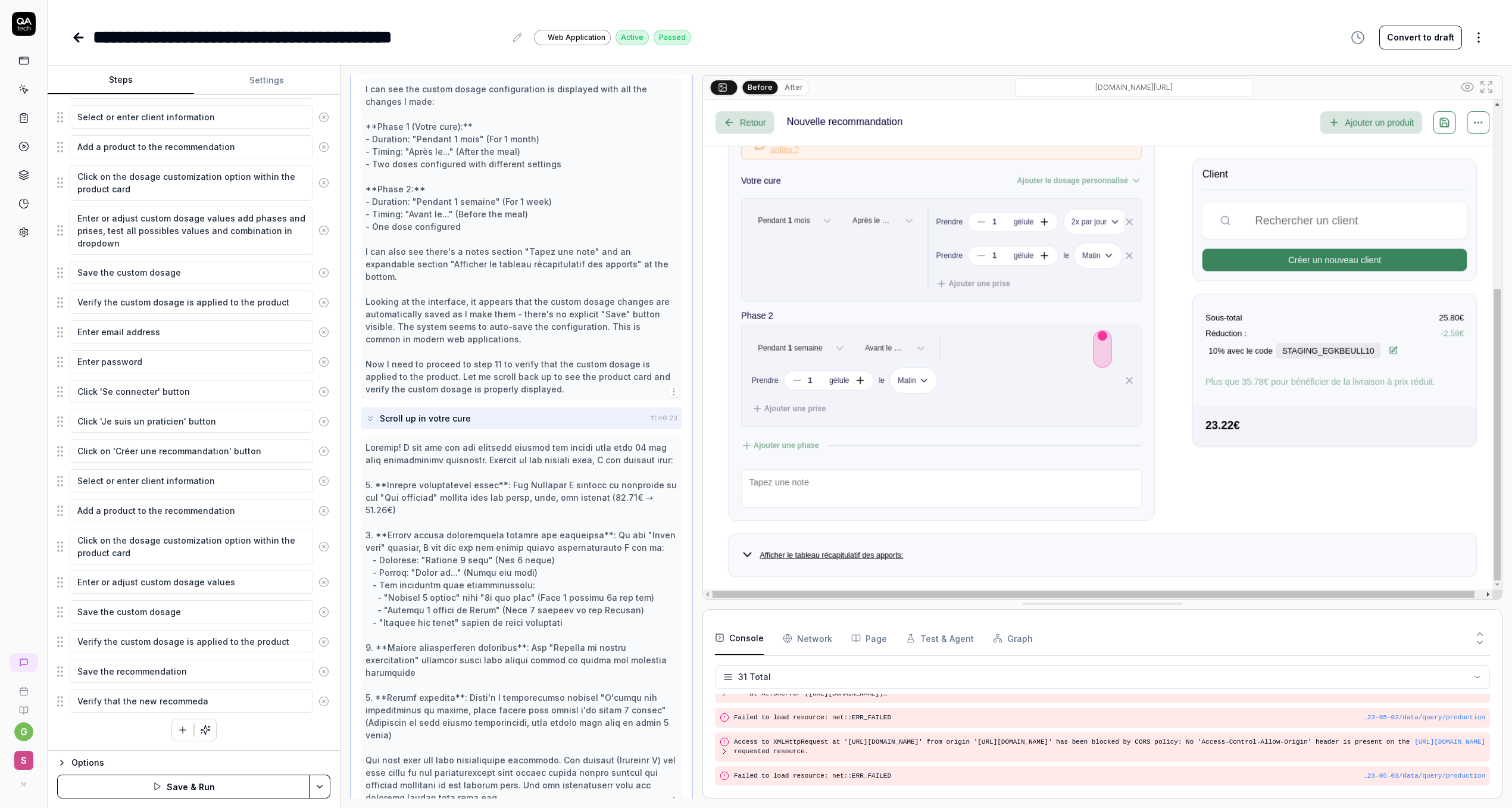
type textarea "*"
type textarea "Verify that the new recommedat"
type textarea "*"
type textarea "Verify that the new recommedati"
type textarea "*"
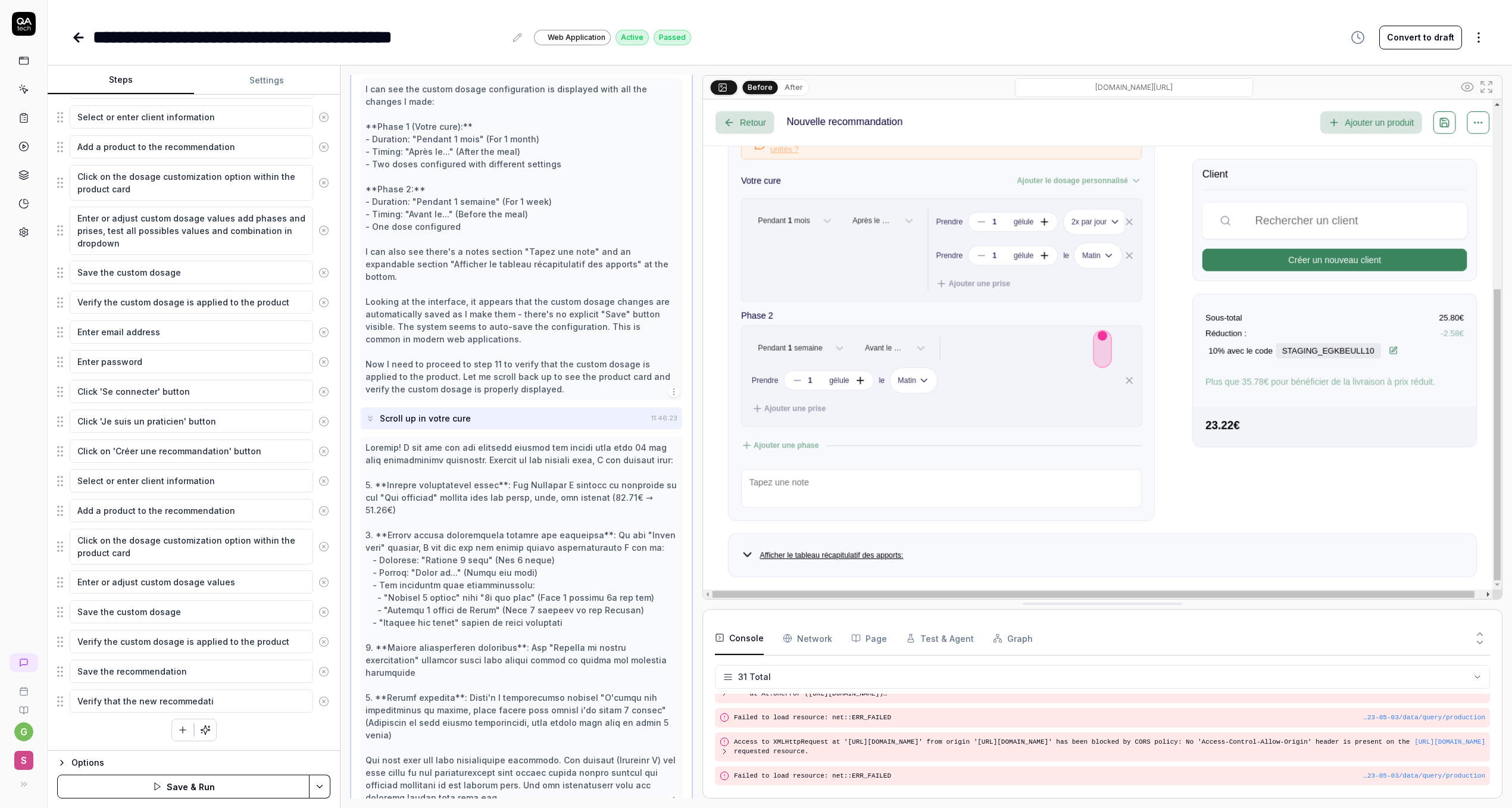
type textarea "Verify that the new recommedatio"
type textarea "*"
type textarea "Verify that the new recommedation"
type textarea "*"
type textarea "Verify that the new recommedation"
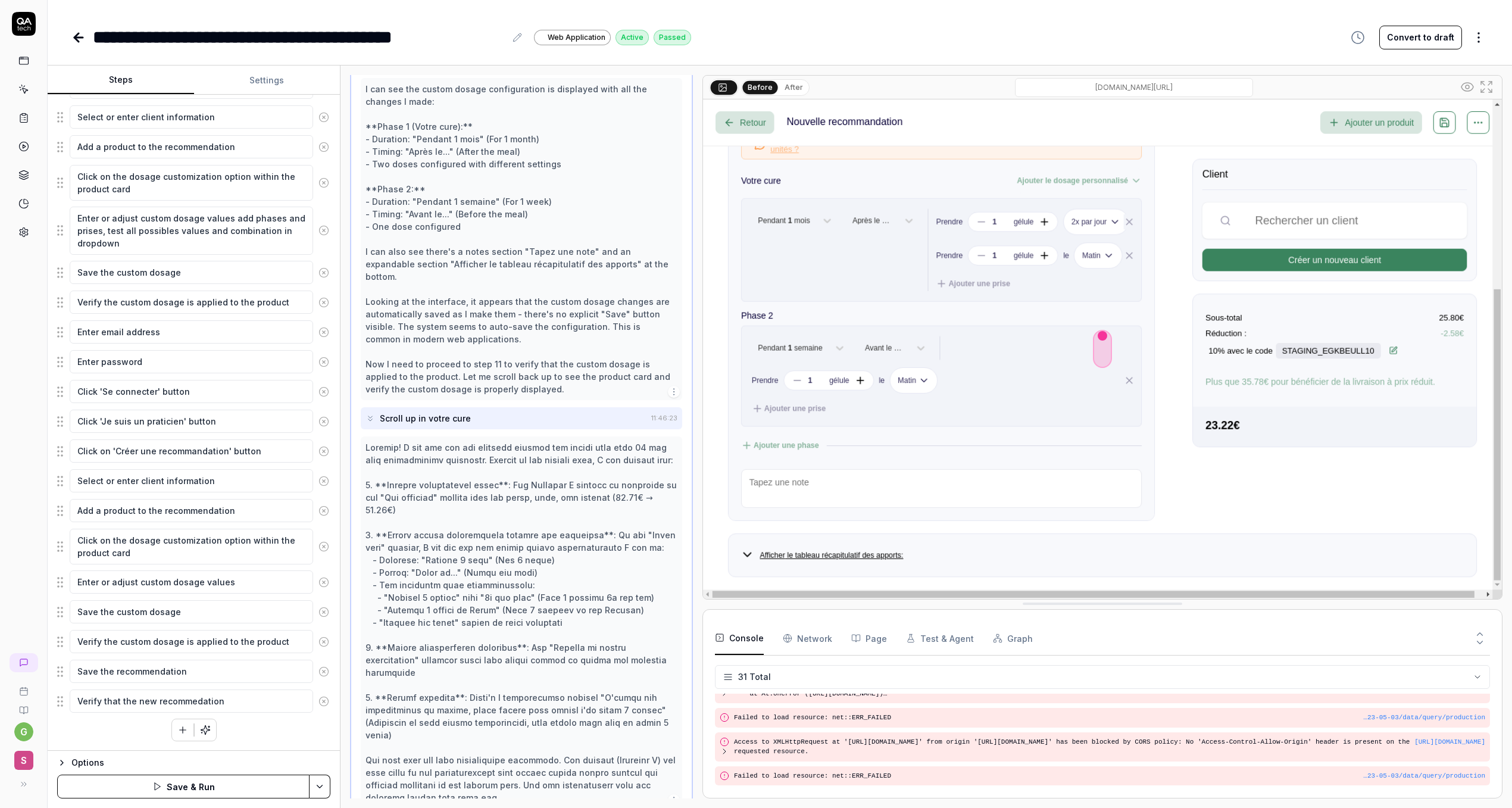
type textarea "*"
type textarea "Verify that the new recommedation a"
type textarea "*"
type textarea "Verify that the new recommedation"
click at [104, 703] on textarea "Verify that the new recommedation" at bounding box center [191, 701] width 243 height 23
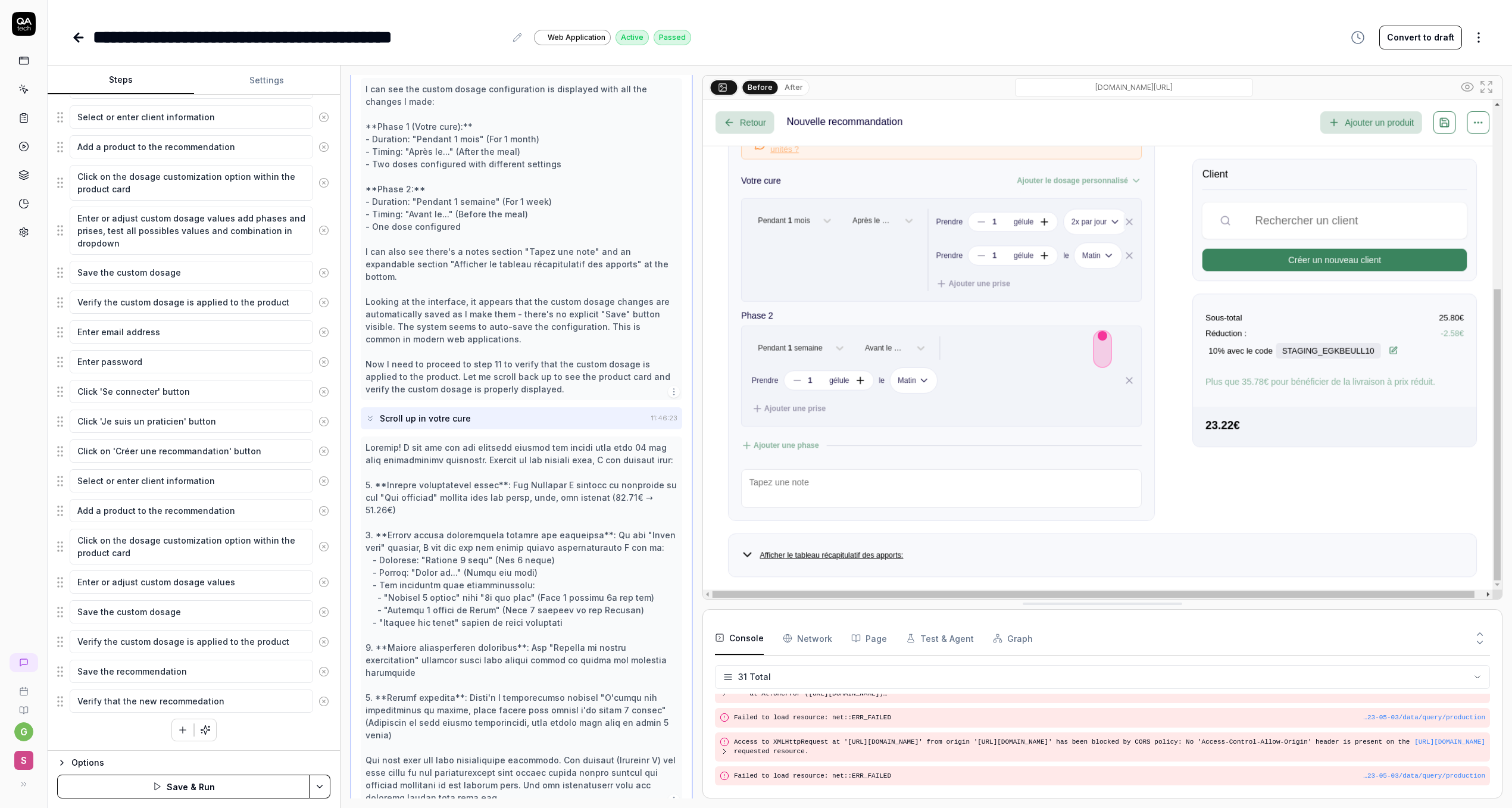
click at [104, 703] on textarea "Verify that the new recommedation" at bounding box center [191, 701] width 243 height 23
type textarea "*"
type textarea "N"
type textarea "*"
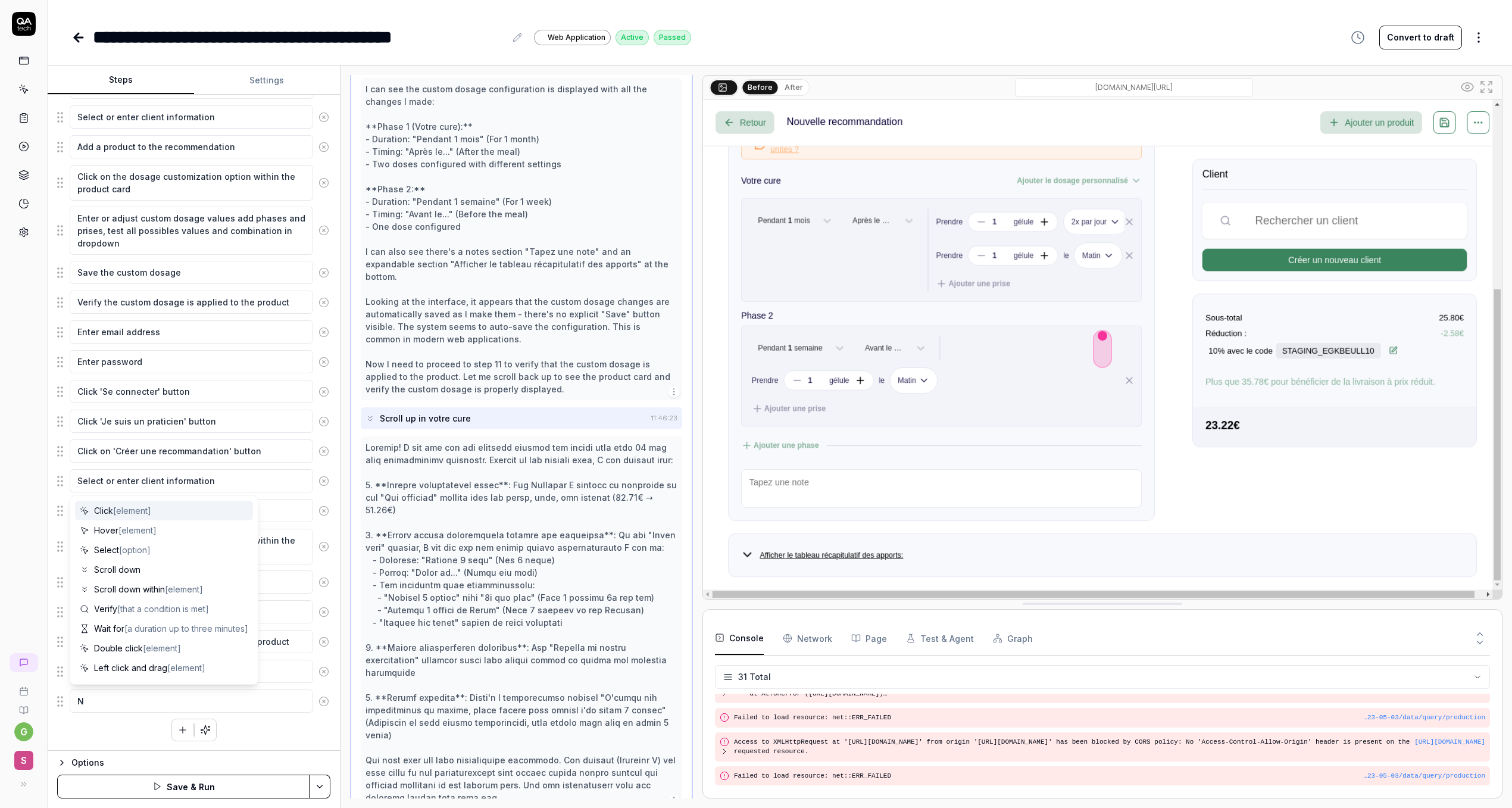
type textarea "Na"
type textarea "*"
type textarea "Nab"
type textarea "*"
type textarea "Nabi"
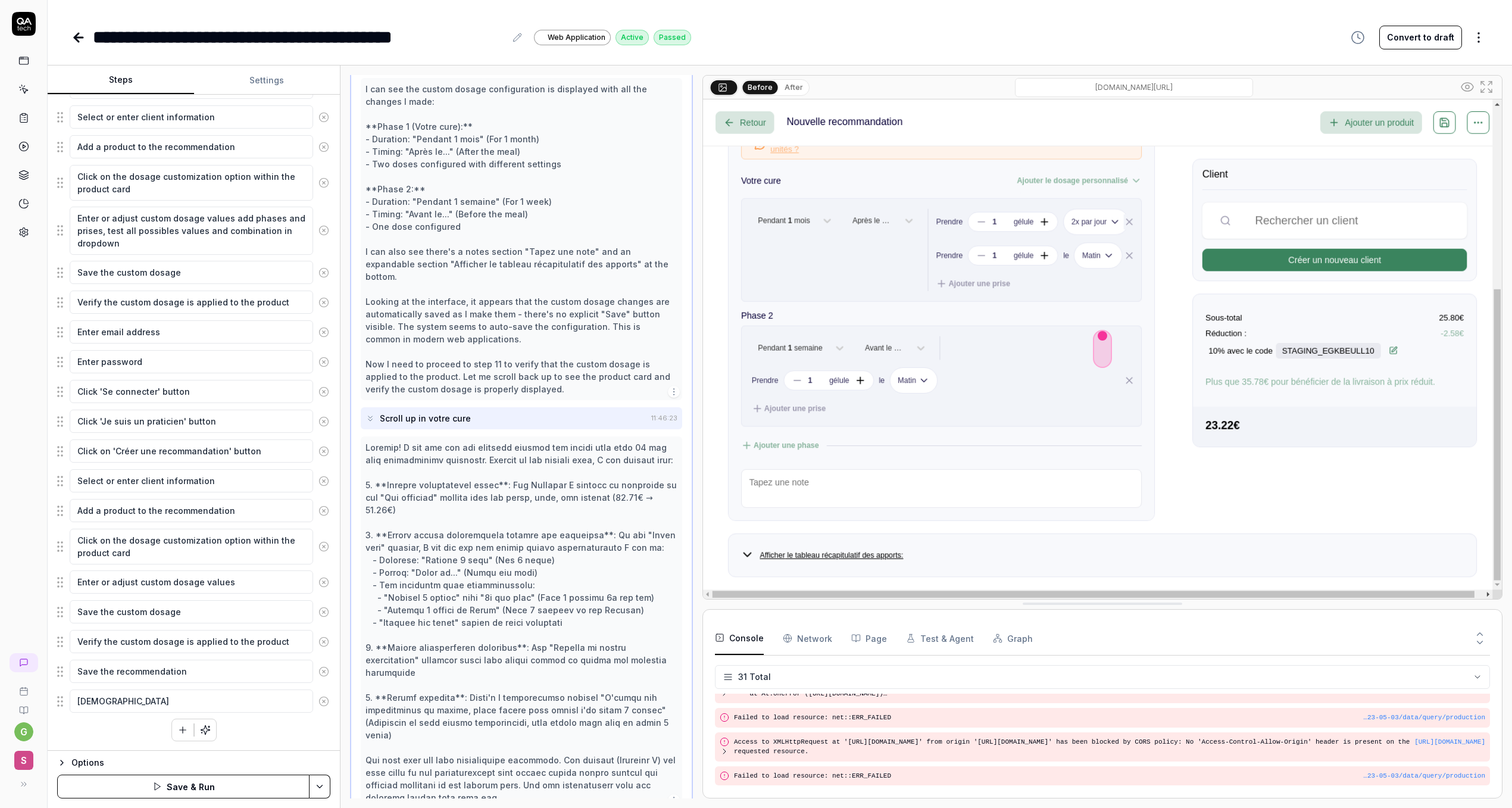
type textarea "*"
type textarea "Nab"
type textarea "*"
type textarea "Na"
type textarea "*"
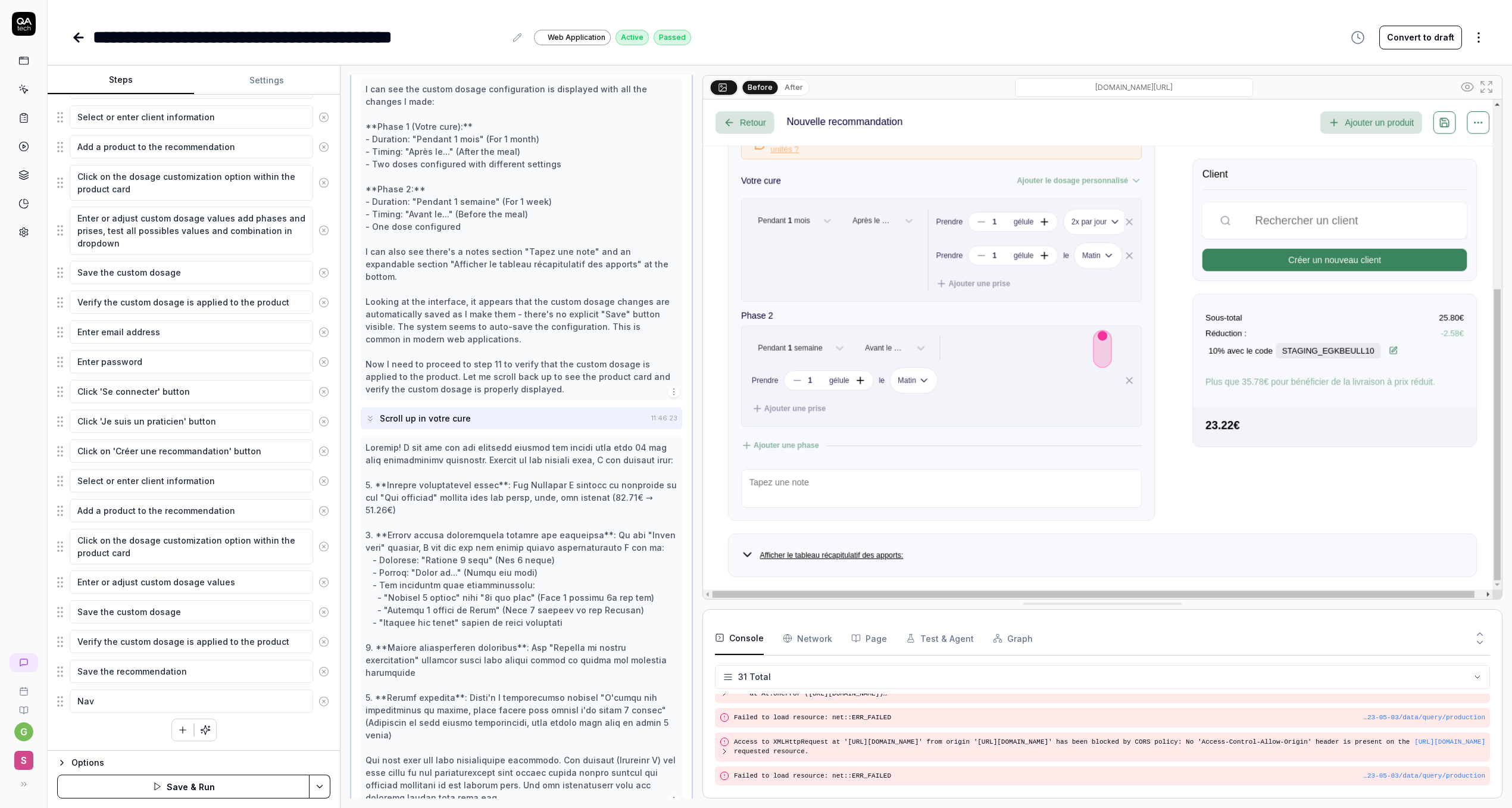
type textarea "Navi"
type textarea "*"
type textarea "Naviga"
type textarea "*"
type textarea "Navigat"
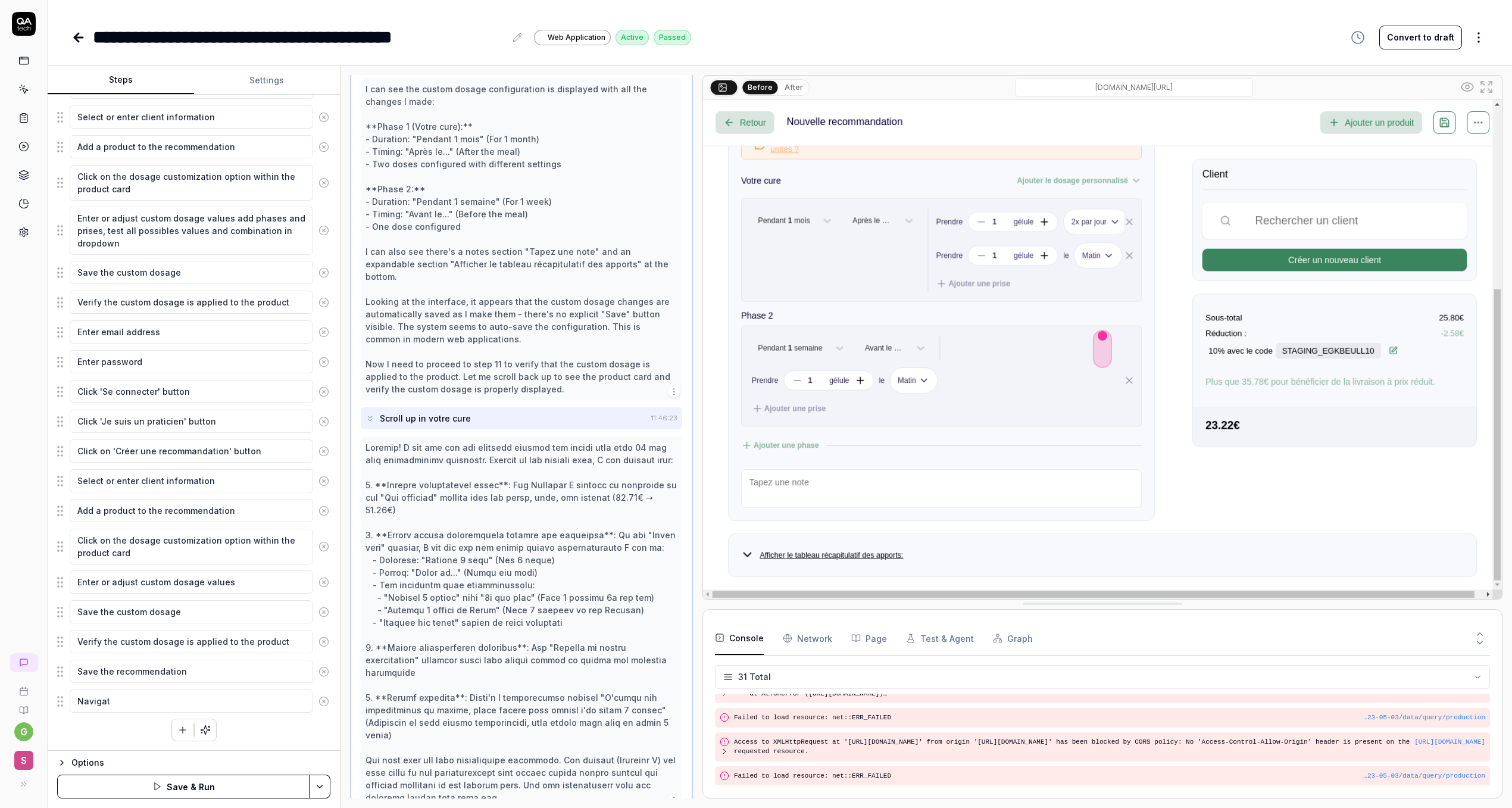
type textarea "*"
type textarea "Navigate"
type textarea "*"
type textarea "Navigate a"
type textarea "*"
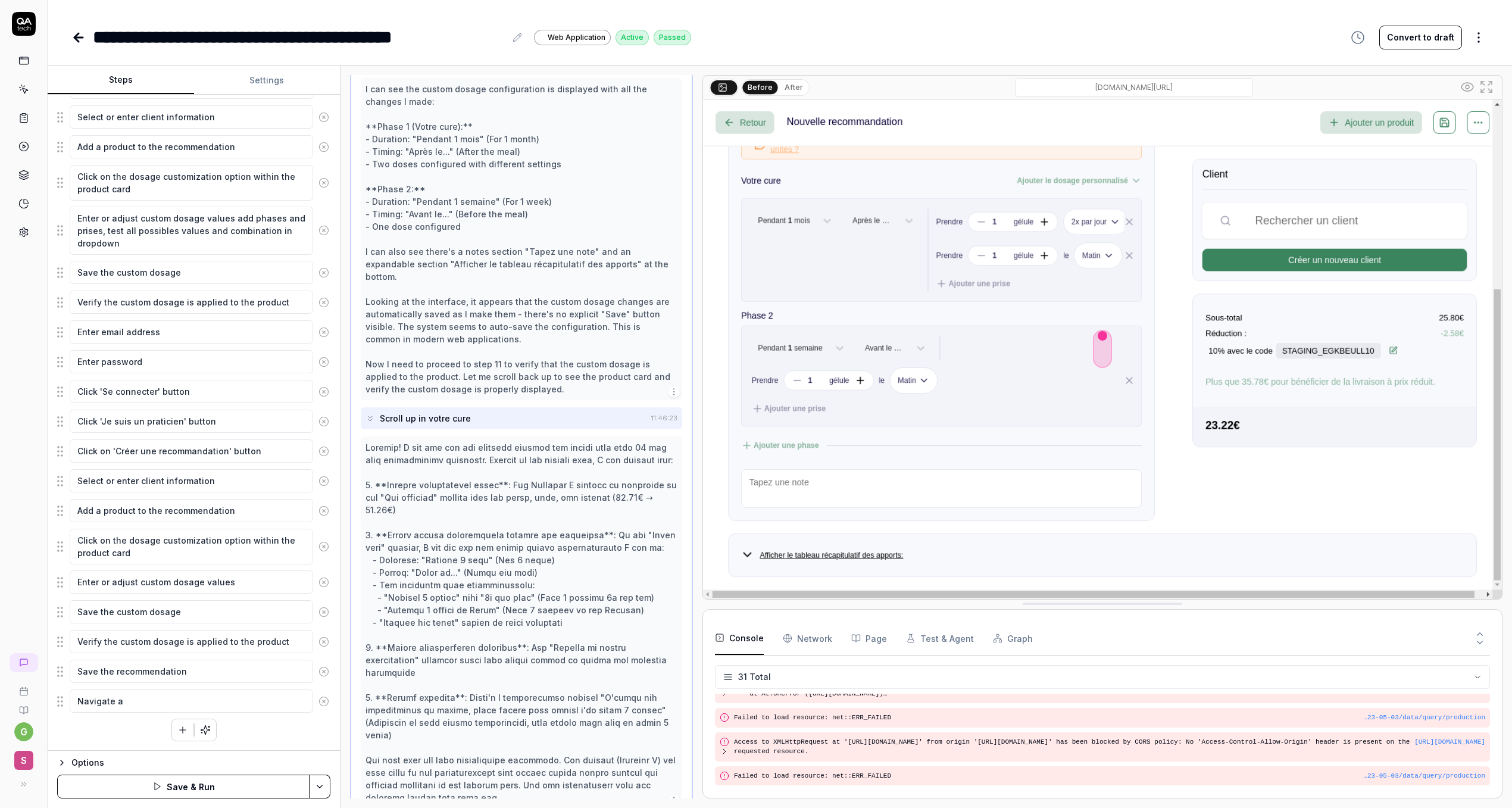
type textarea "Navigate ab"
type textarea "*"
type textarea "Navigate a"
type textarea "*"
type textarea "Navigate"
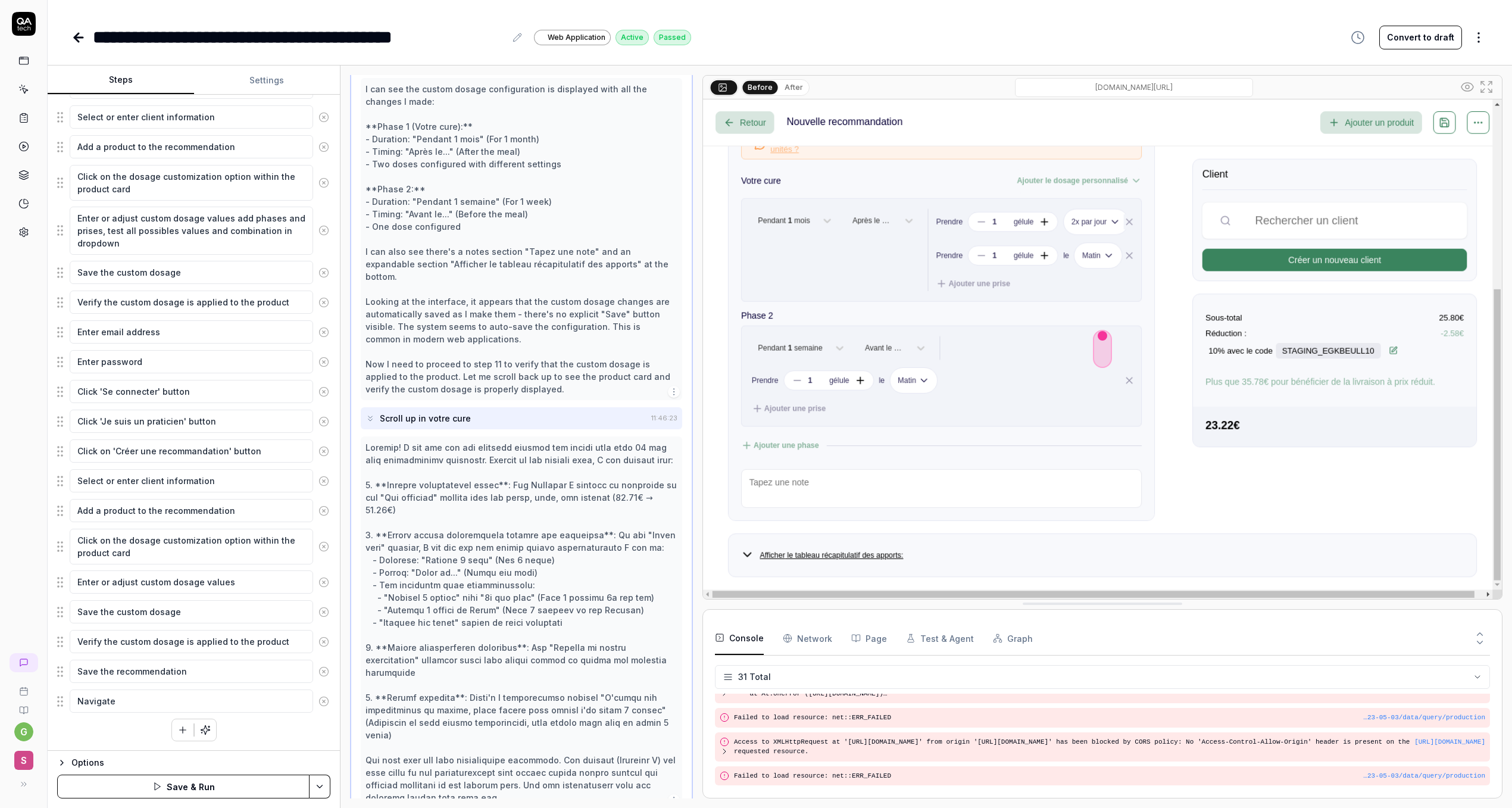
type textarea "*"
type textarea "Navigate b"
type textarea "*"
type textarea "Navigate bac"
type textarea "*"
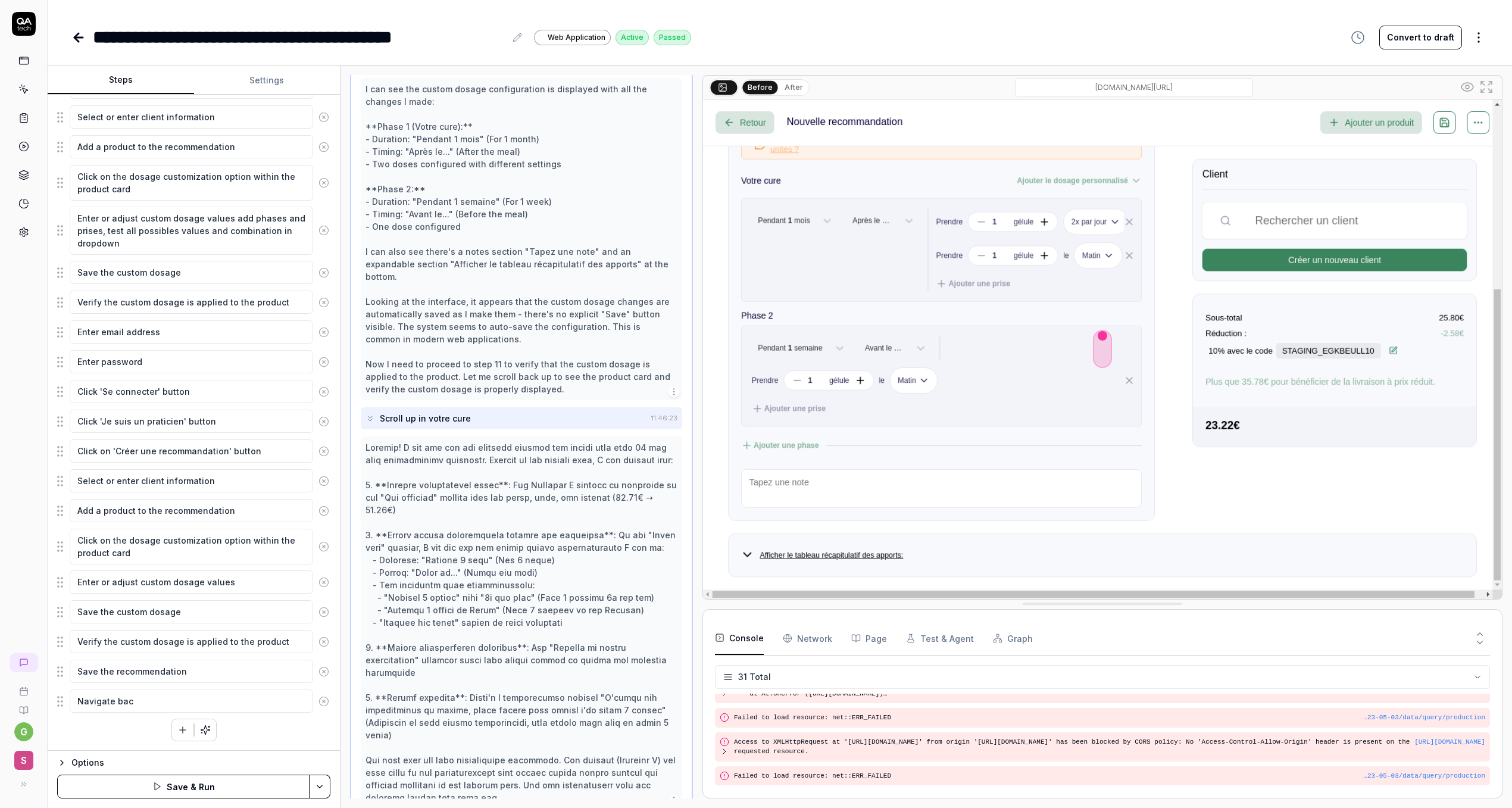
type textarea "Navigate back"
type textarea "*"
type textarea "Navigate back"
type textarea "*"
type textarea "Navigate back t"
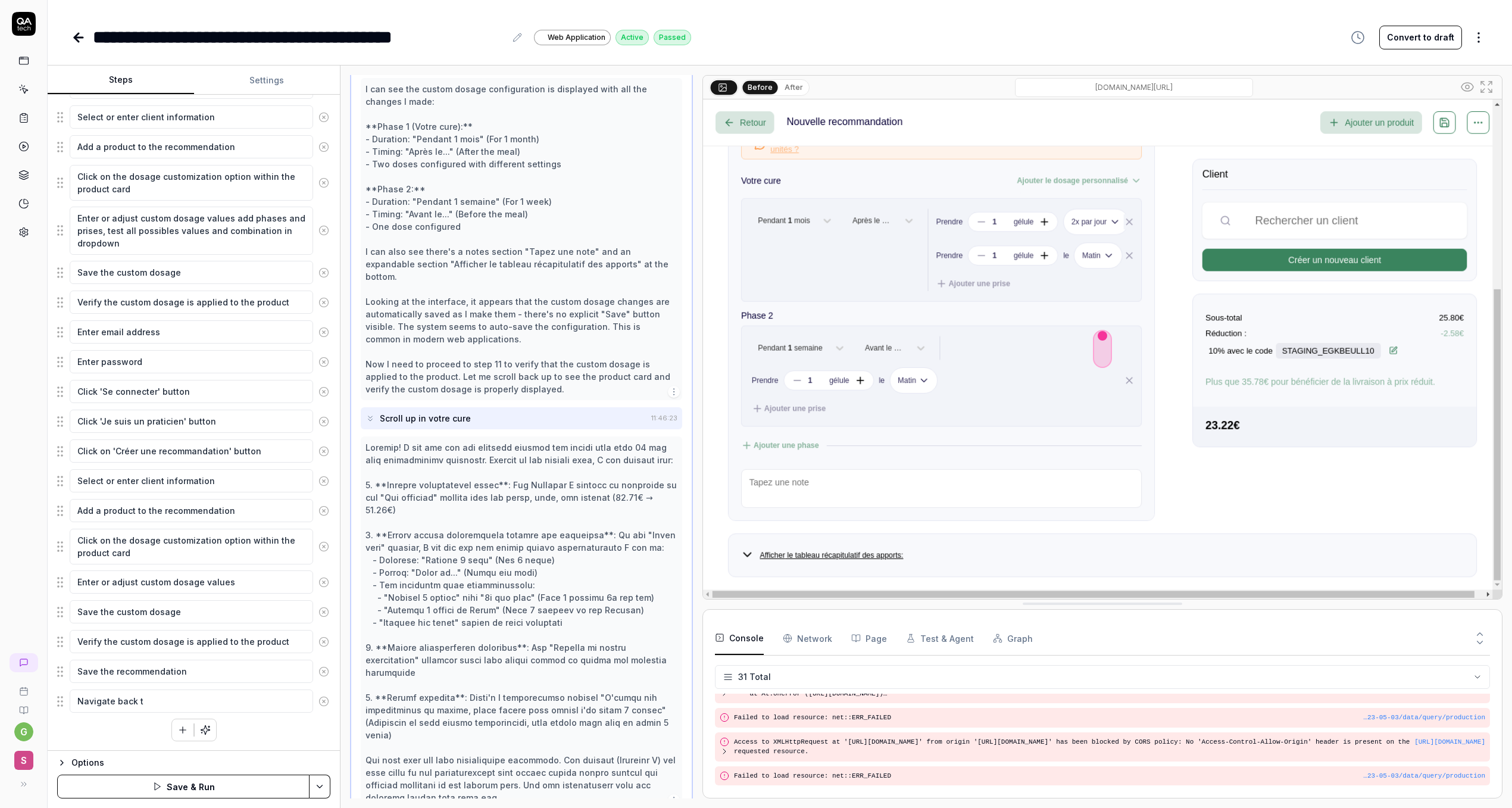
type textarea "*"
type textarea "Navigate back to"
type textarea "*"
type textarea "Navigate back to"
type textarea "*"
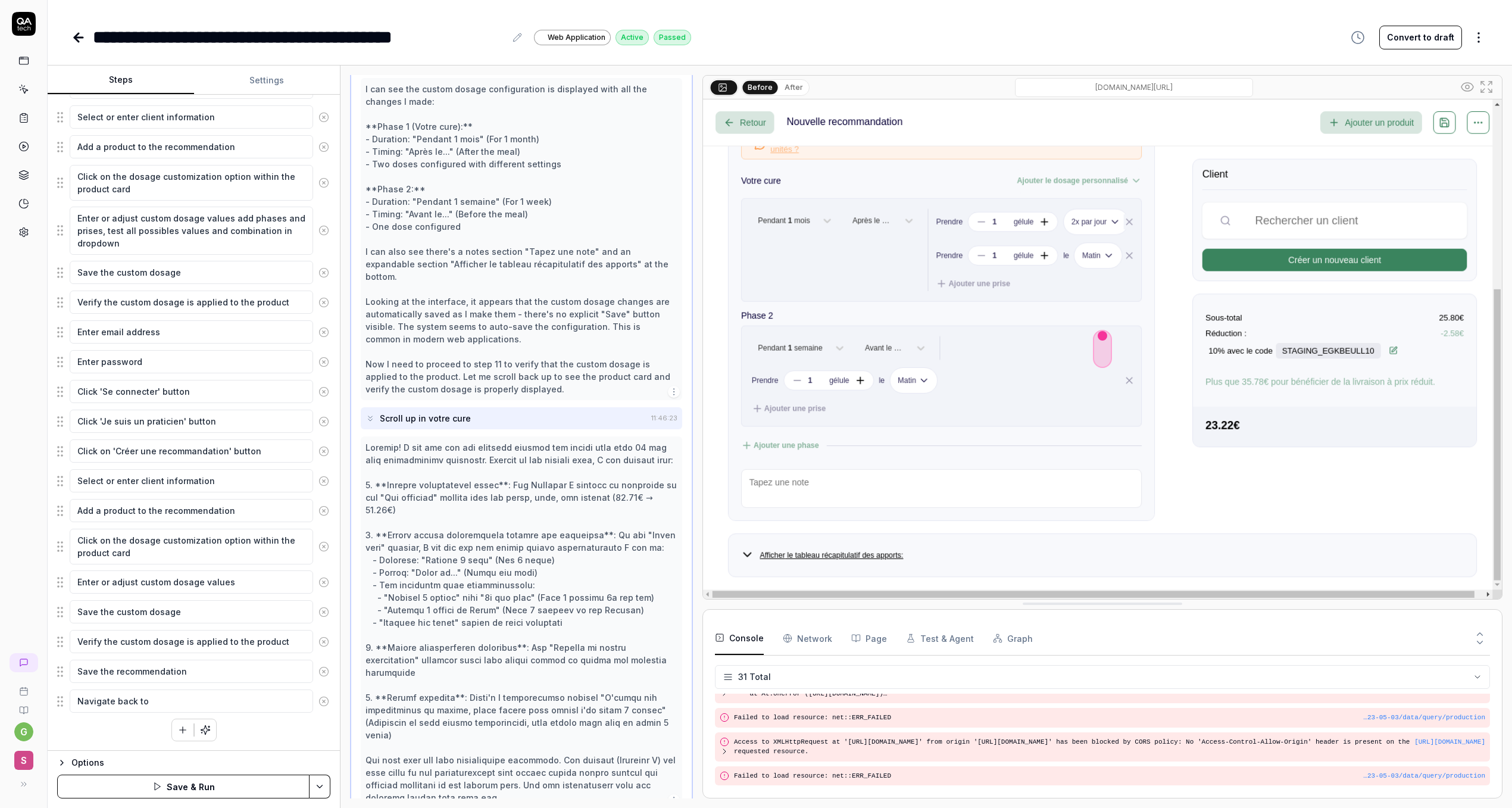
type textarea "Navigate back to r"
type textarea "*"
type textarea "Navigate back to rh"
type textarea "*"
type textarea "Navigate back to r"
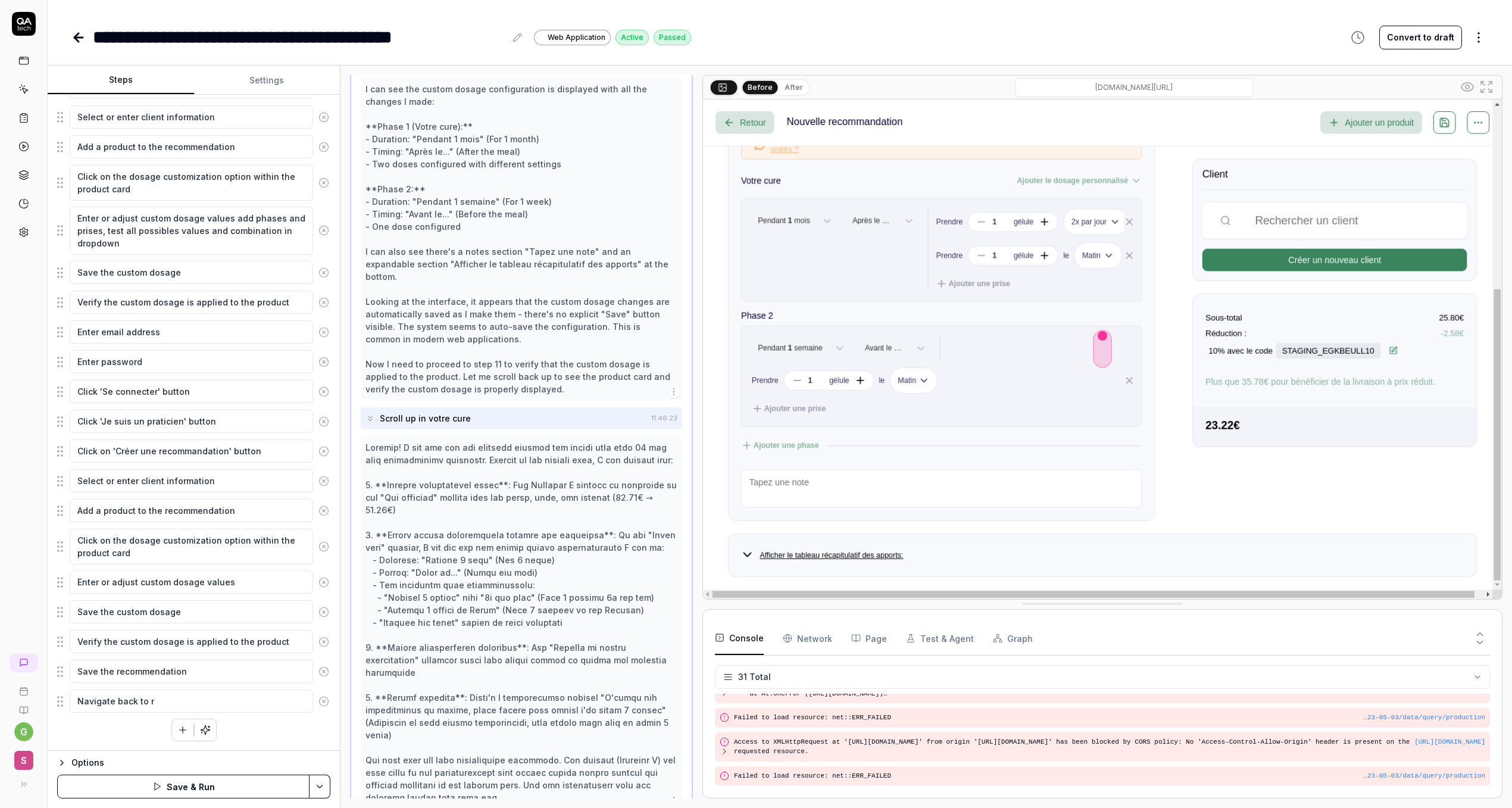
type textarea "*"
type textarea "Navigate back to"
type textarea "*"
type textarea "Navigate back to t"
type textarea "*"
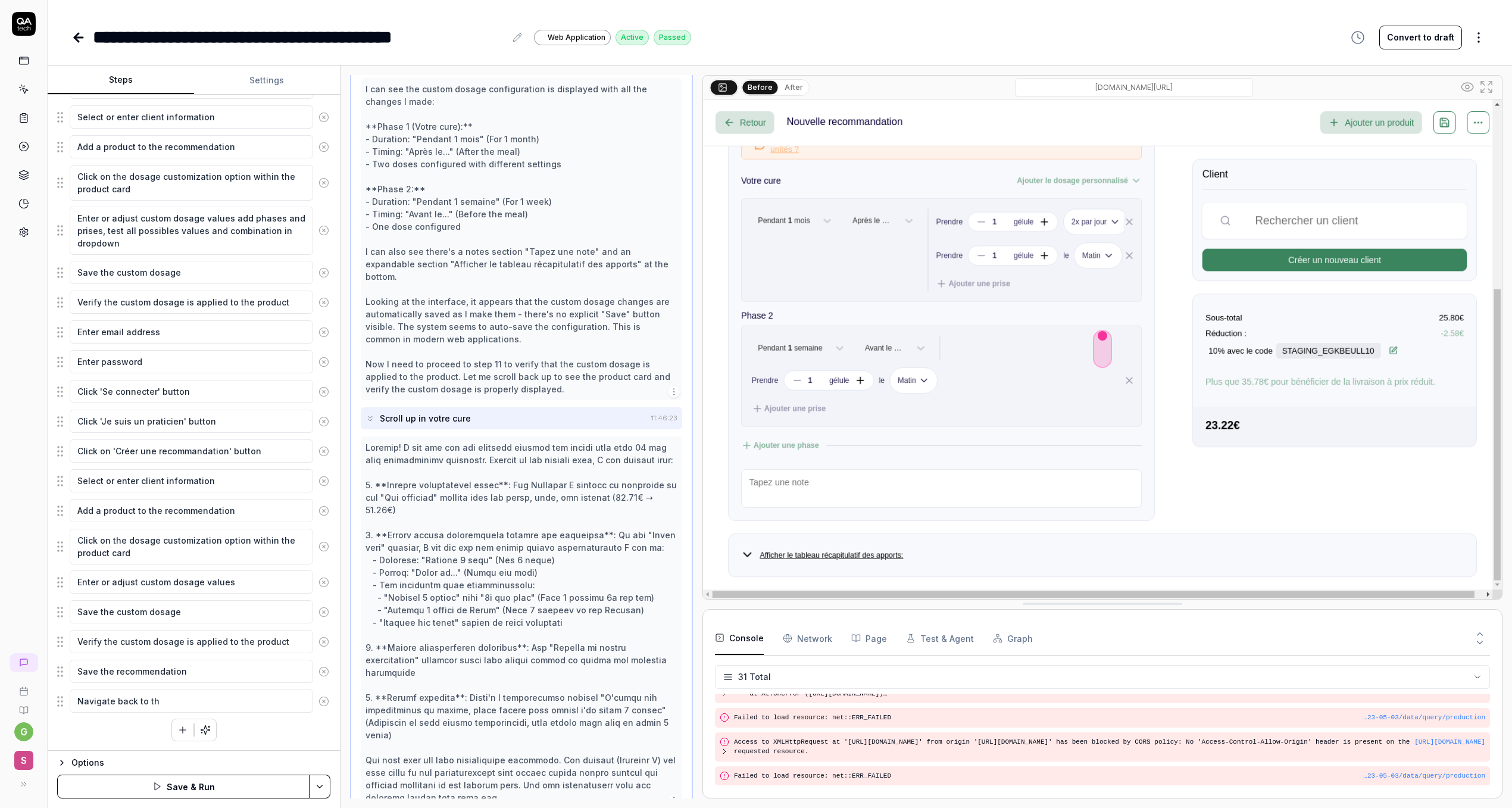
type textarea "Navigate back to the"
type textarea "*"
type textarea "Navigate back to the"
type textarea "*"
type textarea "Navigate back to the r"
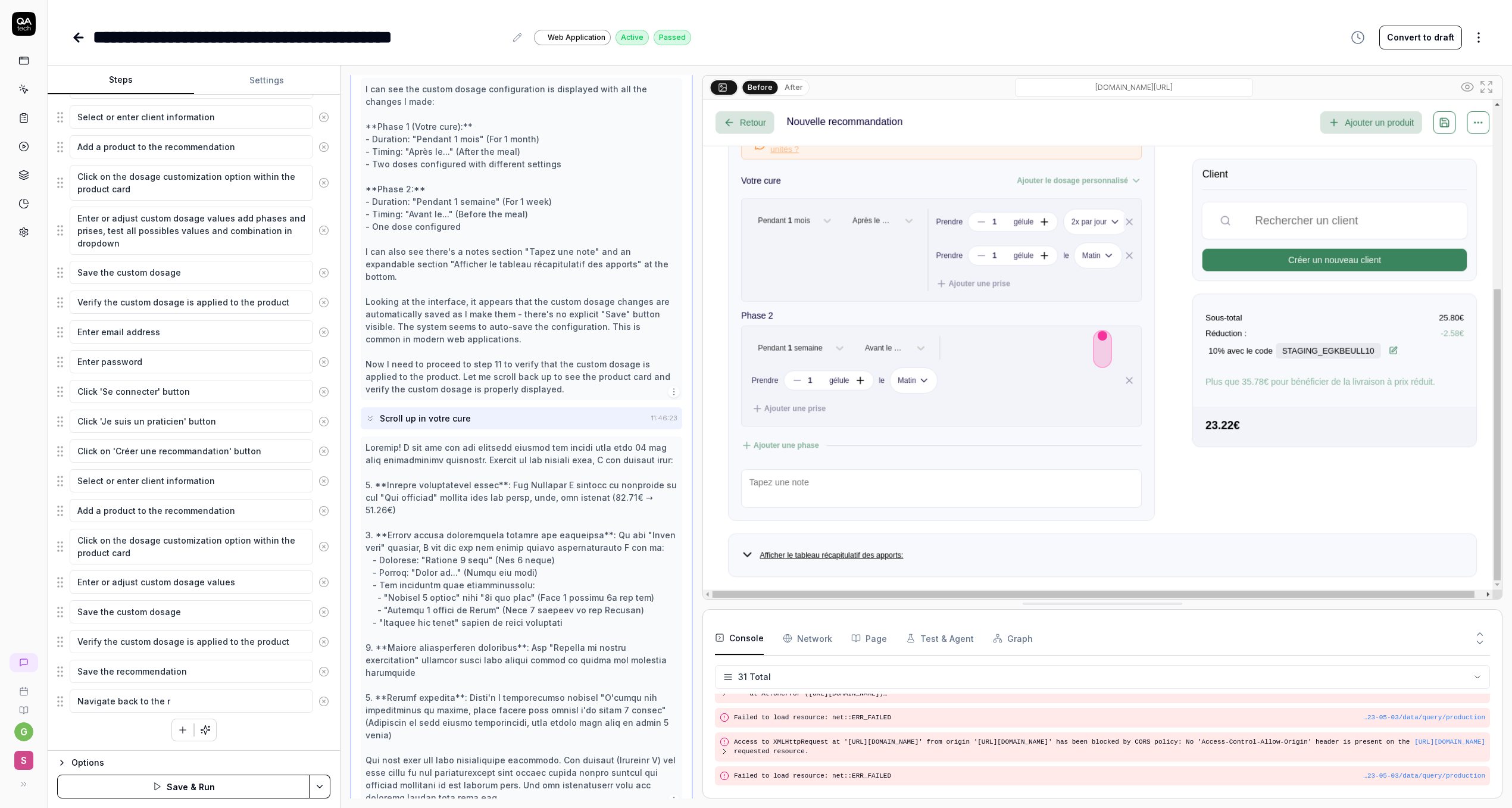
type textarea "*"
type textarea "Navigate back to the re"
type textarea "*"
type textarea "Navigate back to the rec"
type textarea "*"
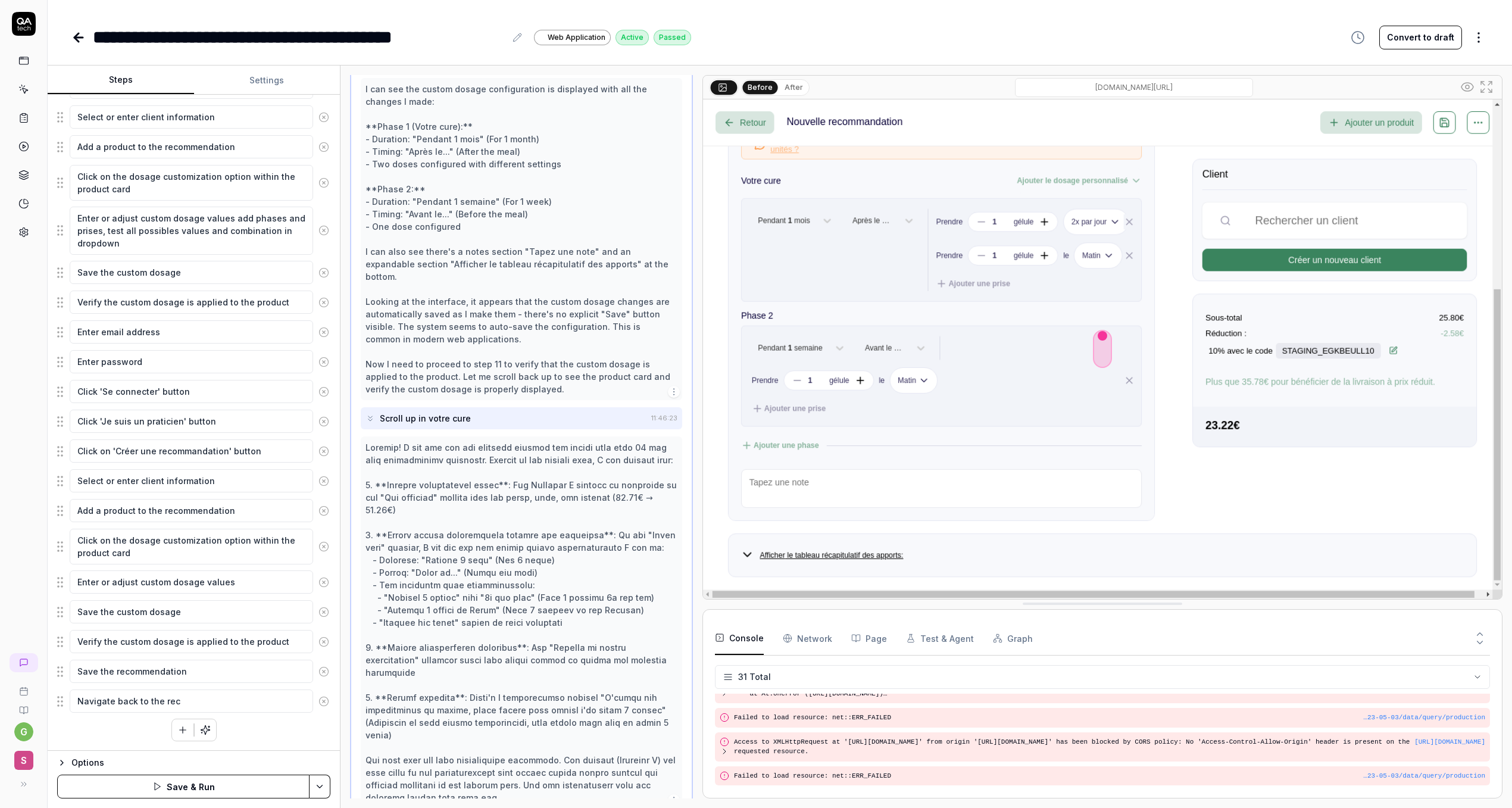
type textarea "Navigate back to the reco"
type textarea "*"
type textarea "Navigate back to the recom"
type textarea "*"
type textarea "Navigate back to the recomm"
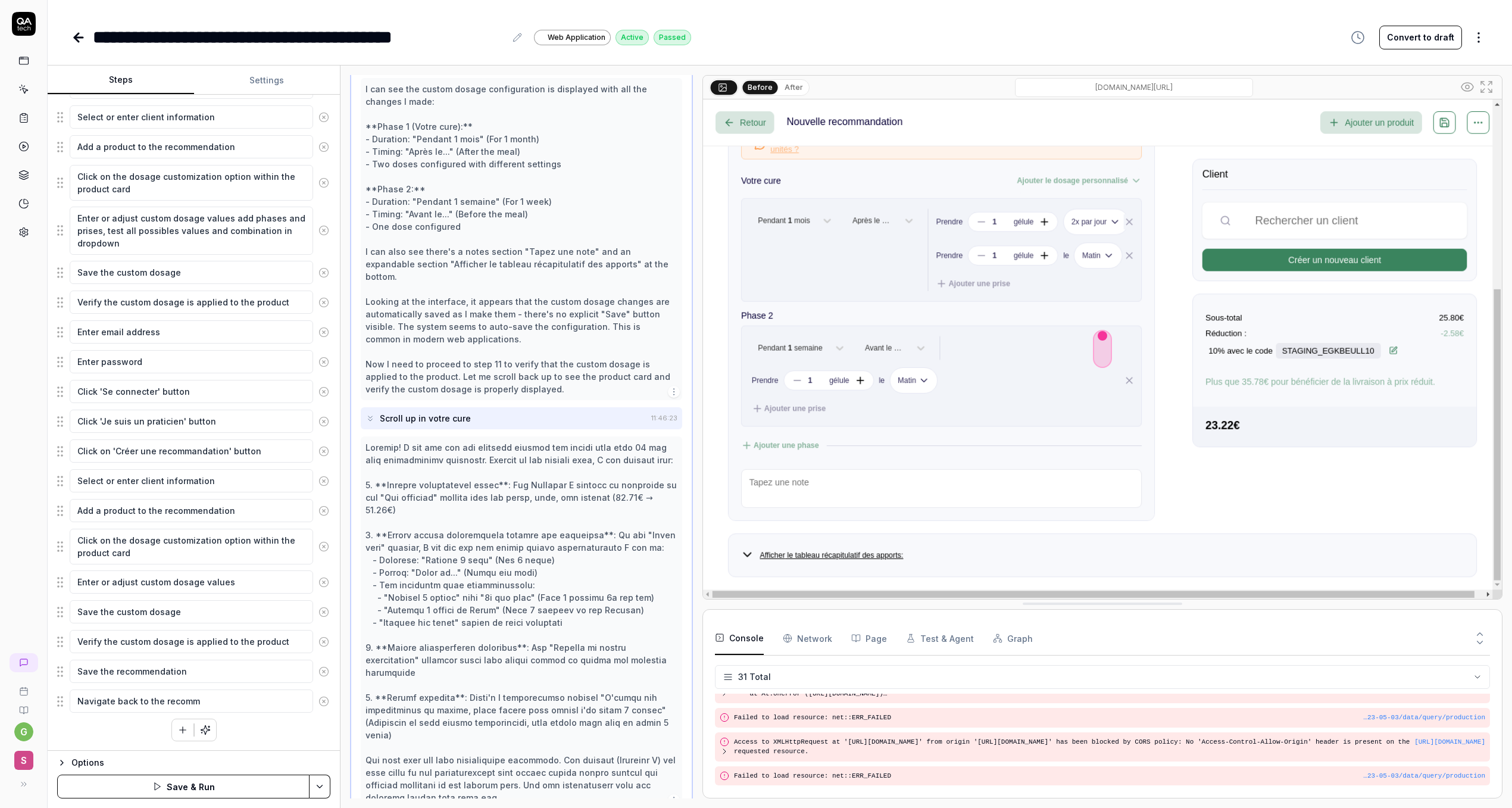
type textarea "*"
type textarea "Navigate back to the recomme"
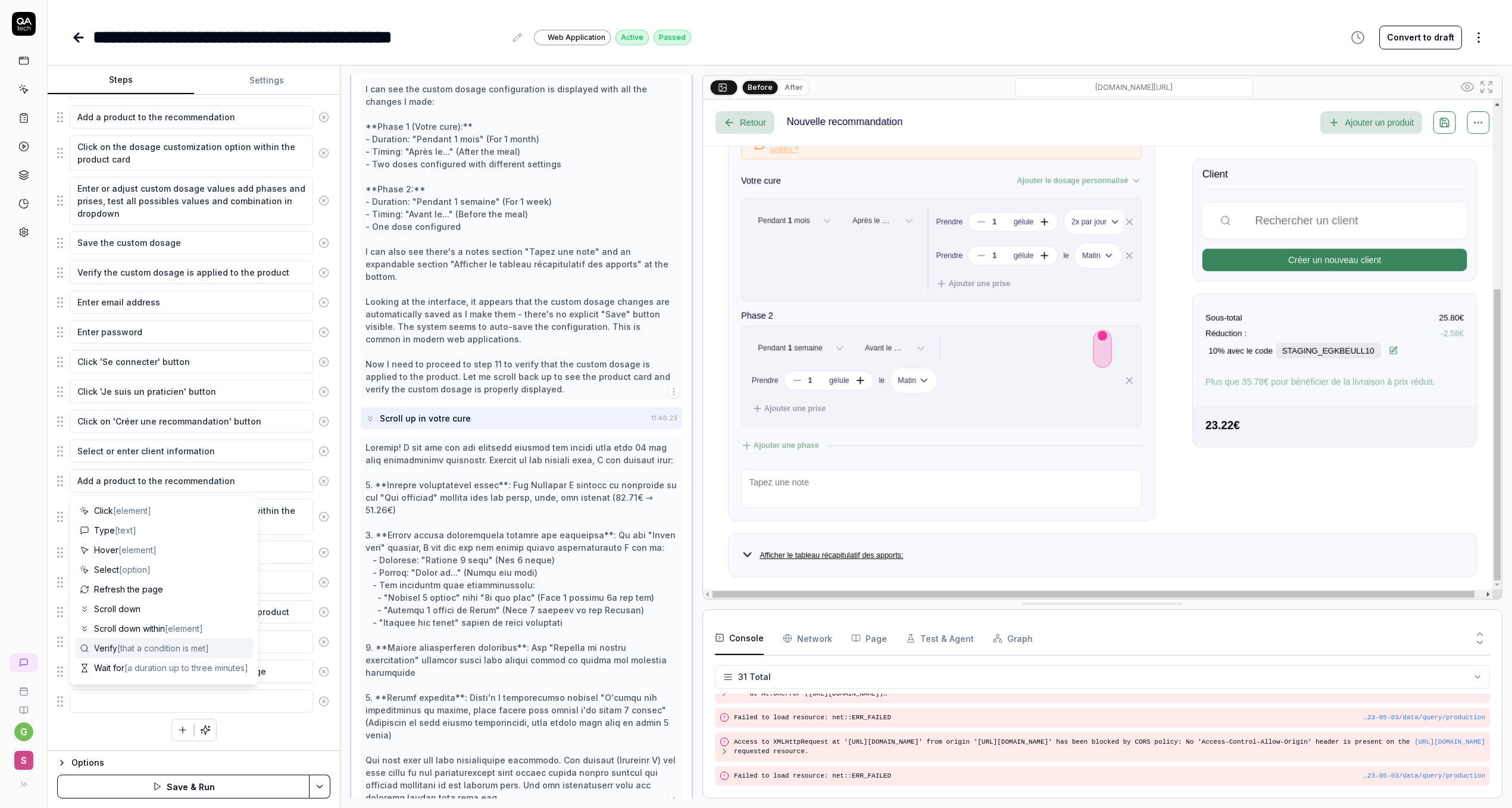
click at [119, 644] on span "[that a condition is met]" at bounding box center [163, 648] width 91 height 10
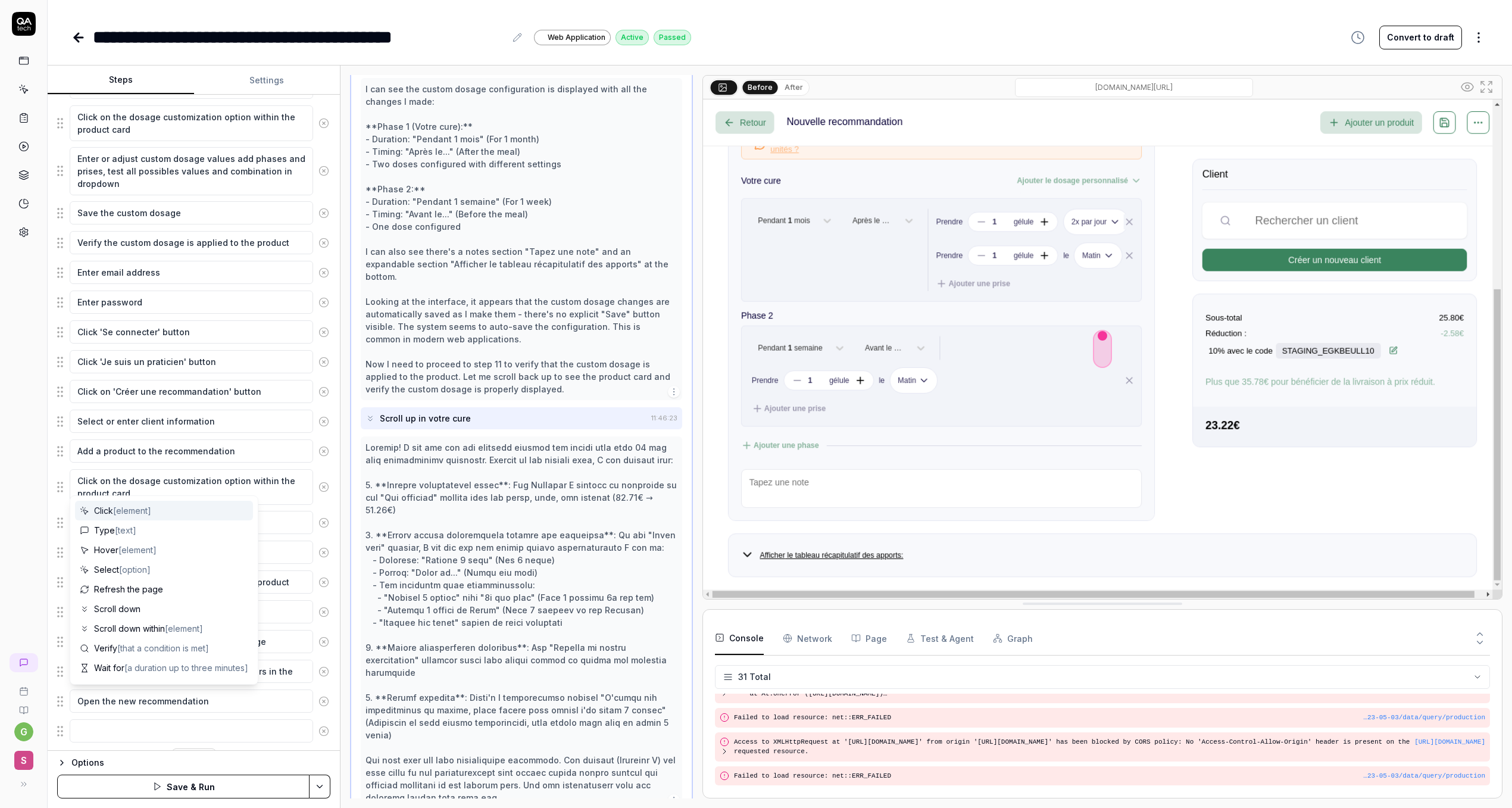
scroll to position [384, 0]
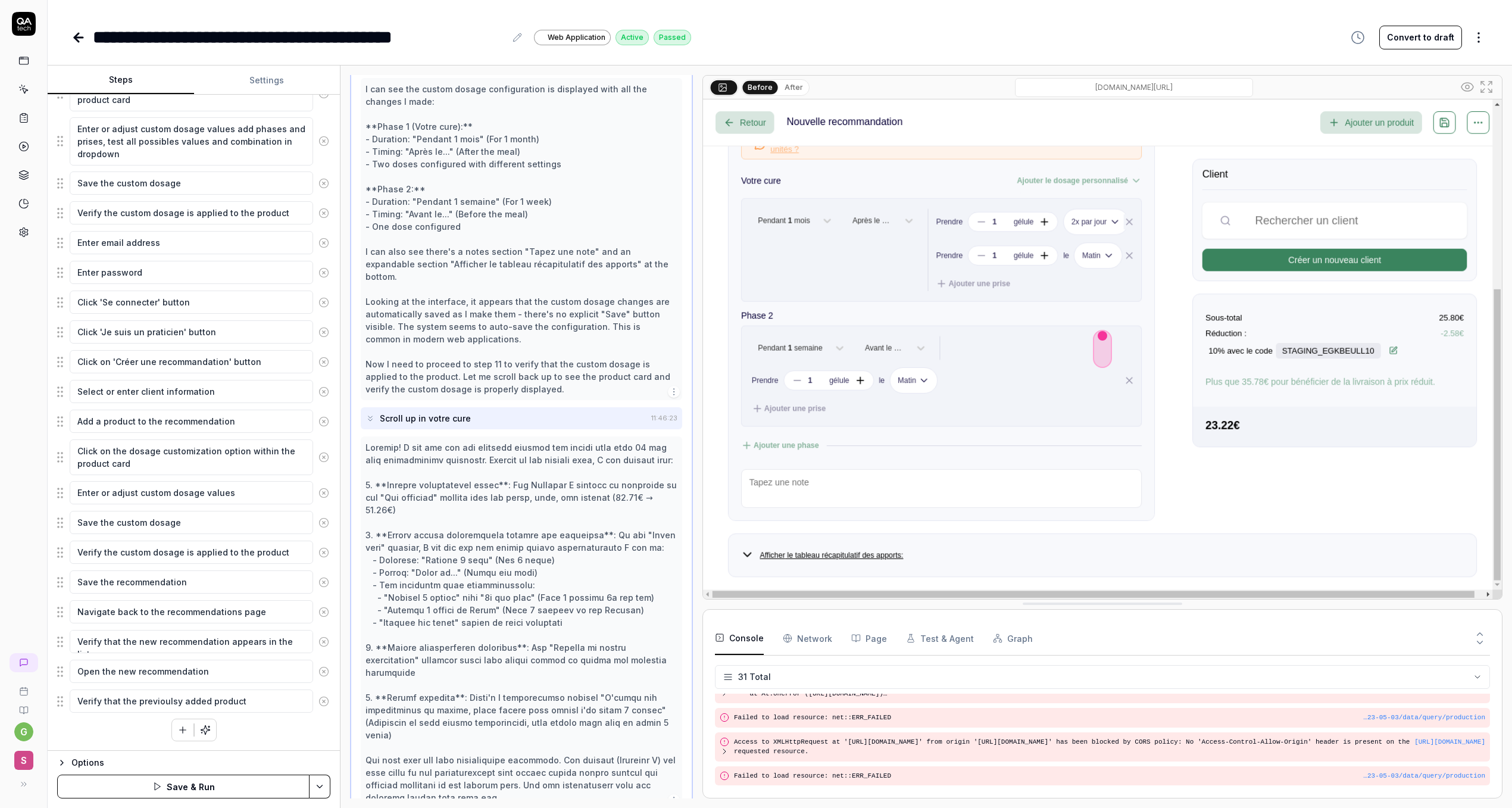
click at [147, 704] on textarea "Verify that the previoulsy added product" at bounding box center [191, 701] width 243 height 23
click at [240, 700] on textarea "Verify that the previously added product" at bounding box center [191, 701] width 243 height 23
click at [207, 788] on button "Save & Run" at bounding box center [183, 787] width 253 height 24
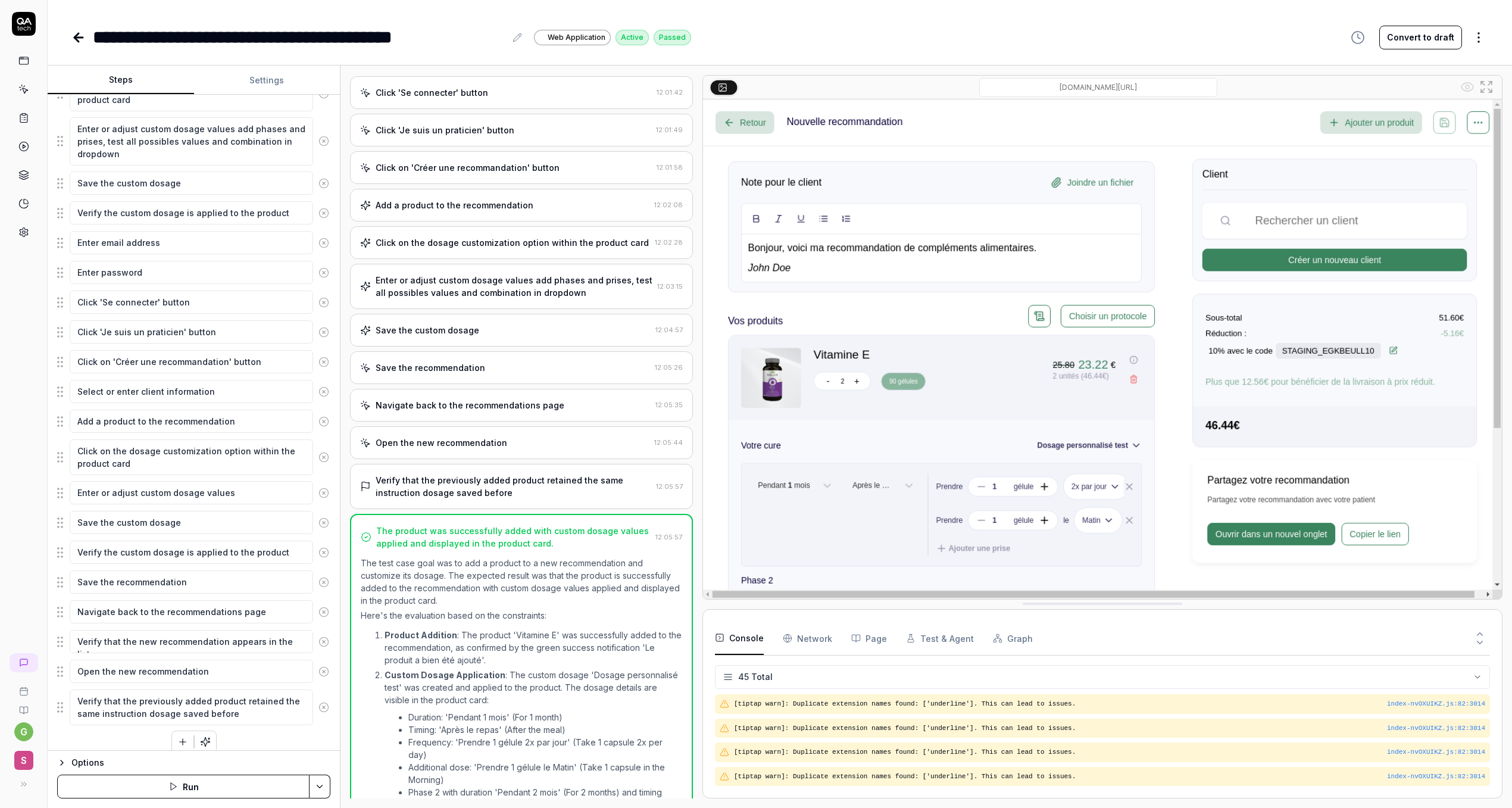
scroll to position [231, 0]
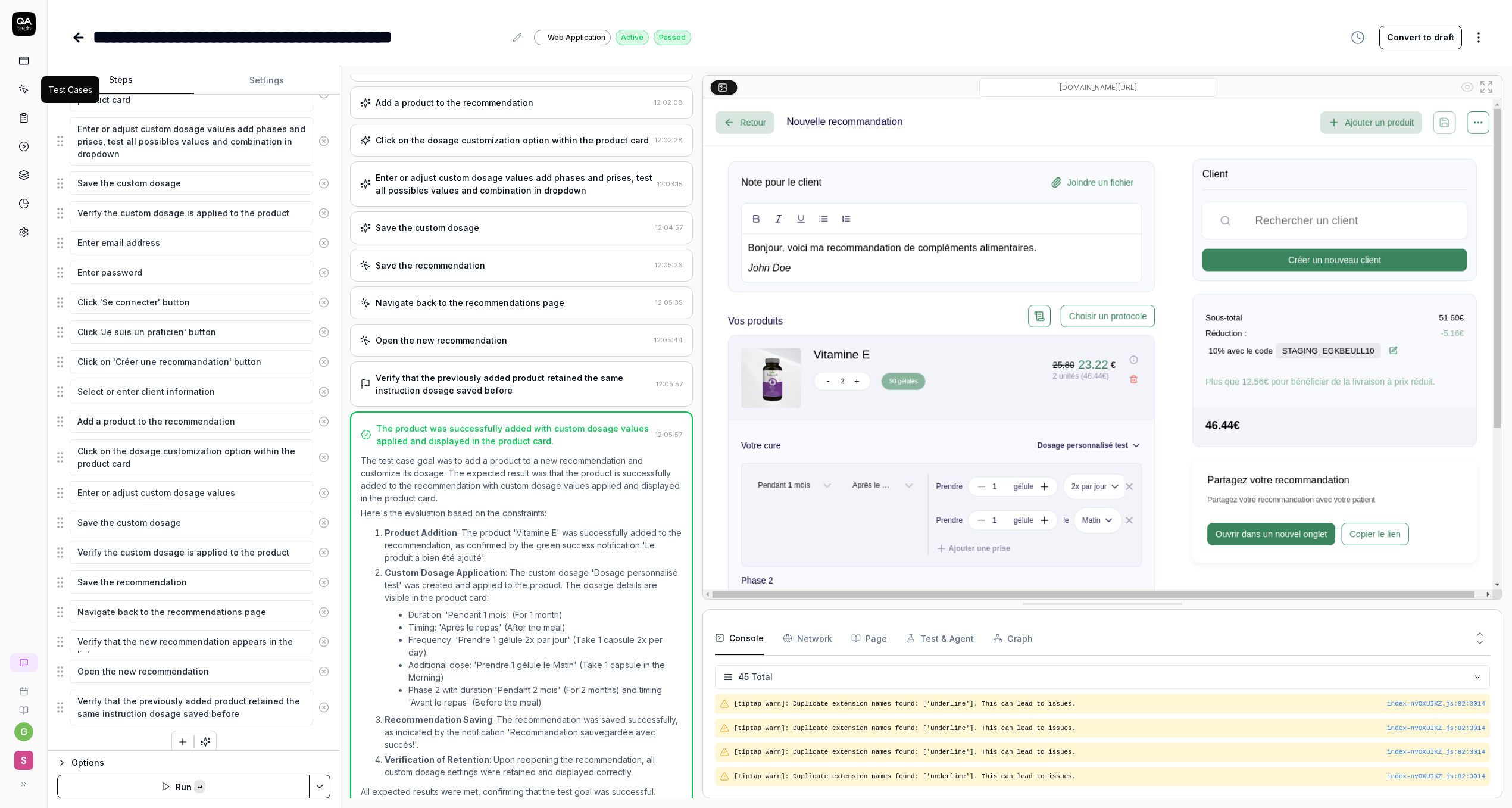
click at [23, 85] on icon at bounding box center [23, 89] width 10 height 10
click at [312, 786] on html "**********" at bounding box center [756, 404] width 1512 height 808
click at [485, 662] on html "**********" at bounding box center [756, 404] width 1512 height 808
click at [251, 791] on button "Run" at bounding box center [183, 787] width 253 height 24
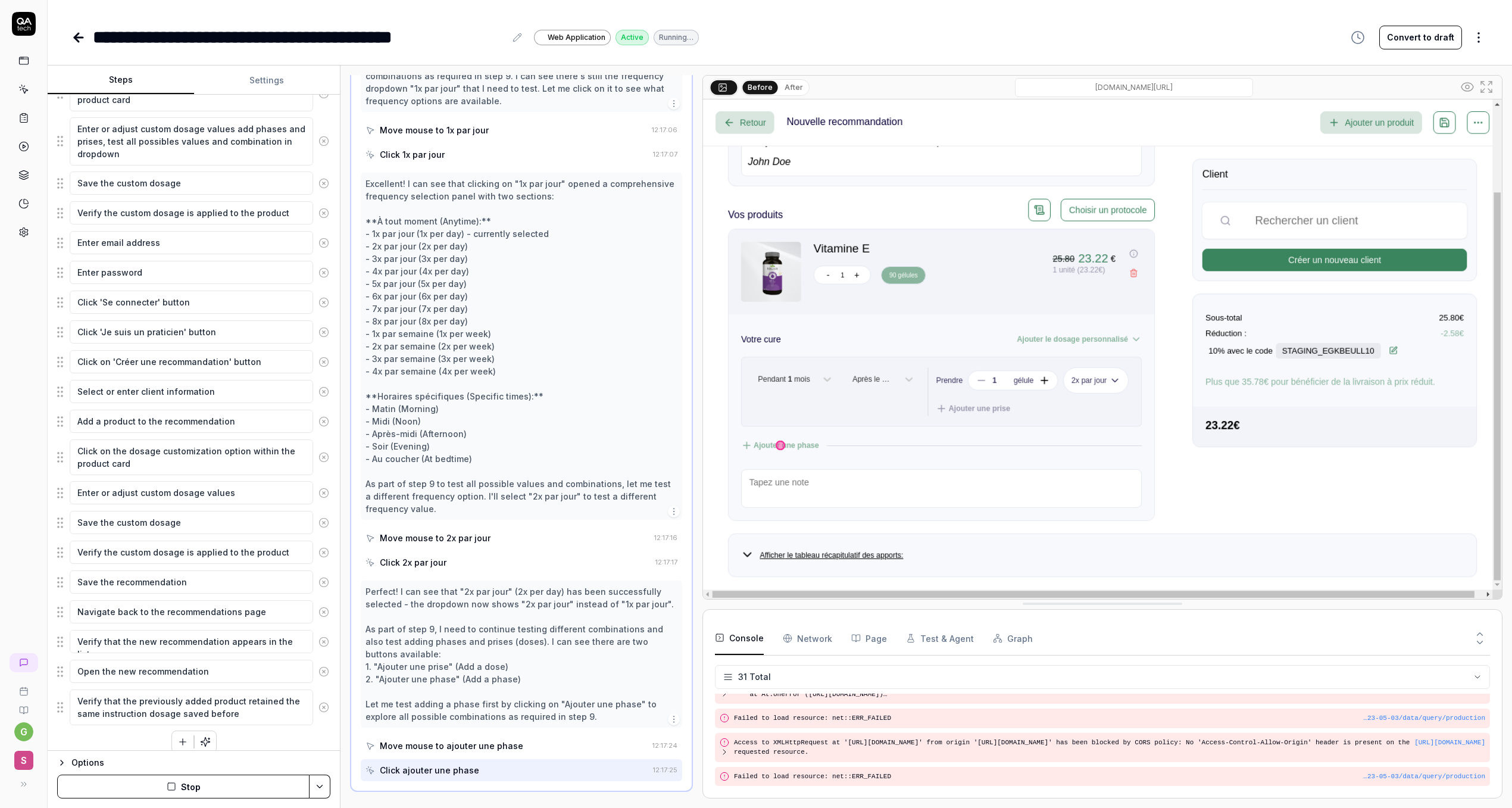
scroll to position [1554, 0]
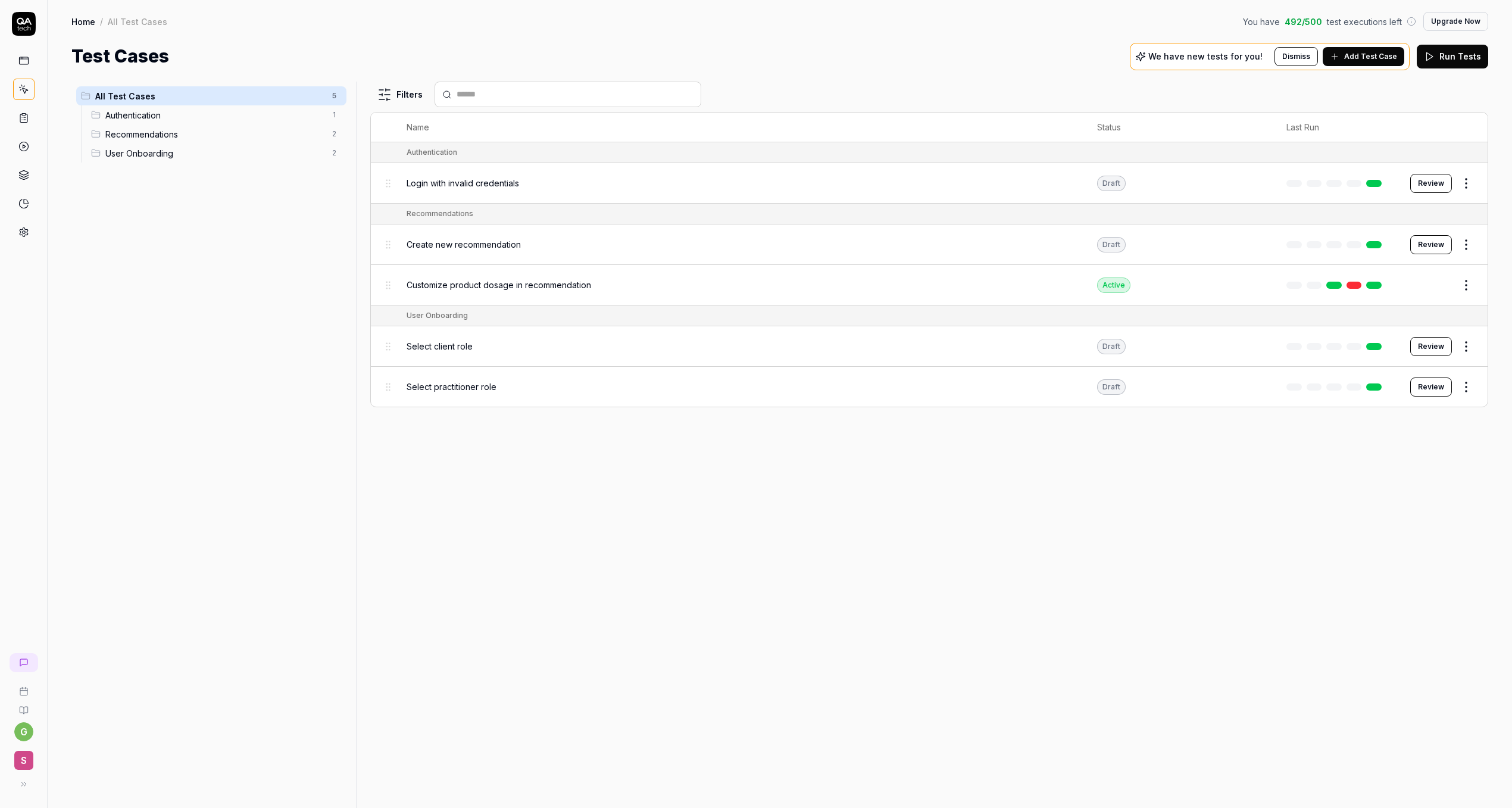
click at [902, 530] on div "Filters Name Status Last Run Authentication Login with invalid credentials Draf…" at bounding box center [929, 444] width 1118 height 727
